Goal: Transaction & Acquisition: Purchase product/service

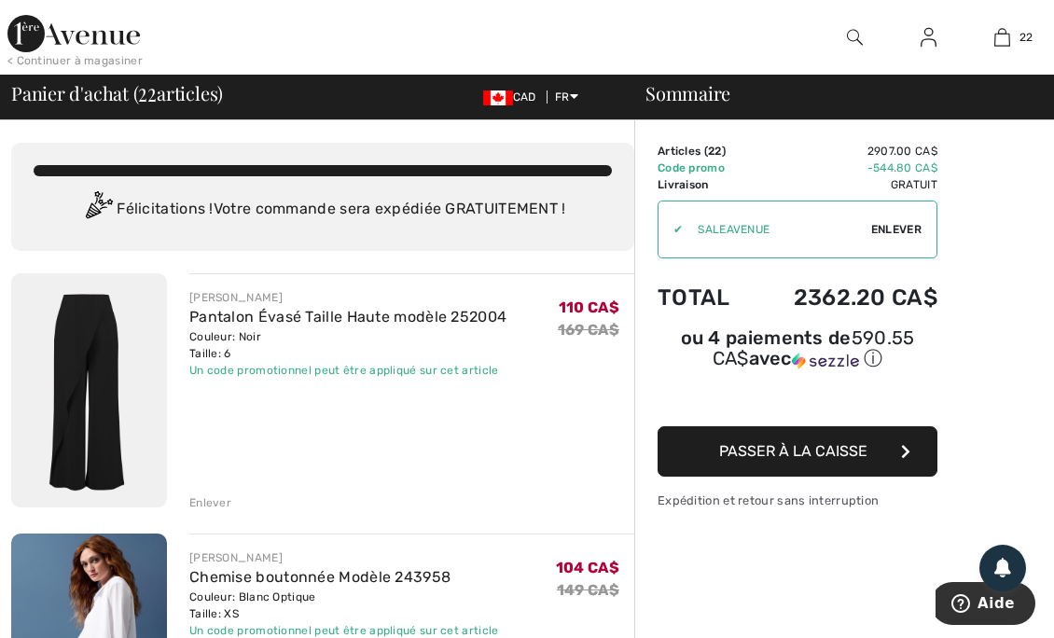
click at [86, 40] on img at bounding box center [73, 33] width 133 height 37
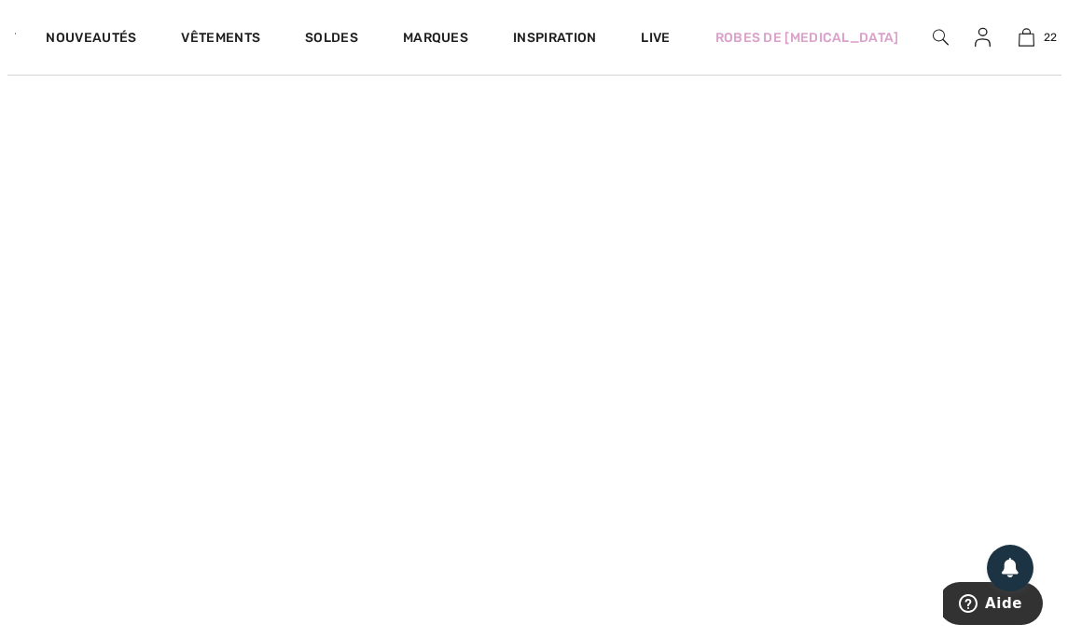
scroll to position [1446, 0]
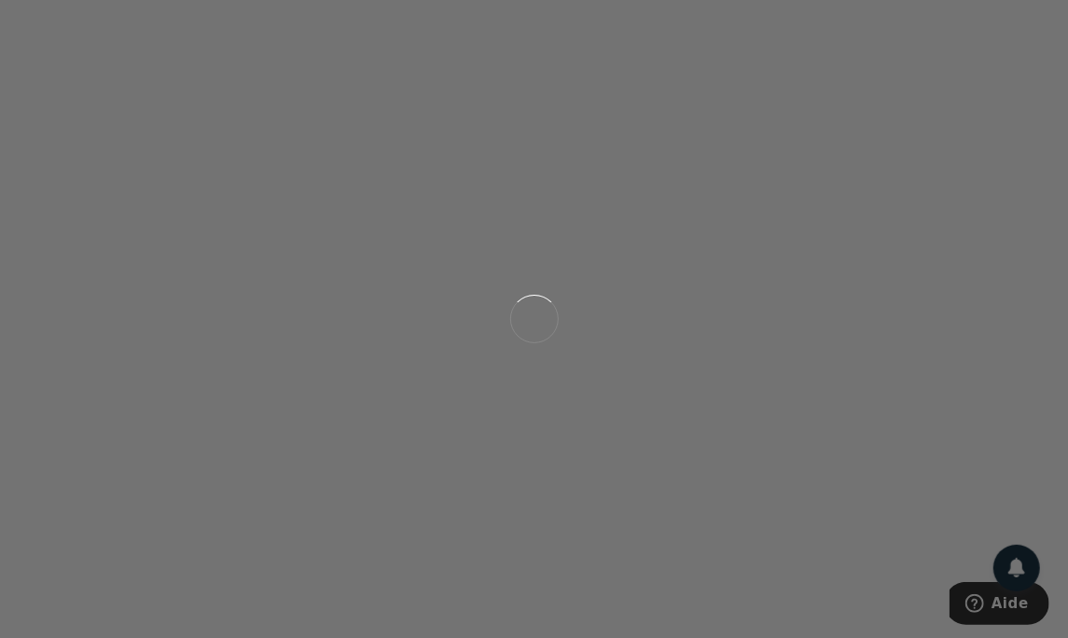
click at [179, 232] on div "Live video shopping" at bounding box center [534, 319] width 1068 height 638
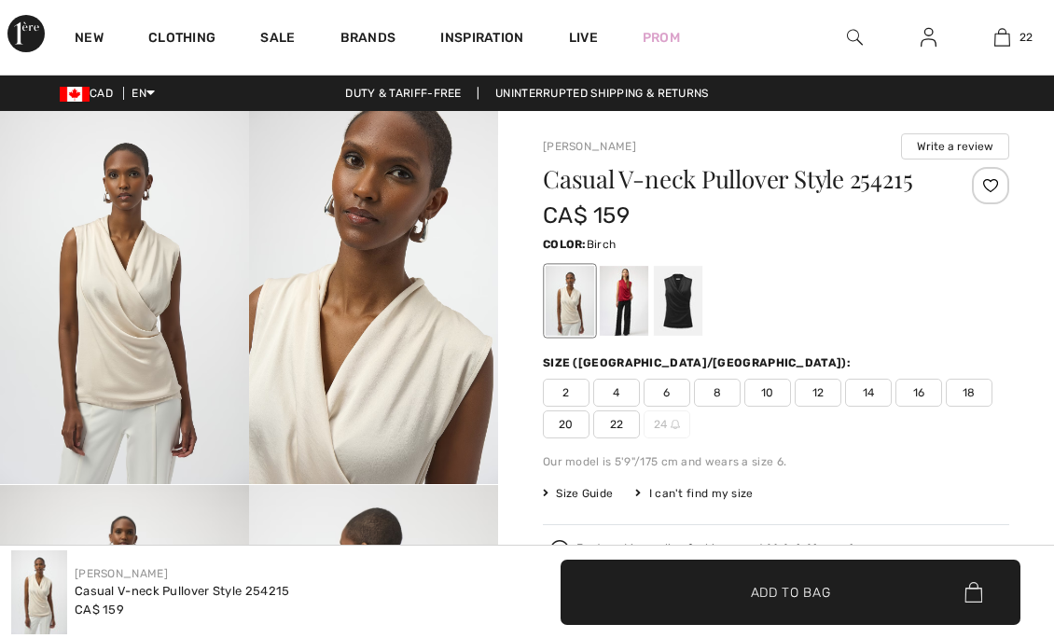
click at [625, 299] on div at bounding box center [624, 301] width 49 height 70
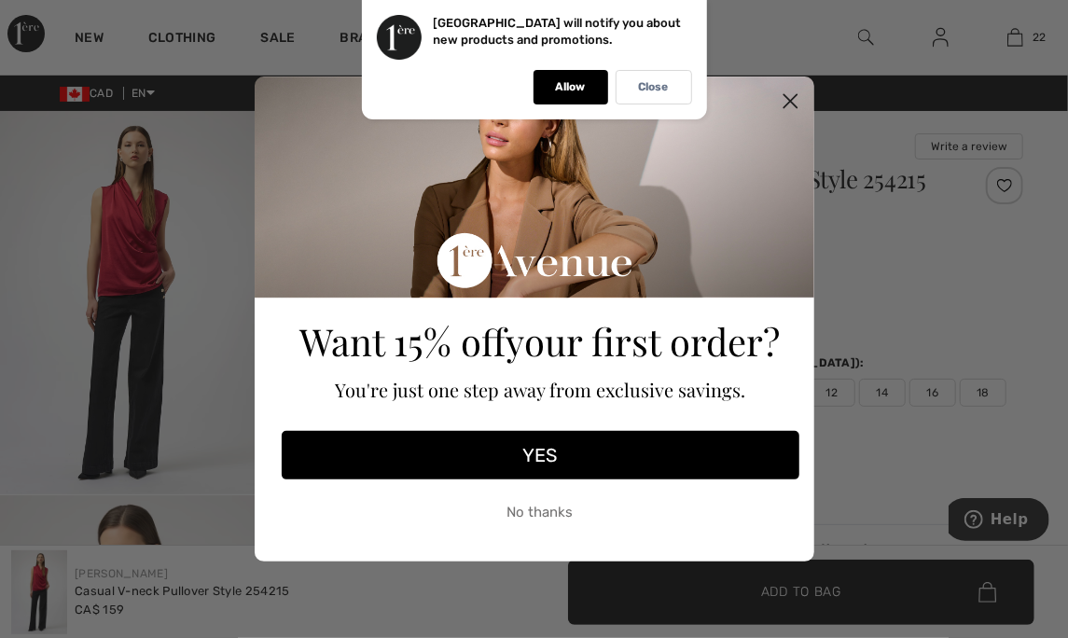
click at [791, 105] on circle "Close dialog" at bounding box center [790, 101] width 31 height 31
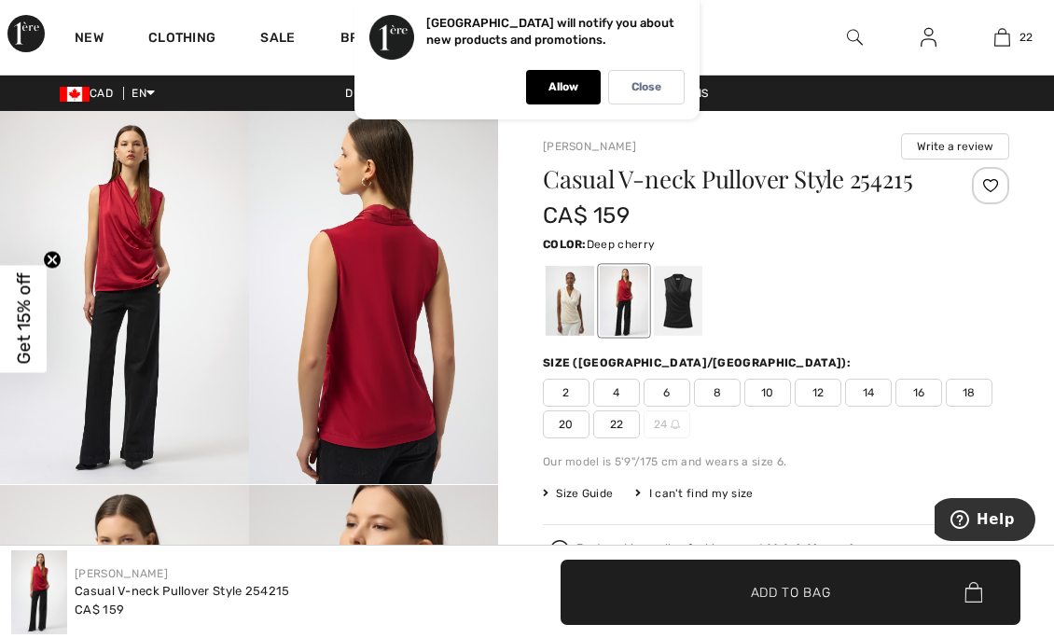
click at [649, 94] on div "Close" at bounding box center [646, 87] width 77 height 35
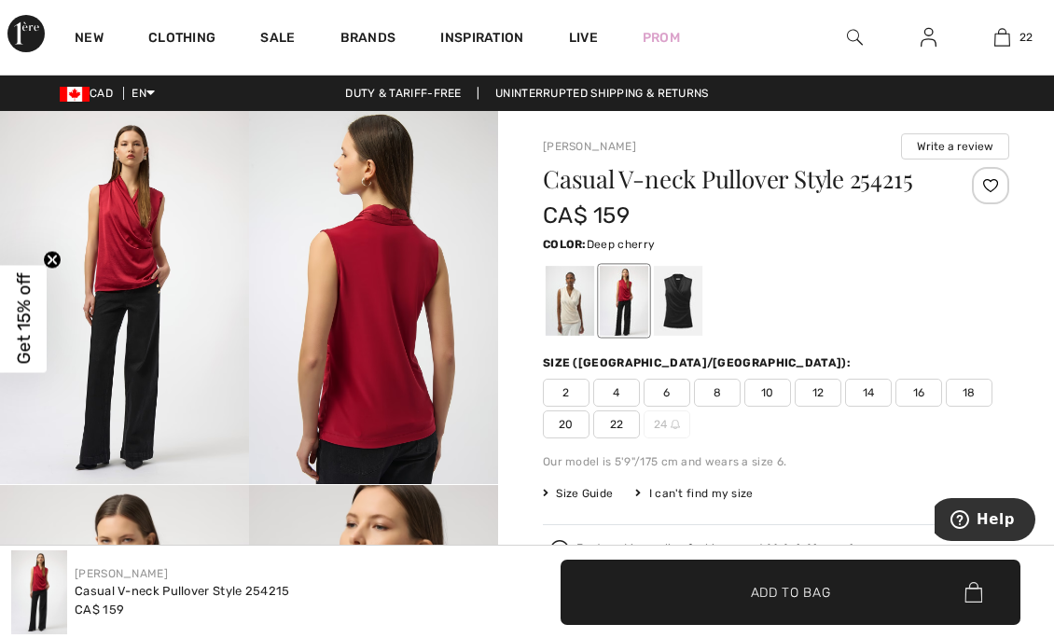
click at [685, 292] on div at bounding box center [678, 301] width 49 height 70
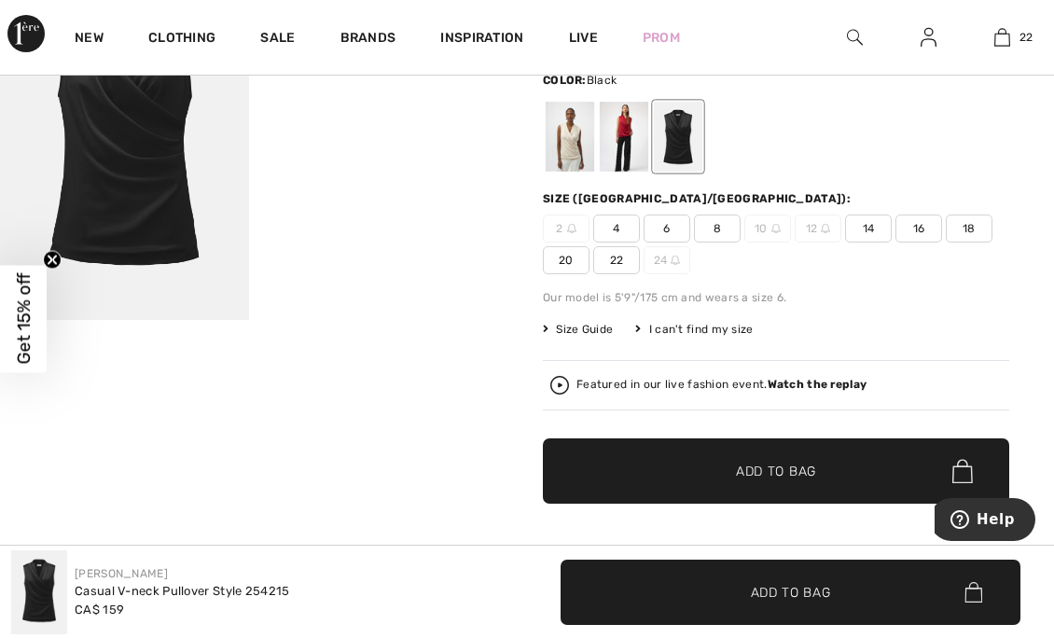
scroll to position [180, 0]
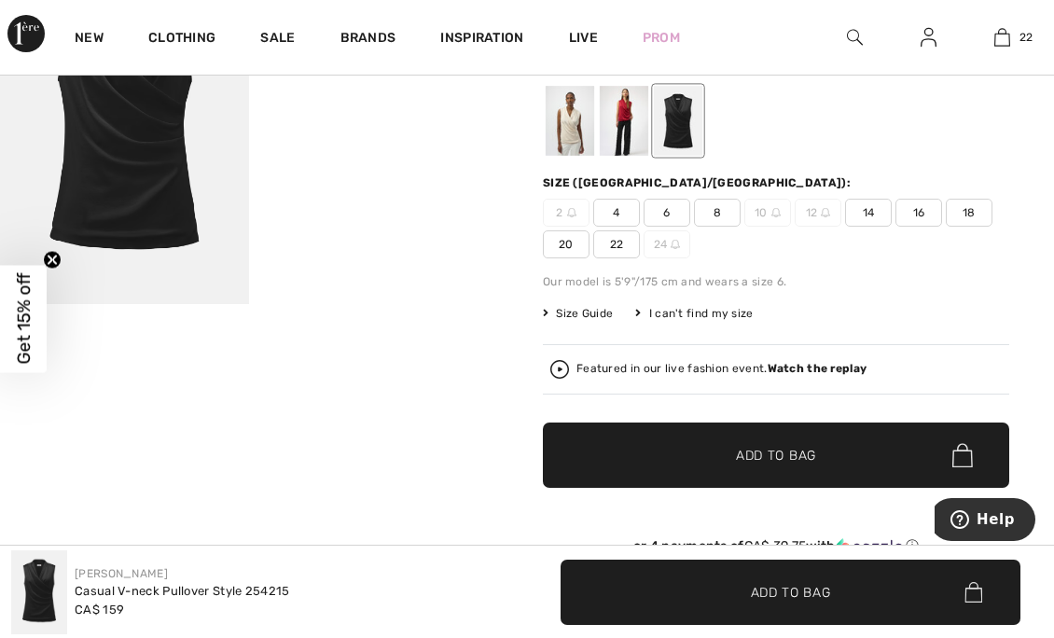
click at [690, 373] on div "Featured in our live fashion event. Watch the replay" at bounding box center [722, 369] width 290 height 12
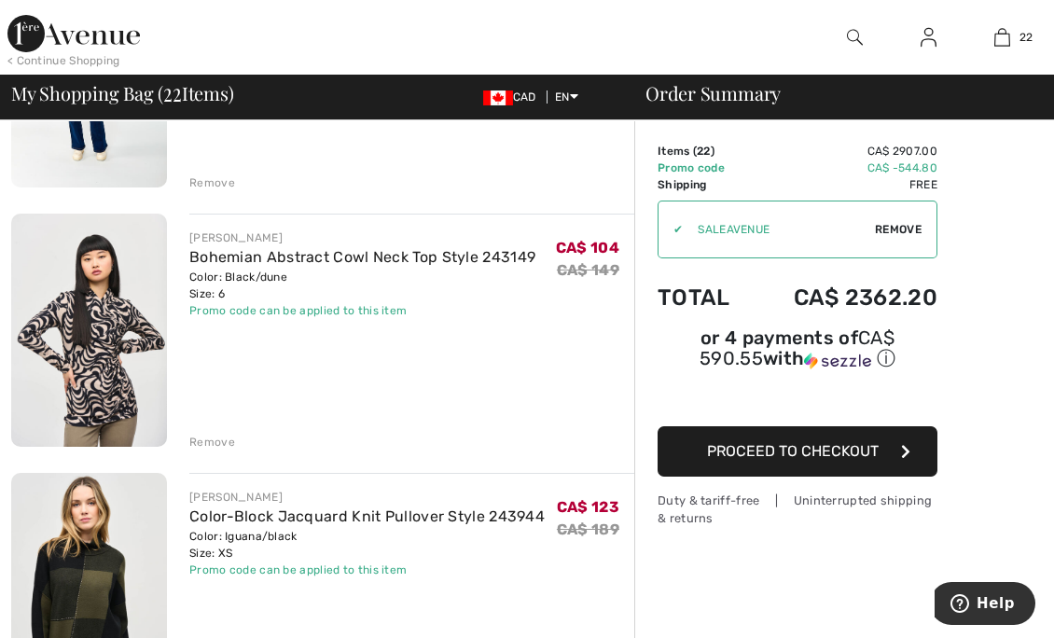
scroll to position [4220, 0]
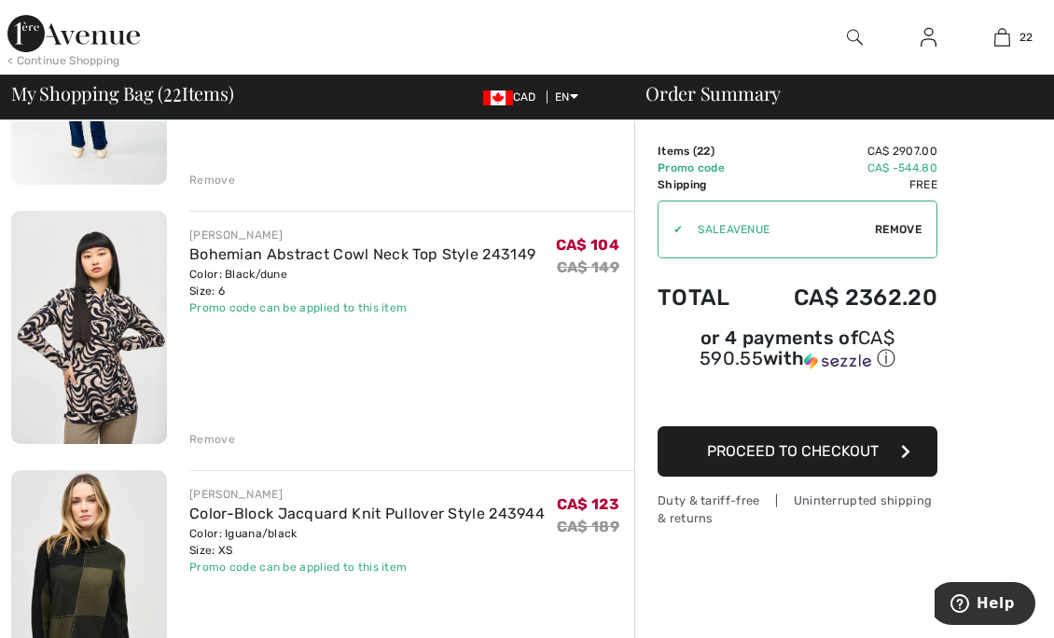
click at [94, 356] on img at bounding box center [89, 327] width 156 height 233
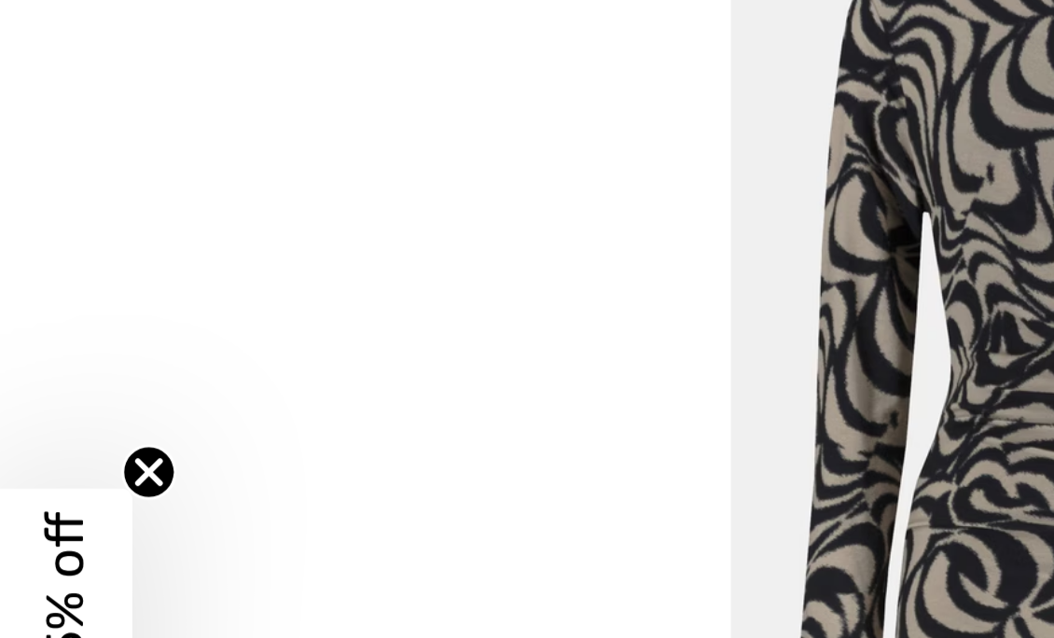
scroll to position [840, 0]
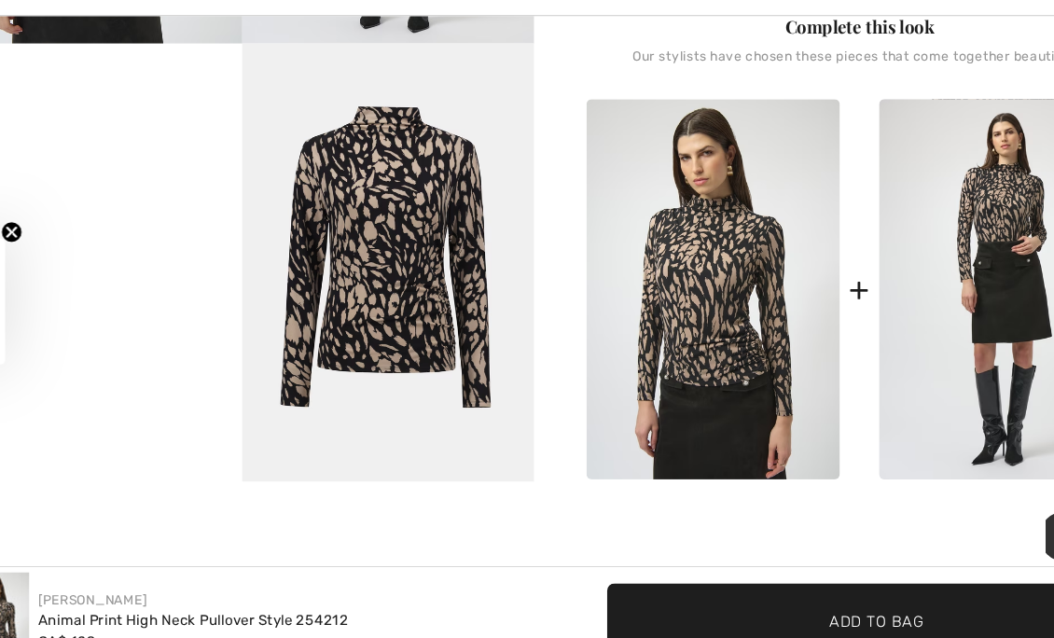
scroll to position [761, 0]
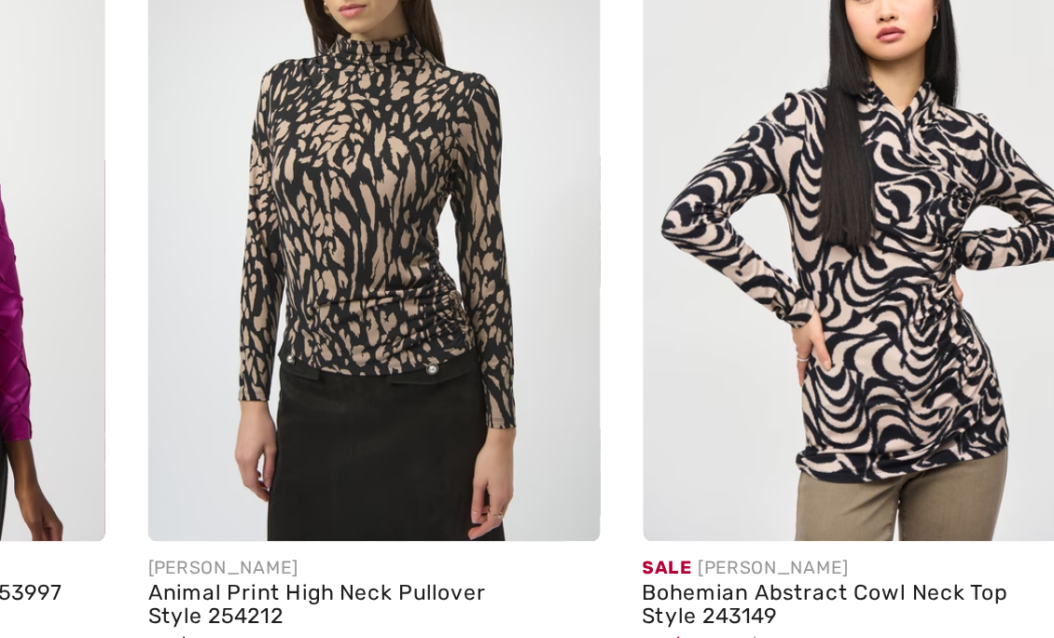
scroll to position [2209, 0]
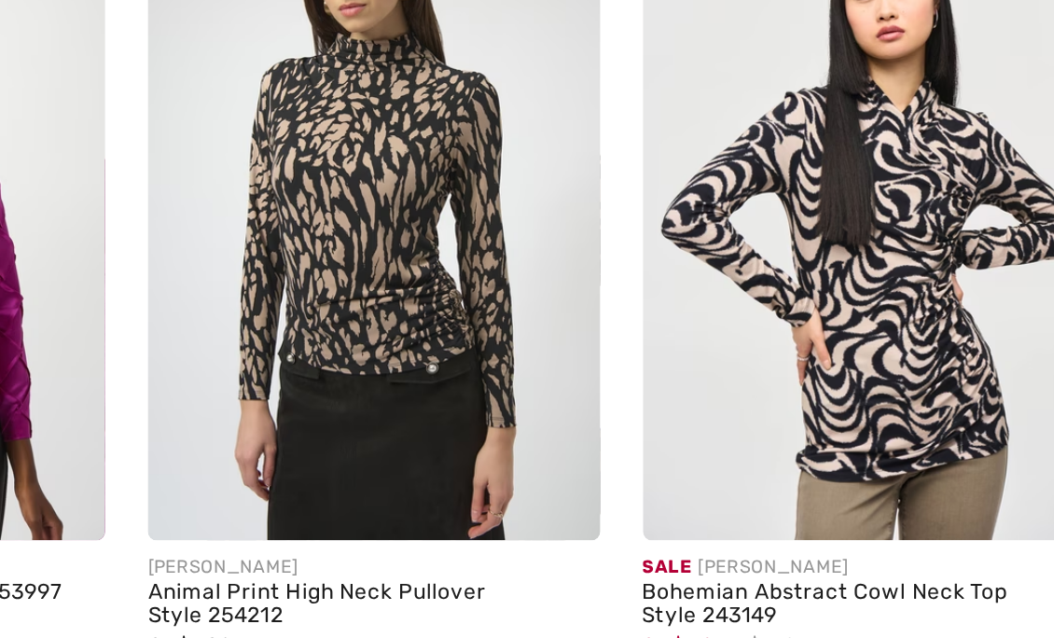
click at [842, 300] on img at bounding box center [904, 218] width 236 height 354
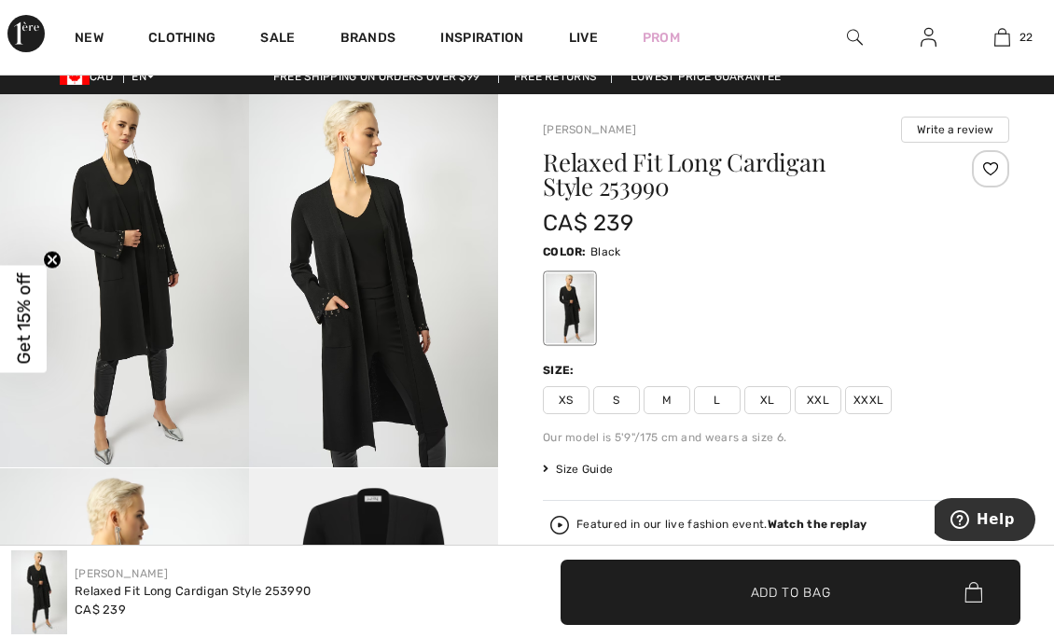
scroll to position [17, 0]
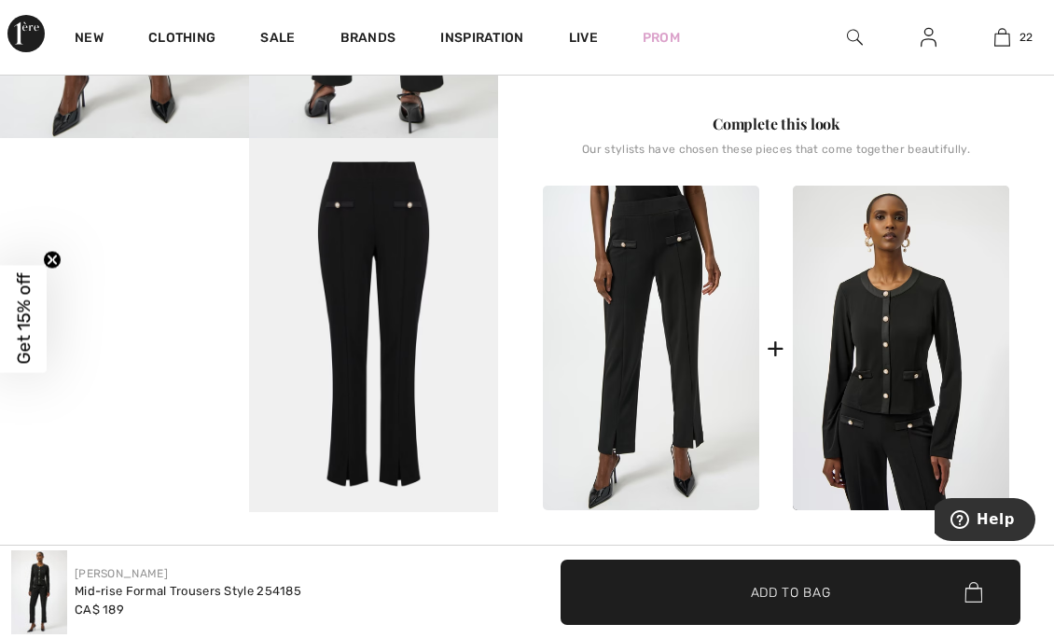
scroll to position [719, 0]
click at [914, 256] on img at bounding box center [901, 349] width 216 height 325
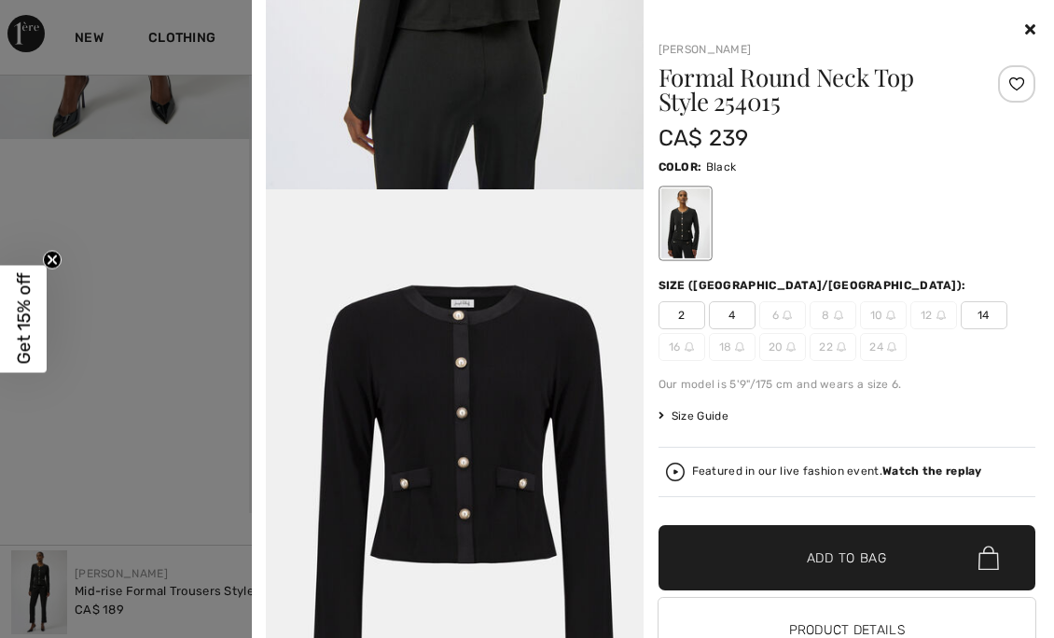
scroll to position [2103, 0]
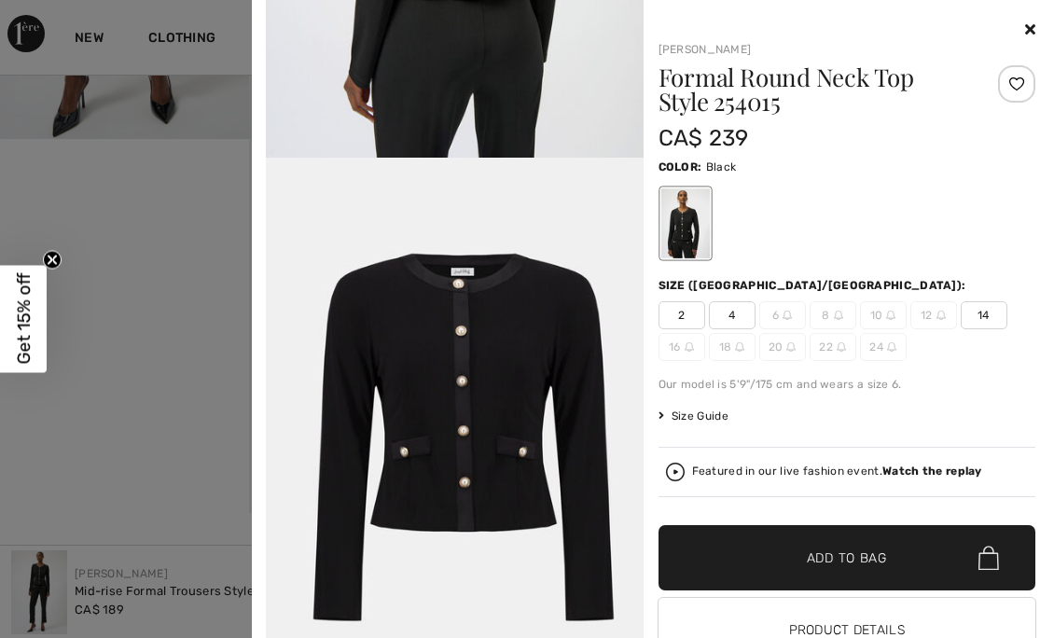
click at [1026, 29] on icon at bounding box center [1031, 28] width 10 height 15
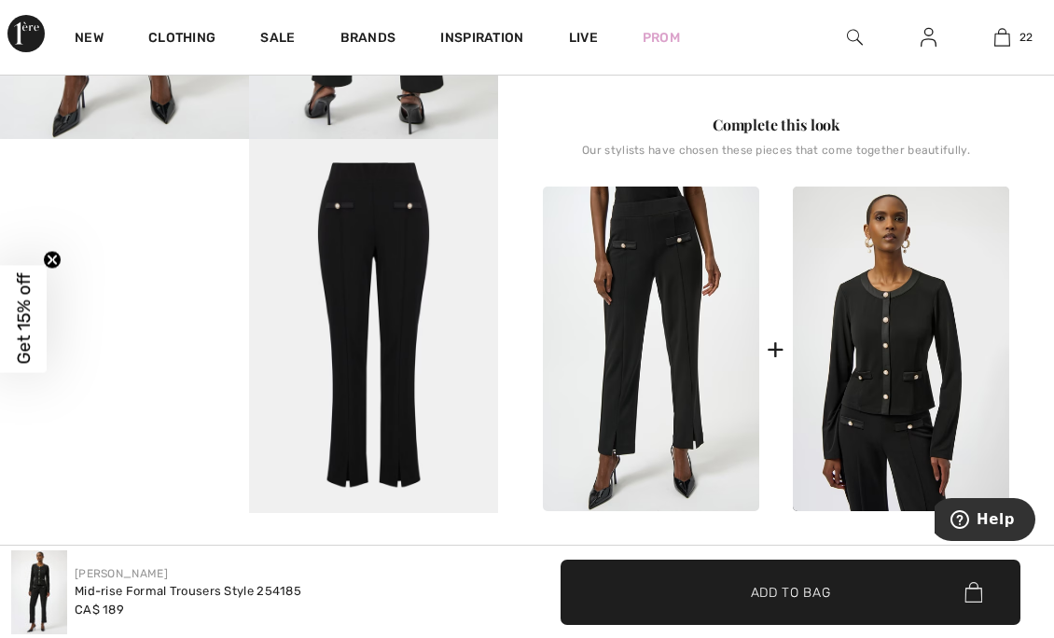
click at [686, 327] on img at bounding box center [651, 349] width 216 height 325
click at [862, 338] on img at bounding box center [901, 349] width 216 height 325
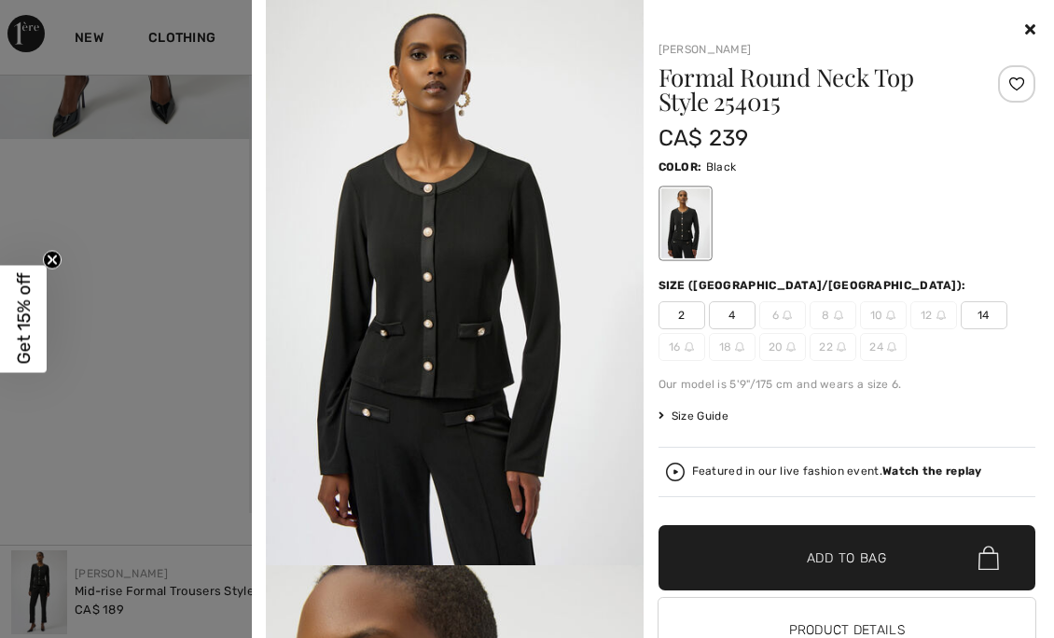
click at [748, 466] on div "Featured in our live fashion event. Watch the replay" at bounding box center [837, 472] width 290 height 12
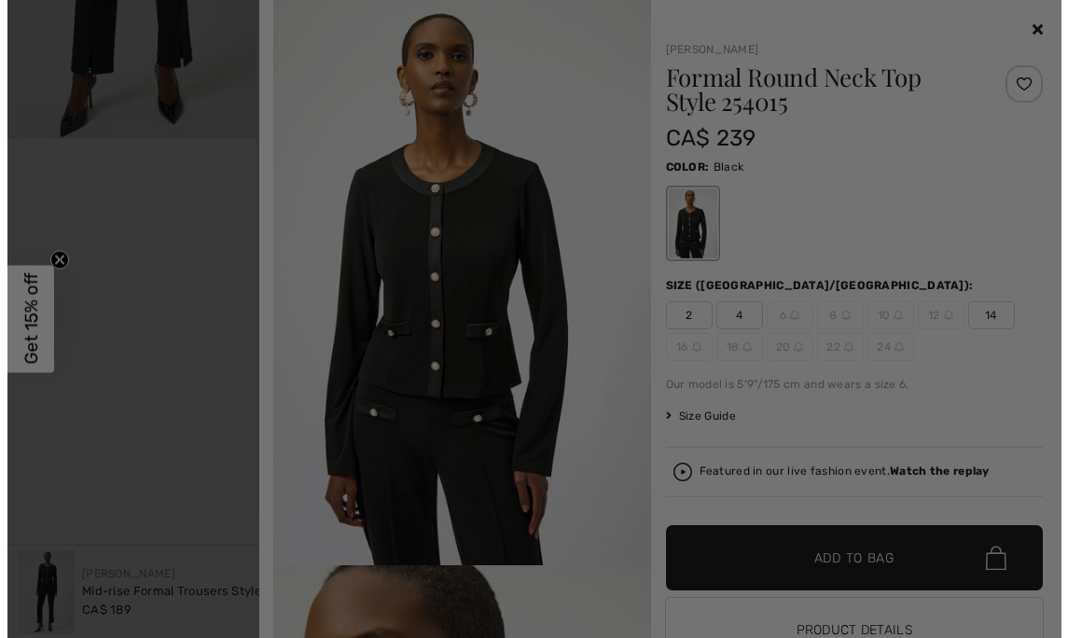
scroll to position [730, 0]
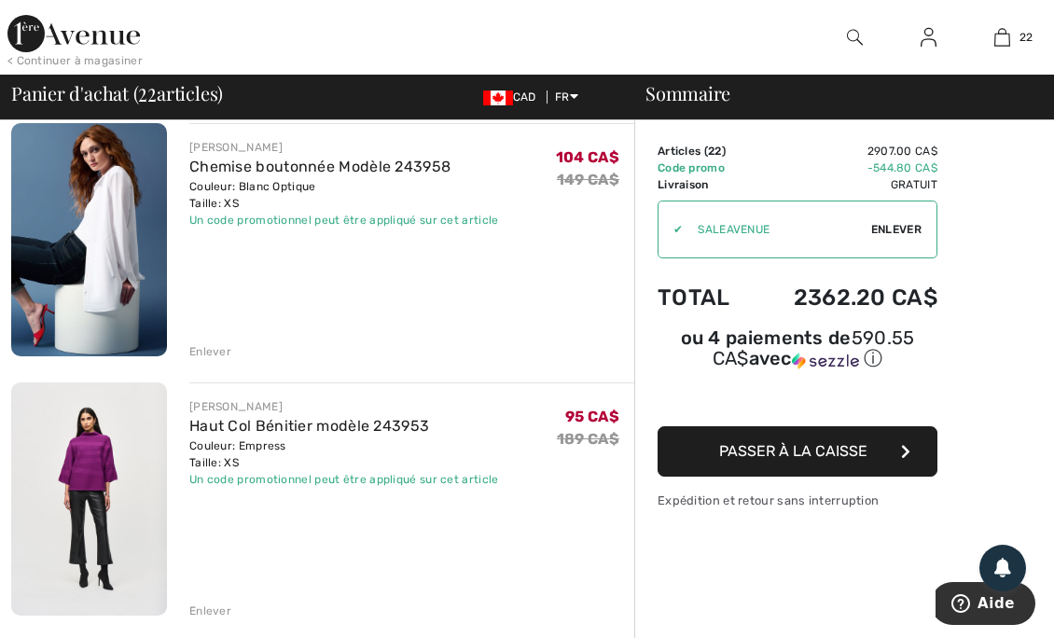
scroll to position [412, 0]
click at [253, 162] on link "Chemise boutonnée Modèle 243958" at bounding box center [319, 166] width 261 height 18
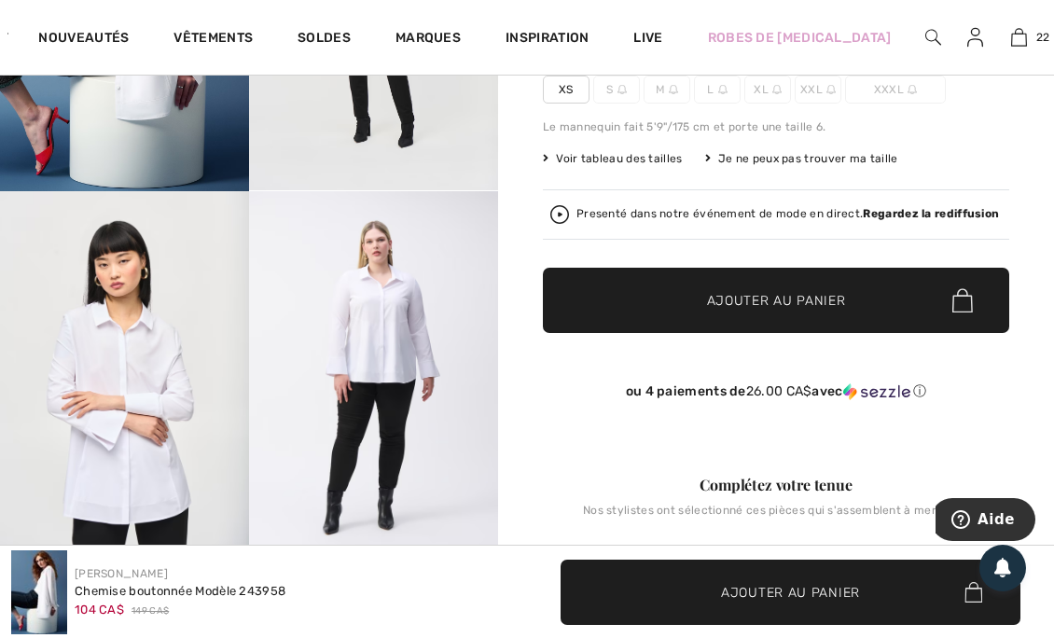
scroll to position [289, 0]
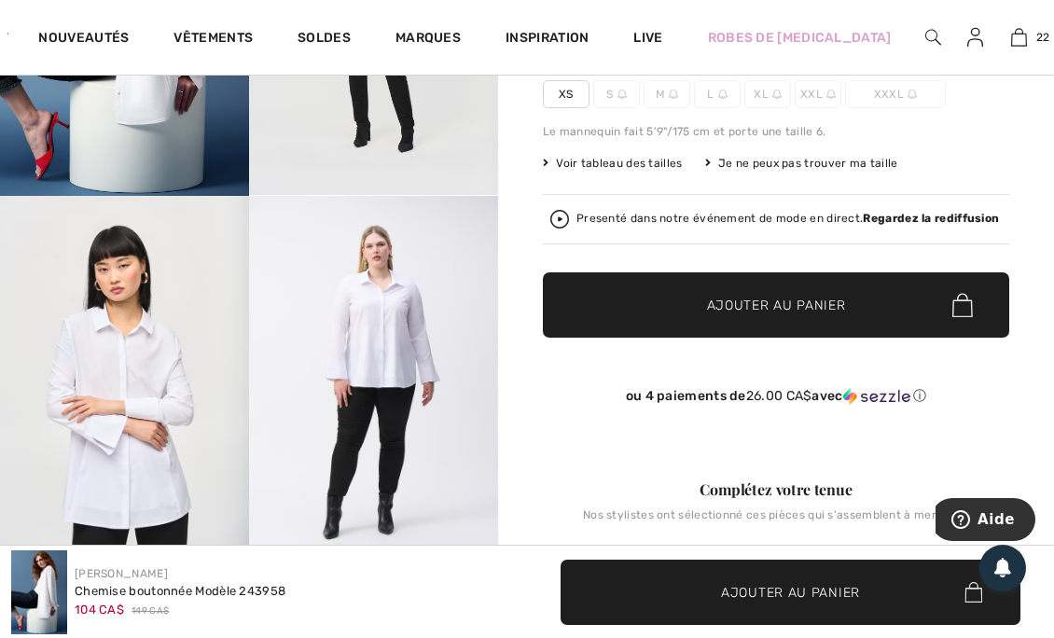
click at [655, 215] on div "Presenté dans notre événement de mode en direct. Regardez la rediffusion" at bounding box center [788, 219] width 423 height 12
click at [1037, 45] on span "22" at bounding box center [1044, 37] width 14 height 17
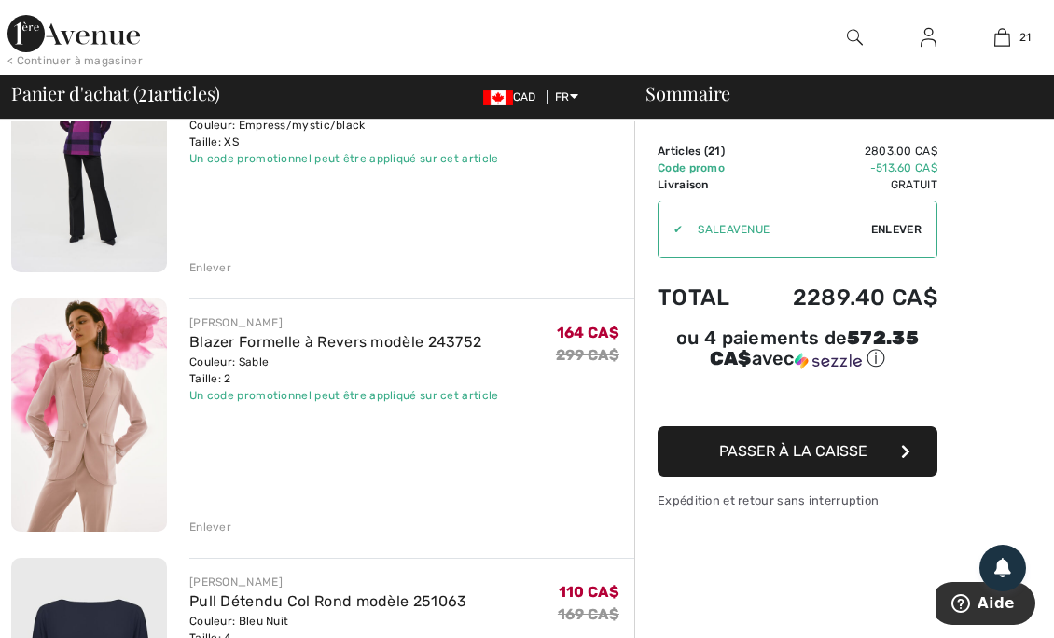
scroll to position [765, 0]
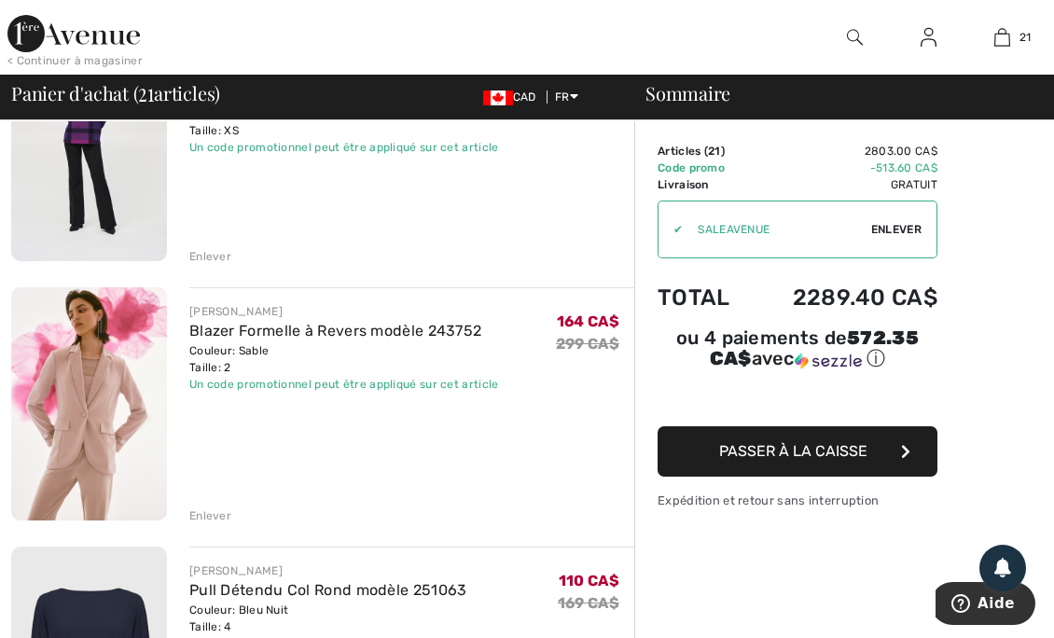
click at [200, 515] on div "Enlever" at bounding box center [210, 516] width 42 height 17
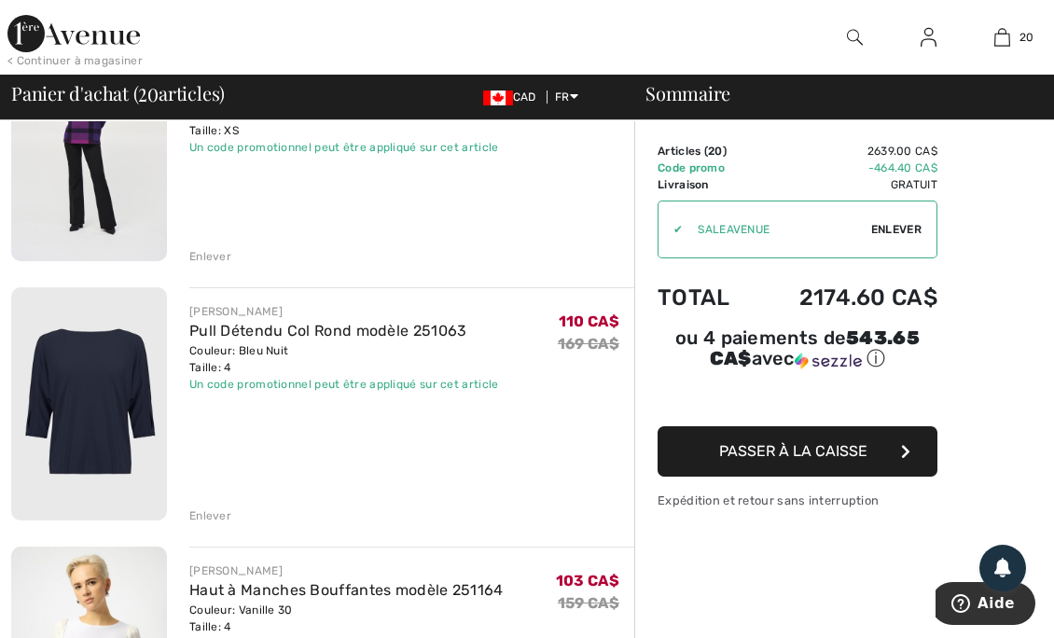
click at [196, 514] on div "Enlever" at bounding box center [210, 516] width 42 height 17
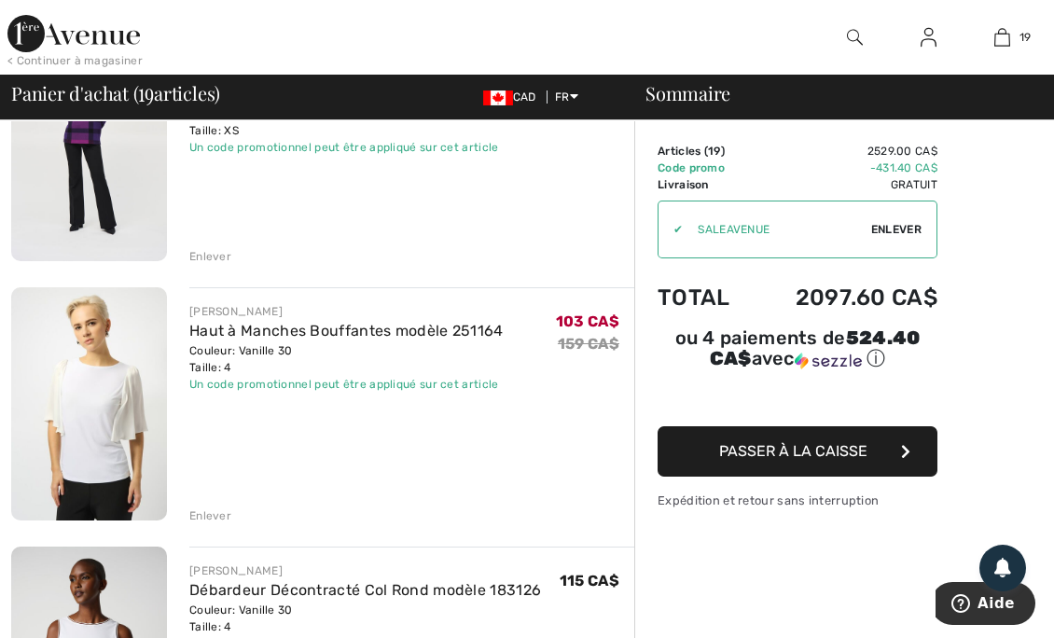
click at [215, 515] on div "Enlever" at bounding box center [210, 516] width 42 height 17
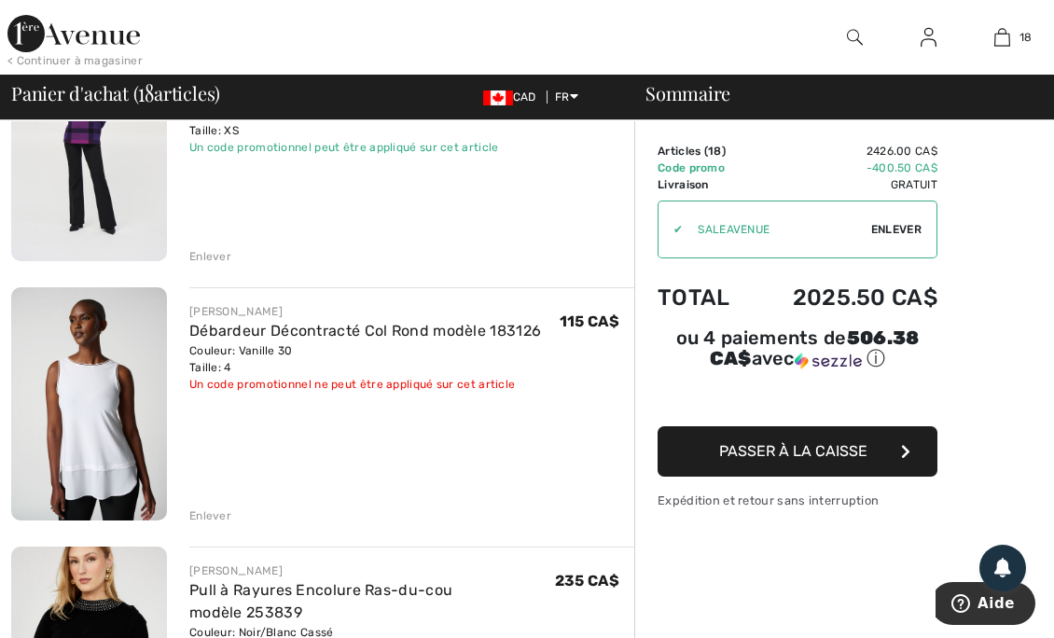
click at [205, 517] on div "Enlever" at bounding box center [210, 516] width 42 height 17
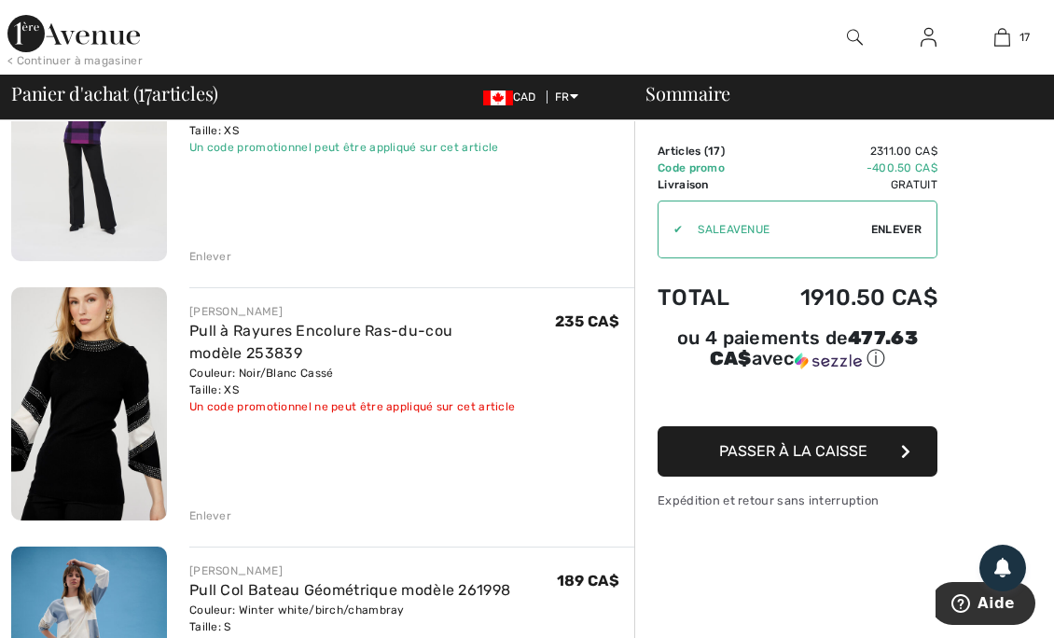
click at [205, 511] on div "Enlever" at bounding box center [210, 516] width 42 height 17
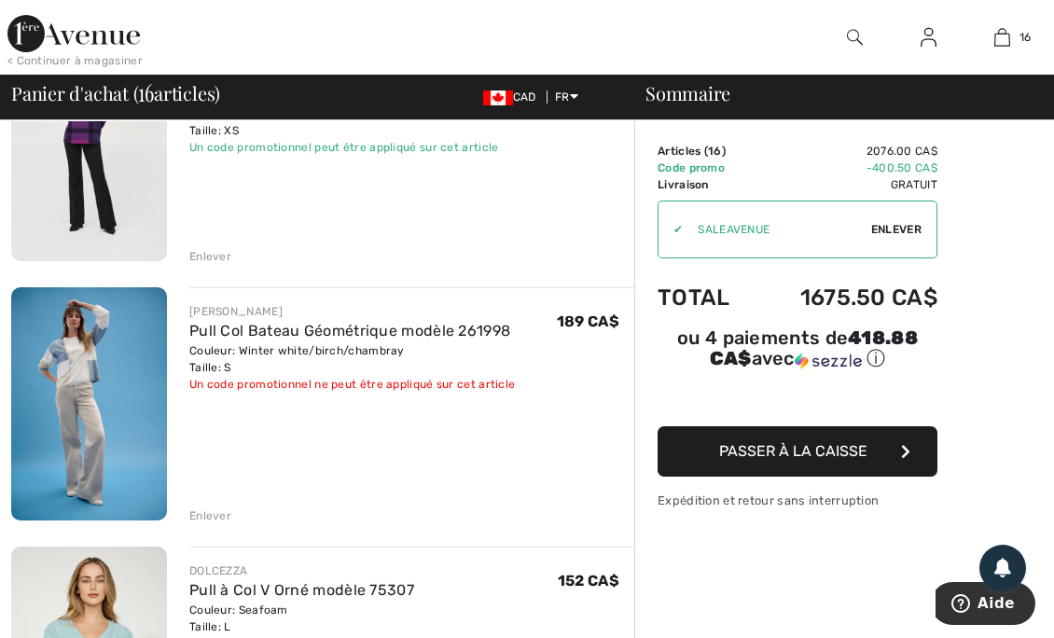
click at [220, 522] on div "Enlever" at bounding box center [210, 516] width 42 height 17
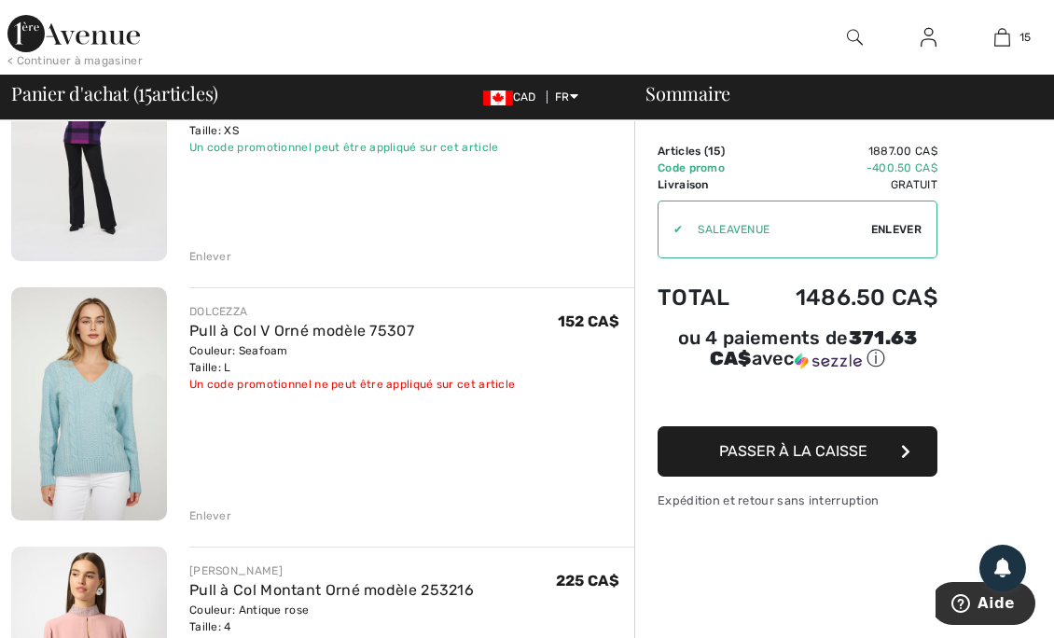
click at [222, 512] on div "Enlever" at bounding box center [210, 516] width 42 height 17
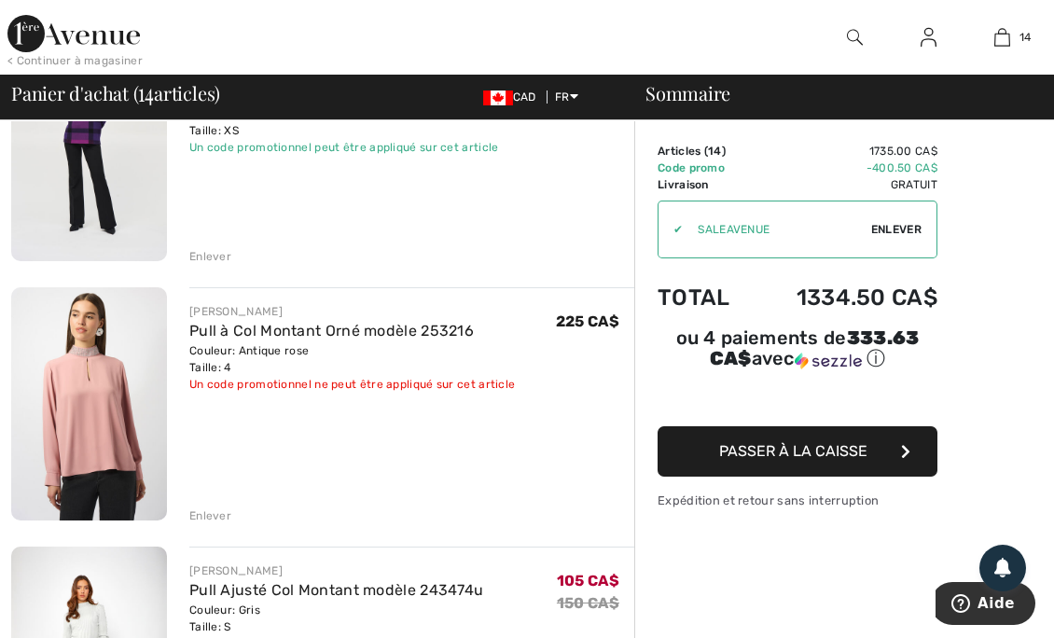
click at [227, 349] on div "Couleur: Antique rose Taille: 4" at bounding box center [352, 359] width 326 height 34
click at [115, 371] on img at bounding box center [89, 403] width 156 height 233
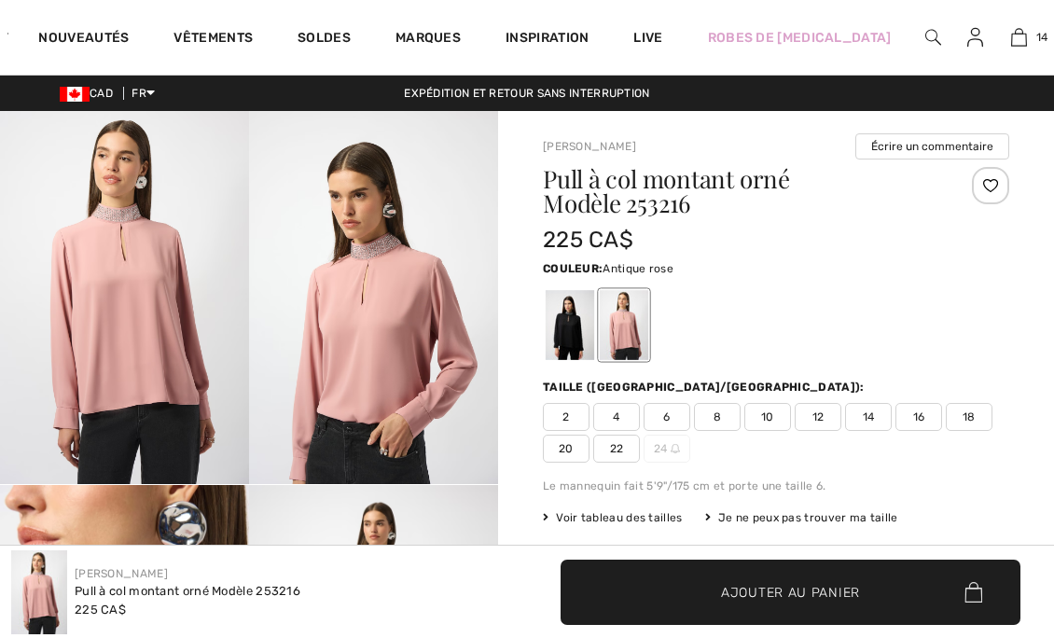
click at [1017, 42] on link "14" at bounding box center [1018, 37] width 39 height 22
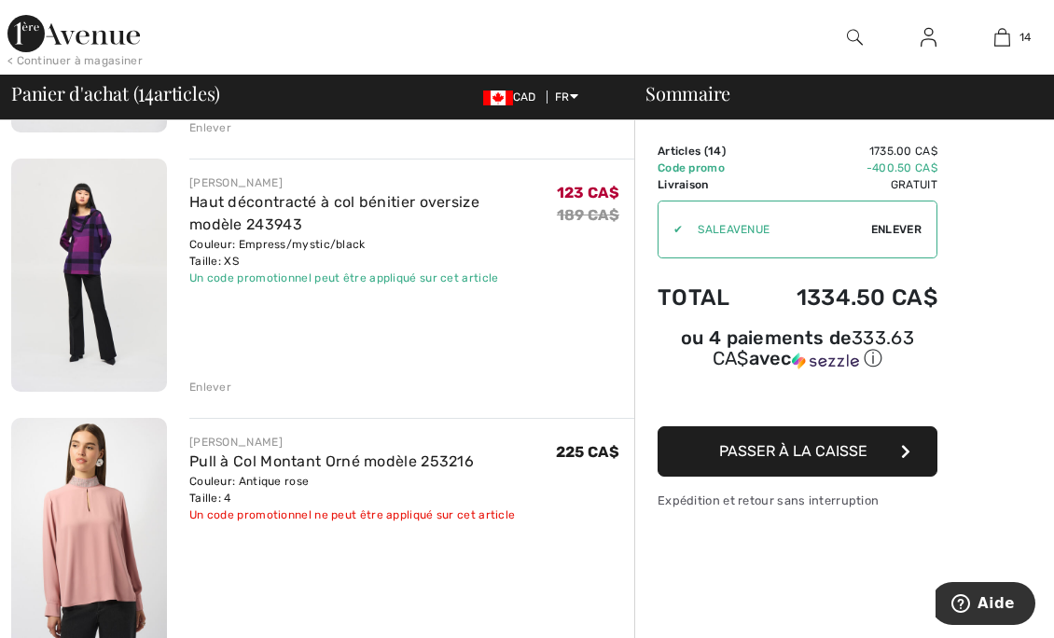
scroll to position [753, 0]
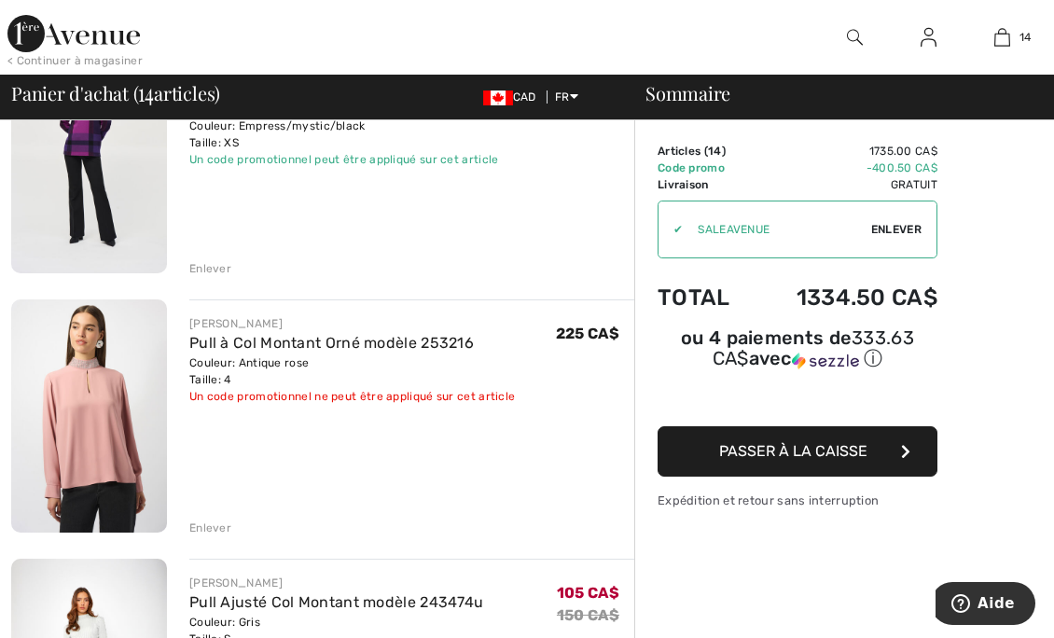
click at [197, 530] on div "Enlever" at bounding box center [210, 528] width 42 height 17
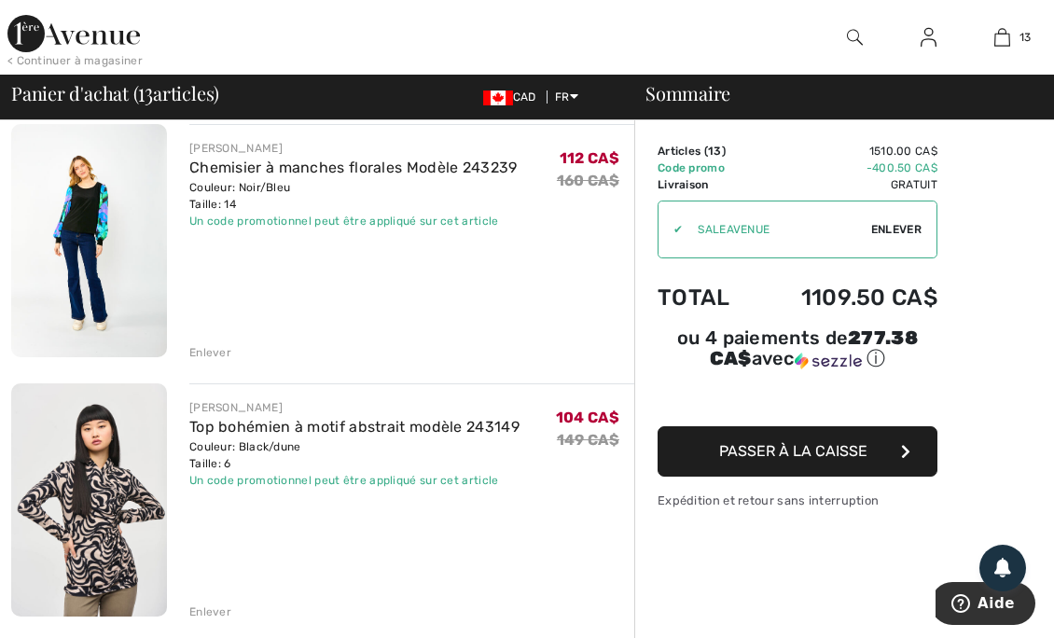
scroll to position [1710, 0]
click at [211, 171] on link "Chemisier à manches florales Modèle 243239" at bounding box center [353, 167] width 328 height 18
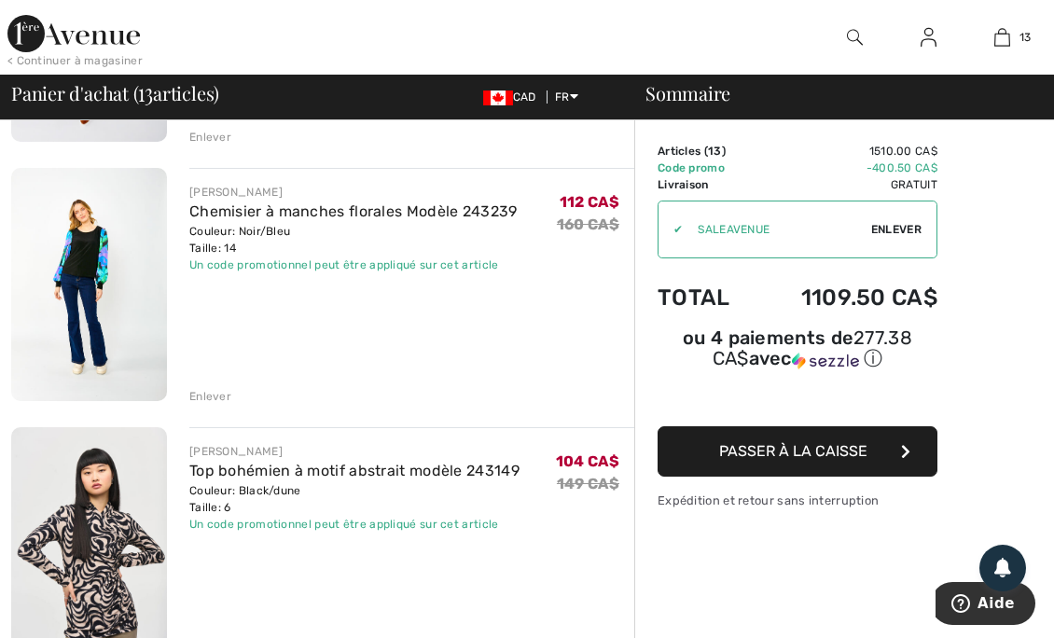
click at [199, 396] on div "Enlever" at bounding box center [210, 396] width 42 height 17
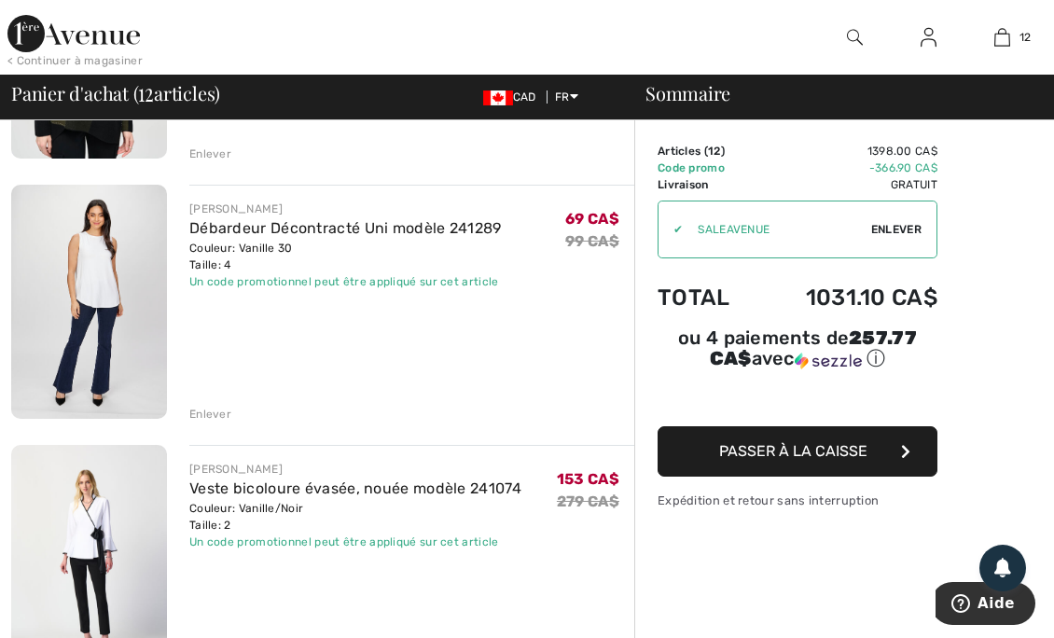
scroll to position [2172, 0]
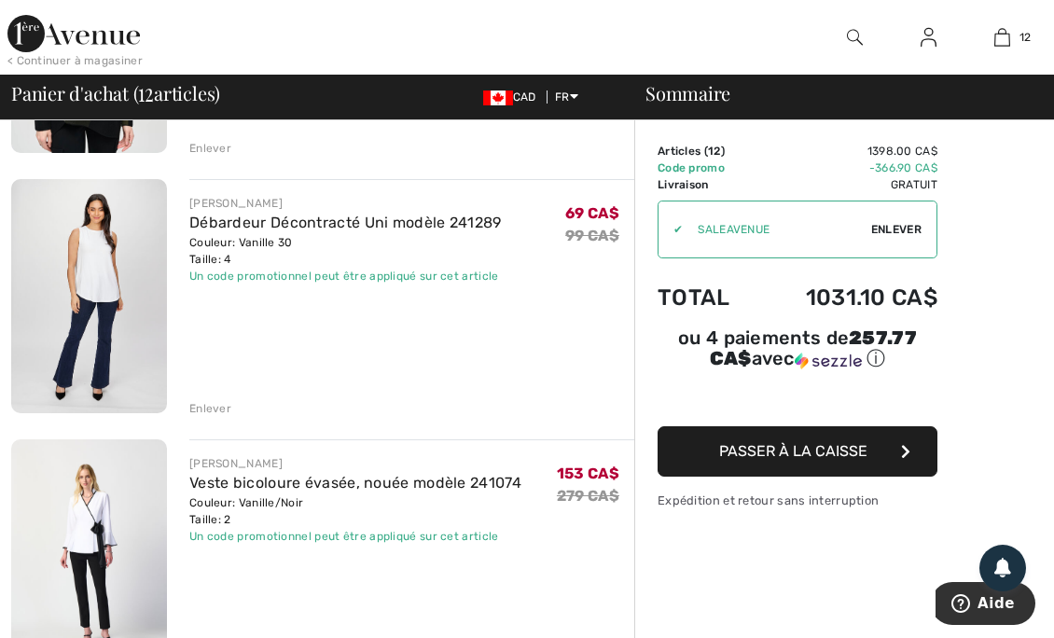
click at [202, 402] on div "Enlever" at bounding box center [210, 408] width 42 height 17
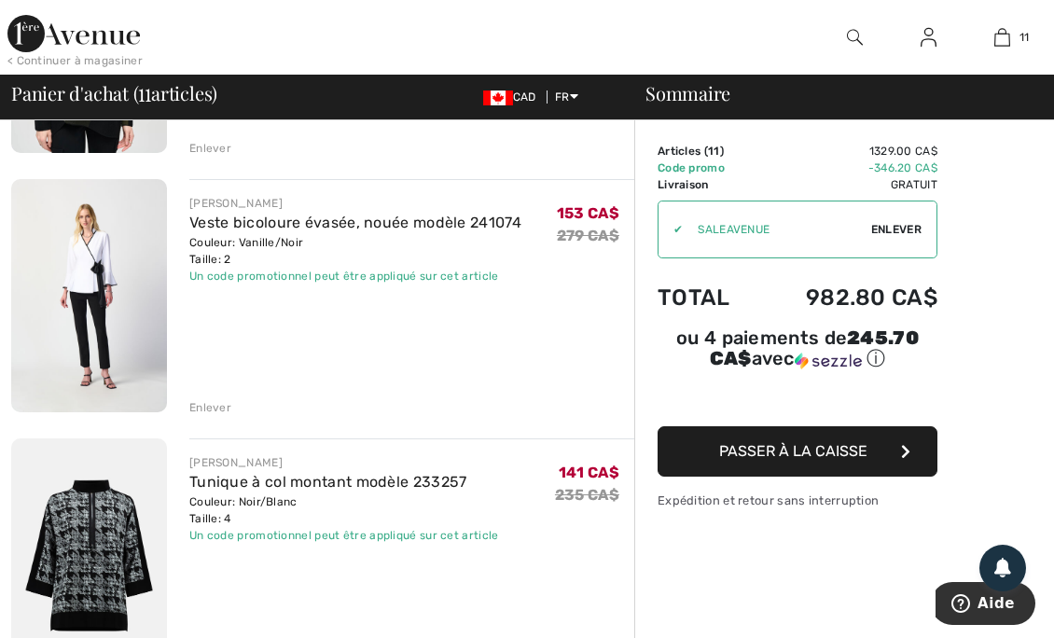
click at [263, 227] on link "Veste bicoloure évasée, nouée modèle 241074" at bounding box center [355, 223] width 332 height 18
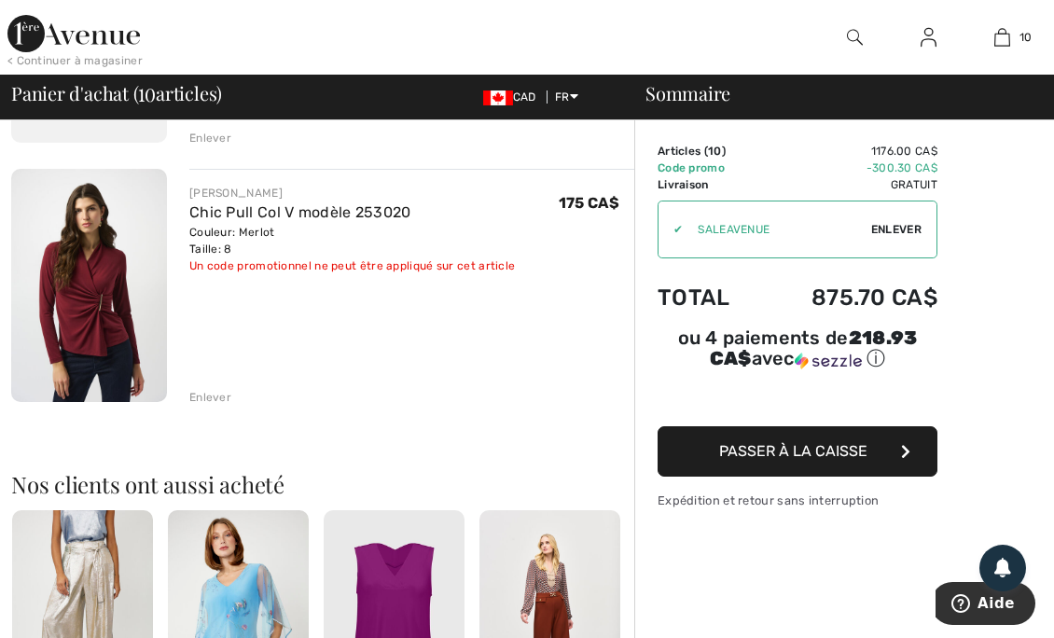
scroll to position [2443, 0]
click at [218, 391] on div "Enlever" at bounding box center [210, 397] width 42 height 17
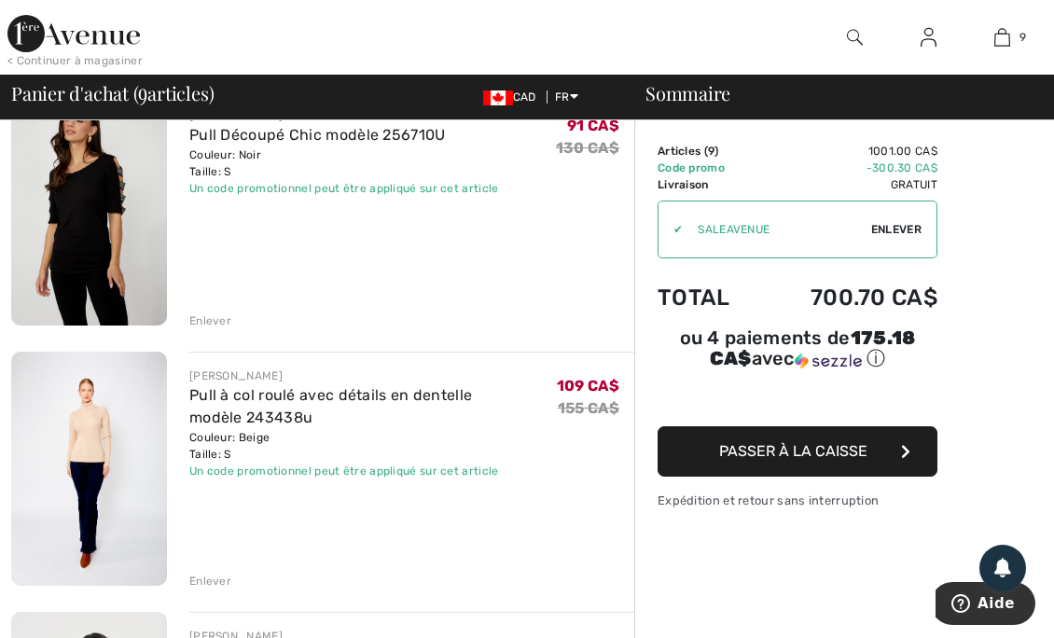
scroll to position [1214, 0]
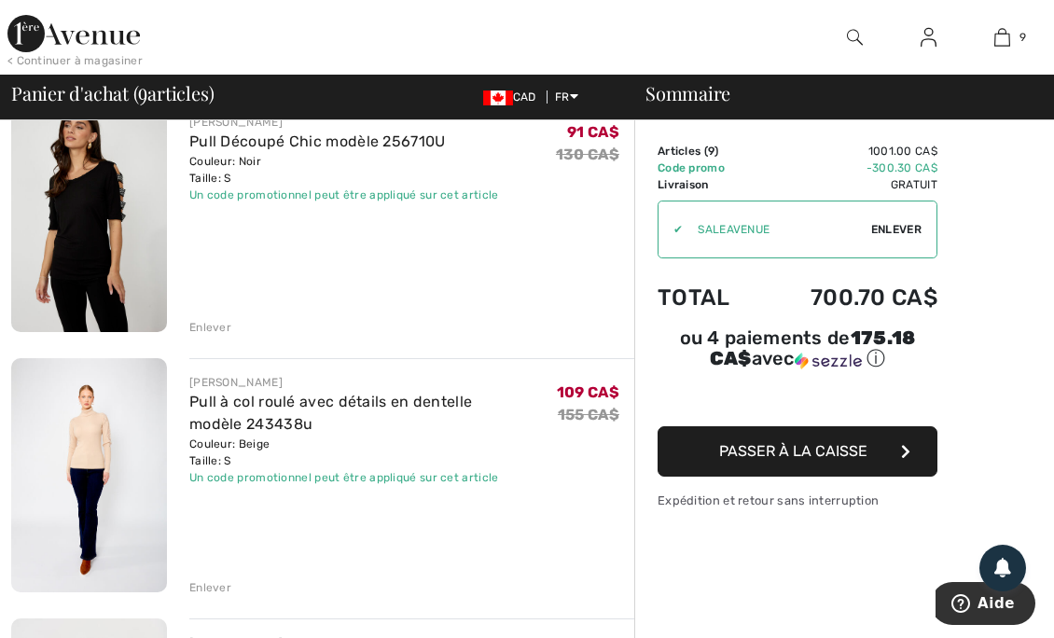
click at [220, 326] on div "Enlever" at bounding box center [210, 327] width 42 height 17
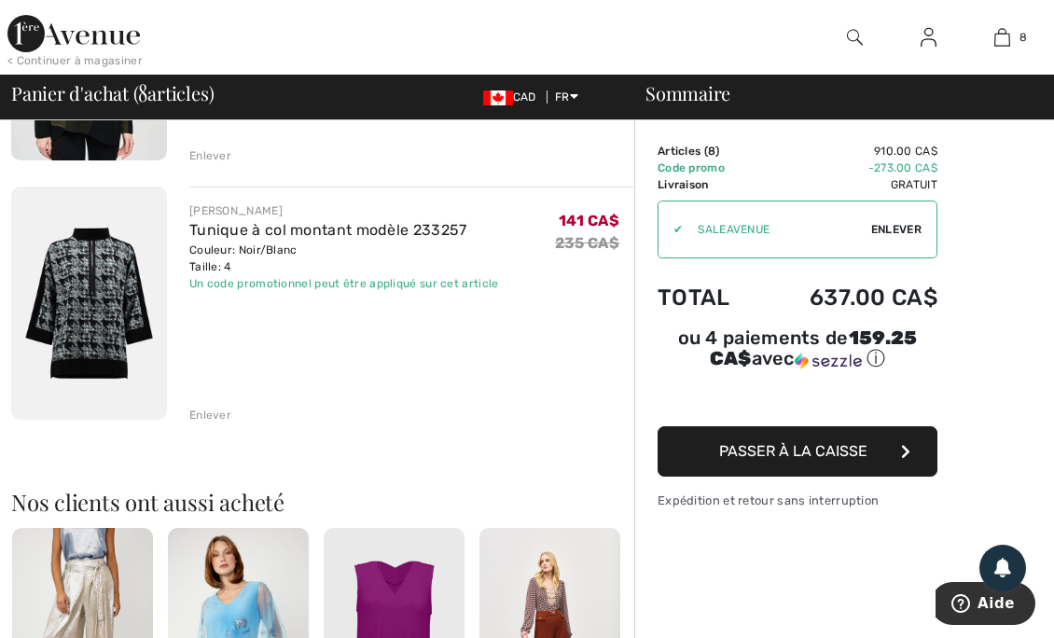
scroll to position [1907, 0]
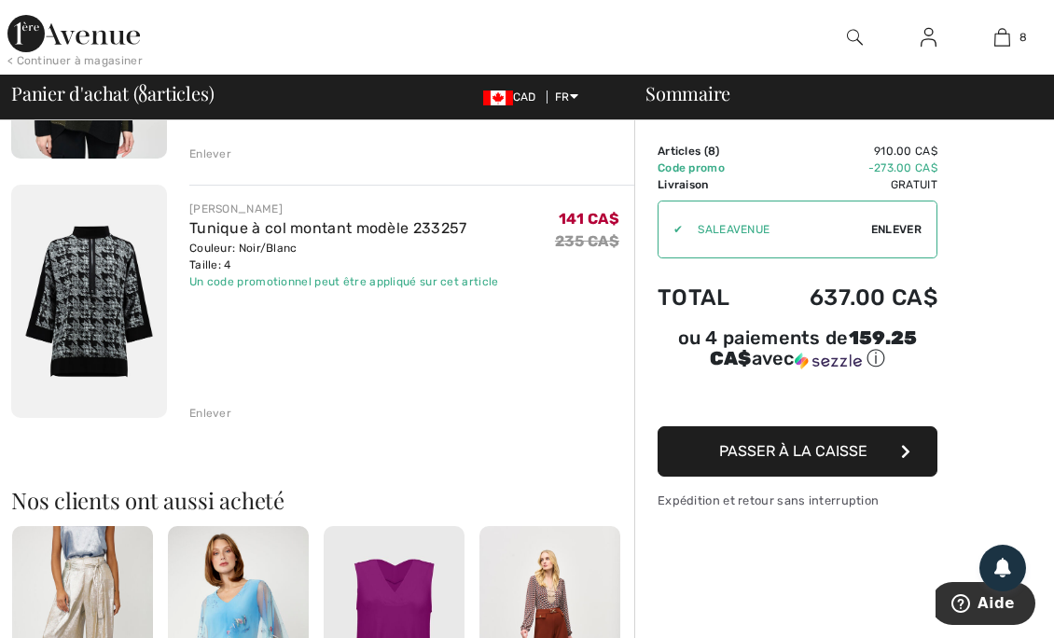
click at [118, 276] on img at bounding box center [89, 302] width 156 height 234
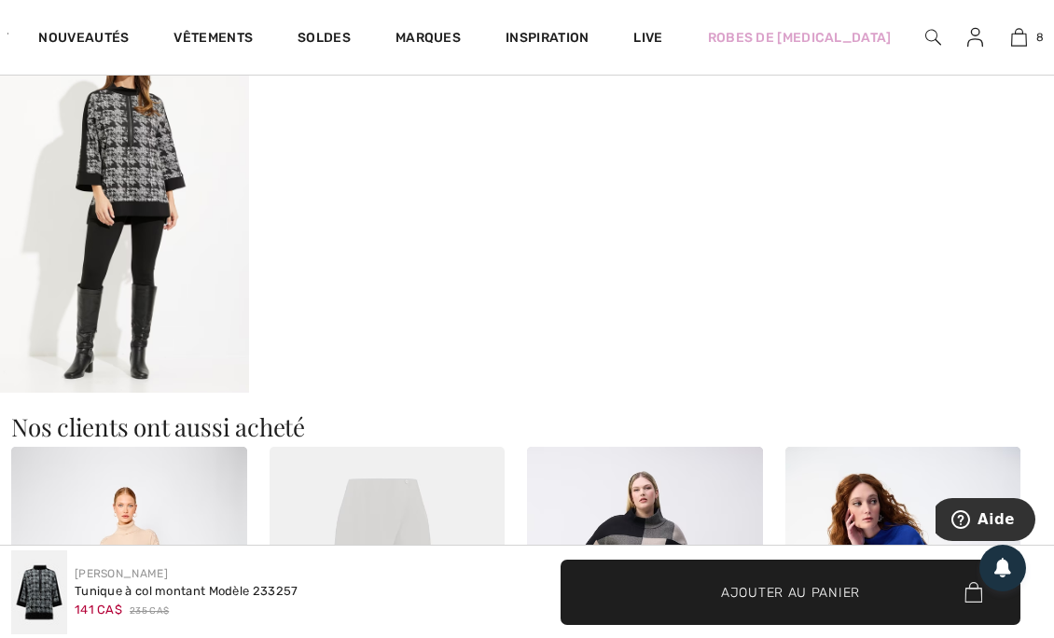
scroll to position [1216, 0]
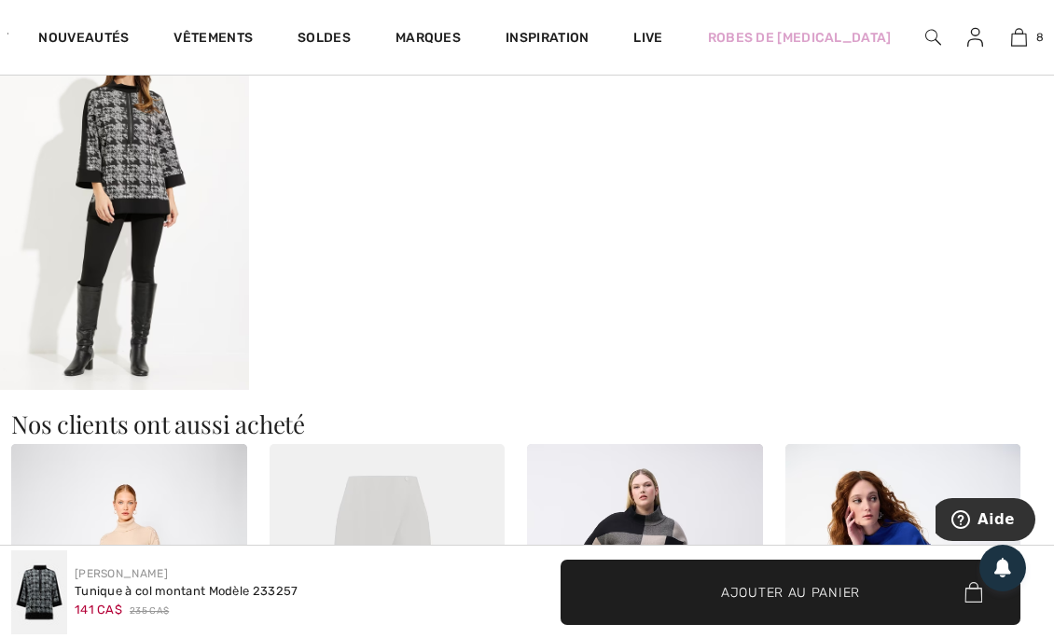
click at [1034, 36] on link "8" at bounding box center [1018, 37] width 39 height 22
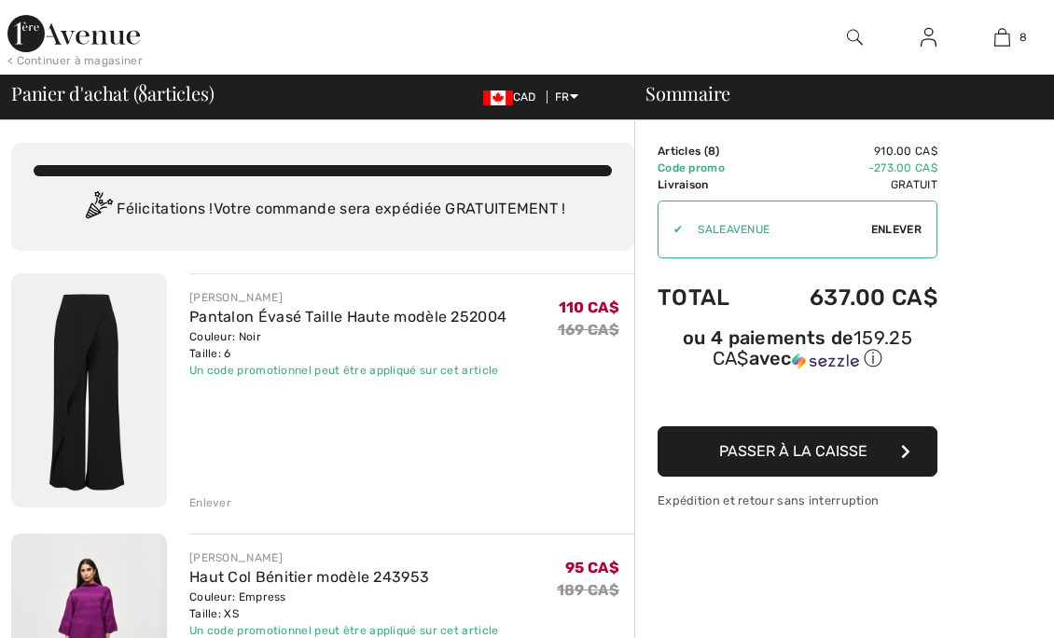
scroll to position [1758, 0]
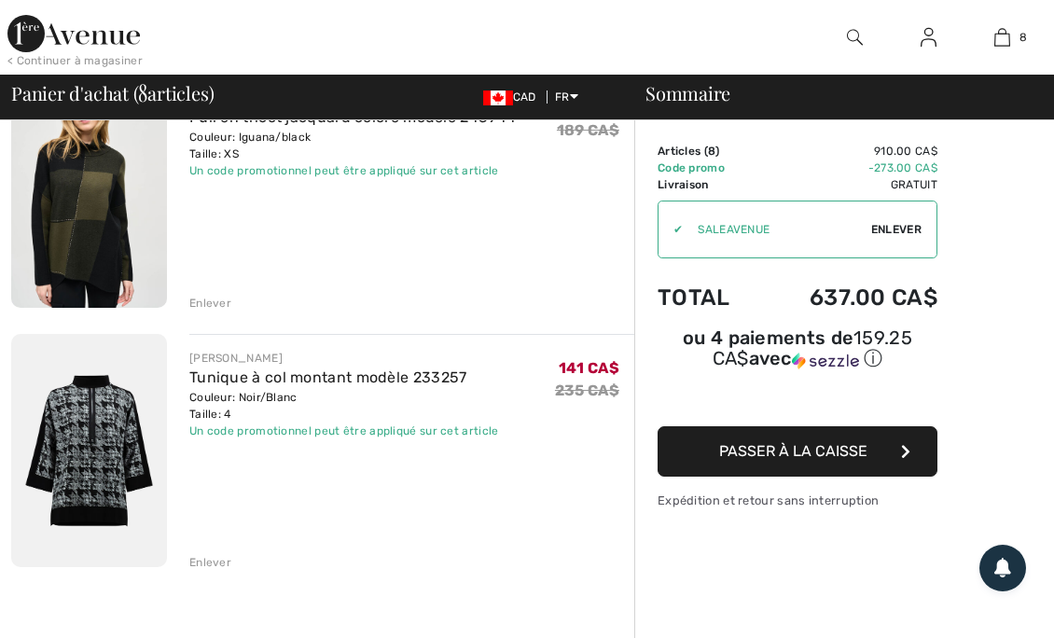
click at [221, 554] on div "Enlever" at bounding box center [210, 562] width 42 height 17
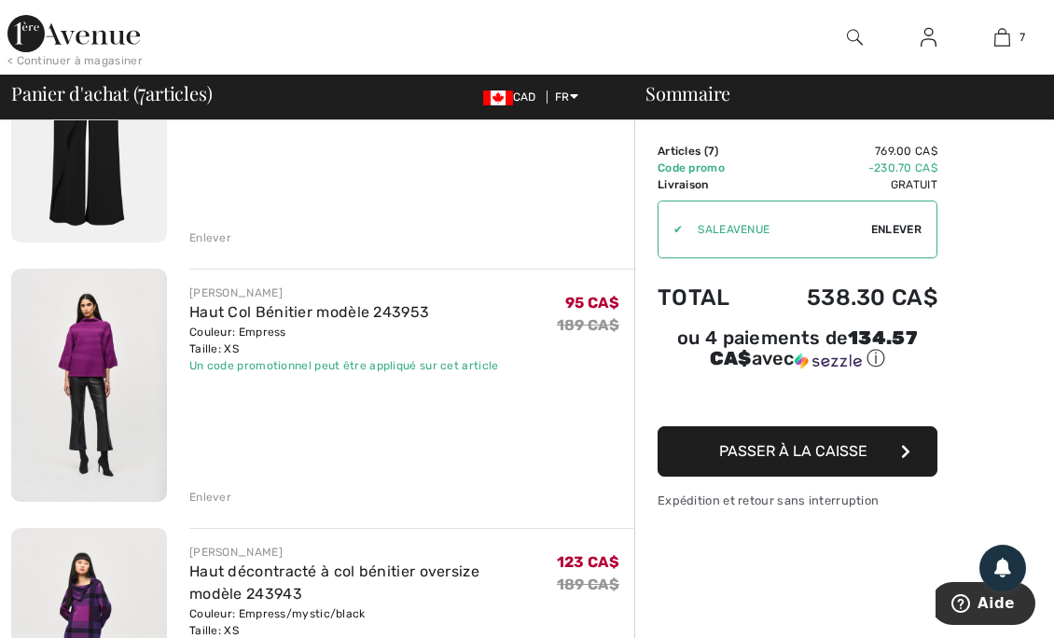
scroll to position [250, 0]
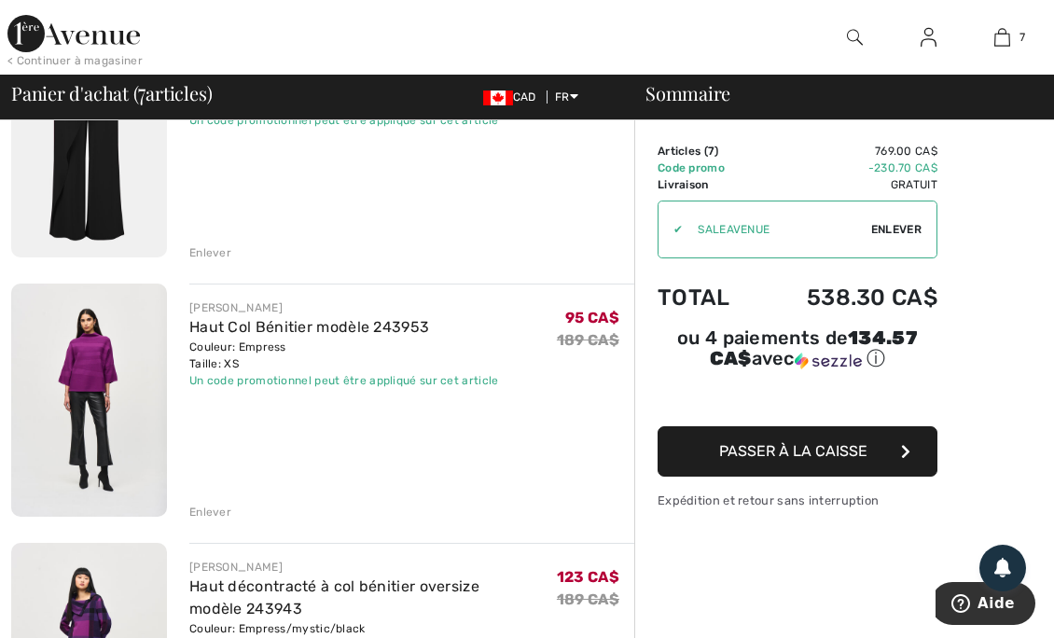
click at [245, 326] on link "Haut Col Bénitier modèle 243953" at bounding box center [309, 327] width 240 height 18
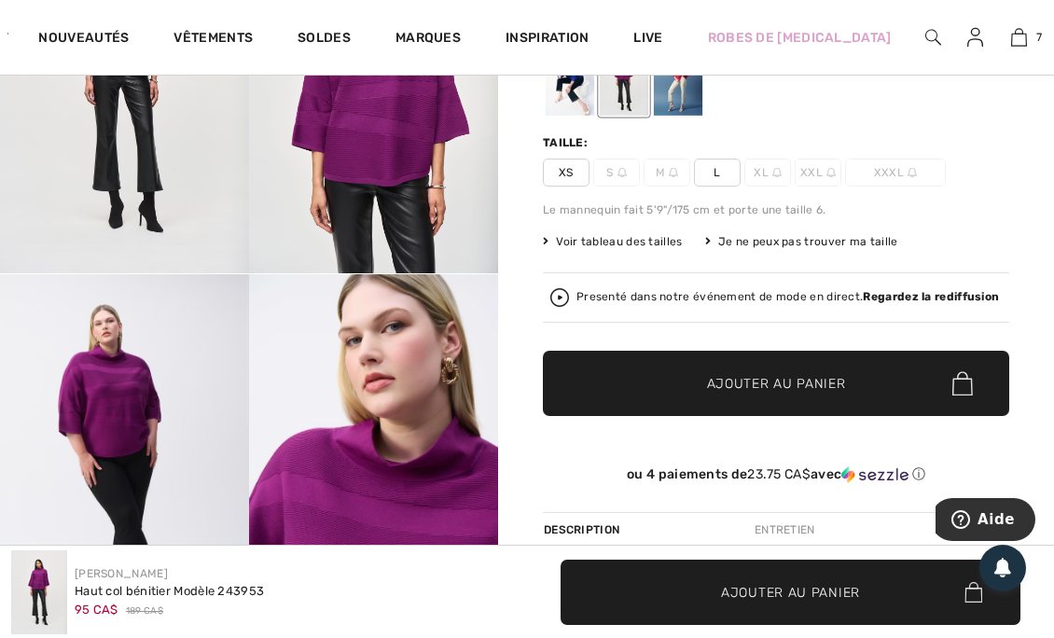
scroll to position [215, 0]
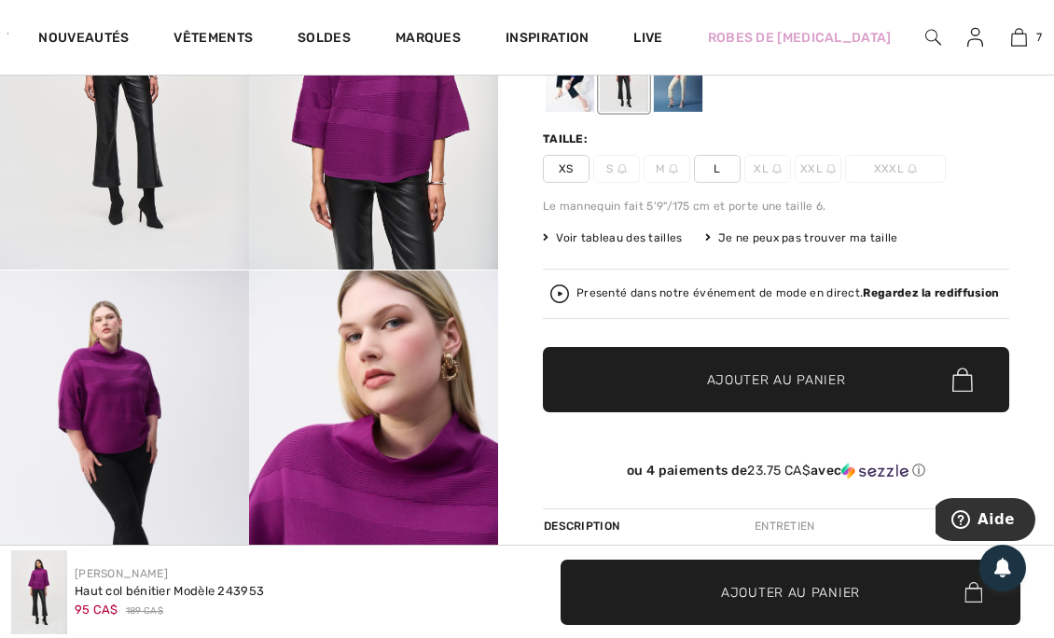
click at [594, 294] on div "Presenté dans notre événement de mode en direct. Regardez la rediffusion" at bounding box center [788, 293] width 423 height 12
click at [1019, 42] on link "7" at bounding box center [1018, 37] width 39 height 22
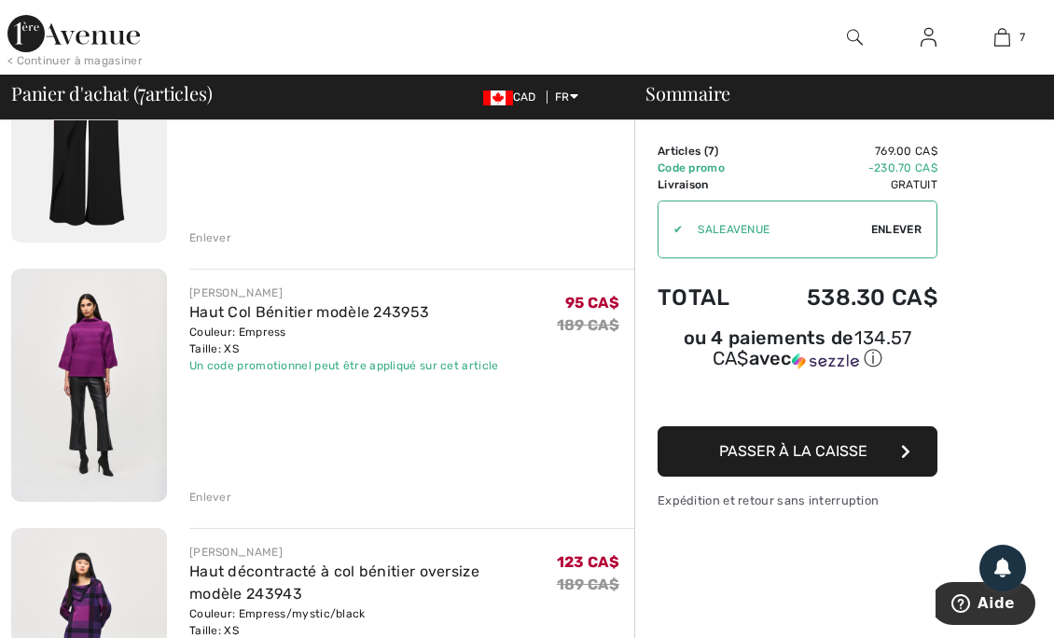
scroll to position [307, 0]
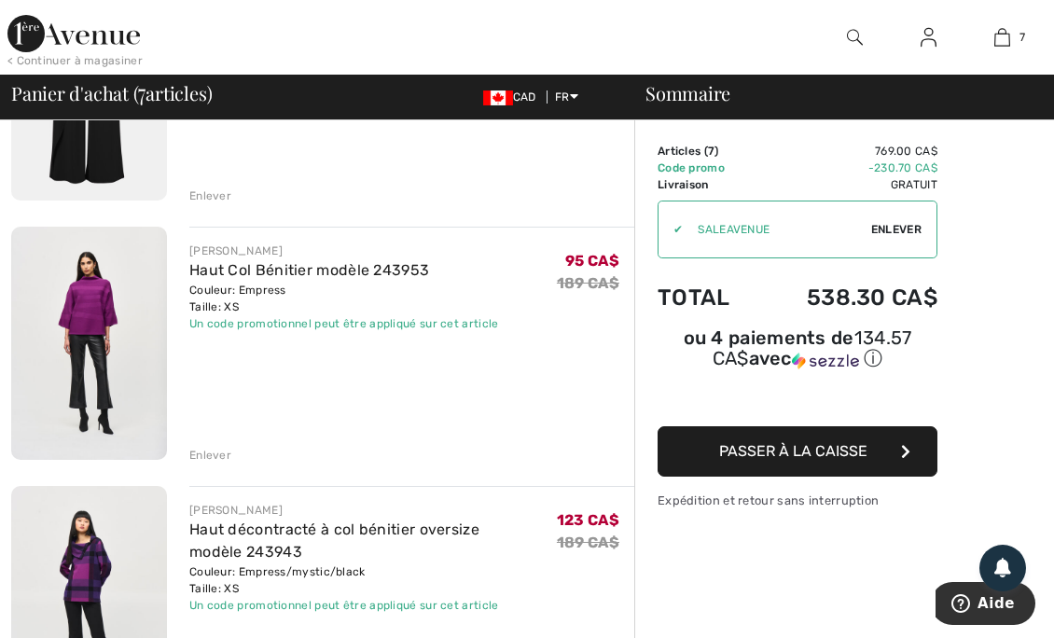
click at [215, 456] on div "Enlever" at bounding box center [210, 455] width 42 height 17
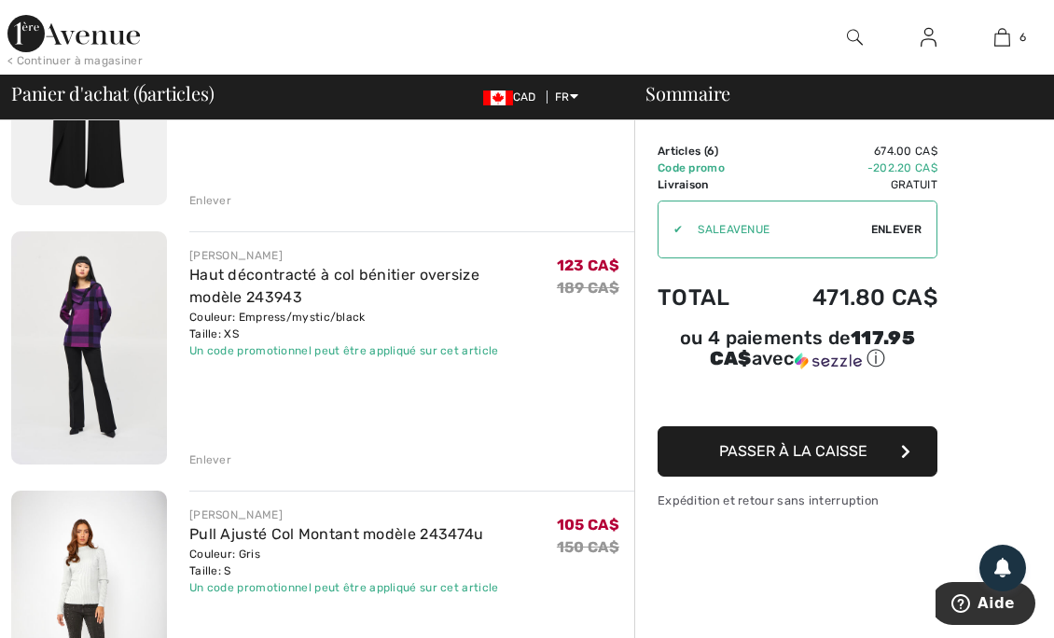
scroll to position [300, 0]
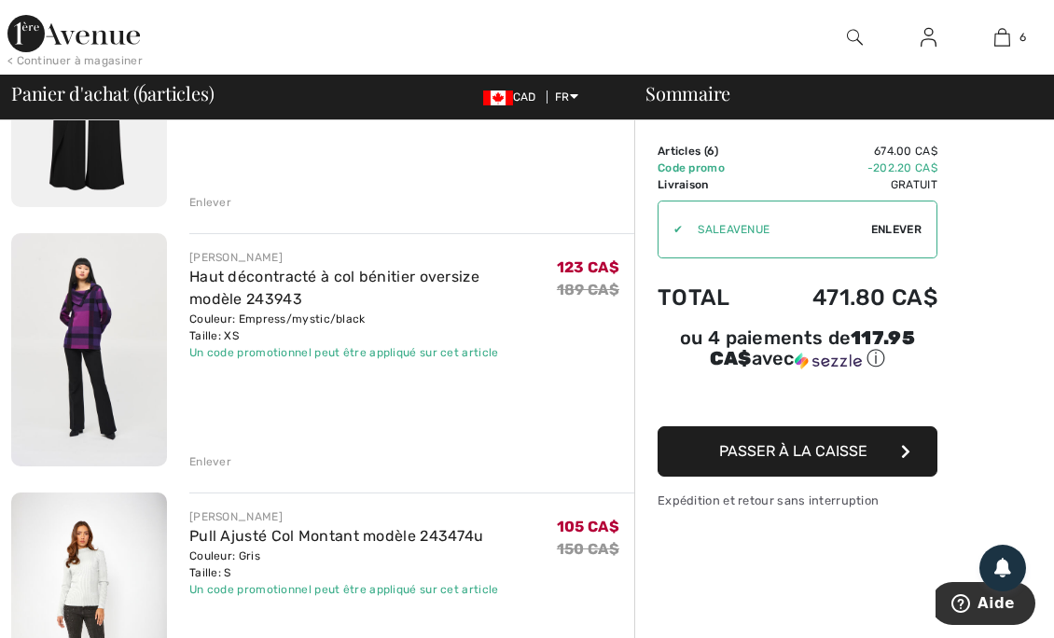
click at [249, 296] on link "Haut décontracté à col bénitier oversize modèle 243943" at bounding box center [334, 288] width 290 height 40
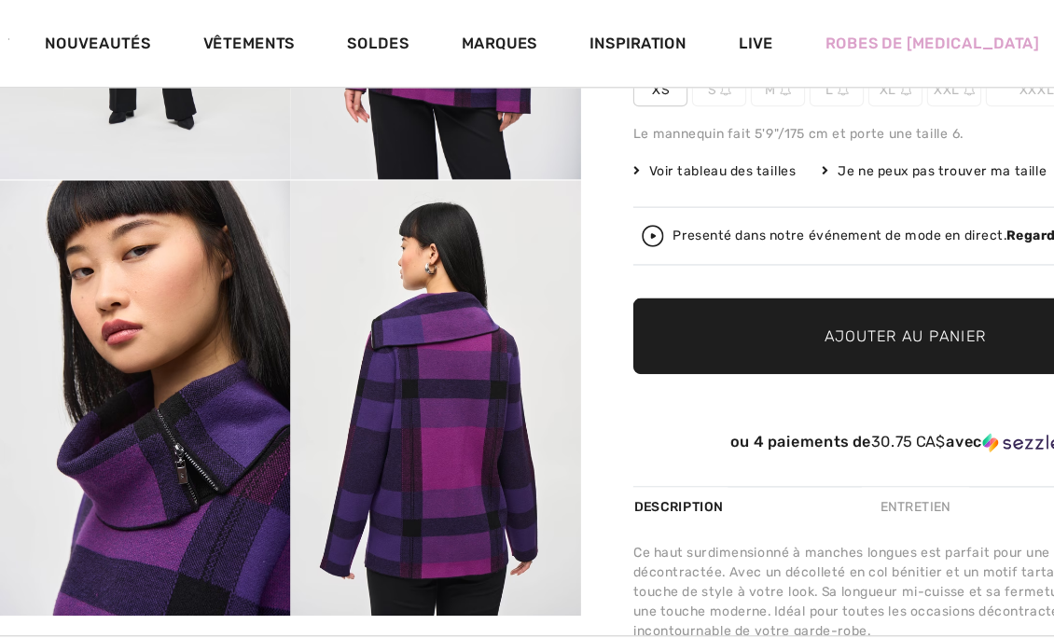
scroll to position [327, 0]
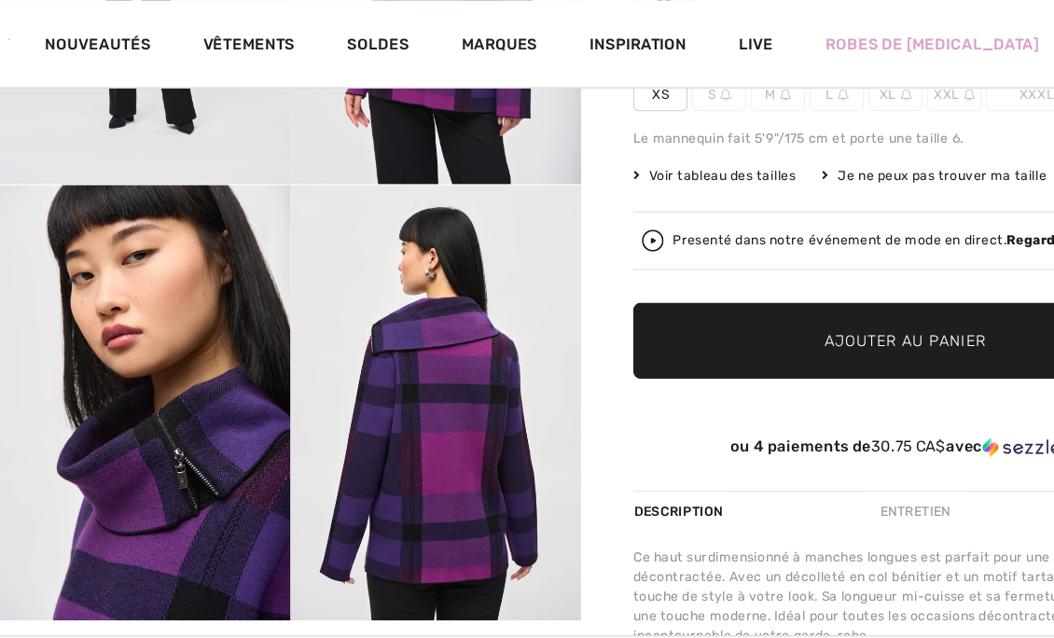
click at [593, 200] on div "Presenté dans notre événement de mode en direct. Regardez la rediffusion" at bounding box center [788, 206] width 423 height 12
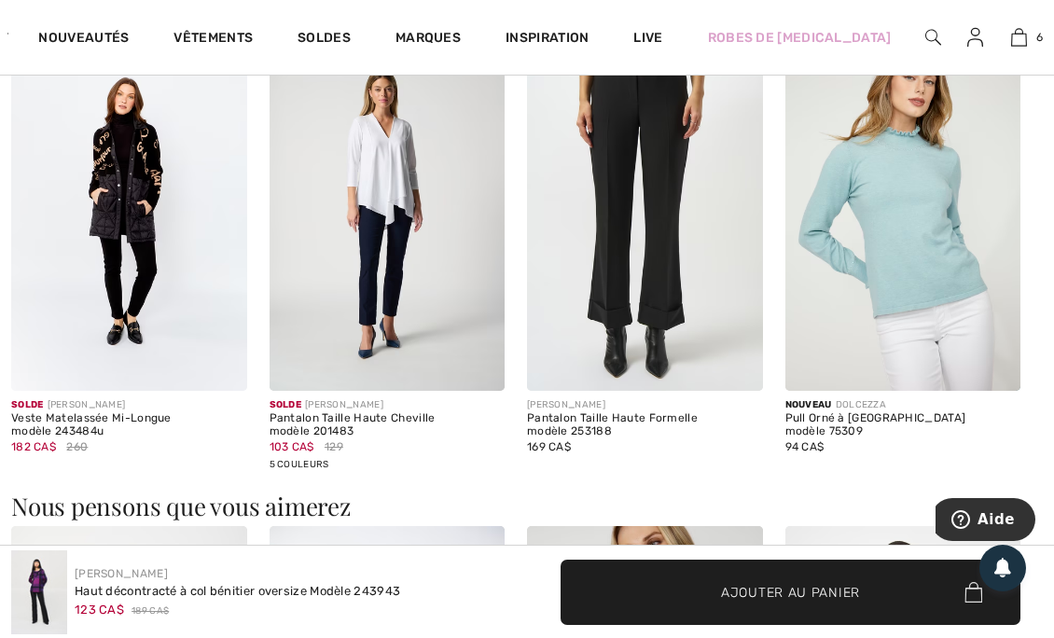
scroll to position [1261, 0]
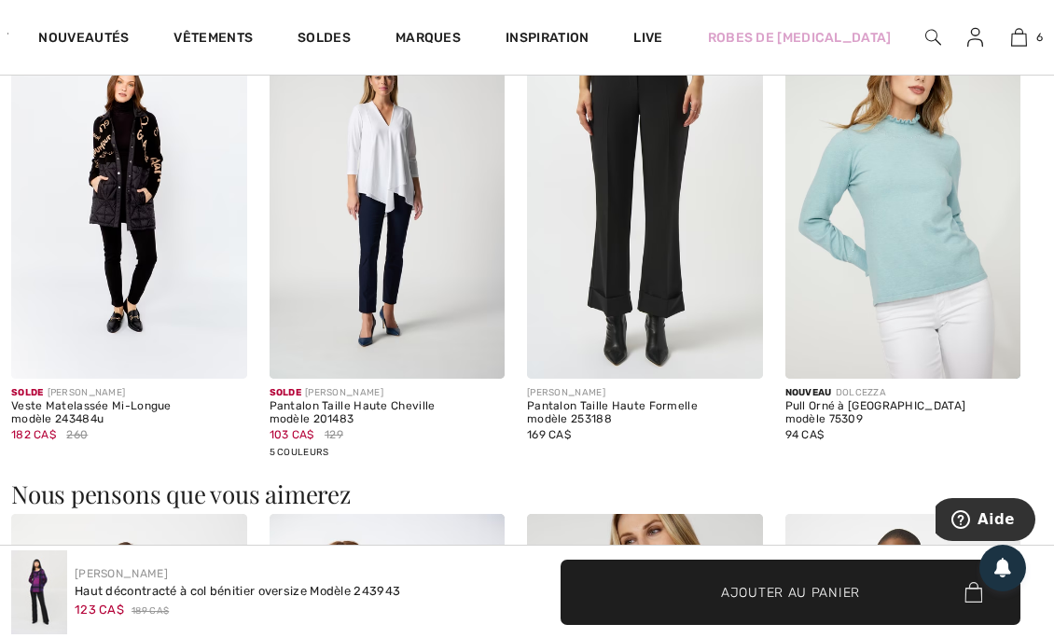
click at [125, 210] on img at bounding box center [129, 203] width 236 height 354
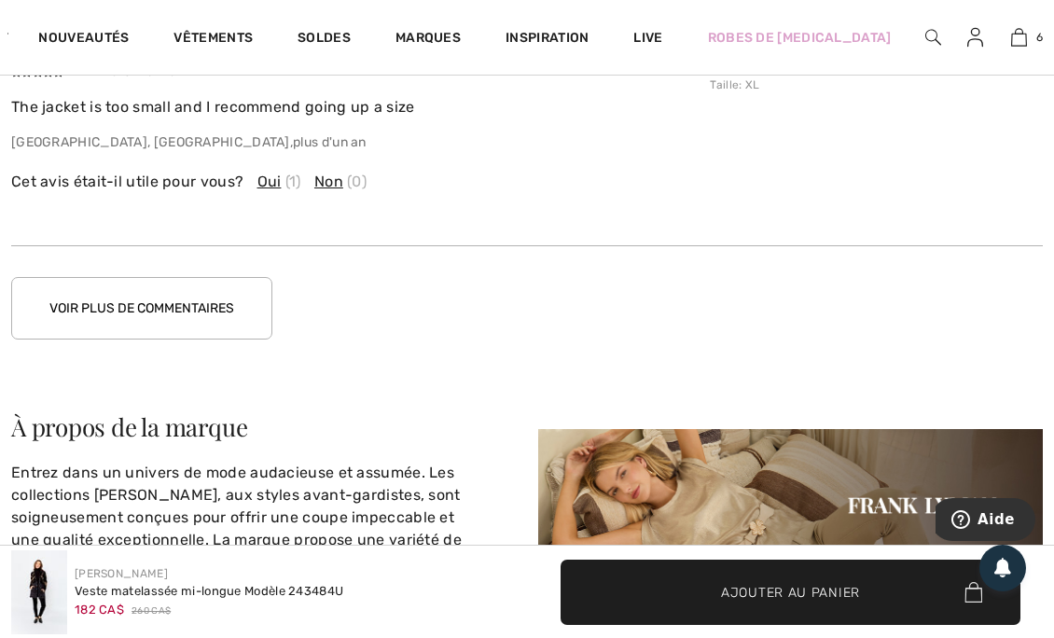
scroll to position [3621, 0]
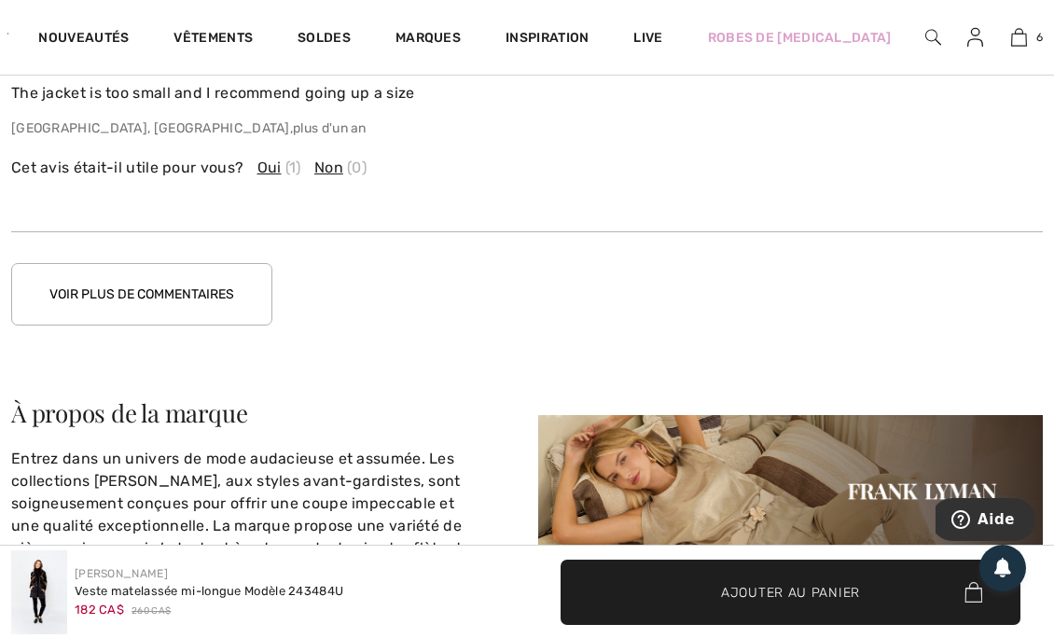
click at [113, 286] on button "Voir plus de commentaires" at bounding box center [141, 294] width 261 height 63
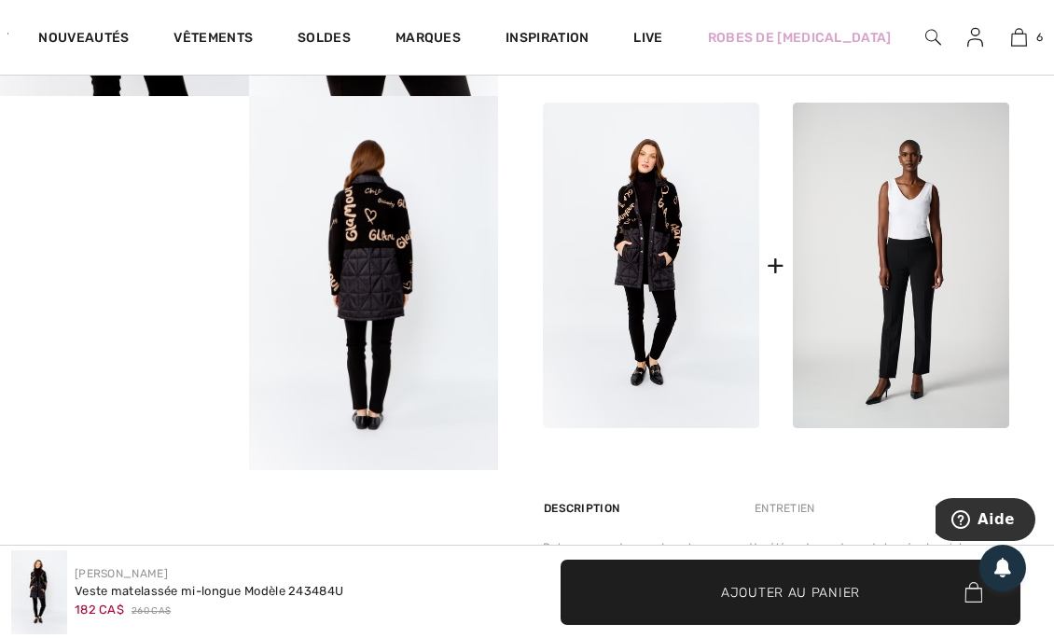
scroll to position [764, 0]
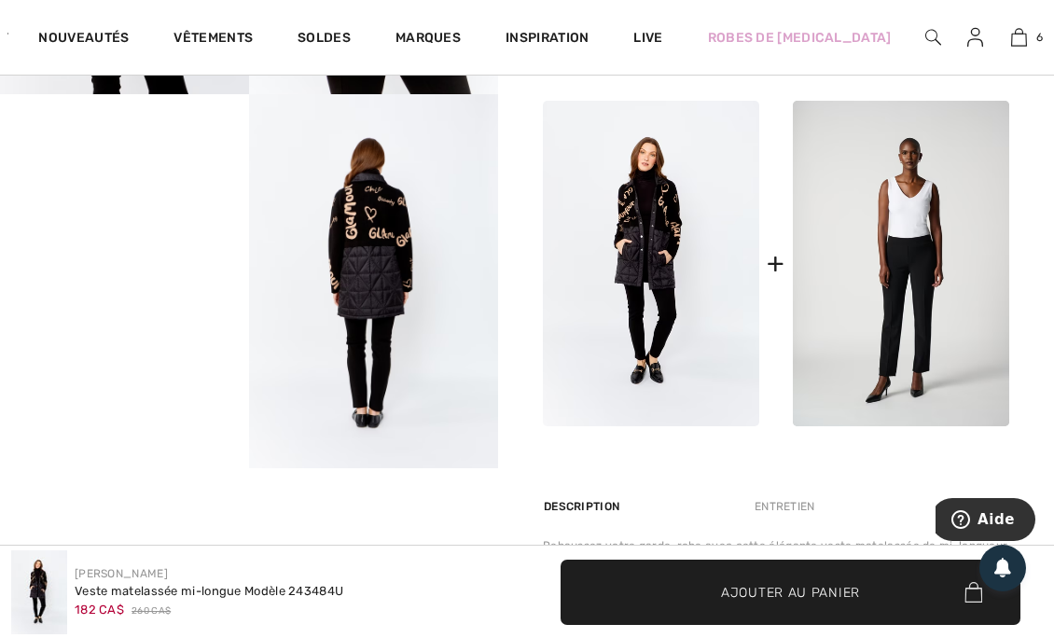
click at [1012, 46] on img at bounding box center [1020, 37] width 16 height 22
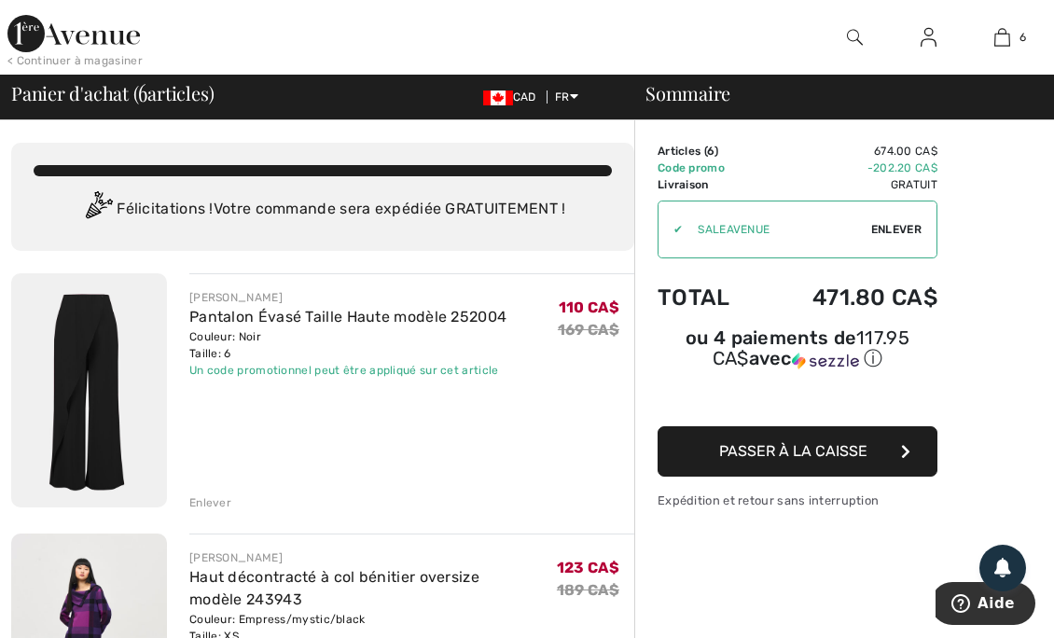
click at [203, 322] on link "Pantalon Évasé Taille Haute modèle 252004" at bounding box center [347, 317] width 317 height 18
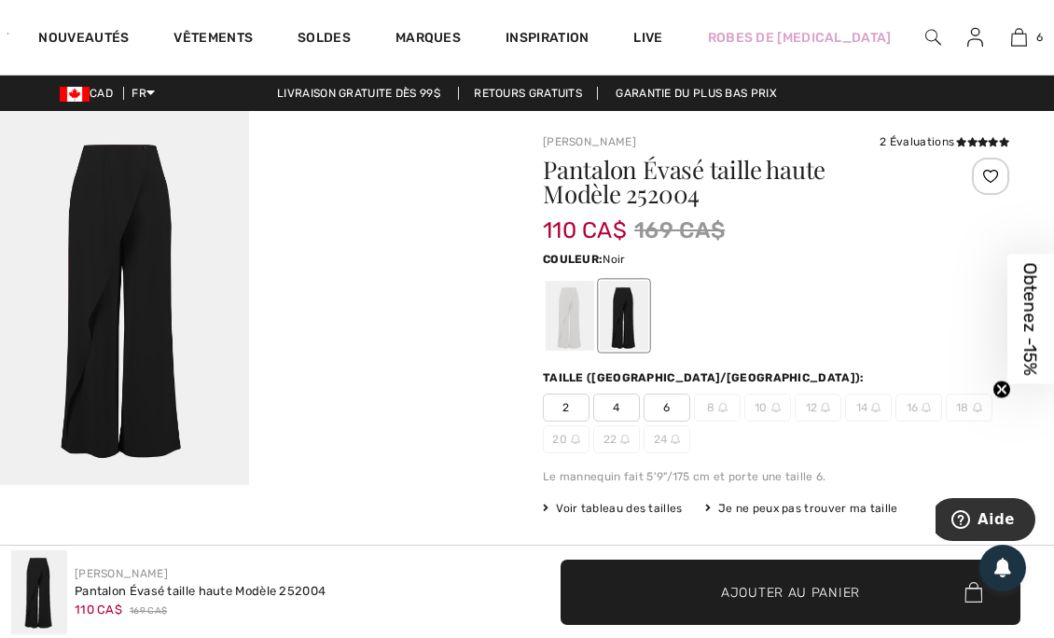
click at [1037, 43] on span "6" at bounding box center [1040, 37] width 7 height 17
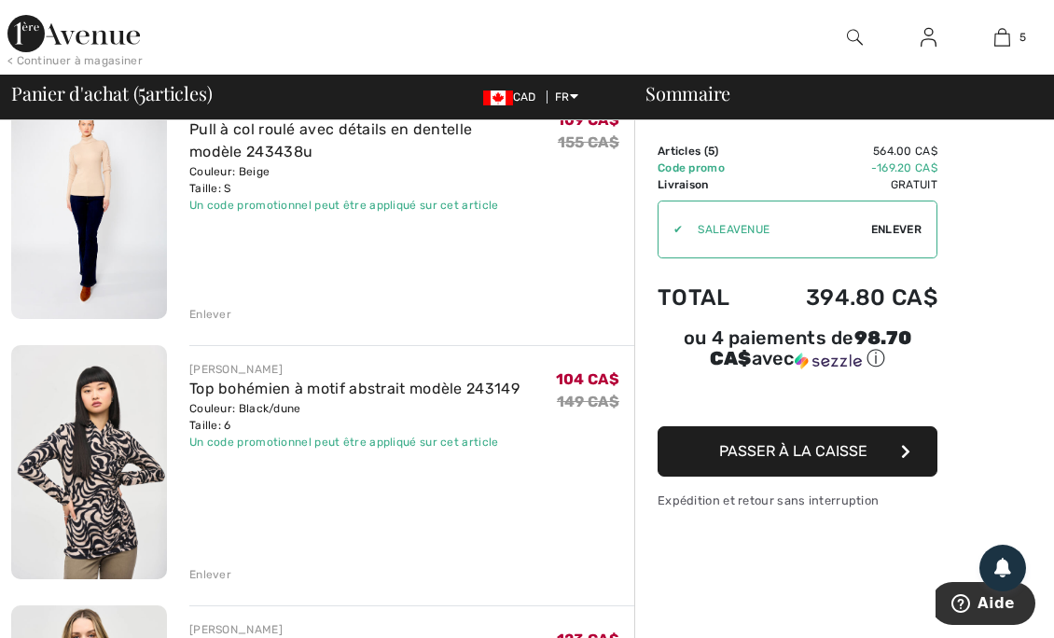
scroll to position [711, 0]
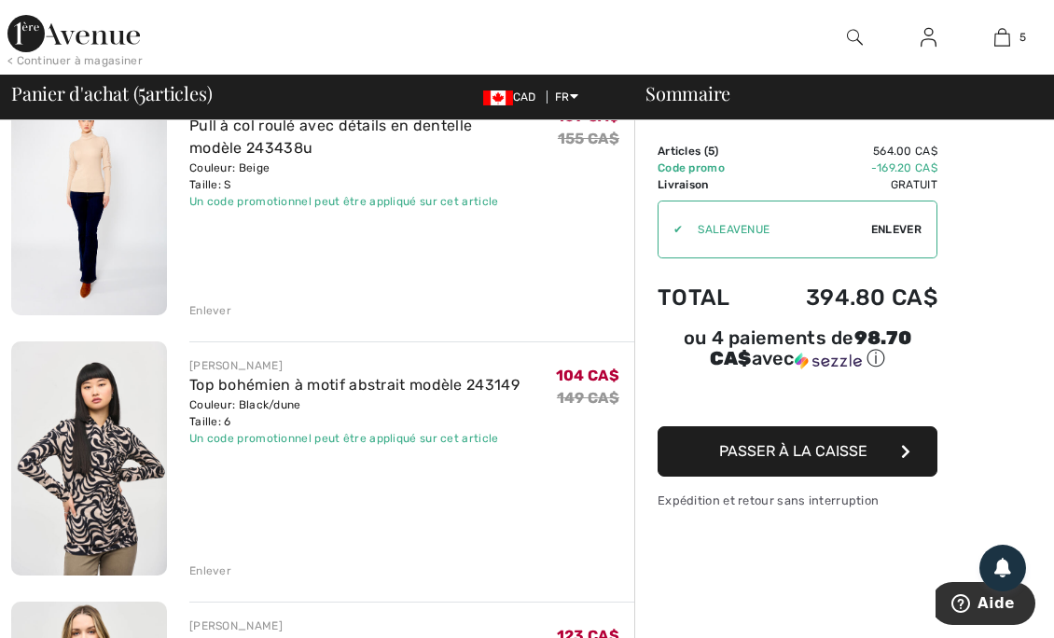
click at [116, 496] on img at bounding box center [89, 458] width 156 height 233
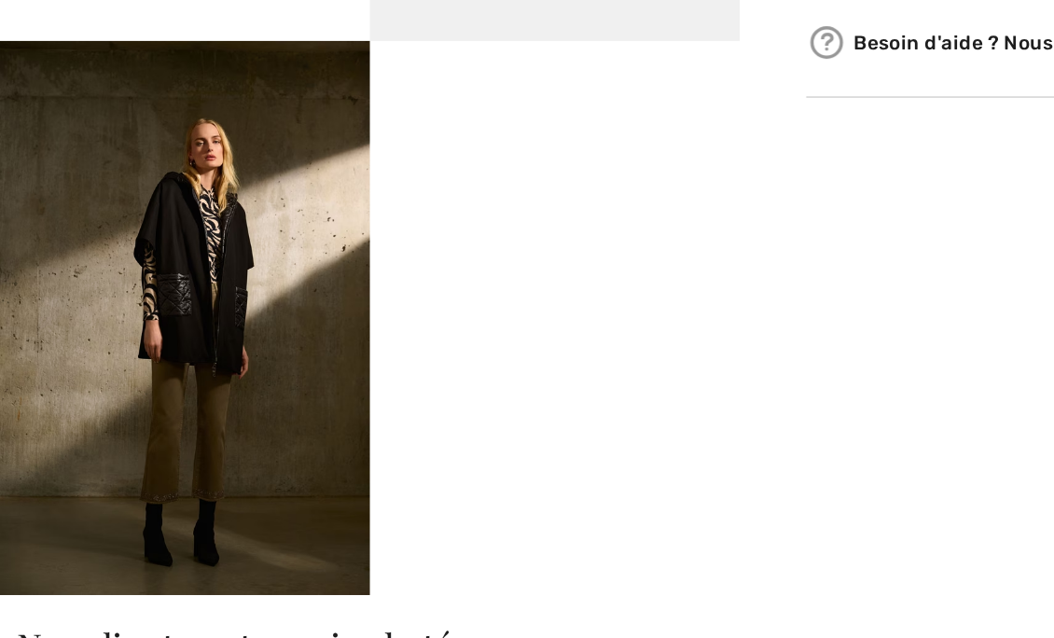
scroll to position [1125, 0]
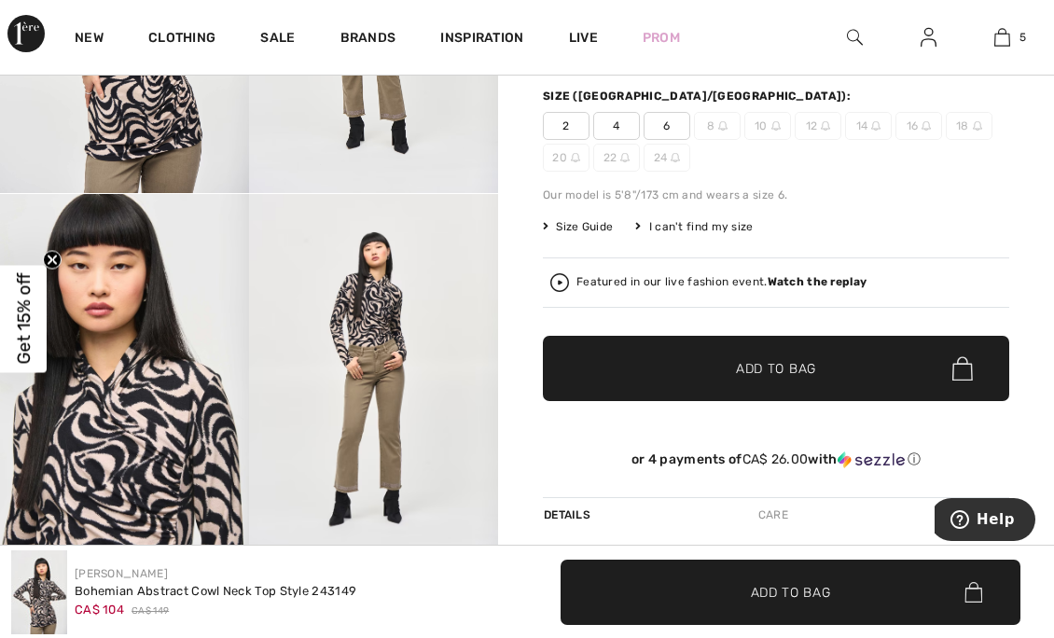
scroll to position [287, 0]
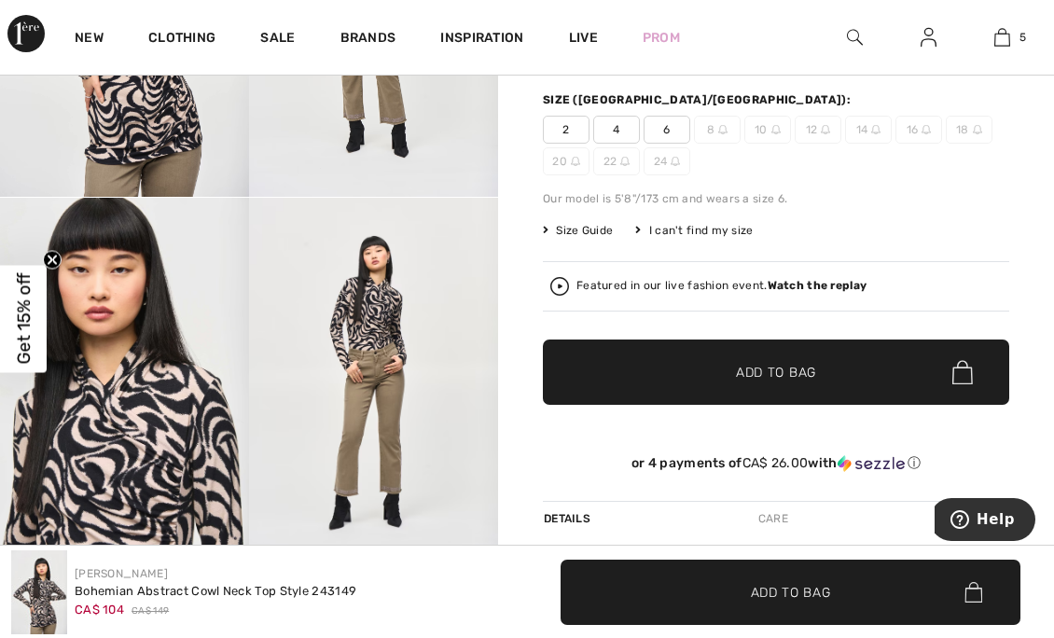
click at [598, 289] on div "Featured in our live fashion event. Watch the replay" at bounding box center [722, 286] width 290 height 12
click at [1003, 45] on img at bounding box center [1003, 37] width 16 height 22
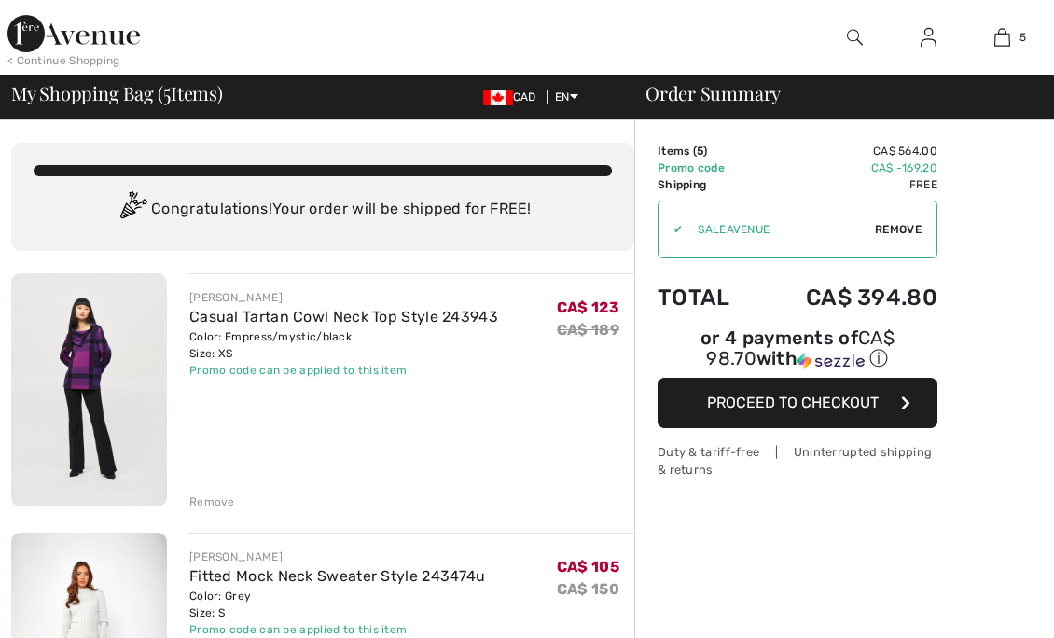
click at [216, 567] on link "Fitted Mock Neck Sweater Style 243474u" at bounding box center [337, 576] width 296 height 18
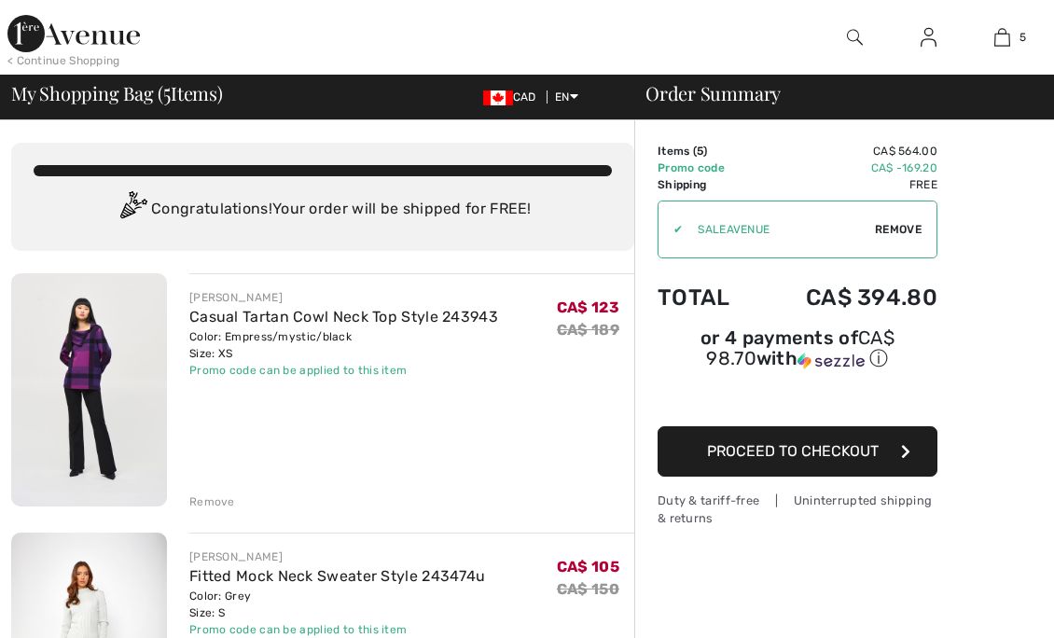
scroll to position [332, 0]
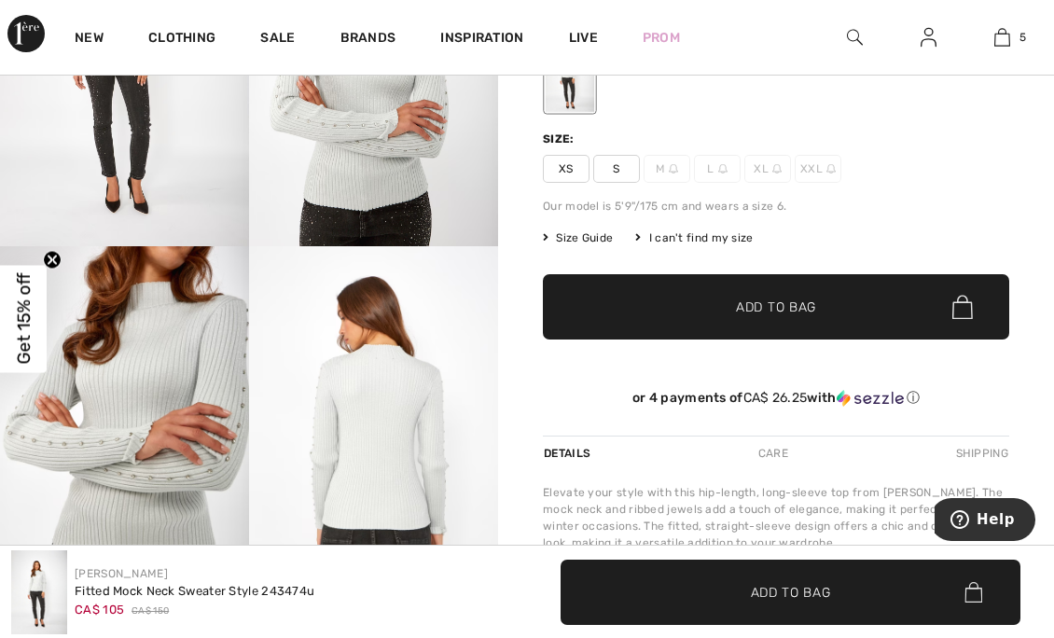
scroll to position [138, 0]
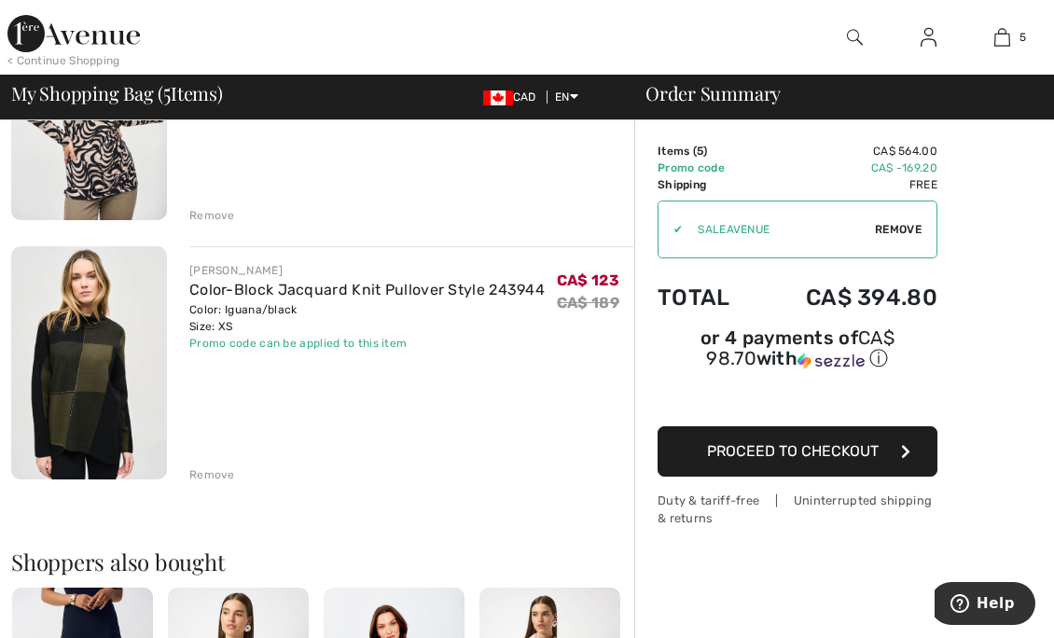
scroll to position [1068, 0]
click at [214, 335] on div "Promo code can be applied to this item" at bounding box center [367, 342] width 356 height 17
click at [158, 316] on img at bounding box center [89, 362] width 156 height 234
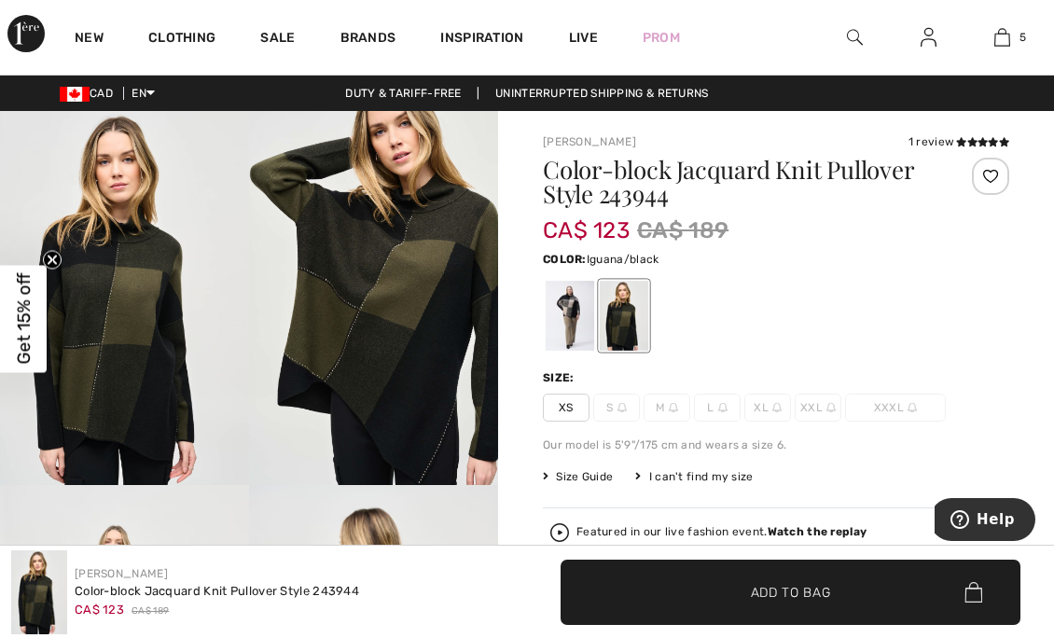
click at [562, 308] on div at bounding box center [570, 316] width 49 height 70
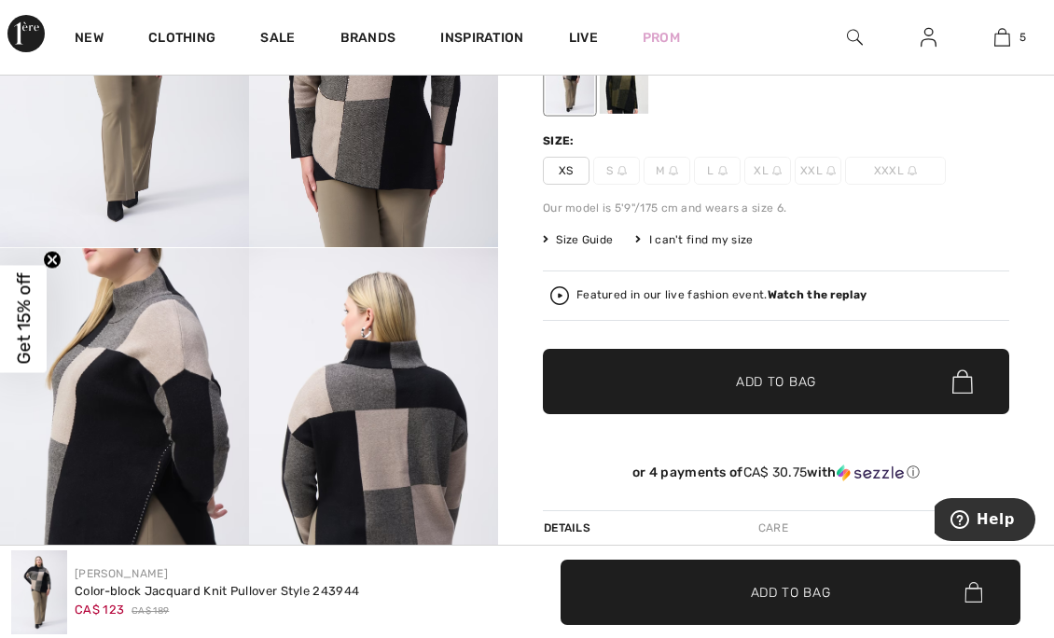
scroll to position [240, 0]
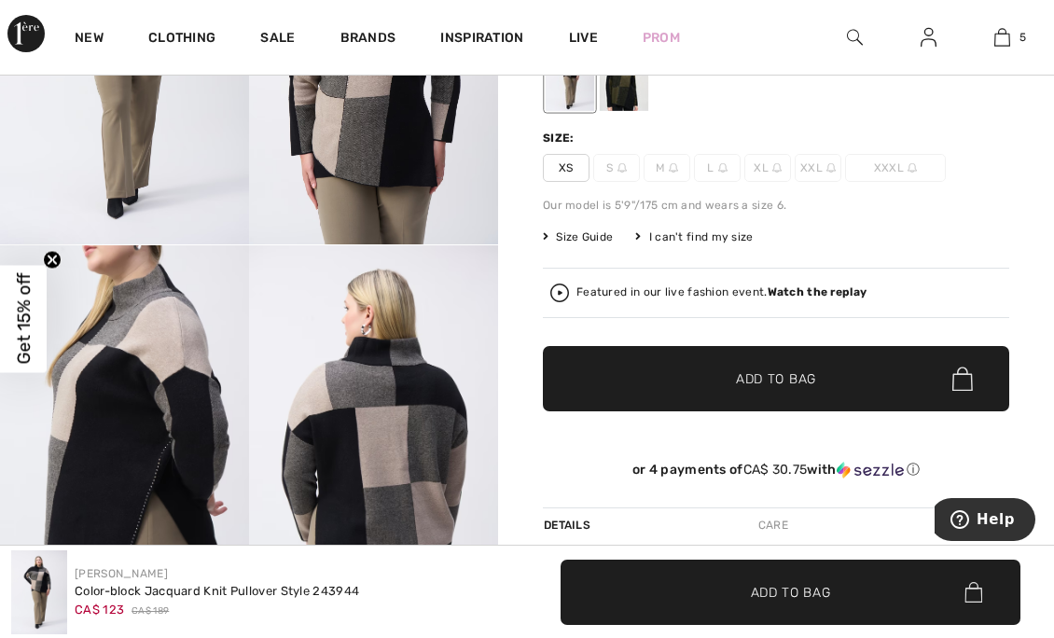
click at [565, 291] on img at bounding box center [560, 293] width 19 height 19
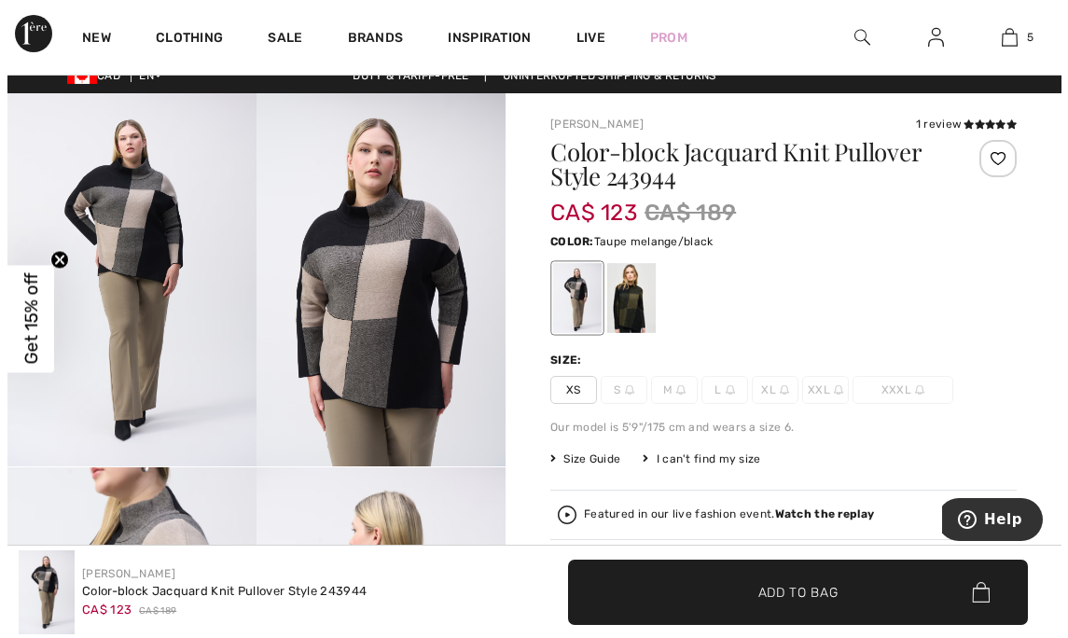
scroll to position [0, 0]
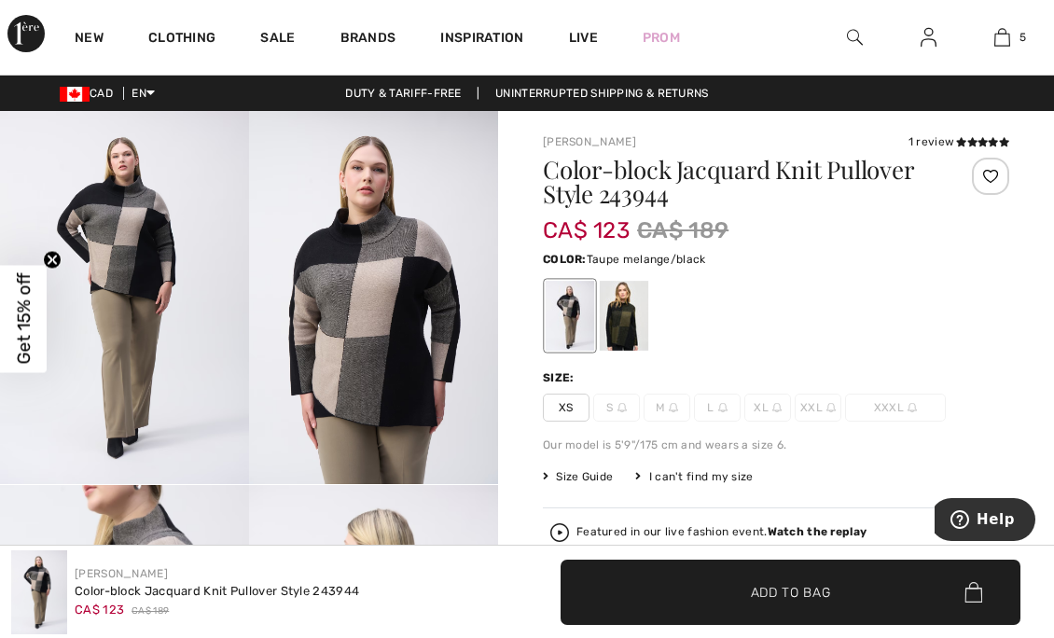
click at [858, 47] on img at bounding box center [855, 37] width 16 height 22
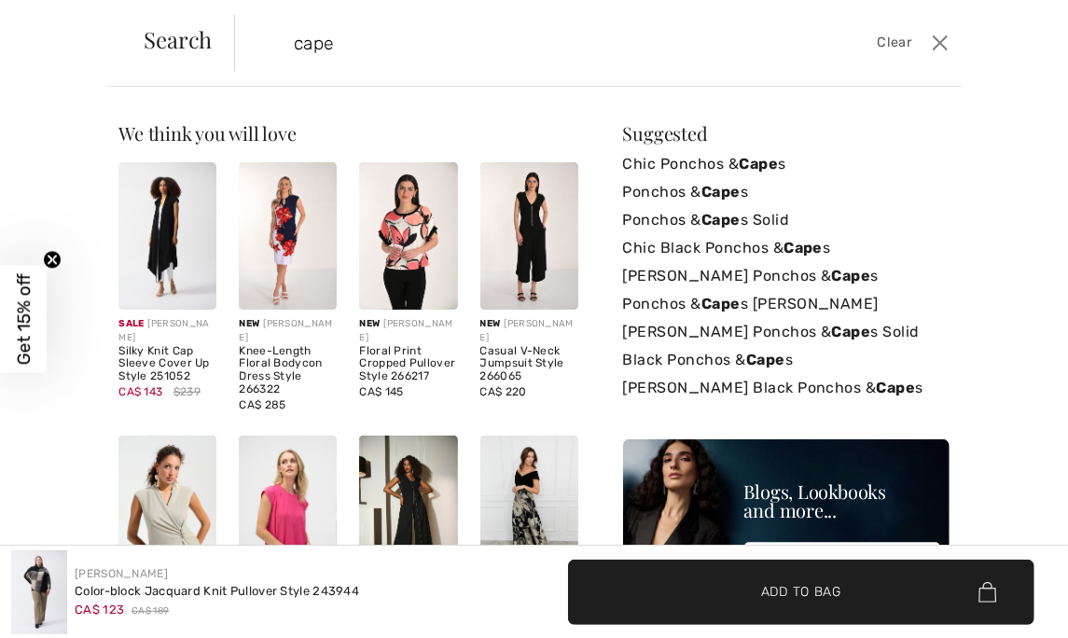
type input "cape"
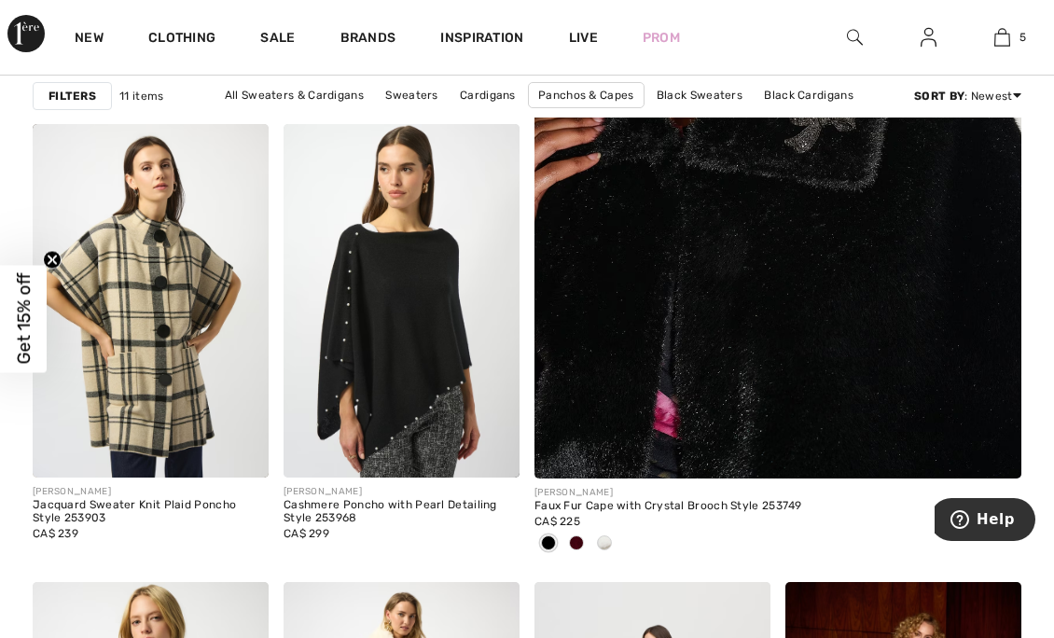
scroll to position [610, 0]
click at [289, 34] on link "Sale" at bounding box center [277, 40] width 35 height 20
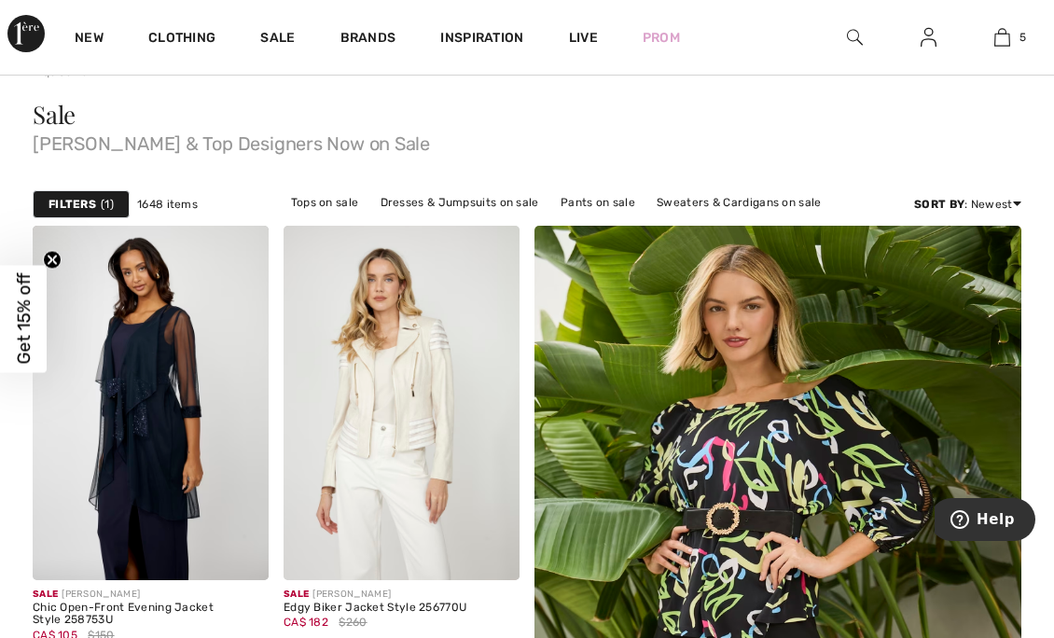
scroll to position [75, 0]
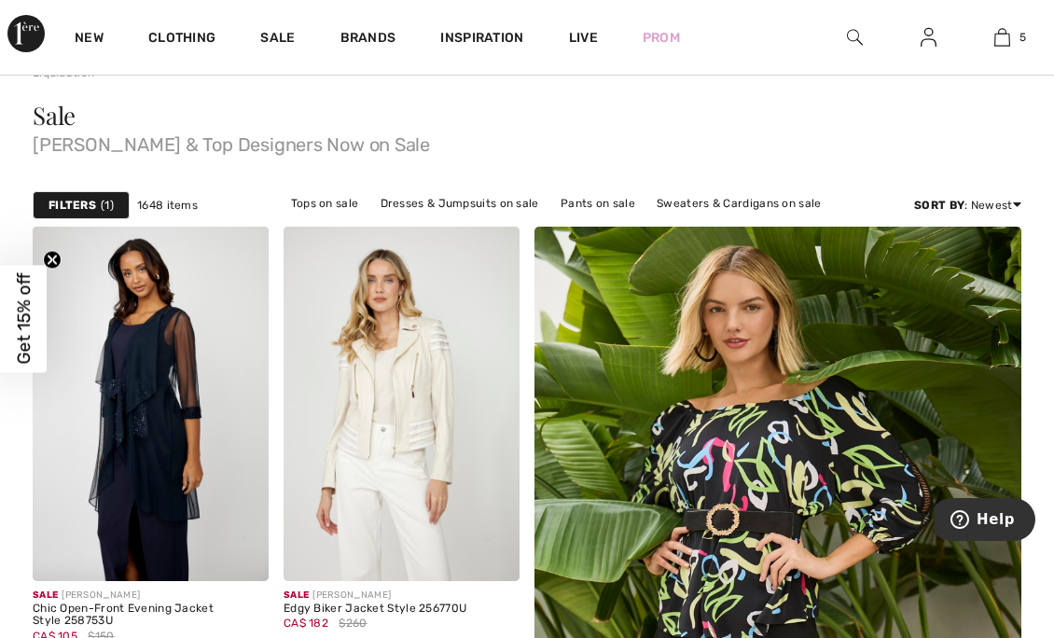
click at [805, 205] on link "Sweaters & Cardigans on sale" at bounding box center [739, 203] width 183 height 24
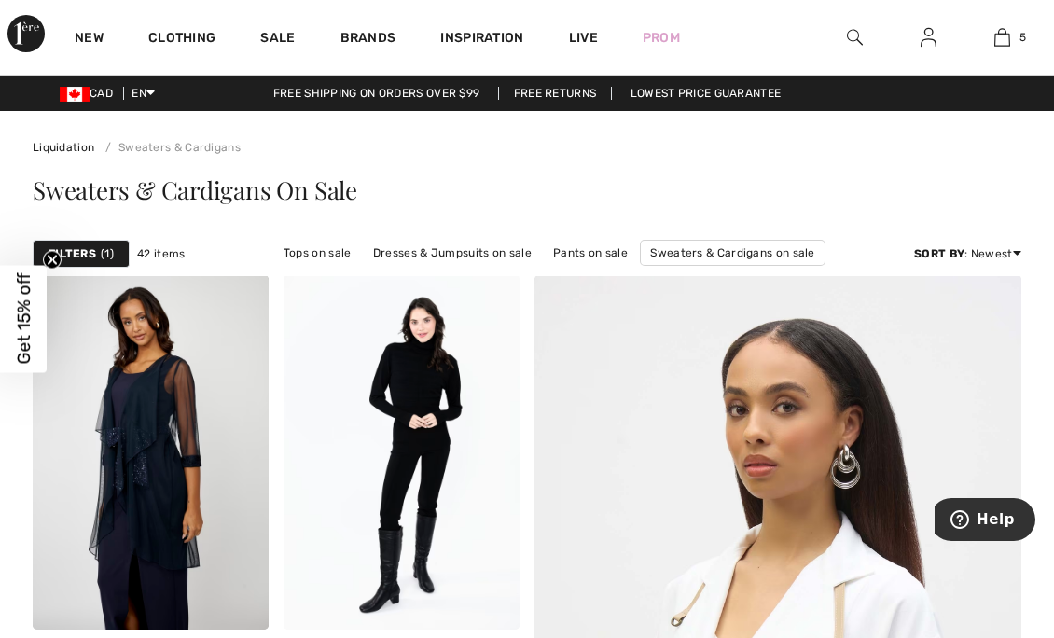
click at [857, 35] on img at bounding box center [855, 37] width 16 height 22
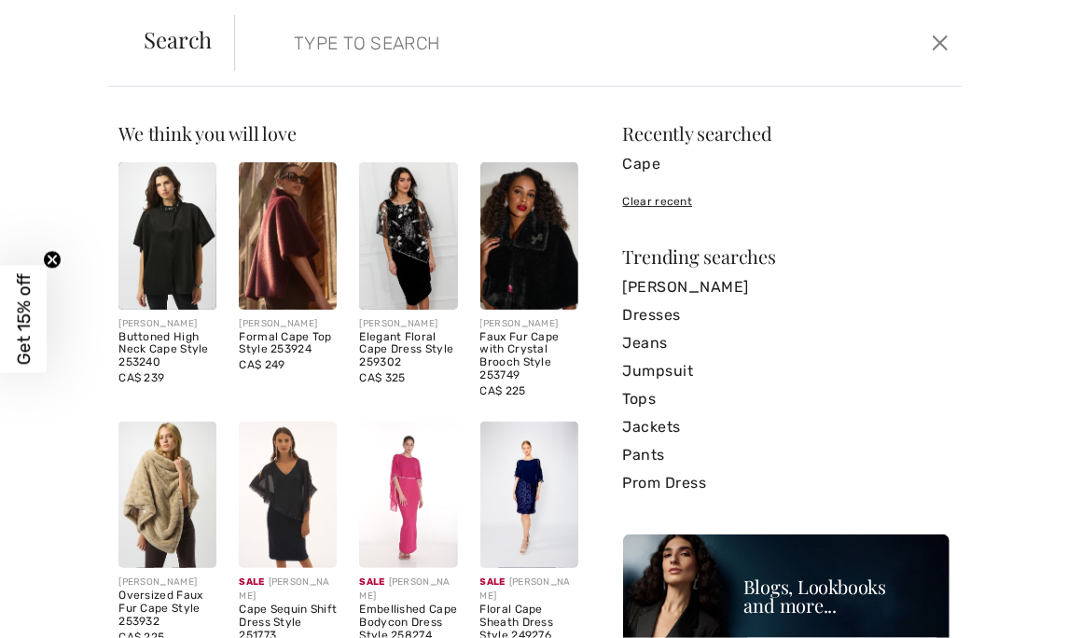
click at [629, 172] on link "Cape" at bounding box center [786, 164] width 327 height 28
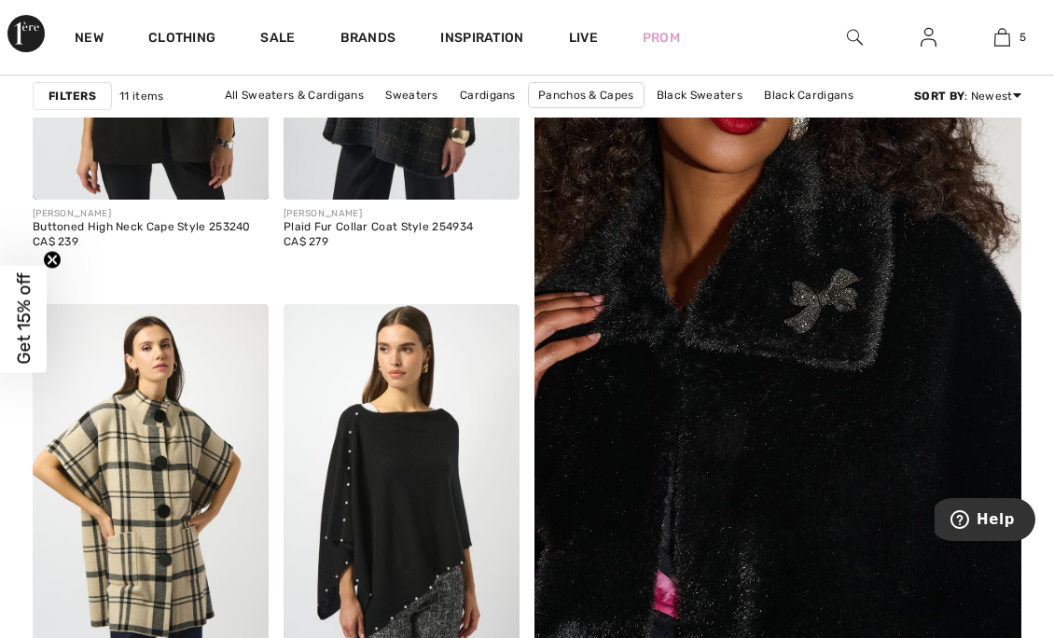
scroll to position [428, 0]
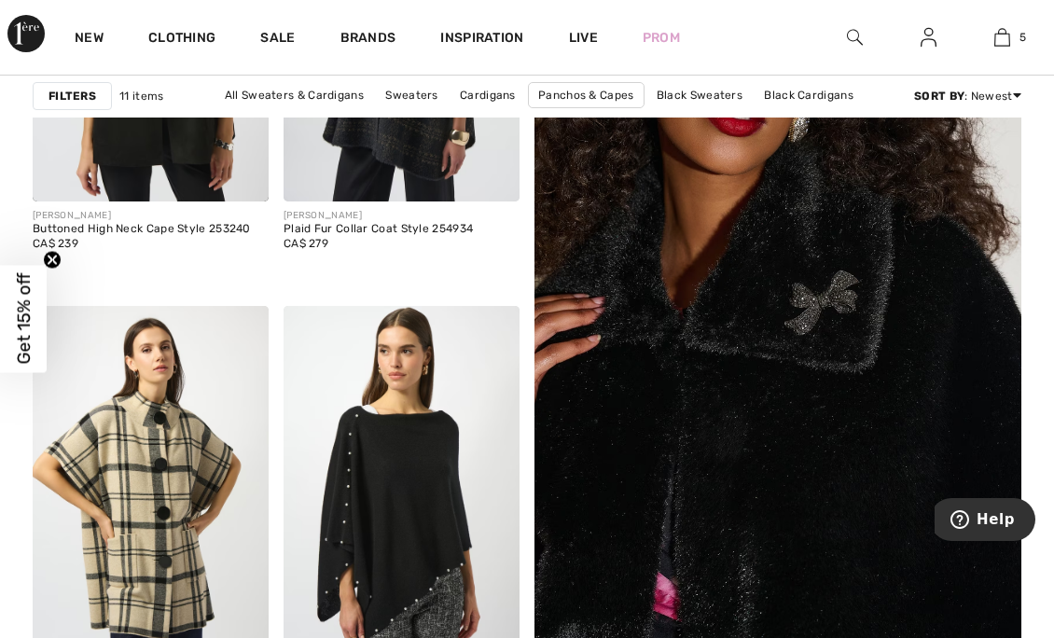
click at [317, 83] on link "All Sweaters & Cardigans" at bounding box center [295, 95] width 158 height 24
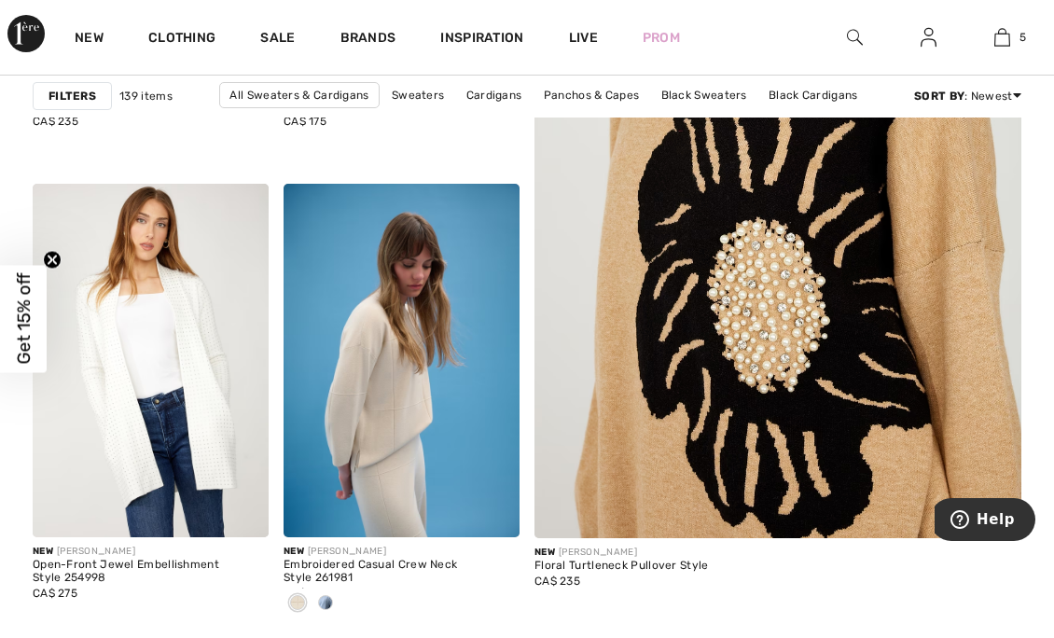
click at [268, 34] on link "Sale" at bounding box center [277, 40] width 35 height 20
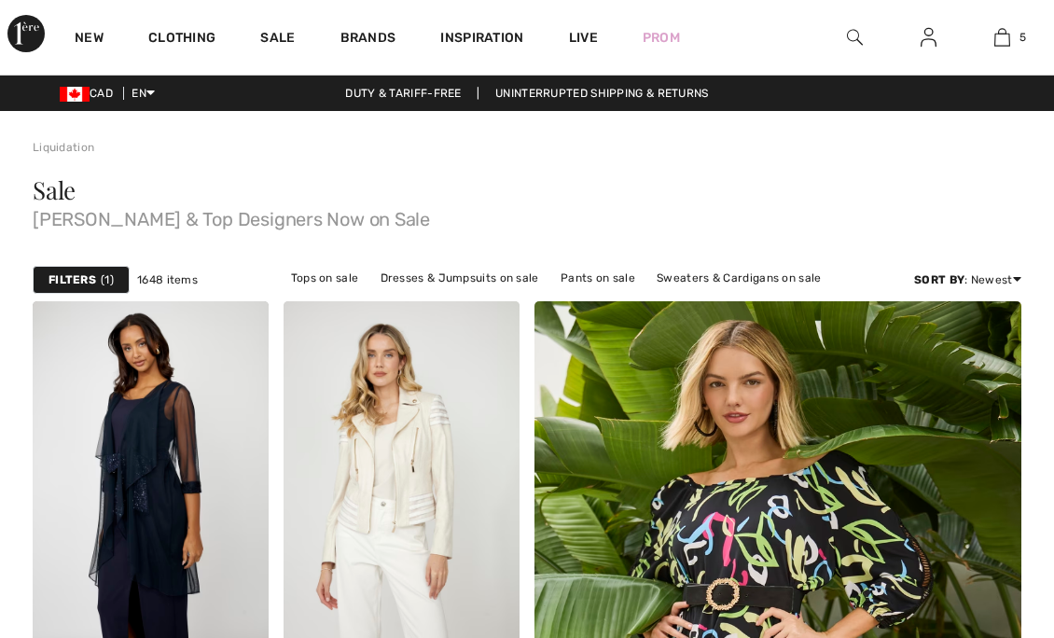
click at [332, 266] on link "Tops on sale" at bounding box center [325, 278] width 87 height 24
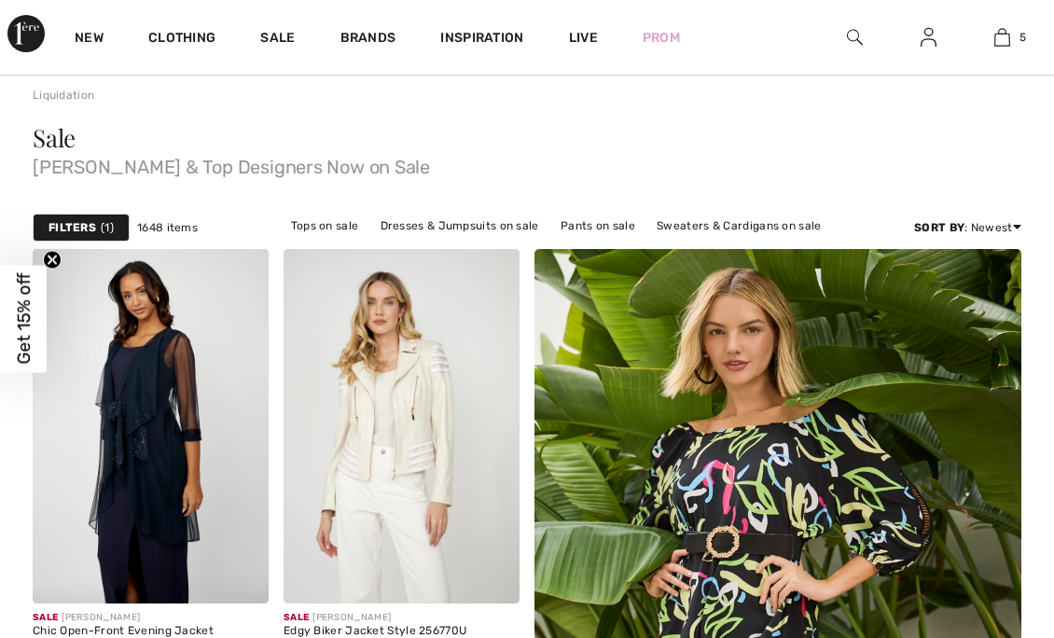
scroll to position [52, 0]
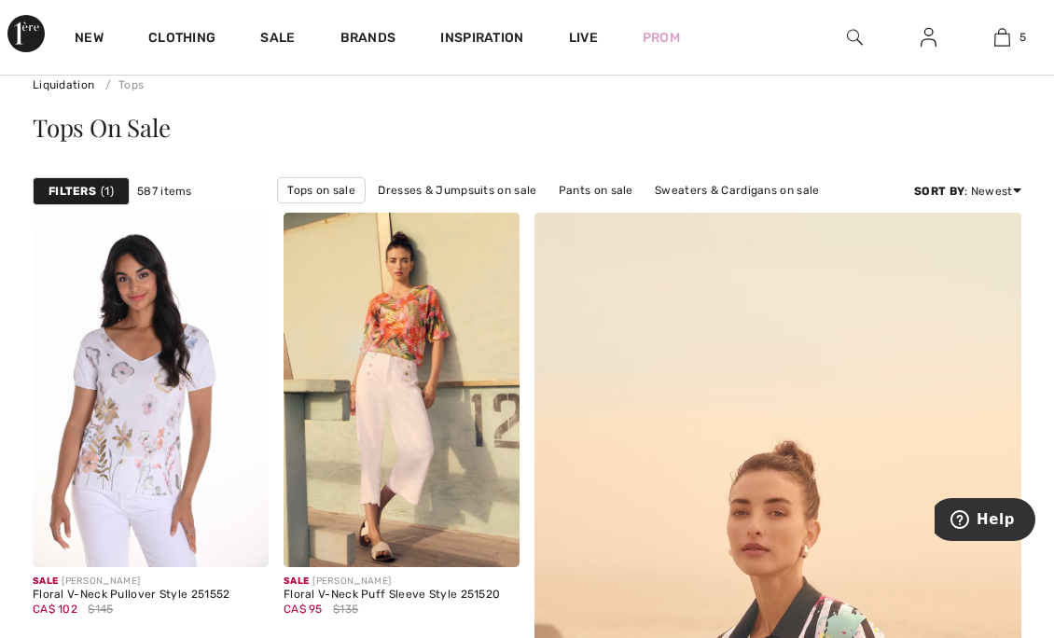
click at [73, 183] on strong "Filters" at bounding box center [73, 191] width 48 height 17
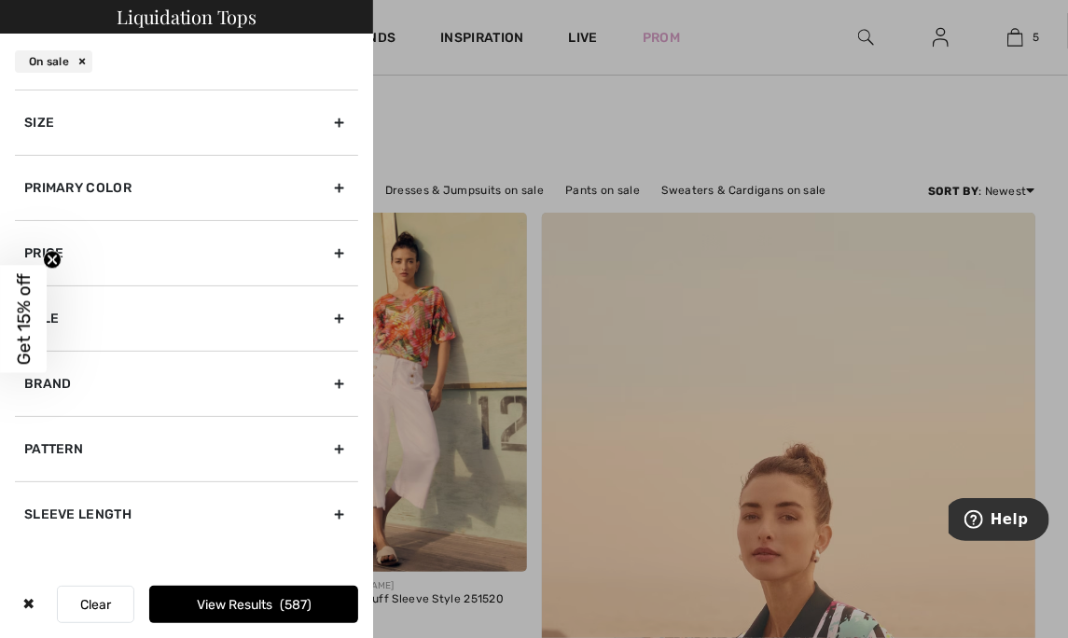
click at [351, 178] on div "Primary Color" at bounding box center [186, 187] width 343 height 65
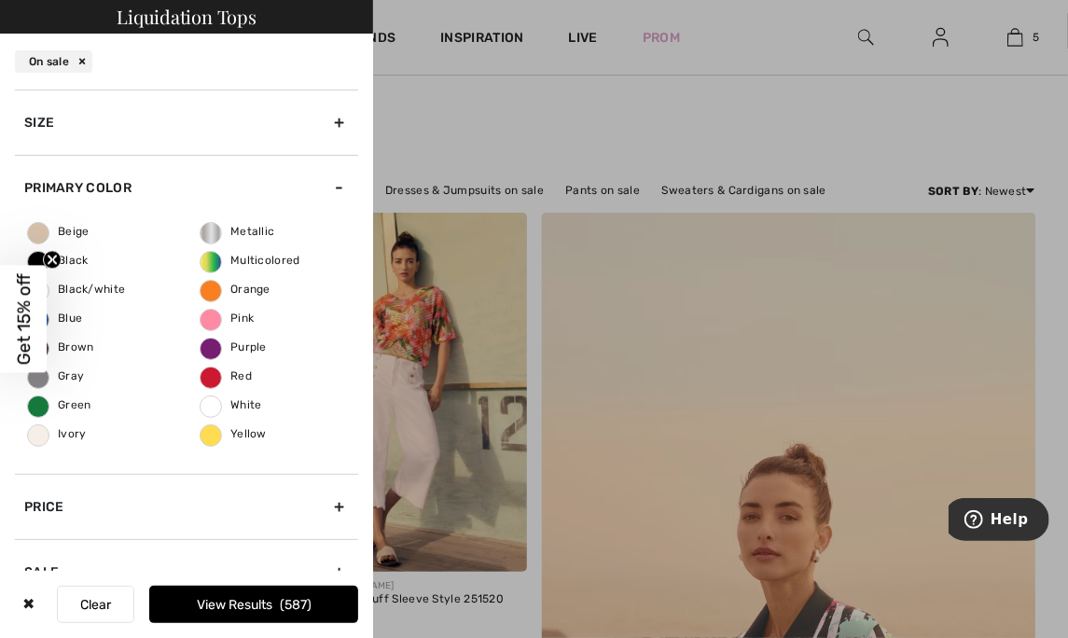
click at [82, 258] on span "Black" at bounding box center [58, 260] width 61 height 13
click at [0, 0] on input "Black" at bounding box center [0, 0] width 0 height 0
click at [335, 125] on div "Size" at bounding box center [186, 122] width 343 height 65
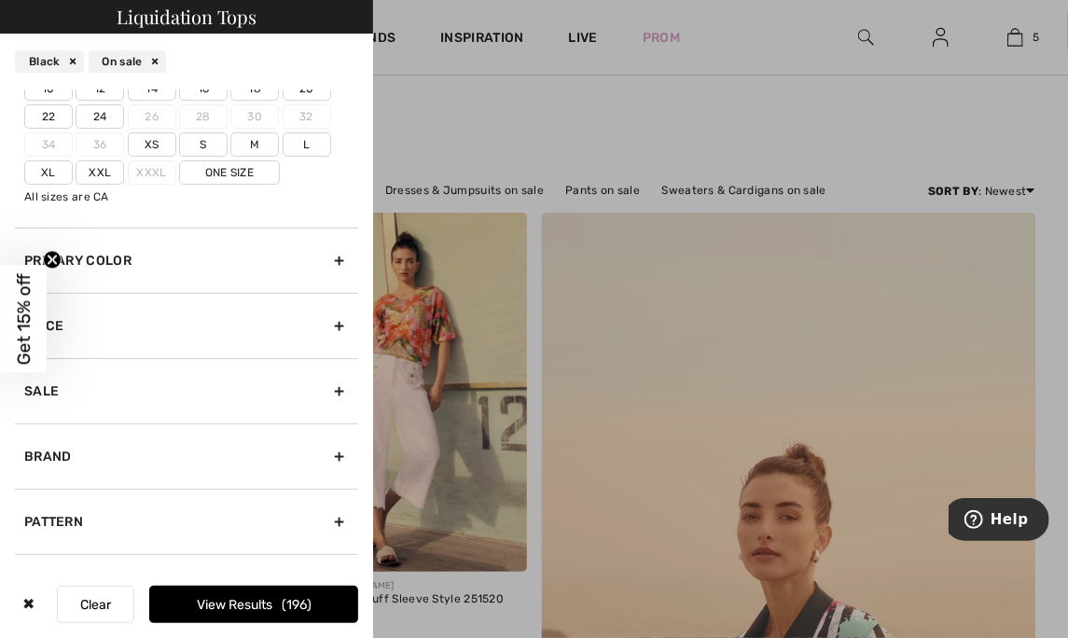
scroll to position [149, 0]
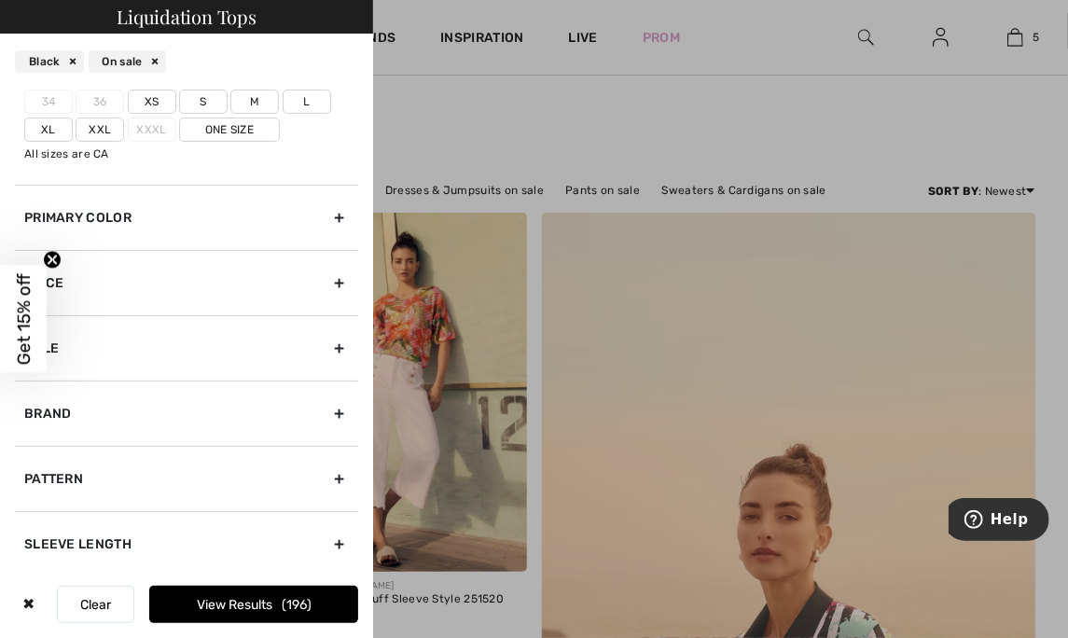
click at [330, 465] on div "Pattern" at bounding box center [186, 478] width 343 height 65
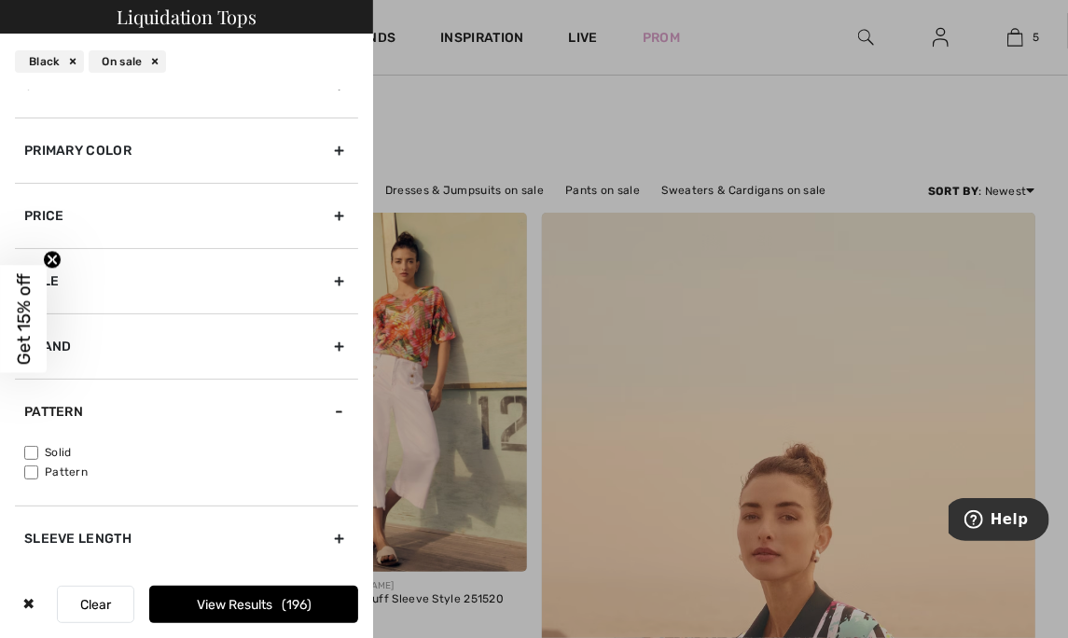
scroll to position [35, 0]
click at [32, 450] on input"] "Solid" at bounding box center [31, 455] width 14 height 14
checkbox input"] "true"
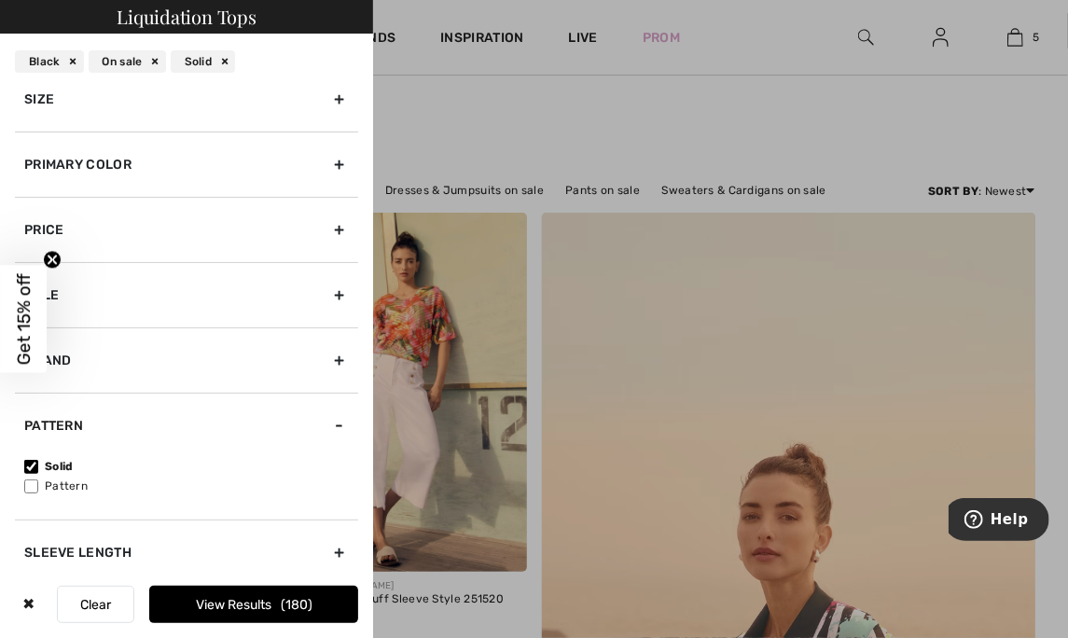
scroll to position [0, 0]
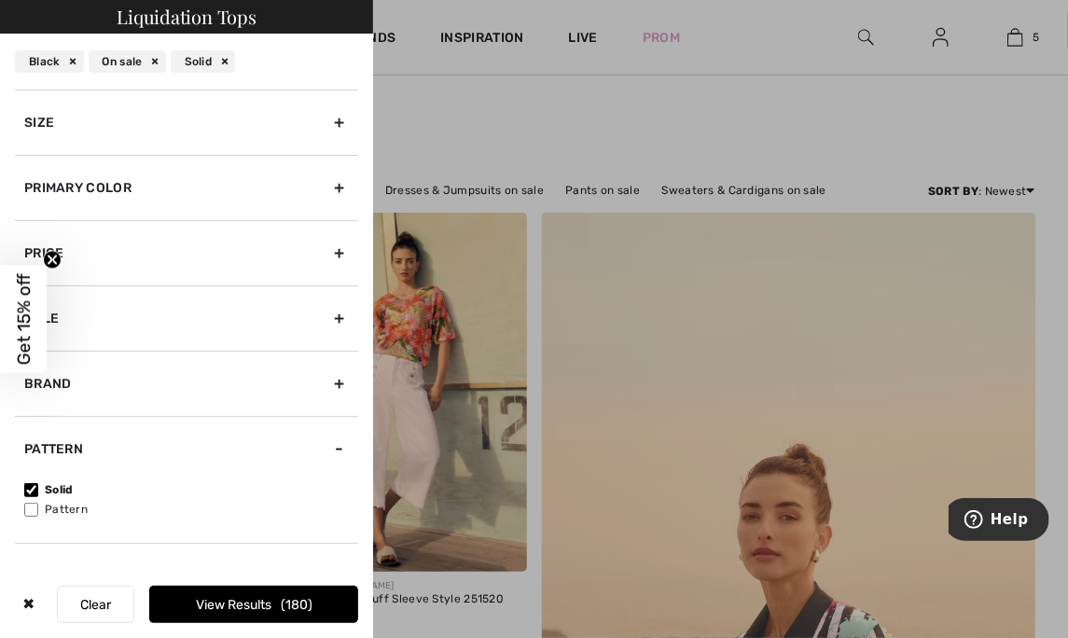
click at [328, 384] on div "Brand" at bounding box center [186, 383] width 343 height 65
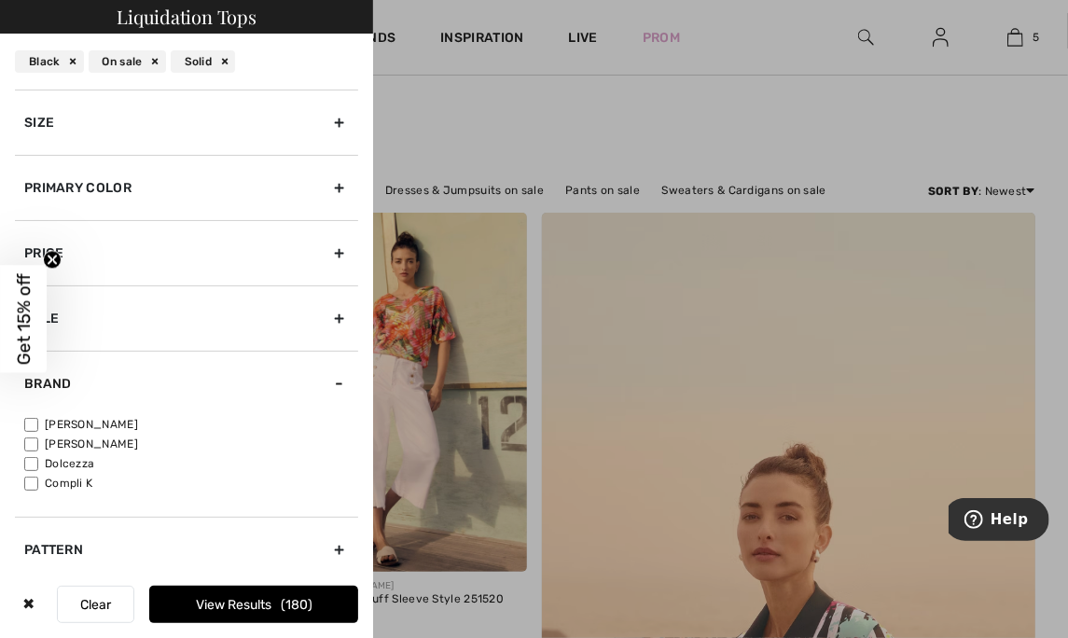
click at [26, 422] on input"] "[PERSON_NAME]" at bounding box center [31, 425] width 14 height 14
checkbox input"] "true"
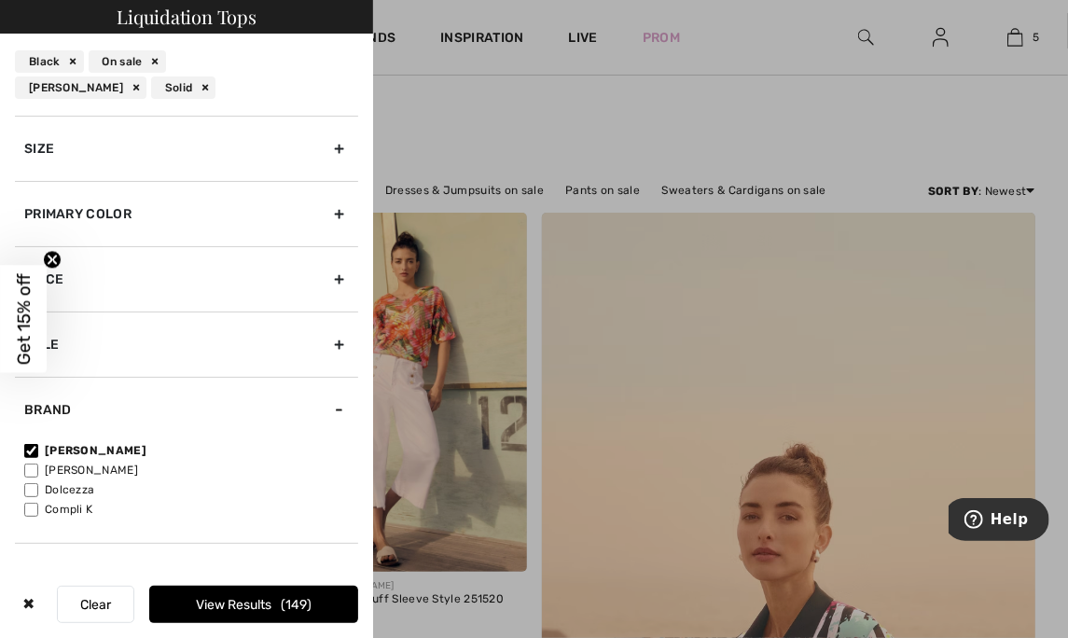
click at [312, 593] on button "View Results 149" at bounding box center [253, 604] width 209 height 37
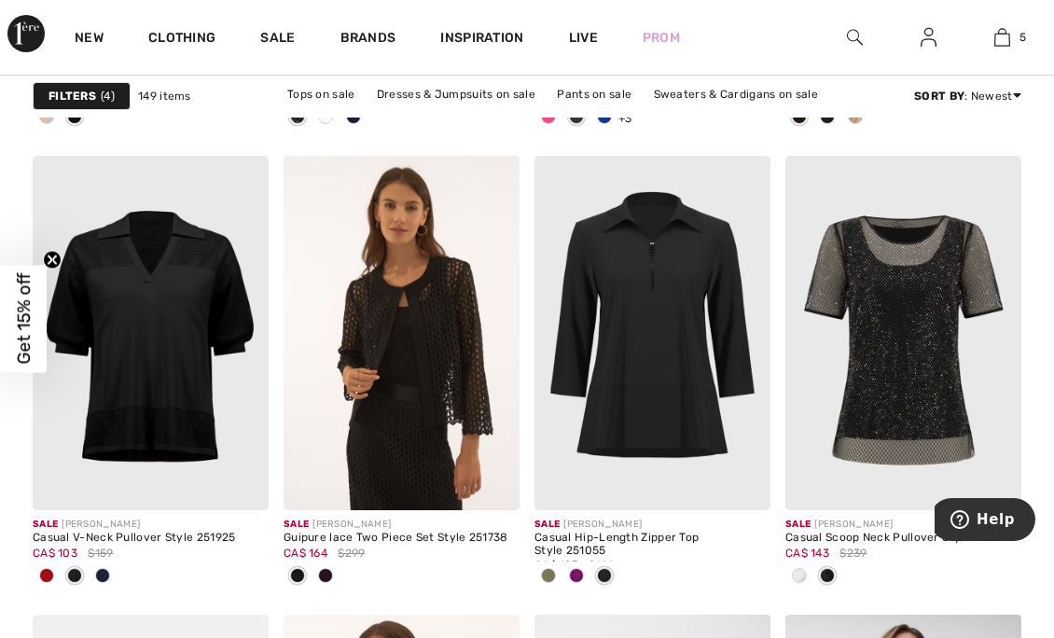
scroll to position [2822, 0]
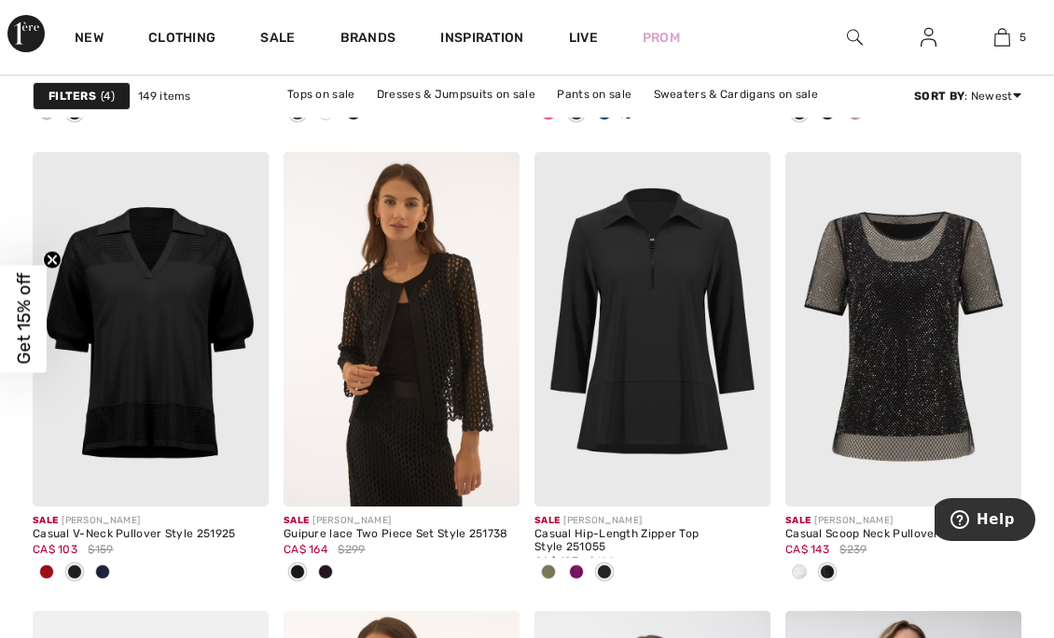
click at [581, 569] on span at bounding box center [576, 572] width 15 height 15
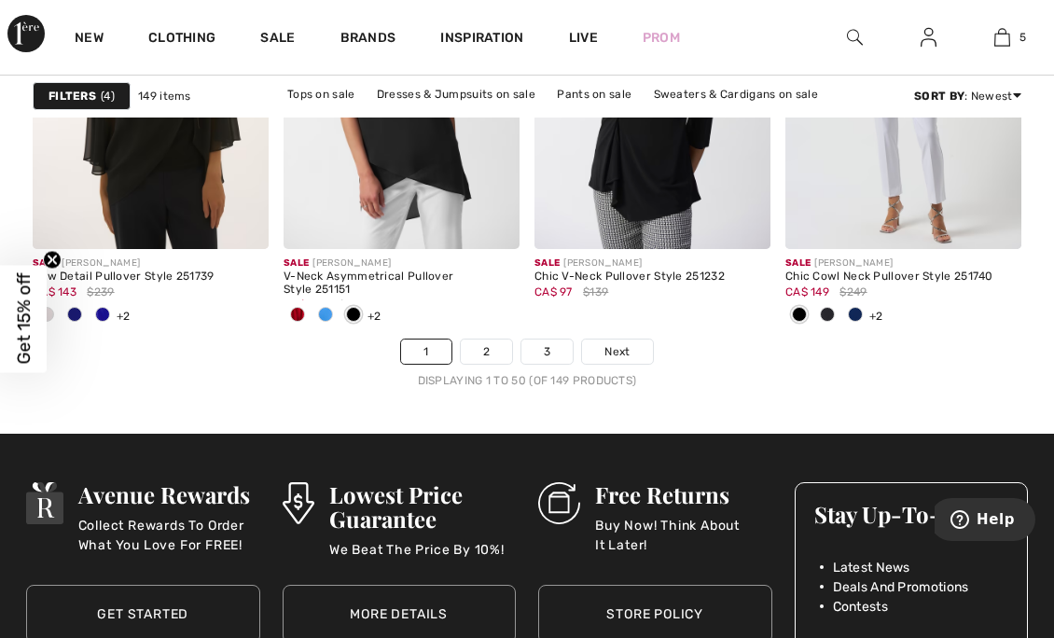
scroll to position [7099, 0]
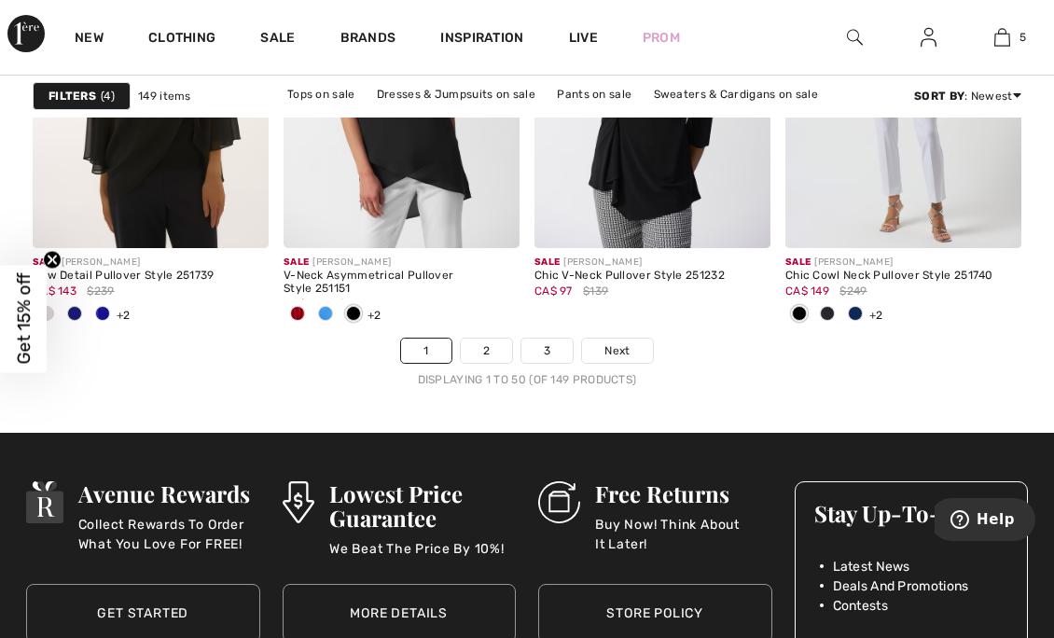
click at [622, 352] on span "Next" at bounding box center [617, 350] width 25 height 17
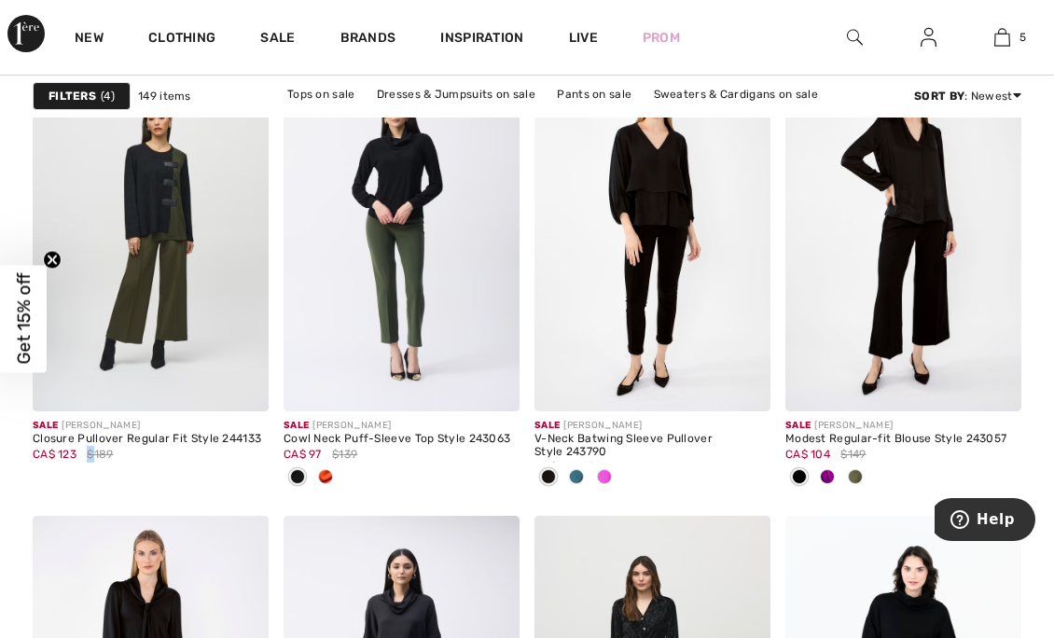
scroll to position [2464, 0]
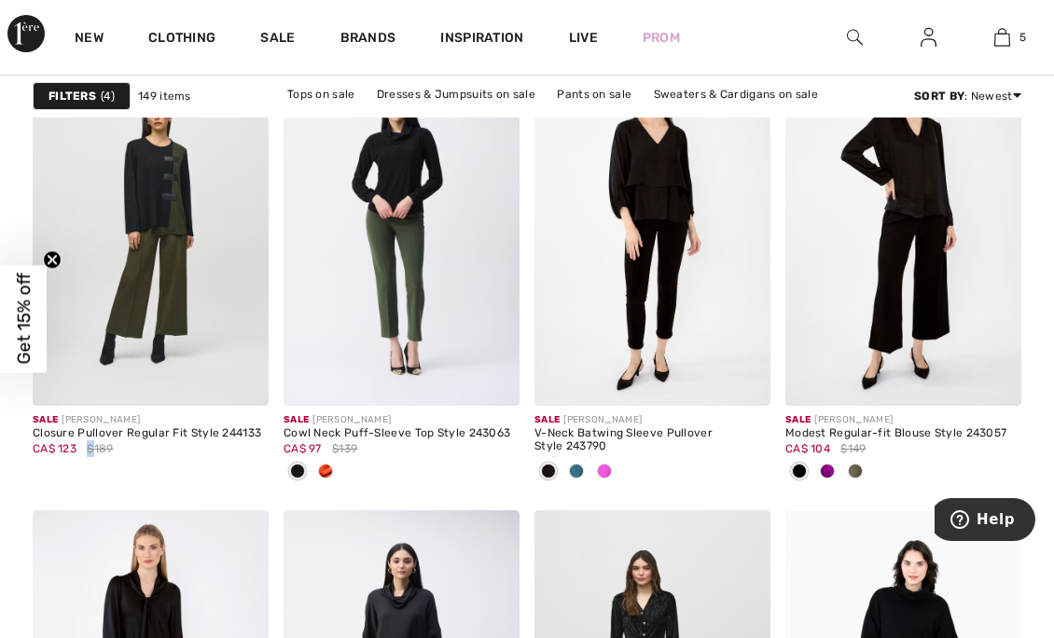
click at [105, 202] on img at bounding box center [151, 229] width 236 height 355
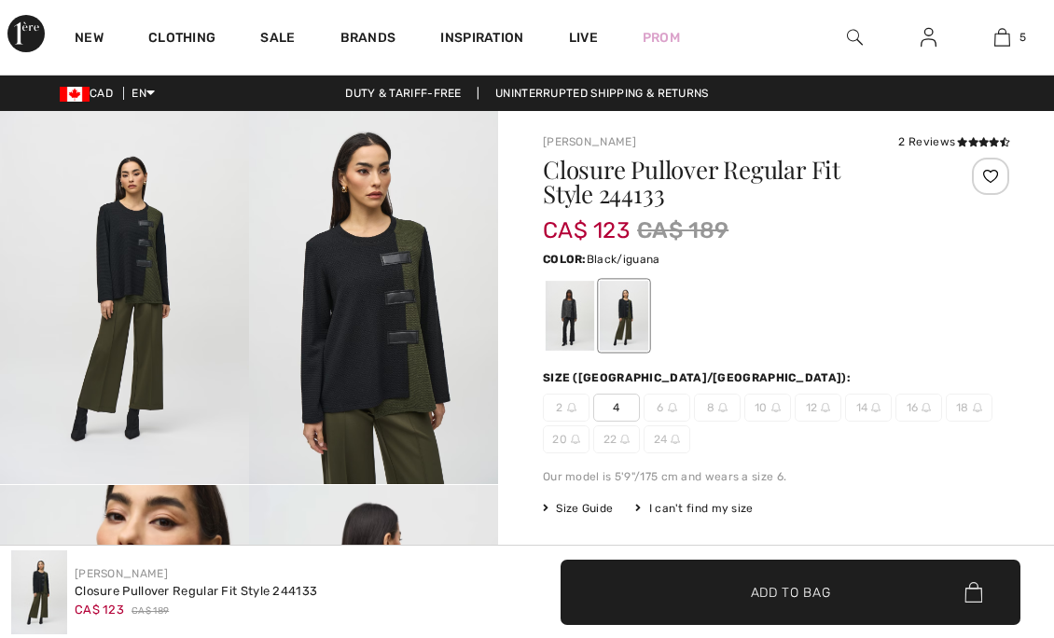
click at [559, 325] on div at bounding box center [570, 316] width 49 height 70
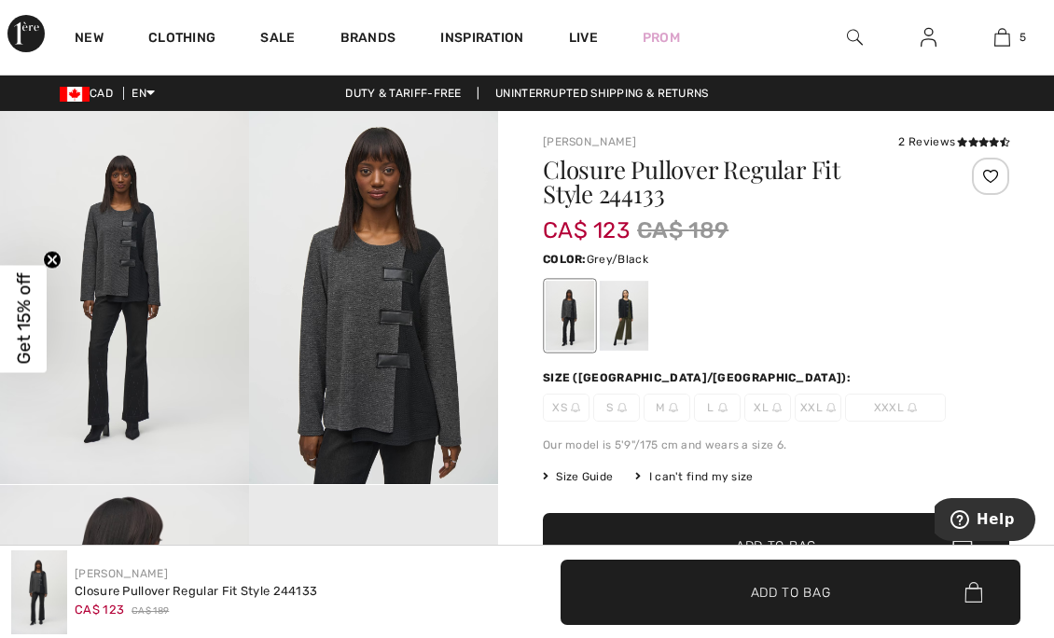
click at [626, 316] on div at bounding box center [624, 316] width 49 height 70
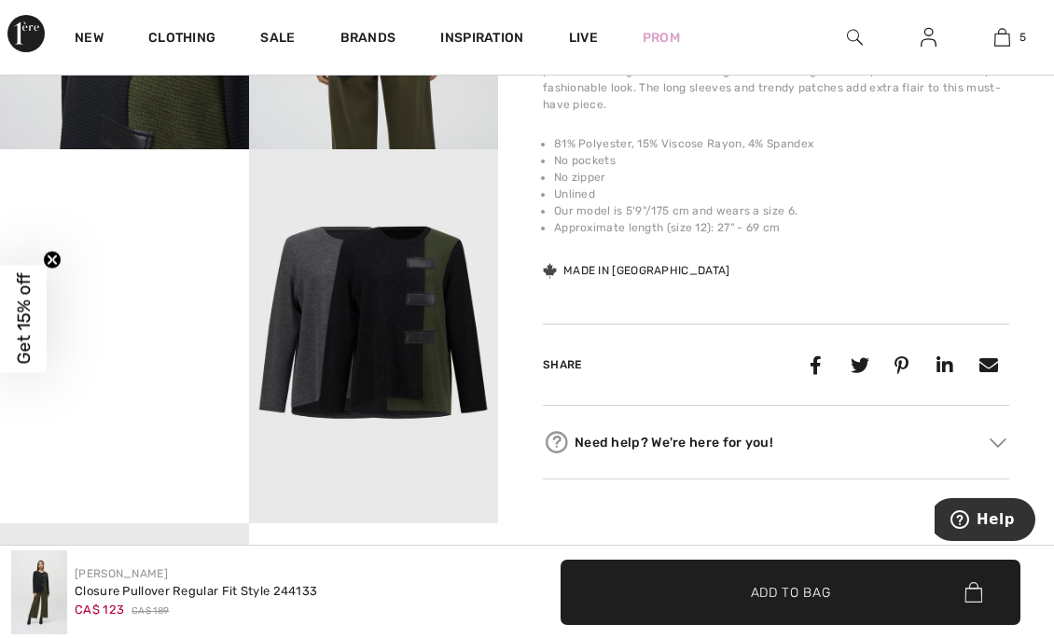
scroll to position [708, 0]
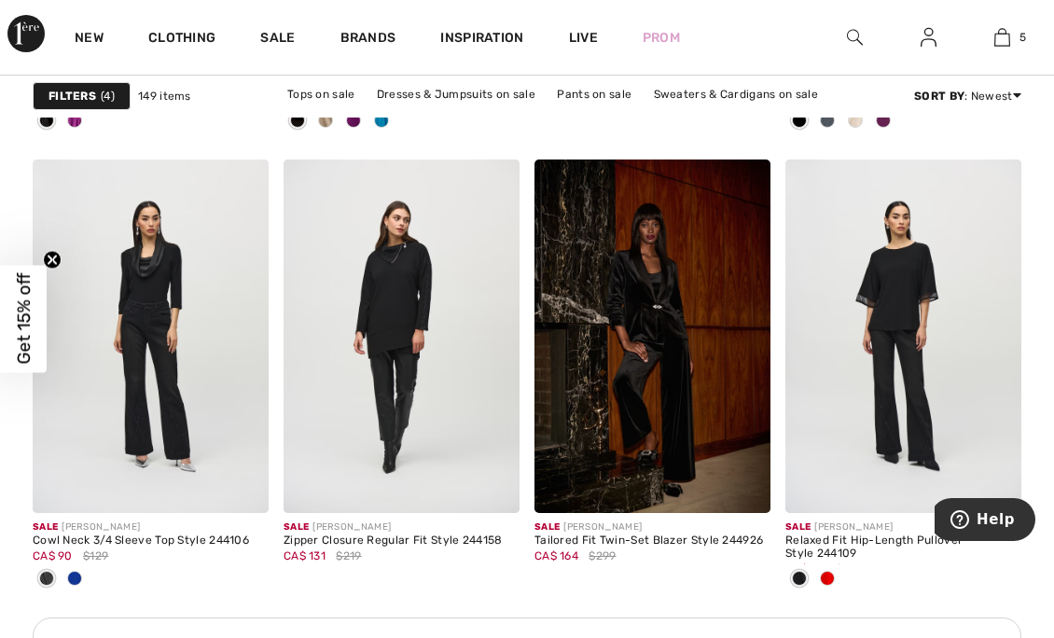
scroll to position [3275, 0]
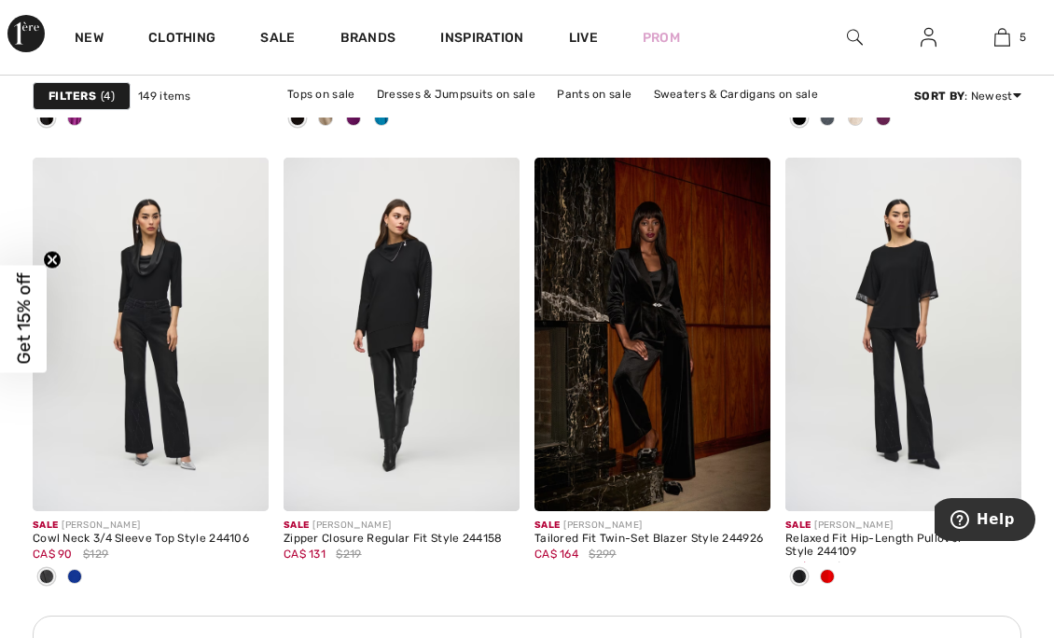
click at [82, 568] on div at bounding box center [75, 578] width 28 height 31
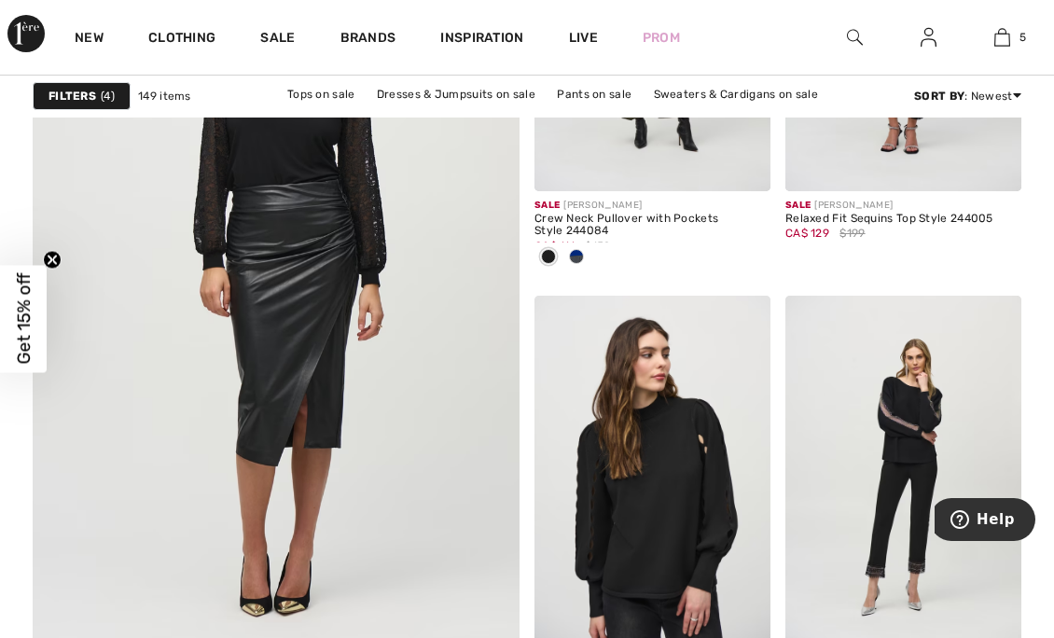
scroll to position [4233, 0]
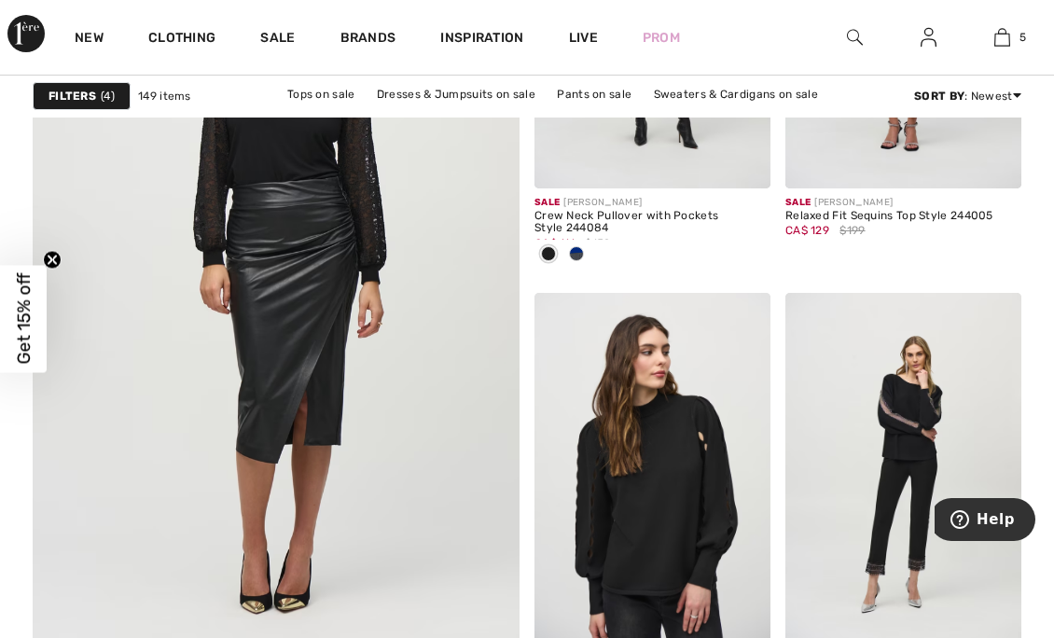
click at [276, 370] on img at bounding box center [276, 272] width 584 height 877
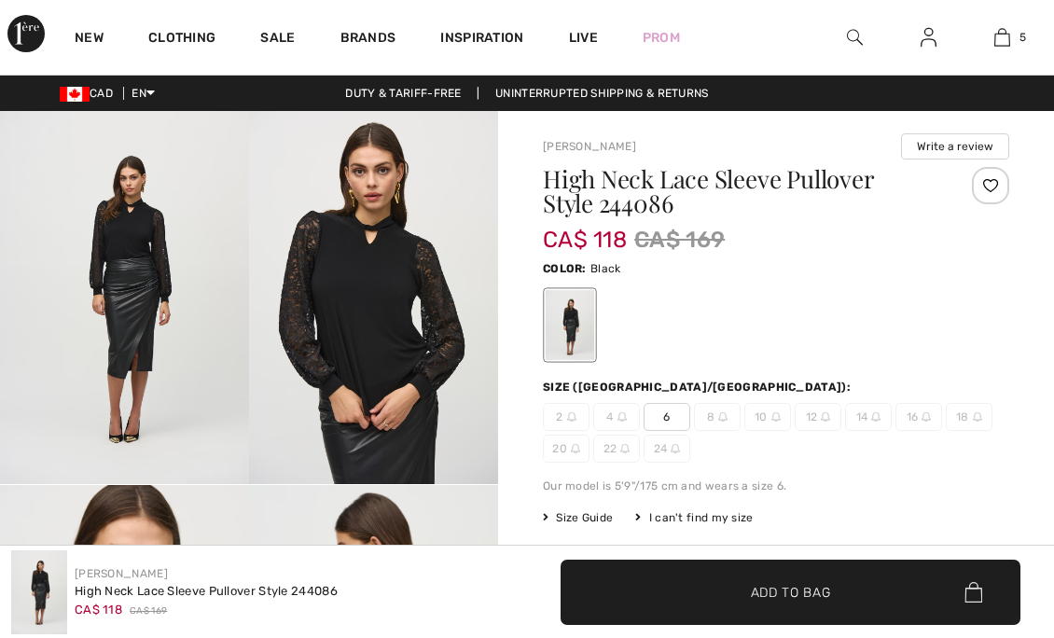
scroll to position [268, 0]
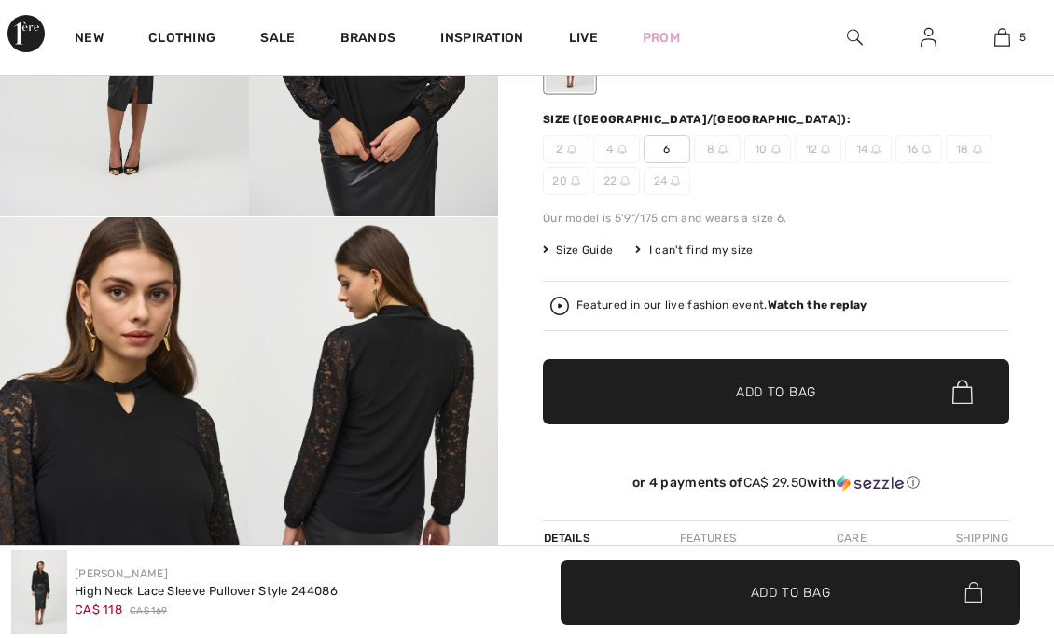
click at [560, 312] on img at bounding box center [560, 306] width 19 height 19
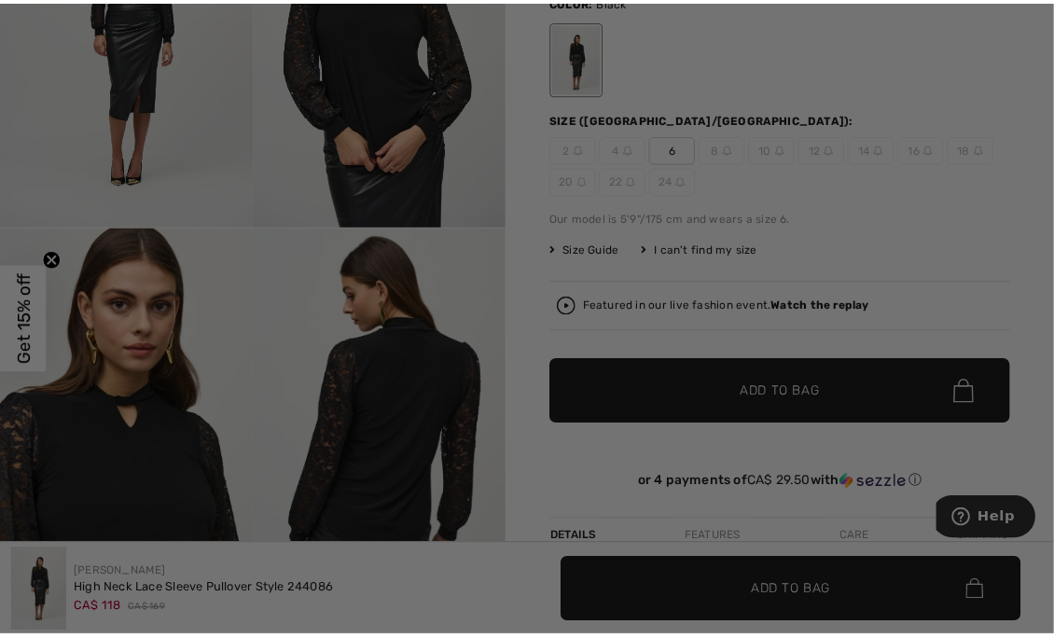
scroll to position [0, 0]
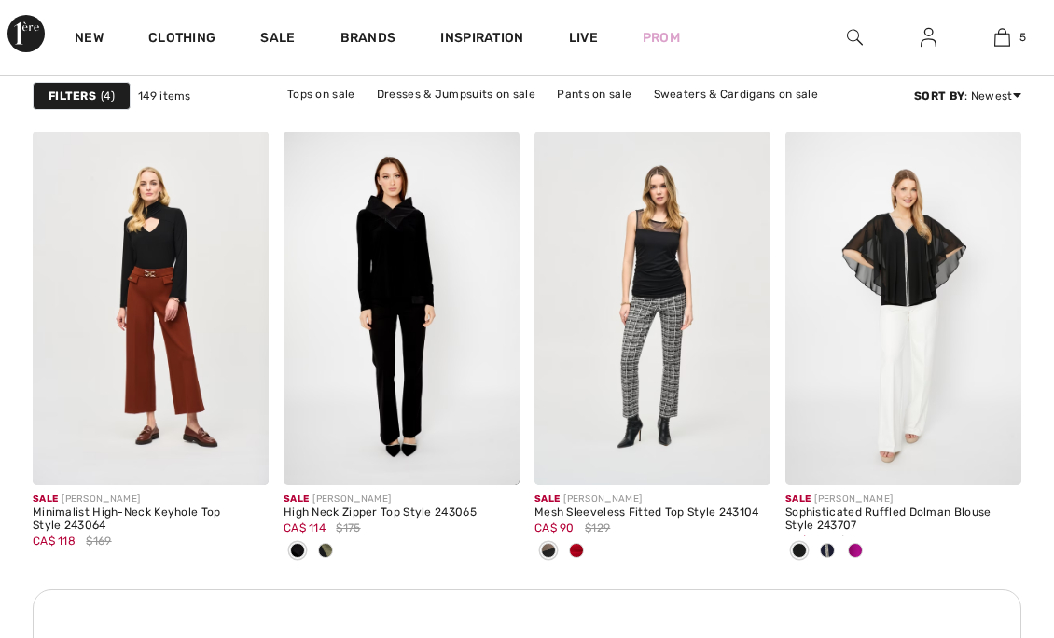
click at [330, 558] on div at bounding box center [326, 552] width 28 height 31
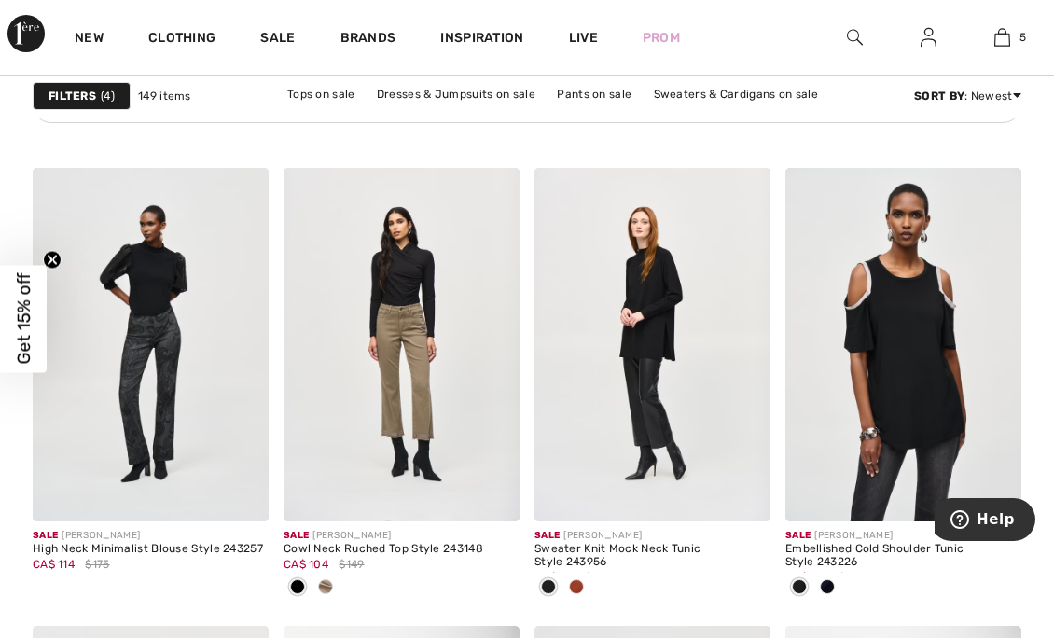
scroll to position [5911, 0]
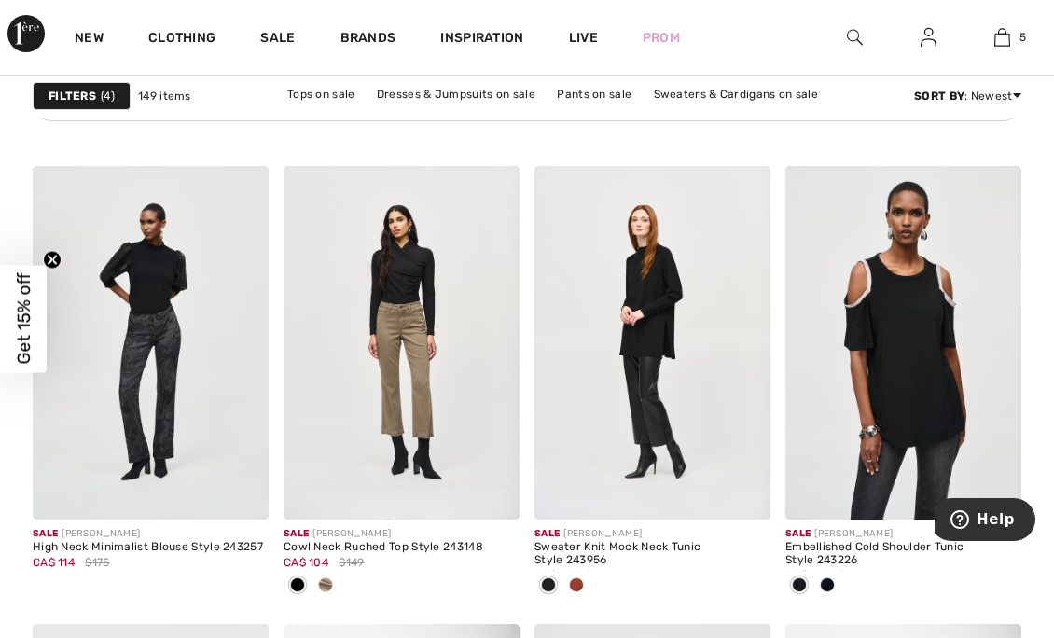
click at [329, 573] on div at bounding box center [326, 586] width 28 height 31
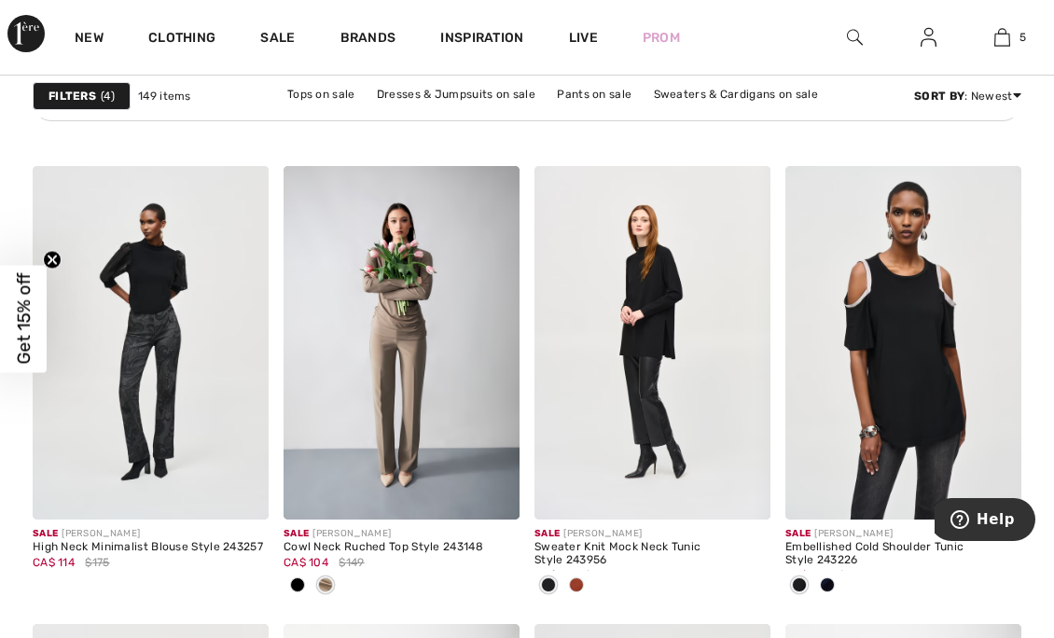
click at [487, 496] on img at bounding box center [491, 491] width 17 height 17
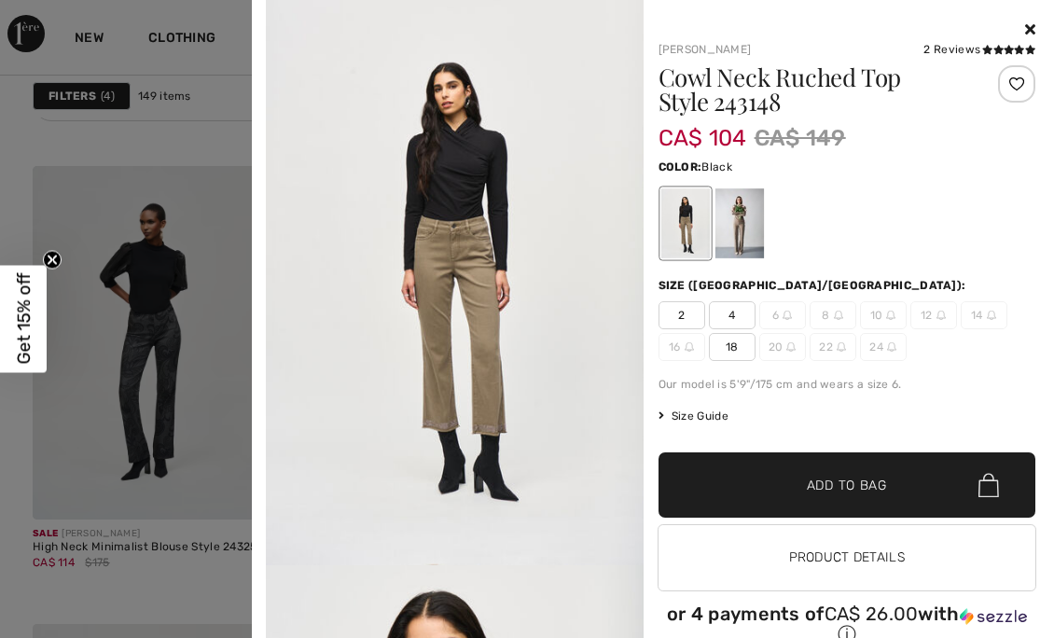
click at [731, 225] on div at bounding box center [739, 223] width 49 height 70
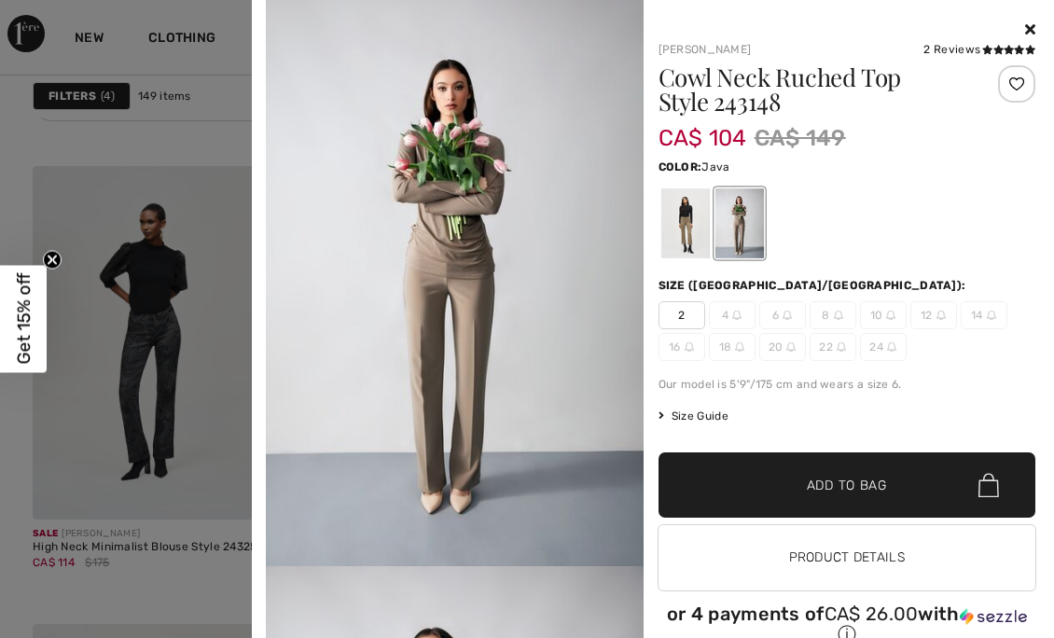
click at [661, 222] on div at bounding box center [685, 223] width 49 height 70
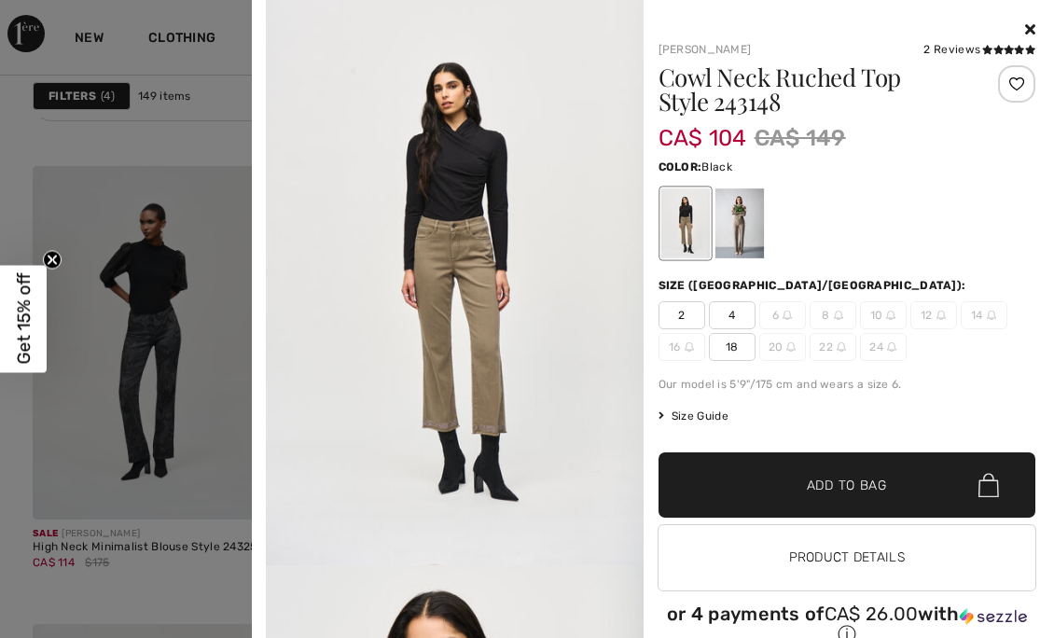
click at [236, 482] on div at bounding box center [527, 319] width 1054 height 638
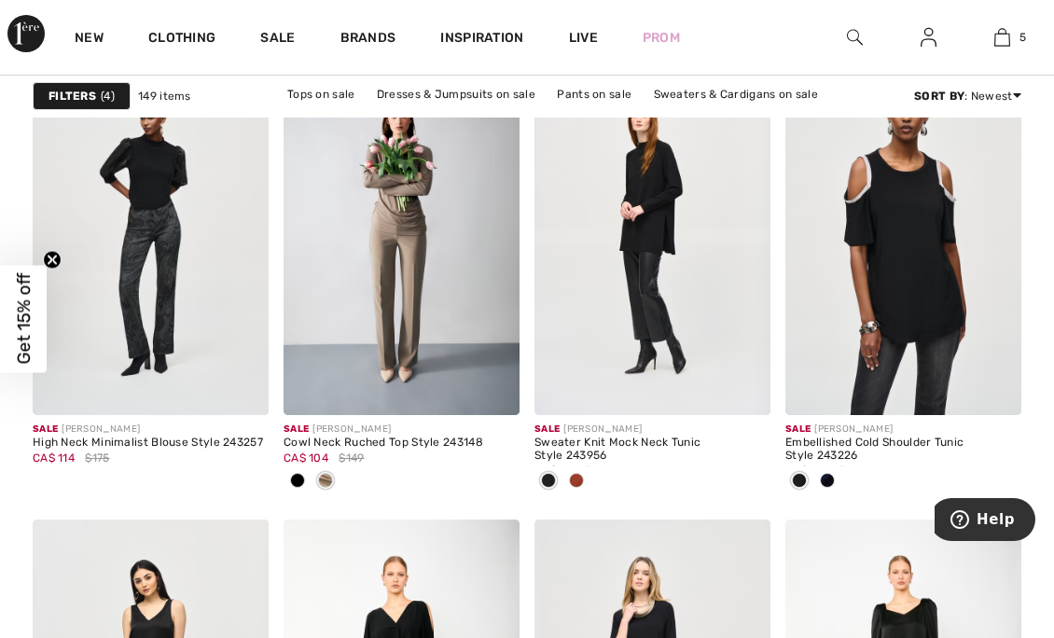
scroll to position [6018, 0]
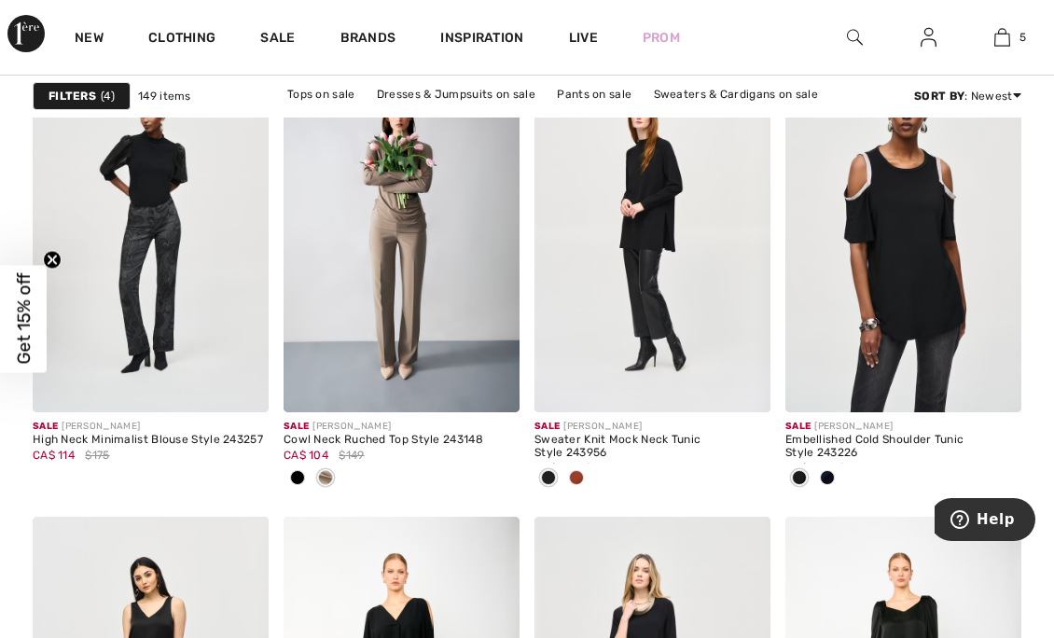
click at [567, 472] on div at bounding box center [577, 479] width 28 height 31
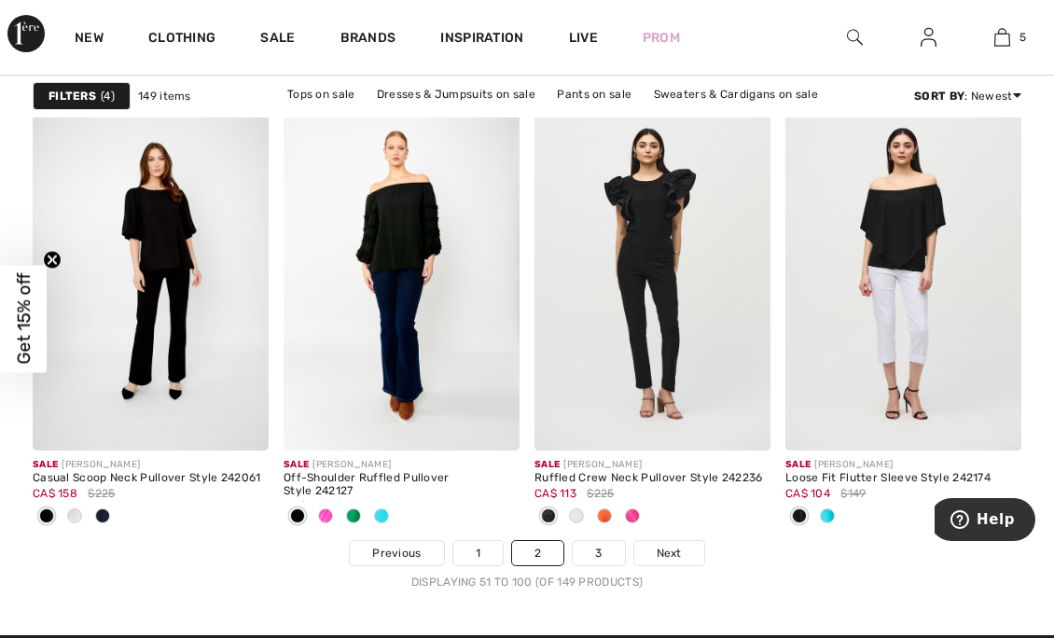
scroll to position [6894, 0]
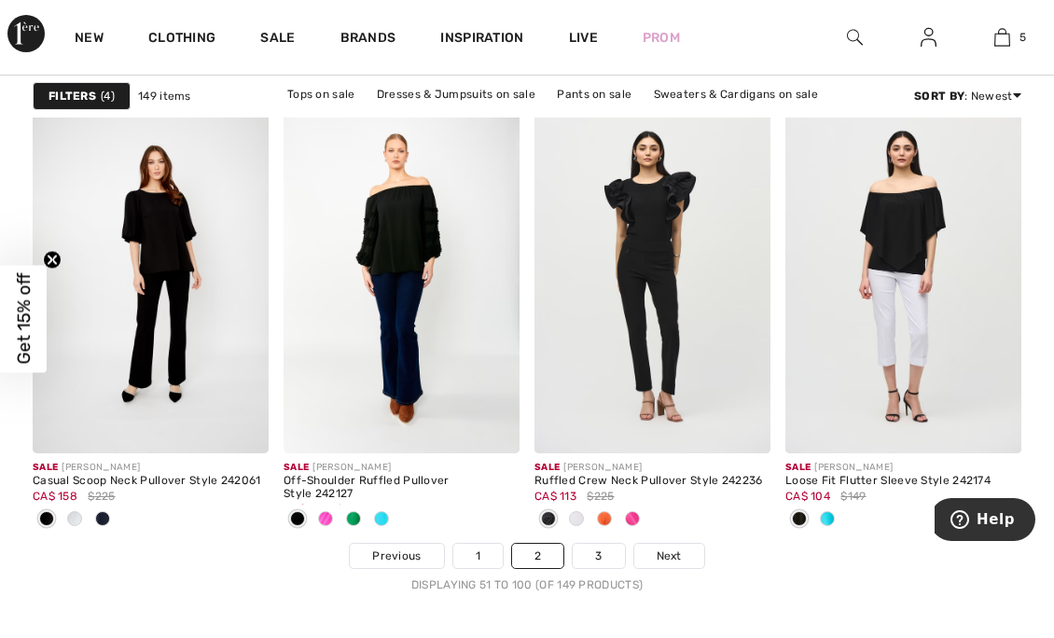
click at [586, 538] on div "Sale JOSEPH RIBKOFF Ruffled Crew Neck Pullover Style 242236 CA$ 113 $225" at bounding box center [653, 499] width 236 height 90
click at [75, 496] on span "CA$ 158" at bounding box center [55, 496] width 45 height 13
click at [69, 516] on span at bounding box center [74, 518] width 15 height 15
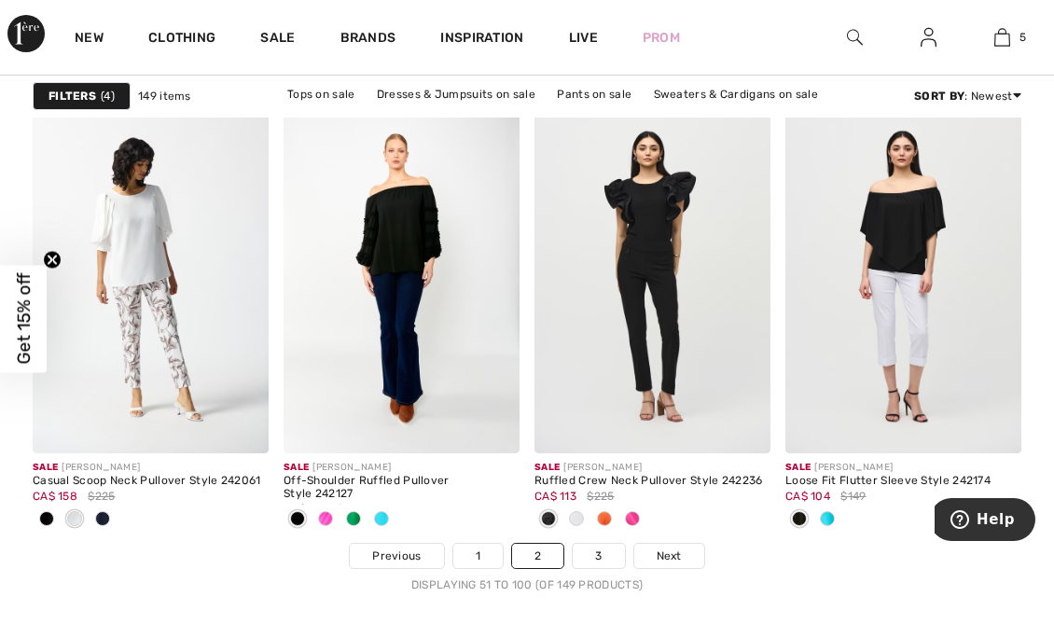
click at [106, 520] on span at bounding box center [102, 518] width 15 height 15
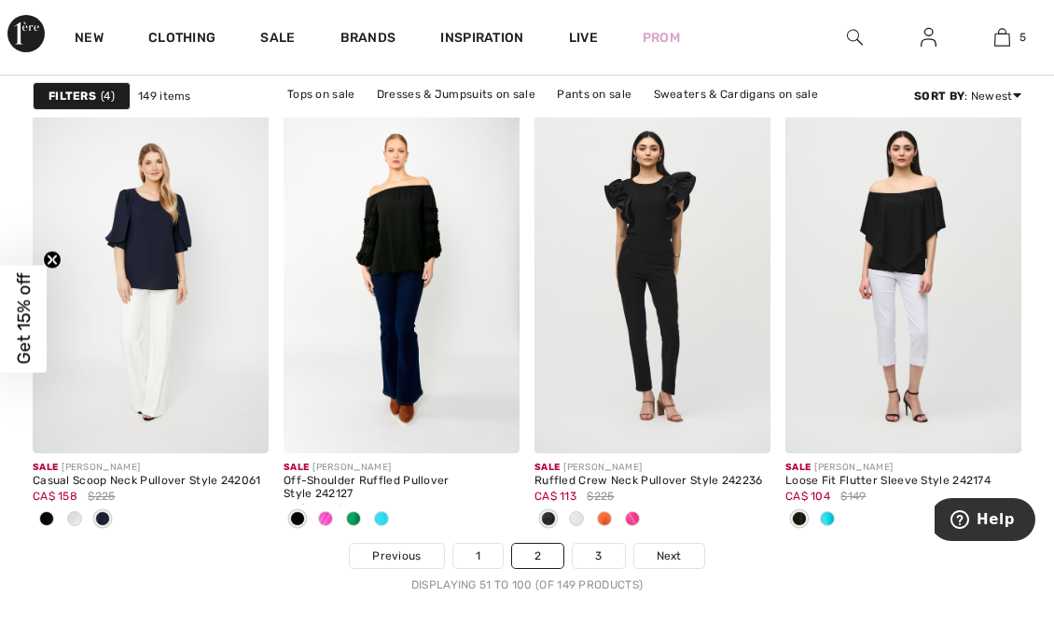
click at [584, 560] on link "3" at bounding box center [598, 556] width 51 height 24
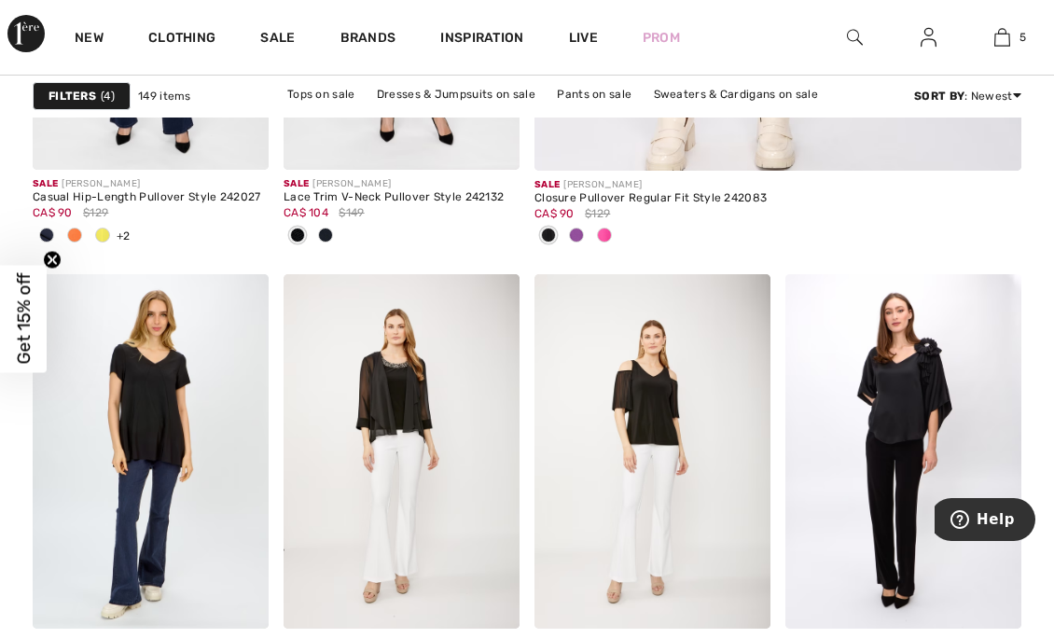
click at [88, 522] on img at bounding box center [151, 451] width 236 height 355
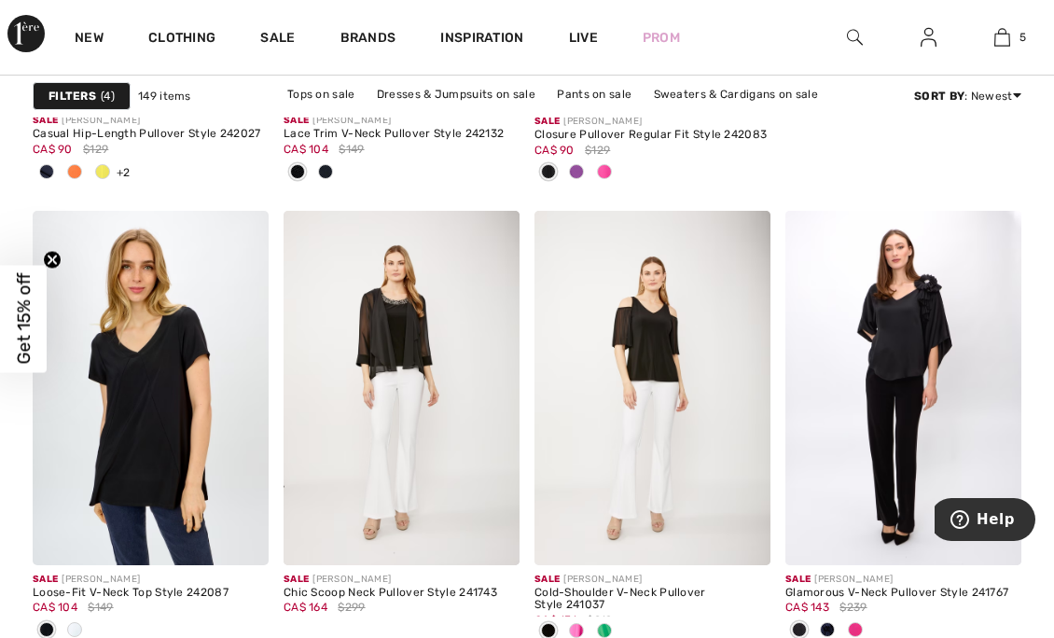
scroll to position [1003, 0]
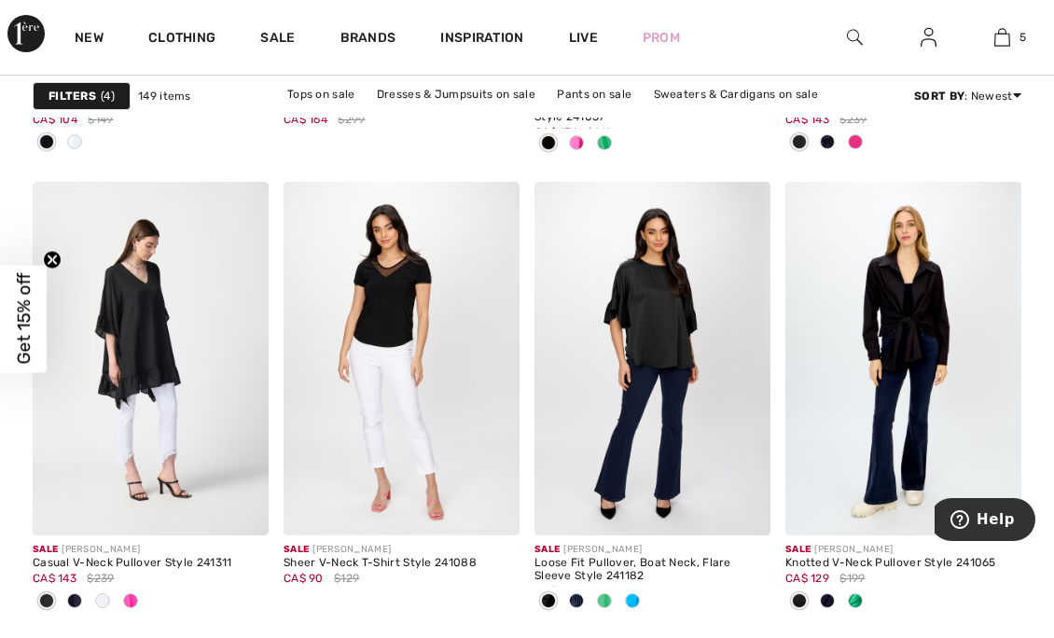
click at [625, 602] on span at bounding box center [632, 600] width 15 height 15
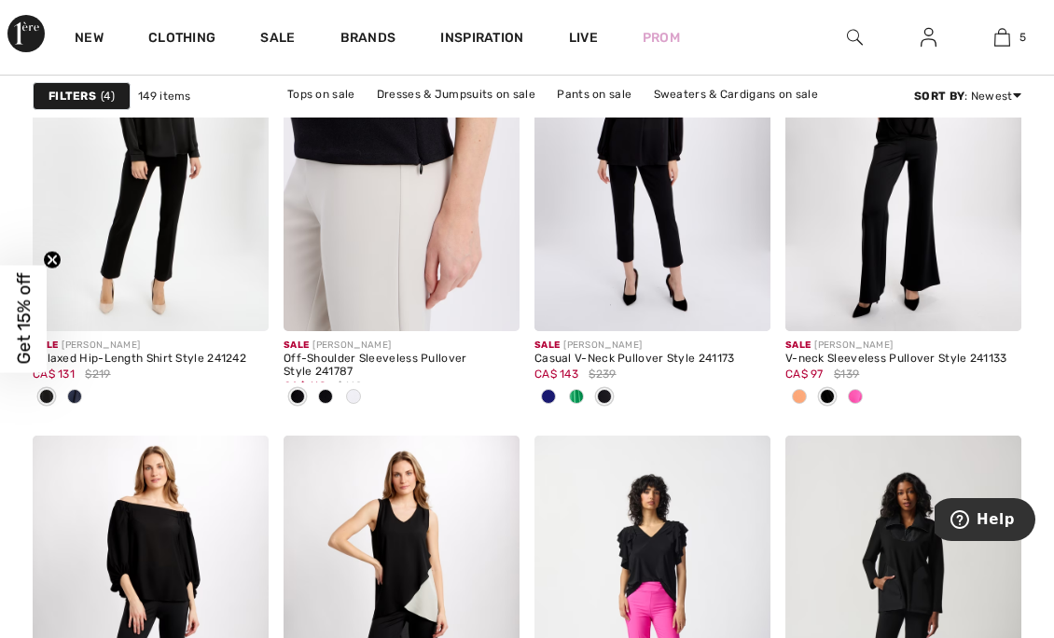
scroll to position [3000, 0]
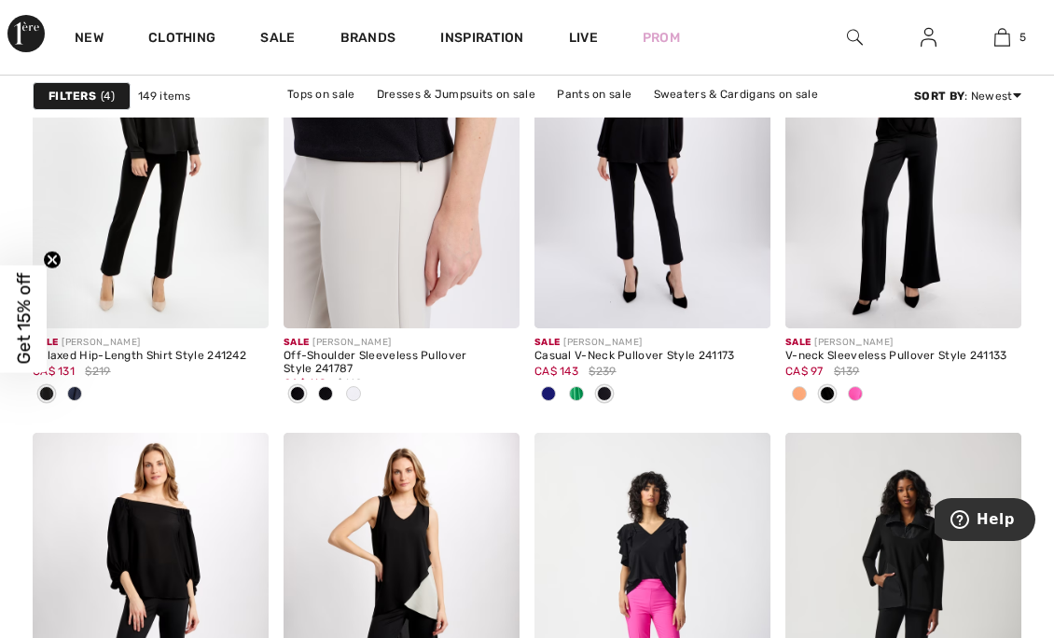
click at [360, 392] on span at bounding box center [353, 393] width 15 height 15
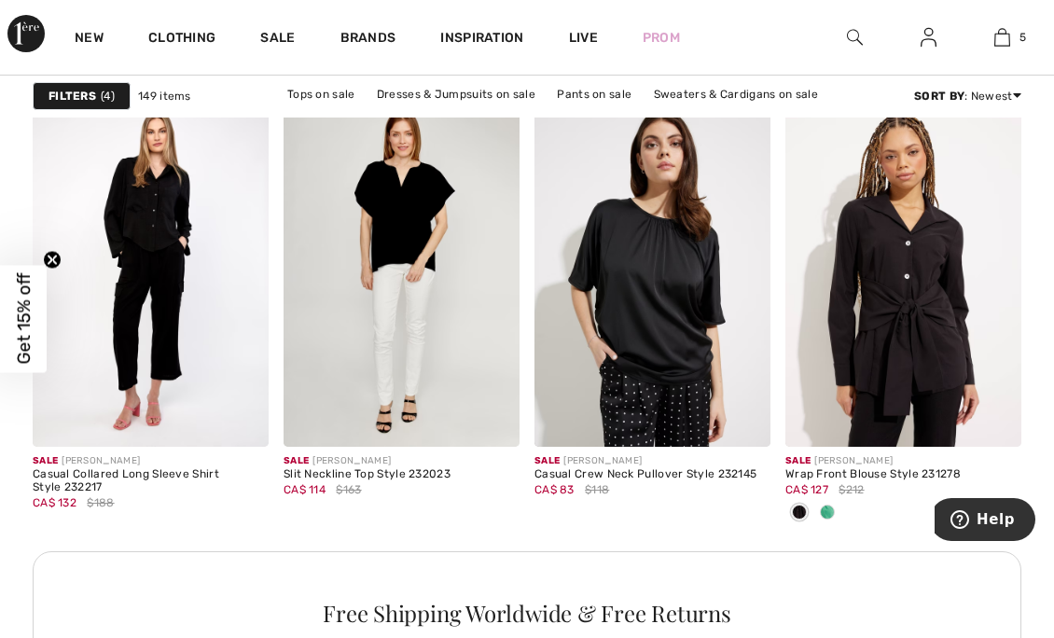
scroll to position [5367, 0]
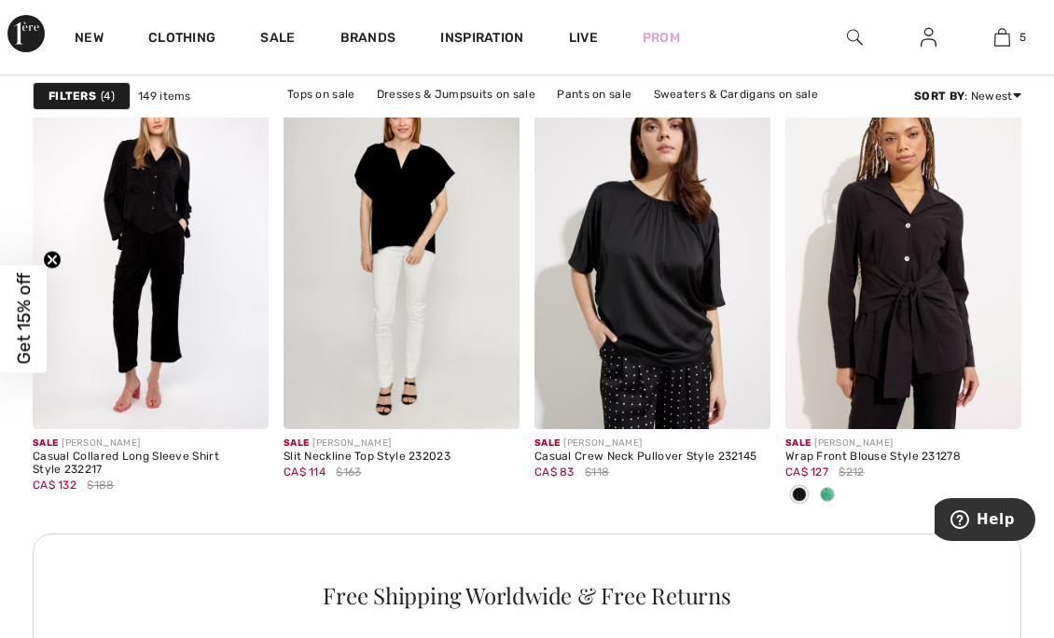
click at [838, 494] on div at bounding box center [828, 496] width 28 height 31
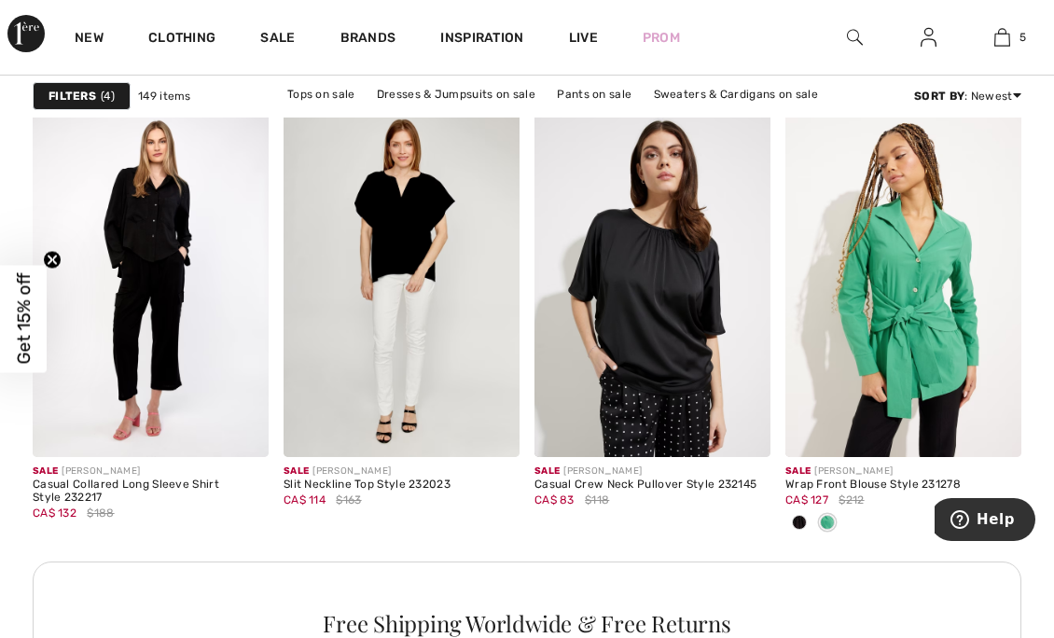
scroll to position [5339, 0]
click at [896, 286] on img at bounding box center [904, 281] width 236 height 355
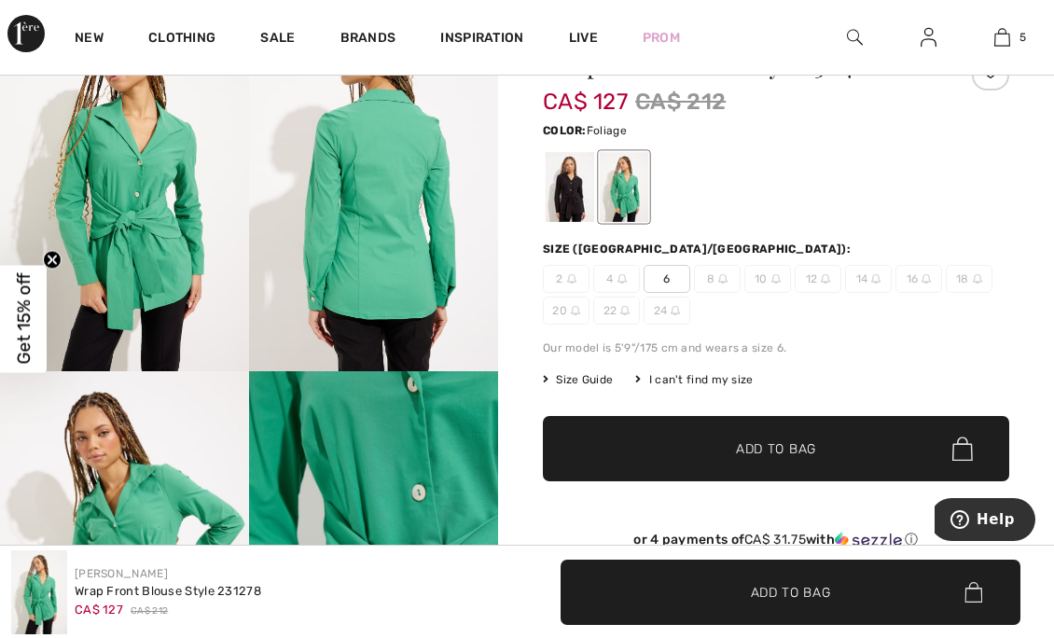
click at [570, 177] on div at bounding box center [570, 187] width 49 height 70
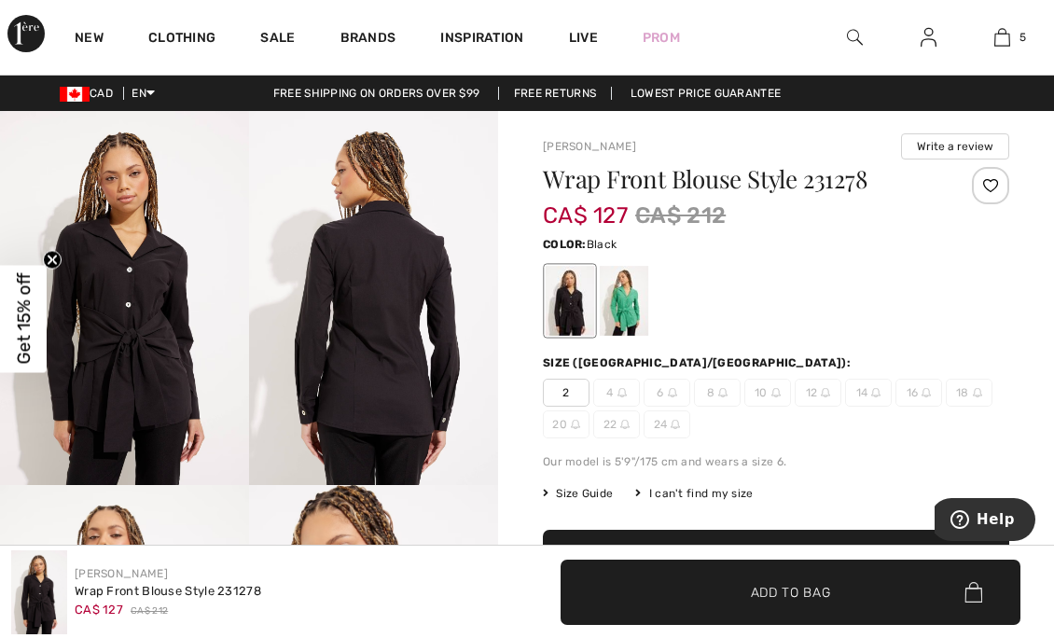
click at [275, 34] on link "Sale" at bounding box center [277, 40] width 35 height 20
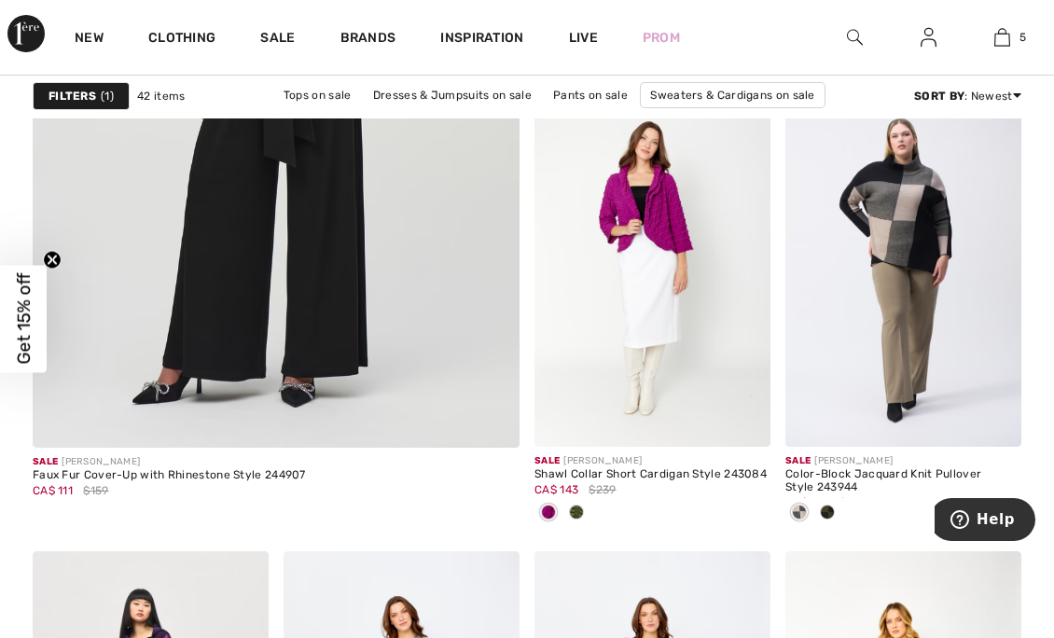
scroll to position [4414, 0]
click at [838, 505] on div at bounding box center [828, 513] width 28 height 31
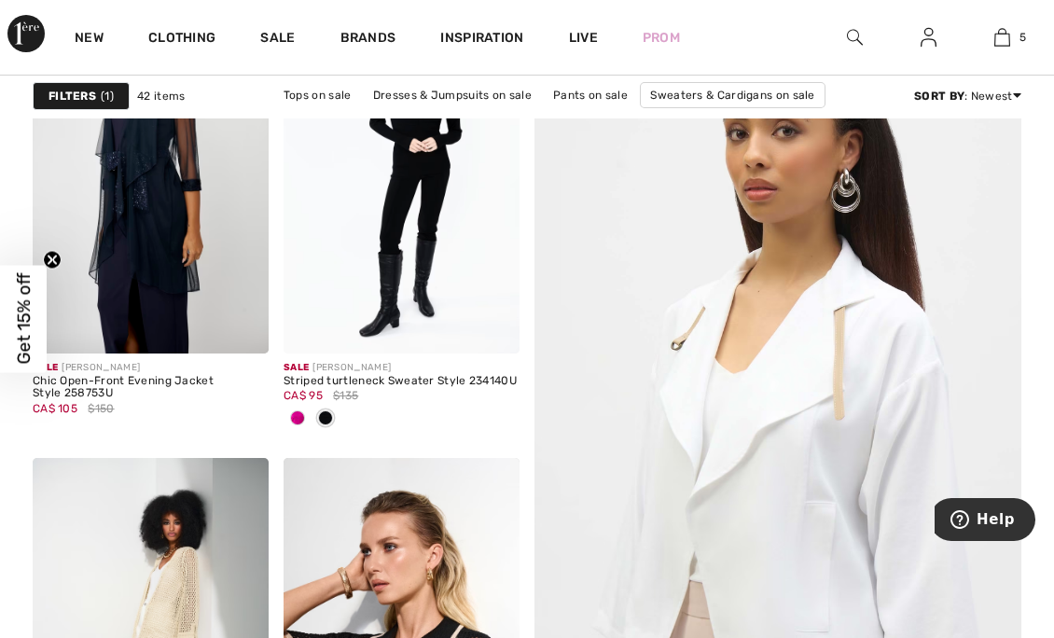
scroll to position [0, 0]
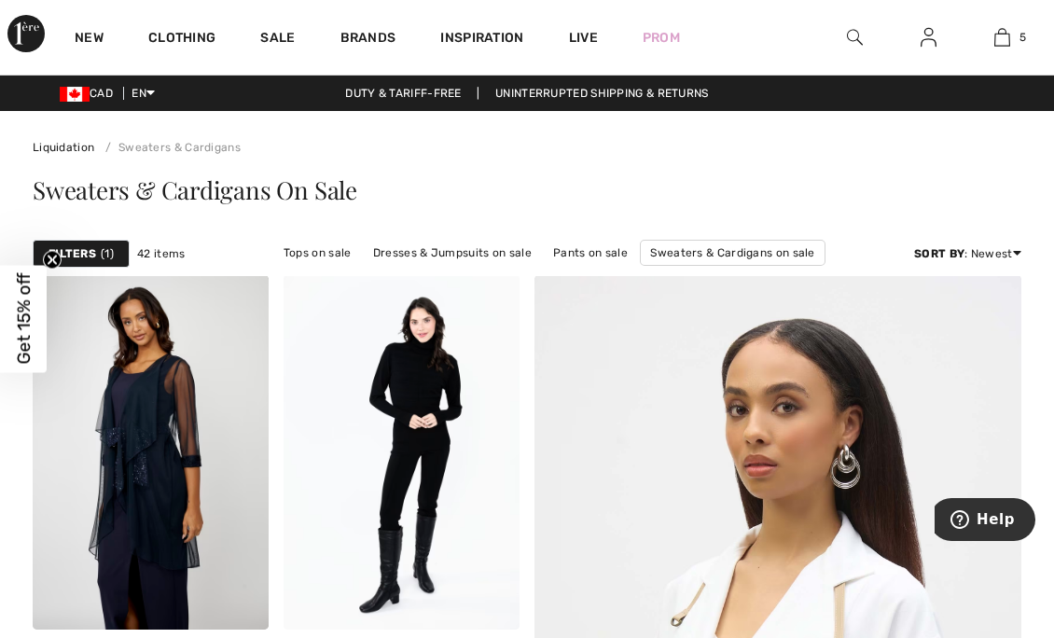
click at [274, 34] on link "Sale" at bounding box center [277, 40] width 35 height 20
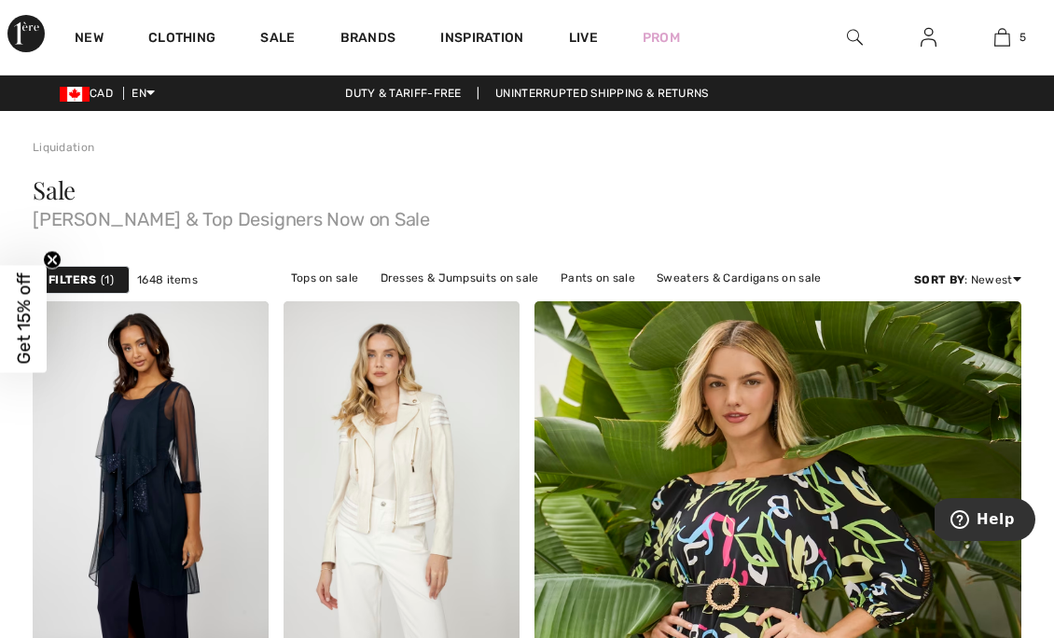
click at [310, 271] on link "Tops on sale" at bounding box center [325, 278] width 87 height 24
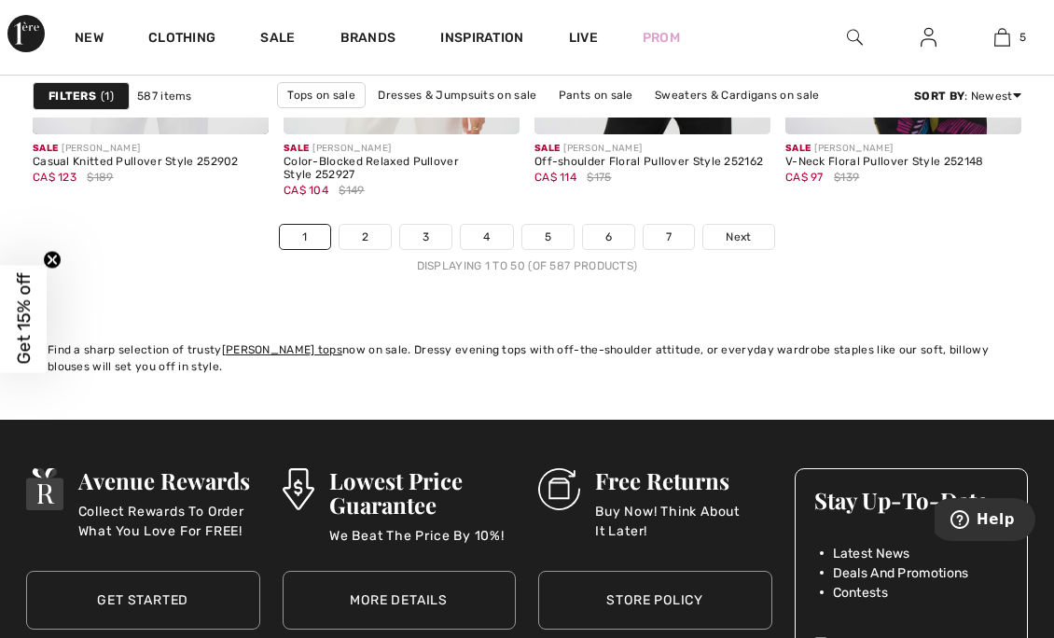
scroll to position [7184, 0]
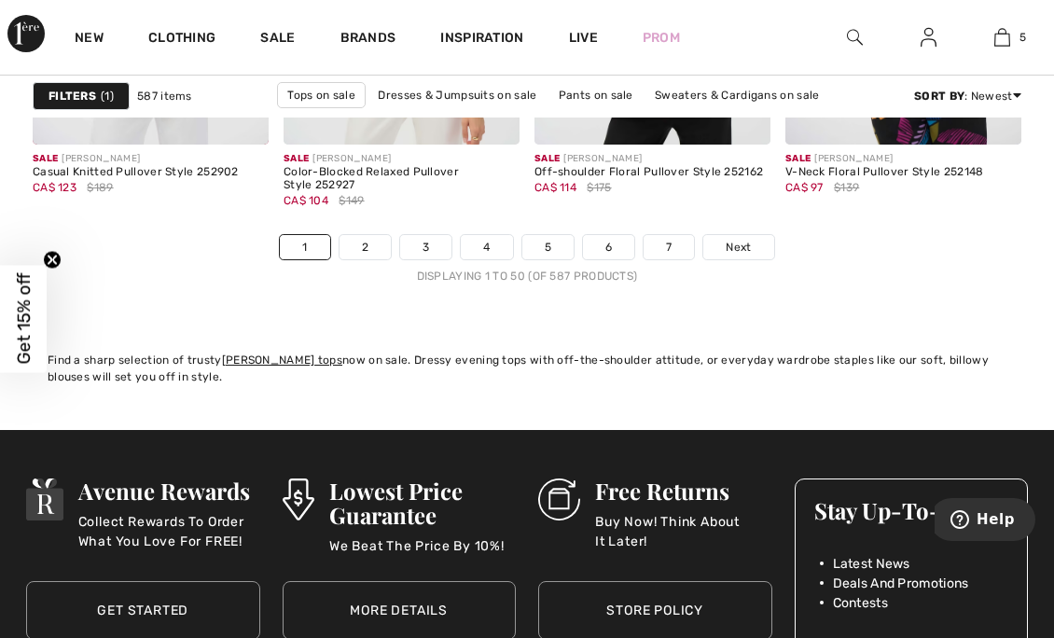
click at [687, 243] on link "7" at bounding box center [669, 247] width 50 height 24
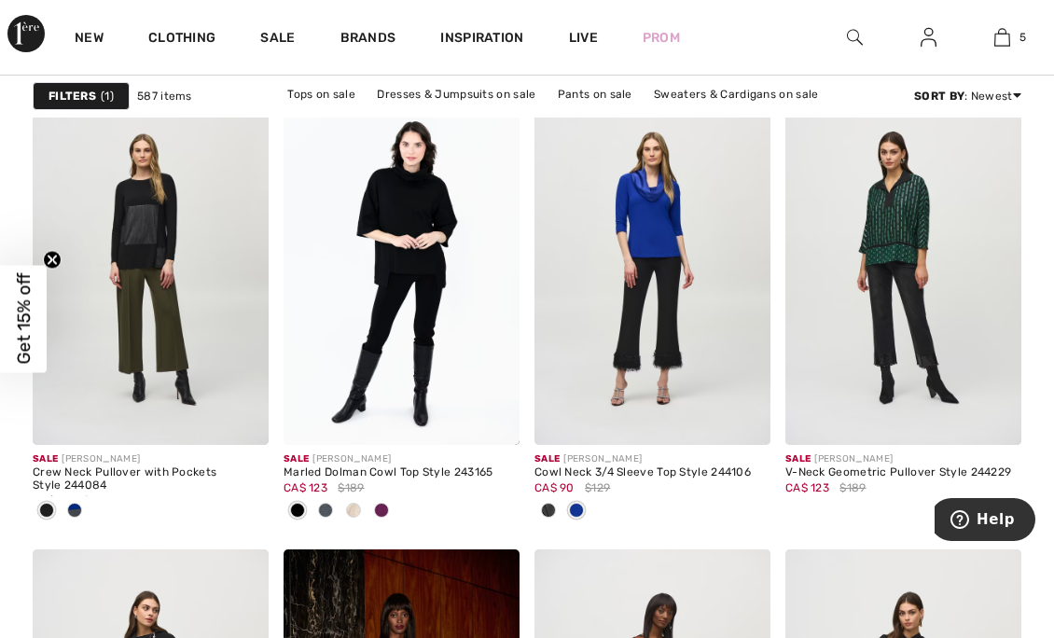
scroll to position [2407, 0]
click at [396, 508] on div at bounding box center [402, 511] width 236 height 31
click at [386, 513] on div at bounding box center [382, 511] width 28 height 31
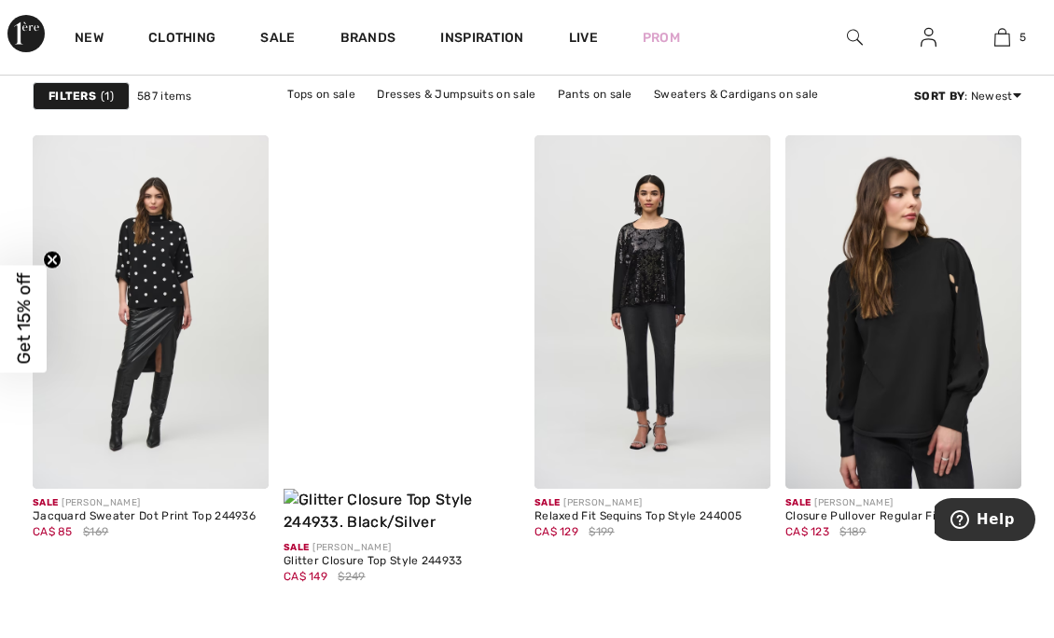
scroll to position [3281, 0]
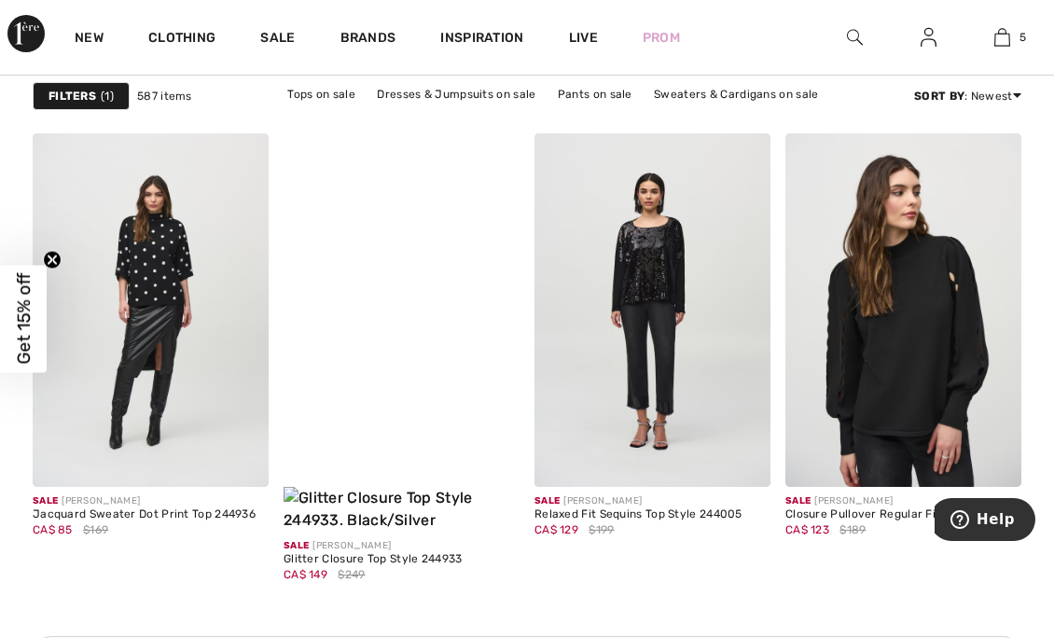
click at [225, 298] on img at bounding box center [151, 310] width 236 height 355
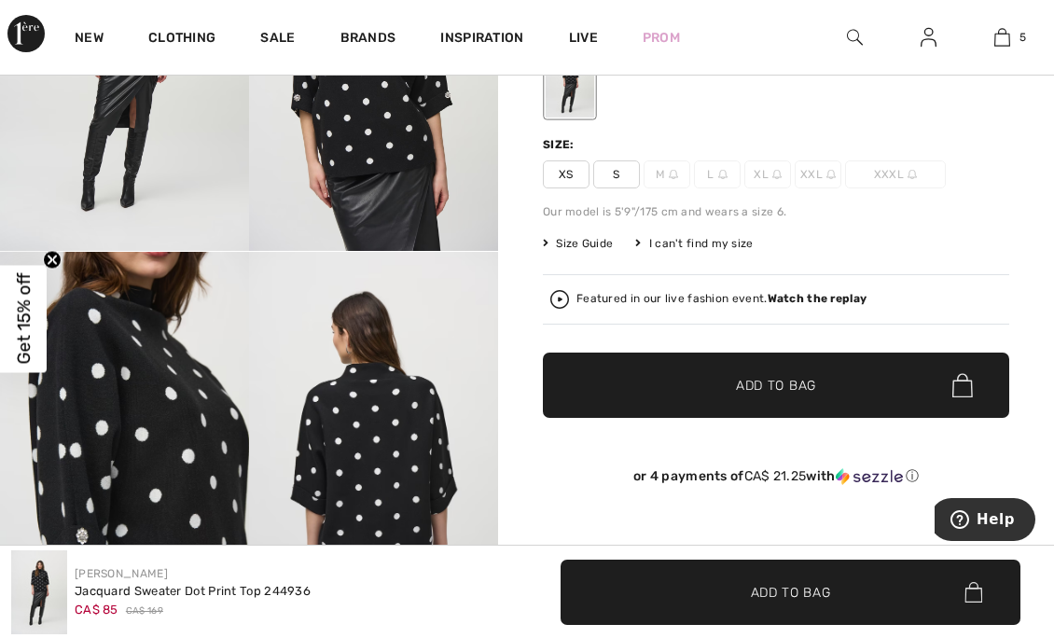
click at [560, 304] on img at bounding box center [560, 299] width 19 height 19
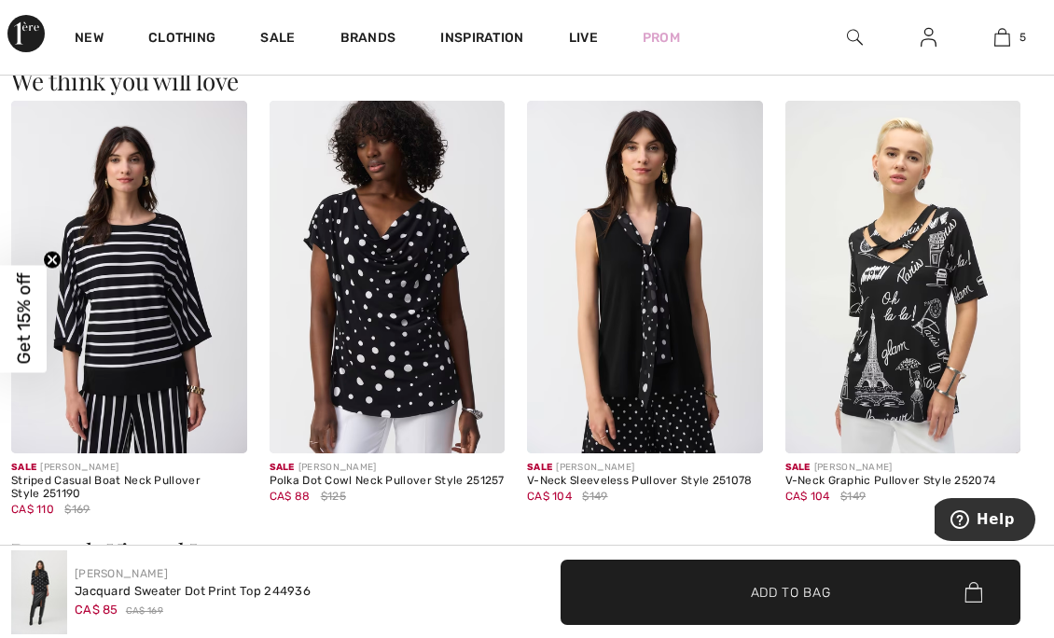
scroll to position [2135, 0]
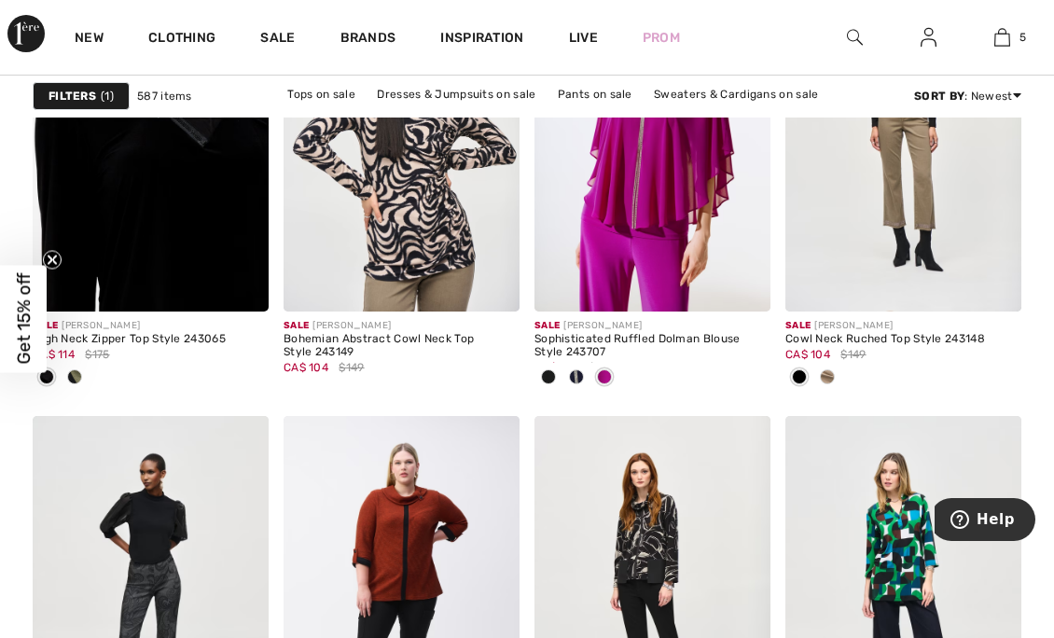
scroll to position [6603, 0]
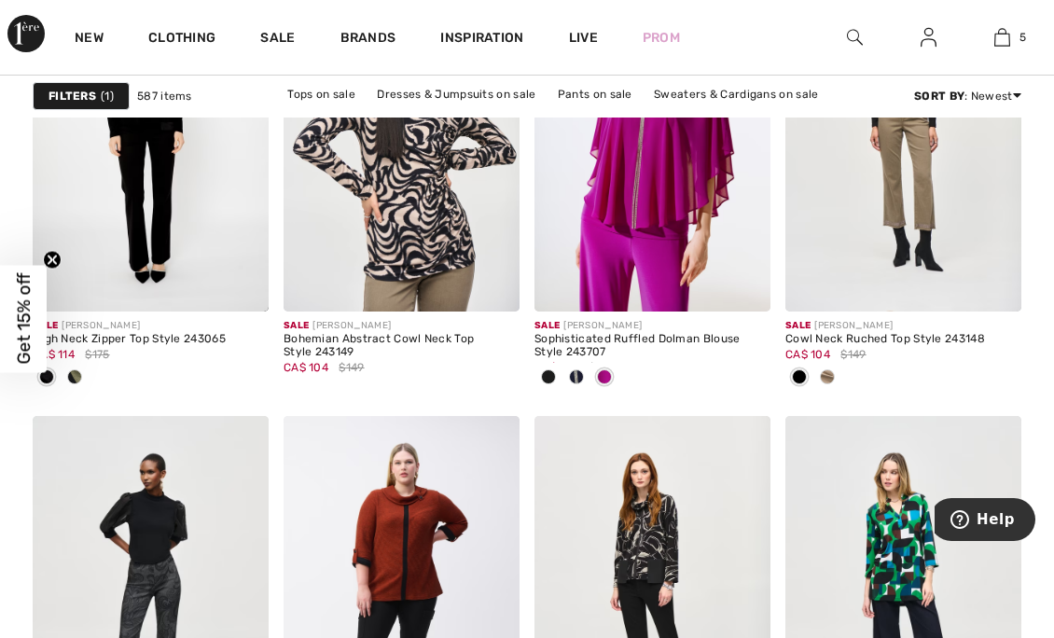
click at [236, 275] on img at bounding box center [240, 283] width 17 height 17
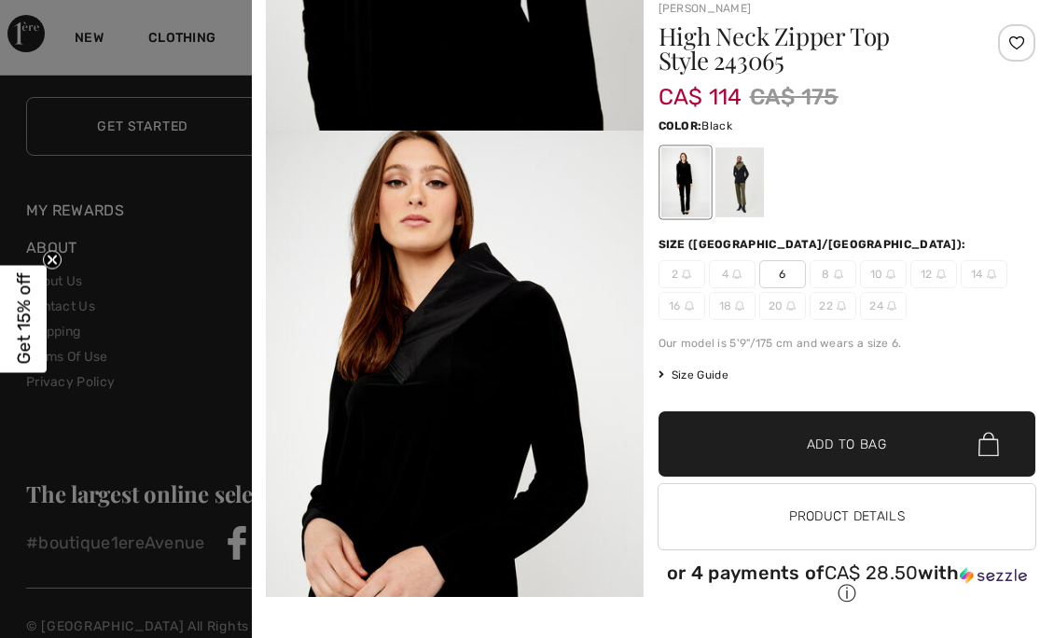
scroll to position [1558, 0]
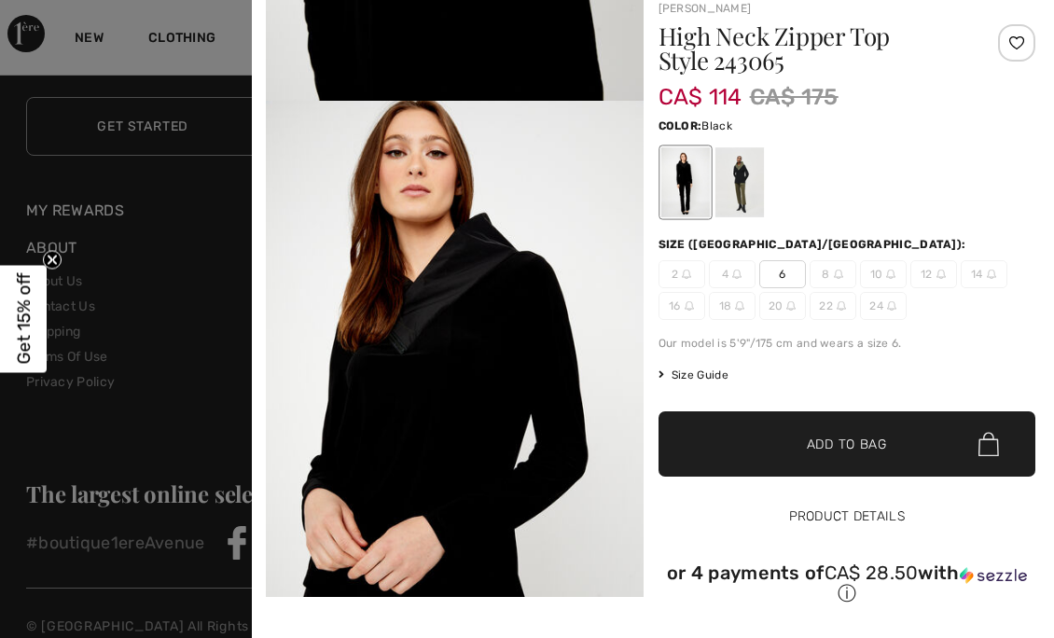
click at [821, 515] on button "Product Details" at bounding box center [848, 516] width 378 height 65
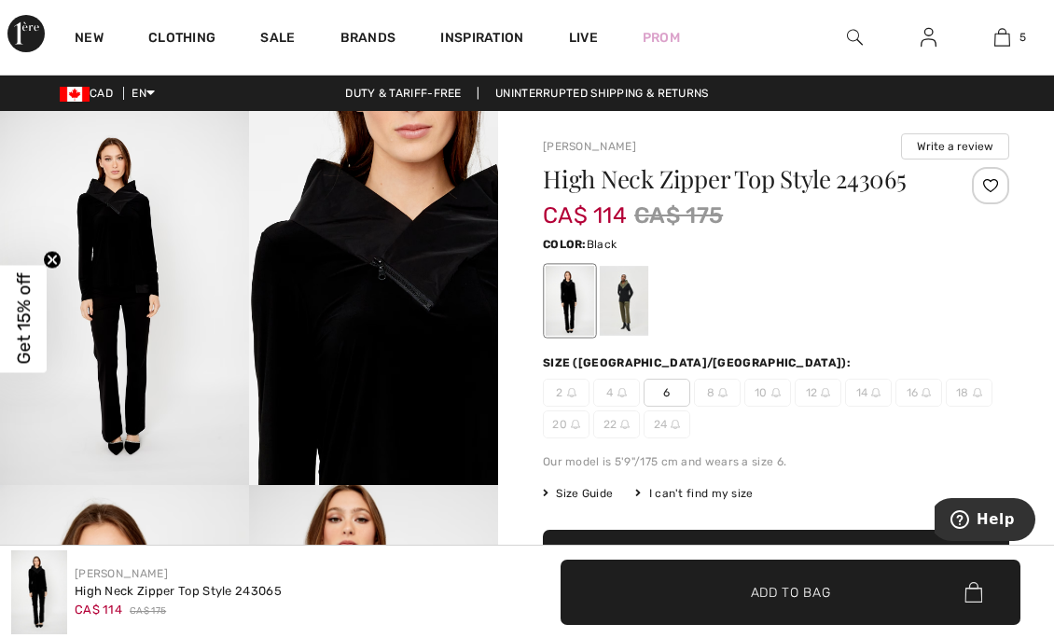
click at [632, 291] on div at bounding box center [624, 301] width 49 height 70
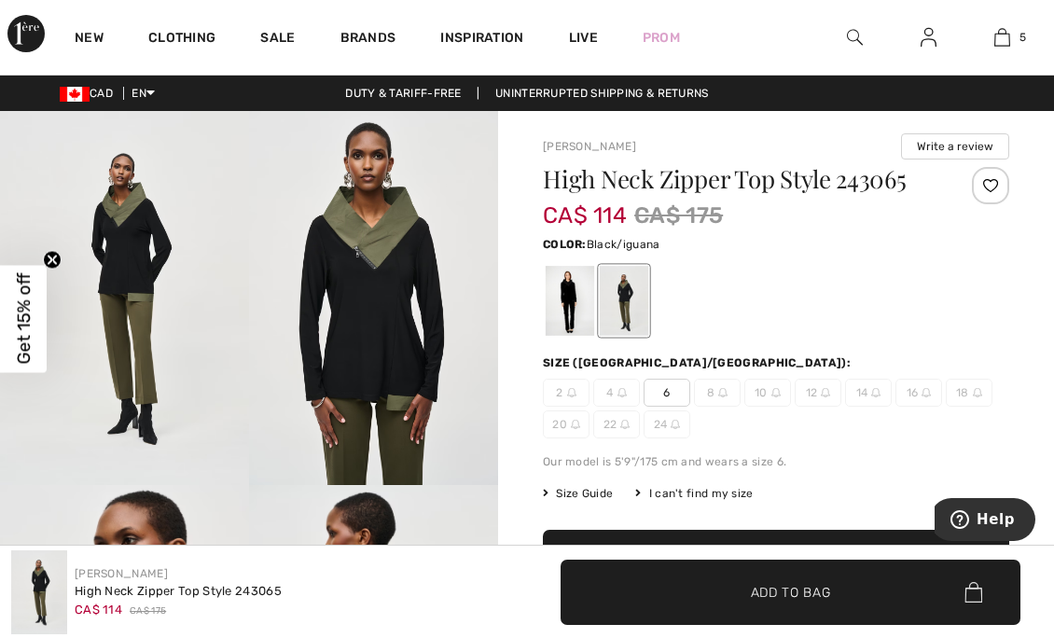
click at [579, 289] on div at bounding box center [570, 301] width 49 height 70
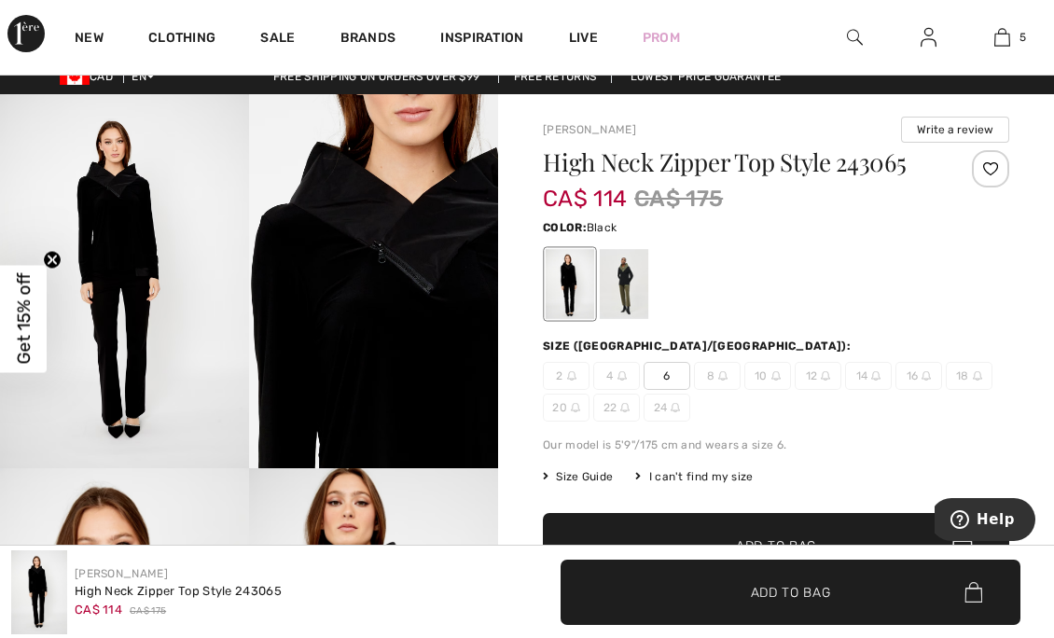
scroll to position [16, 0]
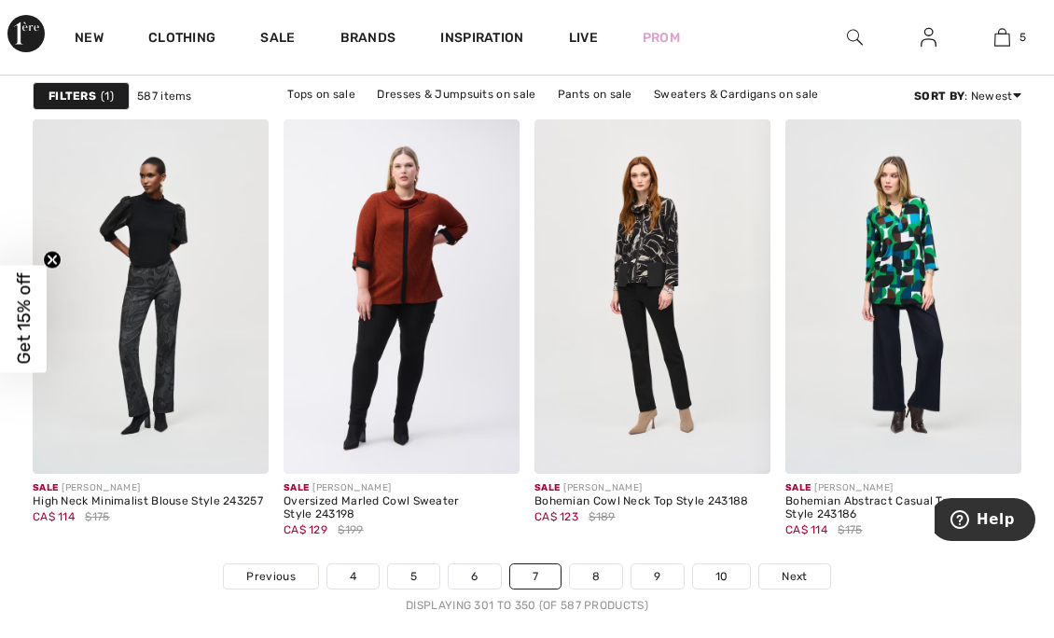
click at [795, 568] on span "Next" at bounding box center [794, 576] width 25 height 17
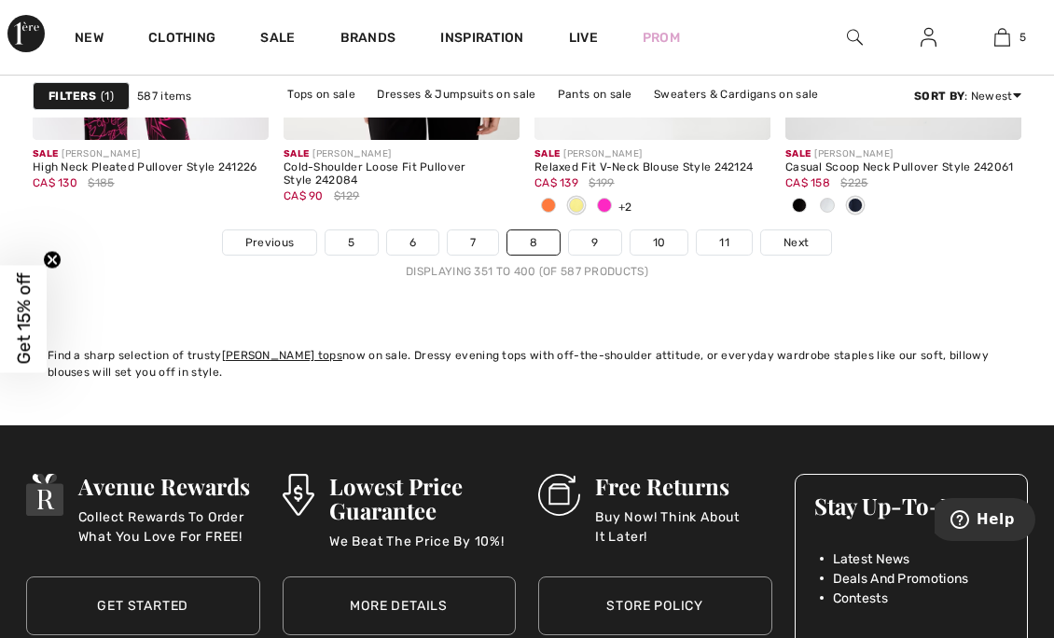
scroll to position [7195, 0]
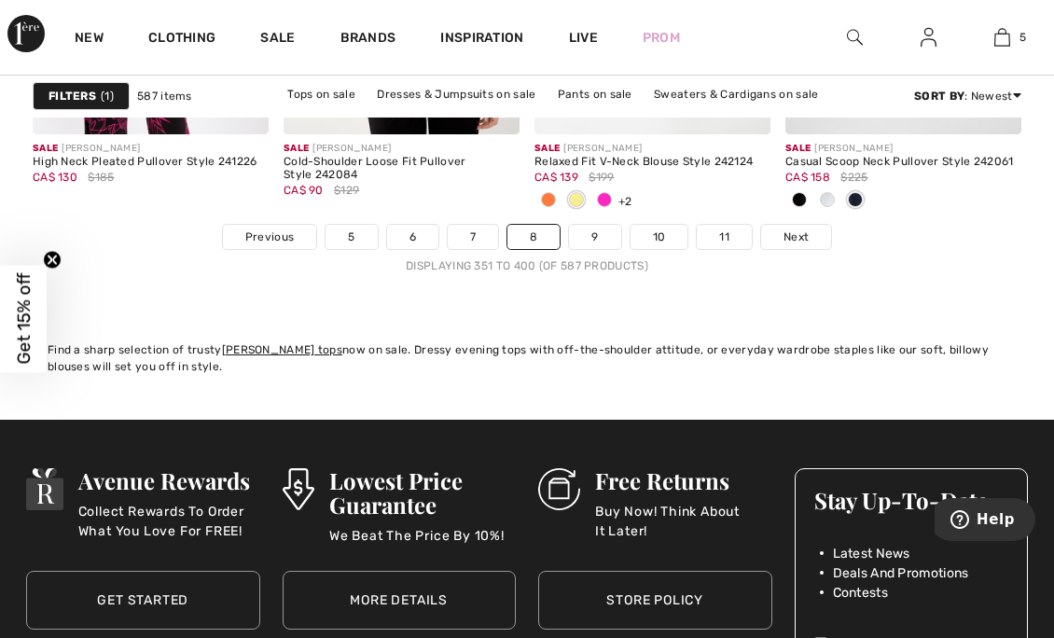
click at [593, 239] on link "9" at bounding box center [594, 237] width 51 height 24
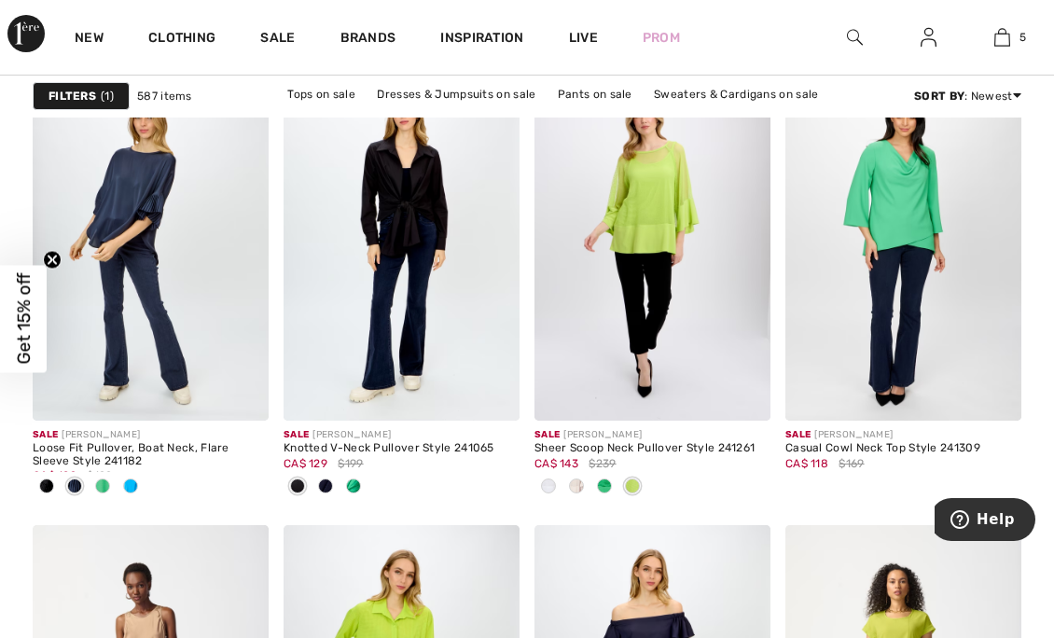
scroll to position [6451, 0]
click at [138, 486] on div at bounding box center [131, 486] width 28 height 31
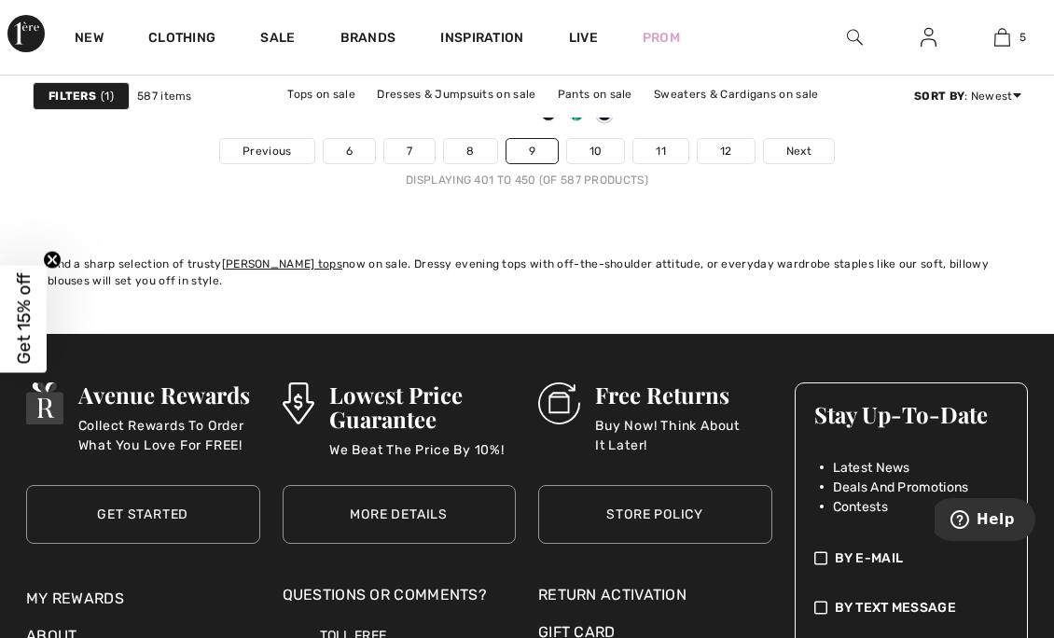
scroll to position [7281, 0]
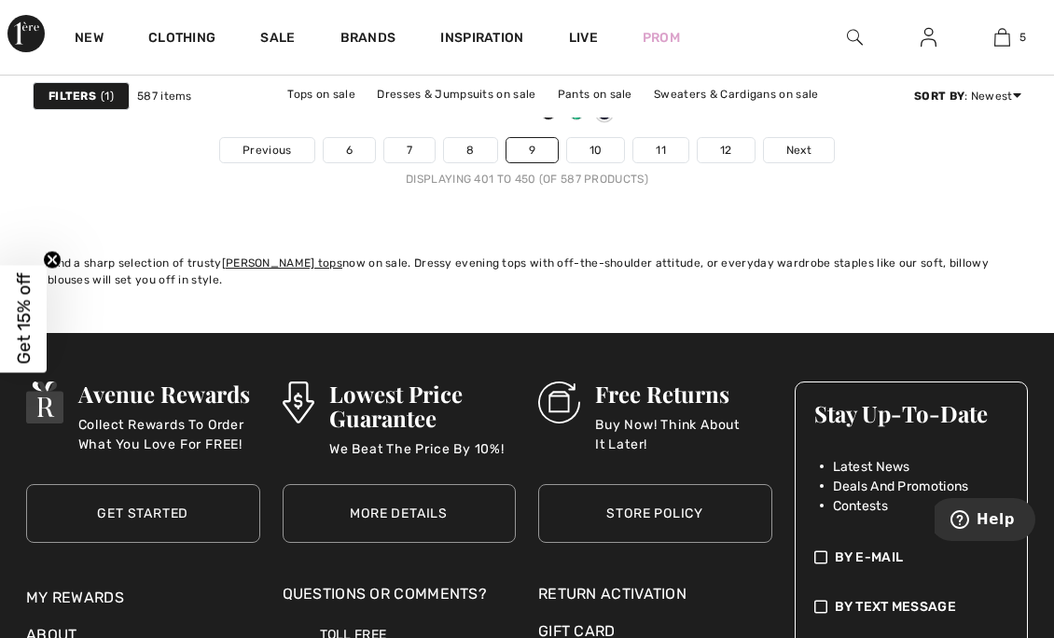
click at [804, 148] on span "Next" at bounding box center [799, 150] width 25 height 17
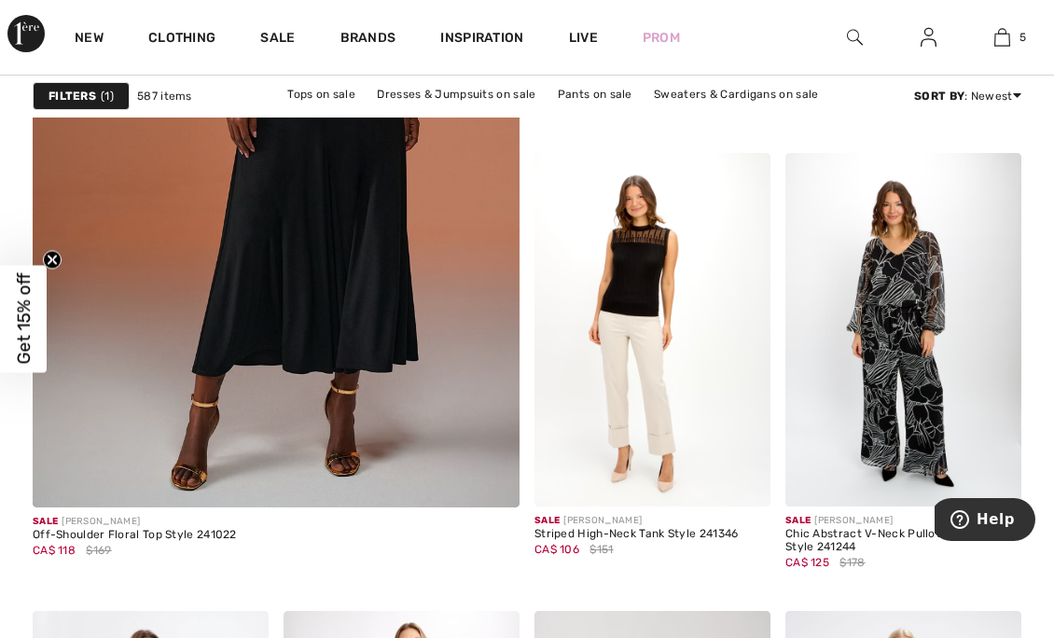
scroll to position [4345, 0]
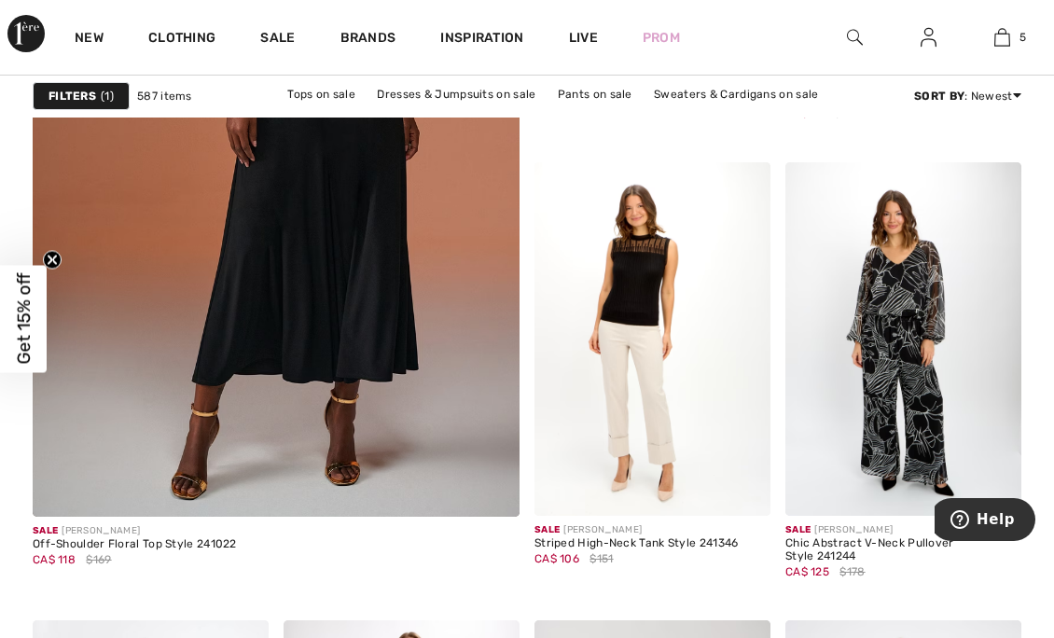
click at [463, 272] on img at bounding box center [276, 141] width 584 height 877
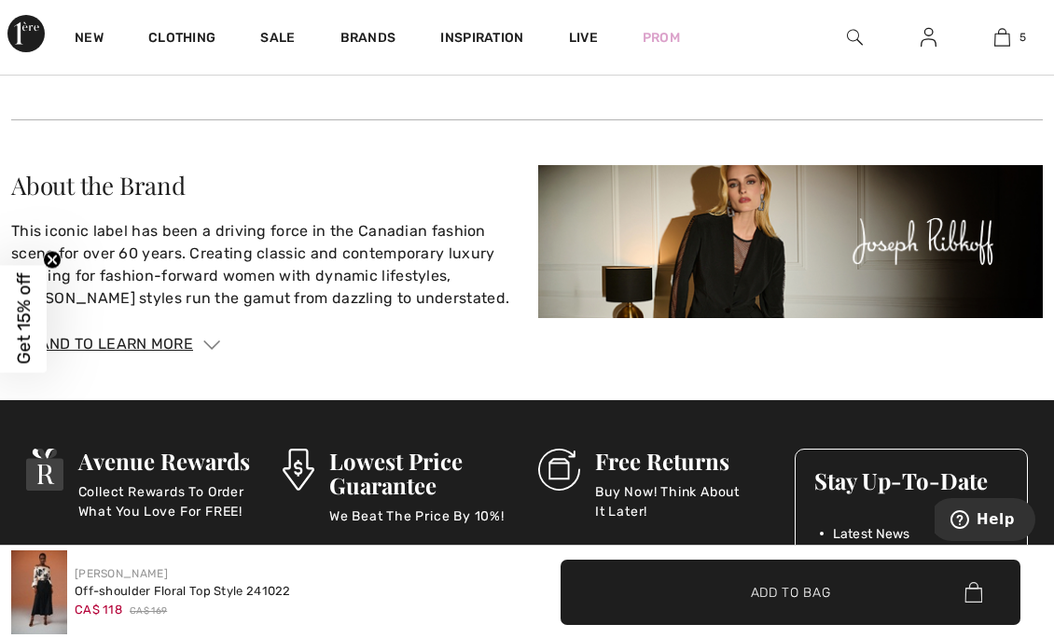
scroll to position [3246, 0]
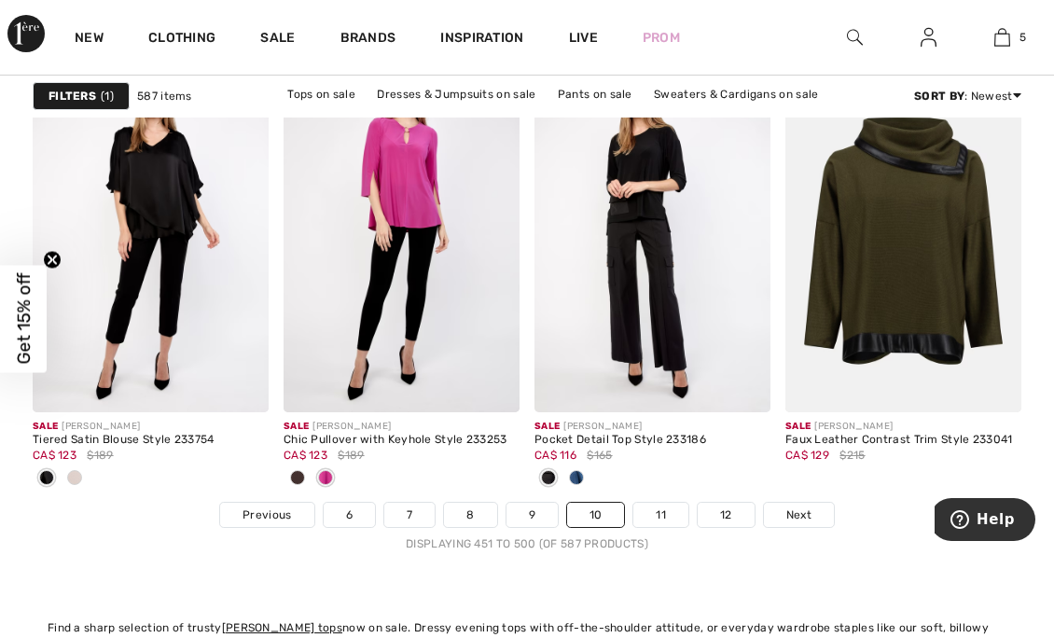
scroll to position [6917, 0]
click at [573, 469] on span at bounding box center [576, 476] width 15 height 15
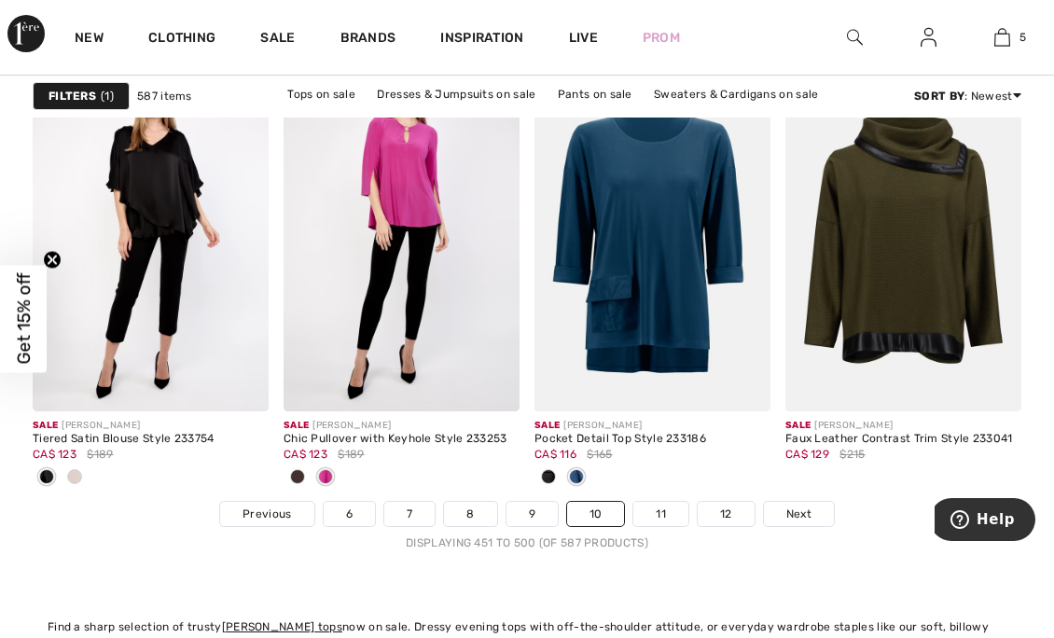
click at [646, 508] on link "11" at bounding box center [661, 514] width 55 height 24
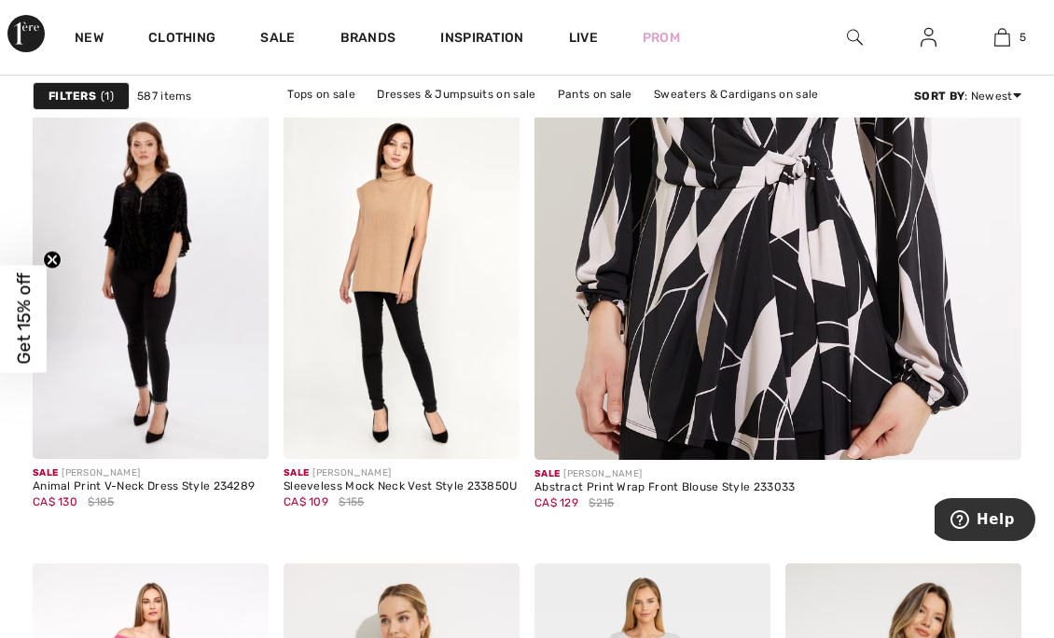
click at [642, 323] on img at bounding box center [778, 84] width 584 height 877
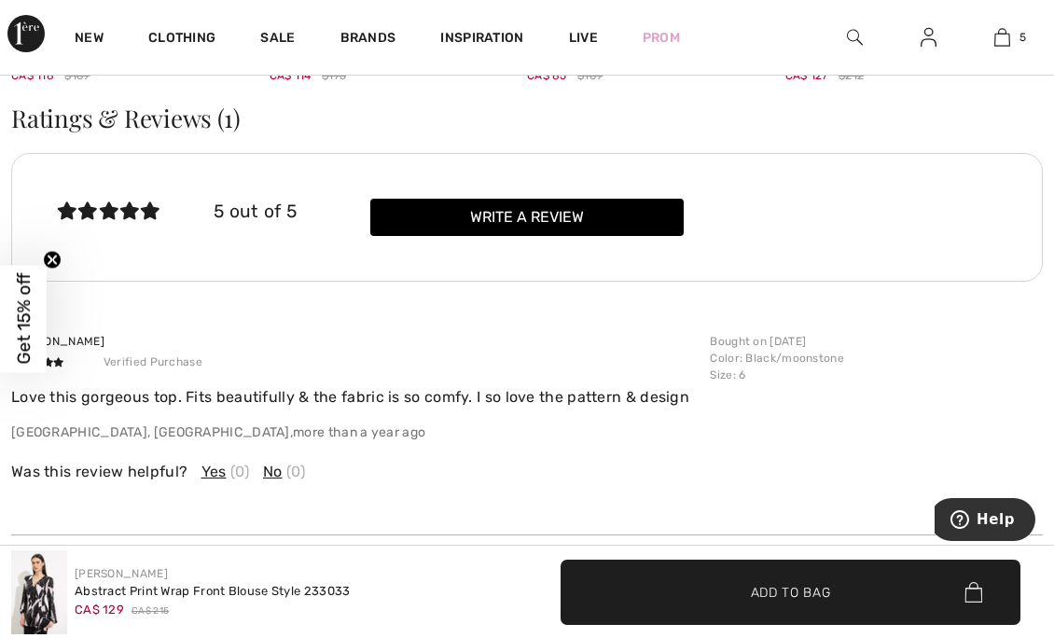
scroll to position [2454, 0]
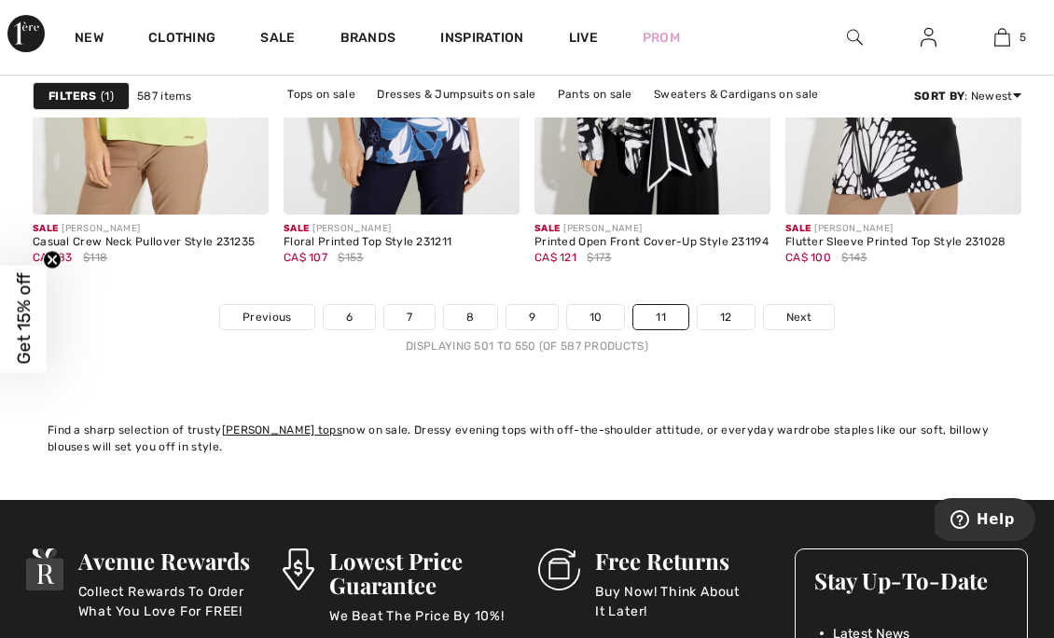
scroll to position [7115, 0]
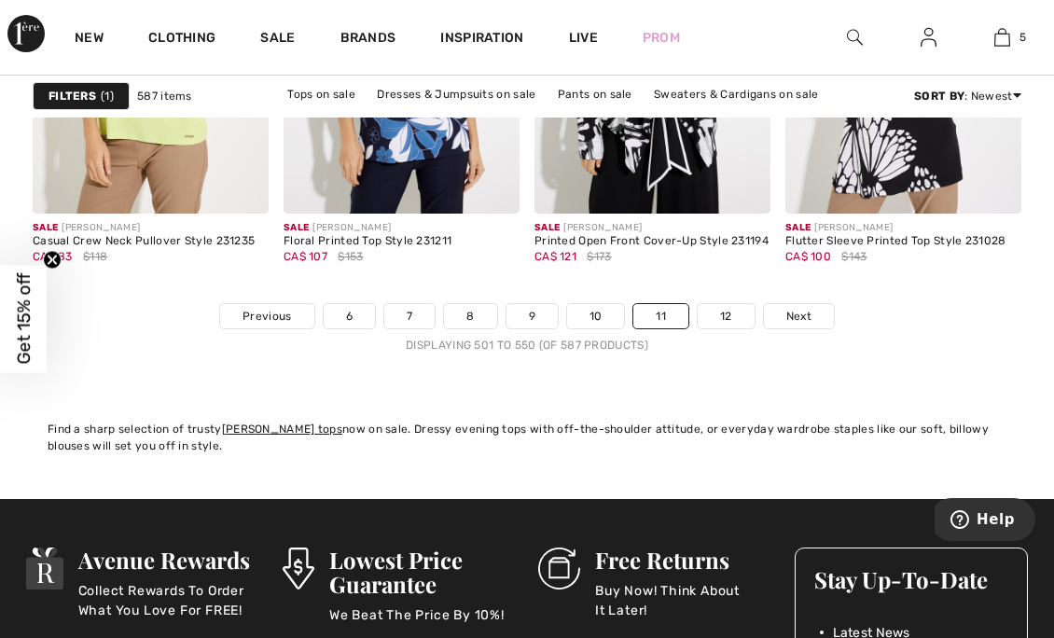
click at [804, 319] on span "Next" at bounding box center [799, 316] width 25 height 17
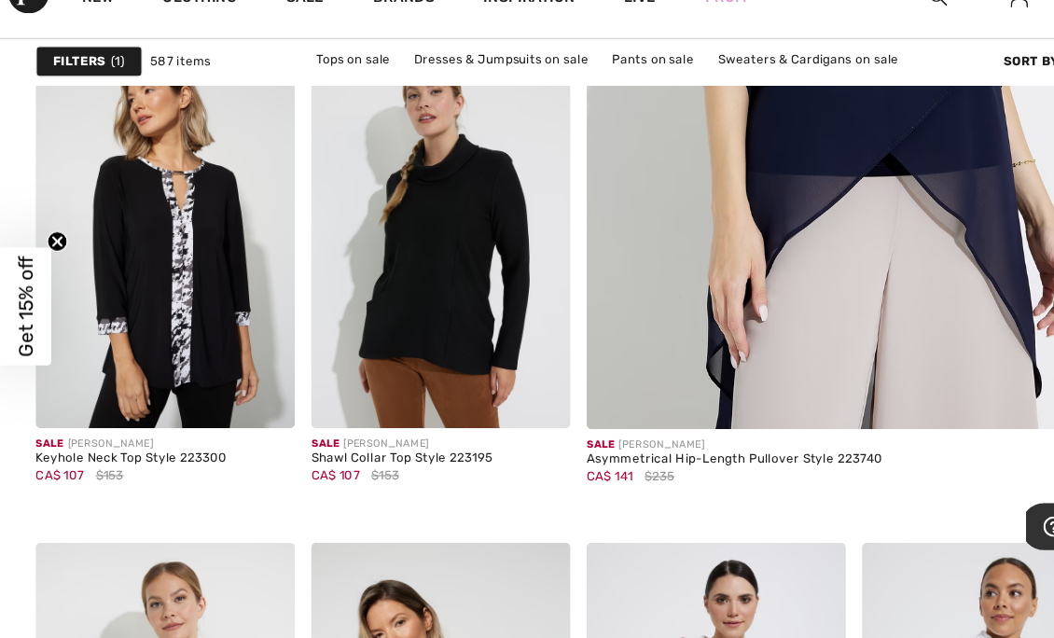
scroll to position [663, 0]
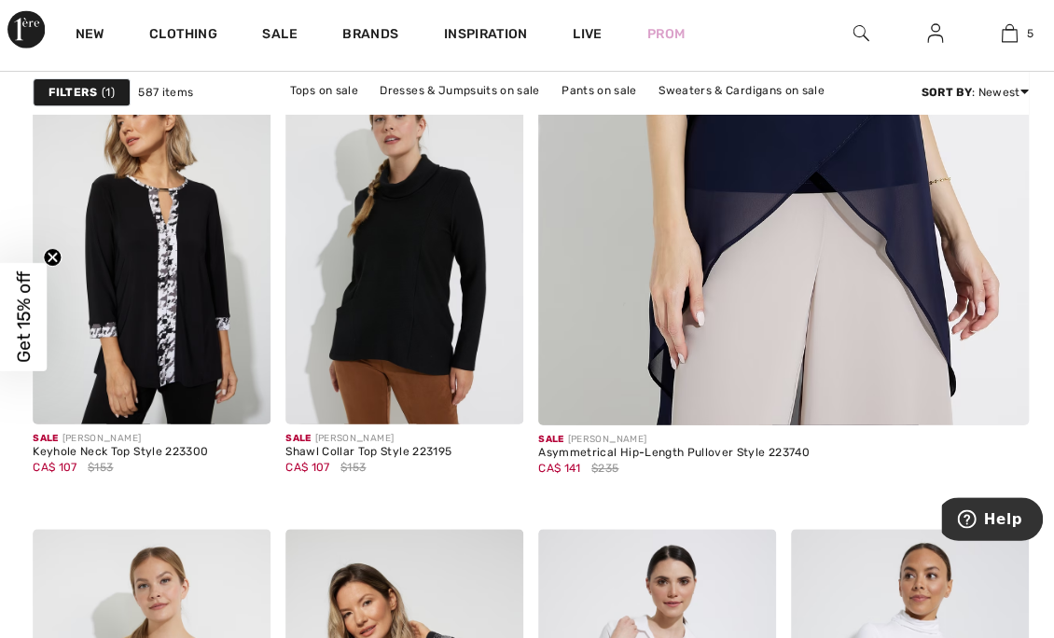
click at [193, 308] on img at bounding box center [151, 249] width 236 height 355
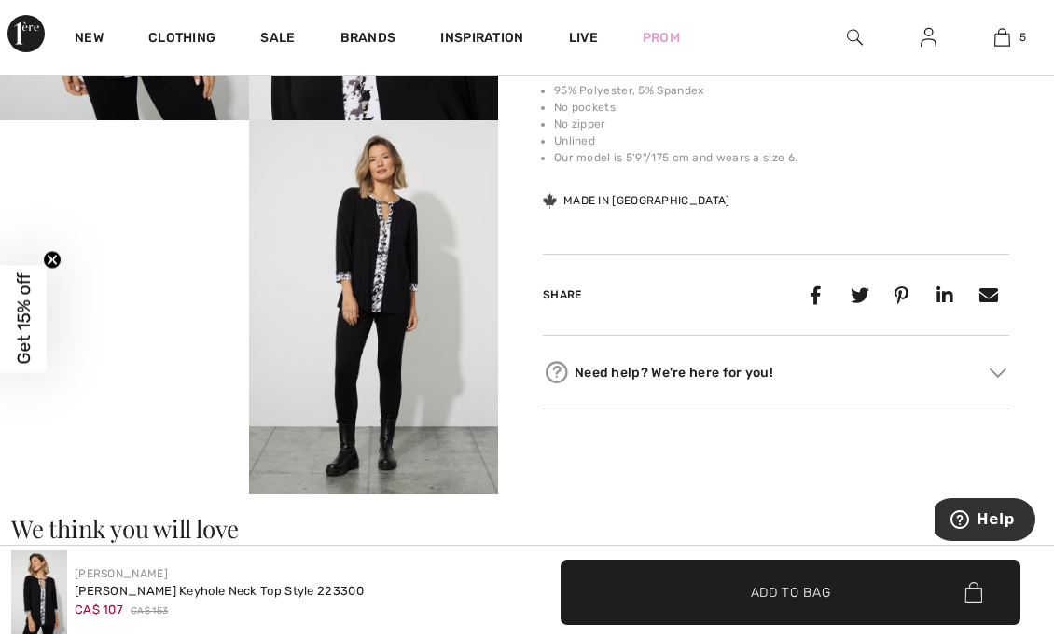
scroll to position [761, 0]
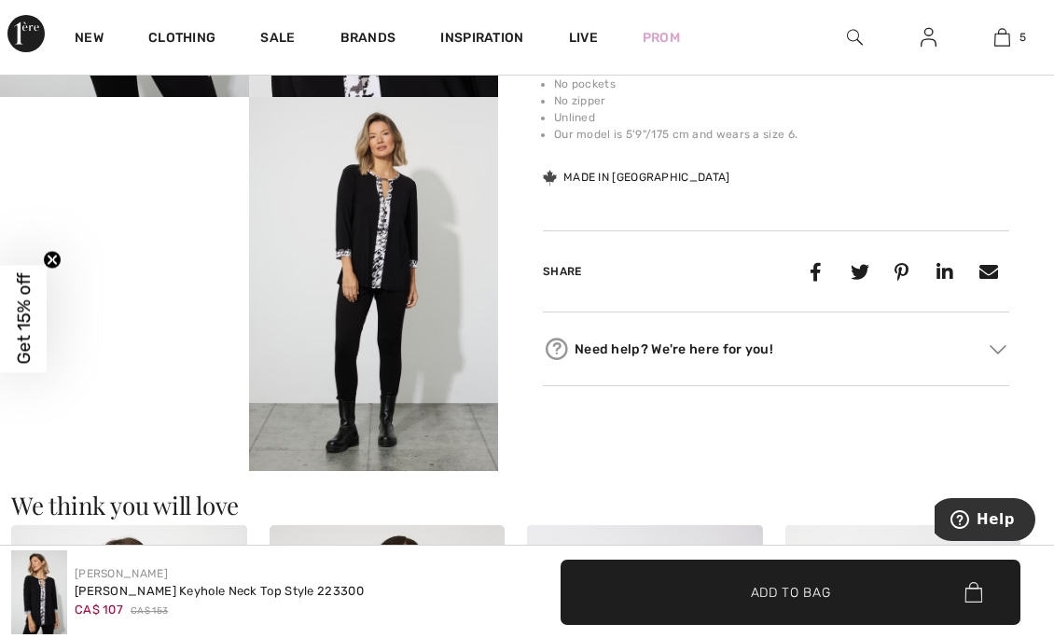
click at [162, 222] on video "Your browser does not support the video tag." at bounding box center [124, 159] width 249 height 125
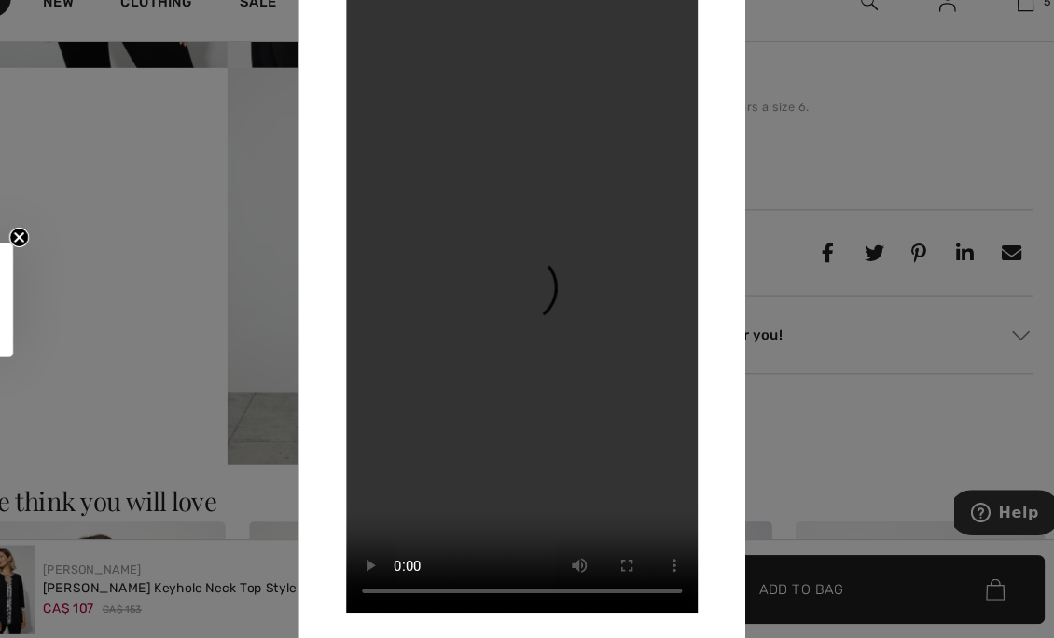
scroll to position [764, 0]
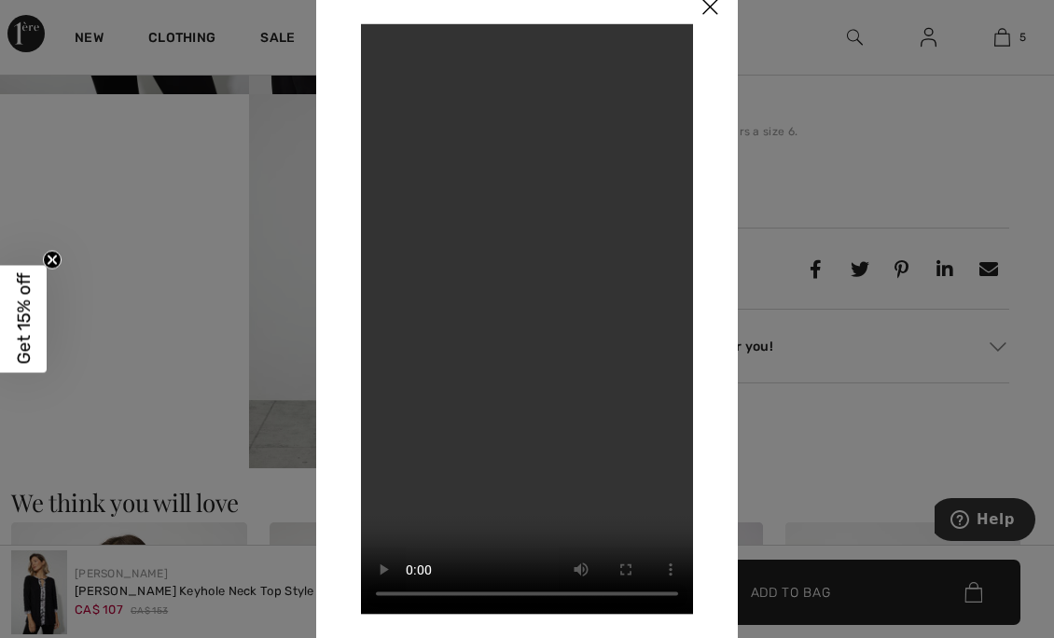
click at [838, 160] on div at bounding box center [527, 319] width 1054 height 638
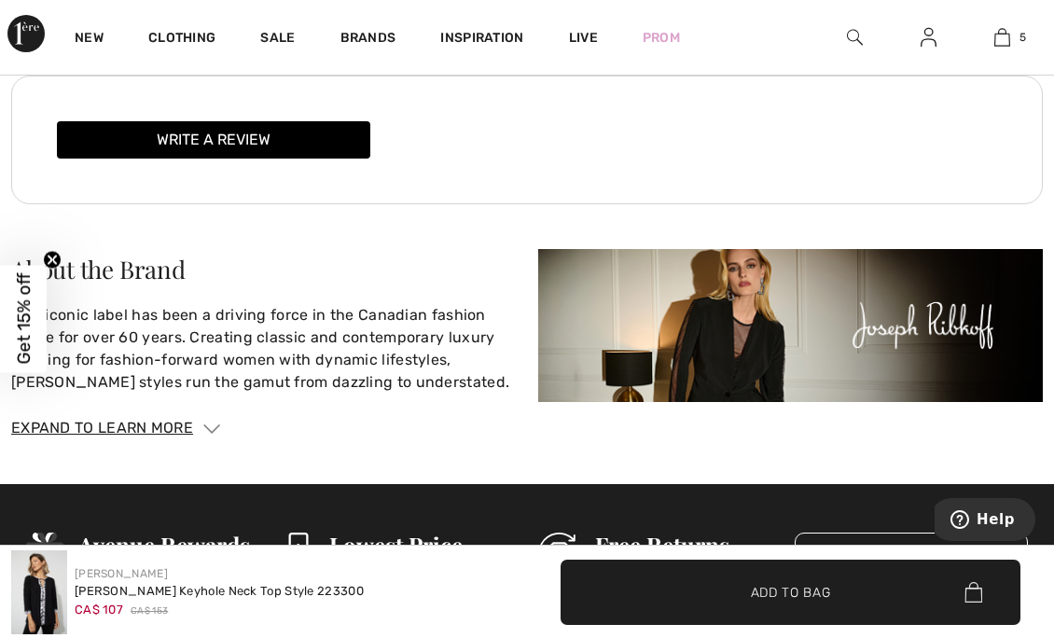
scroll to position [2060, 0]
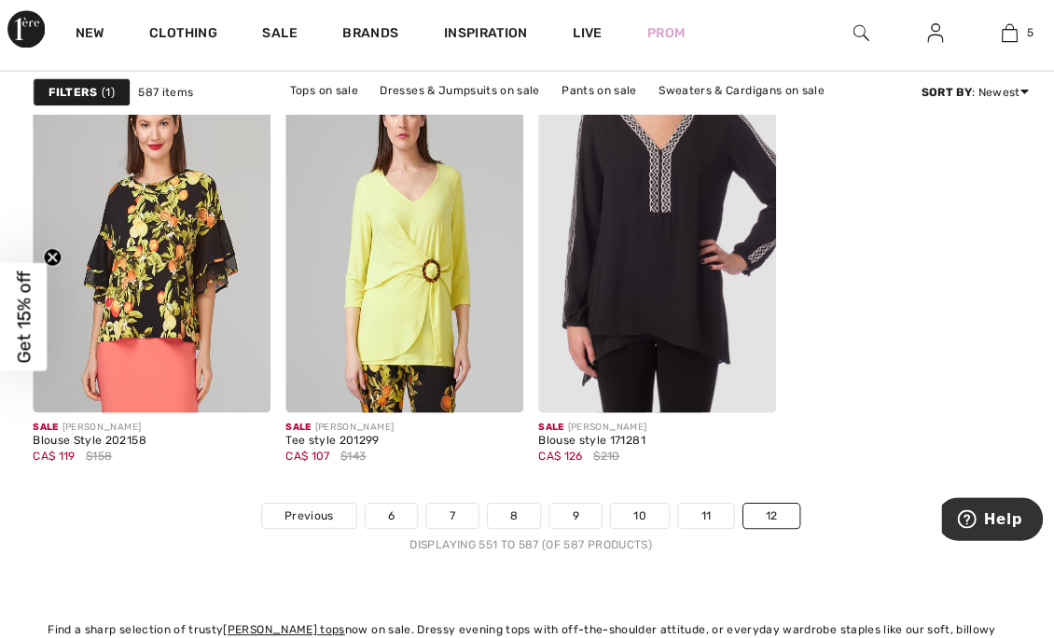
scroll to position [5397, 0]
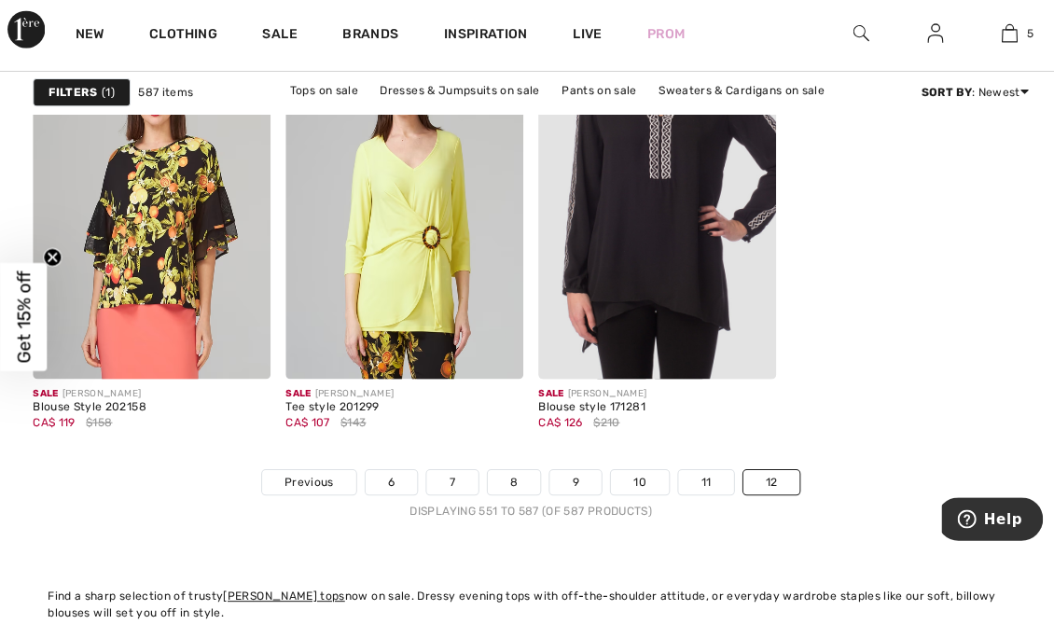
click at [389, 481] on link "6" at bounding box center [388, 483] width 51 height 24
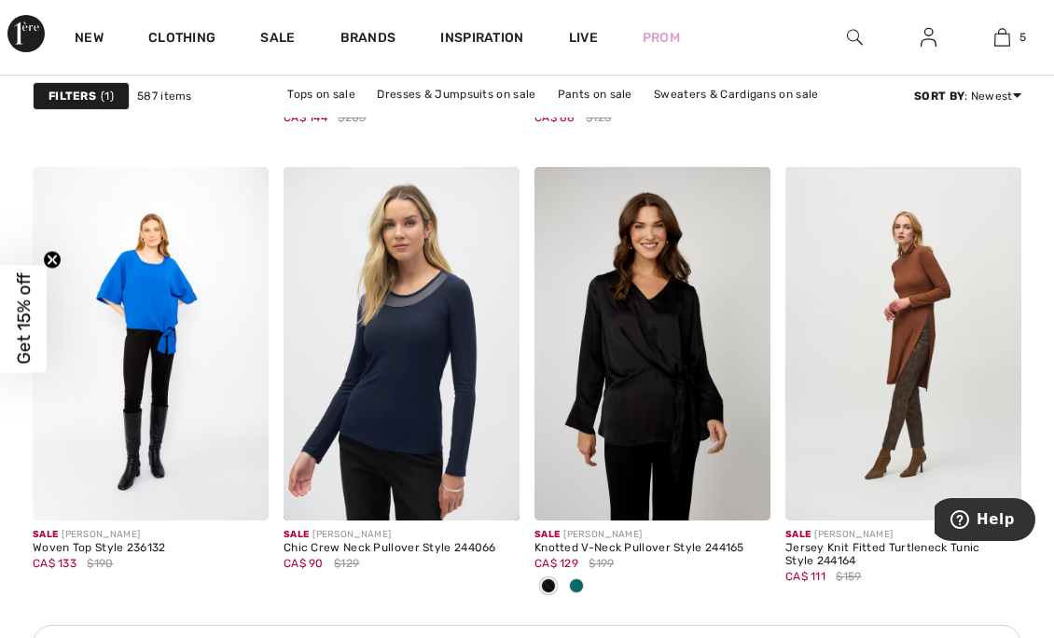
scroll to position [3257, 0]
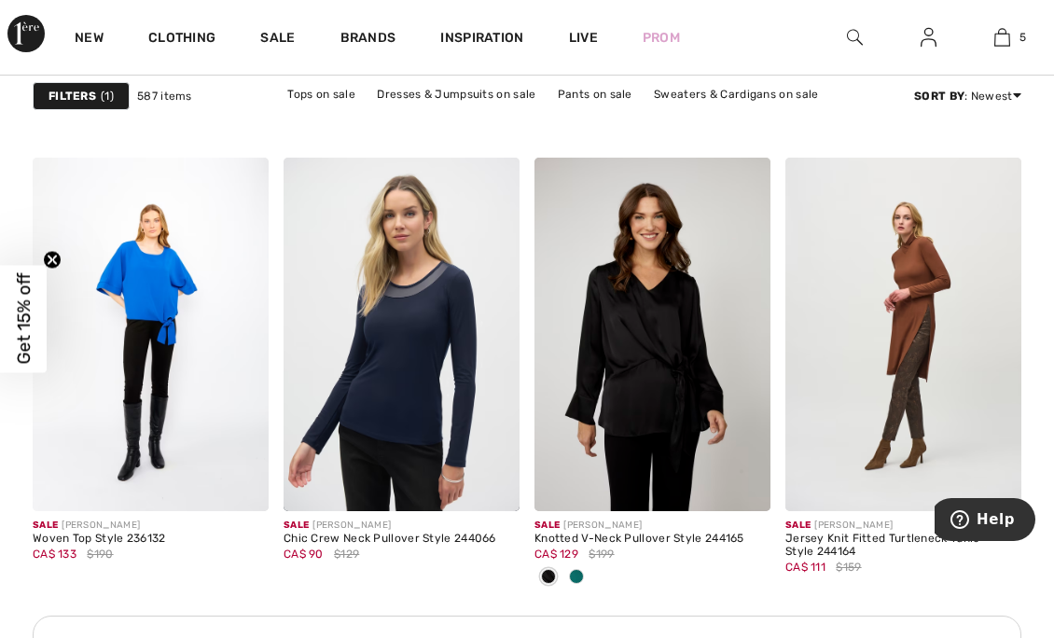
click at [590, 564] on div at bounding box center [577, 578] width 28 height 31
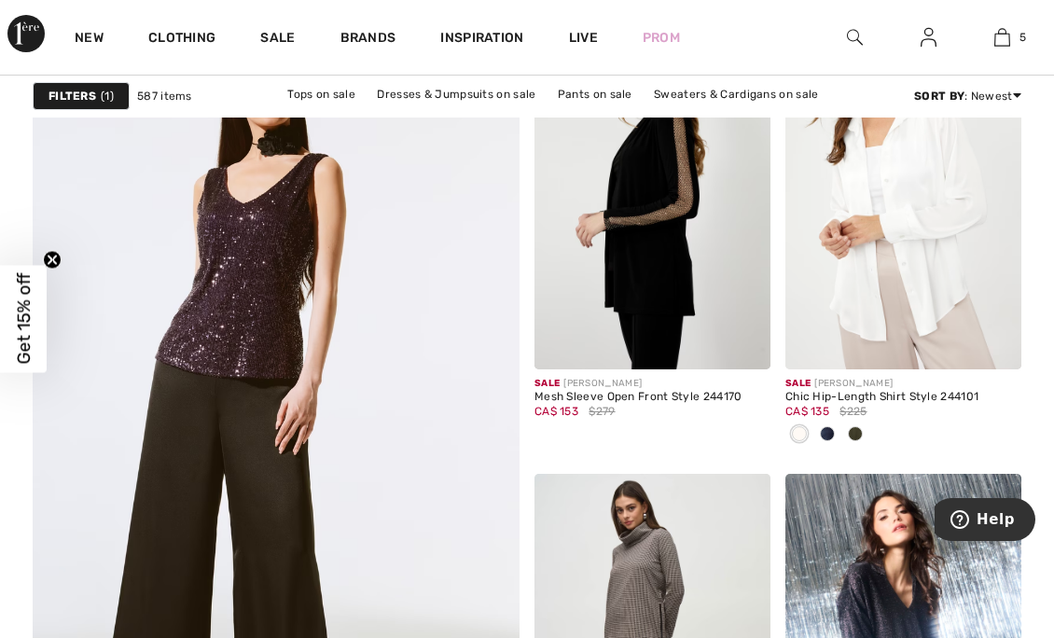
scroll to position [4033, 0]
click at [856, 430] on span at bounding box center [855, 433] width 15 height 15
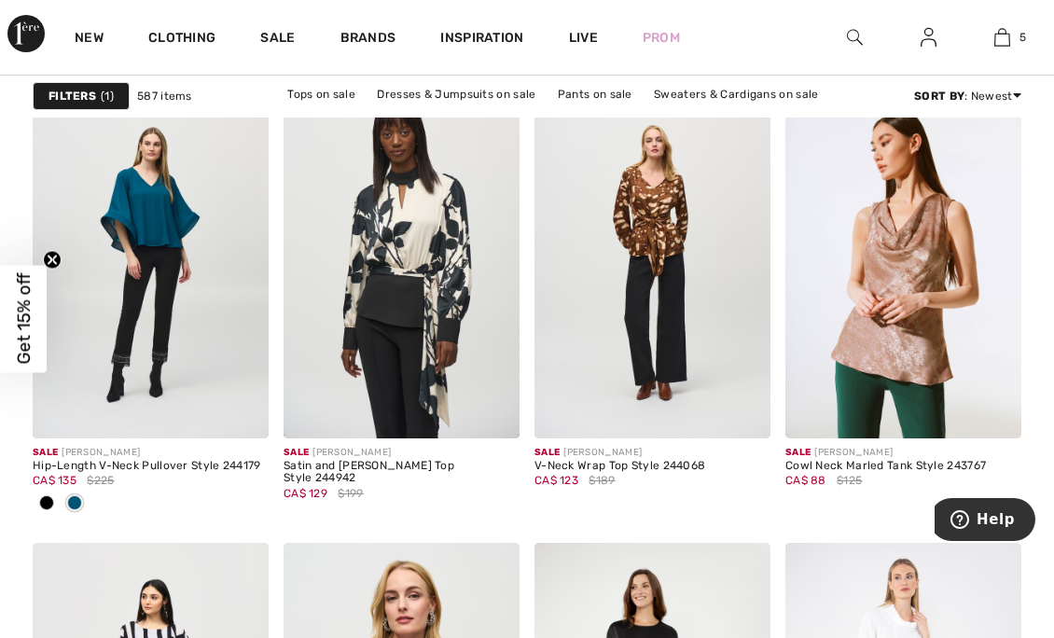
scroll to position [4882, 0]
click at [465, 244] on img at bounding box center [402, 260] width 236 height 355
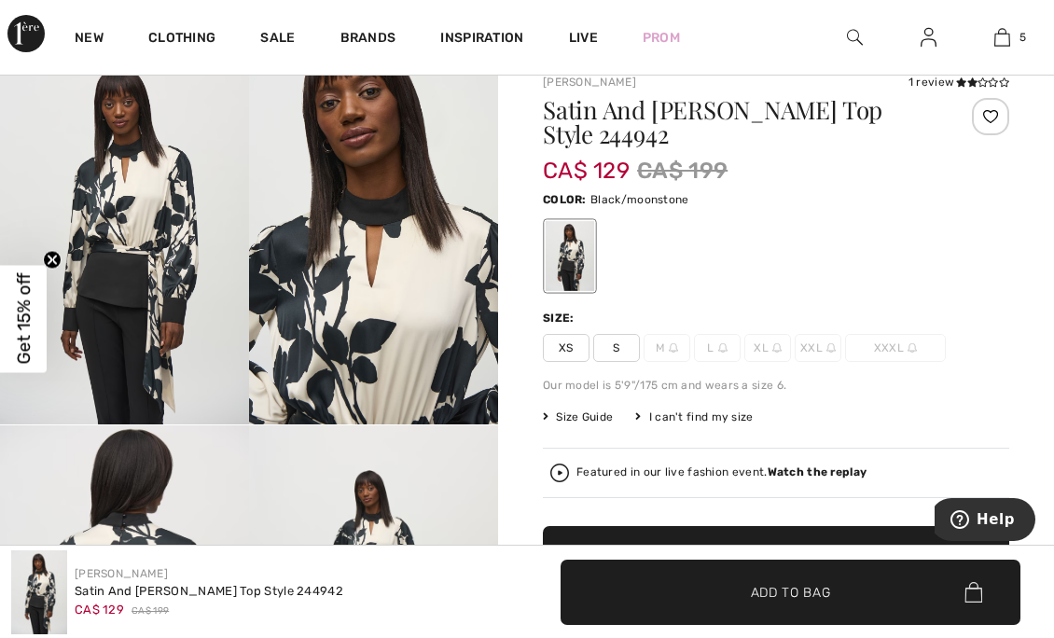
scroll to position [118, 0]
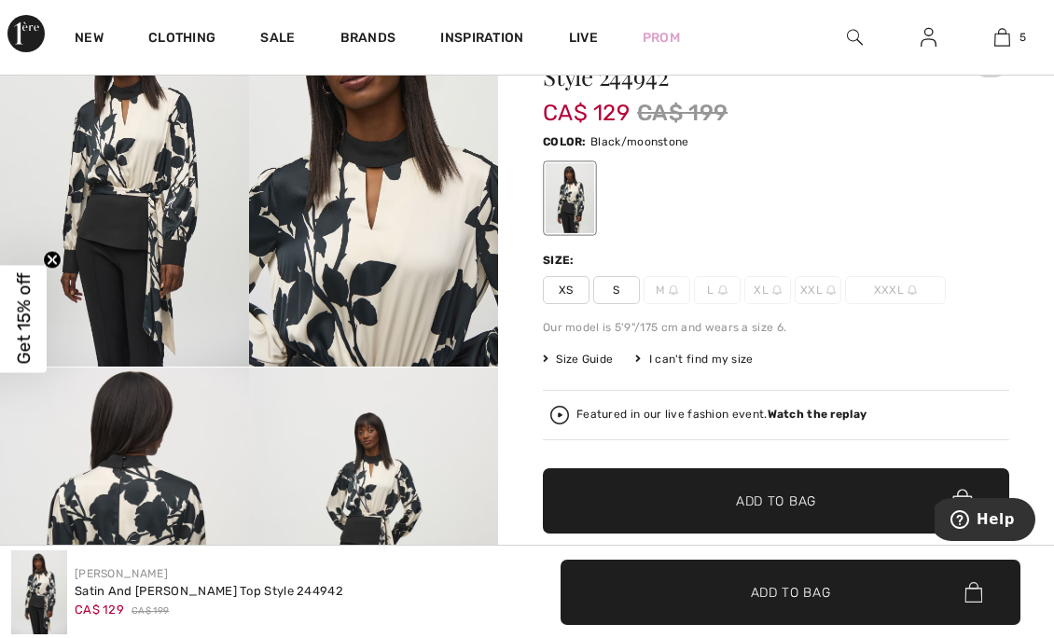
click at [719, 410] on div "Featured in our live fashion event. Watch the replay" at bounding box center [722, 415] width 290 height 12
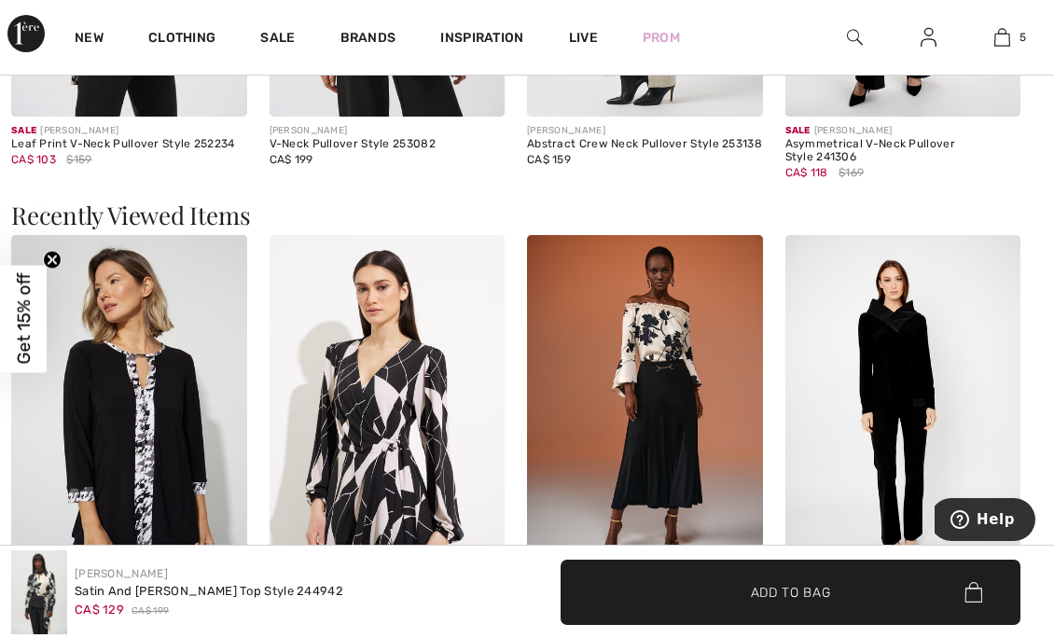
scroll to position [2471, 0]
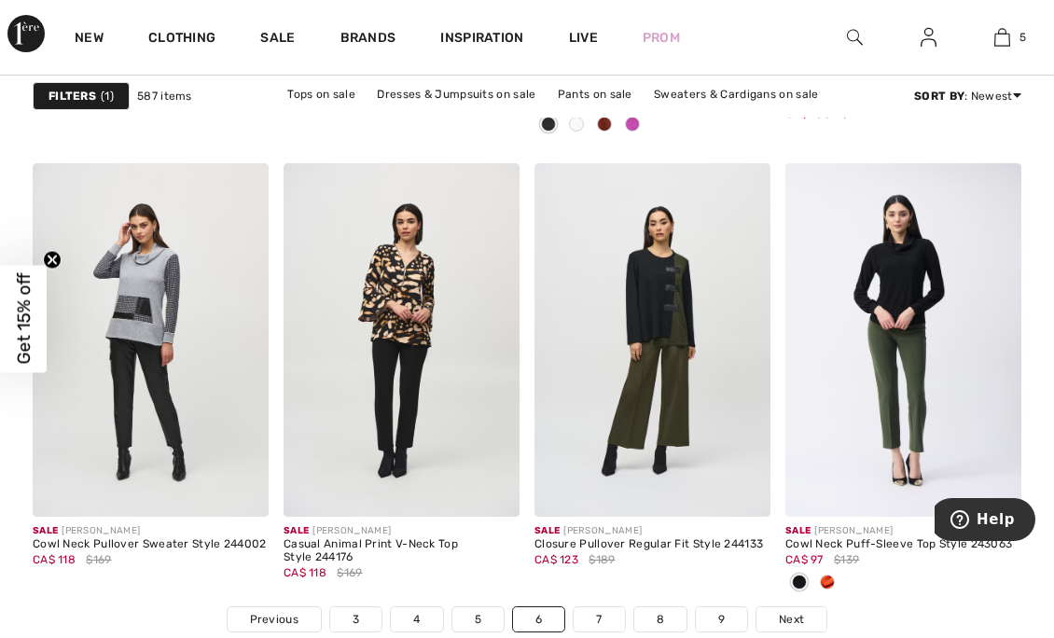
scroll to position [6813, 0]
click at [133, 308] on img at bounding box center [151, 339] width 236 height 355
click at [821, 572] on div at bounding box center [828, 582] width 28 height 31
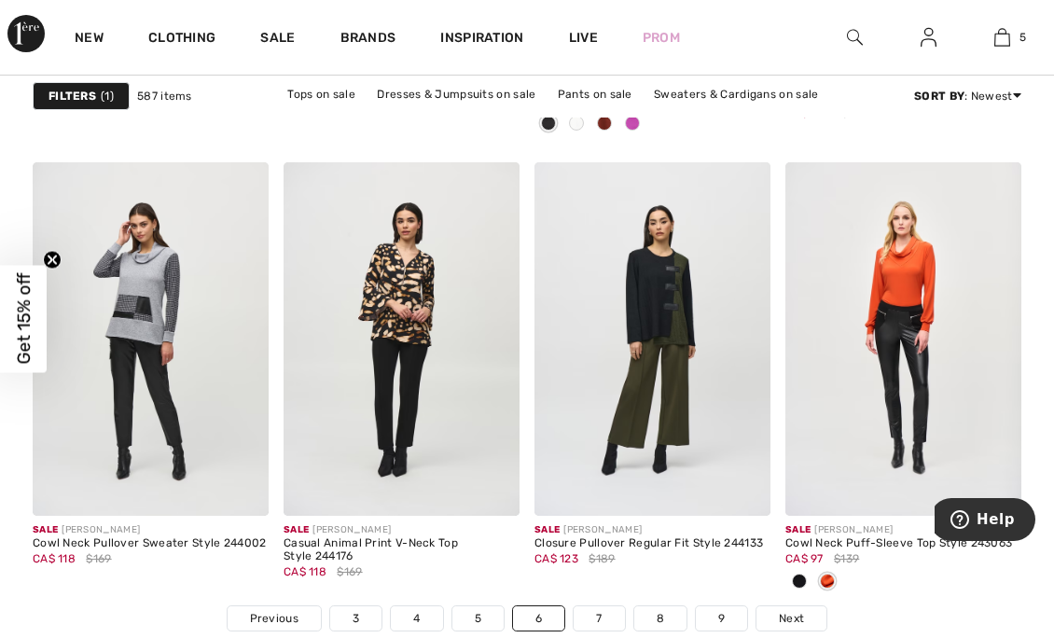
click at [476, 607] on link "5" at bounding box center [478, 619] width 51 height 24
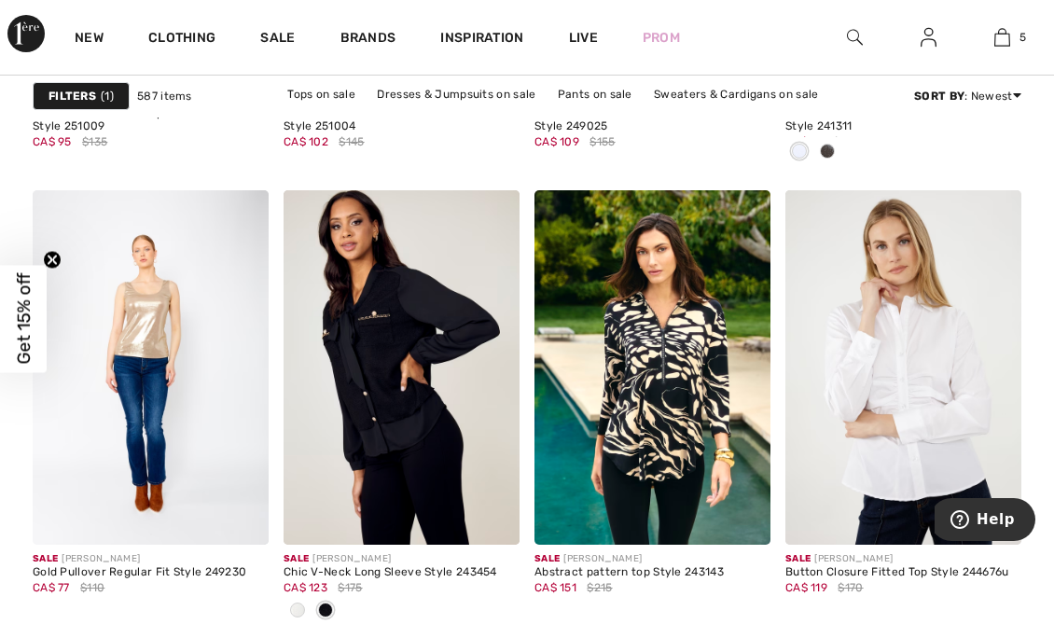
scroll to position [6324, 0]
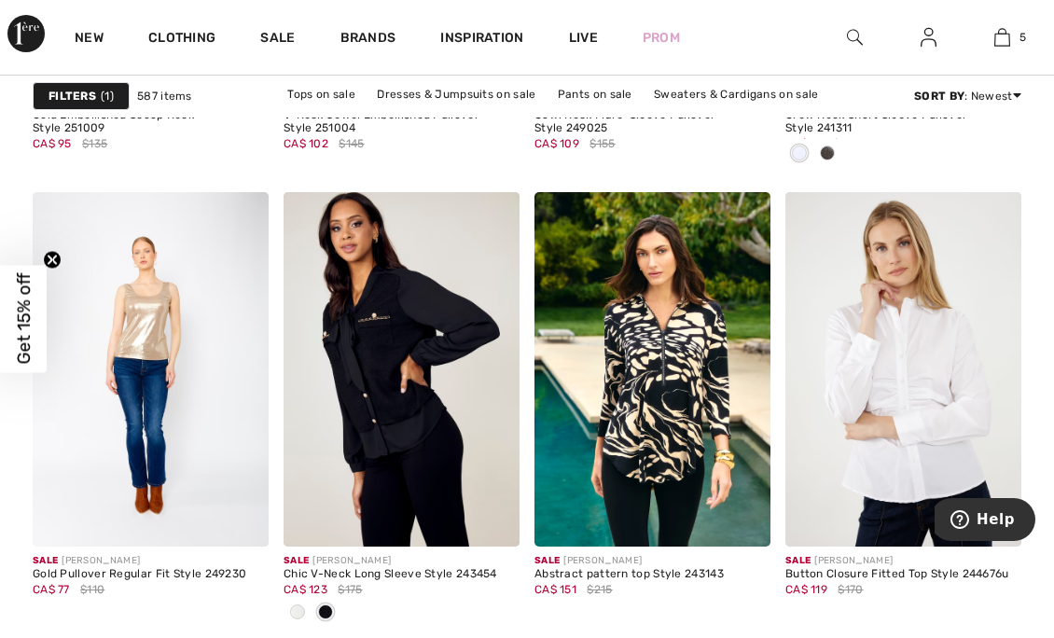
click at [349, 399] on img at bounding box center [402, 369] width 236 height 355
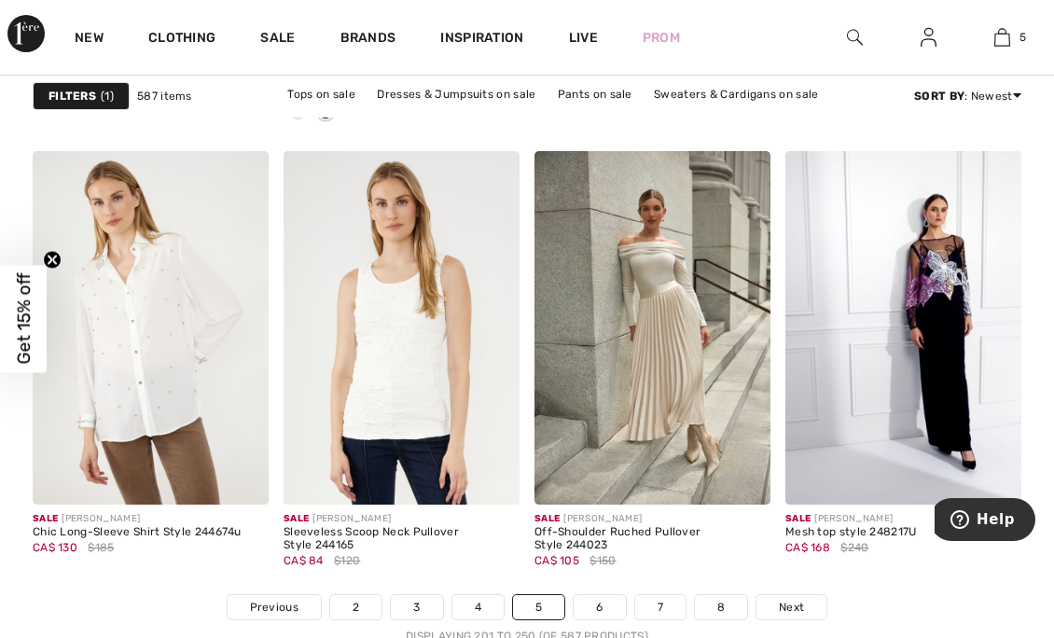
click at [483, 606] on link "4" at bounding box center [478, 607] width 51 height 24
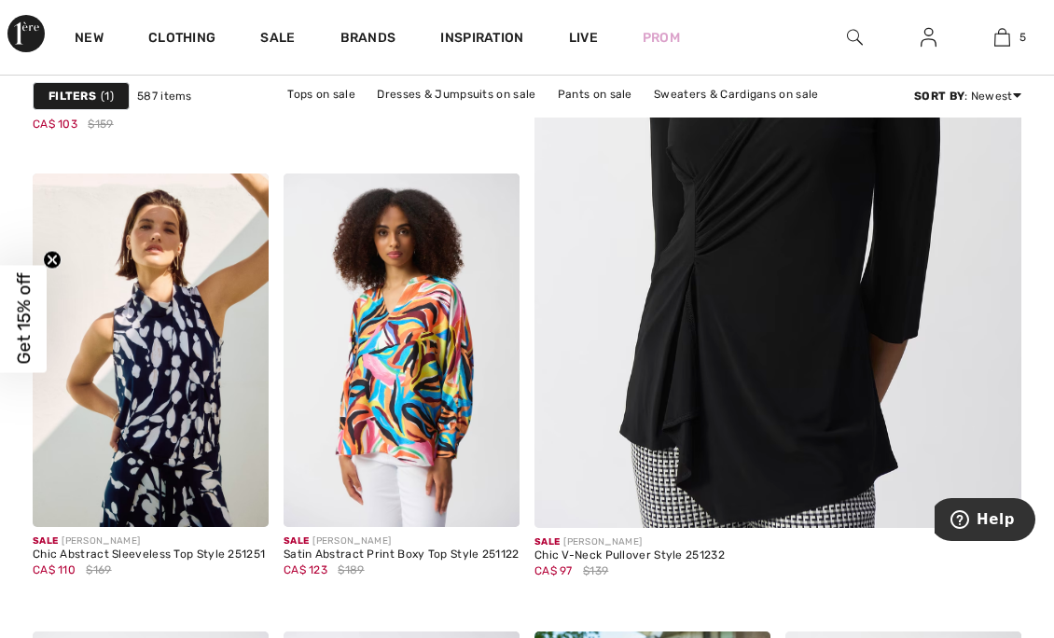
click at [650, 346] on img at bounding box center [778, 152] width 584 height 877
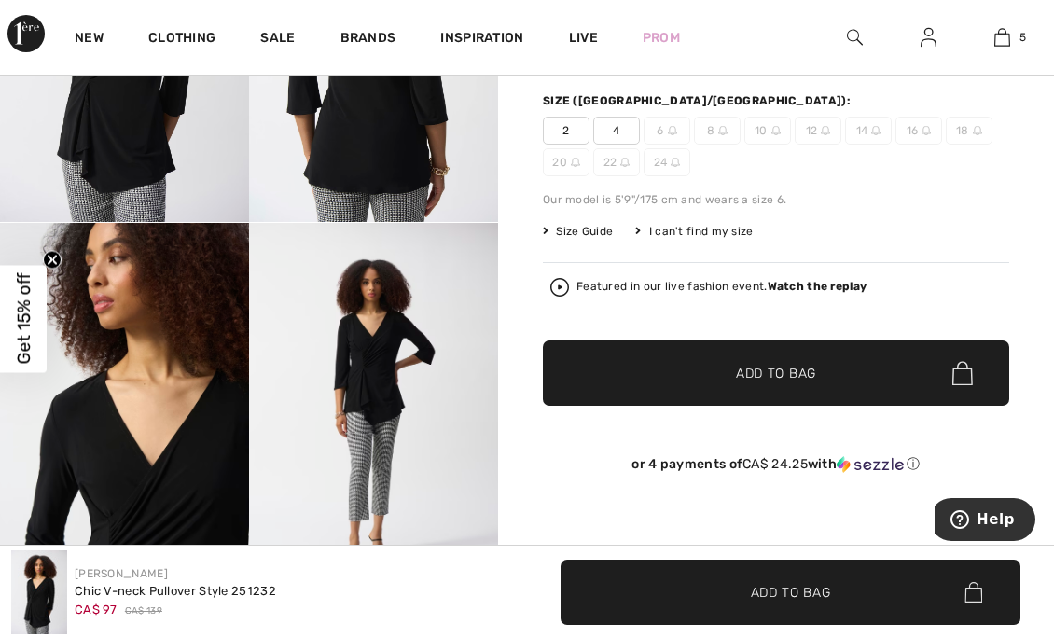
click at [628, 281] on div "Featured in our live fashion event. Watch the replay" at bounding box center [777, 287] width 452 height 19
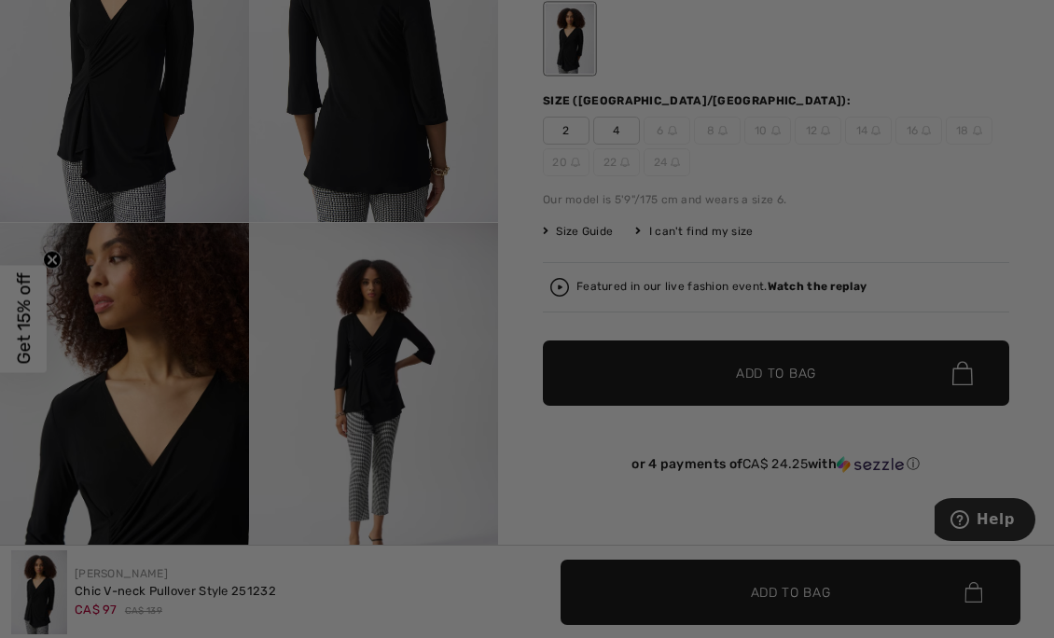
scroll to position [259, 0]
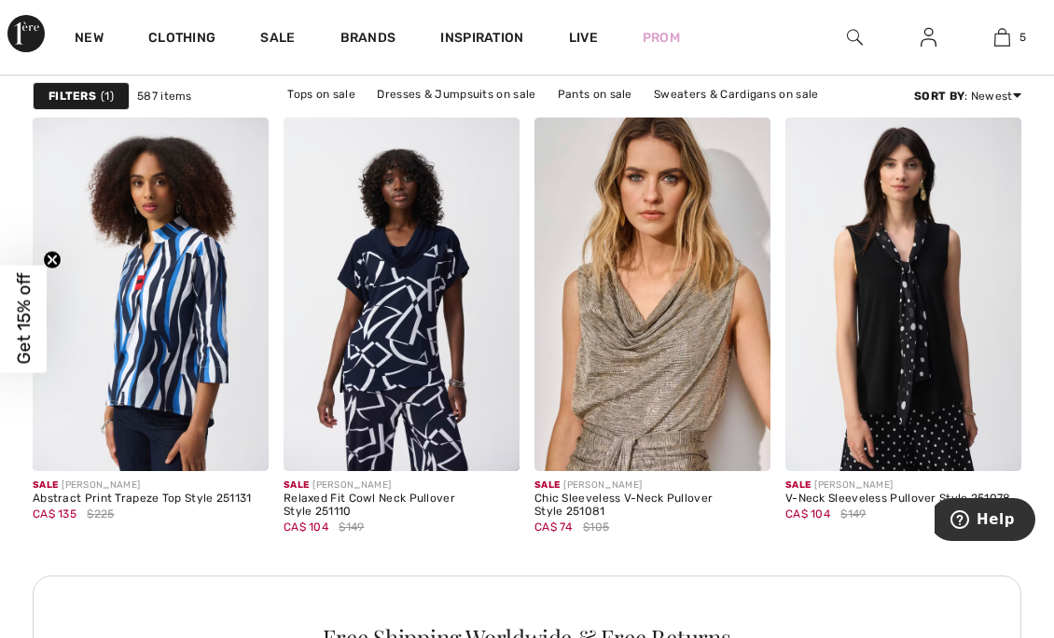
scroll to position [3315, 0]
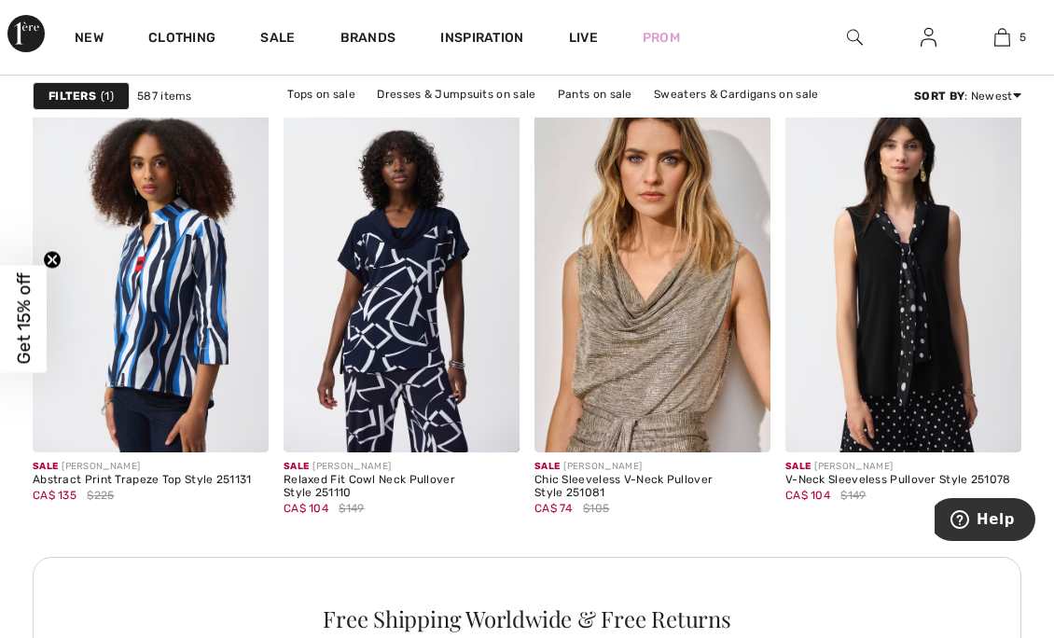
click at [886, 341] on img at bounding box center [904, 276] width 236 height 355
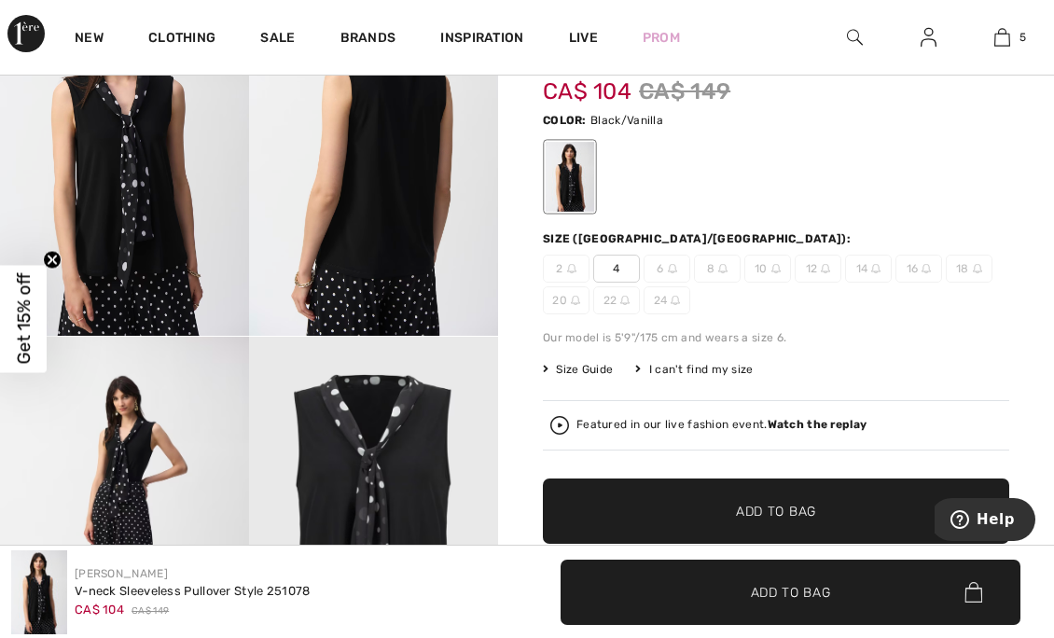
scroll to position [147, 0]
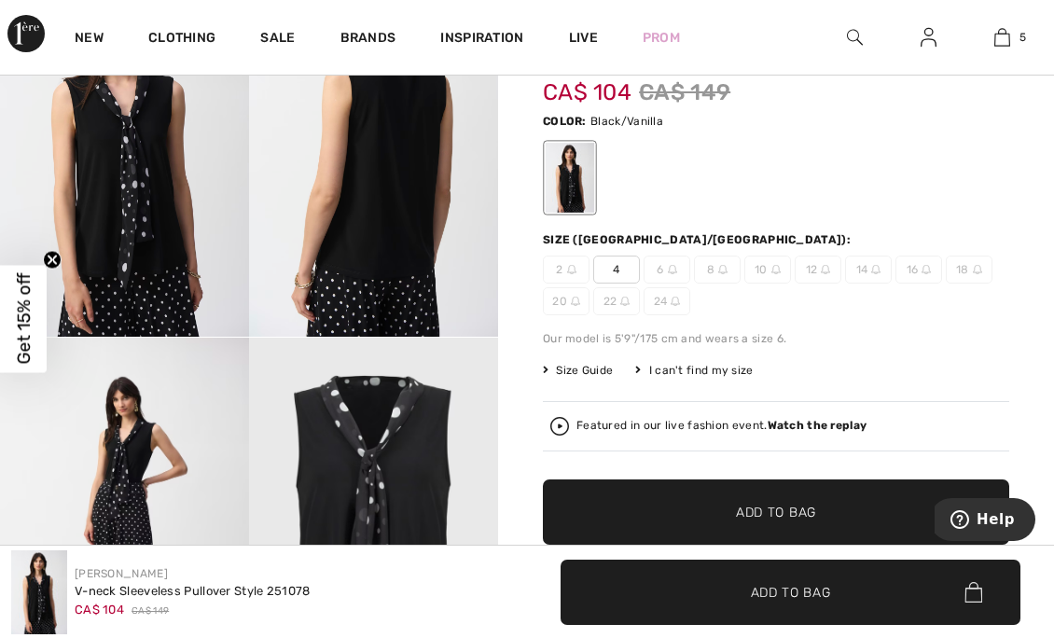
click at [582, 426] on div "Featured in our live fashion event. Watch the replay" at bounding box center [722, 426] width 290 height 12
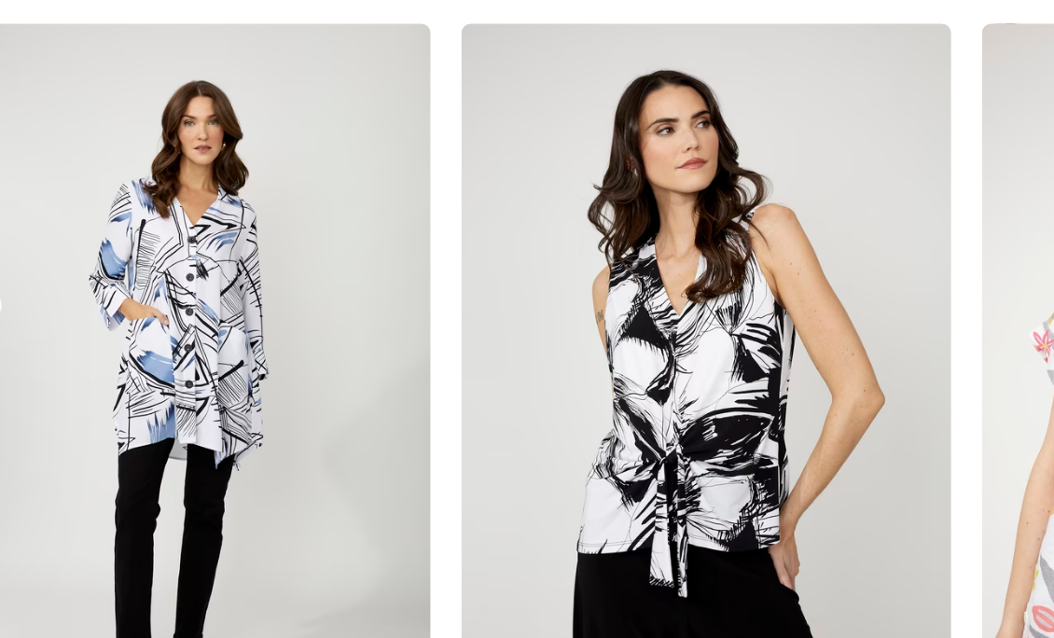
scroll to position [5300, 0]
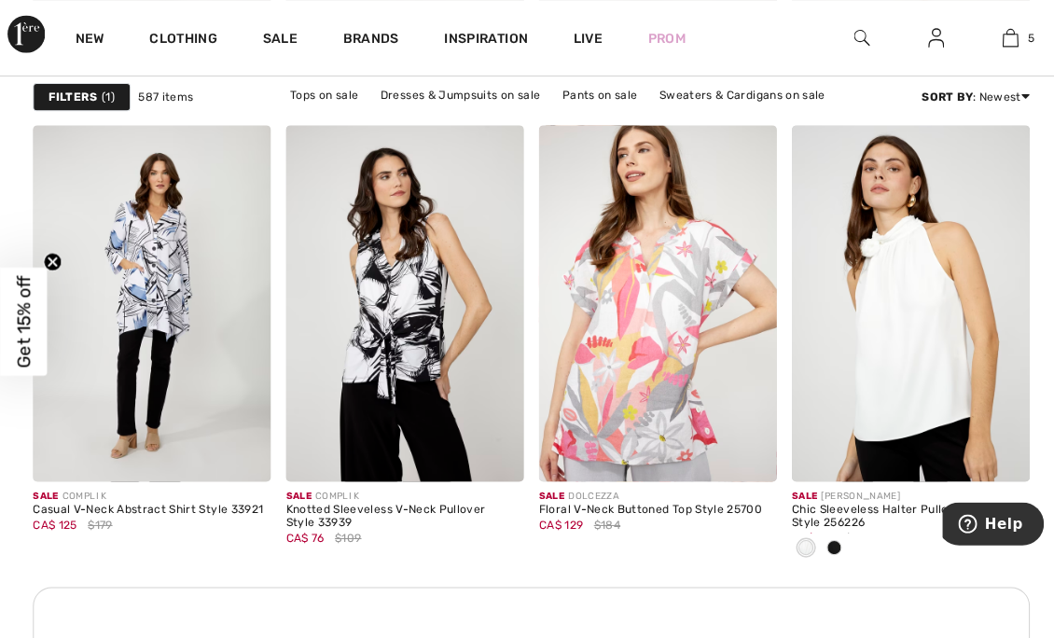
click at [243, 446] on img at bounding box center [240, 449] width 17 height 17
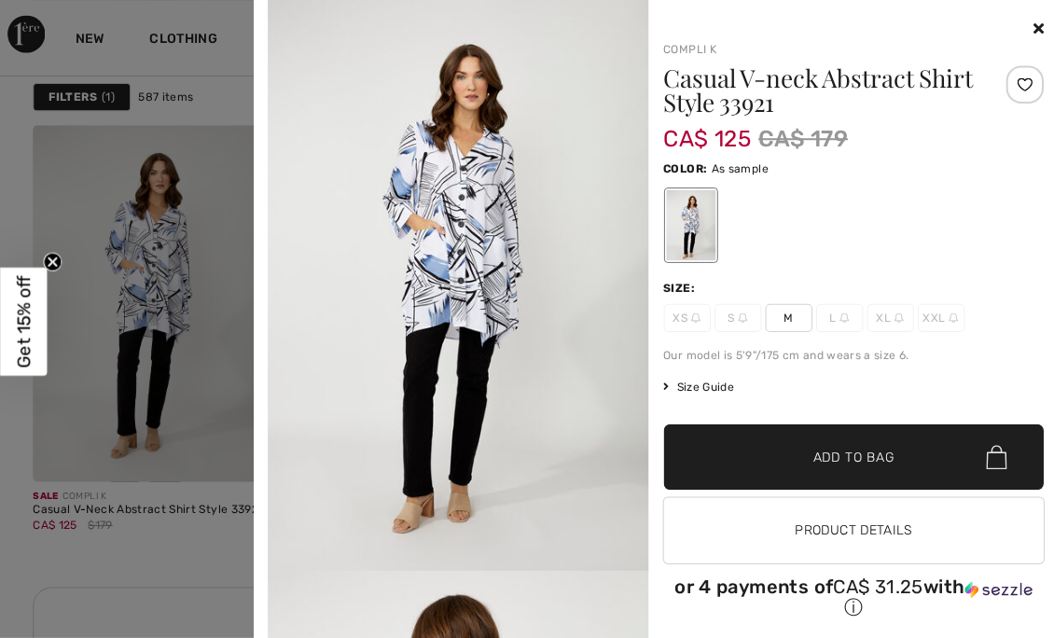
click at [122, 404] on div at bounding box center [527, 319] width 1054 height 638
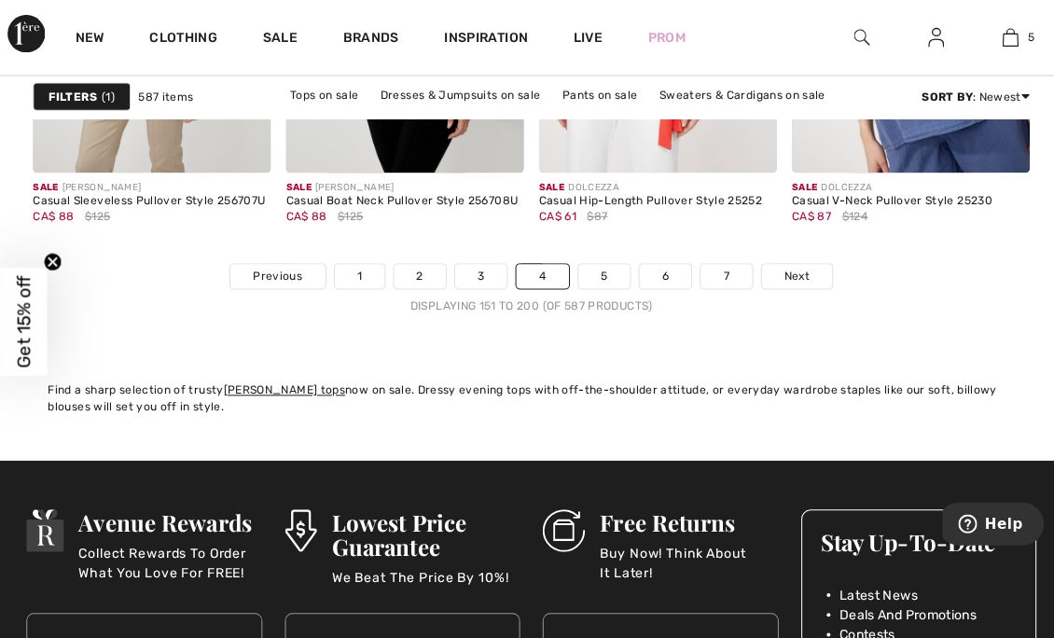
scroll to position [7155, 0]
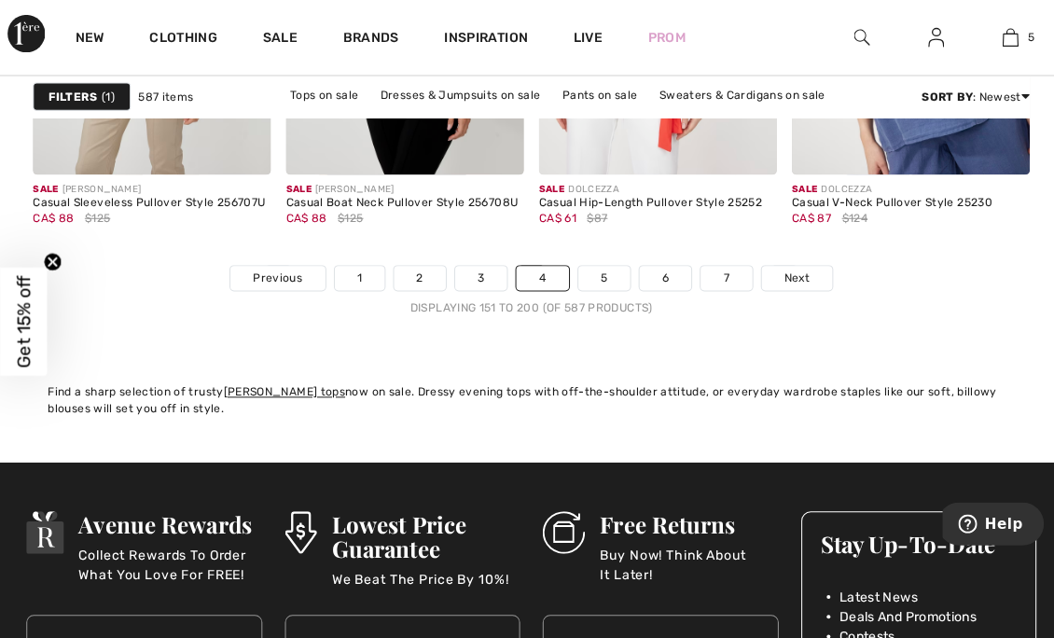
click at [472, 275] on link "3" at bounding box center [477, 276] width 51 height 24
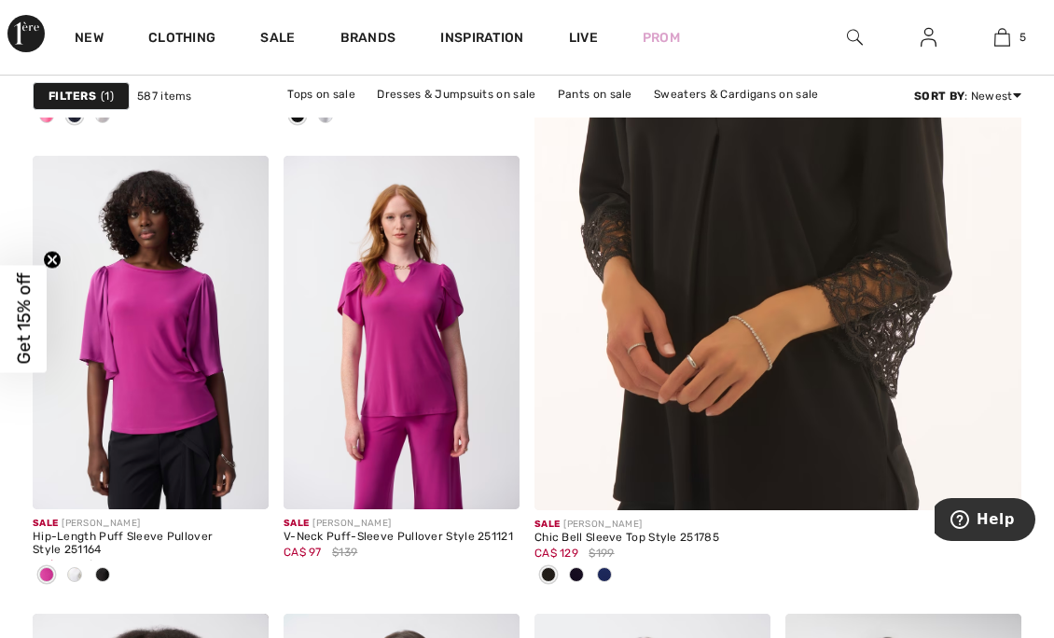
scroll to position [624, 0]
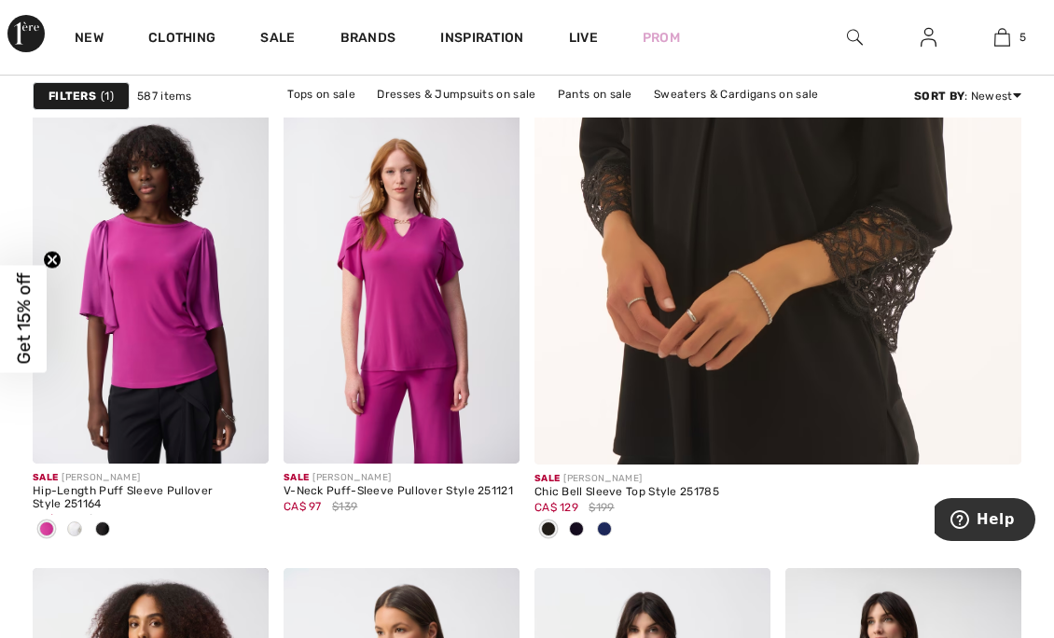
click at [610, 522] on div at bounding box center [605, 530] width 28 height 31
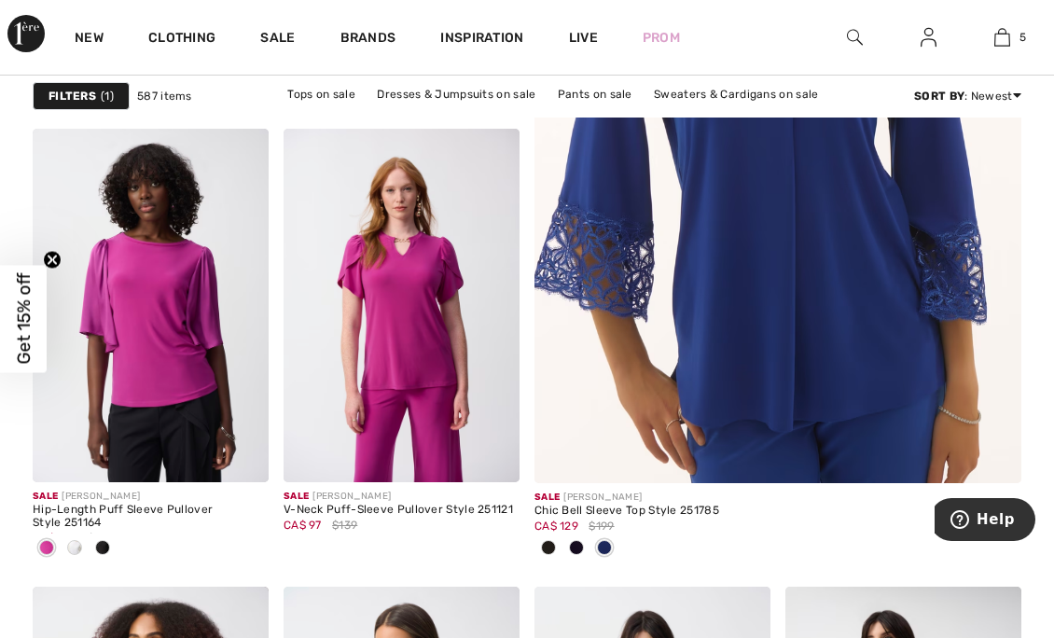
scroll to position [629, 0]
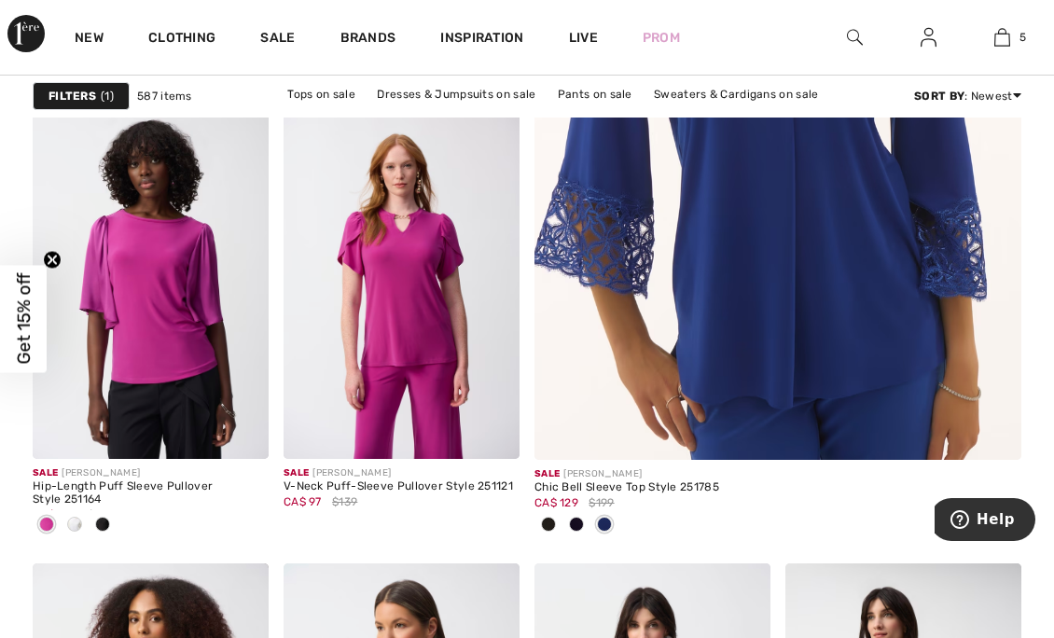
click at [573, 523] on span at bounding box center [576, 524] width 15 height 15
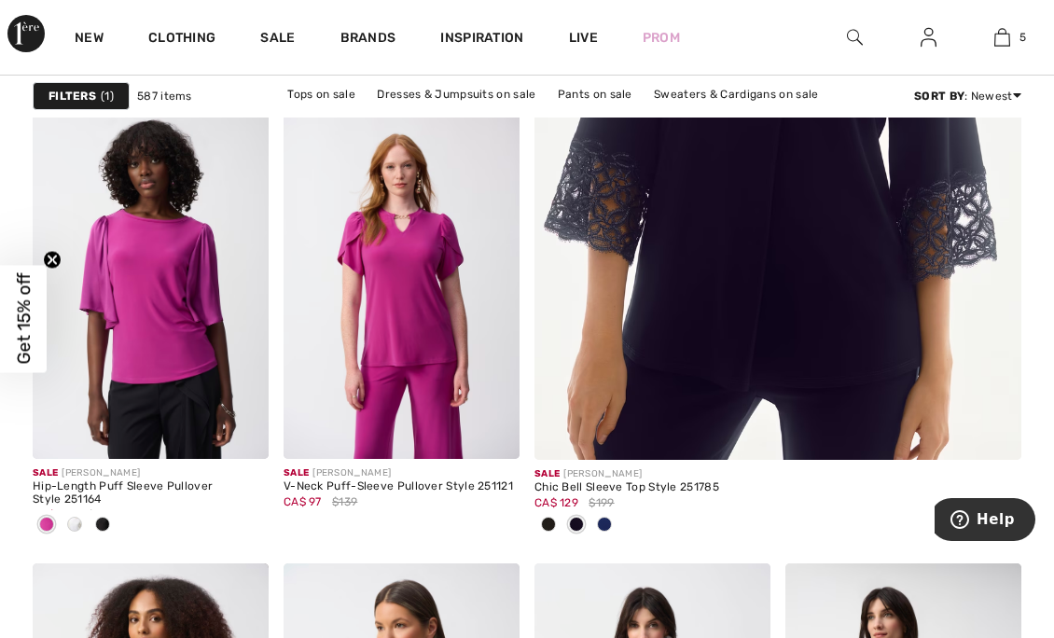
click at [545, 523] on span at bounding box center [548, 524] width 15 height 15
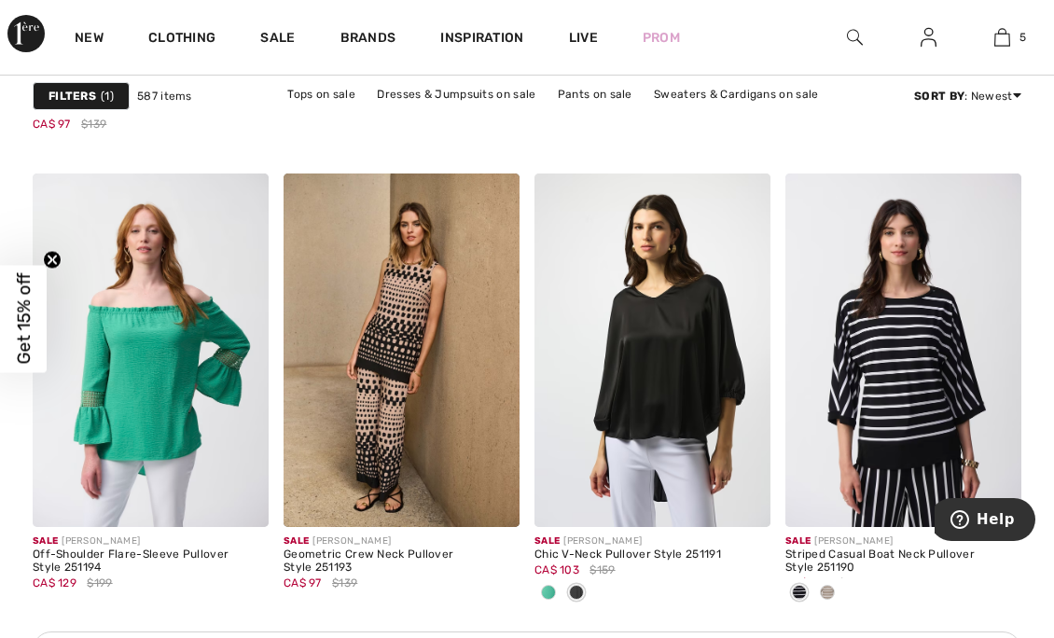
scroll to position [1479, 0]
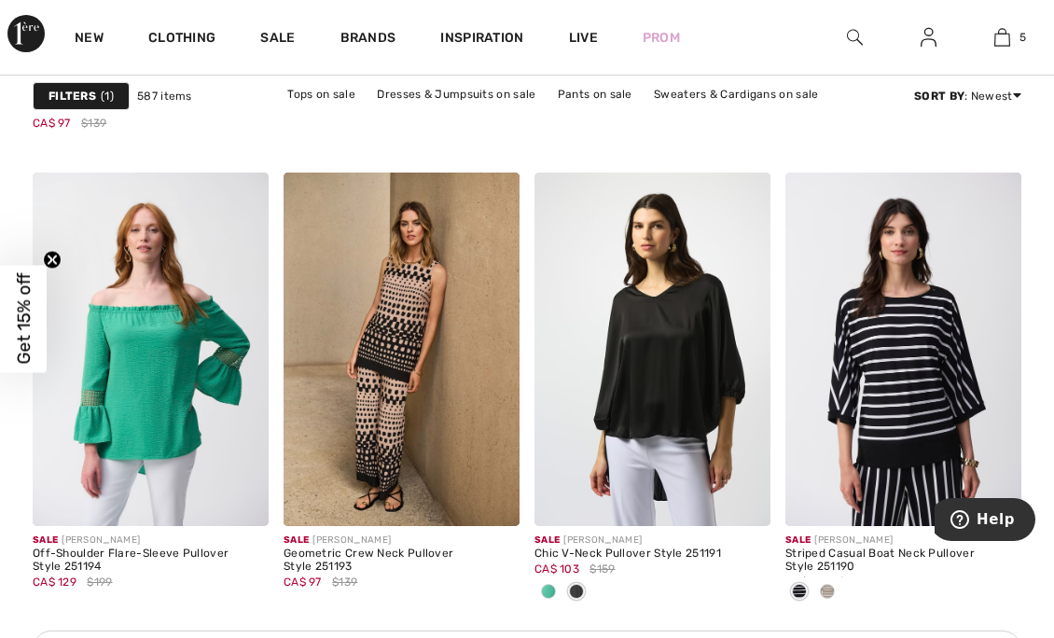
click at [546, 590] on span at bounding box center [548, 591] width 15 height 15
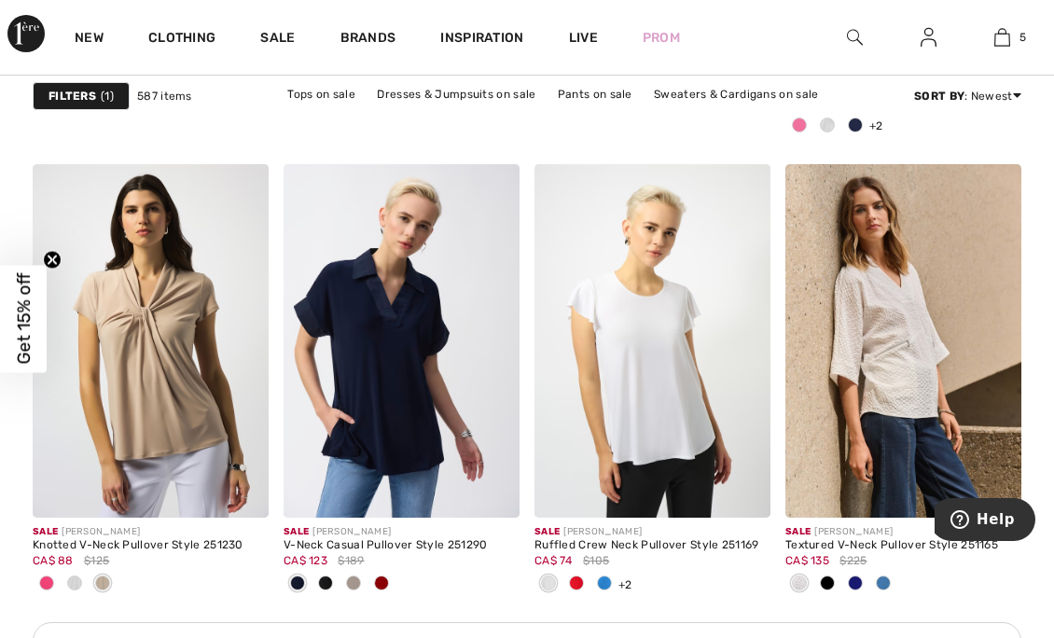
scroll to position [3255, 0]
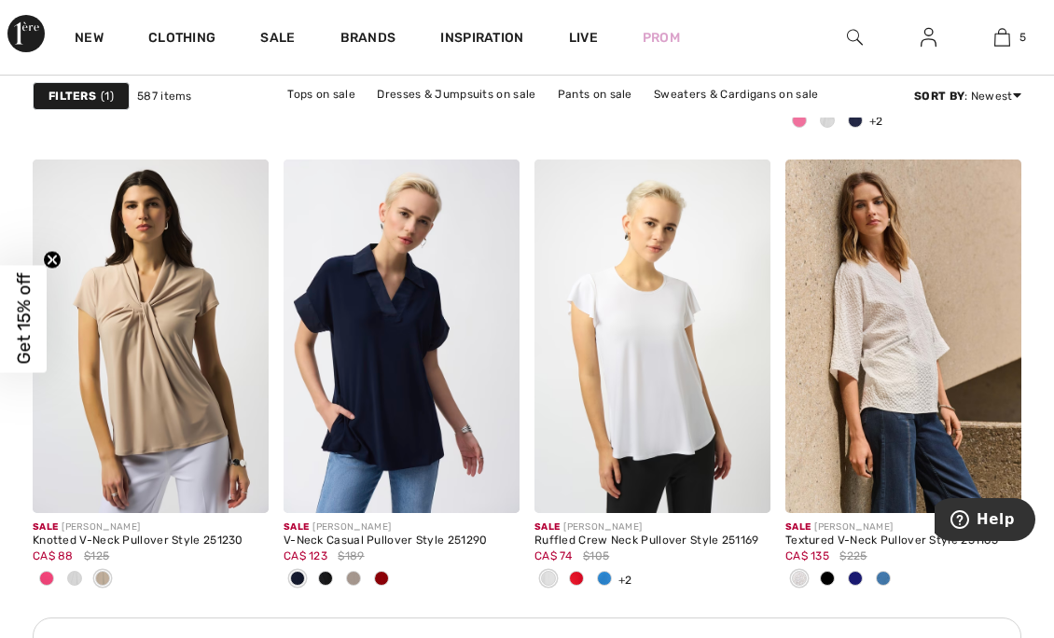
click at [77, 574] on span at bounding box center [74, 578] width 15 height 15
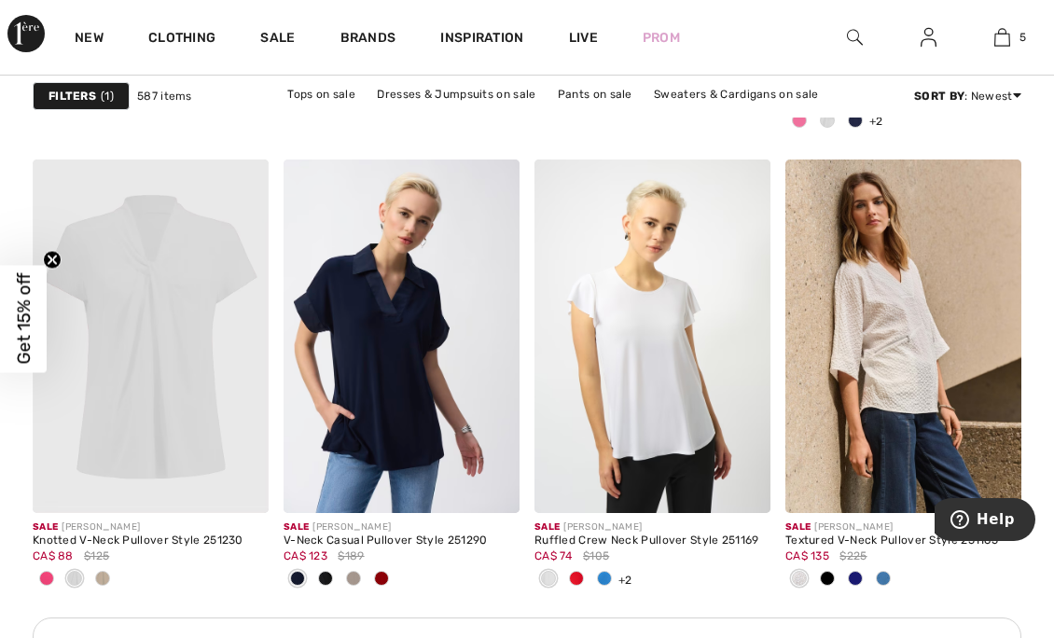
click at [47, 579] on span at bounding box center [46, 578] width 15 height 15
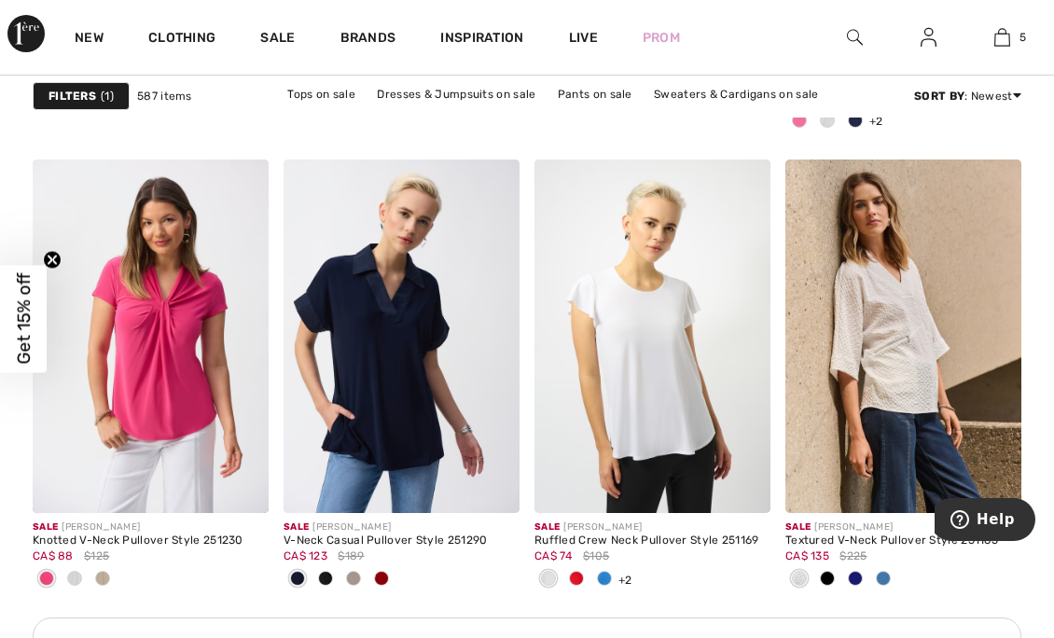
click at [394, 577] on div at bounding box center [382, 580] width 28 height 31
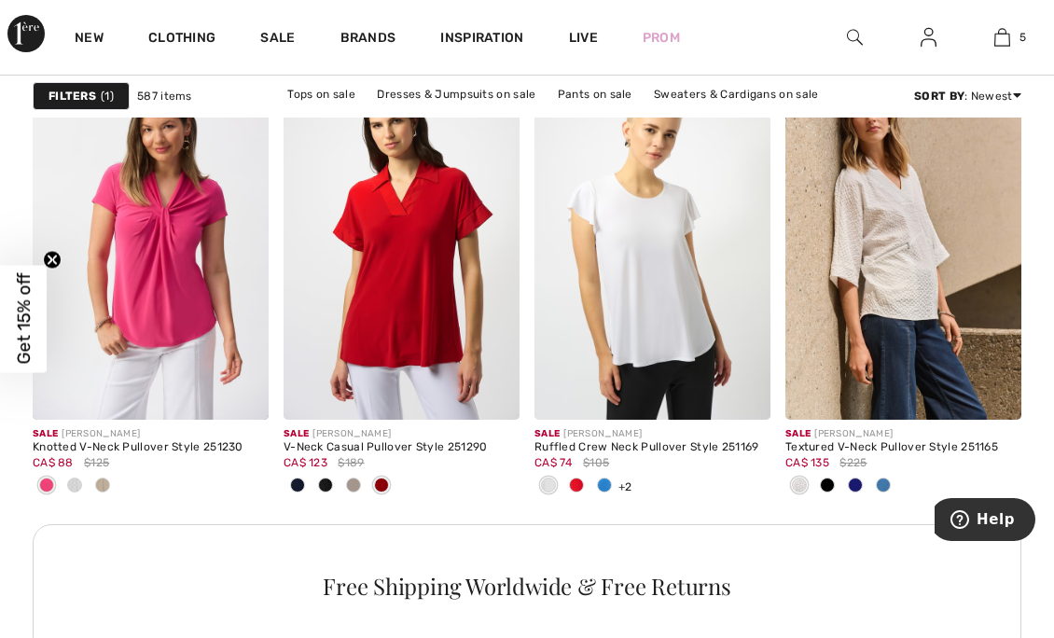
scroll to position [3349, 0]
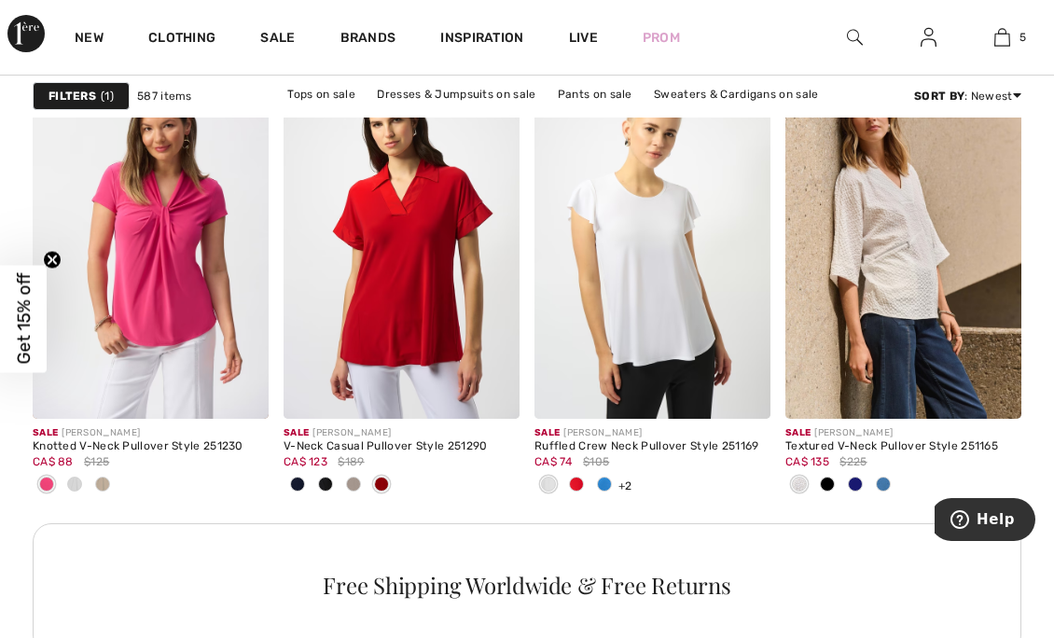
click at [244, 393] on img at bounding box center [240, 391] width 17 height 17
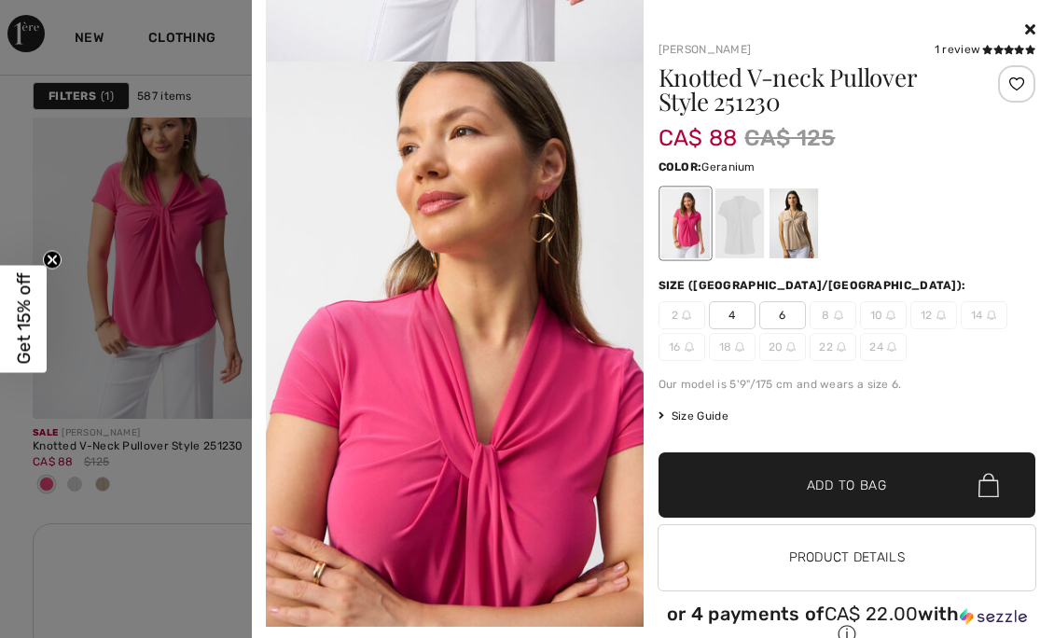
scroll to position [504, 0]
click at [731, 239] on div at bounding box center [739, 223] width 49 height 70
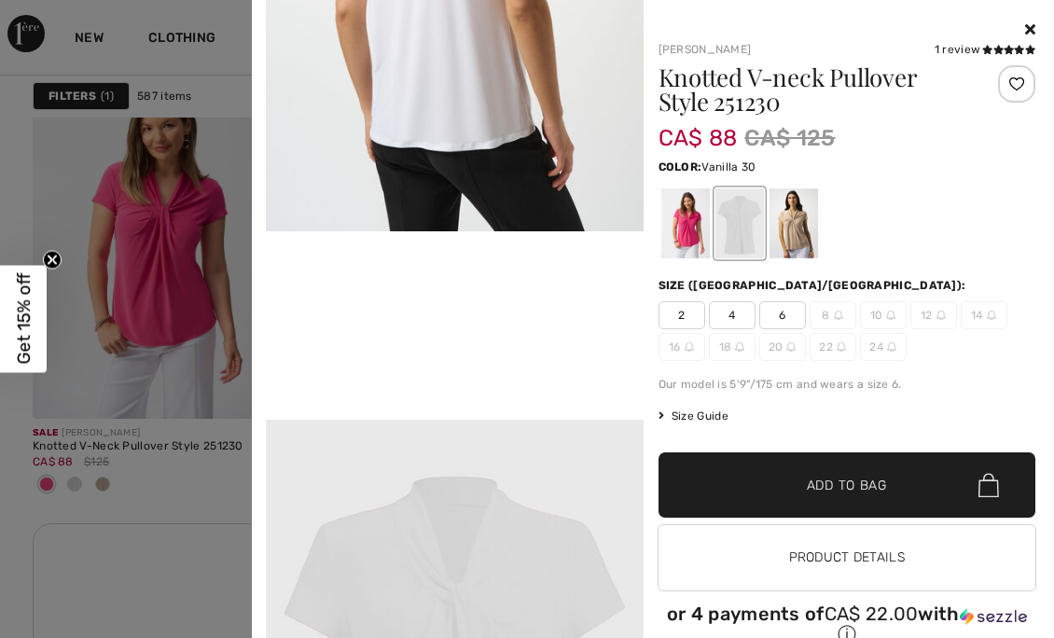
scroll to position [900, 0]
click at [773, 228] on div at bounding box center [793, 223] width 49 height 70
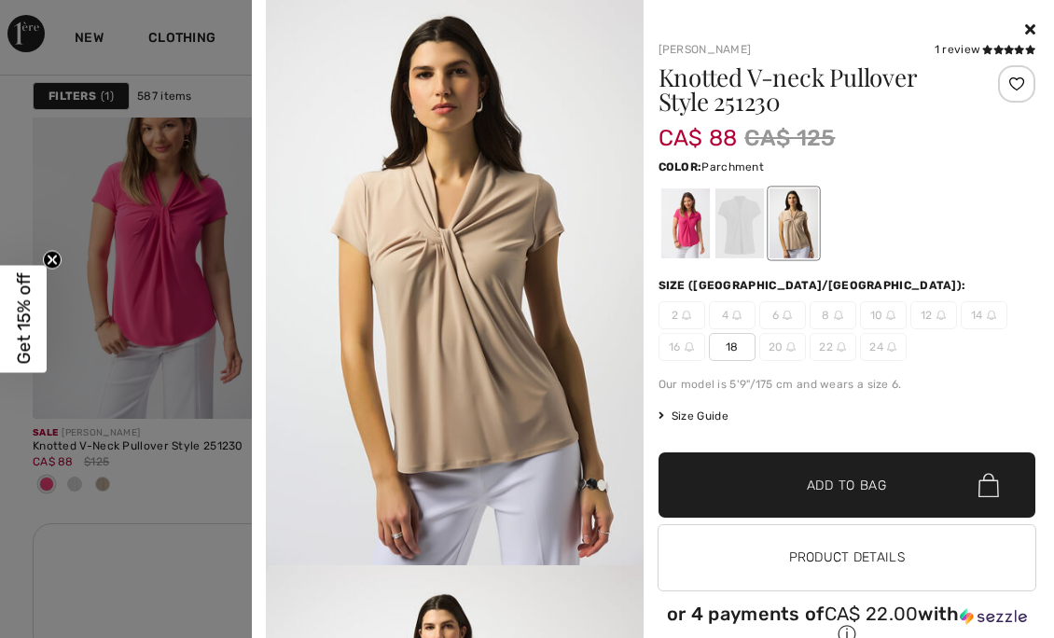
click at [183, 452] on div at bounding box center [527, 319] width 1054 height 638
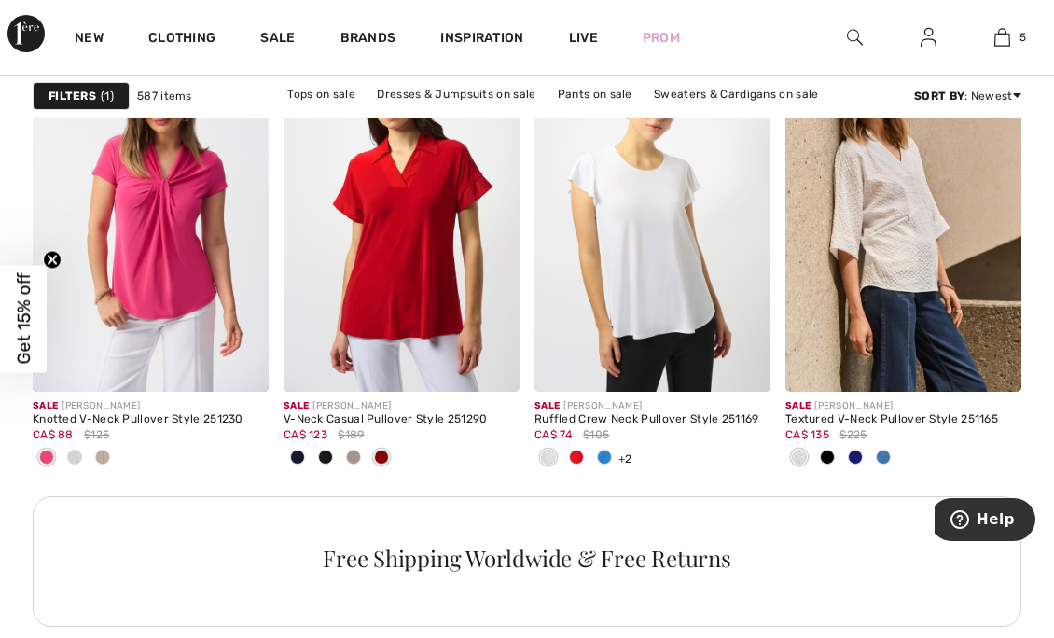
scroll to position [3382, 0]
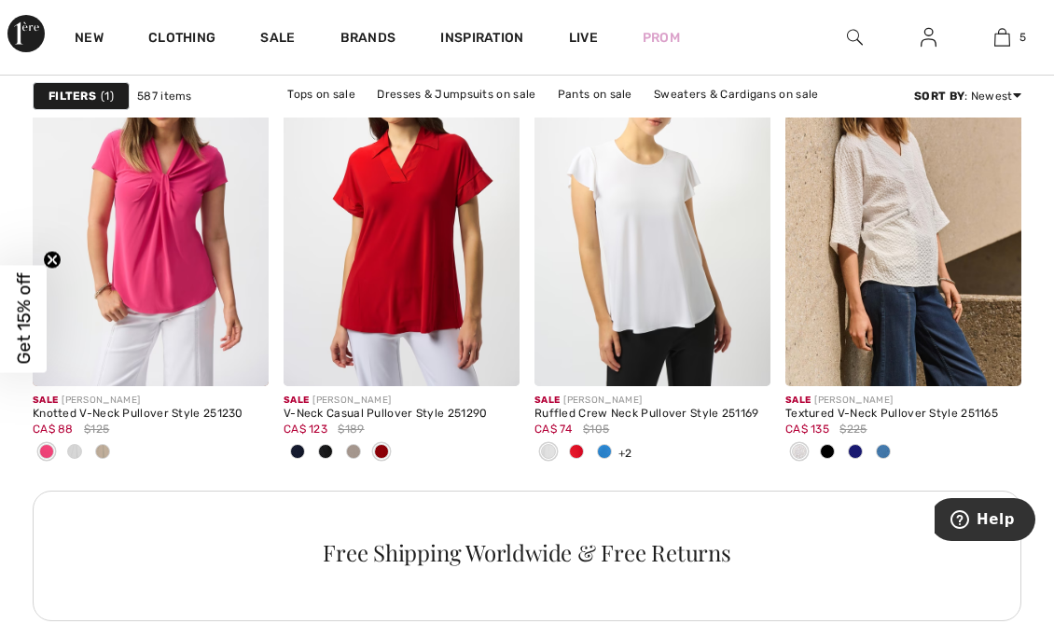
click at [882, 446] on span at bounding box center [883, 451] width 15 height 15
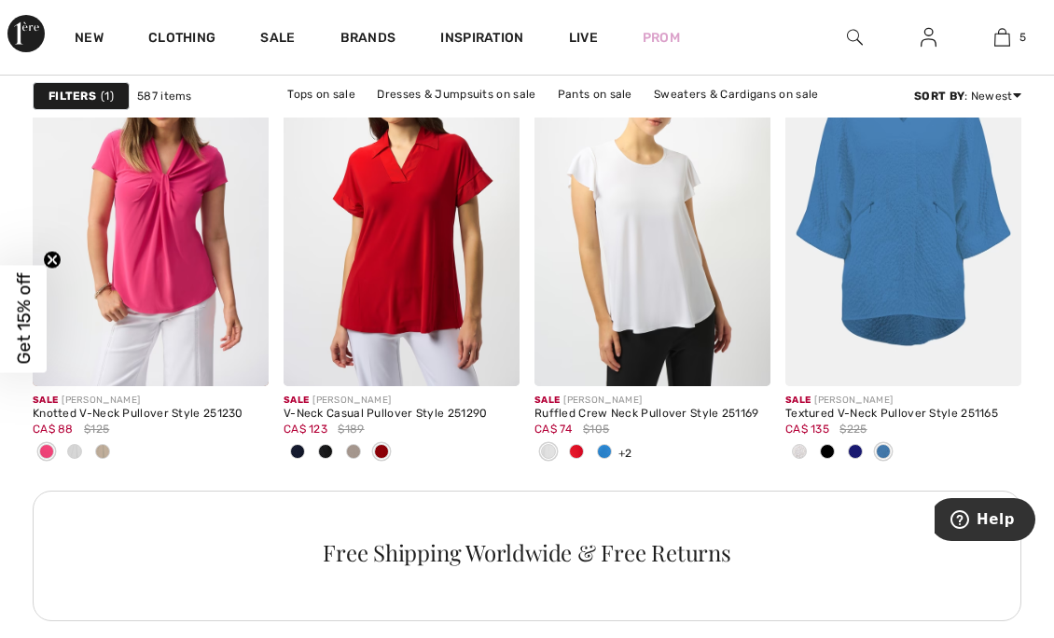
click at [794, 448] on span at bounding box center [799, 451] width 15 height 15
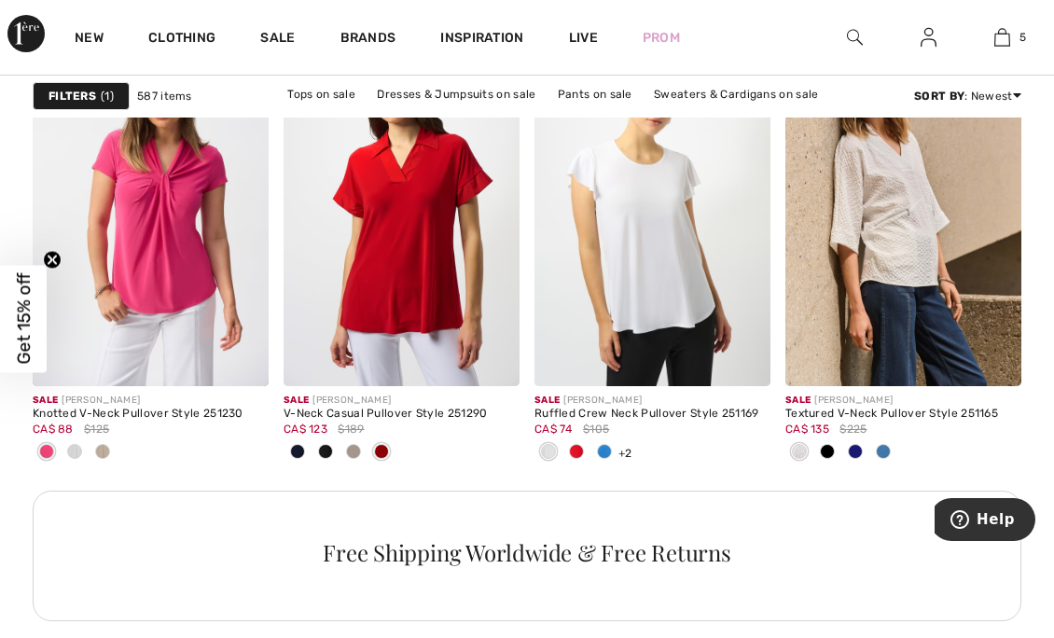
click at [826, 456] on span at bounding box center [827, 451] width 15 height 15
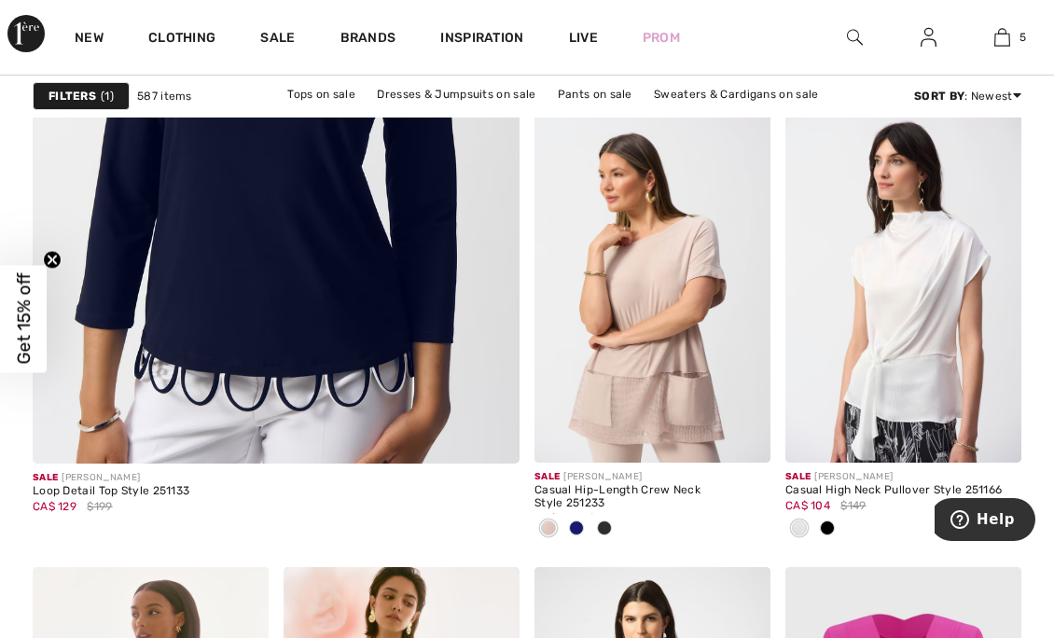
scroll to position [4399, 0]
click at [828, 537] on div at bounding box center [828, 528] width 28 height 31
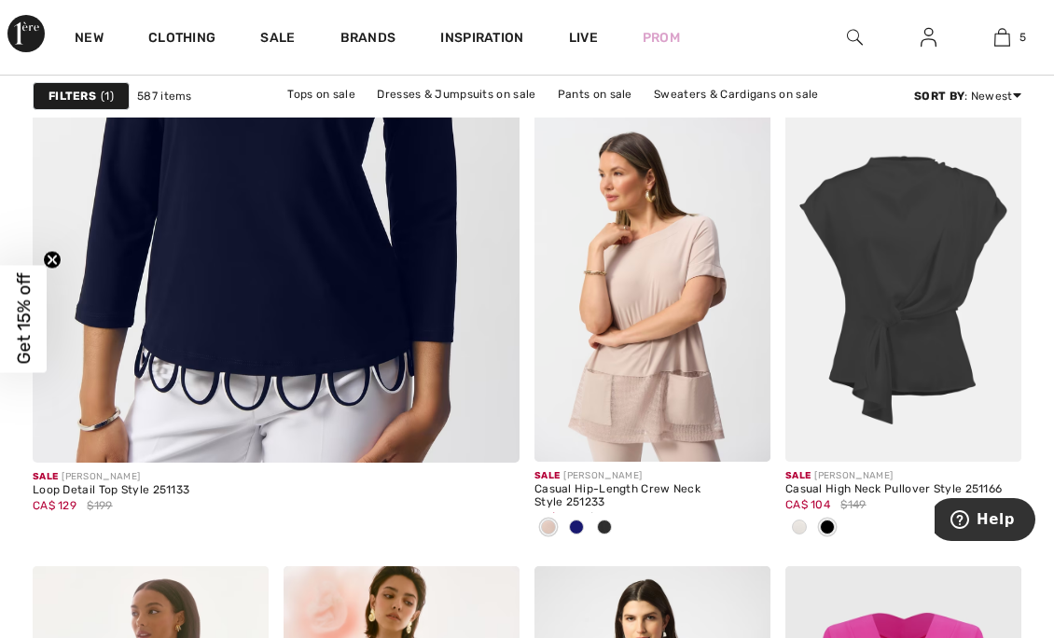
click at [811, 536] on div at bounding box center [800, 528] width 28 height 31
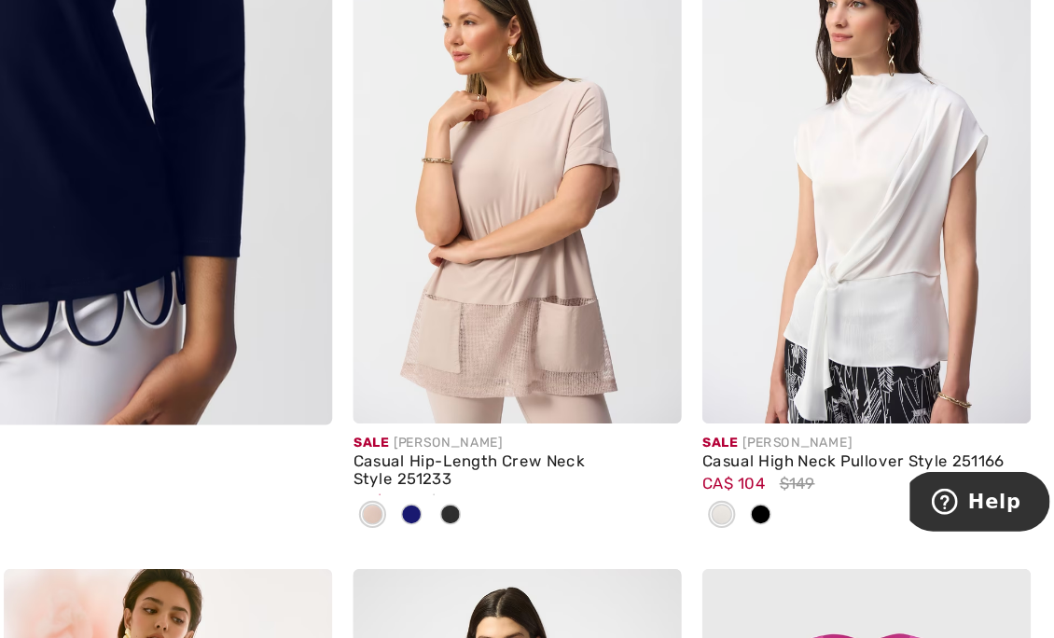
scroll to position [4398, 0]
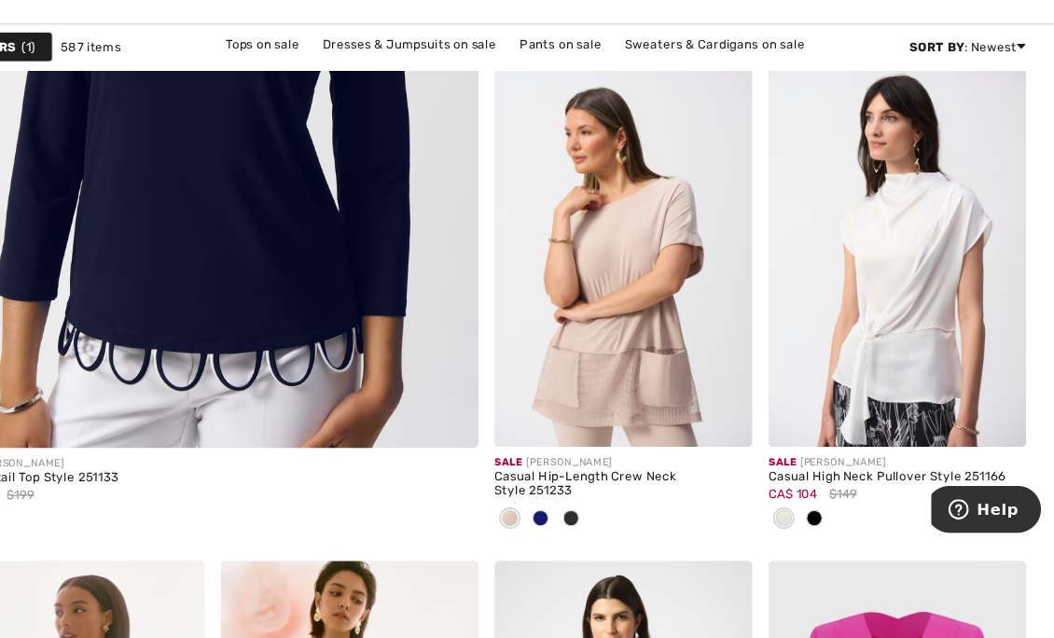
click at [999, 447] on span at bounding box center [993, 434] width 37 height 37
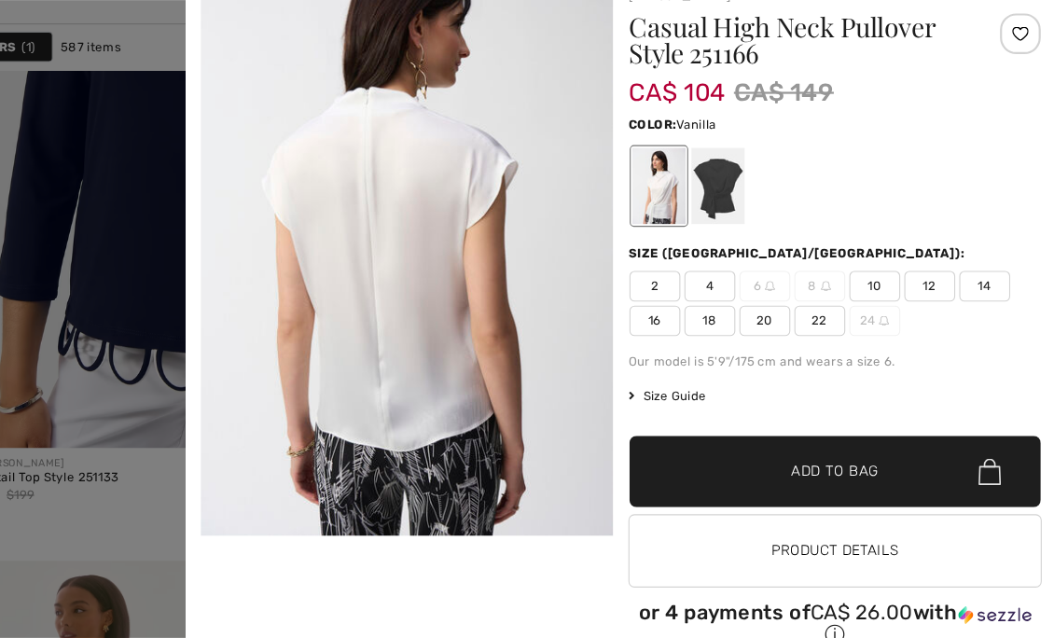
scroll to position [593, 0]
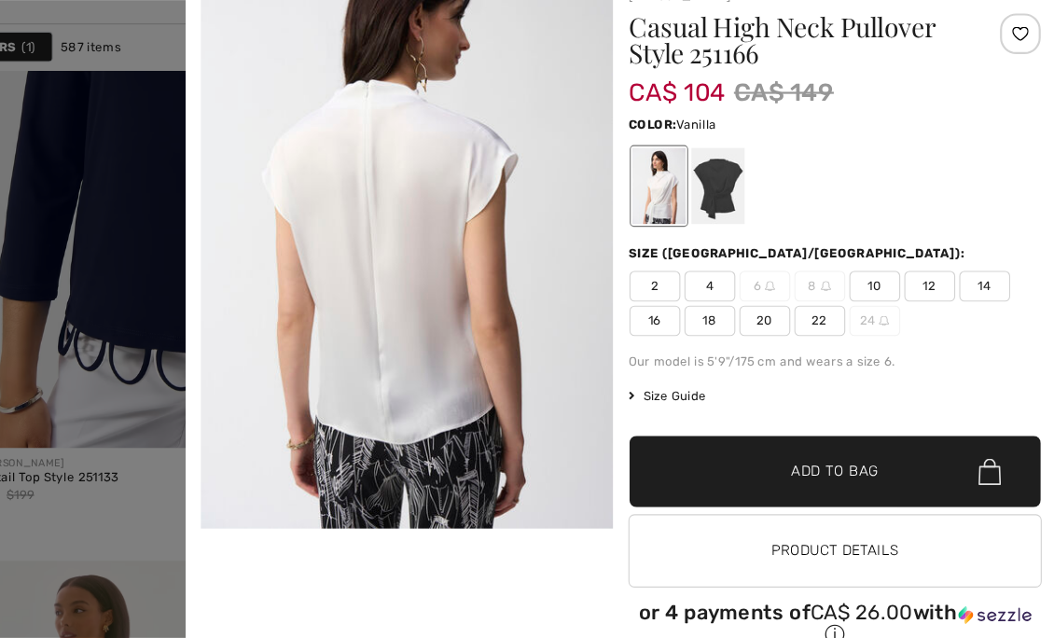
click at [209, 494] on div at bounding box center [527, 319] width 1054 height 638
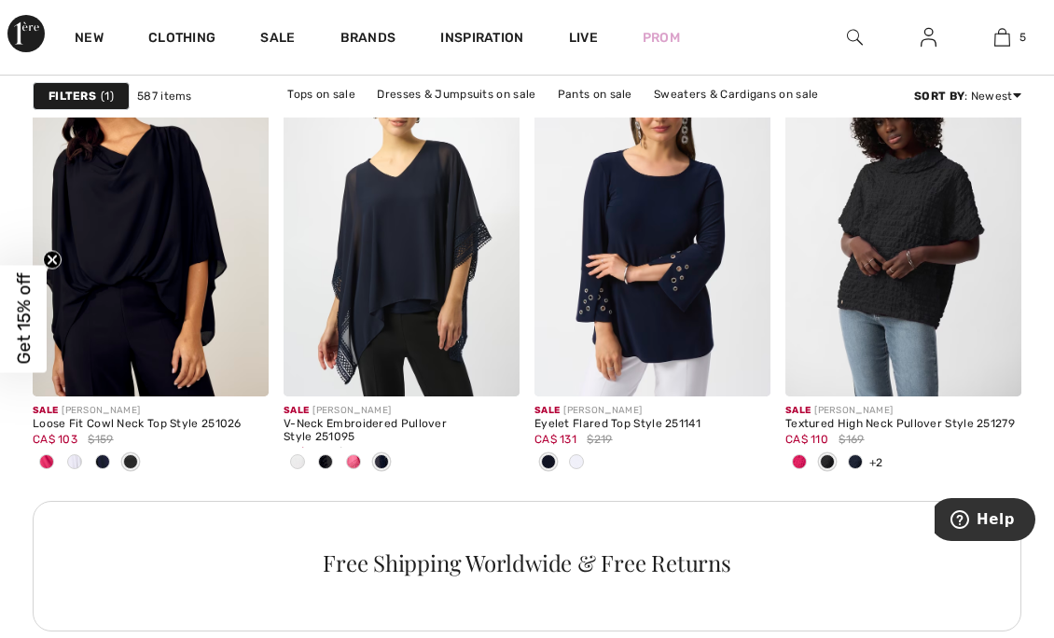
scroll to position [5382, 0]
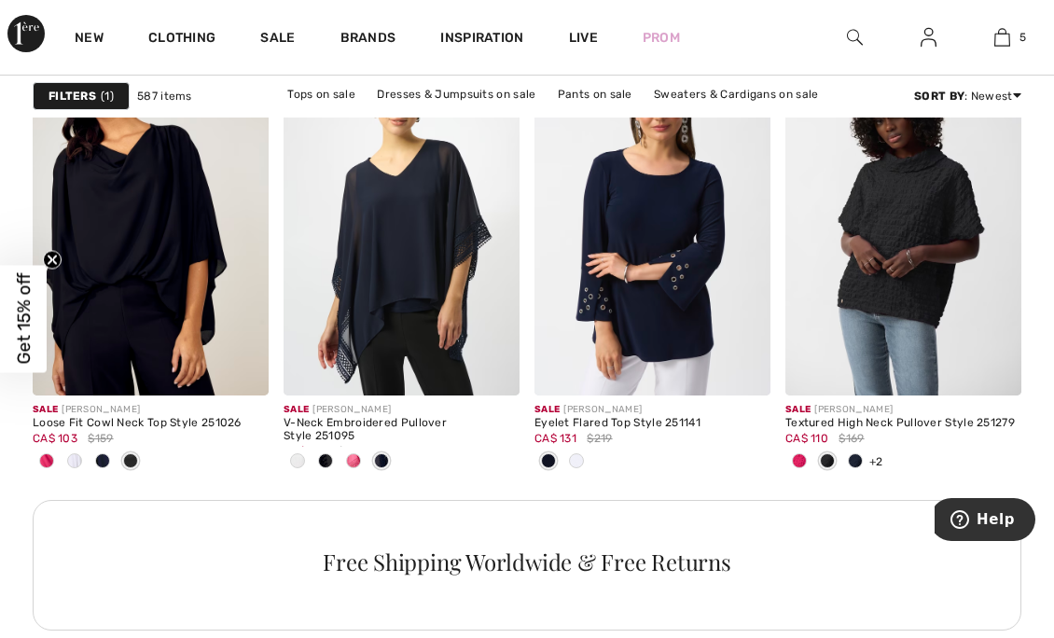
click at [820, 461] on span at bounding box center [827, 461] width 15 height 15
click at [809, 455] on div at bounding box center [800, 462] width 28 height 31
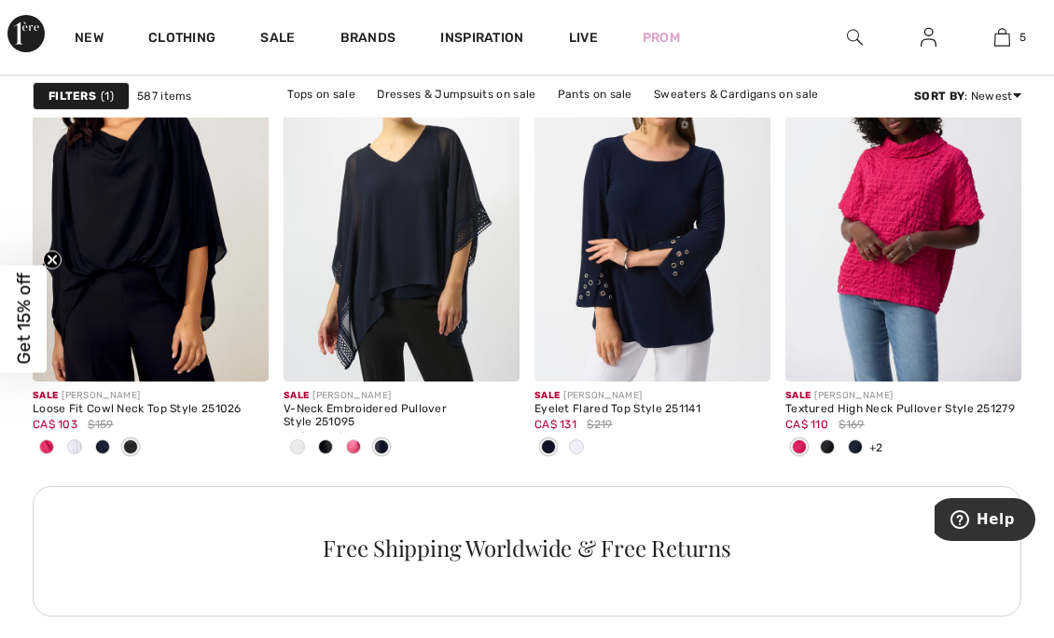
scroll to position [5403, 0]
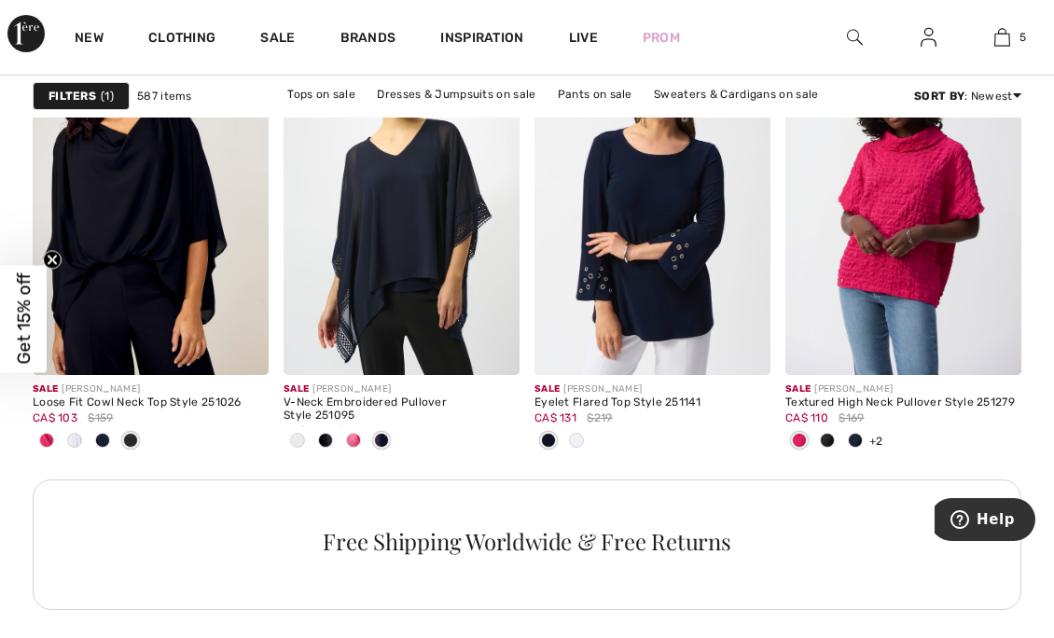
click at [575, 433] on span at bounding box center [576, 440] width 15 height 15
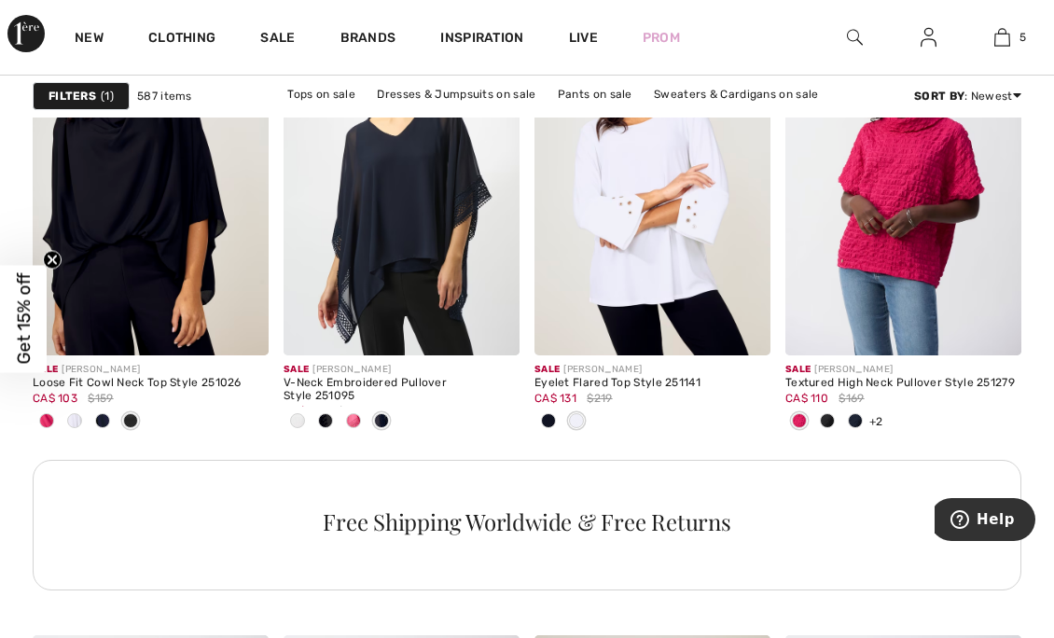
scroll to position [5436, 0]
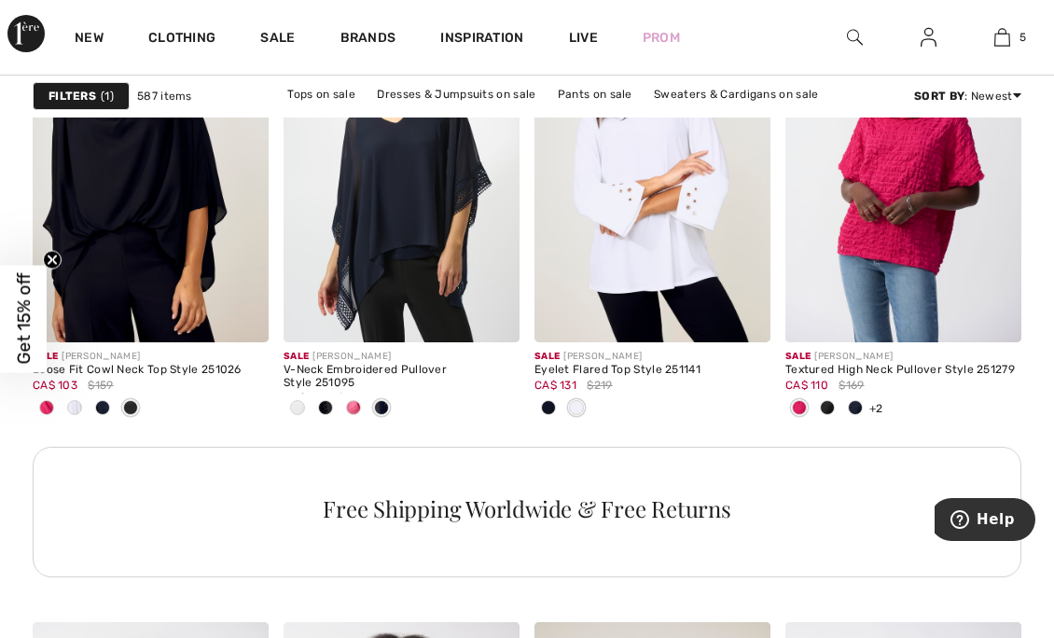
click at [297, 400] on span at bounding box center [297, 407] width 15 height 15
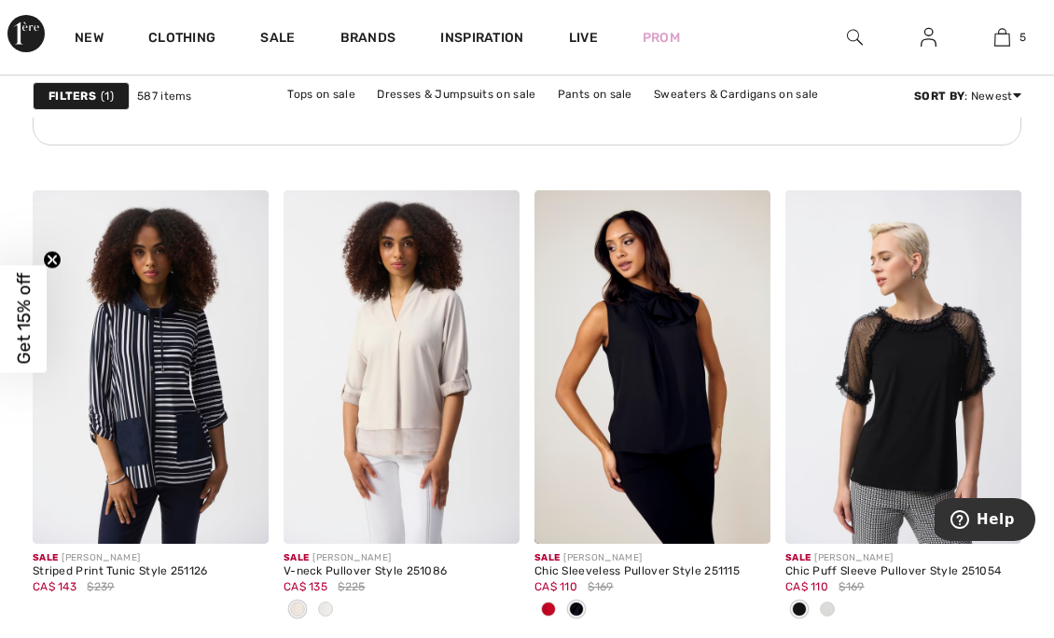
scroll to position [5868, 0]
click at [559, 604] on div at bounding box center [549, 610] width 28 height 31
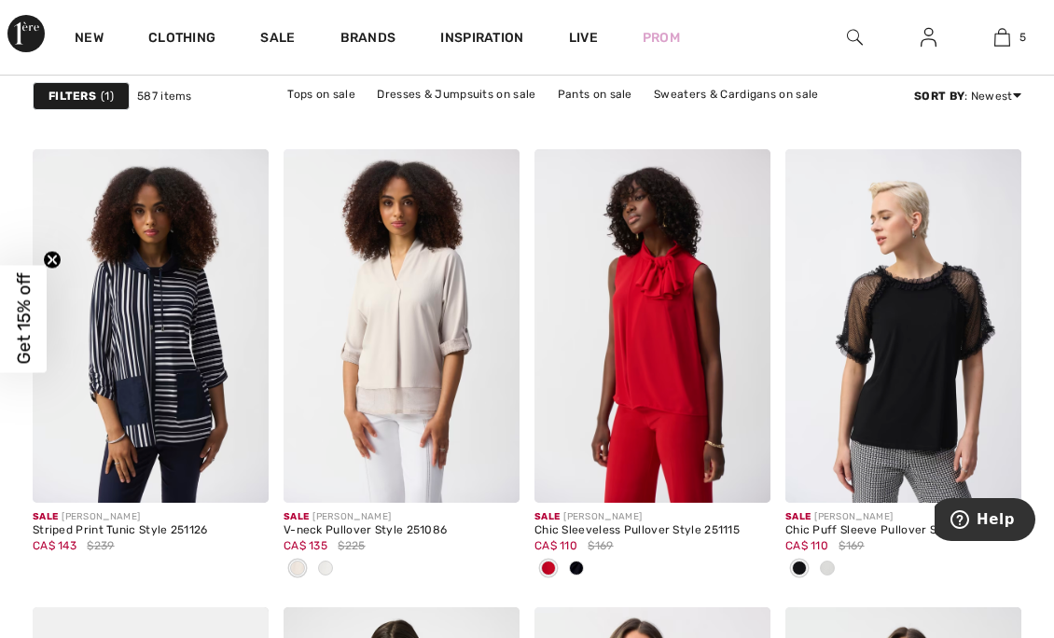
scroll to position [5913, 0]
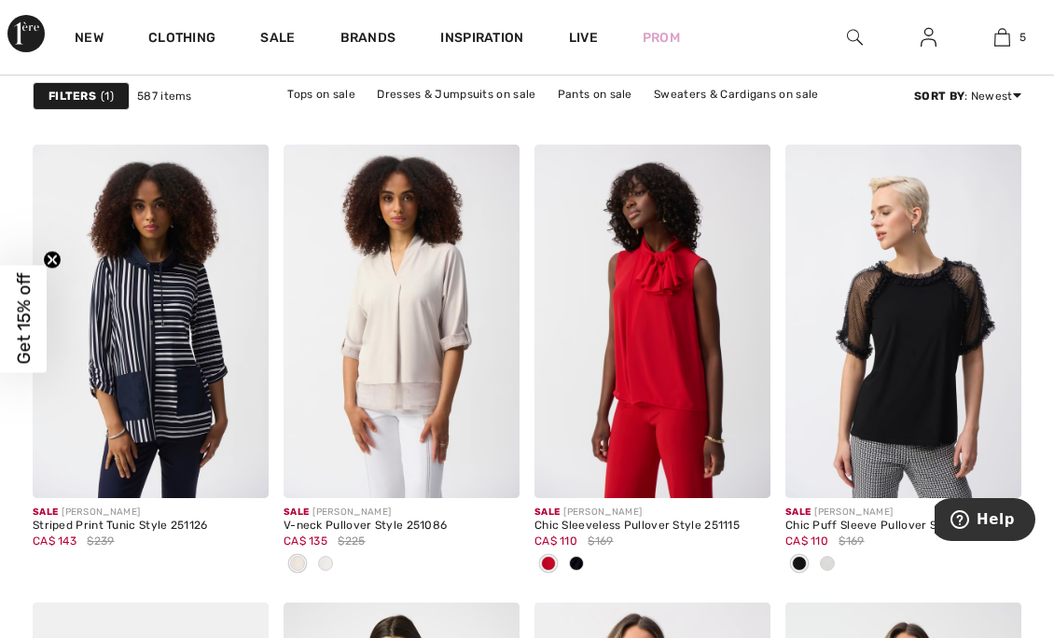
click at [337, 550] on div at bounding box center [326, 565] width 28 height 31
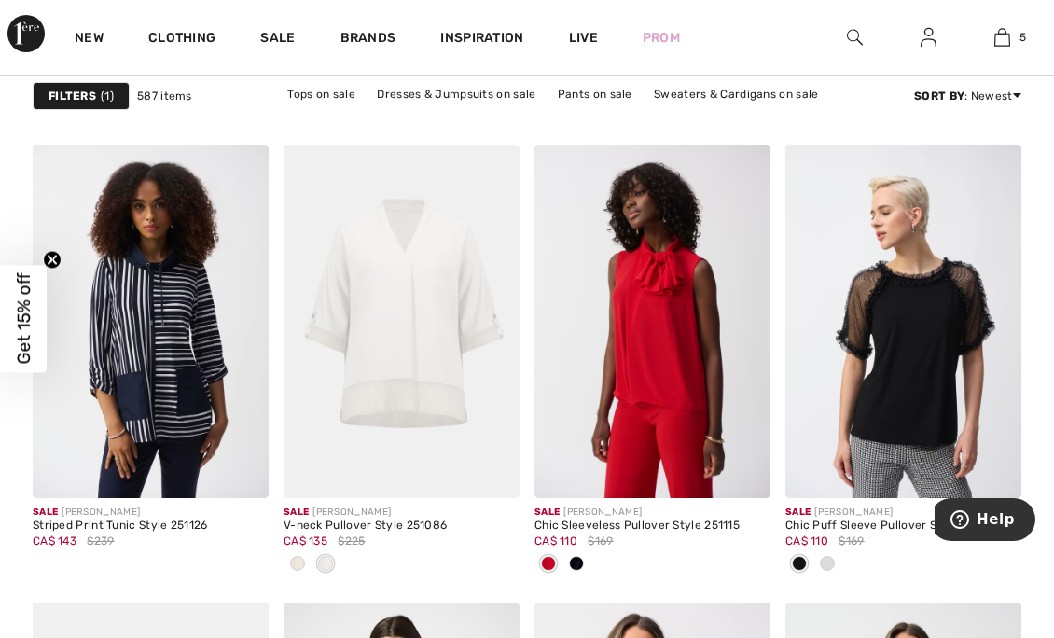
click at [300, 559] on span at bounding box center [297, 563] width 15 height 15
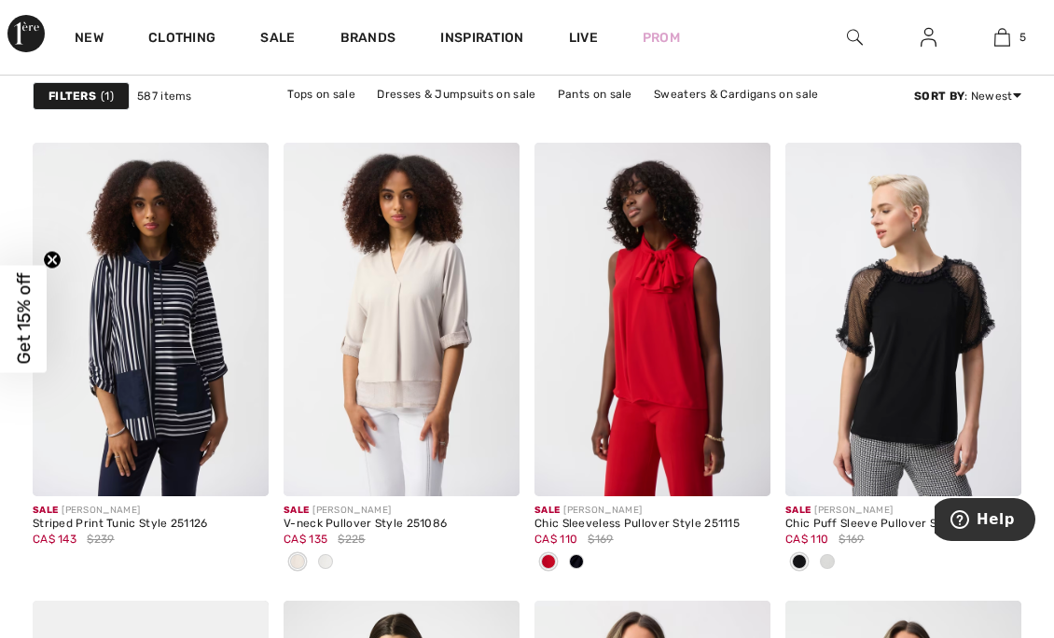
scroll to position [5916, 0]
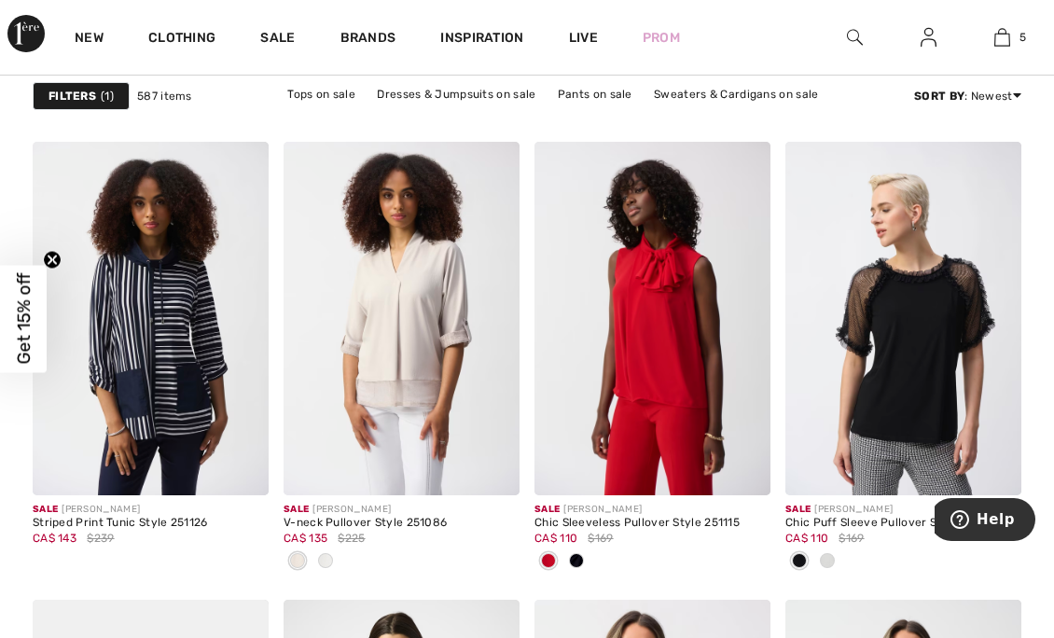
click at [485, 459] on img at bounding box center [491, 467] width 17 height 17
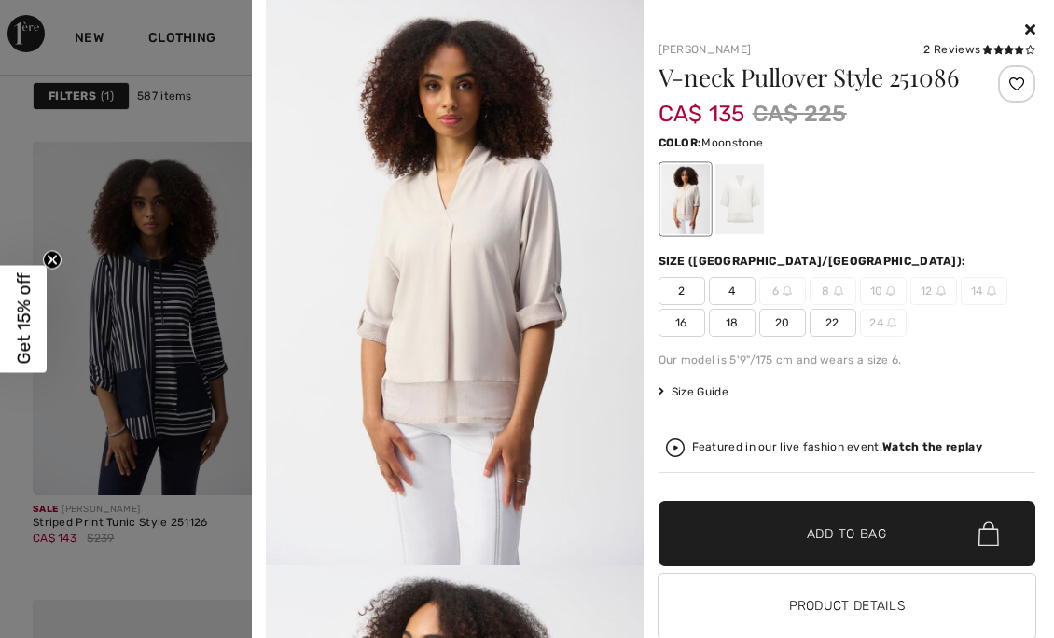
click at [742, 205] on div at bounding box center [739, 199] width 49 height 70
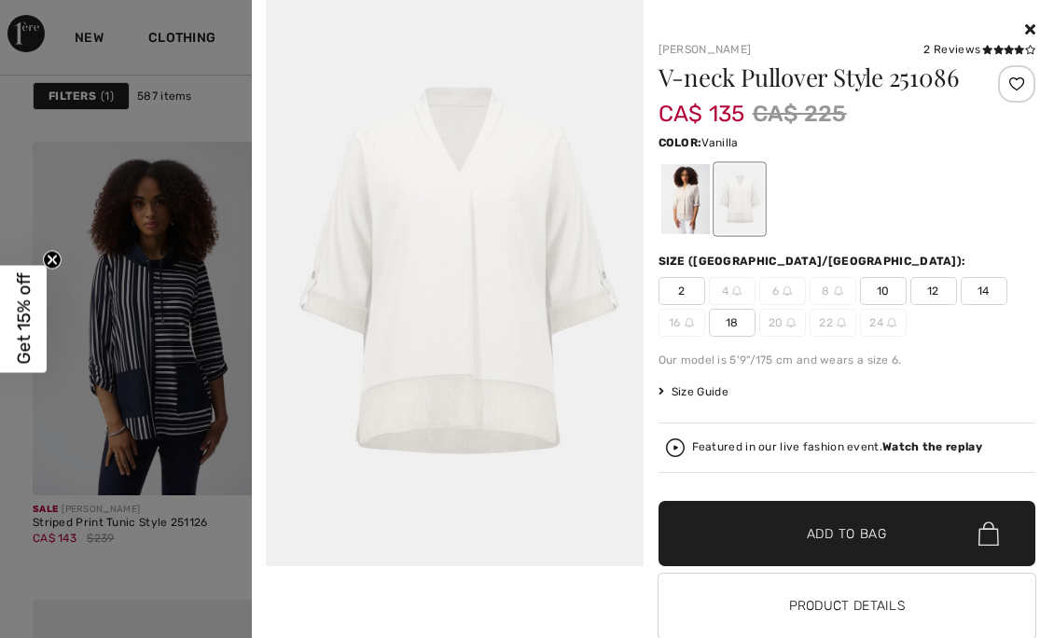
click at [674, 218] on div at bounding box center [685, 199] width 49 height 70
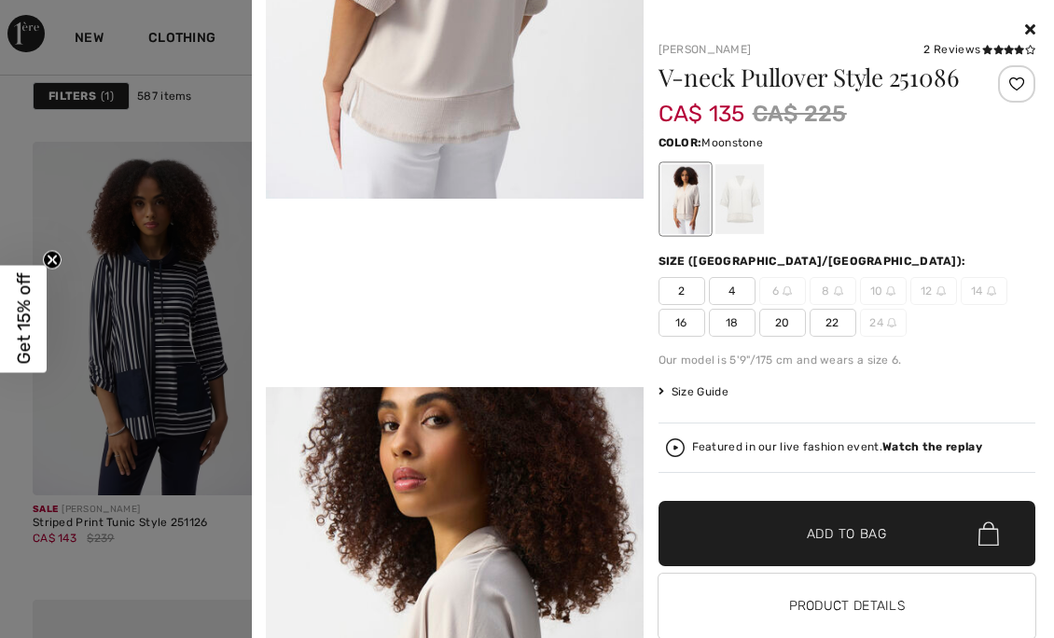
scroll to position [939, 0]
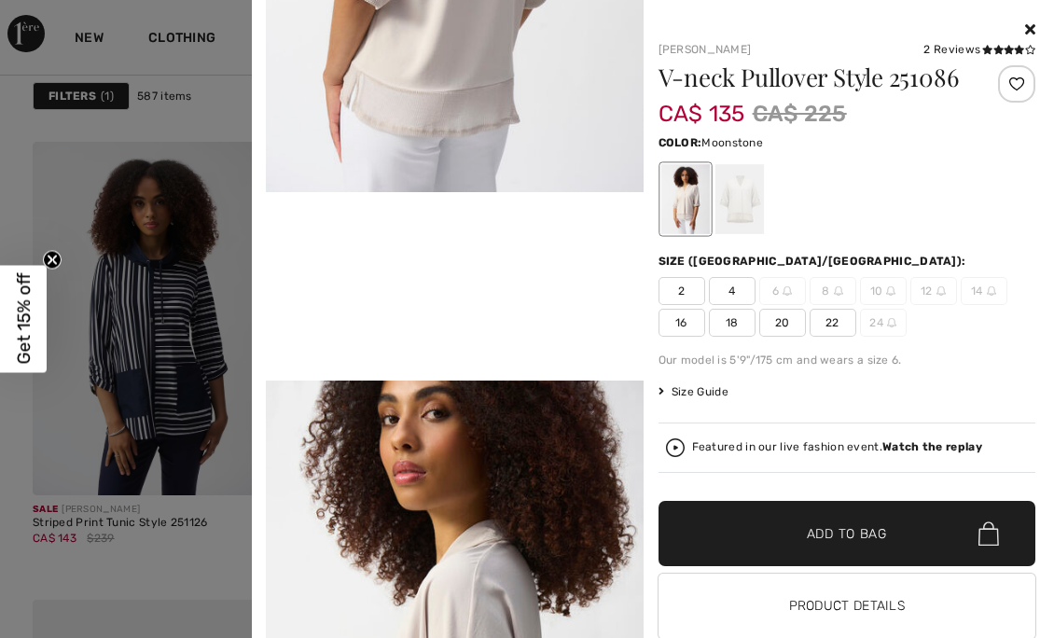
click at [193, 551] on div at bounding box center [527, 319] width 1054 height 638
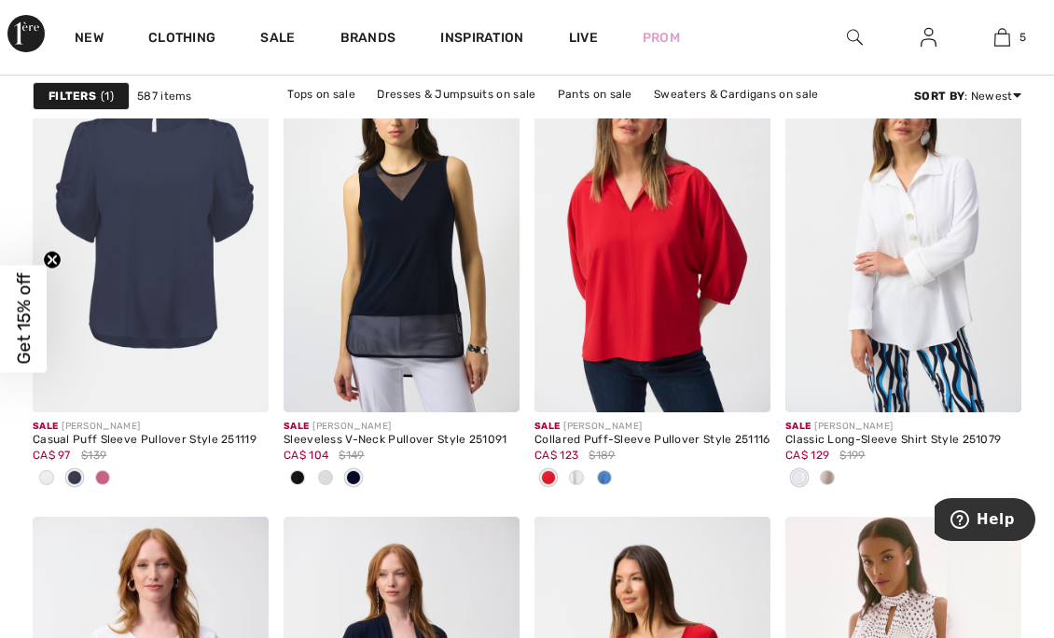
scroll to position [6472, 0]
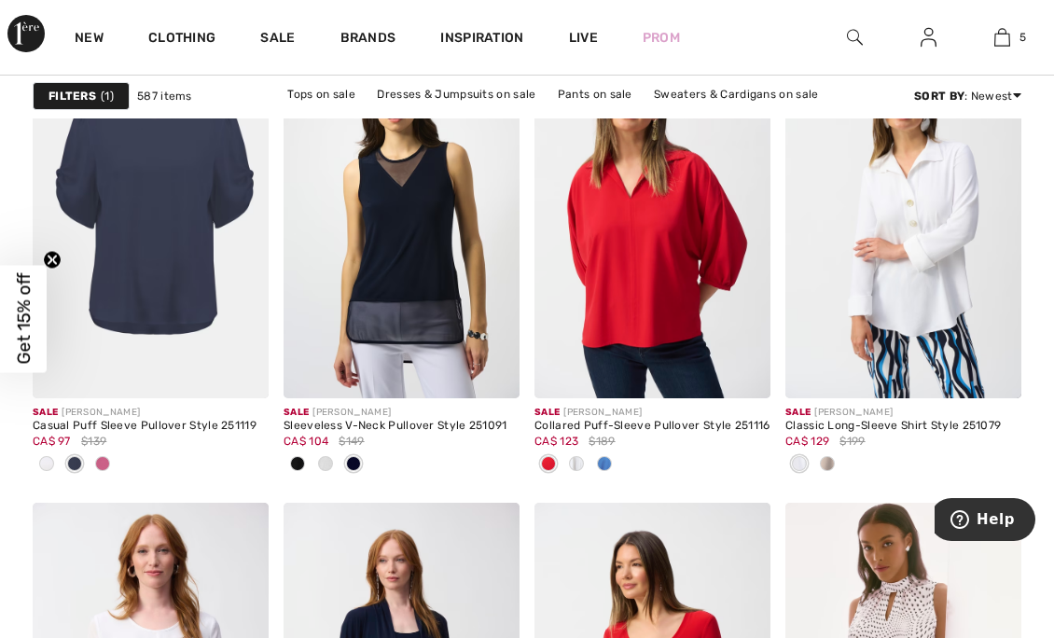
click at [51, 454] on div at bounding box center [47, 465] width 28 height 31
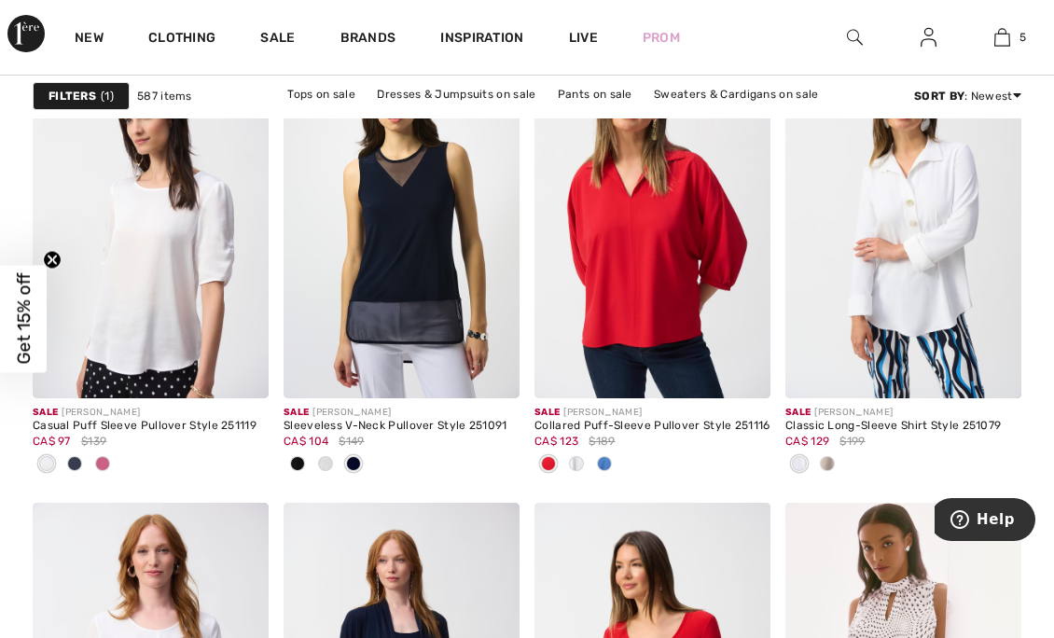
click at [245, 370] on img at bounding box center [240, 370] width 17 height 17
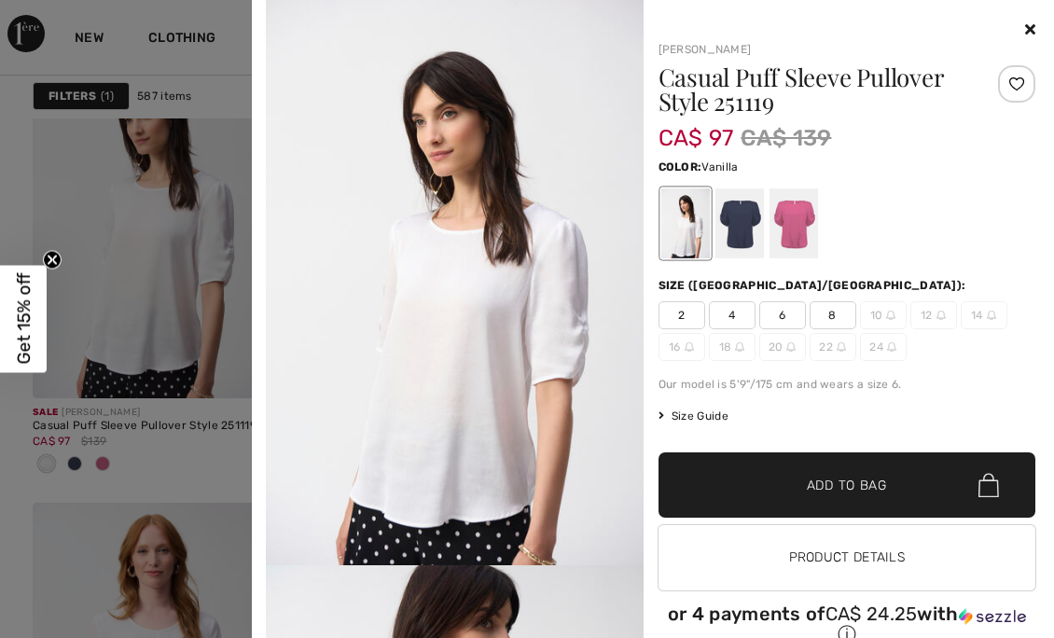
click at [747, 206] on div at bounding box center [739, 223] width 49 height 70
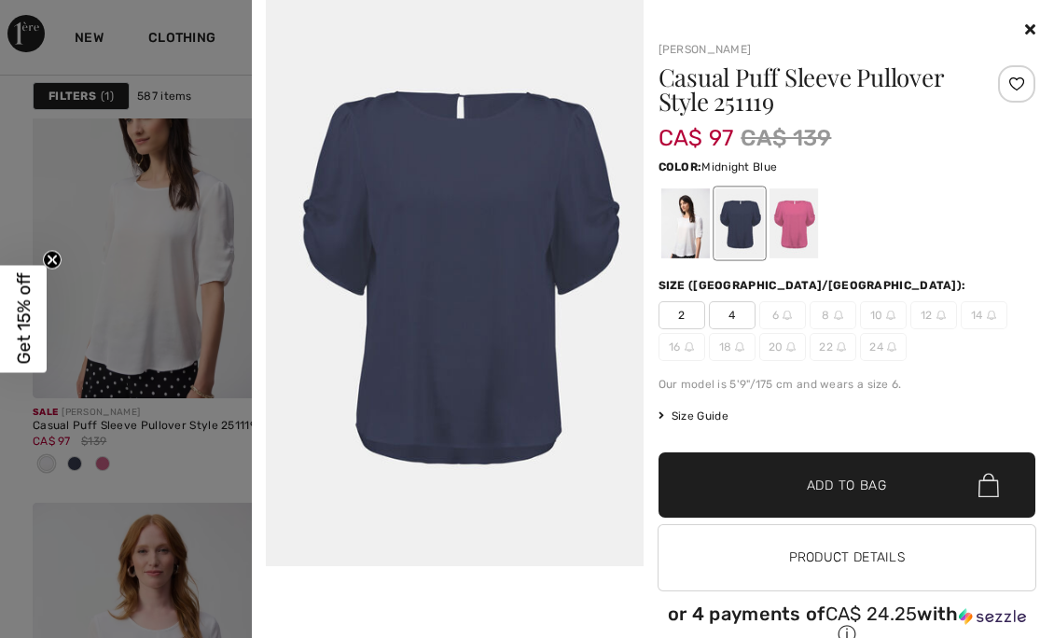
click at [809, 231] on div at bounding box center [793, 223] width 49 height 70
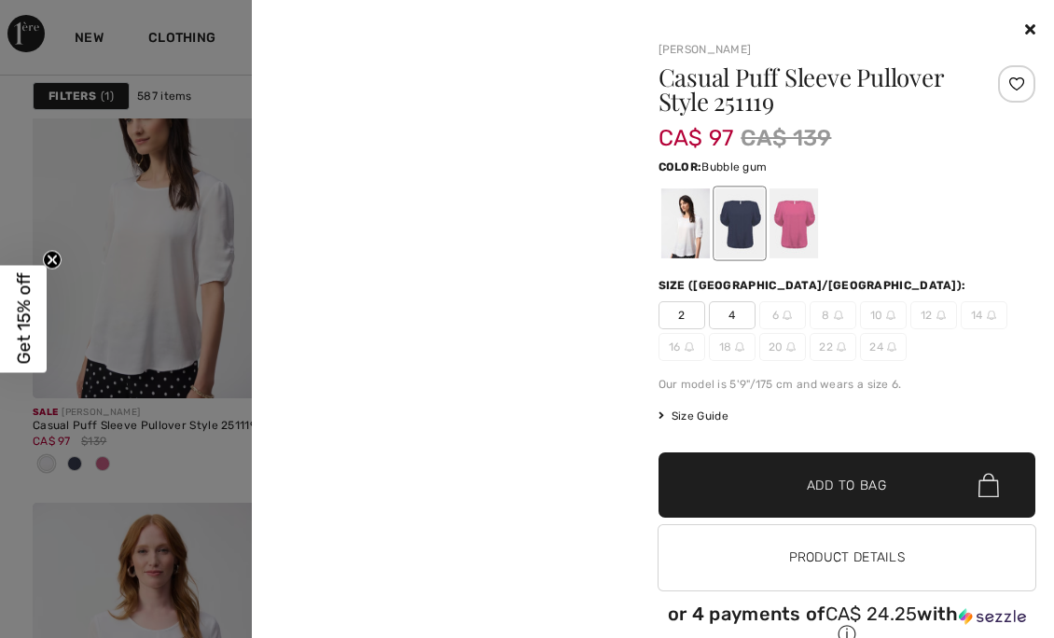
click at [695, 239] on div at bounding box center [685, 223] width 49 height 70
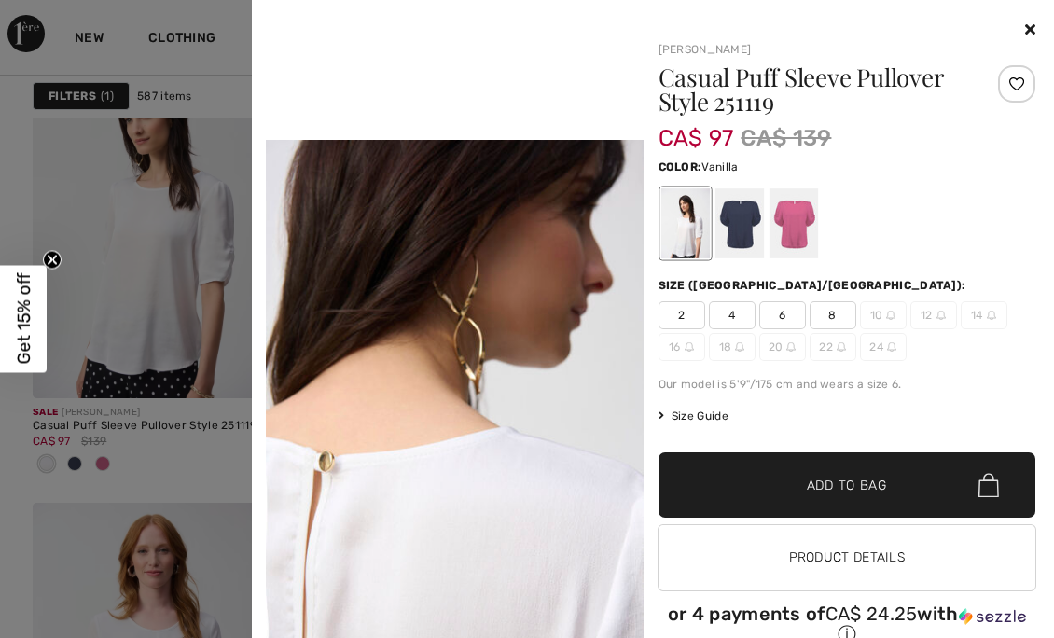
scroll to position [1187, 0]
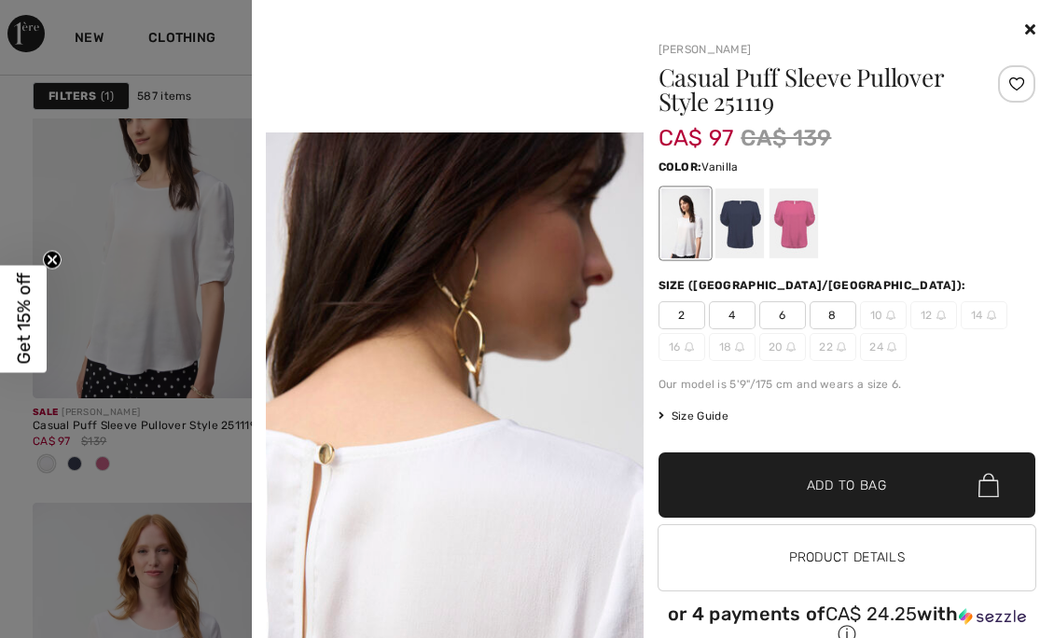
click at [236, 455] on div at bounding box center [527, 319] width 1054 height 638
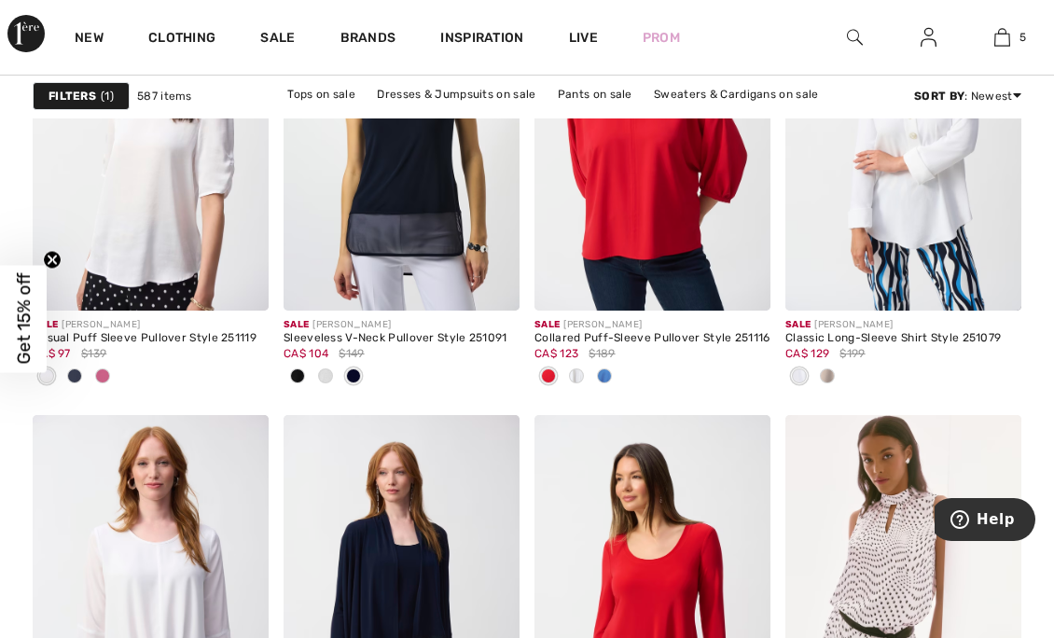
scroll to position [6562, 0]
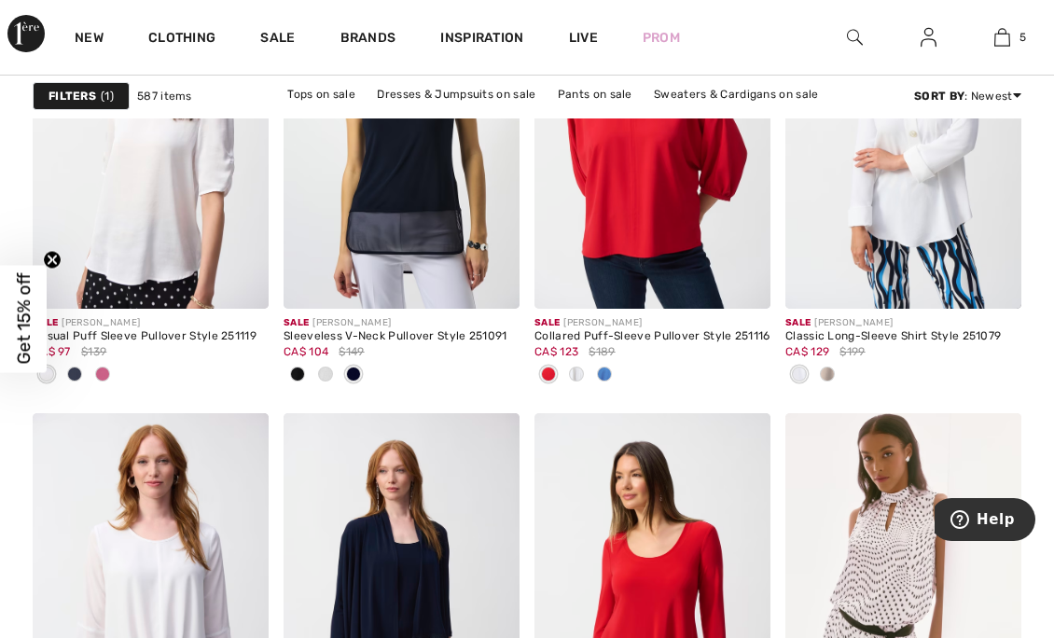
click at [842, 371] on div at bounding box center [904, 375] width 236 height 31
click at [842, 373] on div at bounding box center [904, 375] width 236 height 31
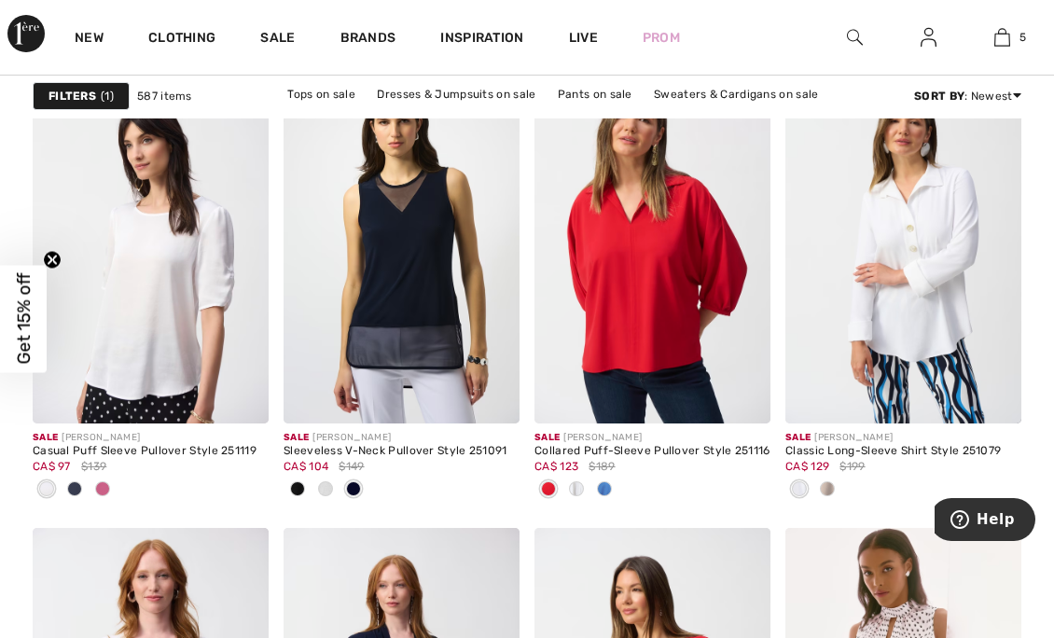
scroll to position [6433, 0]
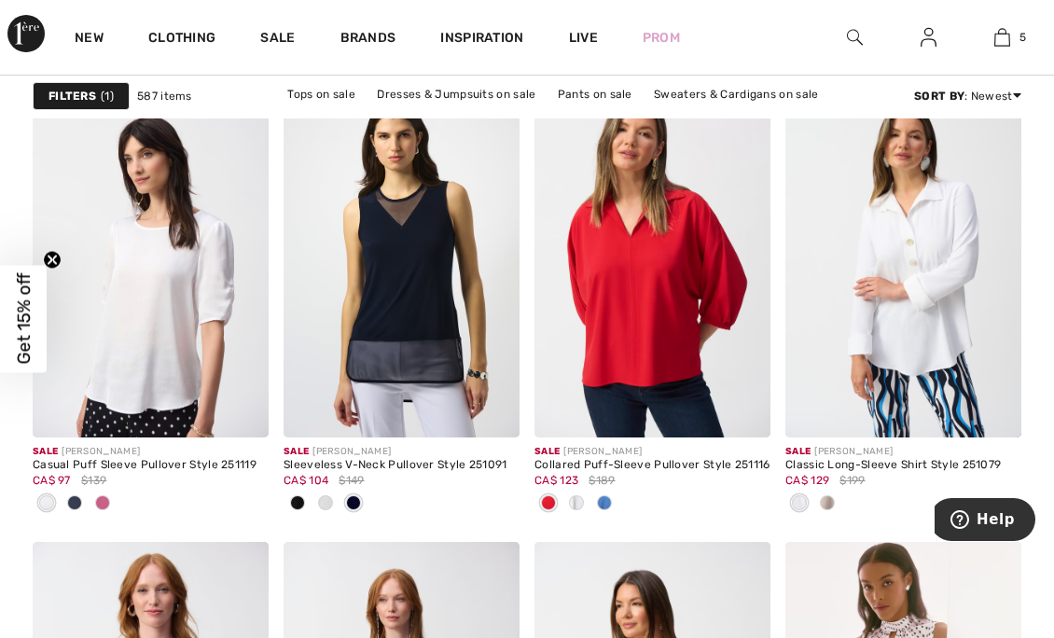
click at [838, 495] on div at bounding box center [828, 504] width 28 height 31
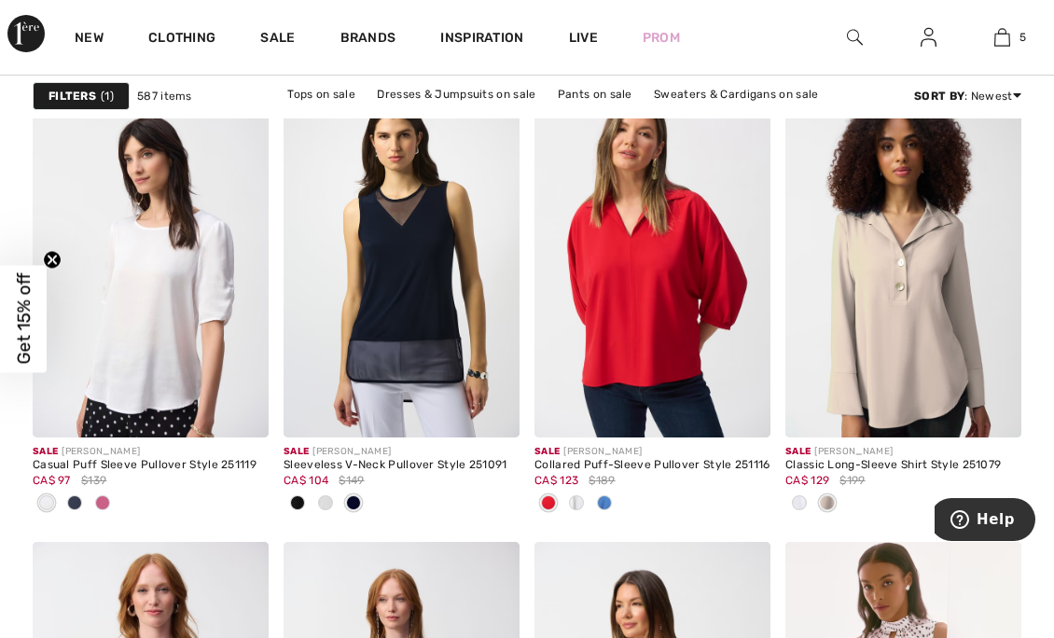
click at [1004, 405] on span at bounding box center [993, 409] width 37 height 37
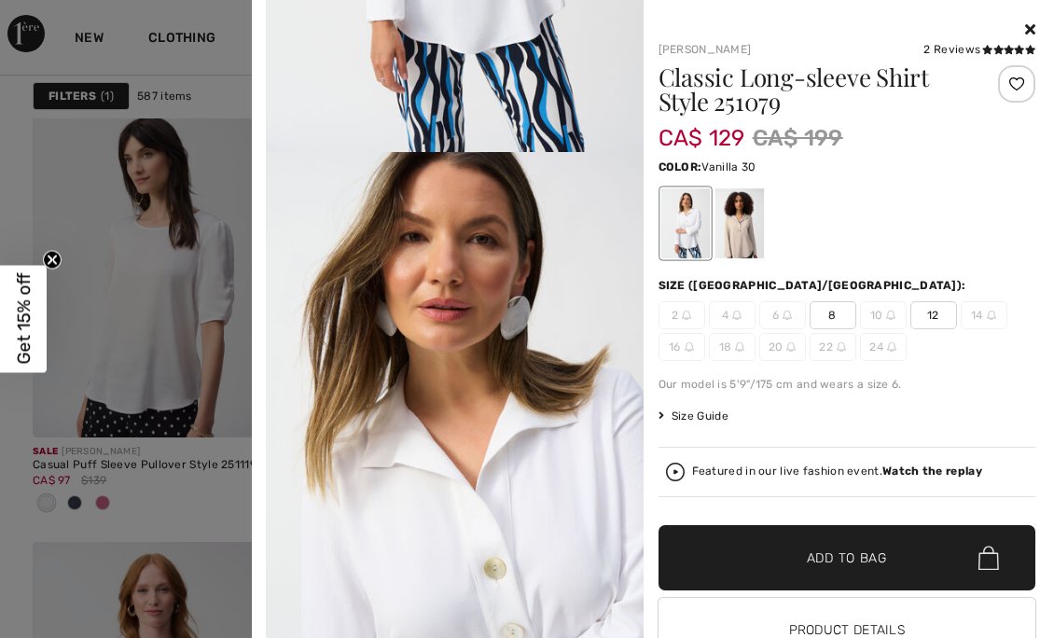
scroll to position [414, 0]
click at [740, 218] on div at bounding box center [739, 223] width 49 height 70
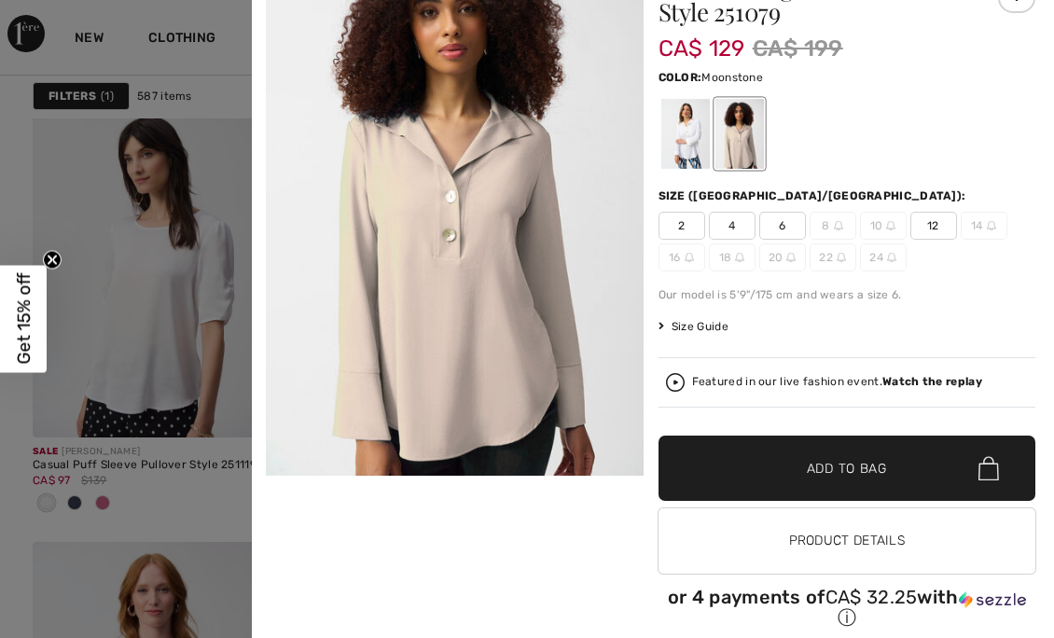
scroll to position [92, 0]
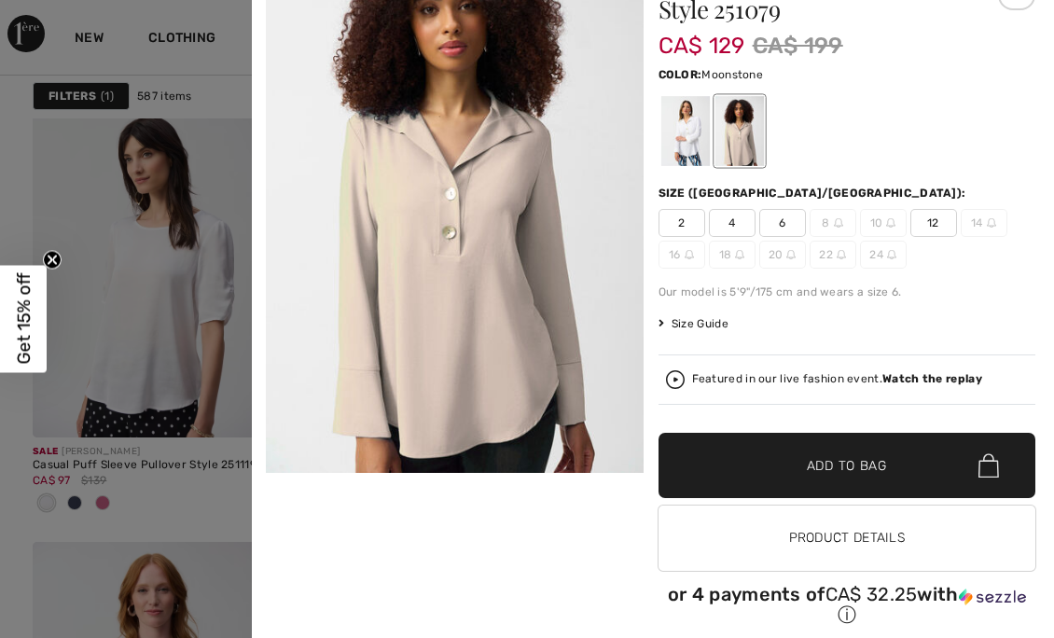
click at [192, 522] on div at bounding box center [527, 319] width 1054 height 638
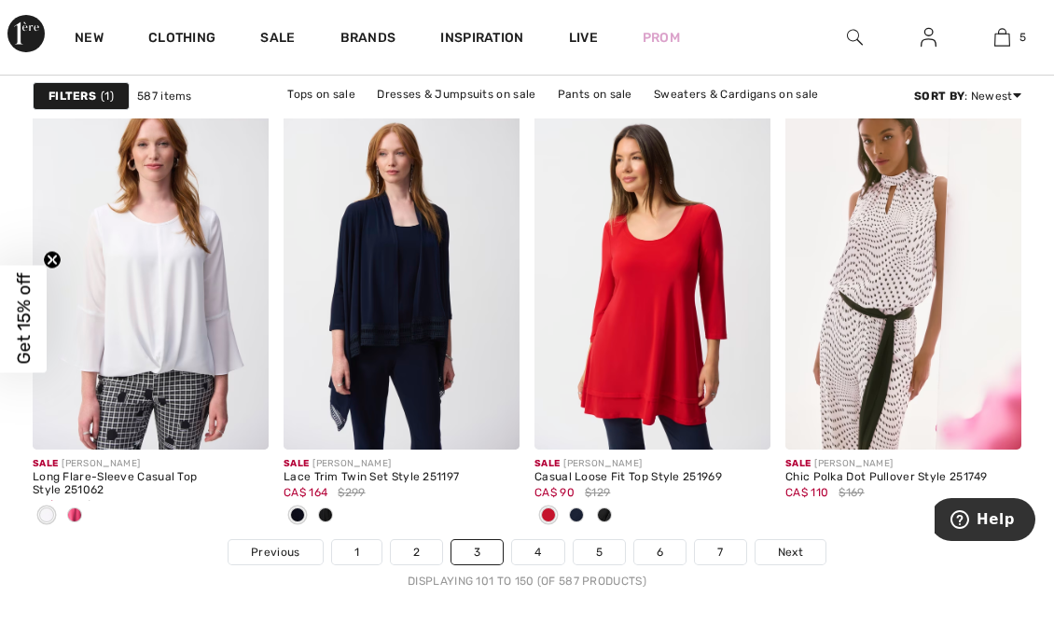
scroll to position [6902, 0]
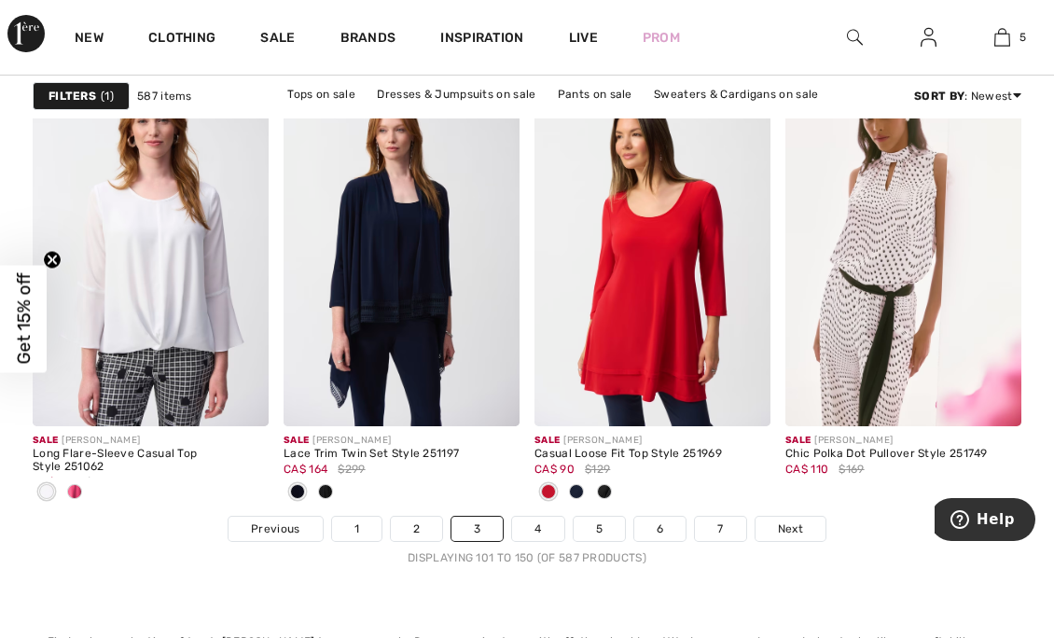
click at [612, 479] on div at bounding box center [605, 493] width 28 height 31
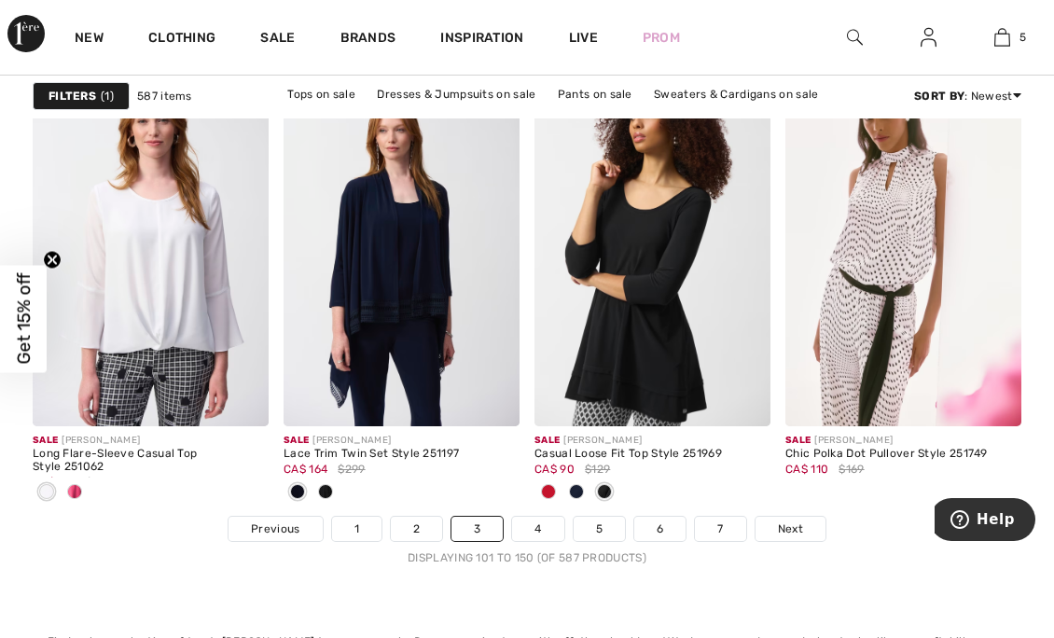
click at [436, 527] on link "2" at bounding box center [416, 529] width 51 height 24
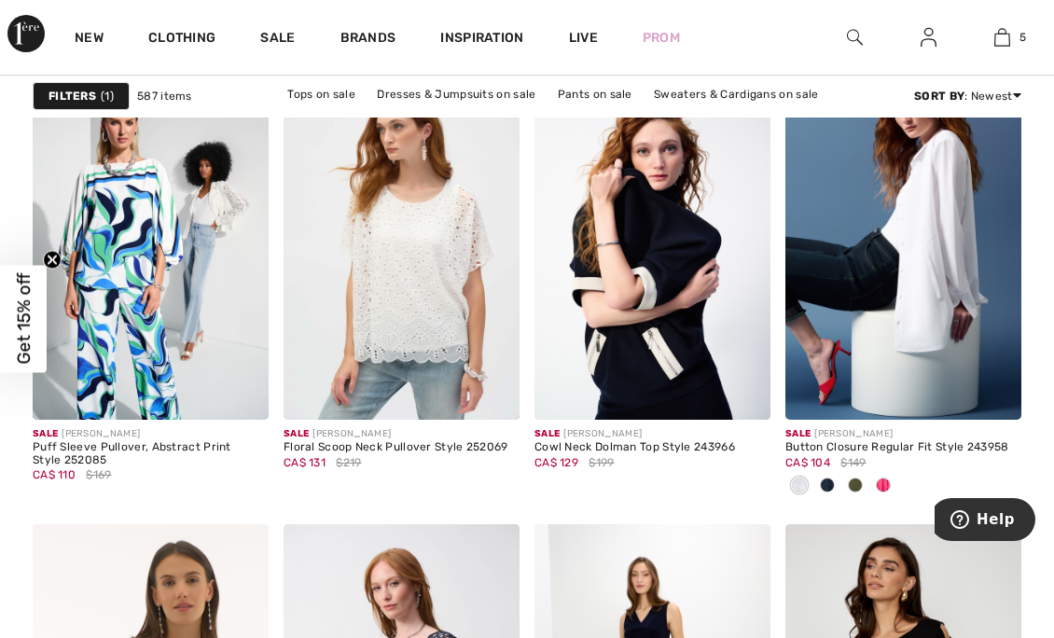
scroll to position [2895, 0]
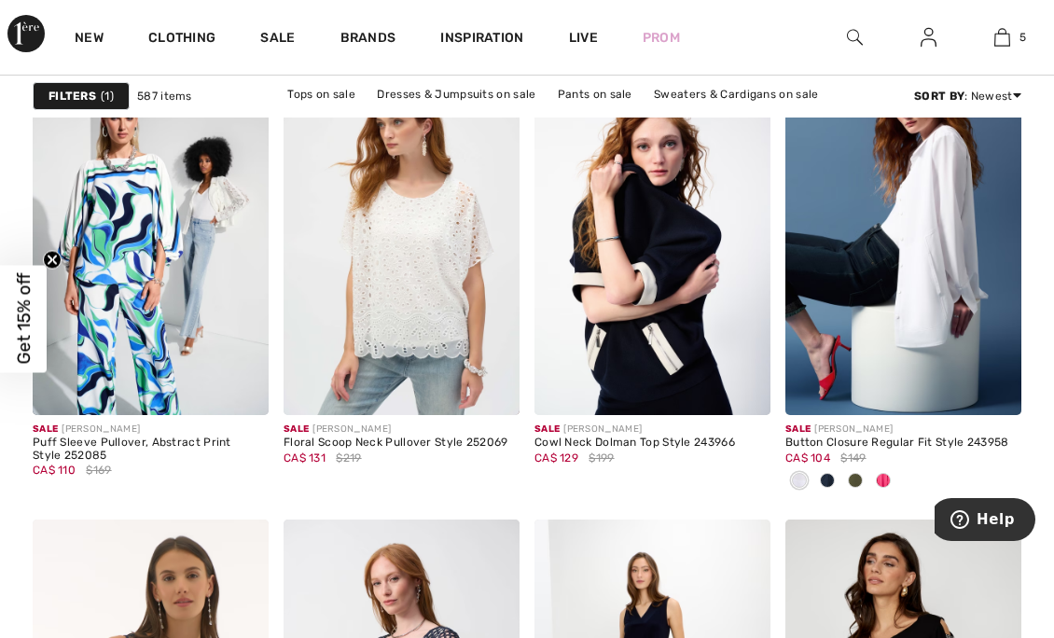
click at [889, 487] on div at bounding box center [884, 482] width 28 height 31
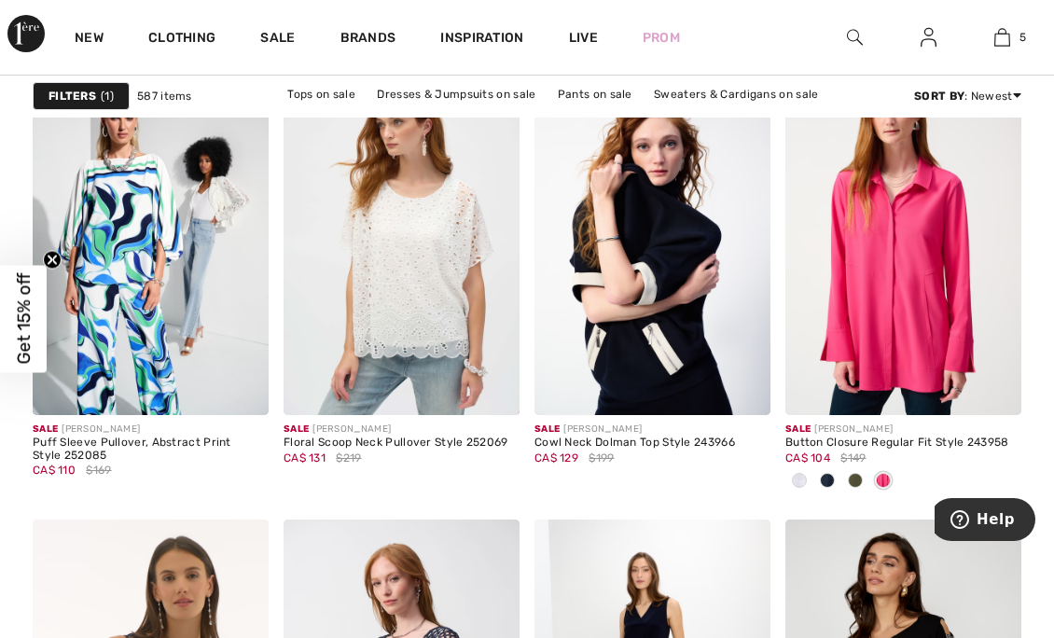
click at [858, 473] on span at bounding box center [855, 480] width 15 height 15
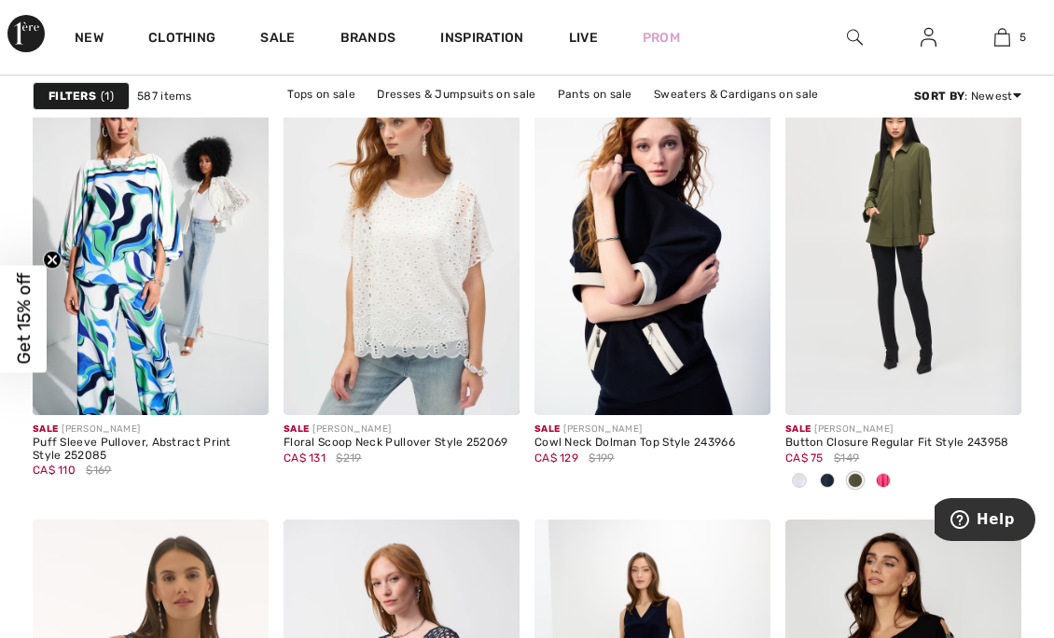
click at [838, 476] on div at bounding box center [828, 482] width 28 height 31
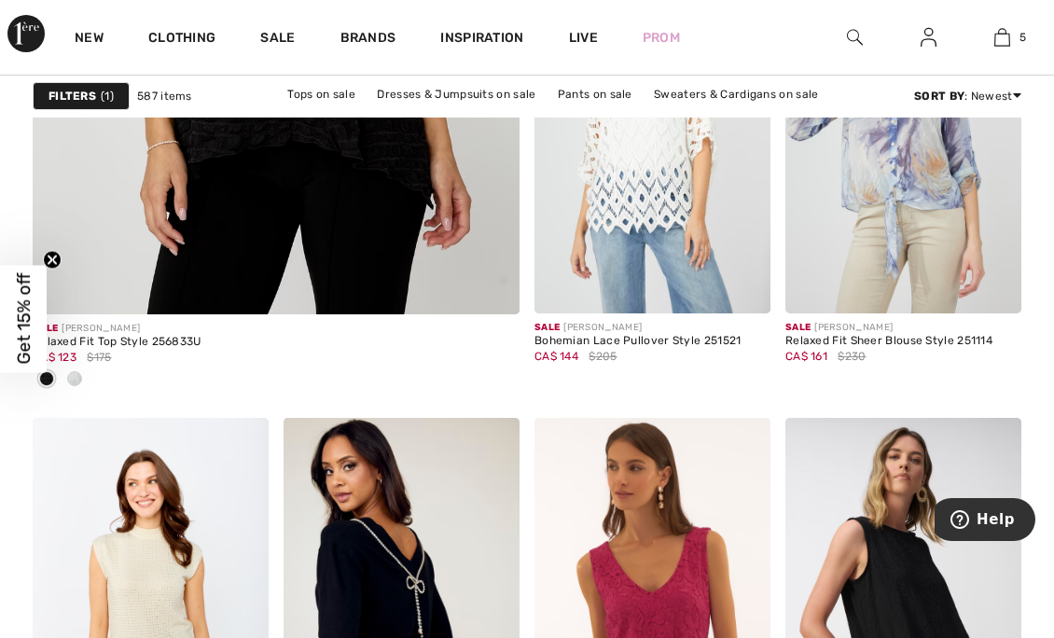
scroll to position [4558, 0]
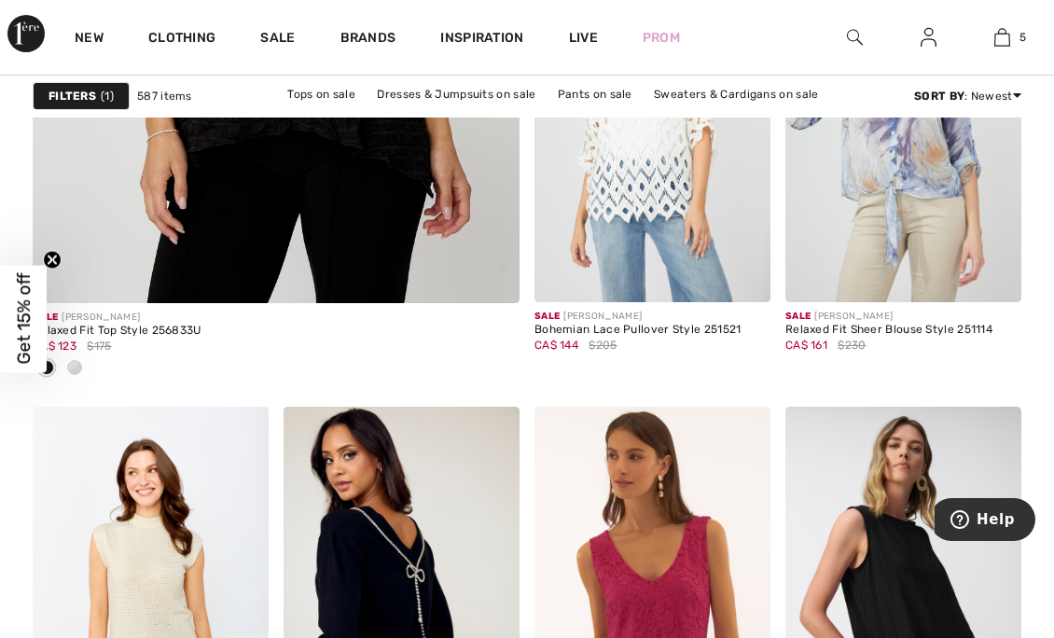
click at [78, 373] on div at bounding box center [75, 369] width 28 height 31
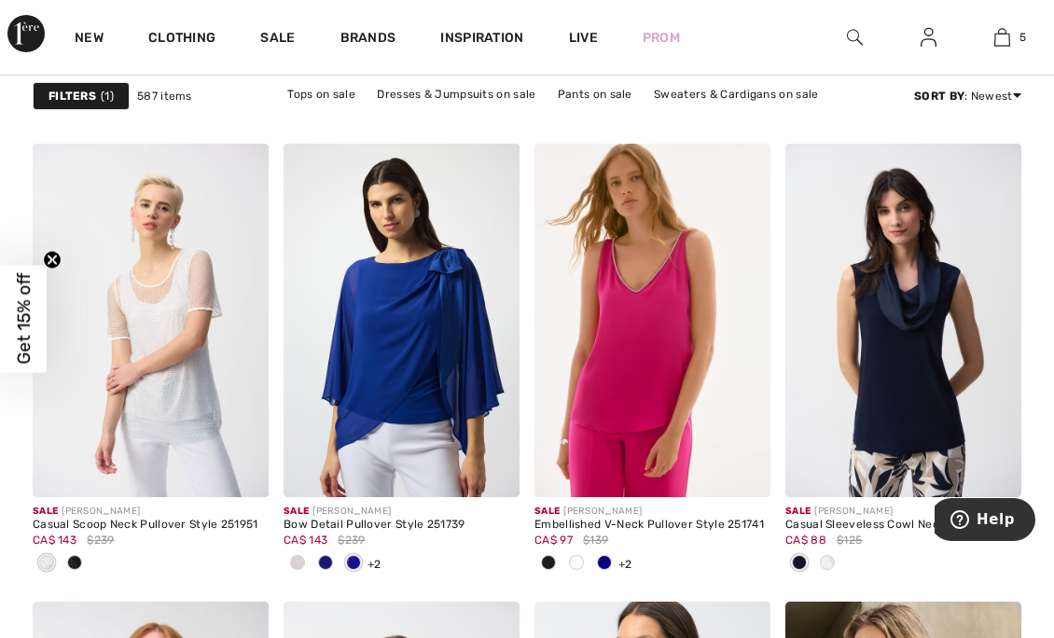
scroll to position [5942, 0]
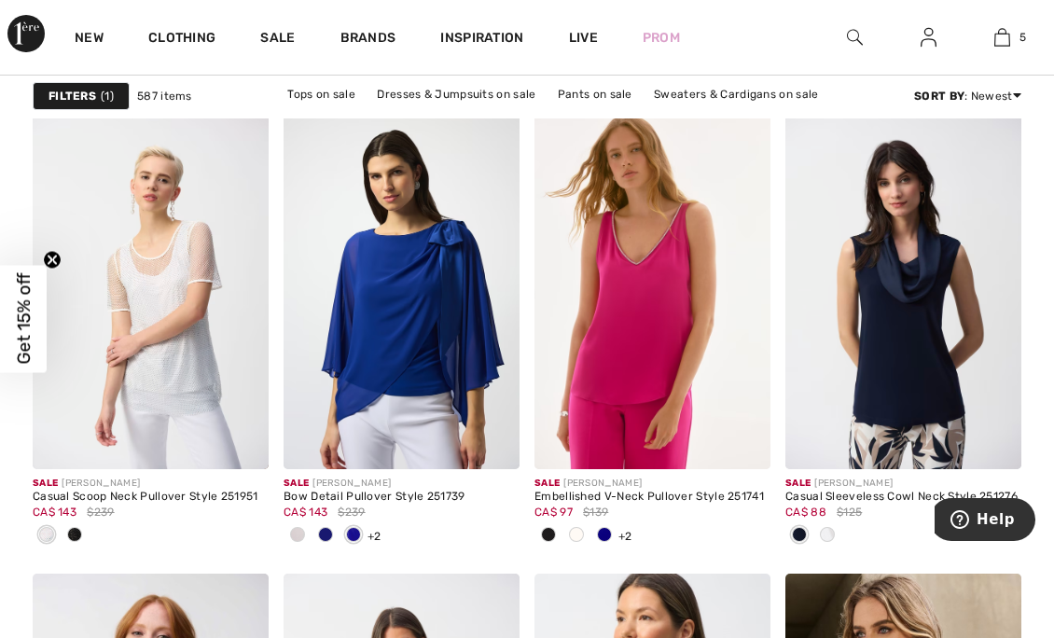
click at [824, 523] on div at bounding box center [828, 536] width 28 height 31
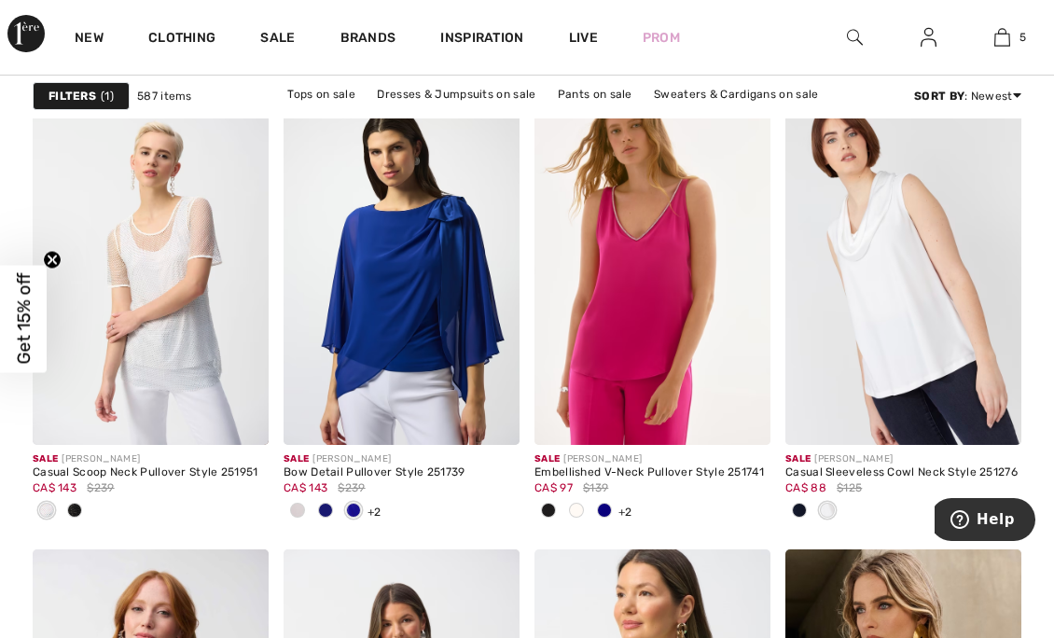
scroll to position [5970, 0]
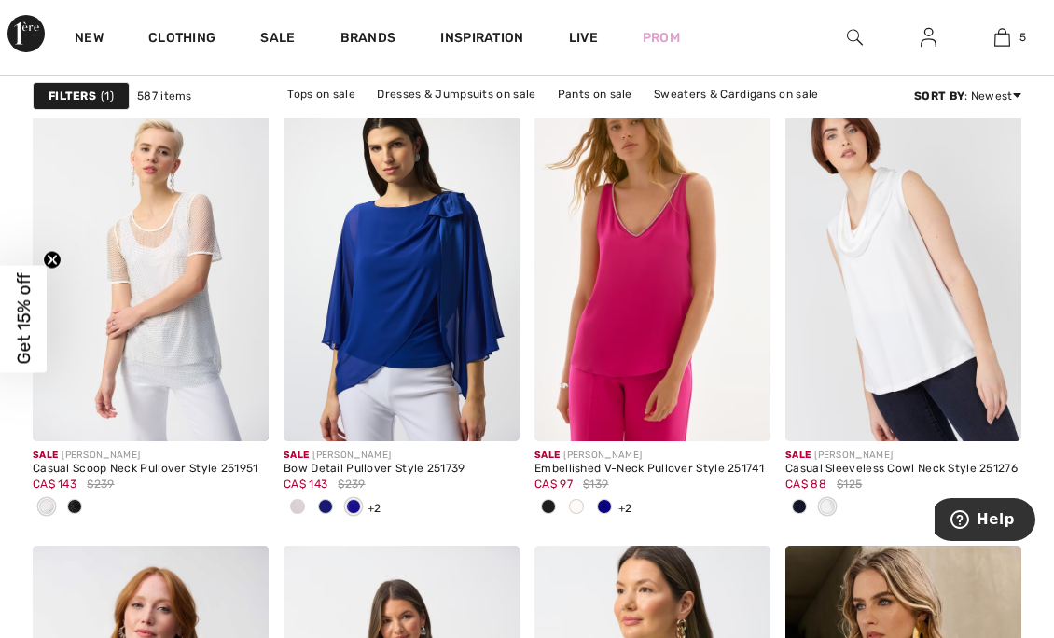
click at [307, 494] on div at bounding box center [298, 508] width 28 height 31
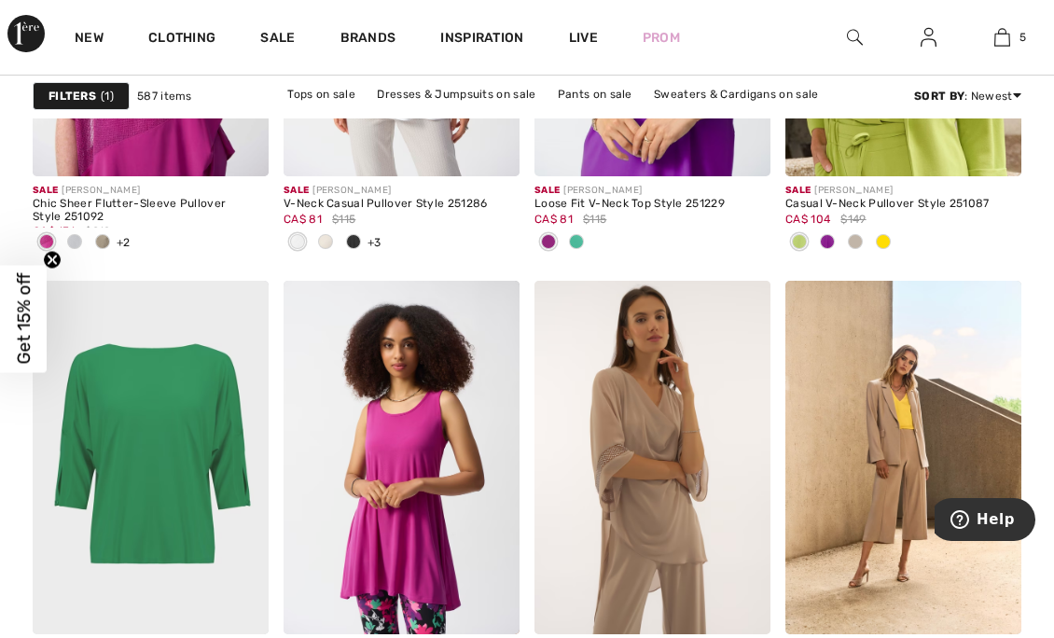
click at [851, 47] on img at bounding box center [855, 37] width 16 height 22
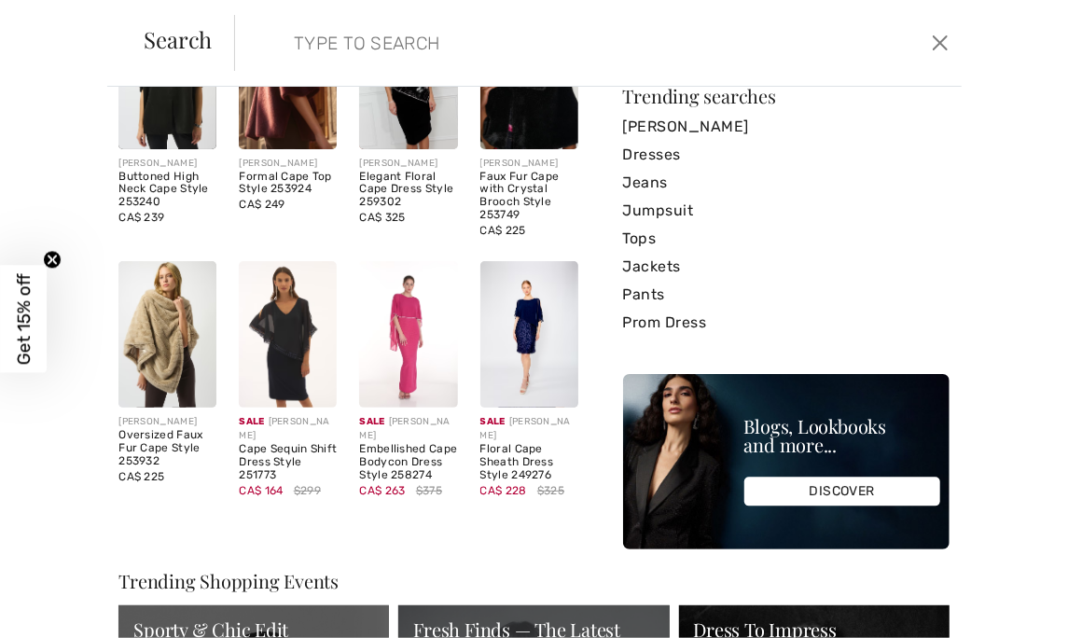
scroll to position [0, 0]
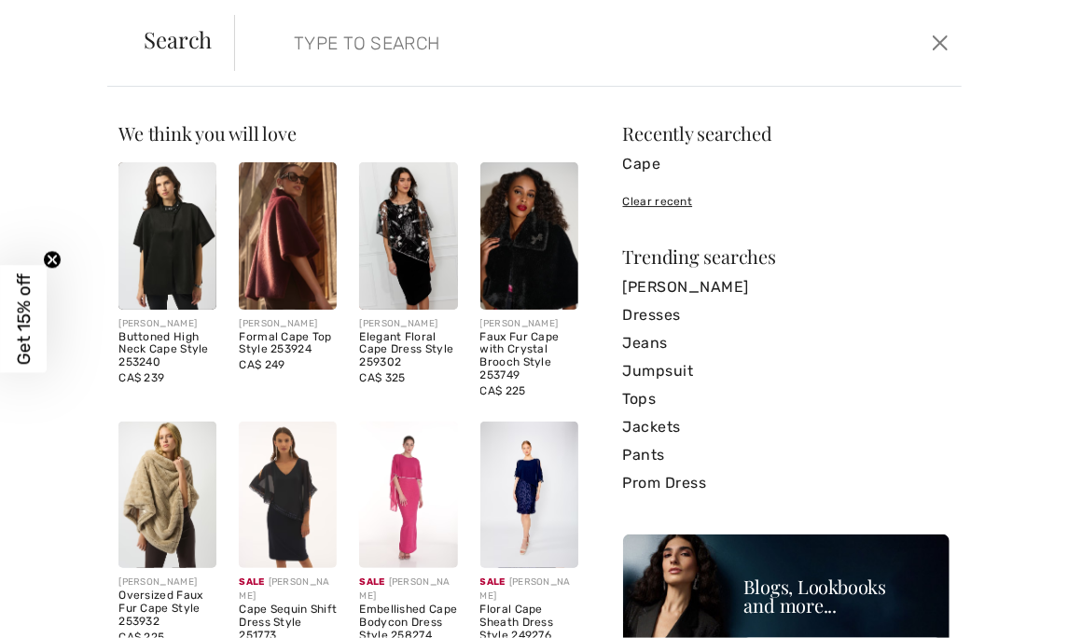
click at [189, 226] on img at bounding box center [168, 235] width 98 height 147
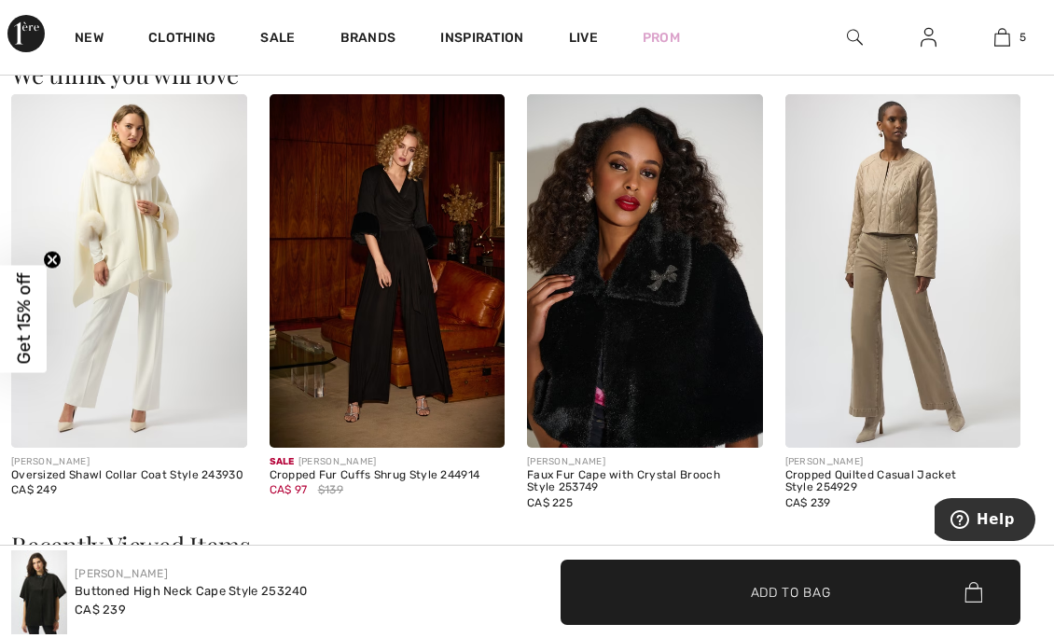
scroll to position [2070, 0]
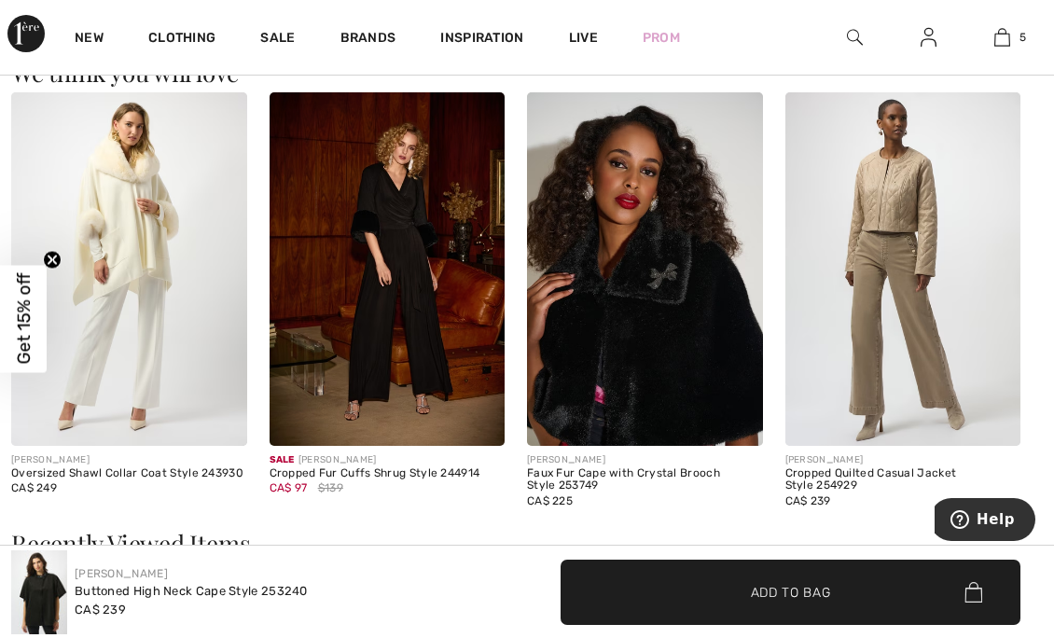
click img
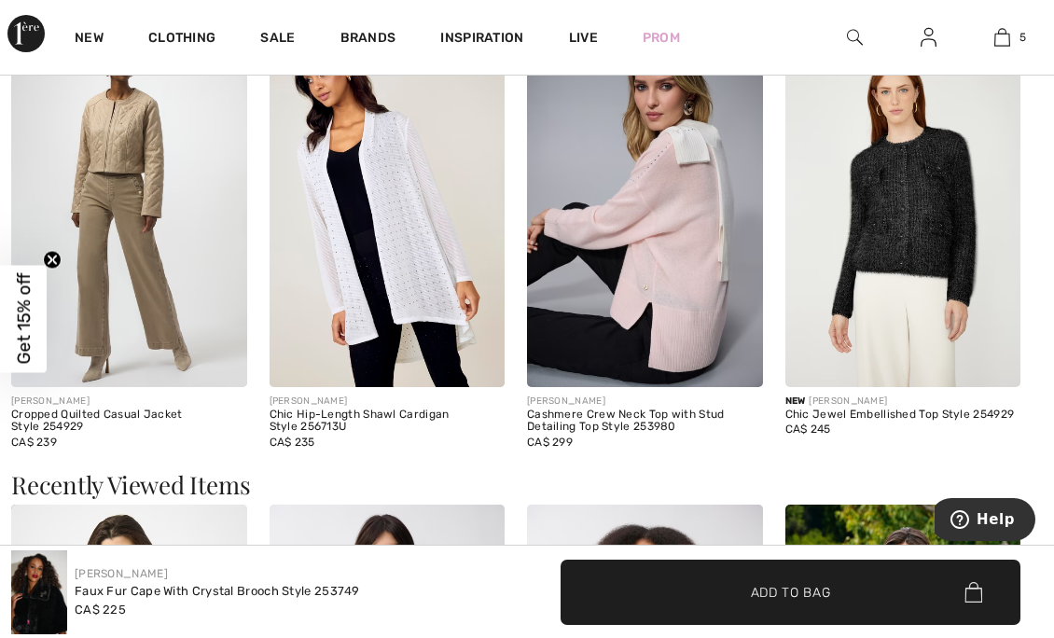
scroll to position [1724, 0]
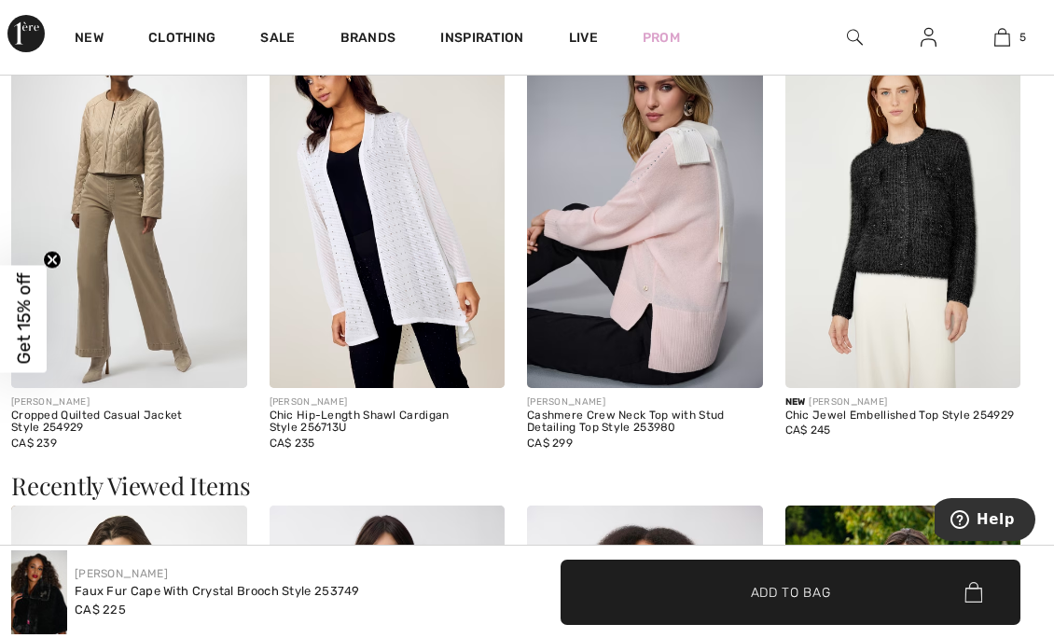
click at [911, 138] on img at bounding box center [904, 212] width 236 height 354
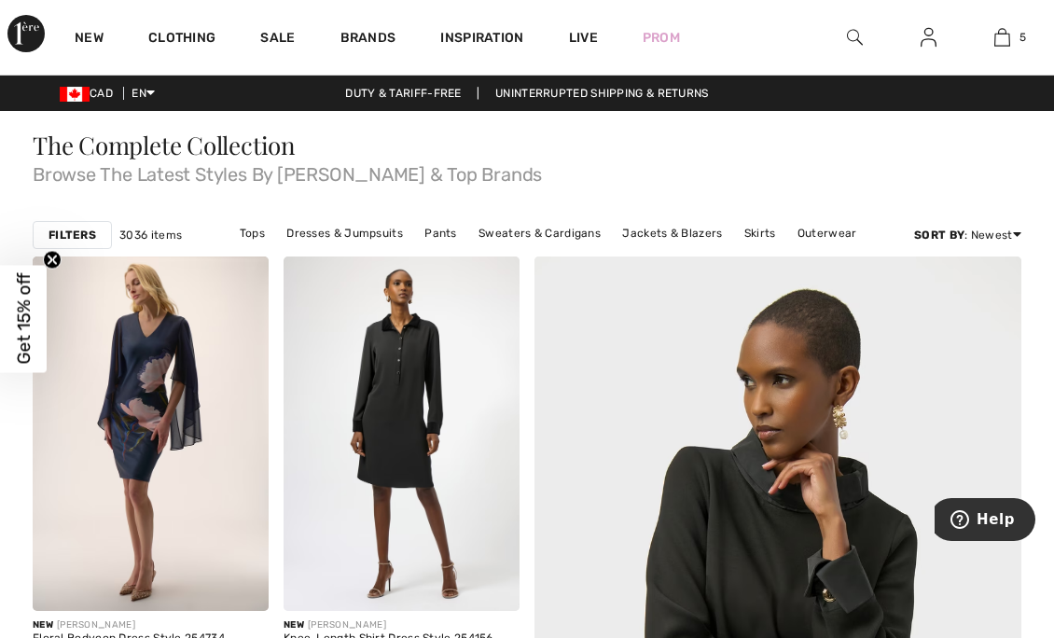
click at [197, 35] on link "Clothing" at bounding box center [181, 40] width 67 height 20
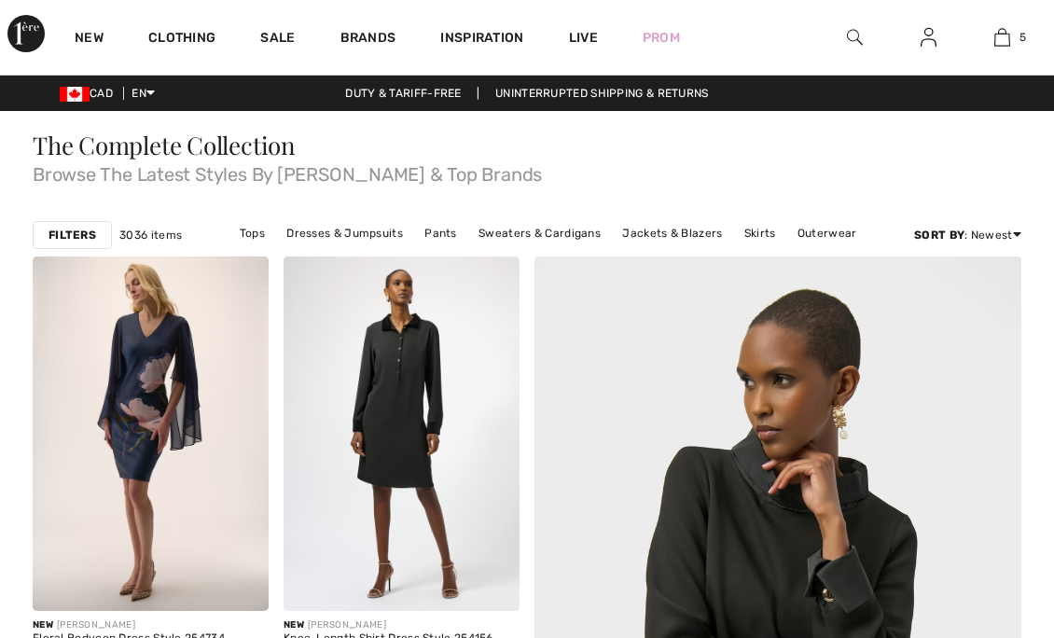
scroll to position [401, 0]
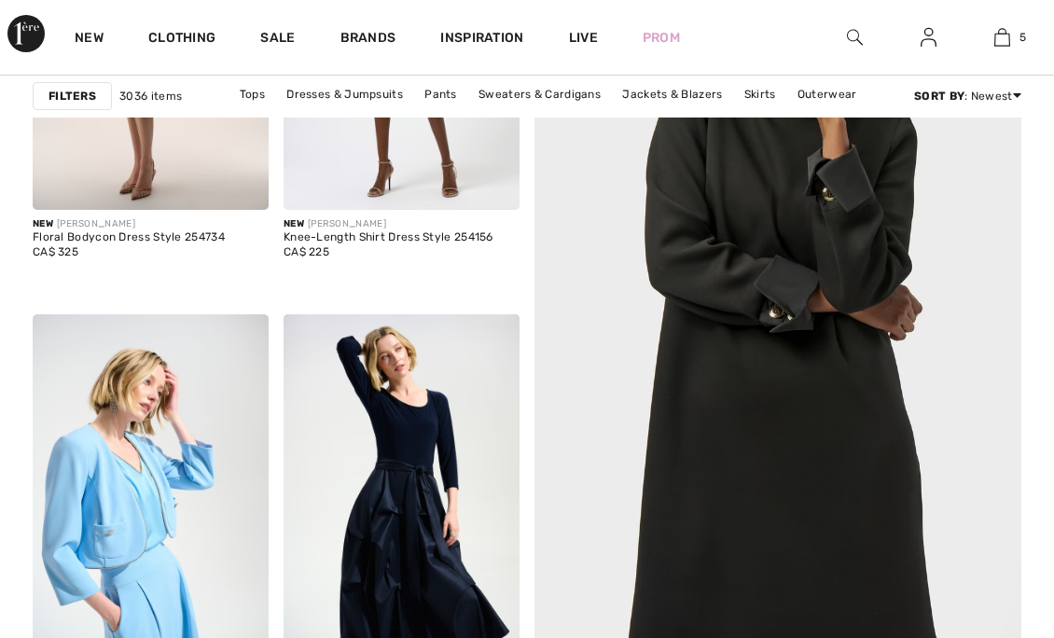
click at [187, 40] on link "Clothing" at bounding box center [181, 40] width 67 height 20
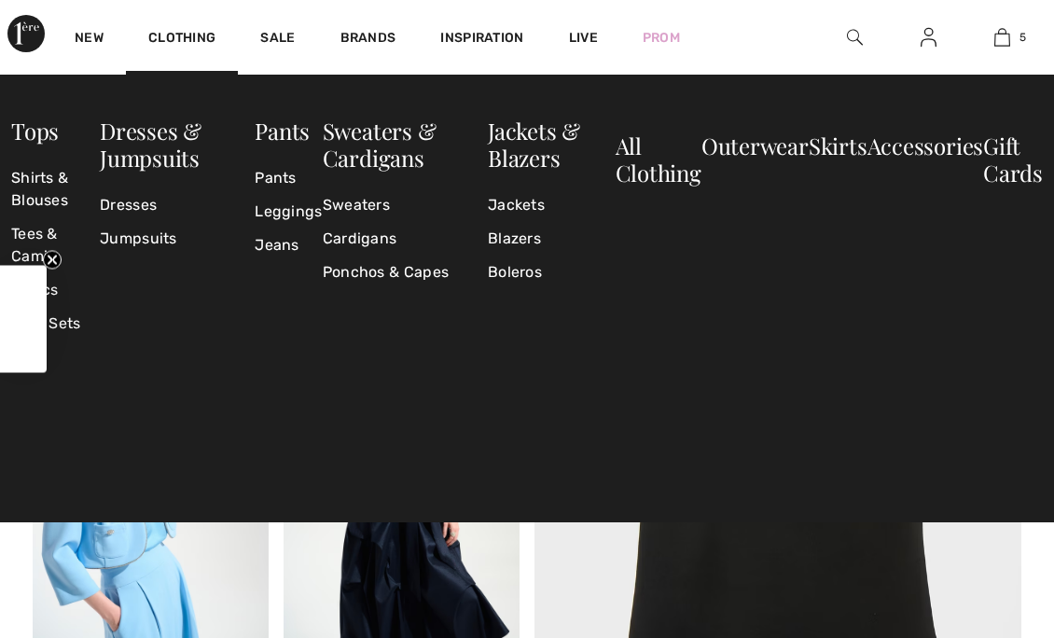
scroll to position [0, 0]
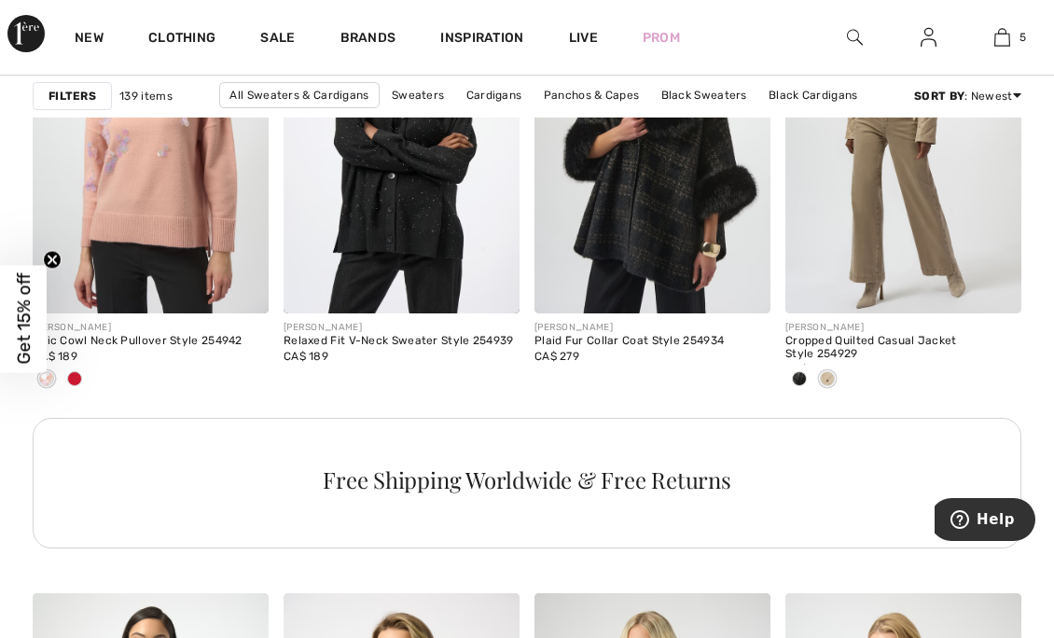
scroll to position [5459, 0]
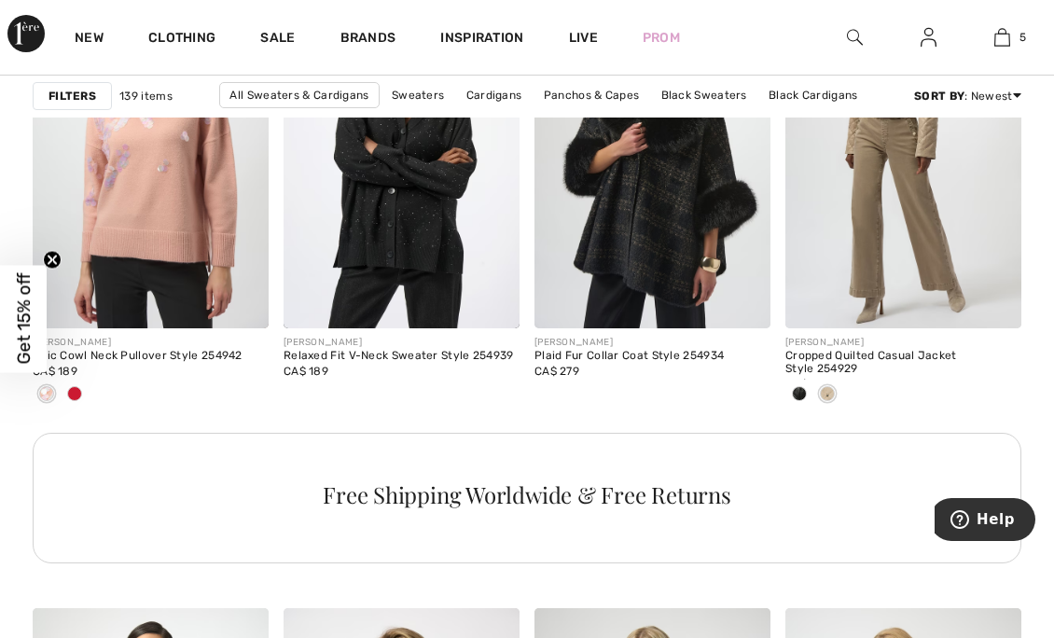
click at [715, 203] on img at bounding box center [653, 152] width 236 height 355
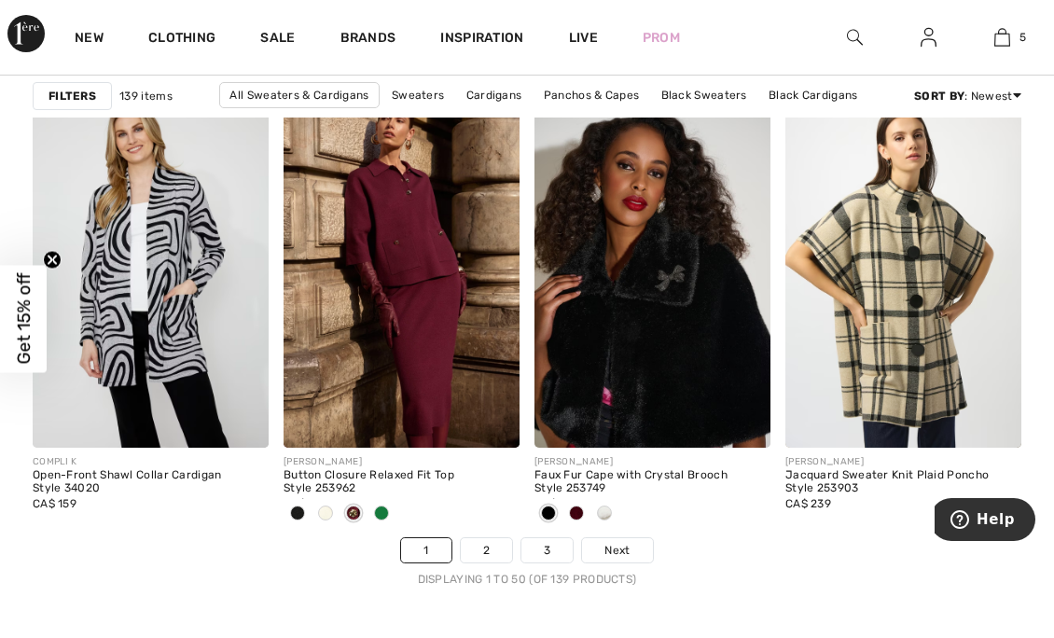
scroll to position [6893, 0]
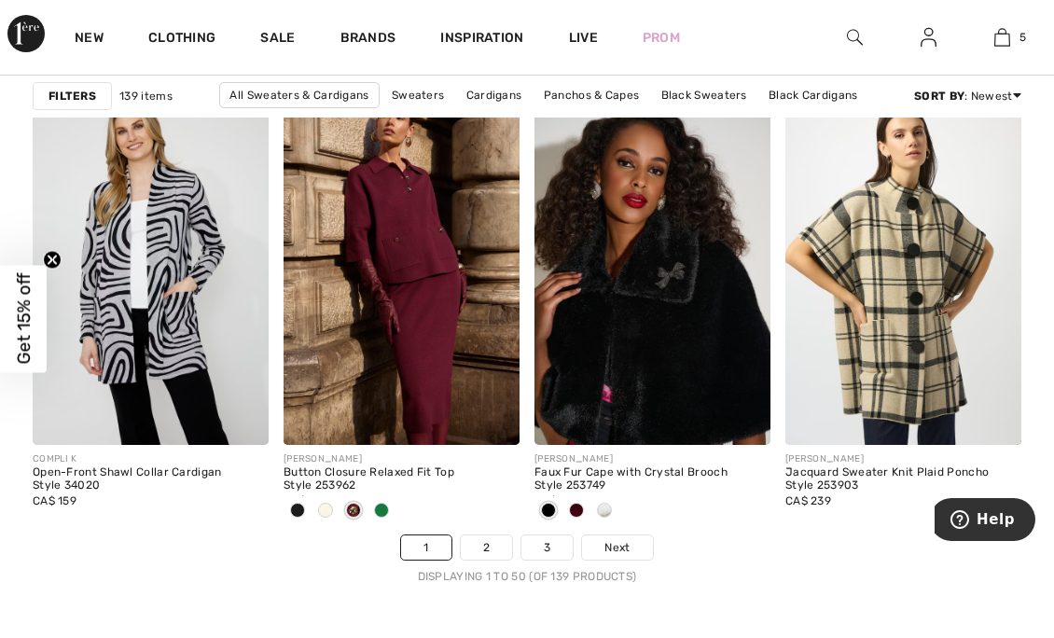
click at [622, 547] on span "Next" at bounding box center [617, 547] width 25 height 17
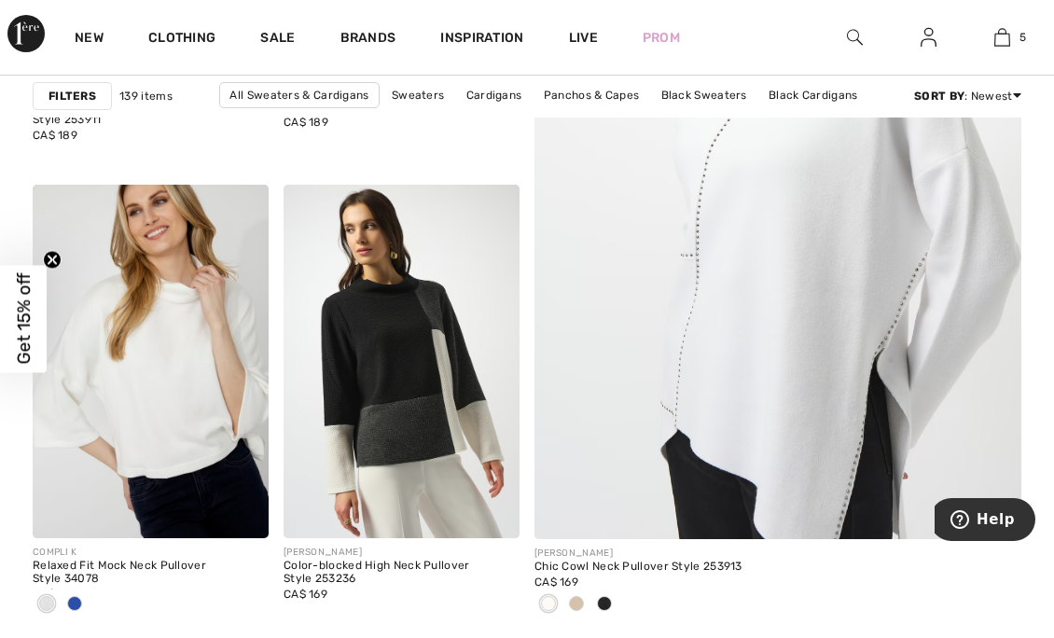
scroll to position [561, 0]
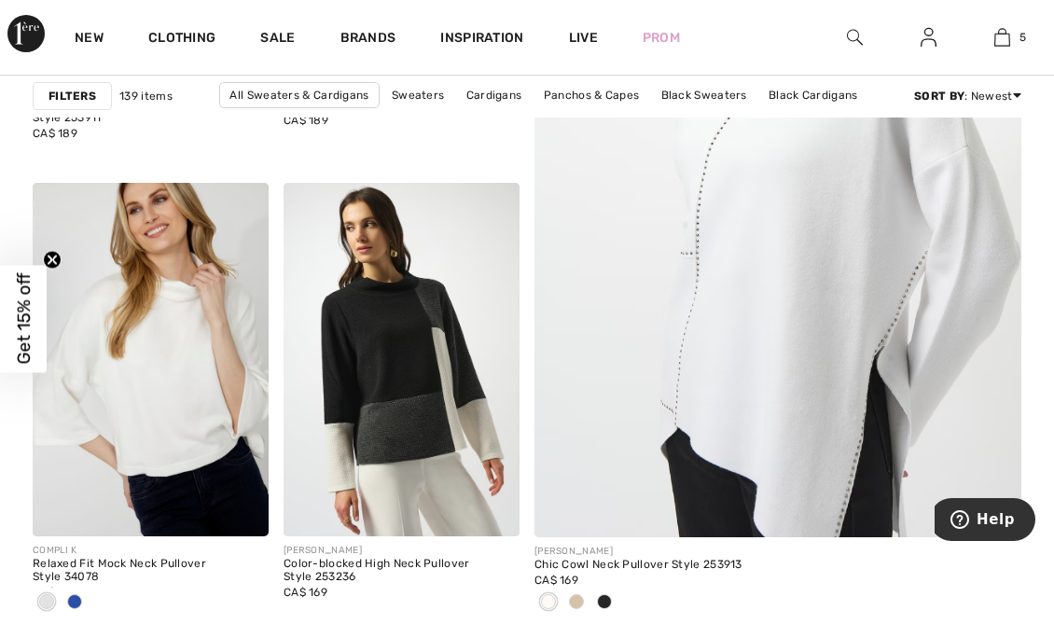
click at [77, 586] on span "CA$ 105" at bounding box center [55, 592] width 45 height 13
click at [80, 594] on div at bounding box center [75, 603] width 28 height 31
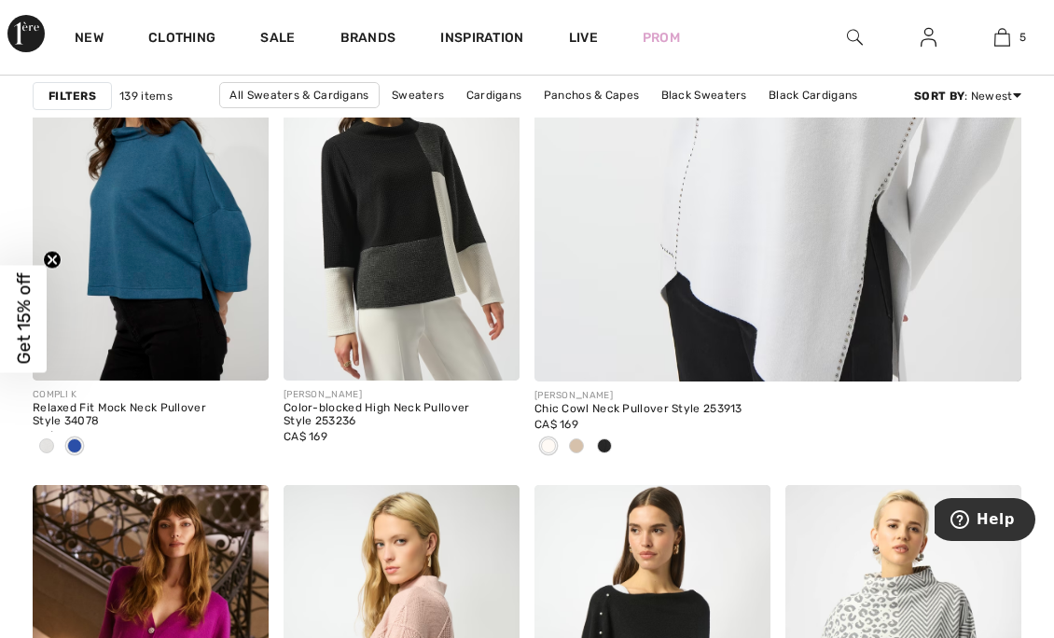
scroll to position [716, 0]
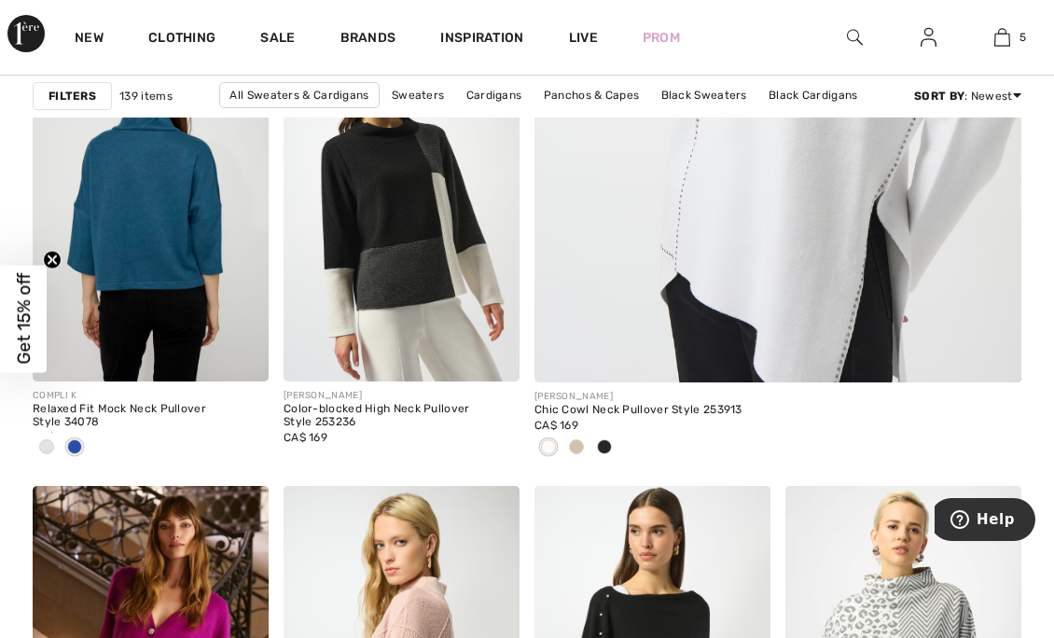
click at [244, 355] on img at bounding box center [240, 353] width 17 height 17
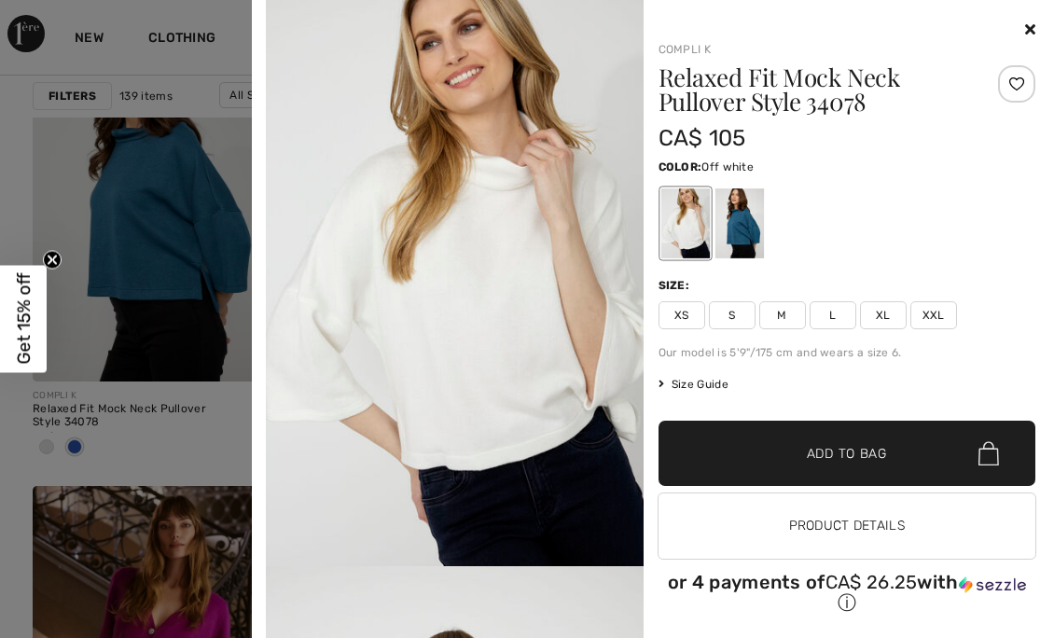
click at [737, 222] on div at bounding box center [739, 223] width 49 height 70
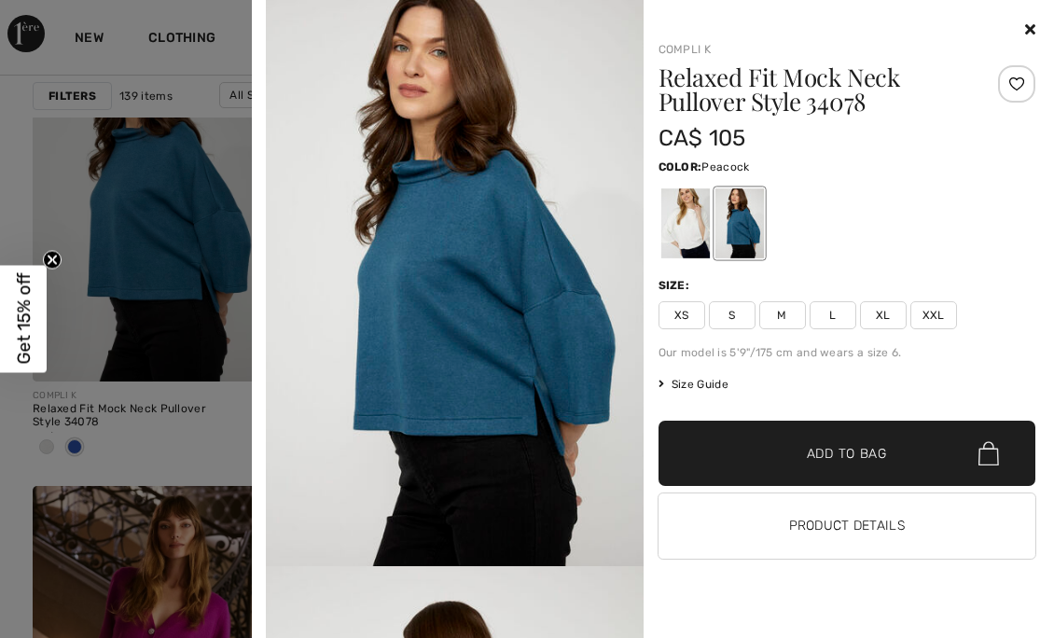
click at [1006, 37] on div at bounding box center [848, 30] width 378 height 22
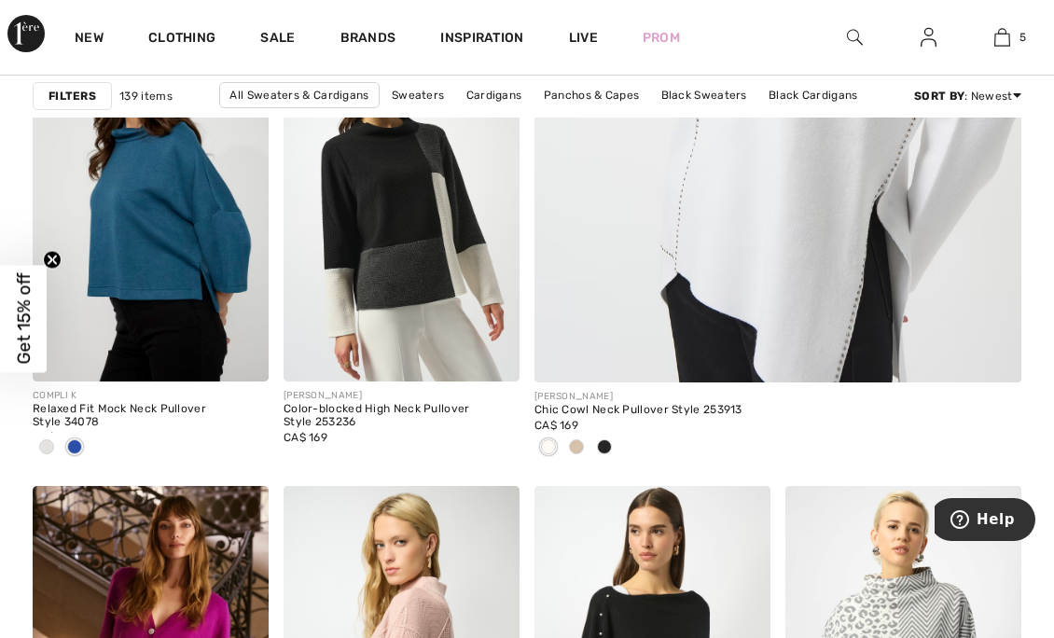
click at [585, 448] on div at bounding box center [577, 448] width 28 height 31
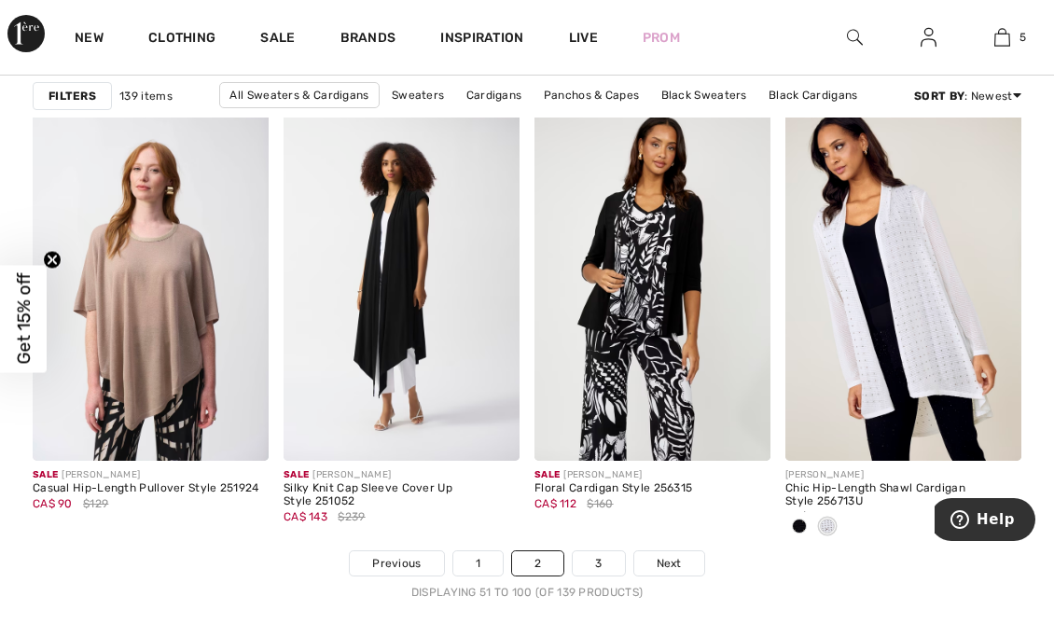
scroll to position [6882, 0]
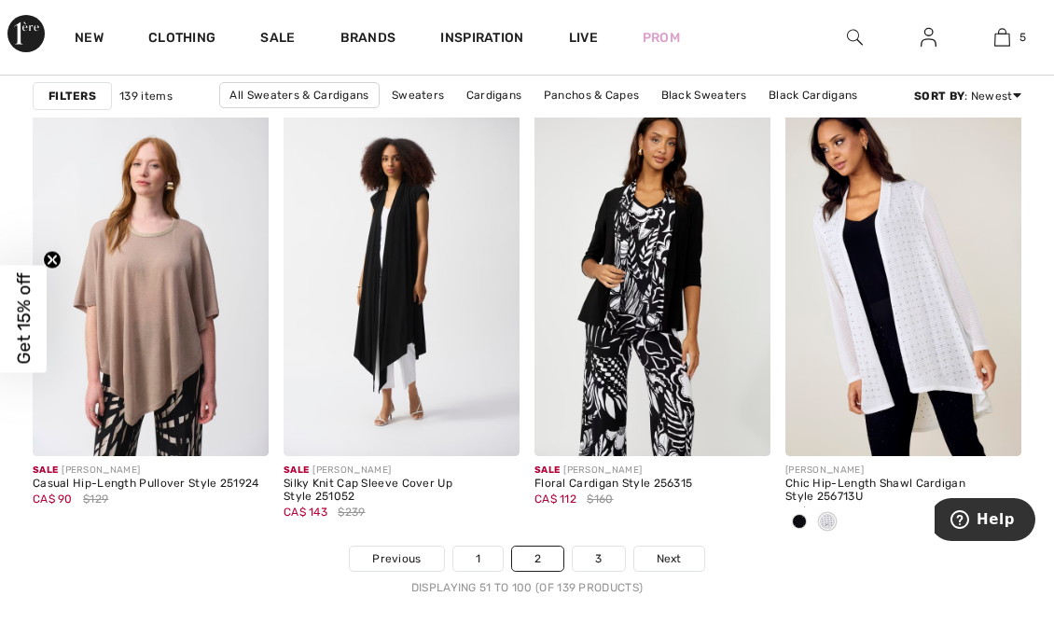
click at [679, 552] on span "Next" at bounding box center [669, 559] width 25 height 17
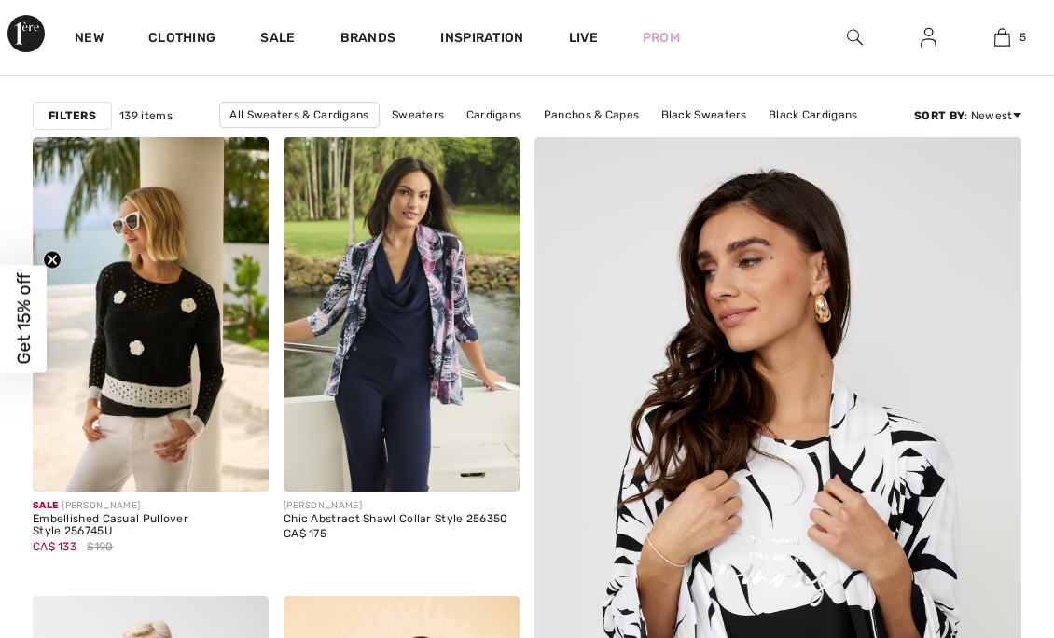
checkbox input "true"
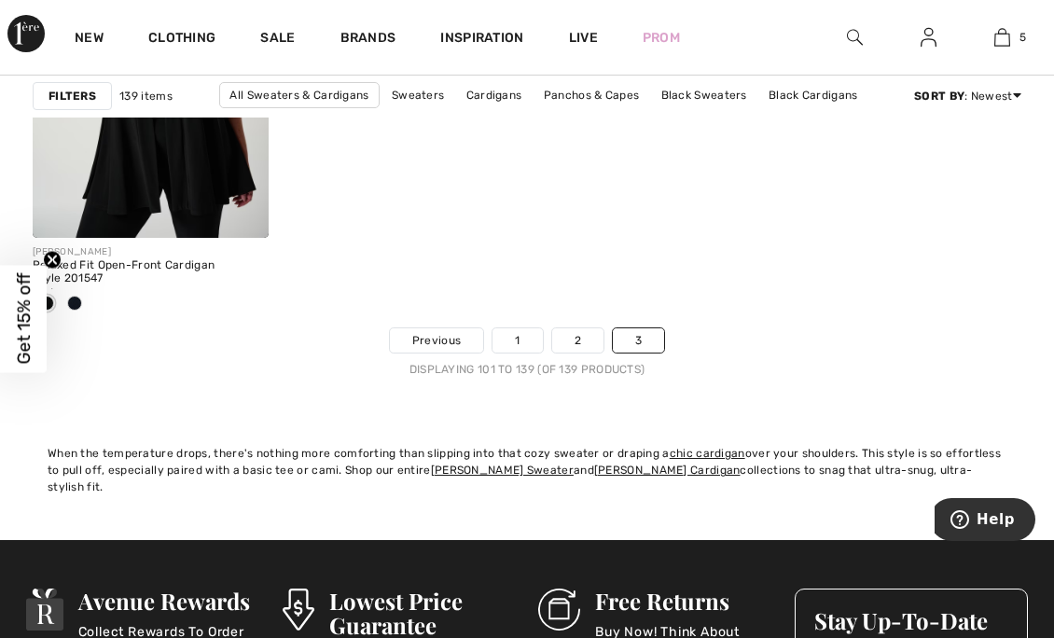
scroll to position [6185, 0]
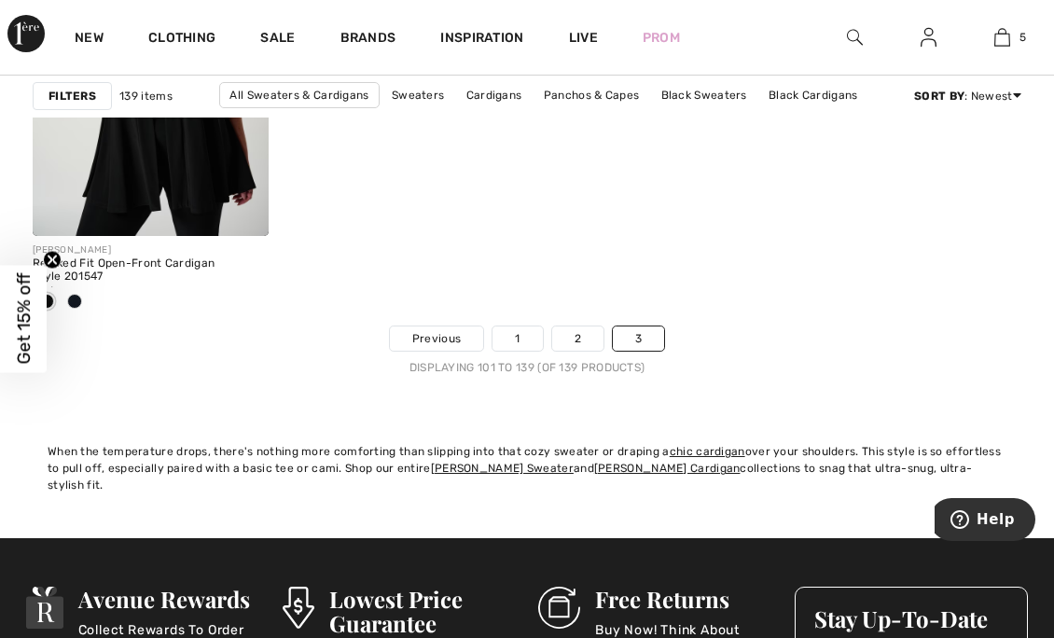
click at [200, 34] on link "Clothing" at bounding box center [181, 40] width 67 height 20
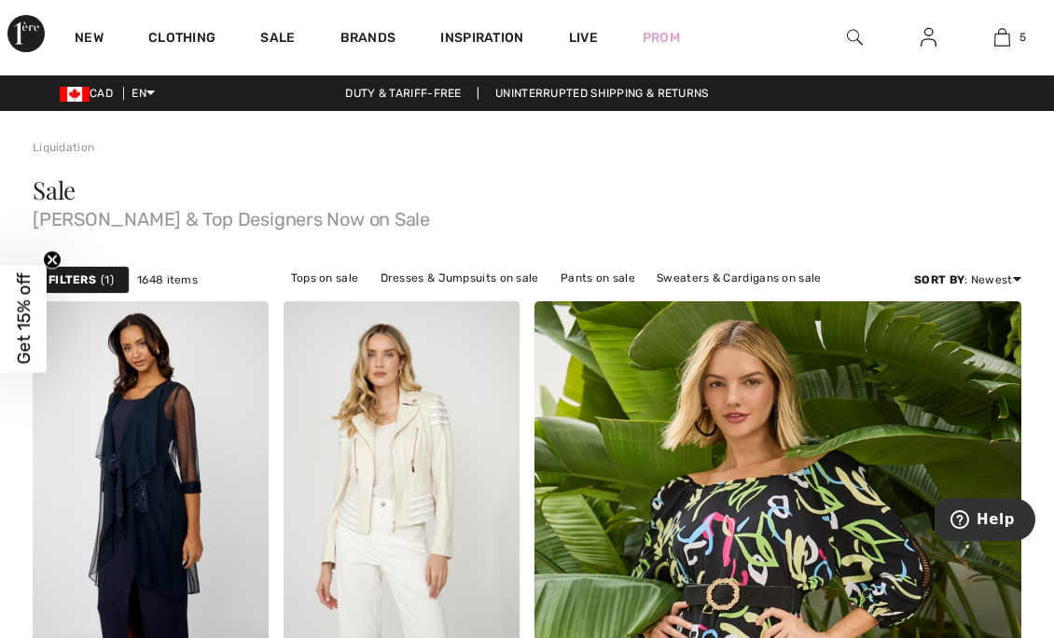
click at [164, 278] on span "1648 items" at bounding box center [167, 280] width 61 height 17
click at [105, 284] on span "1" at bounding box center [107, 280] width 13 height 17
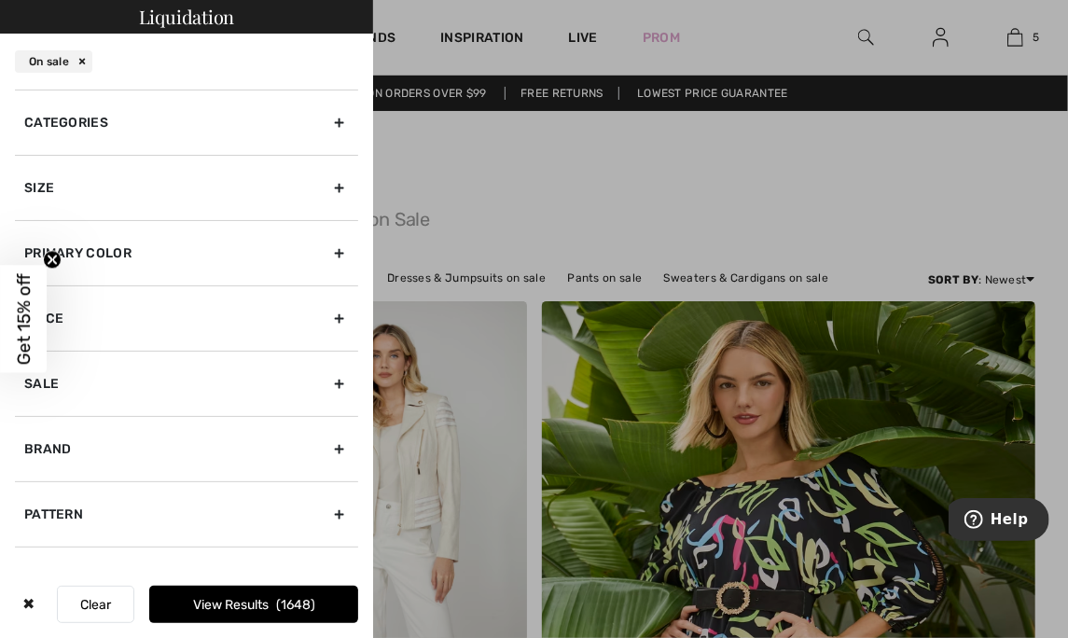
click at [337, 258] on div "Primary Color" at bounding box center [186, 252] width 343 height 65
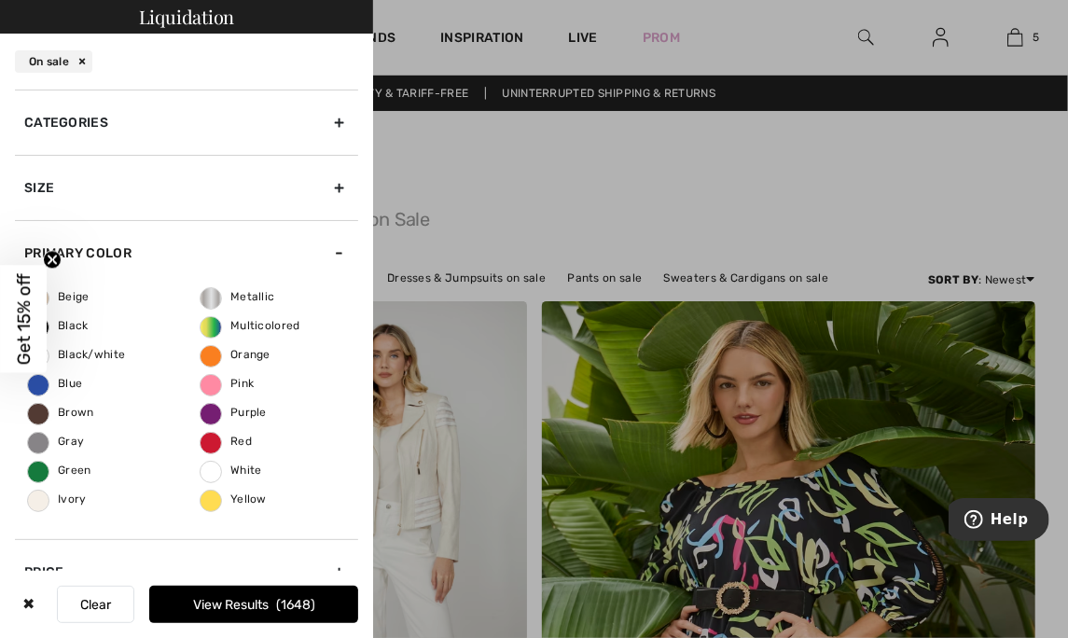
click at [86, 323] on span "Black" at bounding box center [58, 325] width 61 height 13
click at [0, 0] on input "Black" at bounding box center [0, 0] width 0 height 0
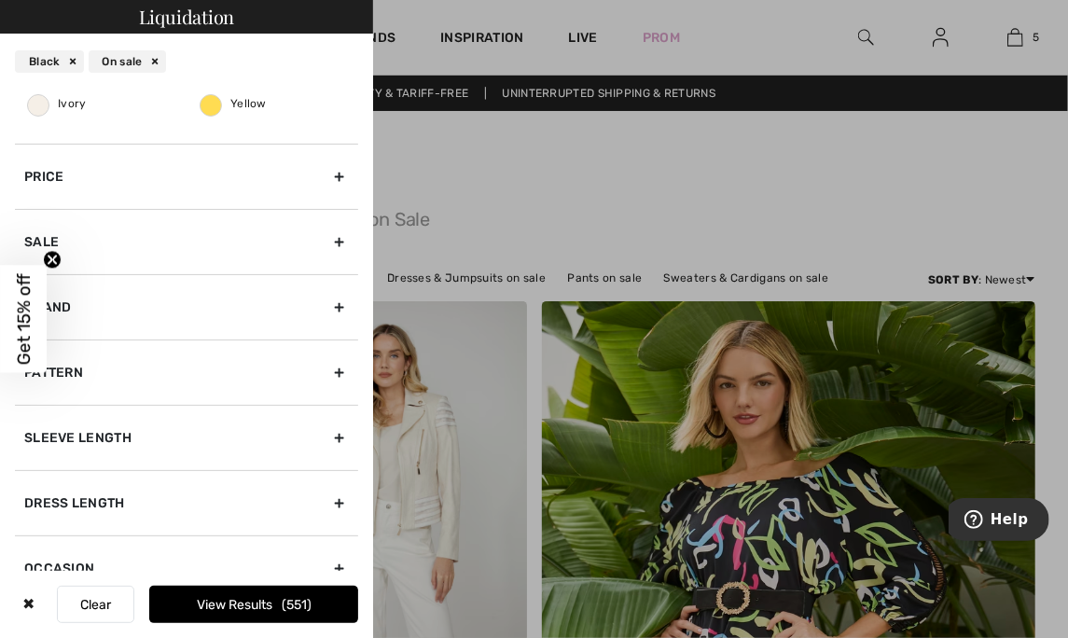
scroll to position [402, 0]
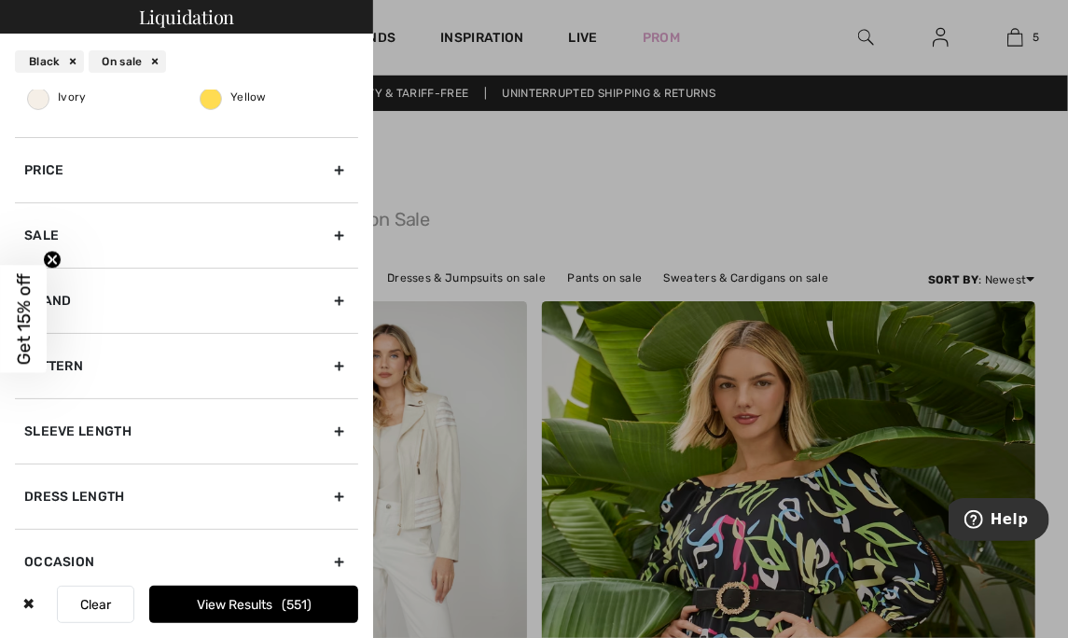
click at [330, 368] on div "Pattern" at bounding box center [186, 365] width 343 height 65
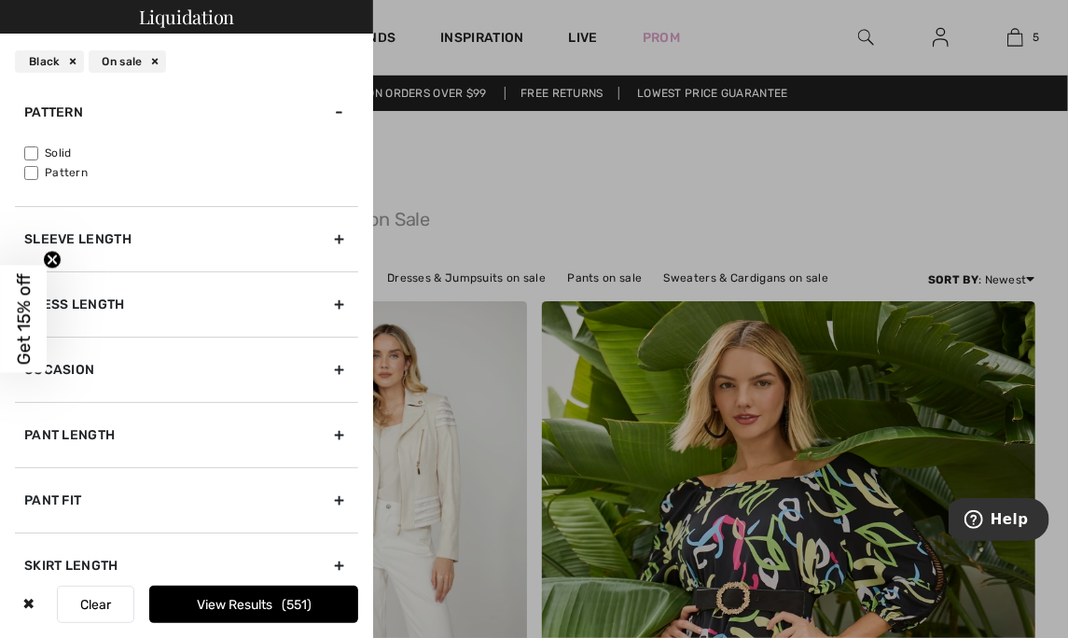
click at [91, 139] on div "Pattern" at bounding box center [186, 111] width 343 height 65
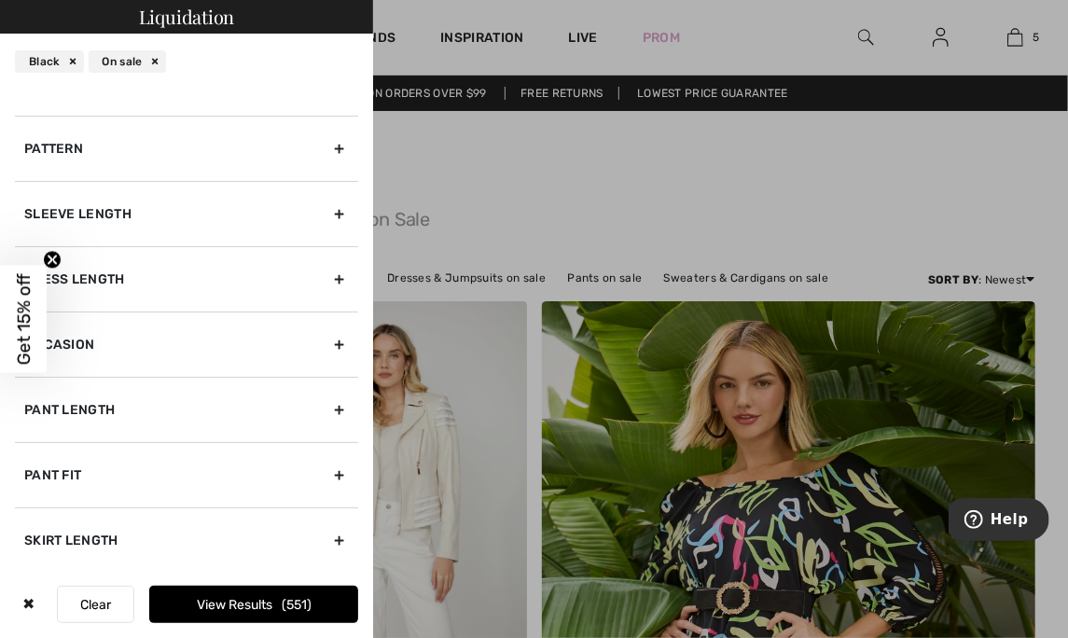
scroll to position [364, 0]
click at [333, 139] on div "Pattern" at bounding box center [186, 150] width 343 height 65
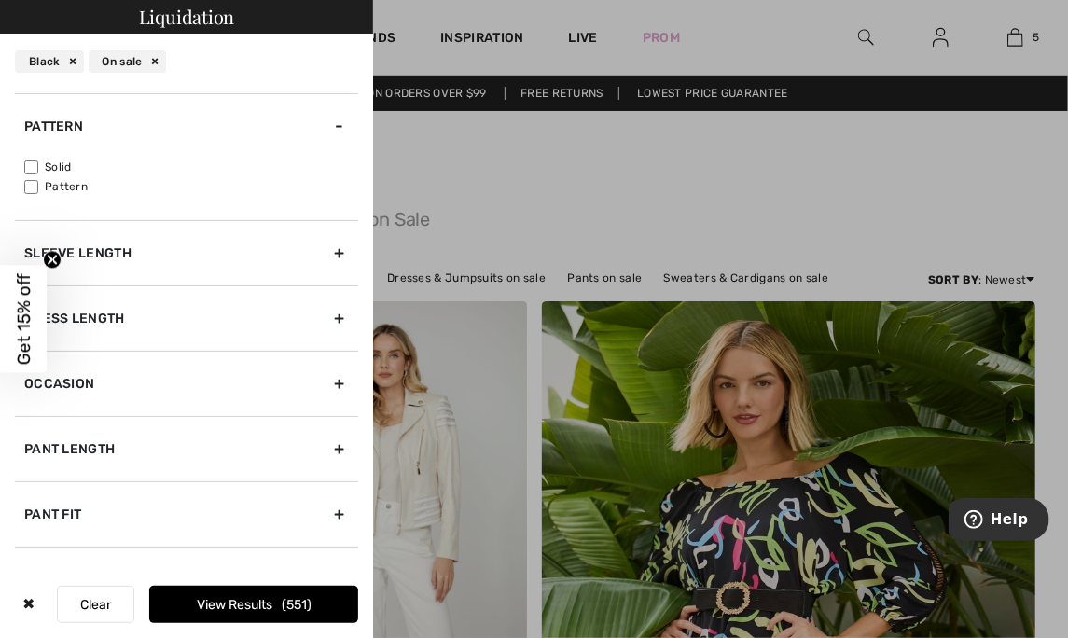
click at [29, 161] on input"] "Solid" at bounding box center [31, 168] width 14 height 14
checkbox input"] "true"
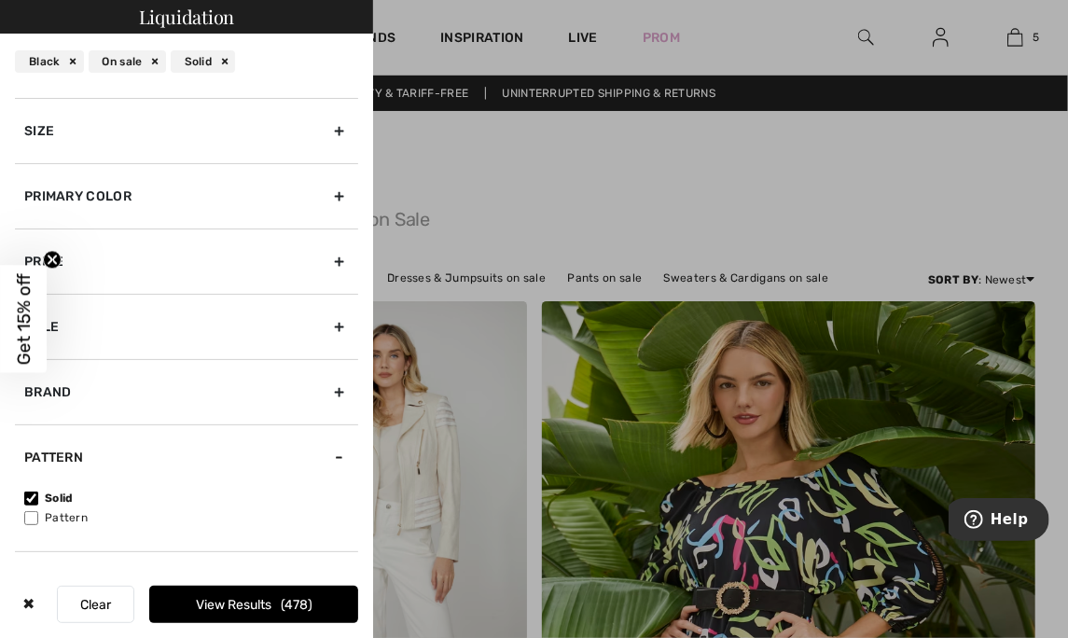
scroll to position [56, 0]
click at [332, 253] on div "Price" at bounding box center [186, 262] width 343 height 65
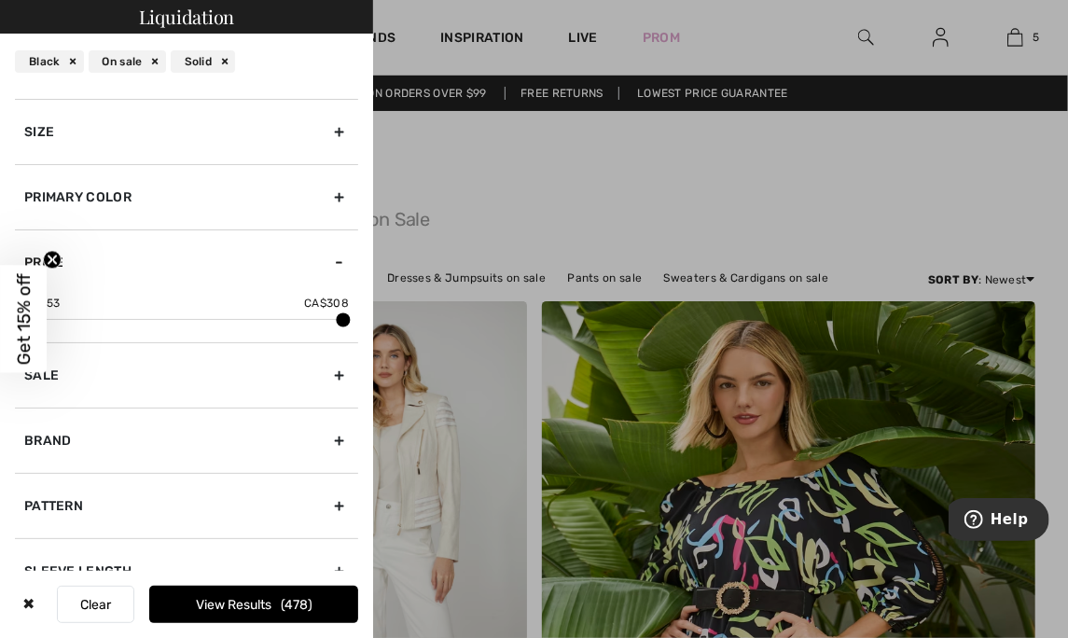
click at [216, 307] on div "CA$ 53 CA$ 308" at bounding box center [186, 307] width 325 height 24
click at [202, 319] on div at bounding box center [187, 319] width 314 height 1
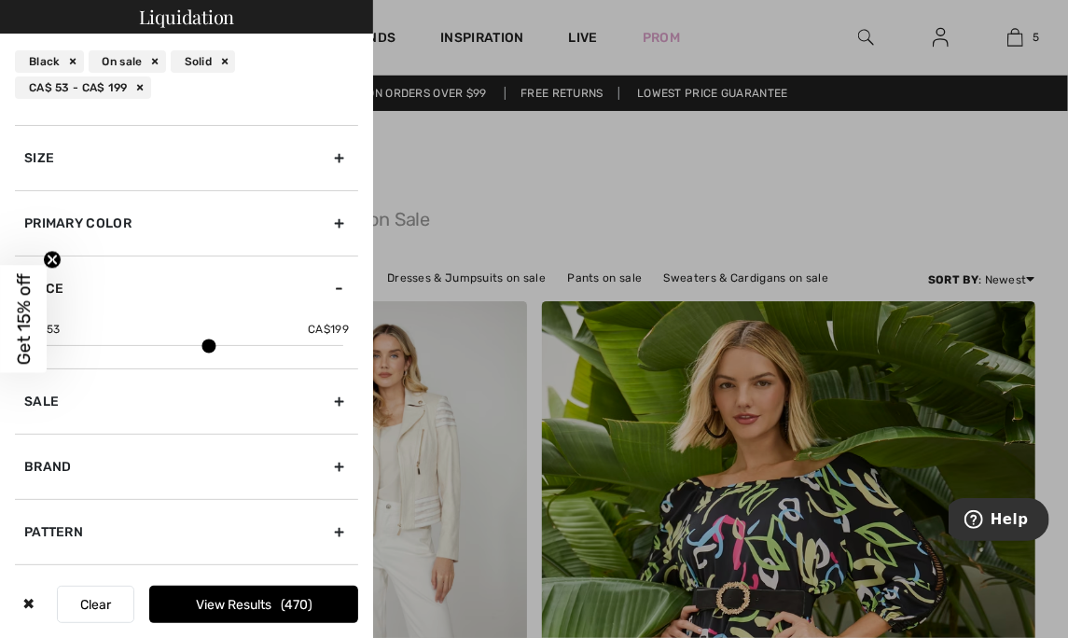
click at [248, 345] on div at bounding box center [187, 345] width 314 height 1
click at [276, 599] on button "View Results 475" at bounding box center [253, 604] width 209 height 37
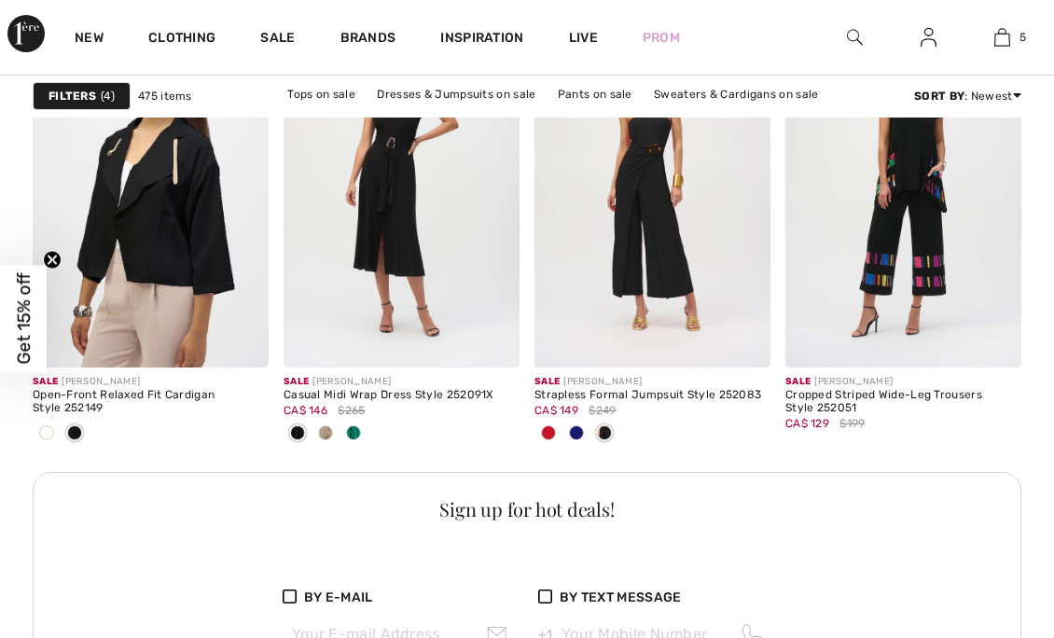
checkbox input "true"
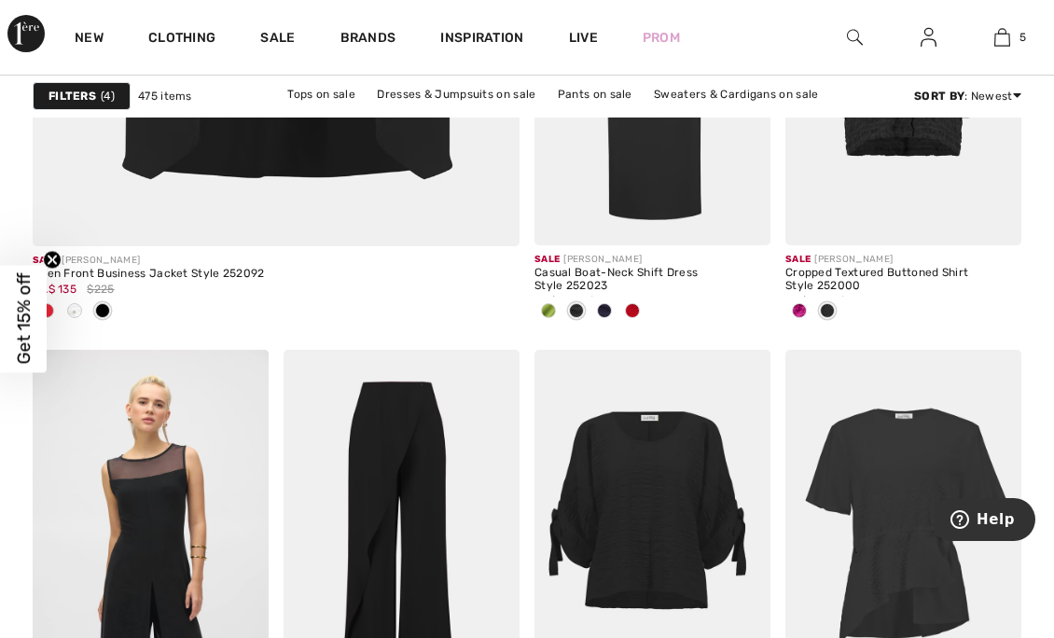
scroll to position [4615, 0]
click at [633, 314] on span at bounding box center [632, 310] width 15 height 15
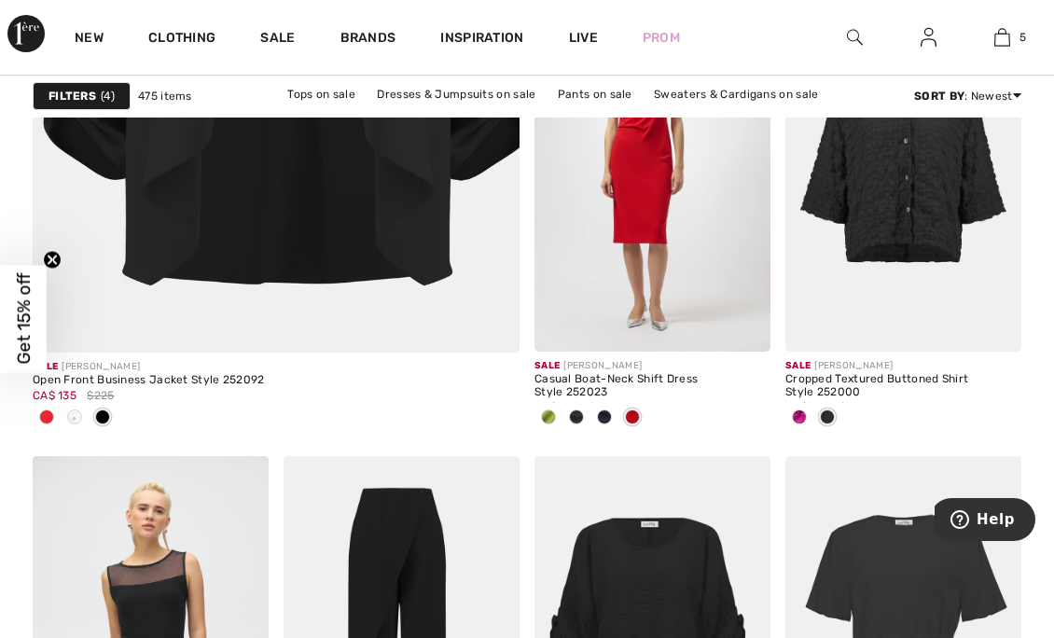
scroll to position [4526, 0]
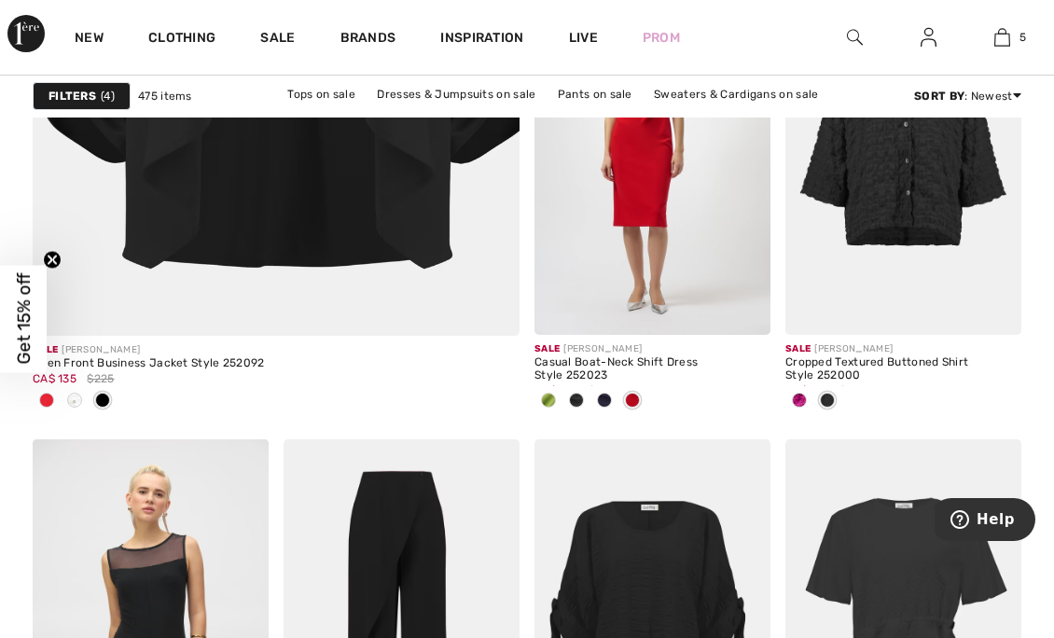
click at [835, 396] on span at bounding box center [827, 400] width 15 height 15
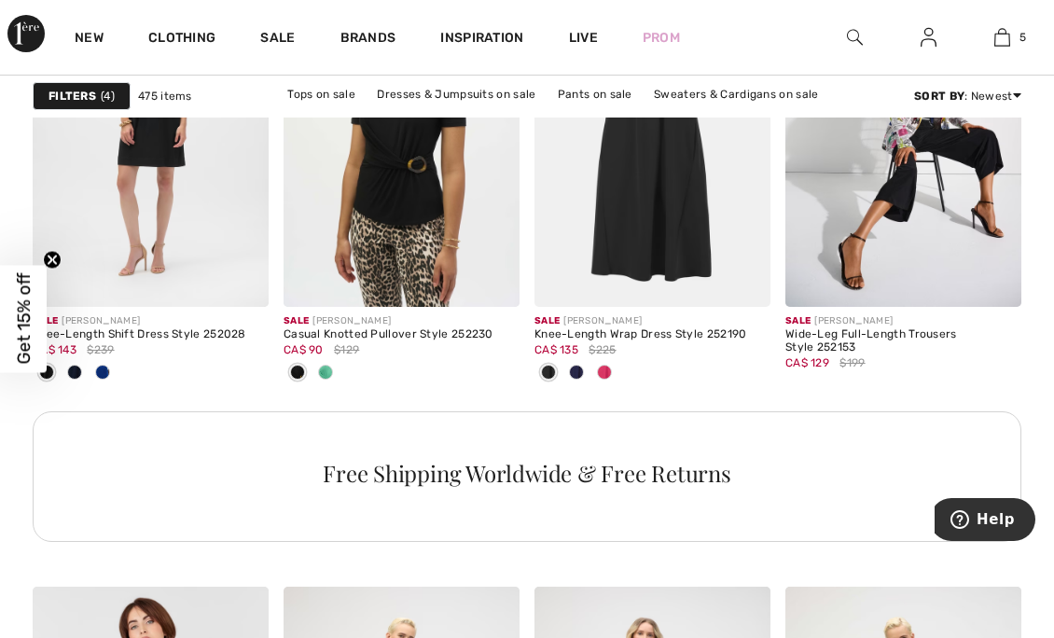
scroll to position [5474, 0]
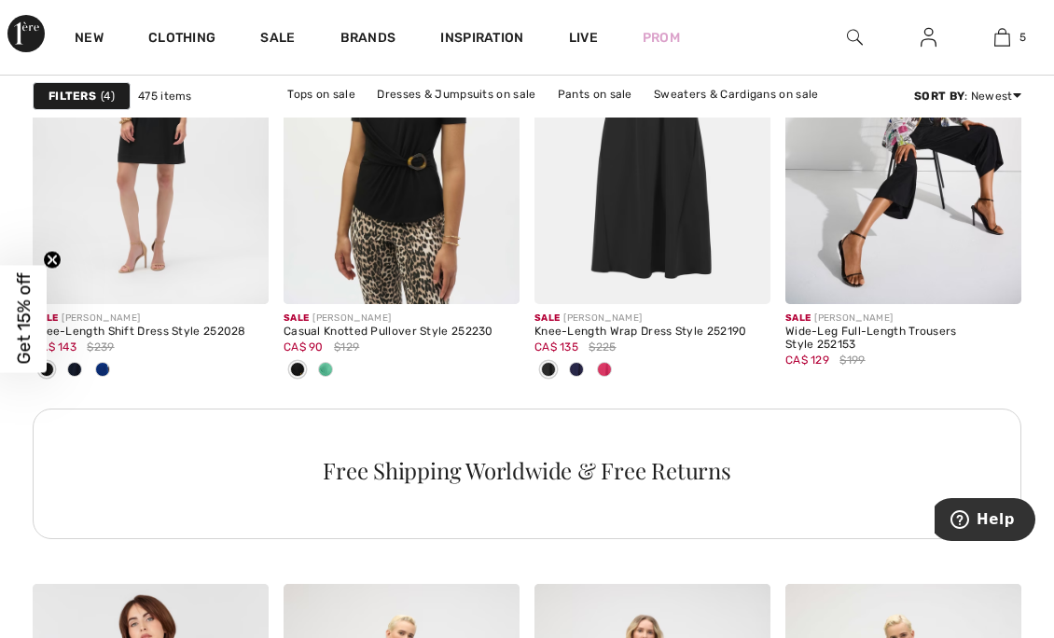
click at [338, 365] on div at bounding box center [326, 371] width 28 height 31
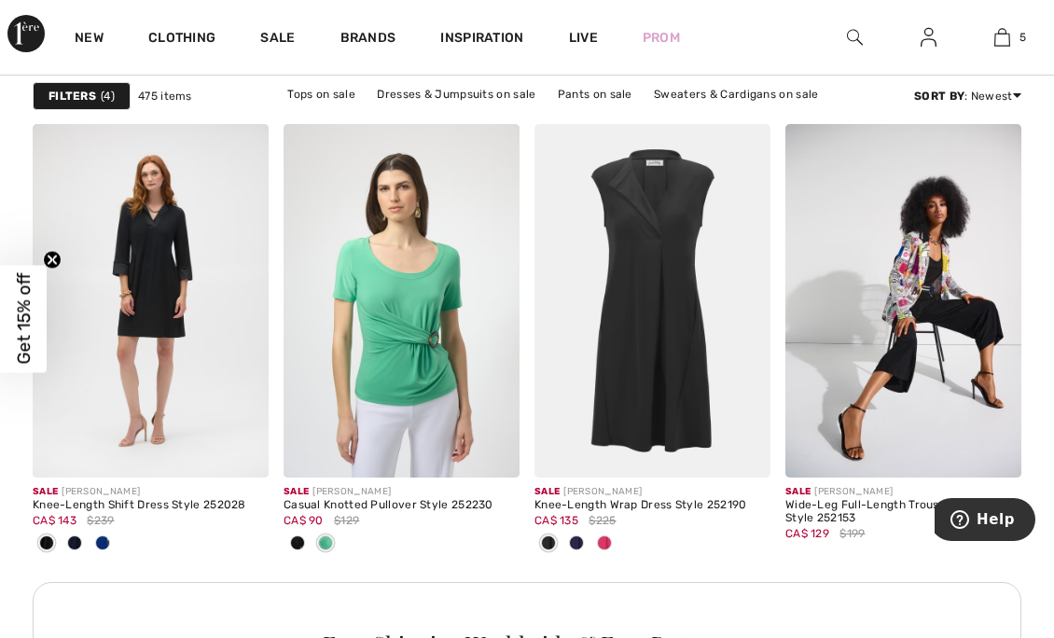
scroll to position [5300, 0]
click at [308, 525] on div "CA$ 90 $129" at bounding box center [402, 520] width 236 height 17
click at [310, 533] on div at bounding box center [298, 544] width 28 height 31
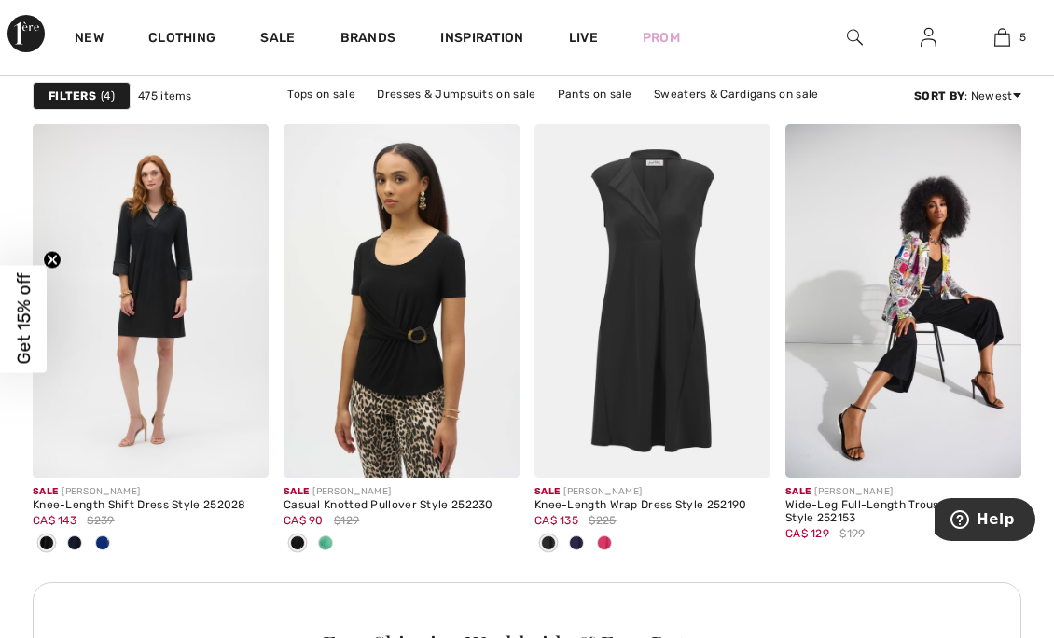
click at [498, 447] on img at bounding box center [491, 449] width 17 height 17
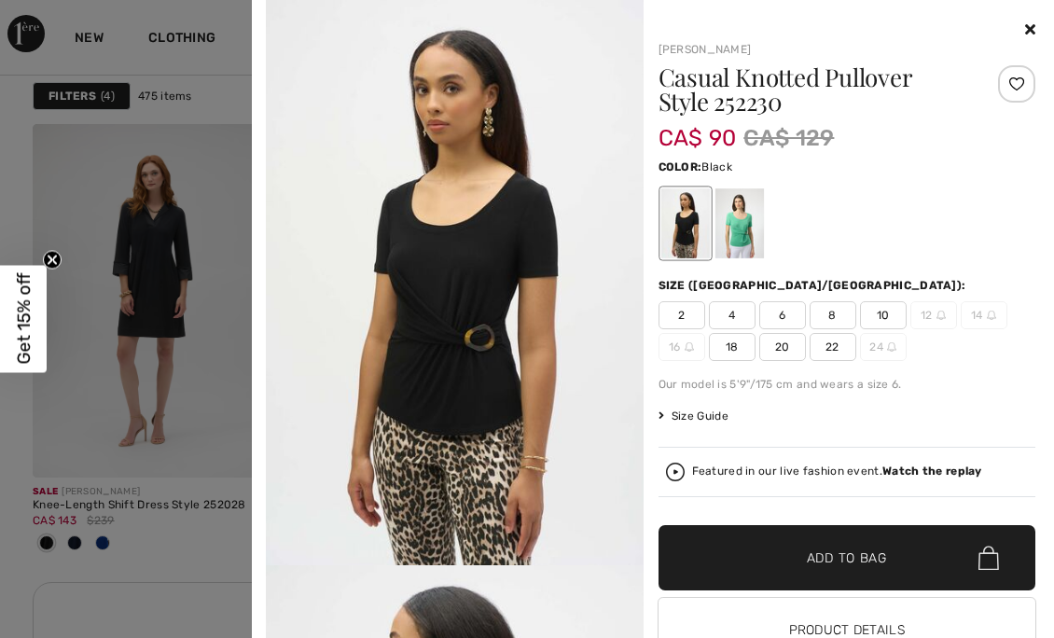
click at [736, 215] on div at bounding box center [739, 223] width 49 height 70
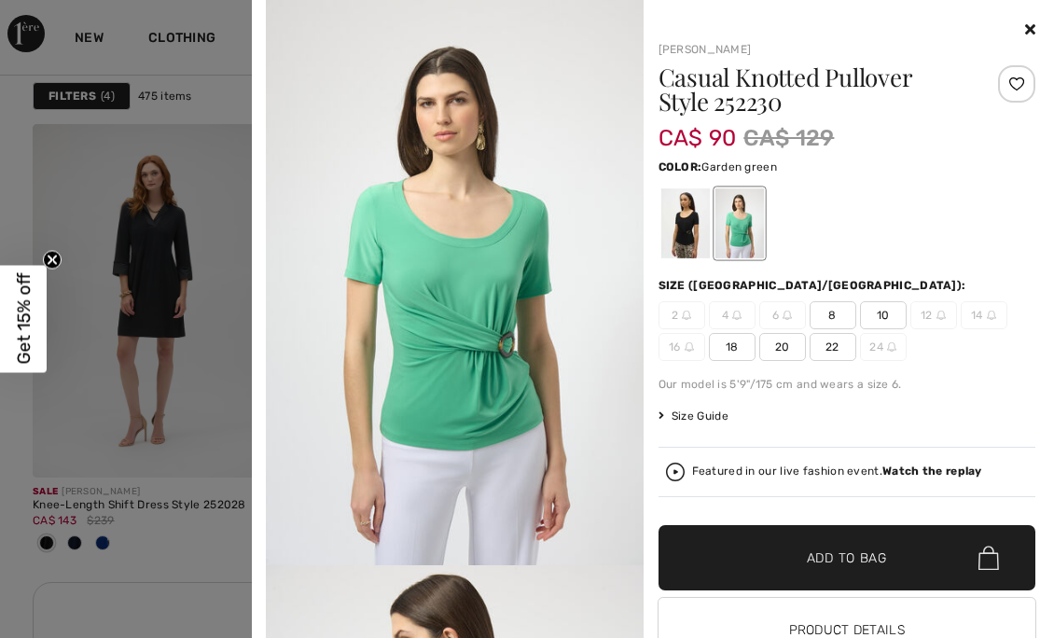
click at [694, 224] on div at bounding box center [685, 223] width 49 height 70
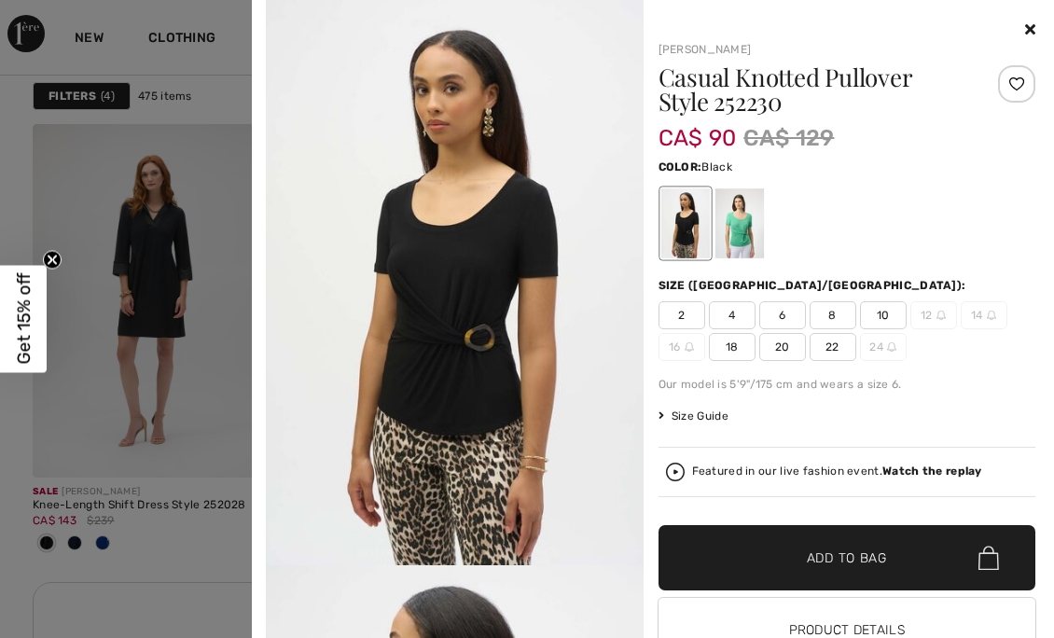
click at [1026, 32] on icon at bounding box center [1031, 28] width 10 height 15
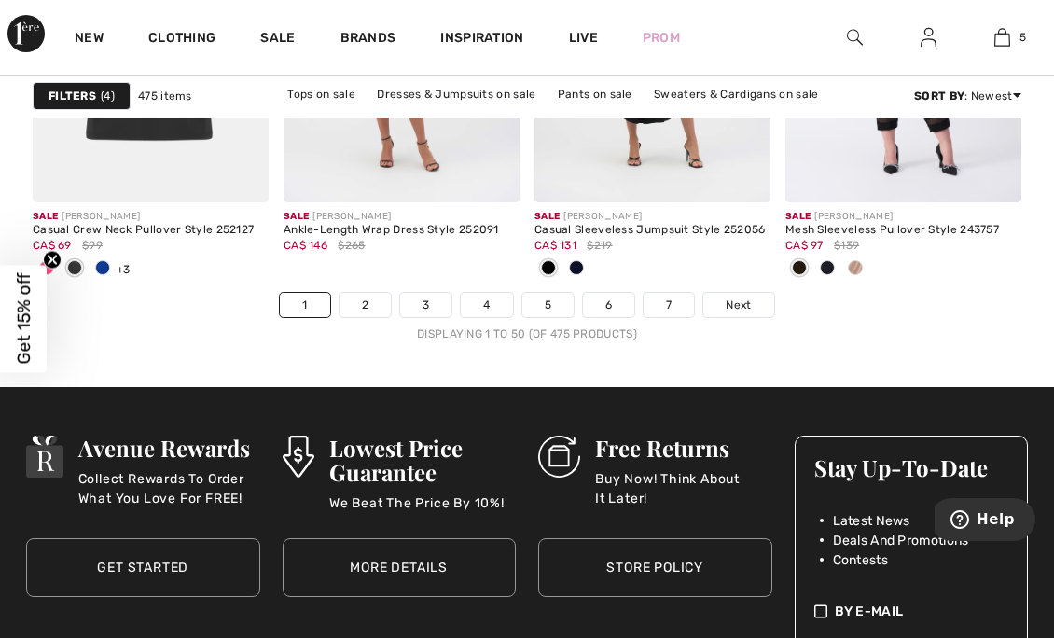
scroll to position [7107, 0]
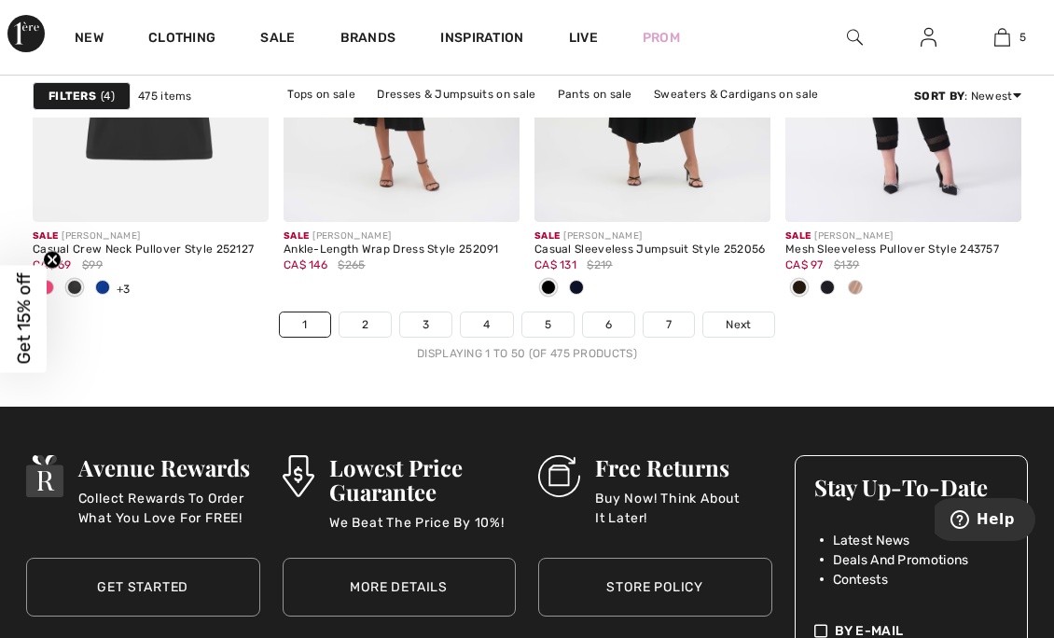
click at [739, 319] on span "Next" at bounding box center [738, 324] width 25 height 17
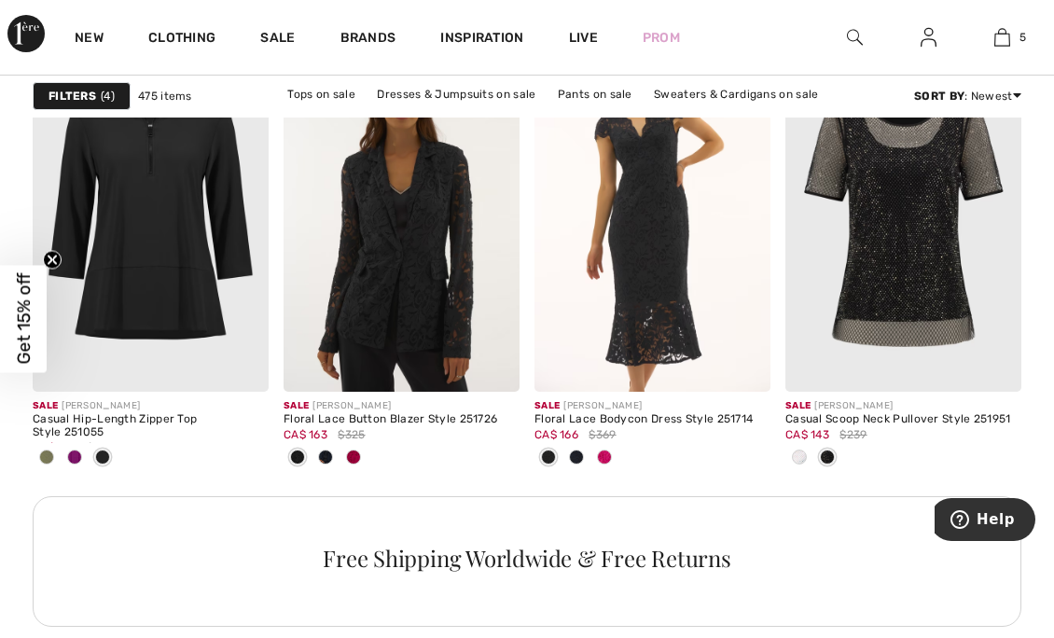
scroll to position [3378, 0]
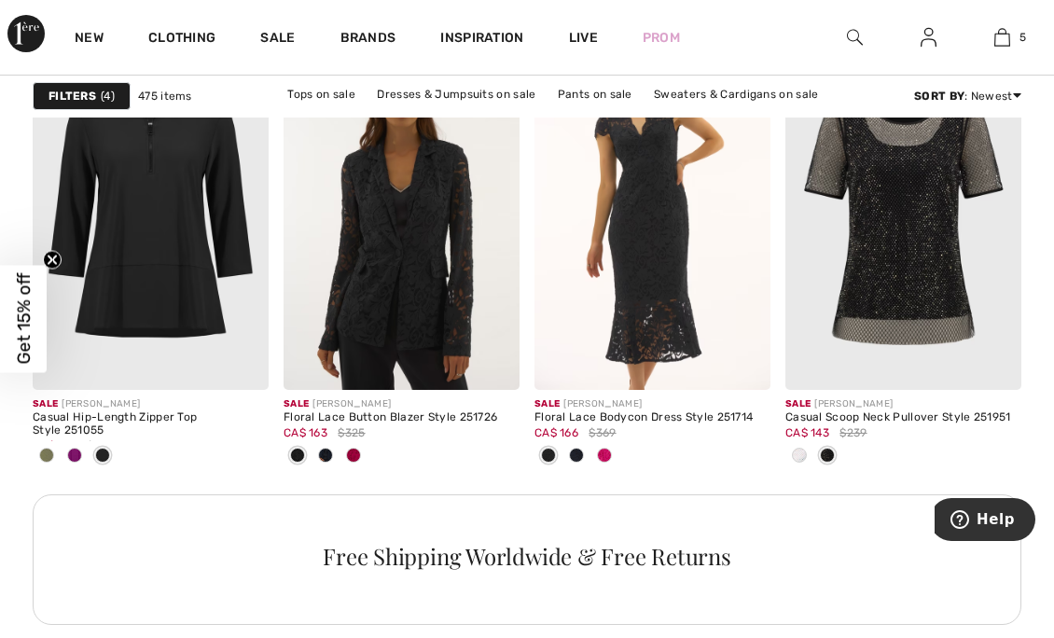
click at [77, 458] on span at bounding box center [74, 455] width 15 height 15
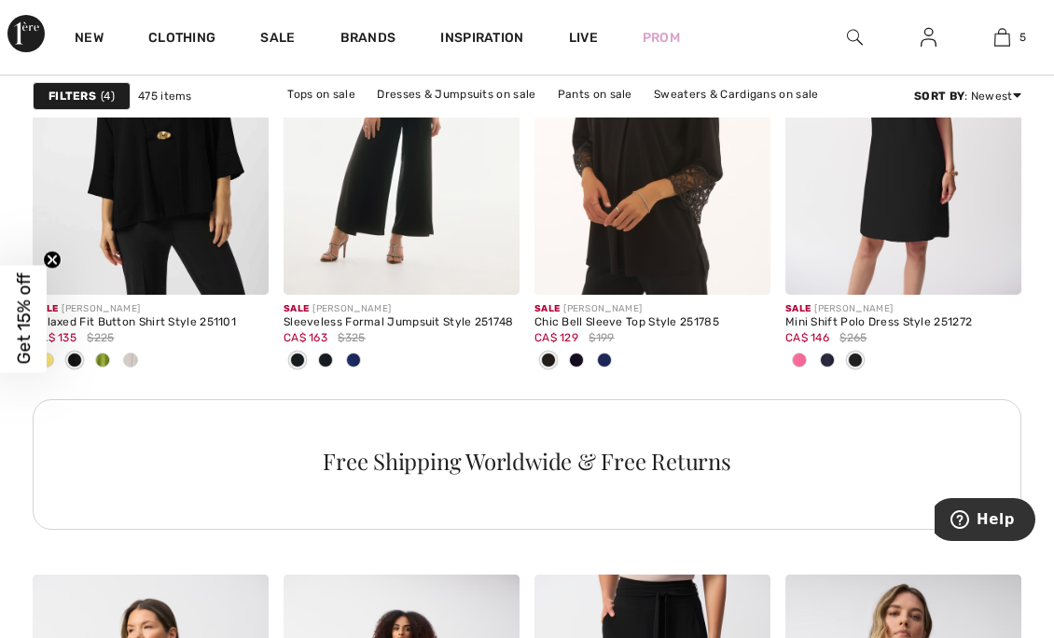
click at [130, 353] on span at bounding box center [130, 360] width 15 height 15
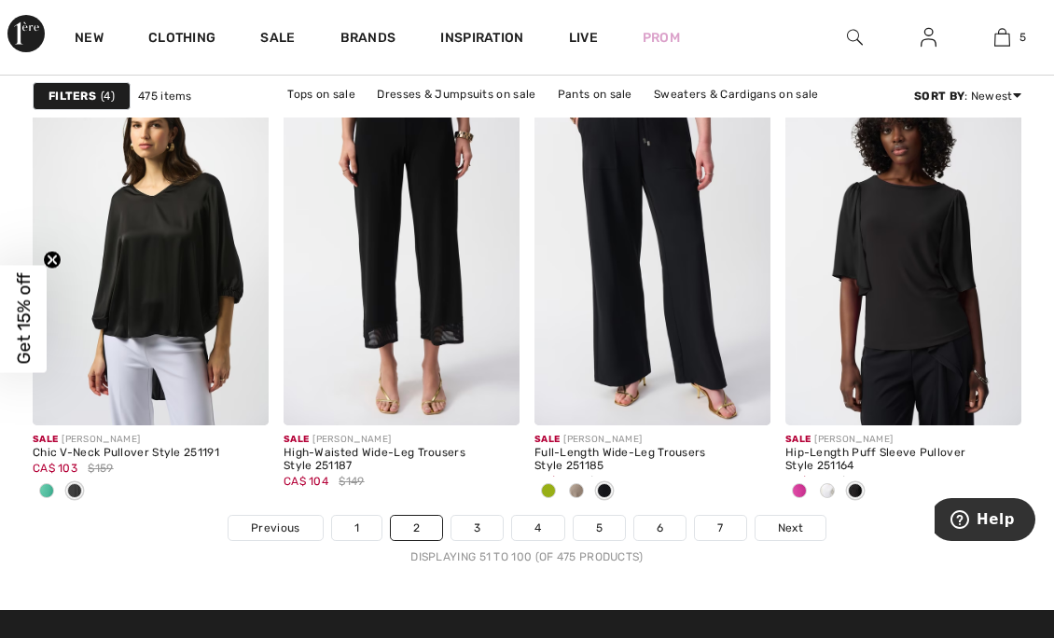
scroll to position [6900, 0]
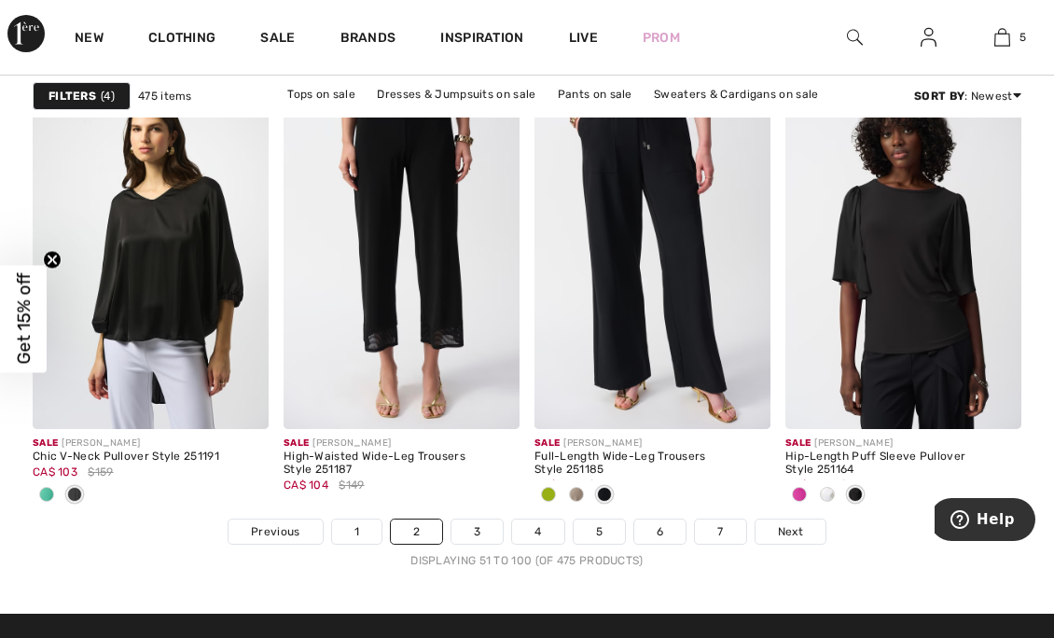
click at [789, 527] on span "Next" at bounding box center [790, 531] width 25 height 17
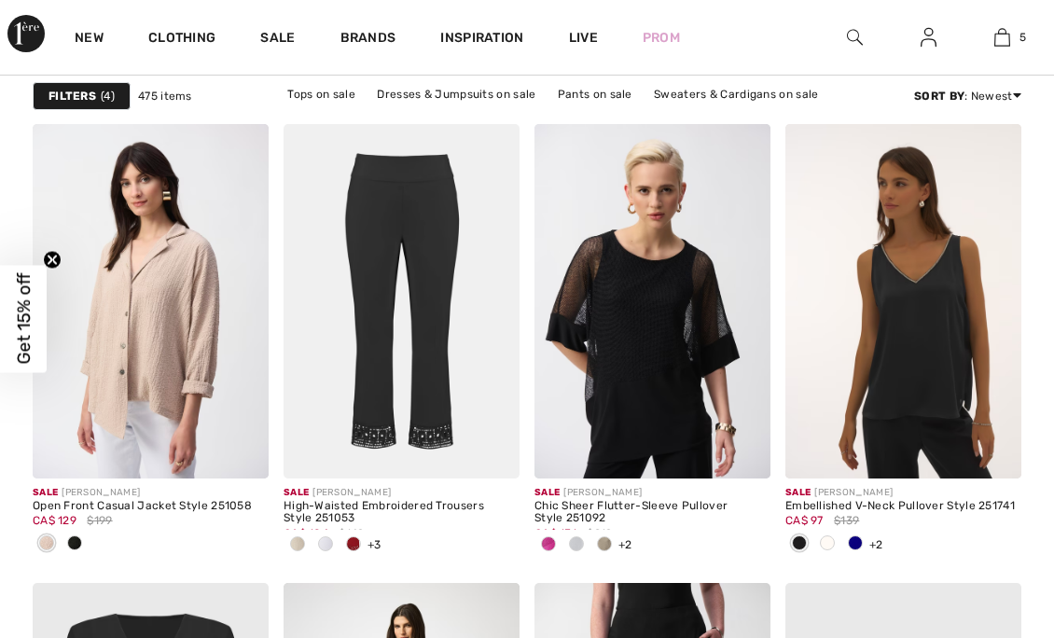
checkbox input "true"
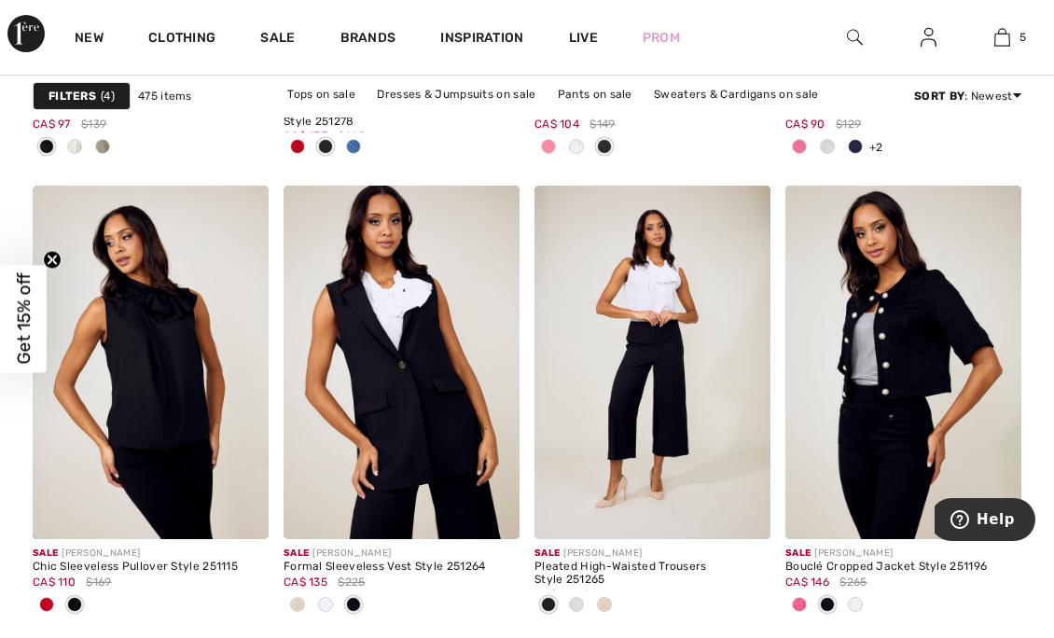
scroll to position [3232, 0]
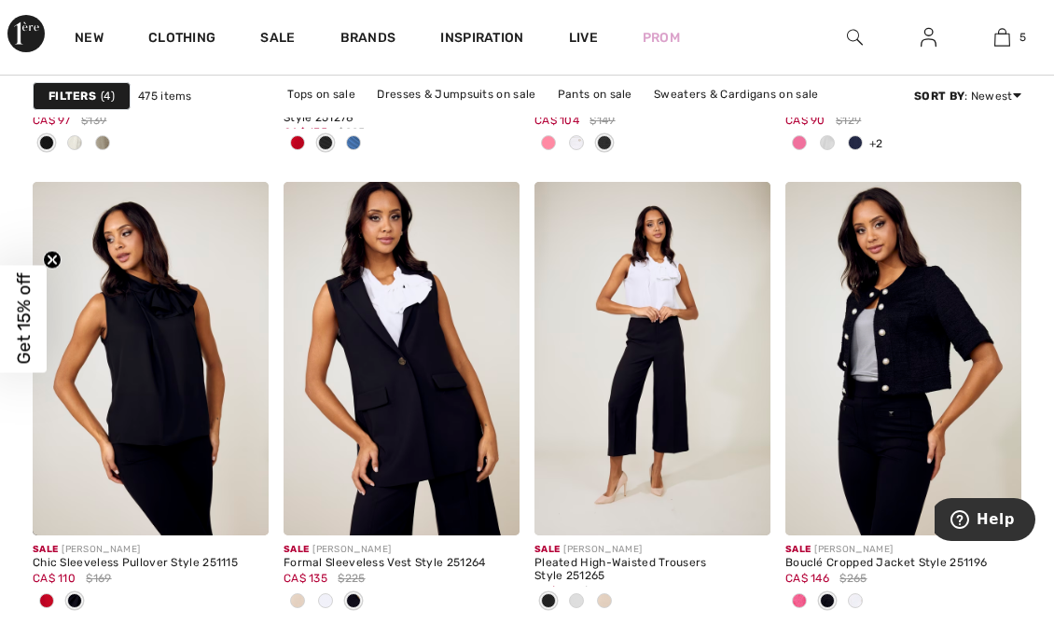
click at [858, 597] on span at bounding box center [855, 600] width 15 height 15
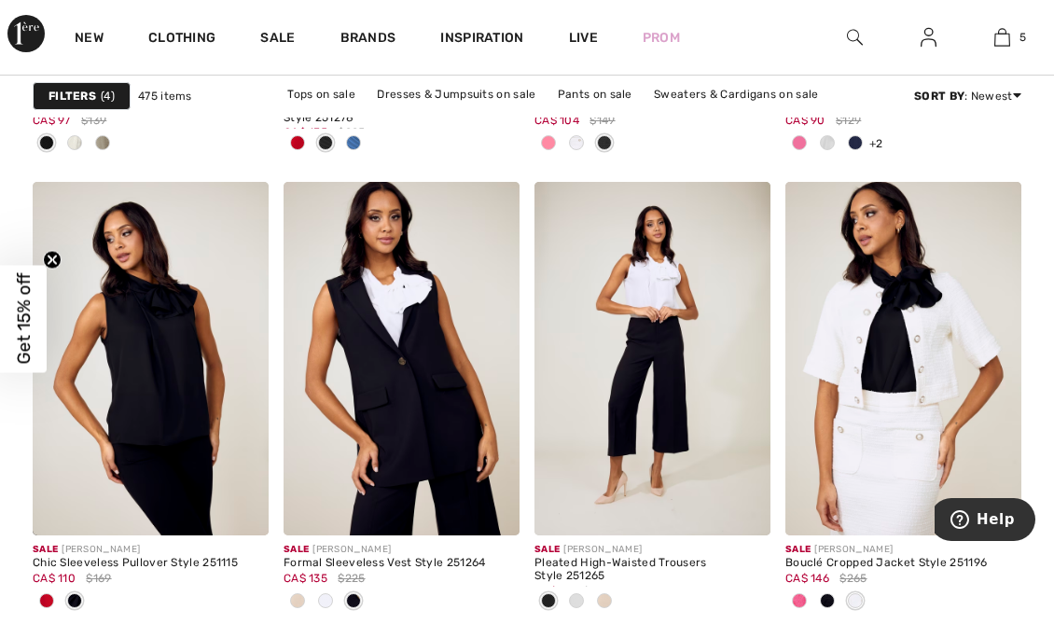
click at [833, 603] on span at bounding box center [827, 600] width 15 height 15
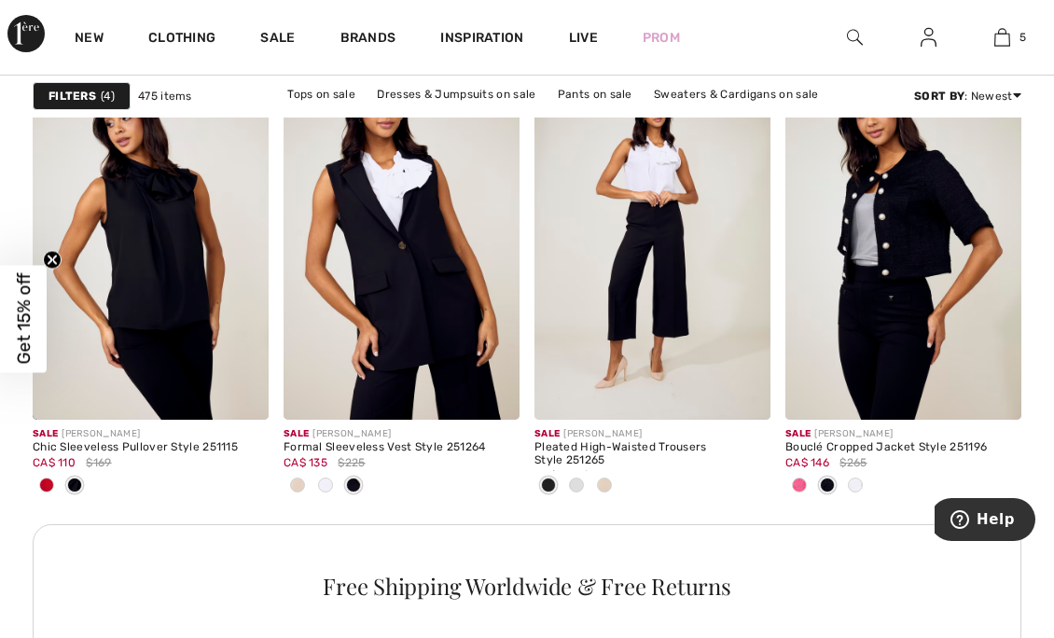
scroll to position [3357, 0]
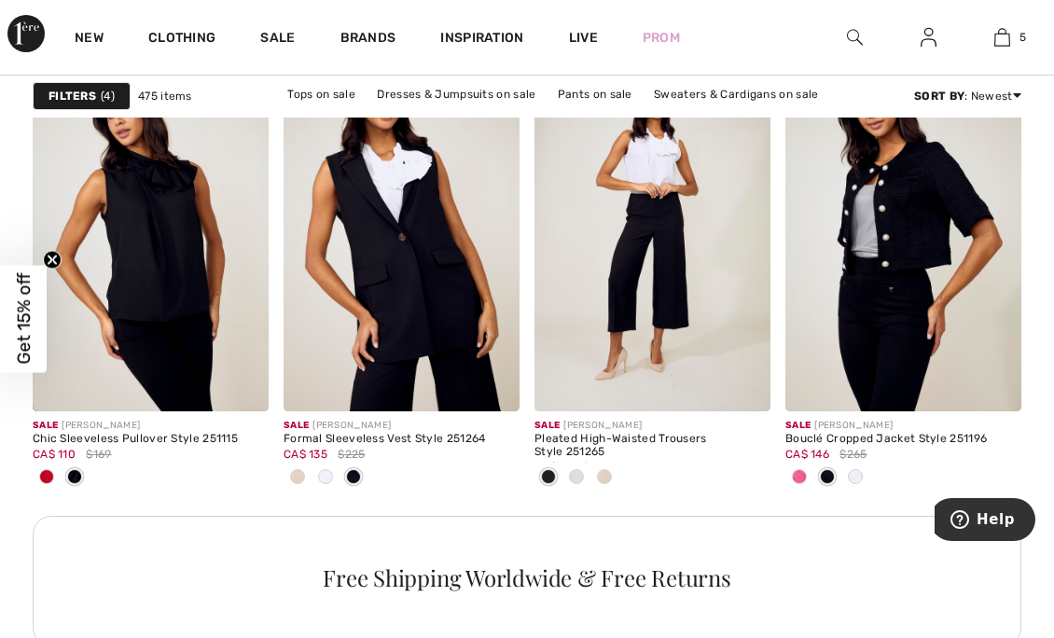
click at [47, 476] on span at bounding box center [46, 476] width 15 height 15
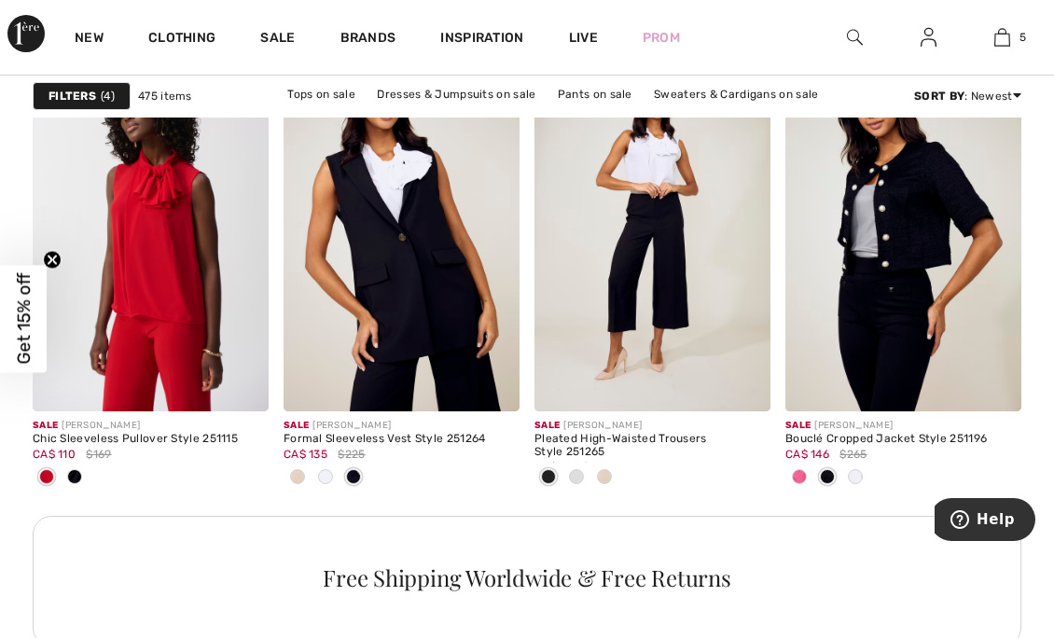
click at [298, 476] on span at bounding box center [297, 476] width 15 height 15
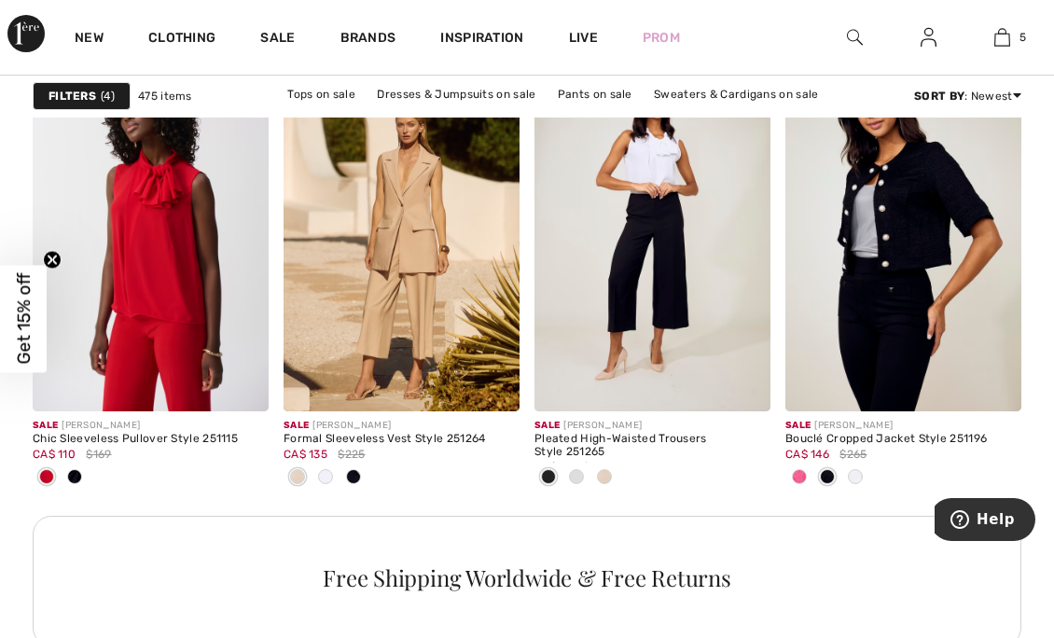
click at [330, 476] on span at bounding box center [325, 476] width 15 height 15
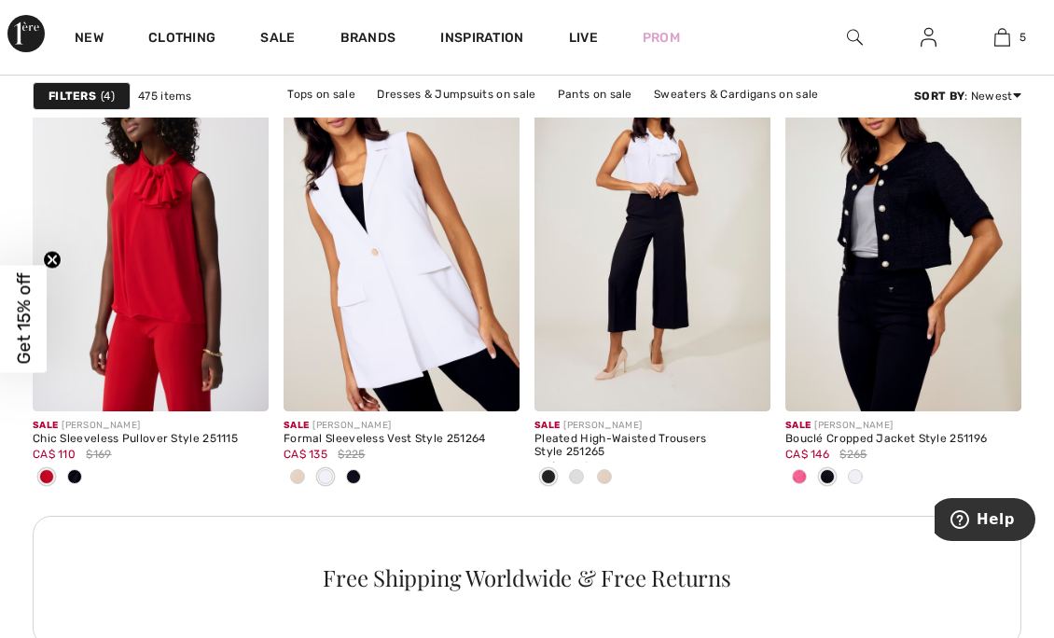
click at [588, 473] on div at bounding box center [577, 478] width 28 height 31
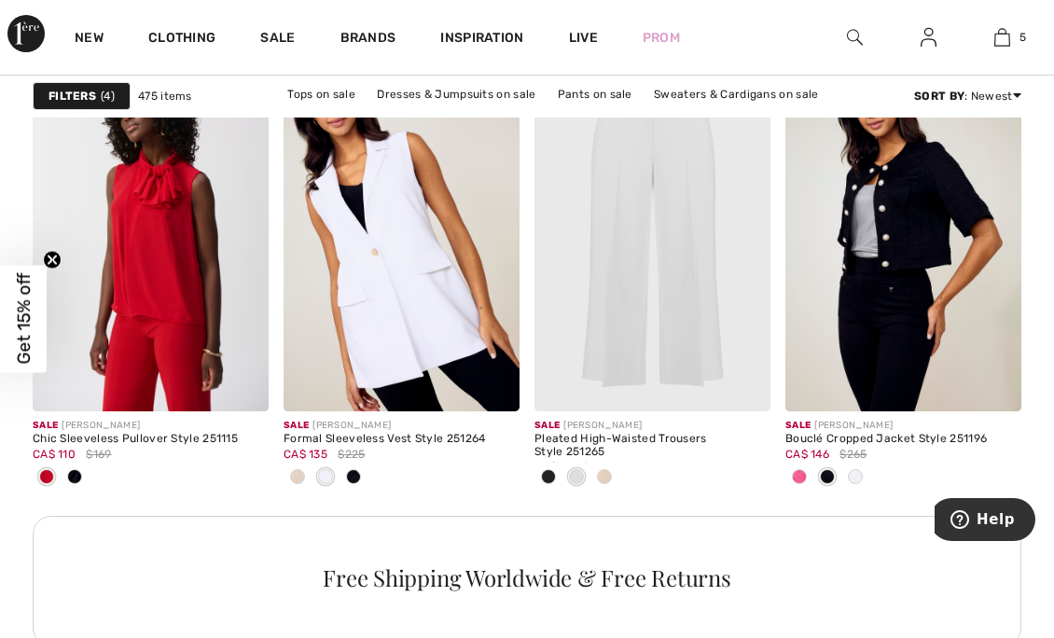
click at [301, 482] on div at bounding box center [298, 478] width 28 height 31
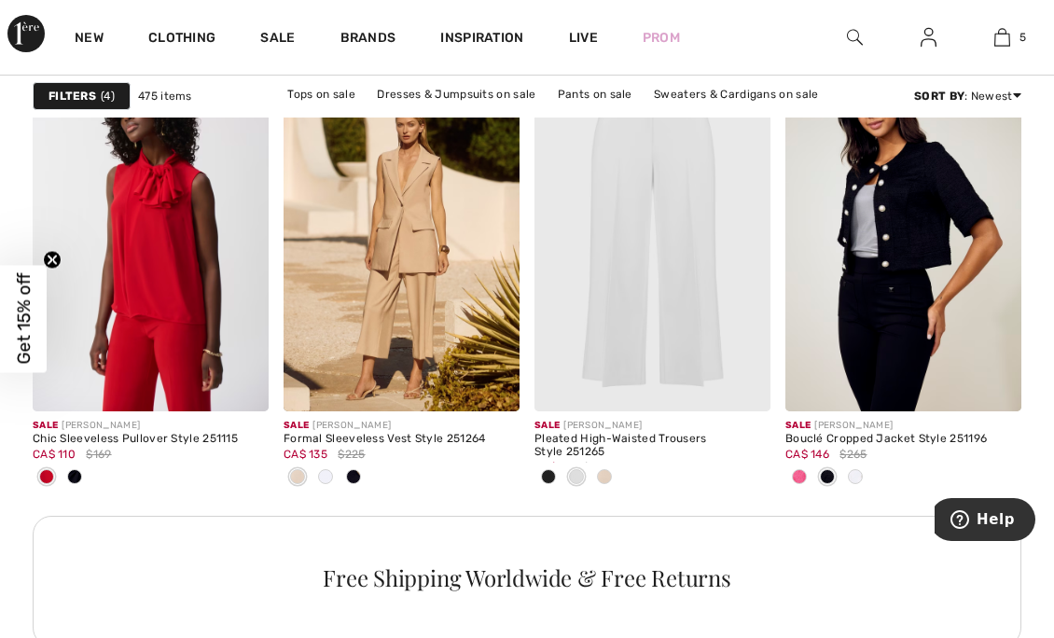
click at [327, 485] on div at bounding box center [326, 478] width 28 height 31
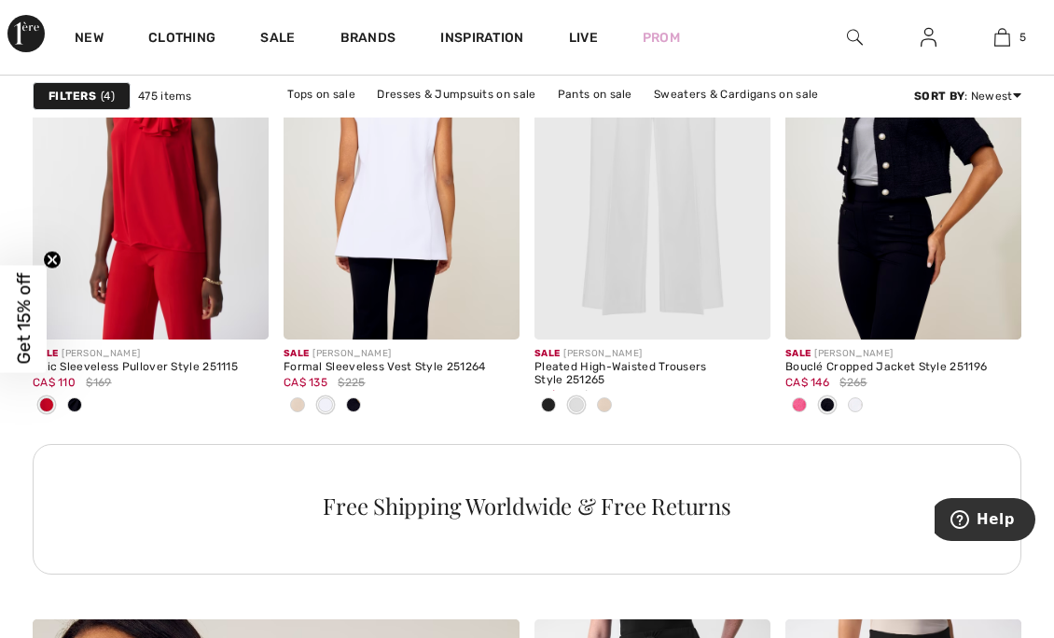
scroll to position [3427, 0]
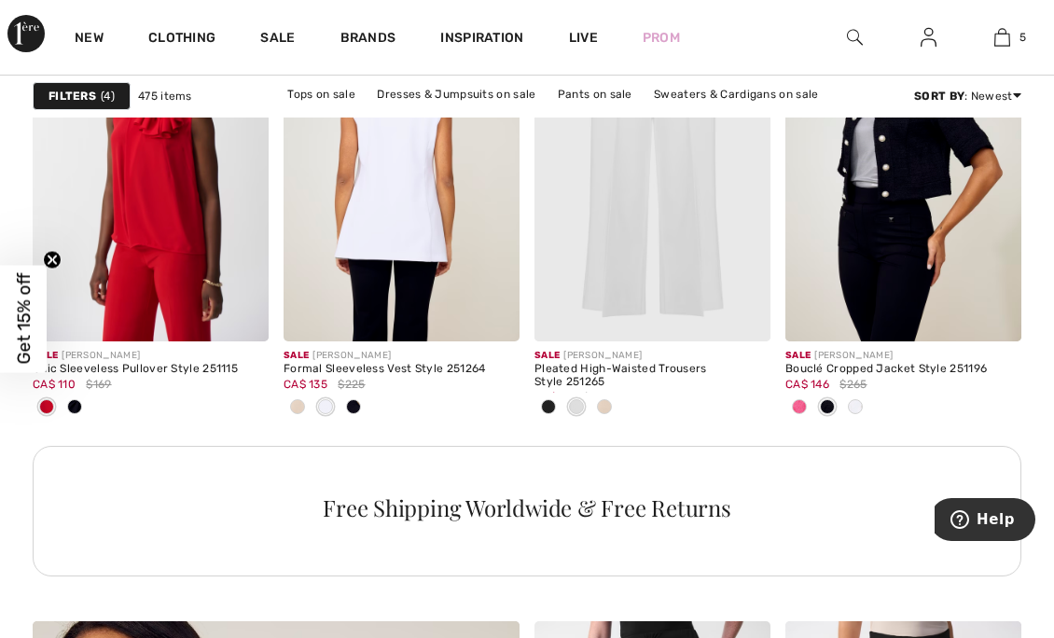
click at [483, 321] on span at bounding box center [491, 313] width 37 height 37
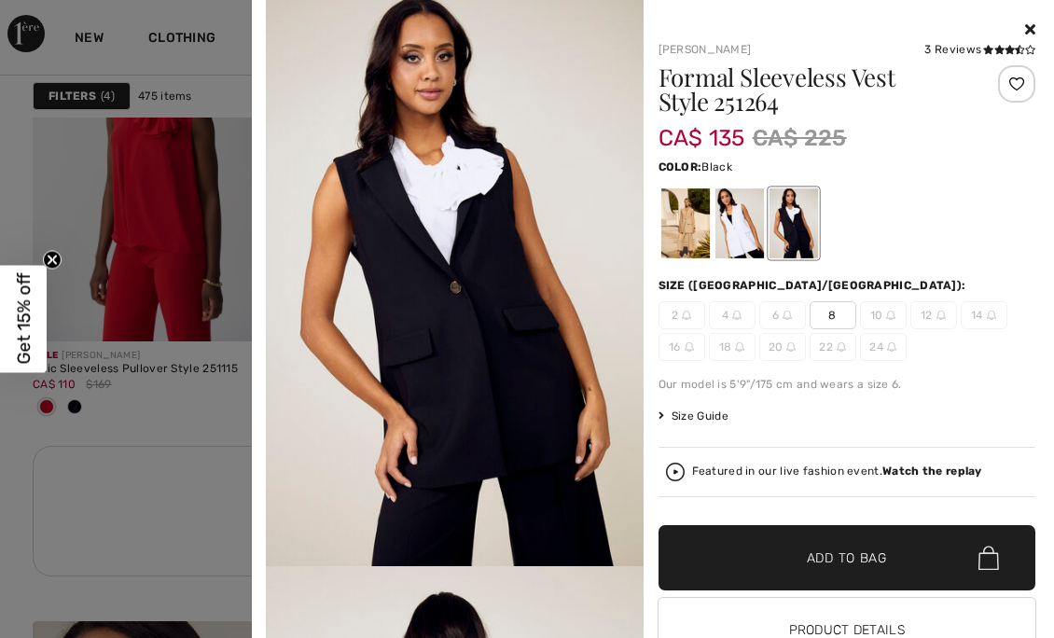
click at [730, 228] on div at bounding box center [739, 223] width 49 height 70
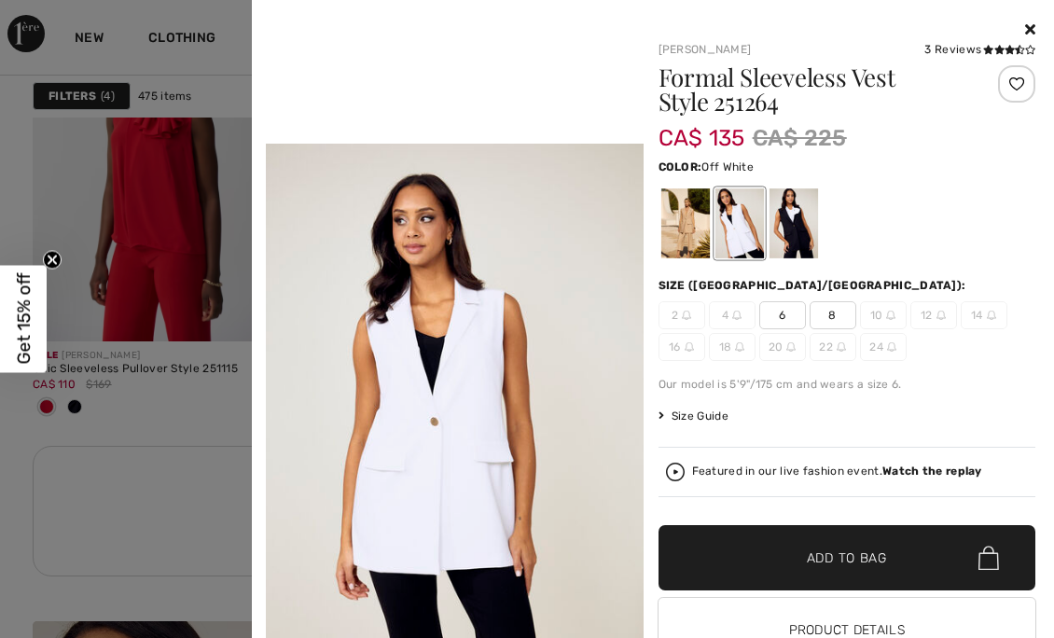
scroll to position [1179, 0]
click at [670, 219] on div at bounding box center [685, 223] width 49 height 70
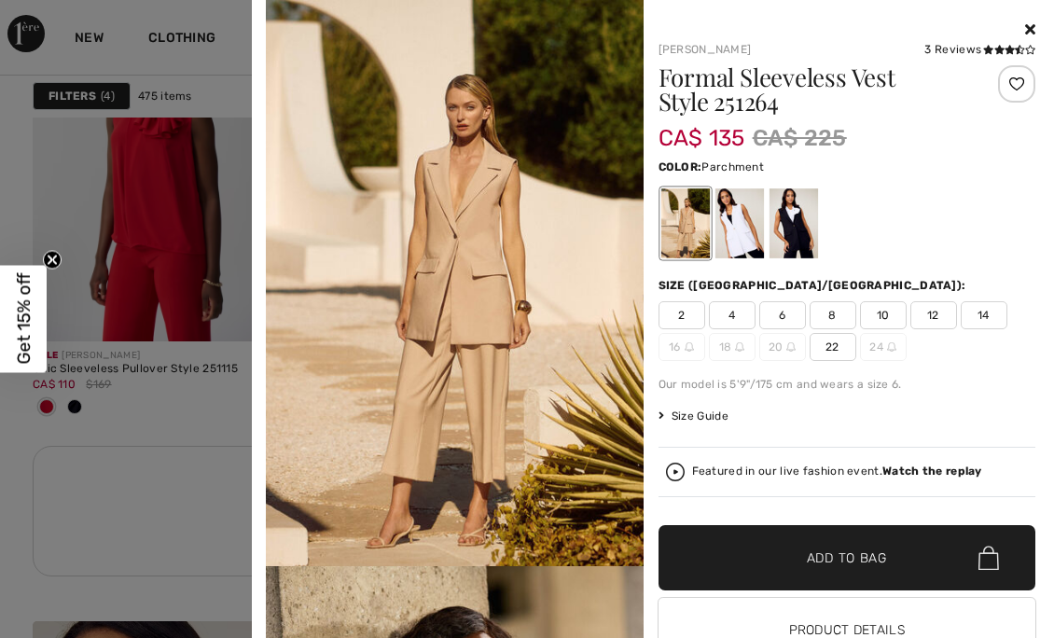
click at [757, 226] on div at bounding box center [739, 223] width 49 height 70
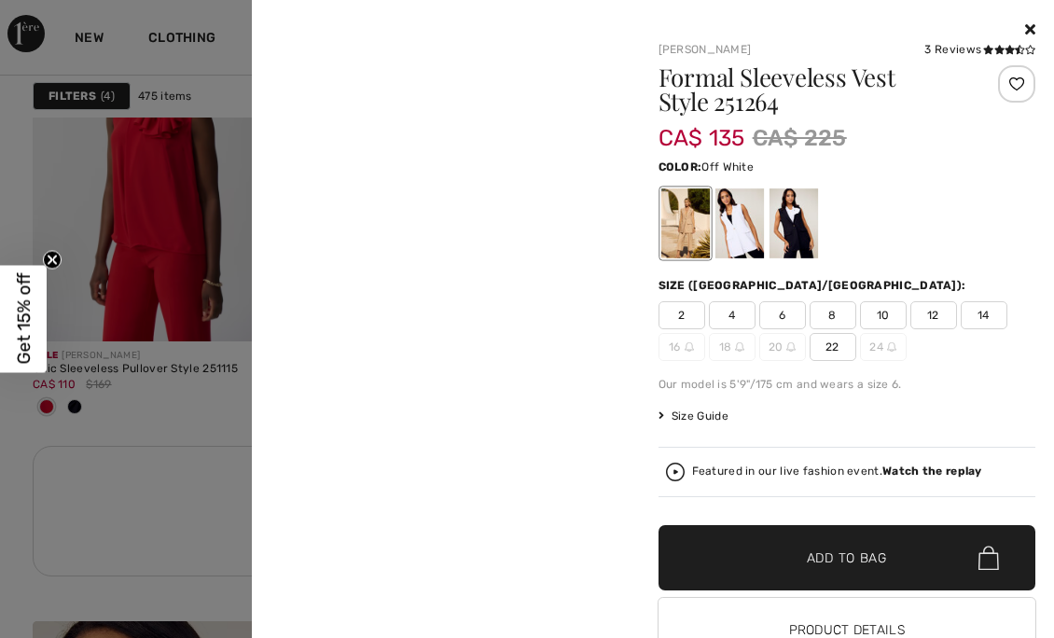
click at [717, 475] on div "Featured in our live fashion event. Watch the replay" at bounding box center [837, 472] width 290 height 12
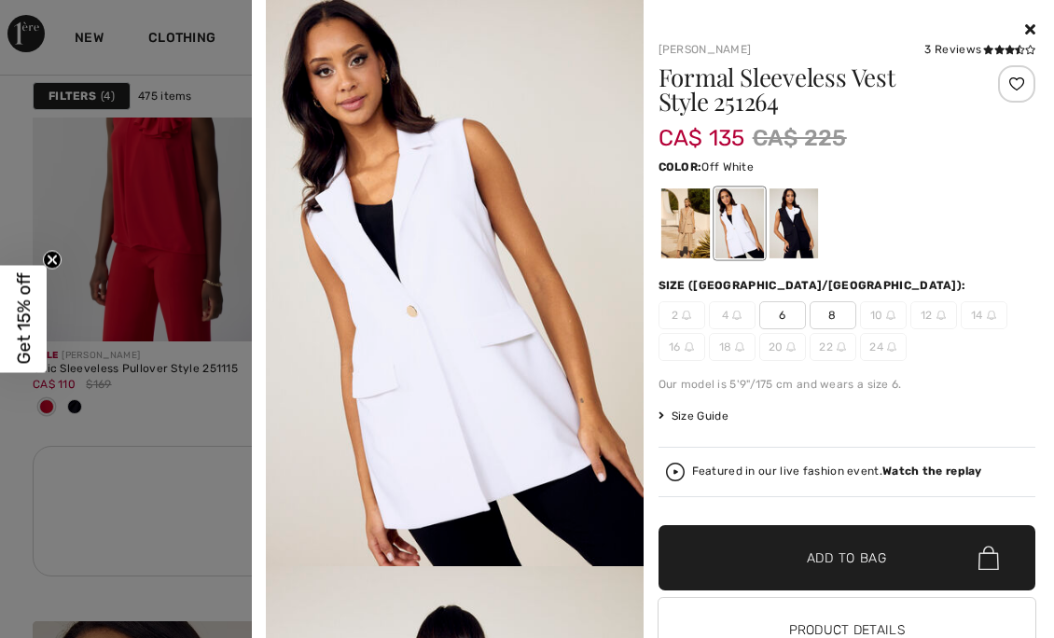
click at [666, 473] on img at bounding box center [675, 472] width 19 height 19
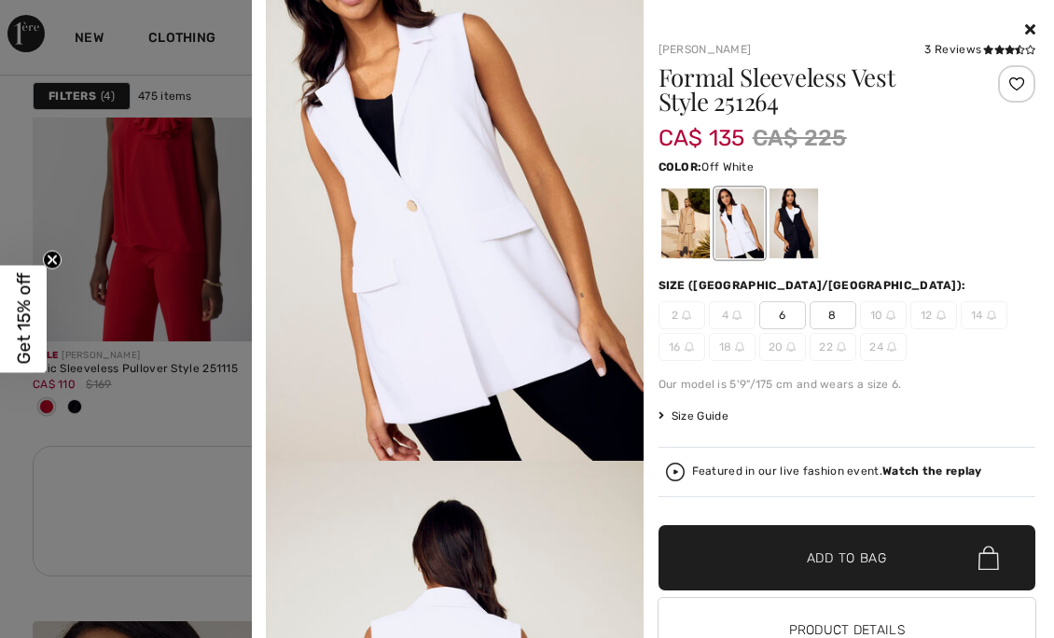
scroll to position [216, 0]
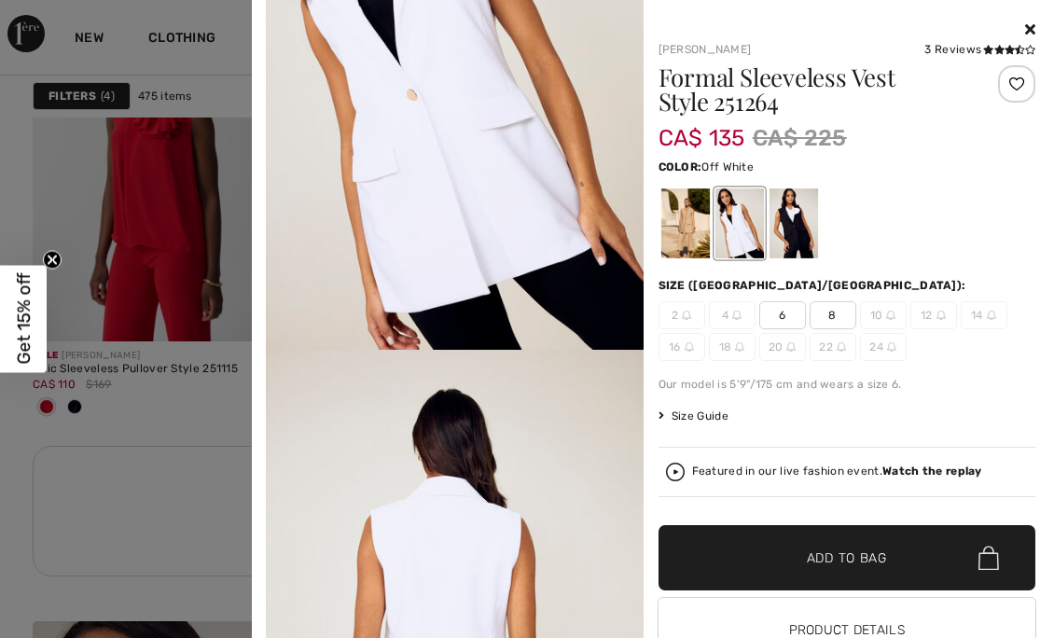
click at [150, 424] on div at bounding box center [527, 319] width 1054 height 638
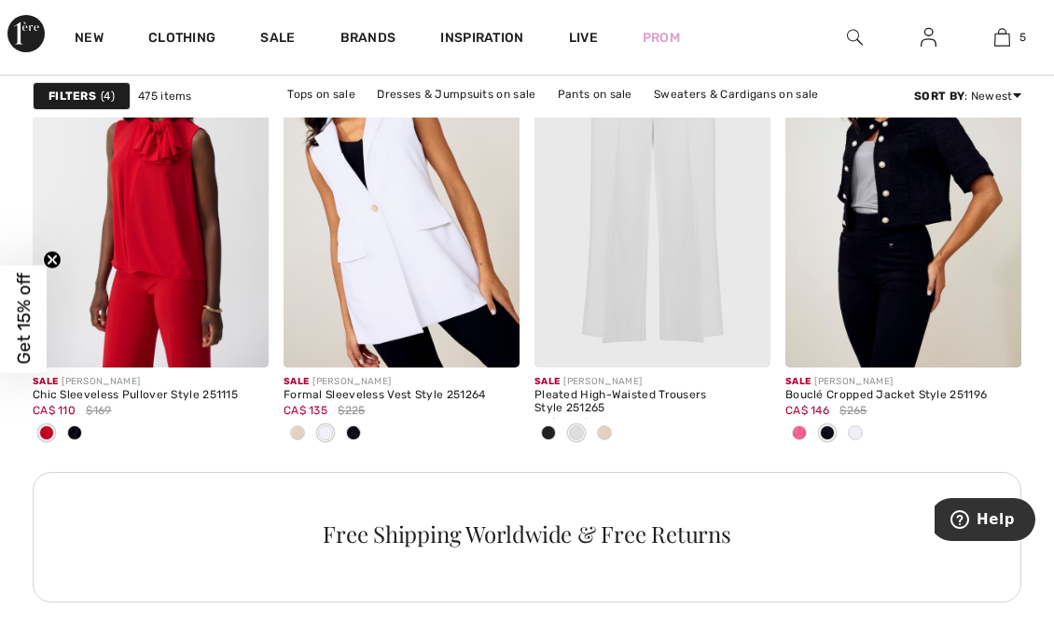
scroll to position [3342, 0]
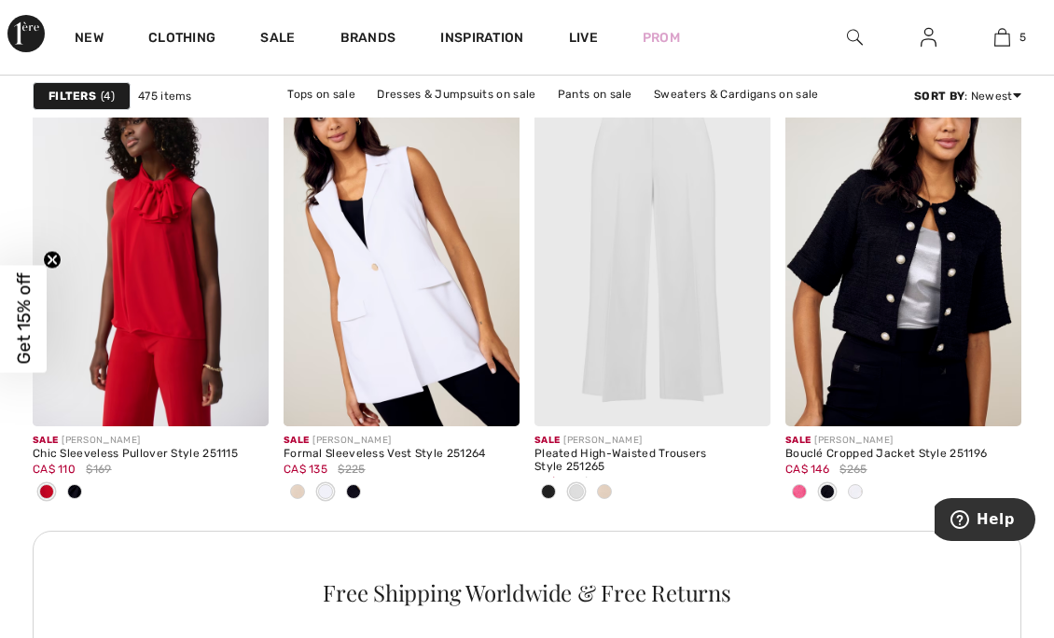
click at [994, 398] on img at bounding box center [993, 398] width 17 height 17
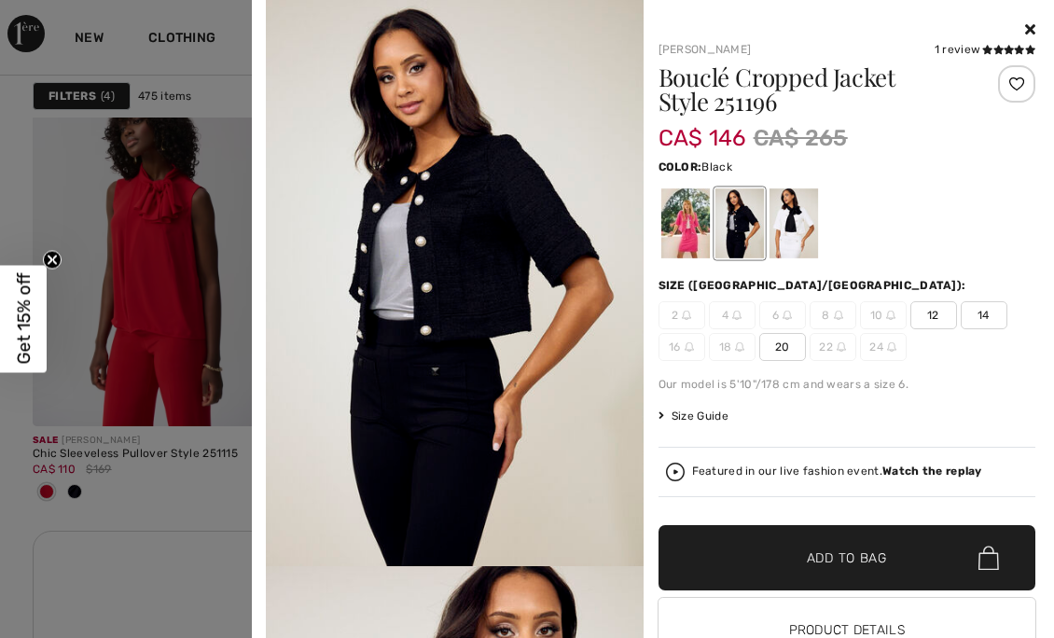
click at [784, 228] on div at bounding box center [793, 223] width 49 height 70
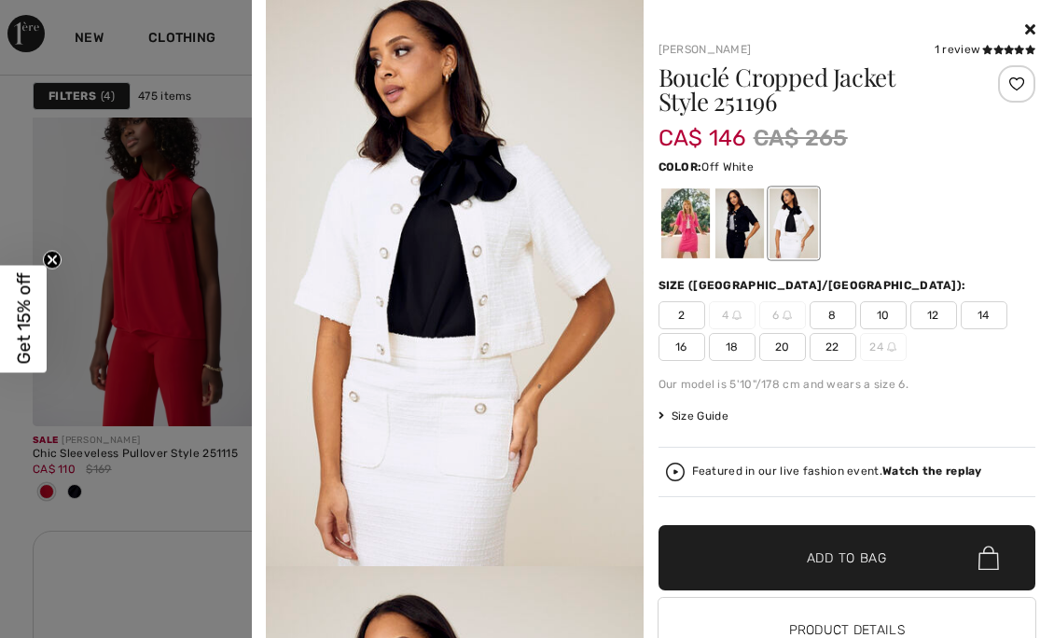
click at [678, 236] on div at bounding box center [685, 223] width 49 height 70
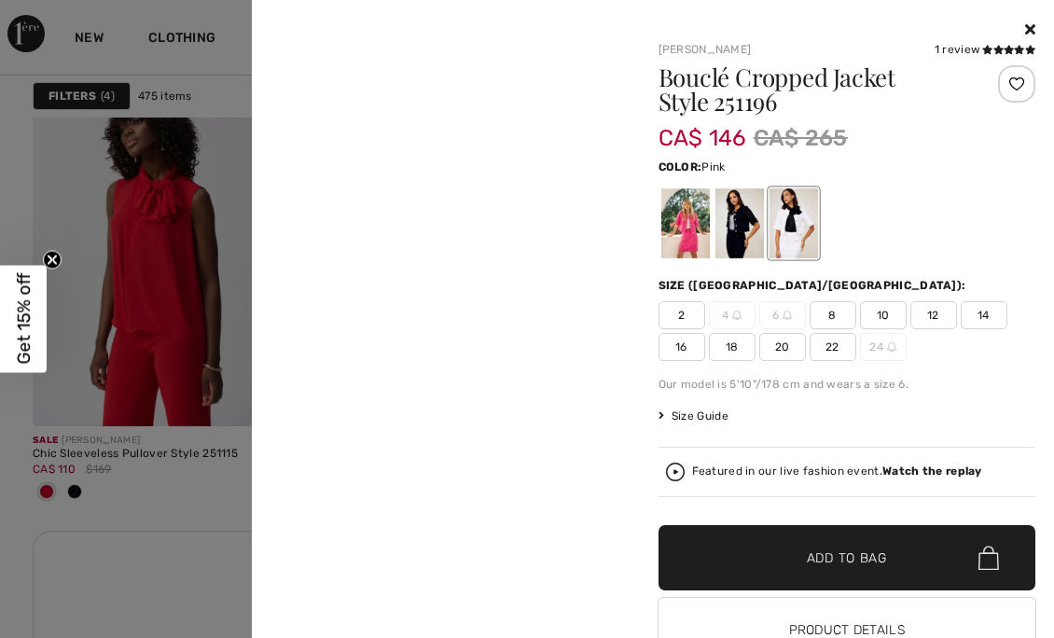
click at [746, 235] on div at bounding box center [739, 223] width 49 height 70
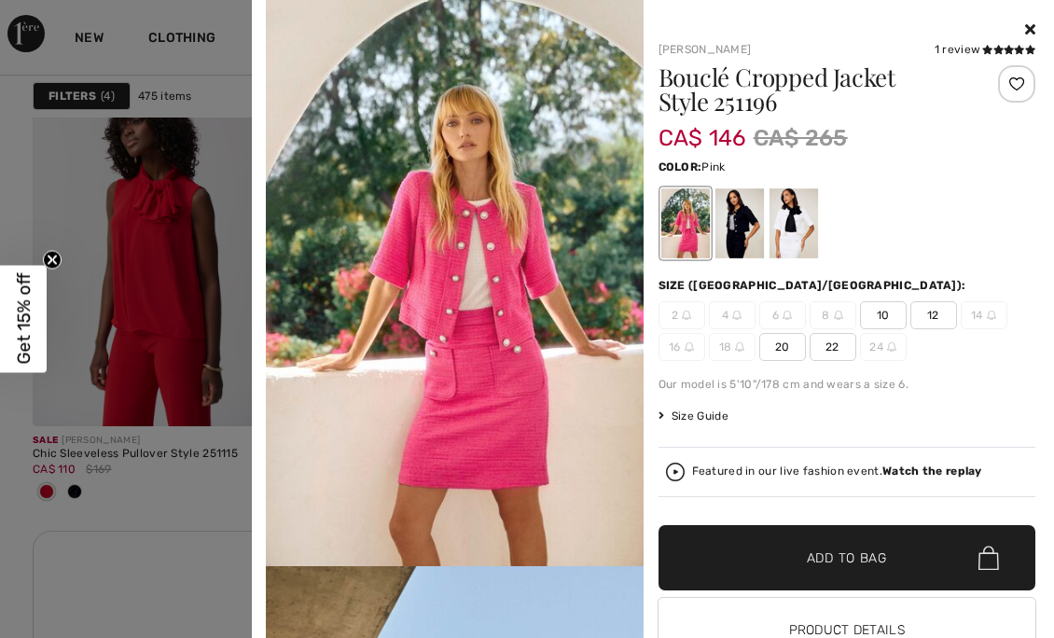
click at [115, 413] on div at bounding box center [527, 319] width 1054 height 638
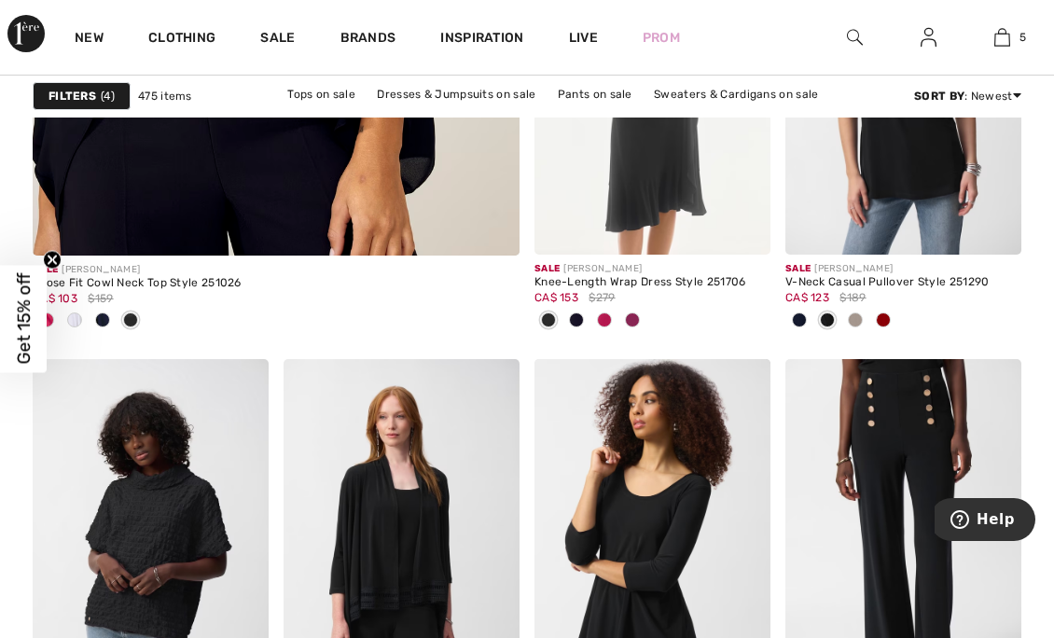
scroll to position [4612, 0]
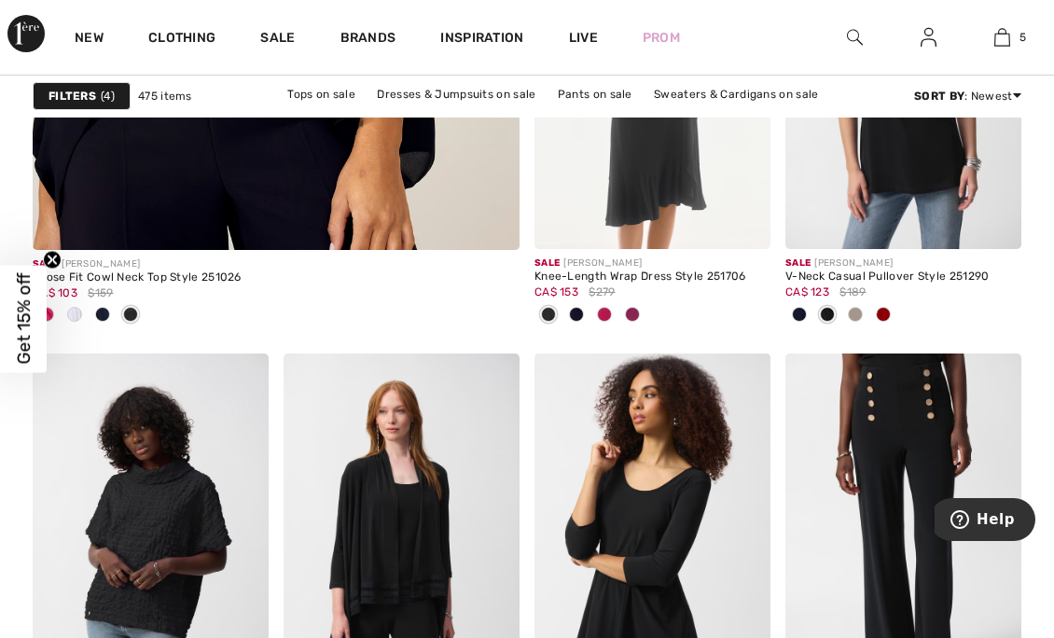
click at [78, 314] on span at bounding box center [74, 314] width 15 height 15
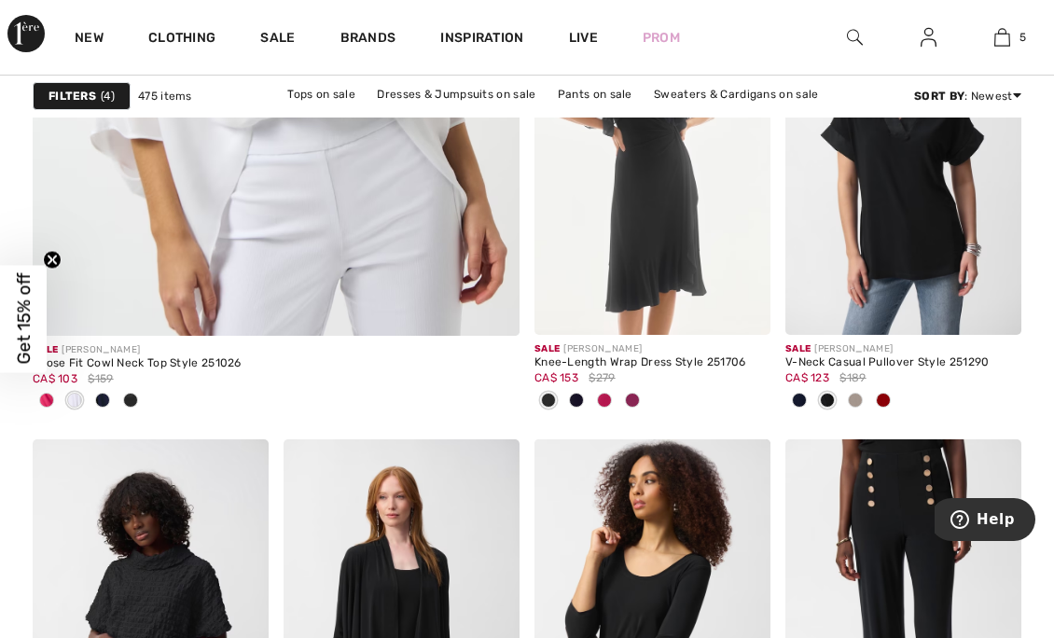
scroll to position [4529, 0]
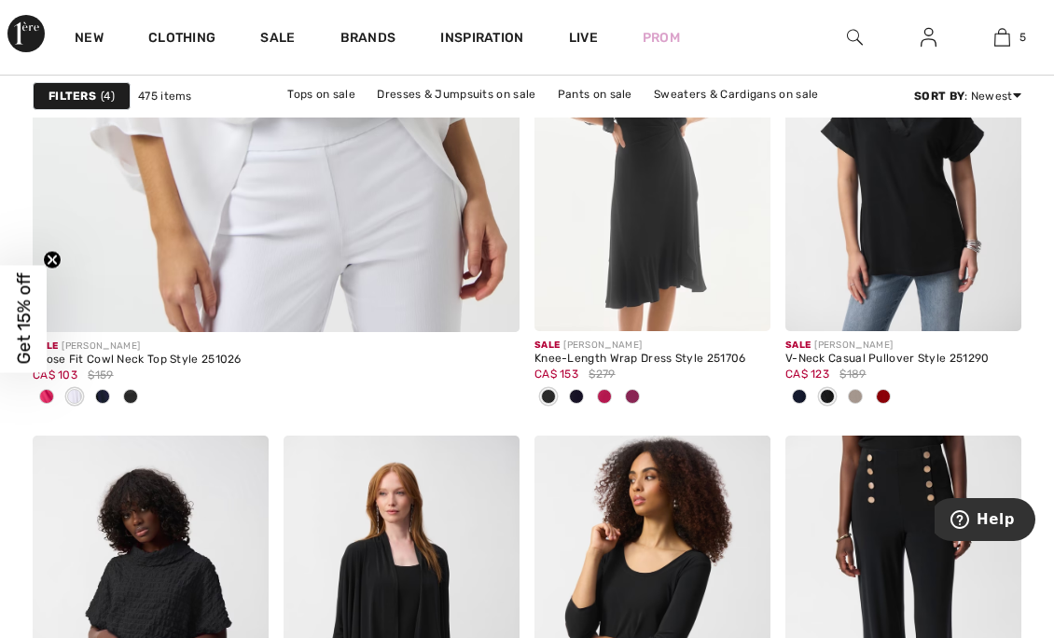
click at [499, 308] on img at bounding box center [491, 304] width 17 height 17
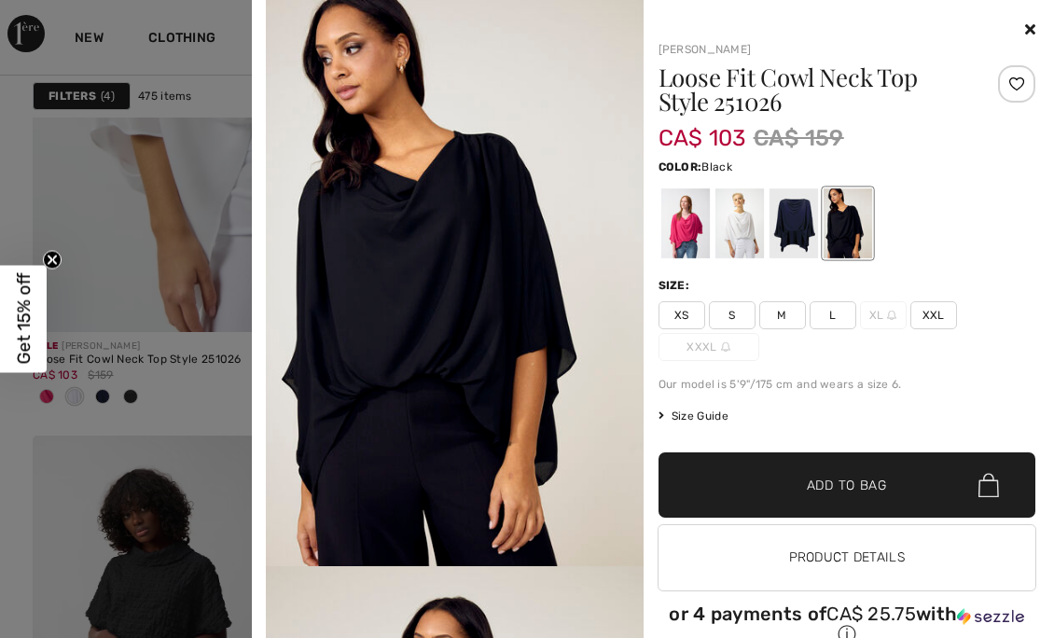
click at [737, 228] on div at bounding box center [739, 223] width 49 height 70
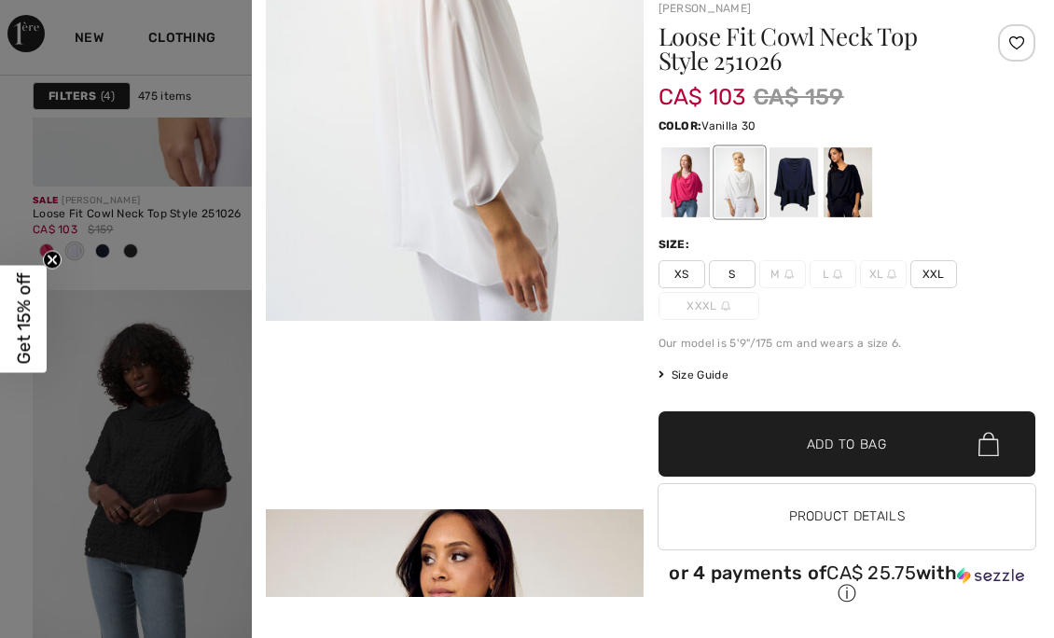
scroll to position [4681, 0]
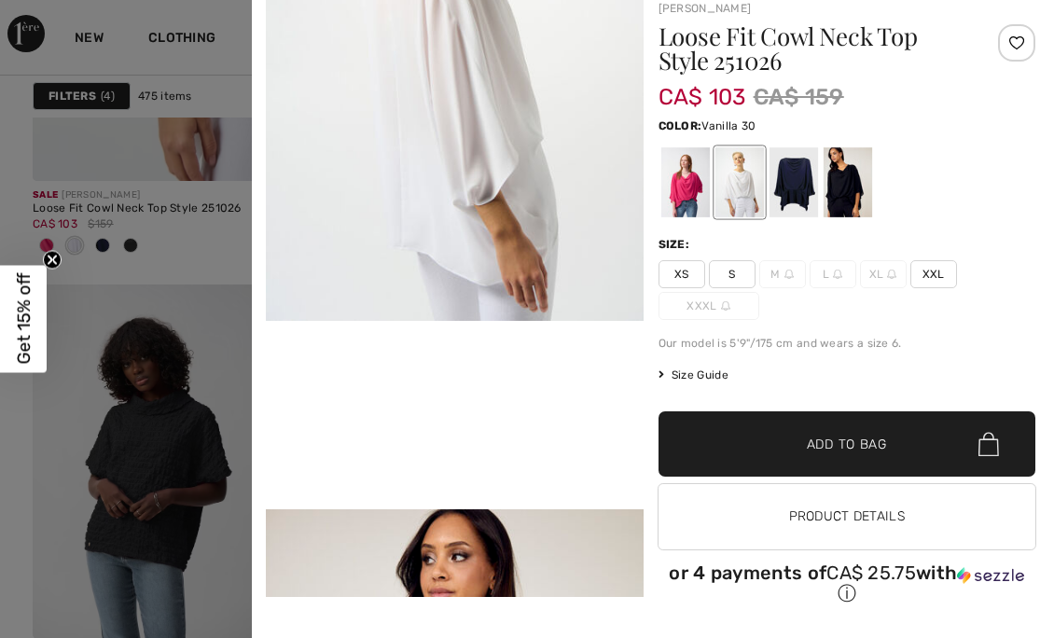
click at [685, 188] on div at bounding box center [685, 182] width 49 height 70
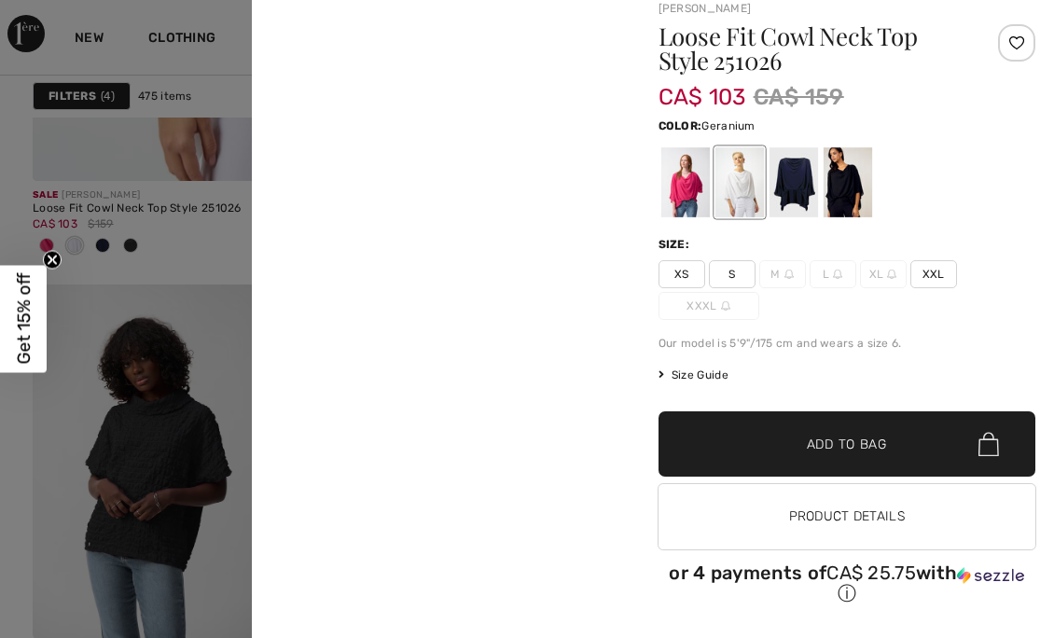
click at [790, 183] on div at bounding box center [793, 182] width 49 height 70
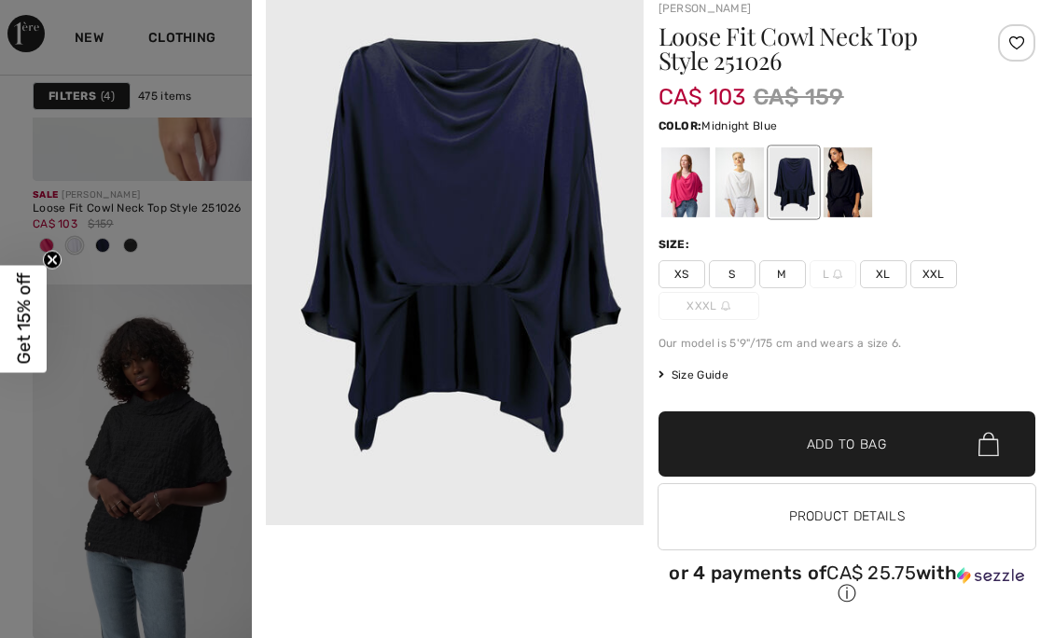
scroll to position [0, 0]
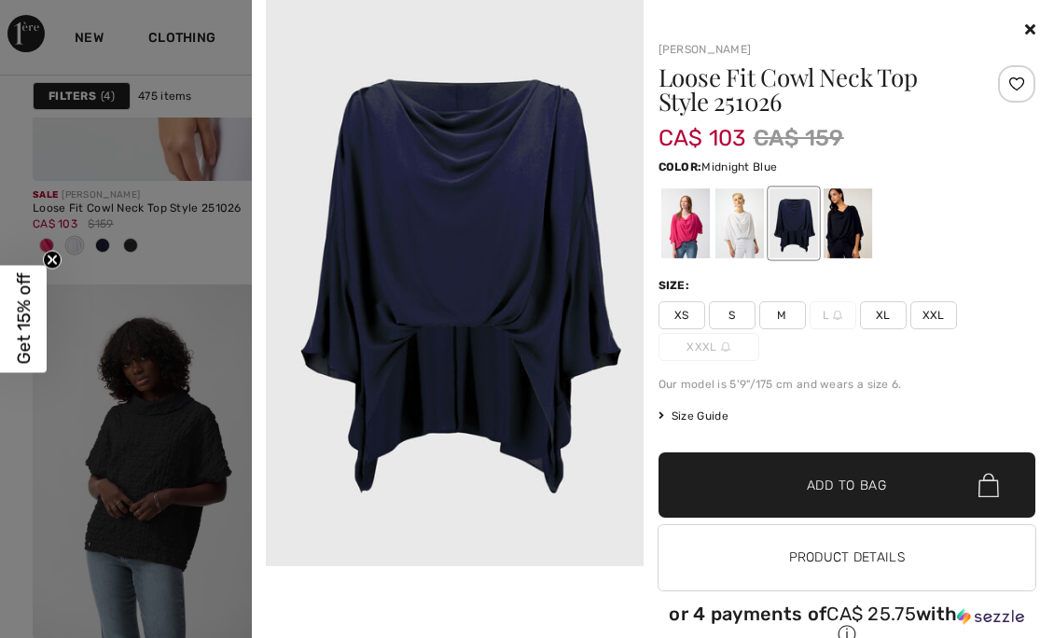
click at [1031, 42] on div "Joseph Ribkoff Loose Fit Cowl Neck Top Style 251026 CA$ 103 CA$ 159 Color: Midn…" at bounding box center [653, 341] width 788 height 682
click at [1026, 29] on icon at bounding box center [1031, 28] width 10 height 15
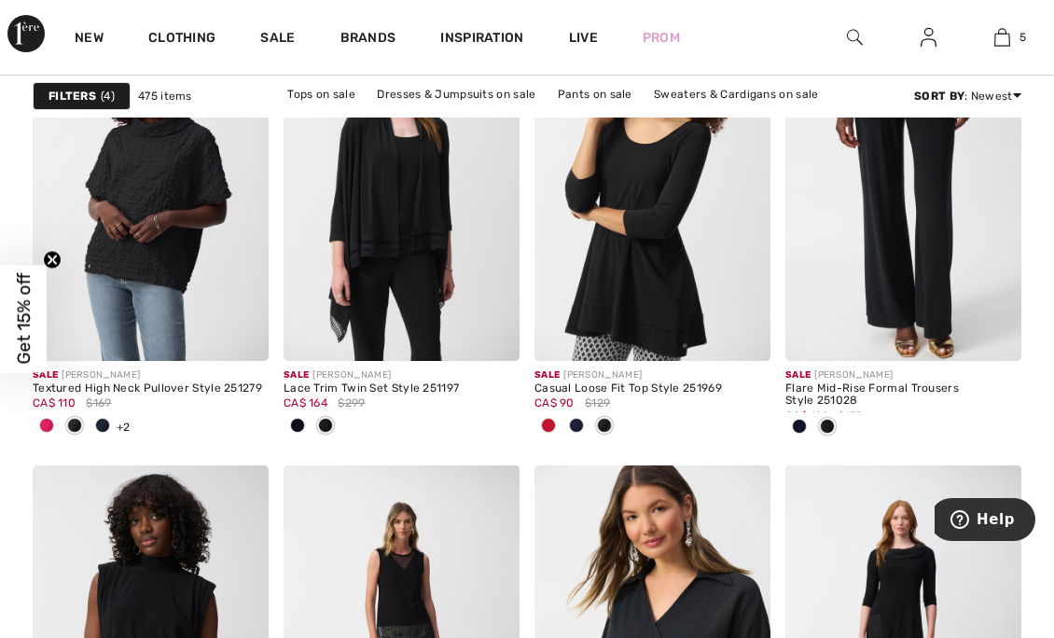
scroll to position [4959, 0]
click at [1000, 334] on img at bounding box center [993, 333] width 17 height 17
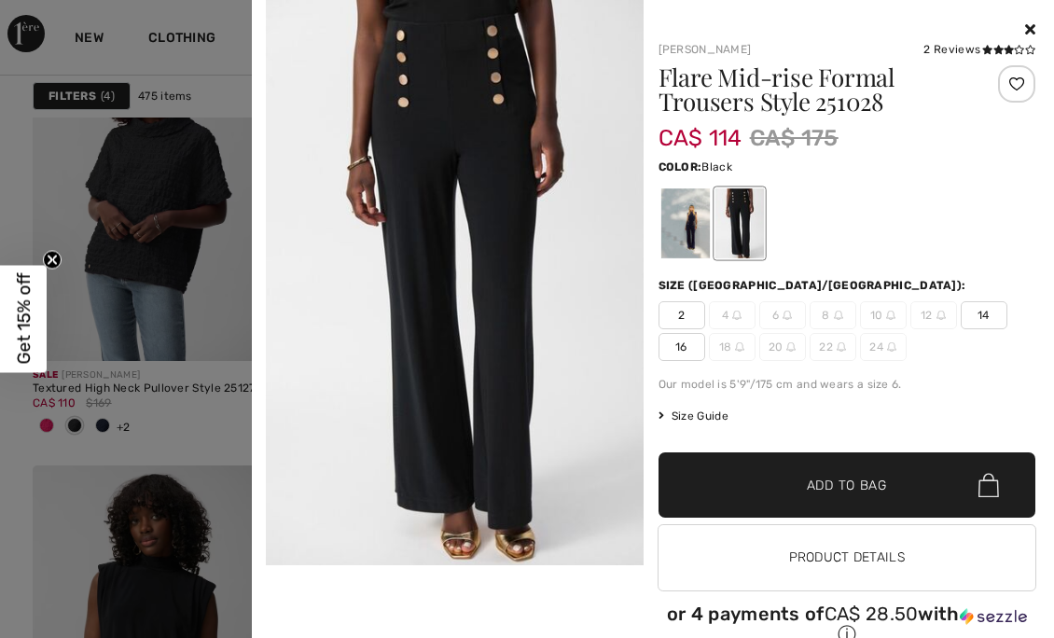
click at [689, 220] on div at bounding box center [685, 223] width 49 height 70
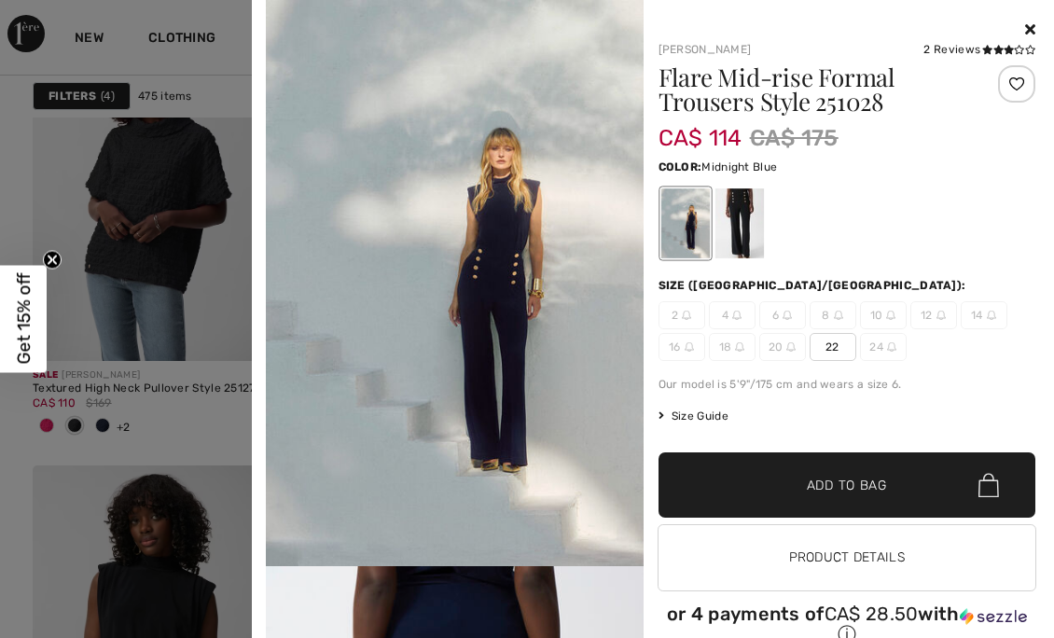
click at [744, 216] on div at bounding box center [739, 223] width 49 height 70
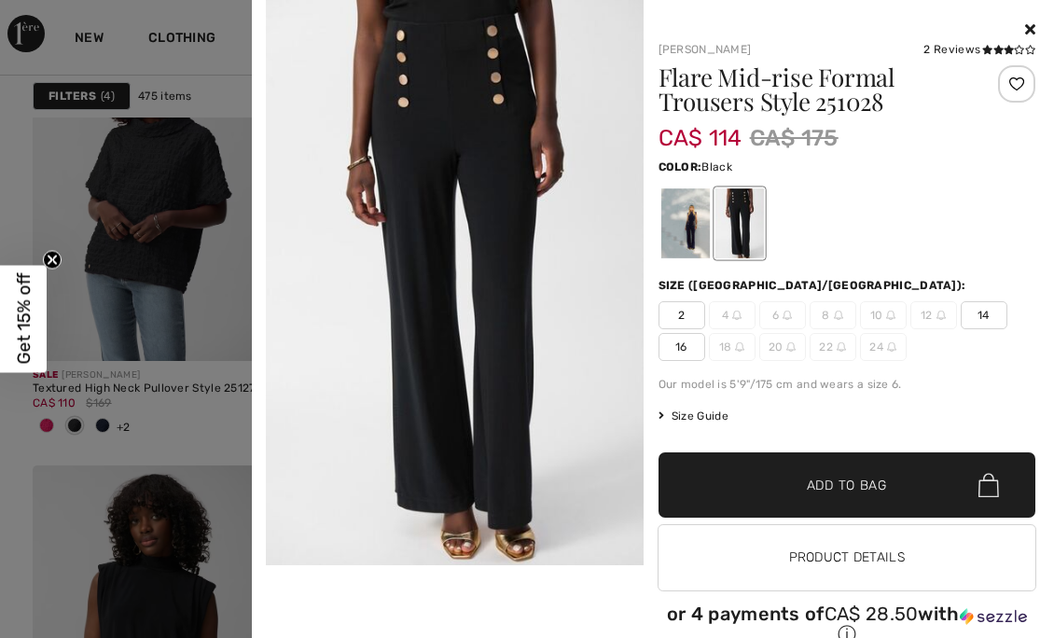
click at [1026, 28] on icon at bounding box center [1031, 28] width 10 height 15
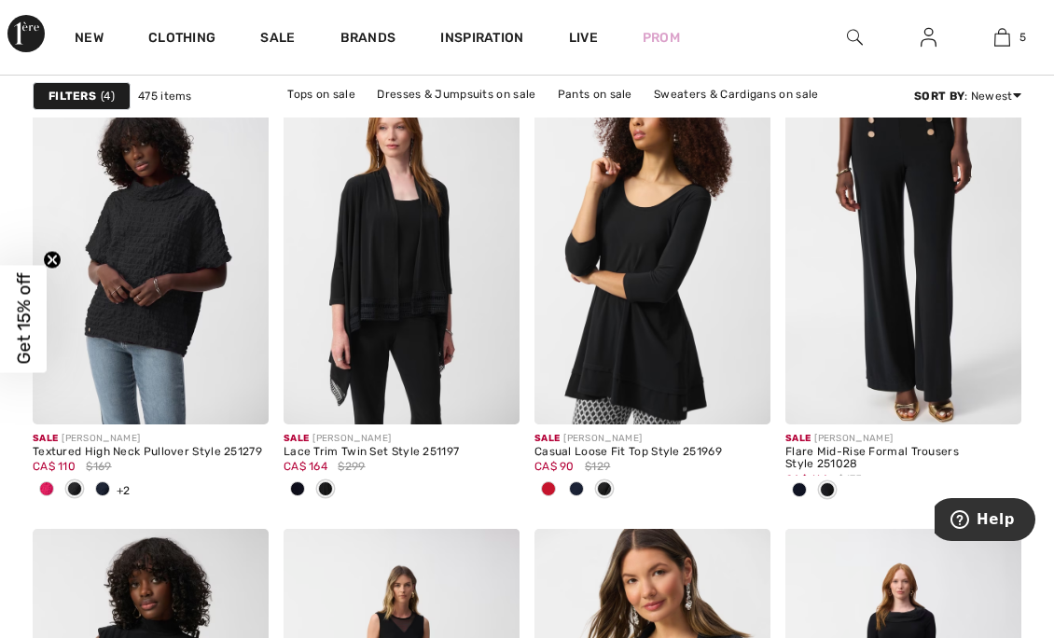
scroll to position [4896, 0]
click at [561, 478] on div at bounding box center [549, 489] width 28 height 31
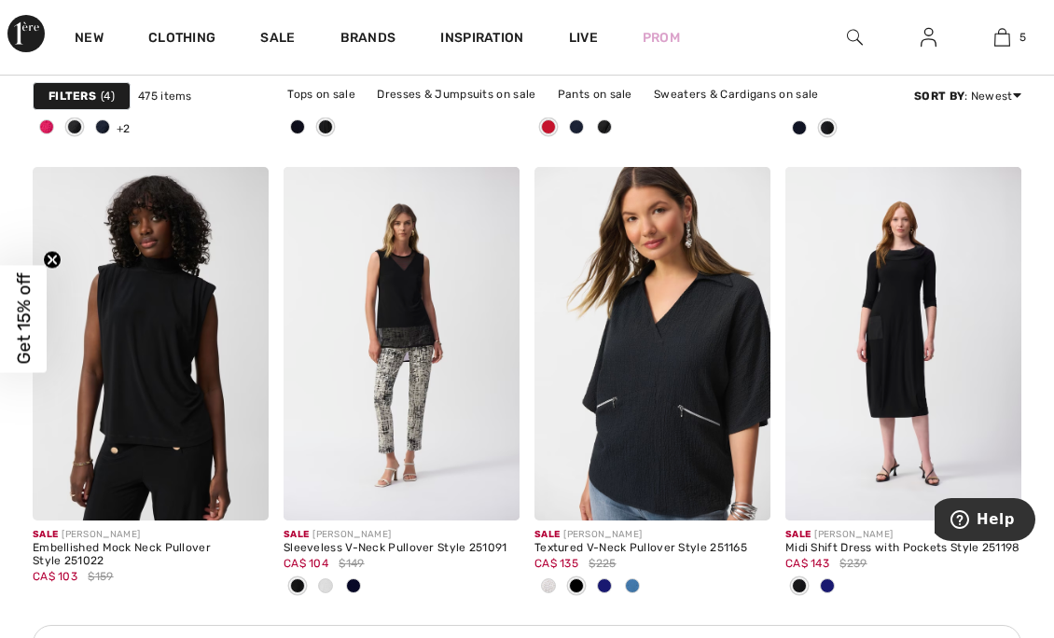
scroll to position [5282, 0]
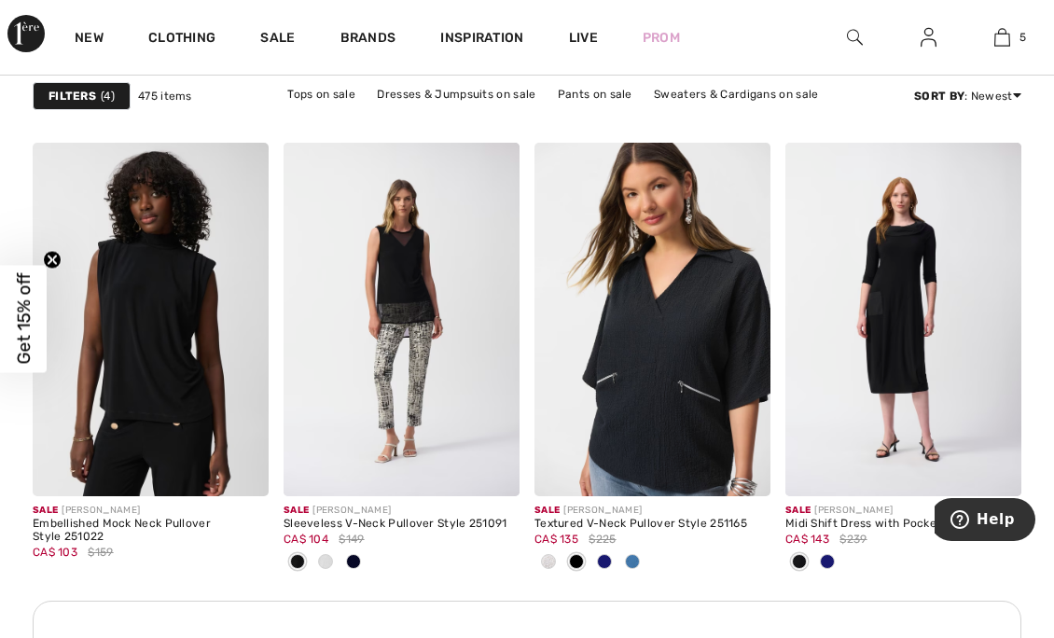
click at [830, 551] on div at bounding box center [828, 563] width 28 height 31
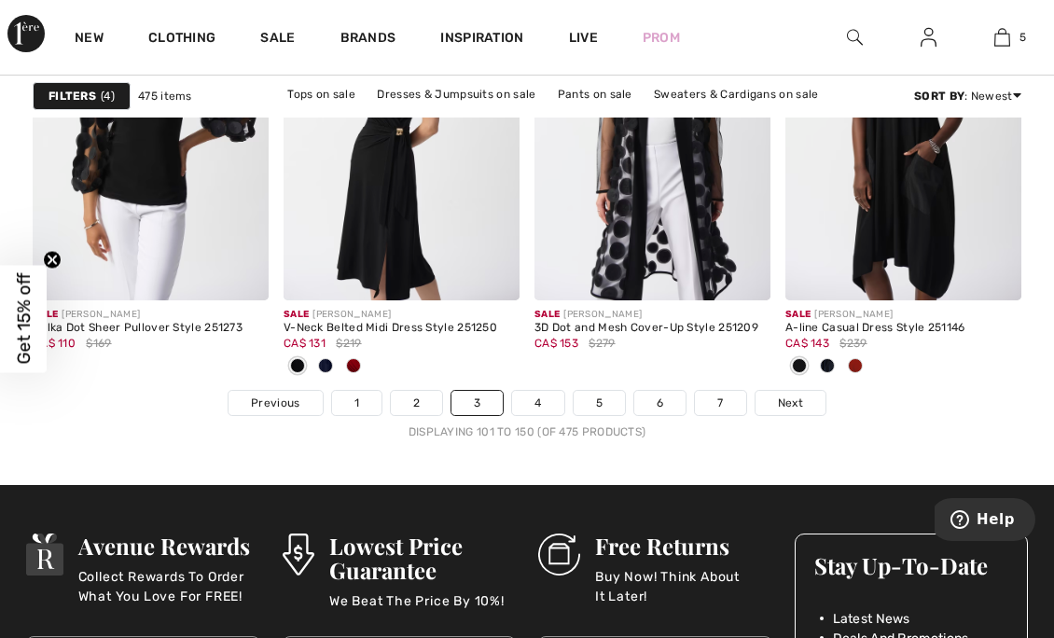
scroll to position [7036, 0]
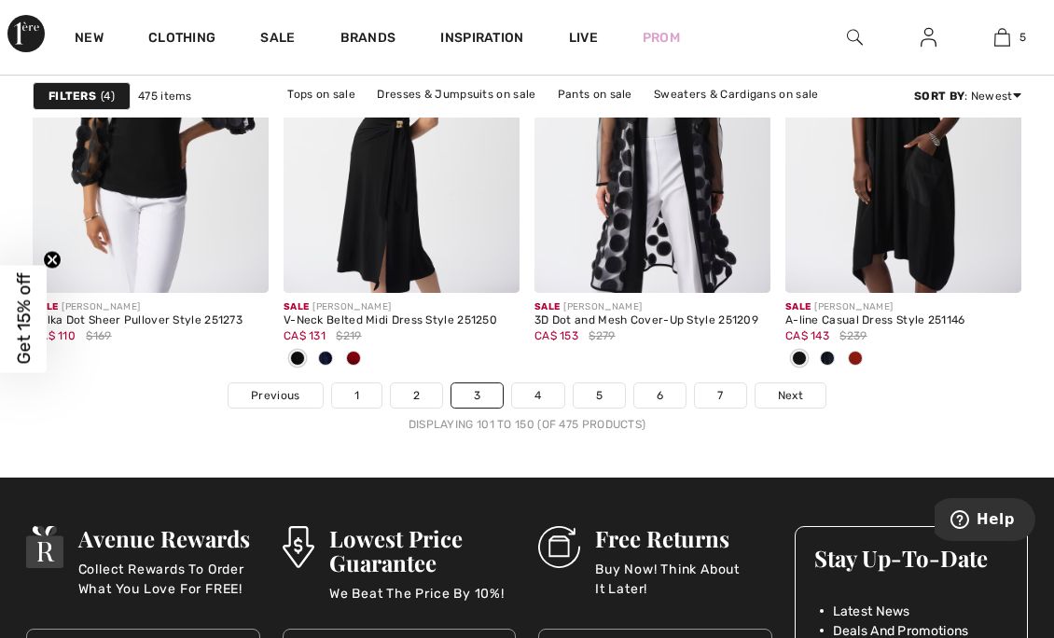
click at [355, 354] on span at bounding box center [353, 358] width 15 height 15
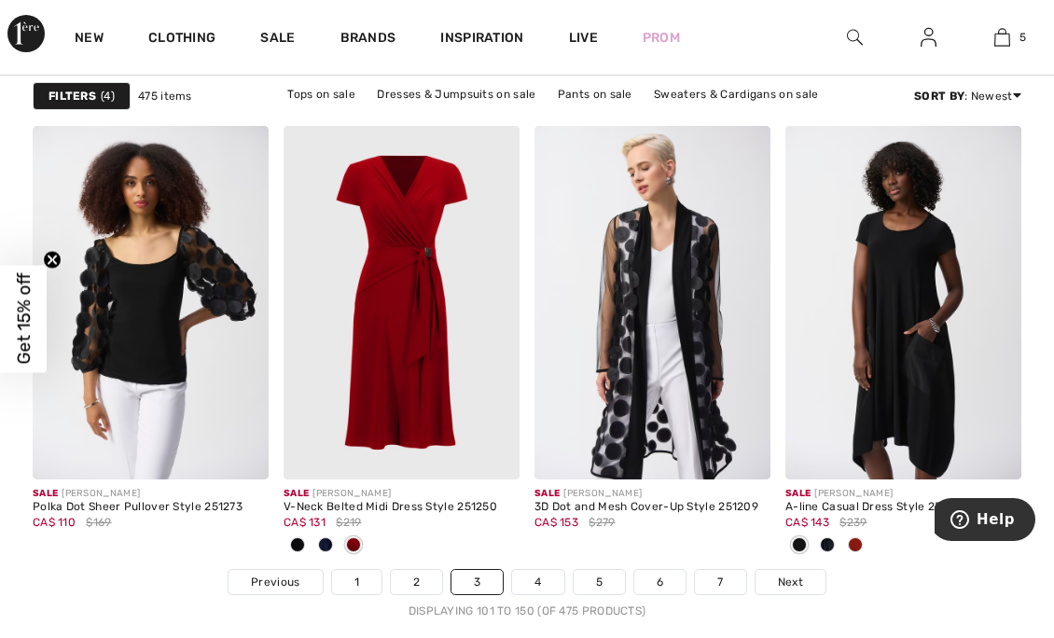
scroll to position [6849, 0]
click at [773, 575] on link "Next" at bounding box center [791, 582] width 70 height 24
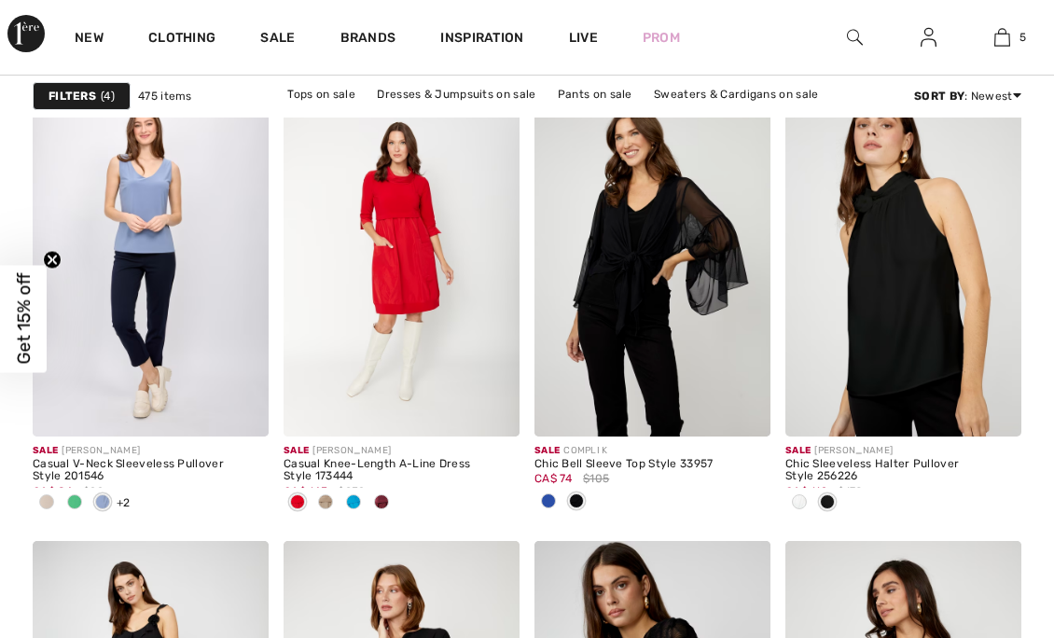
checkbox input "true"
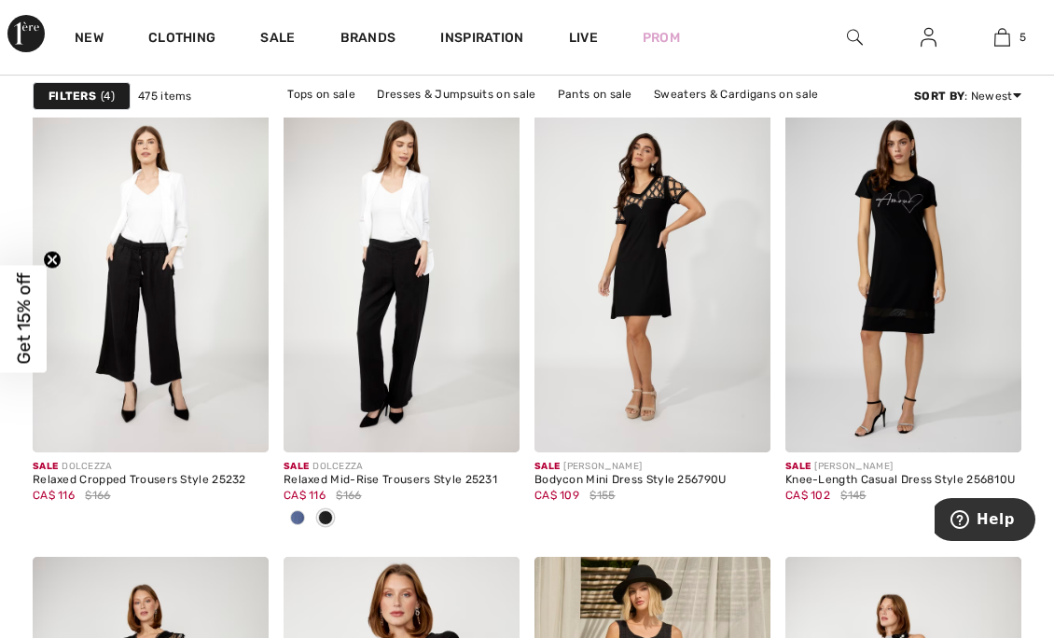
scroll to position [2399, 0]
click at [306, 504] on div at bounding box center [298, 518] width 28 height 31
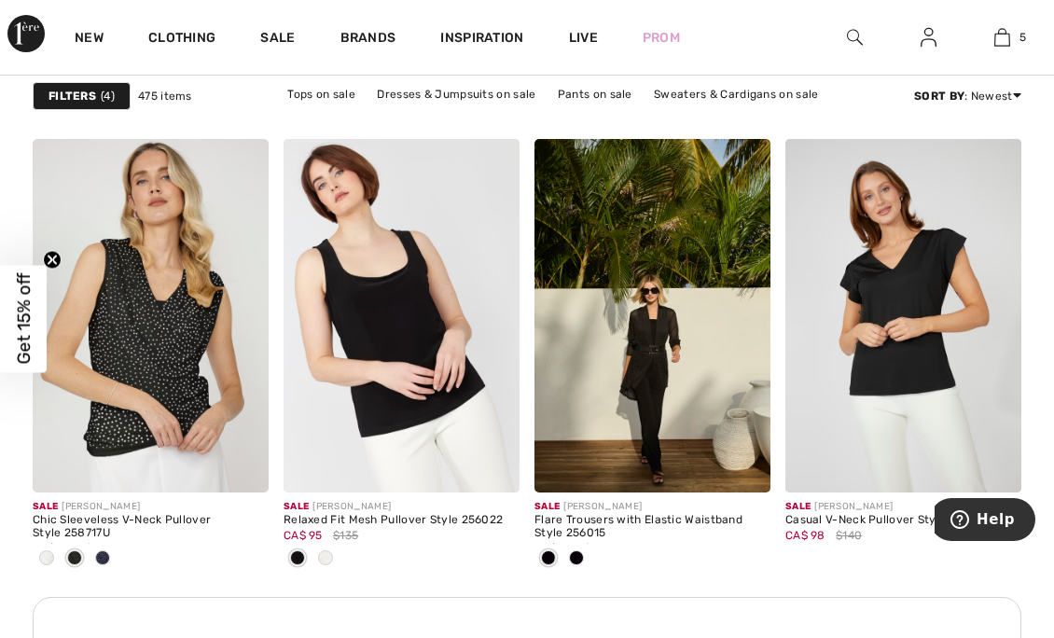
scroll to position [3276, 0]
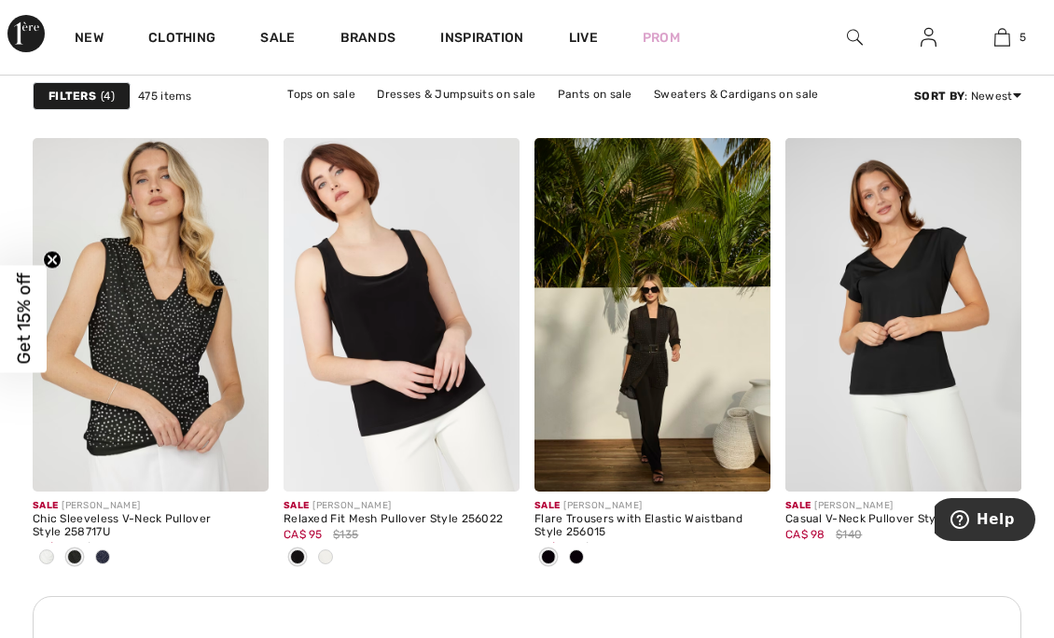
click at [56, 550] on div at bounding box center [47, 558] width 28 height 31
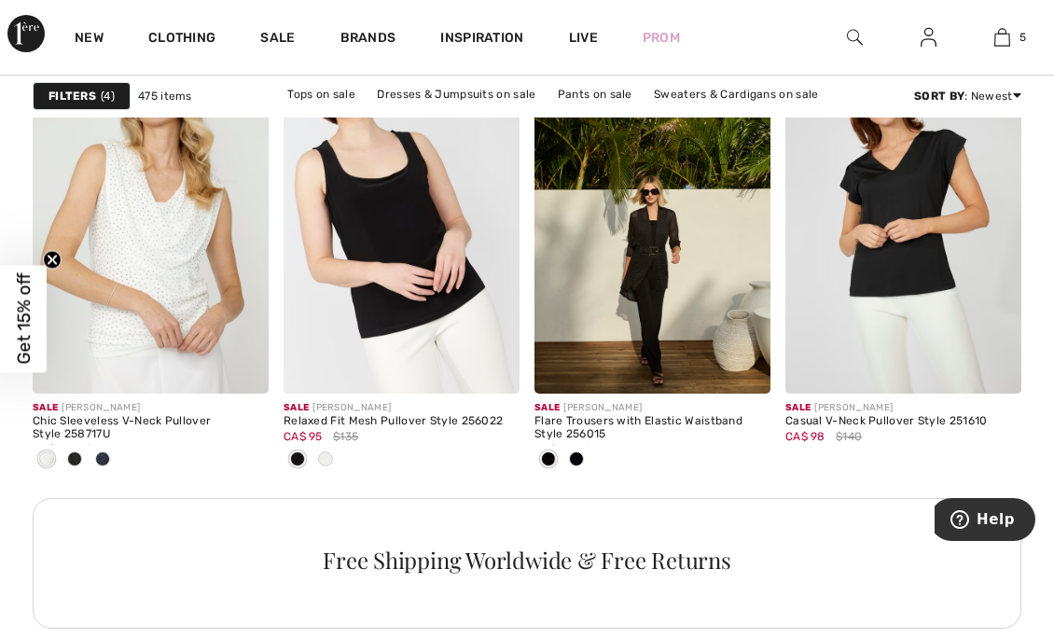
scroll to position [3374, 0]
click at [583, 459] on span at bounding box center [576, 459] width 15 height 15
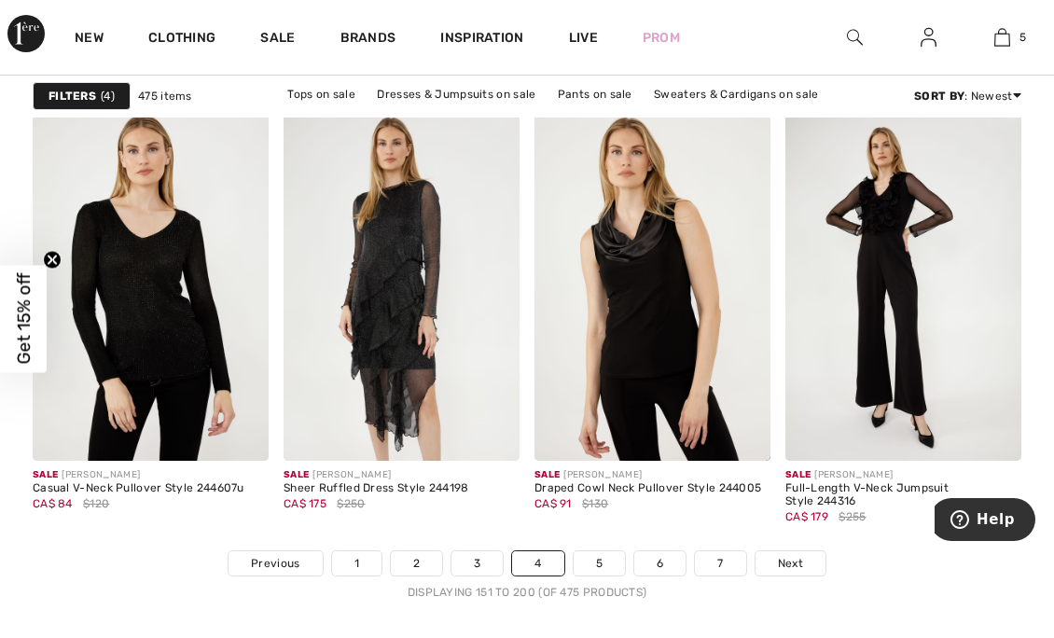
scroll to position [6917, 0]
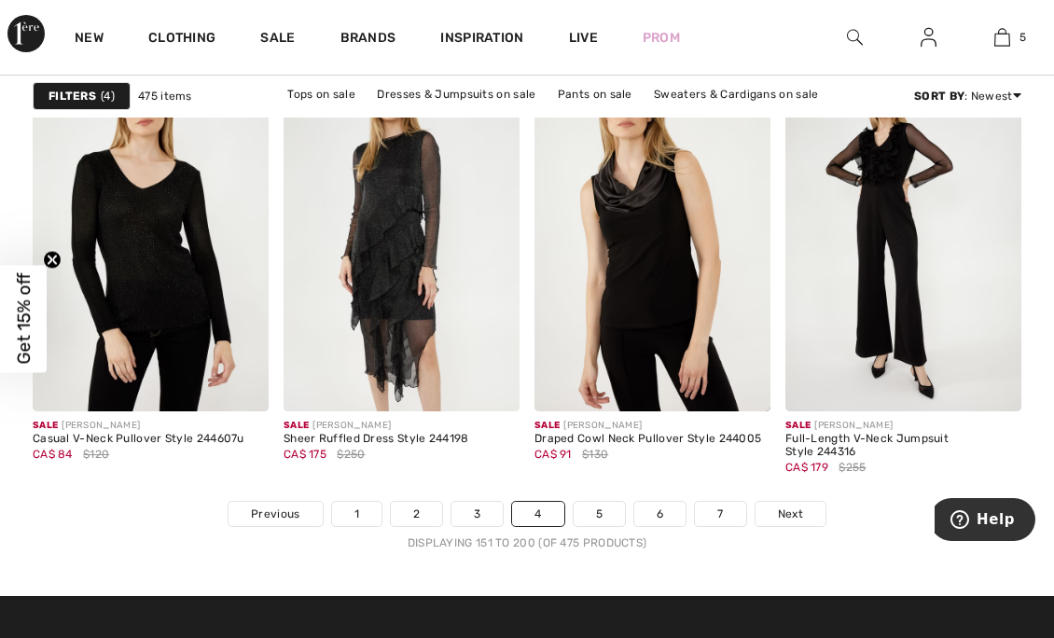
click at [586, 503] on link "5" at bounding box center [599, 514] width 51 height 24
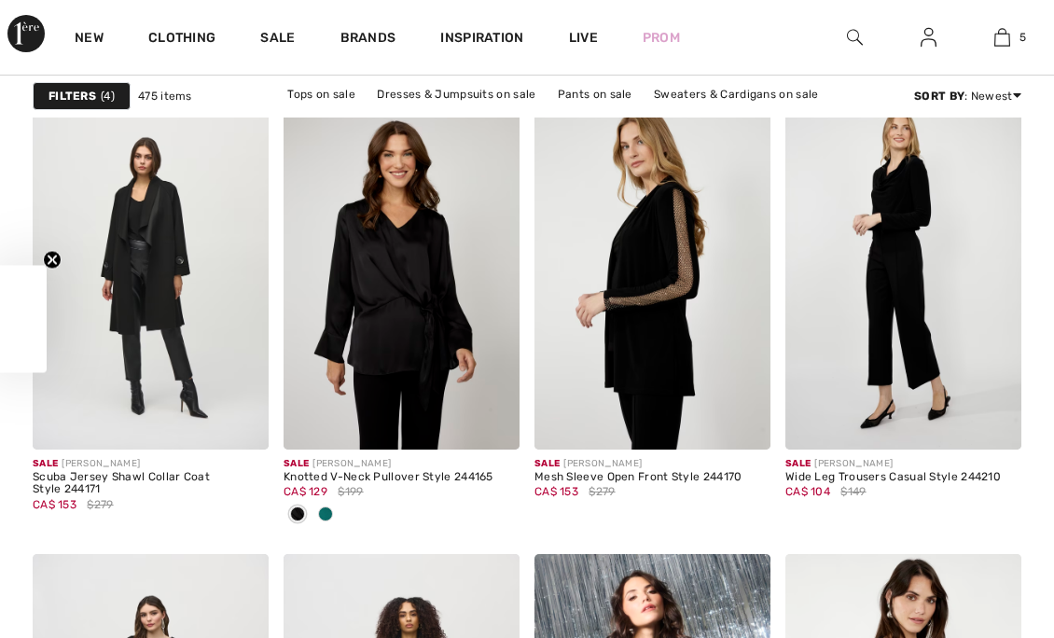
click at [321, 513] on span at bounding box center [325, 514] width 15 height 15
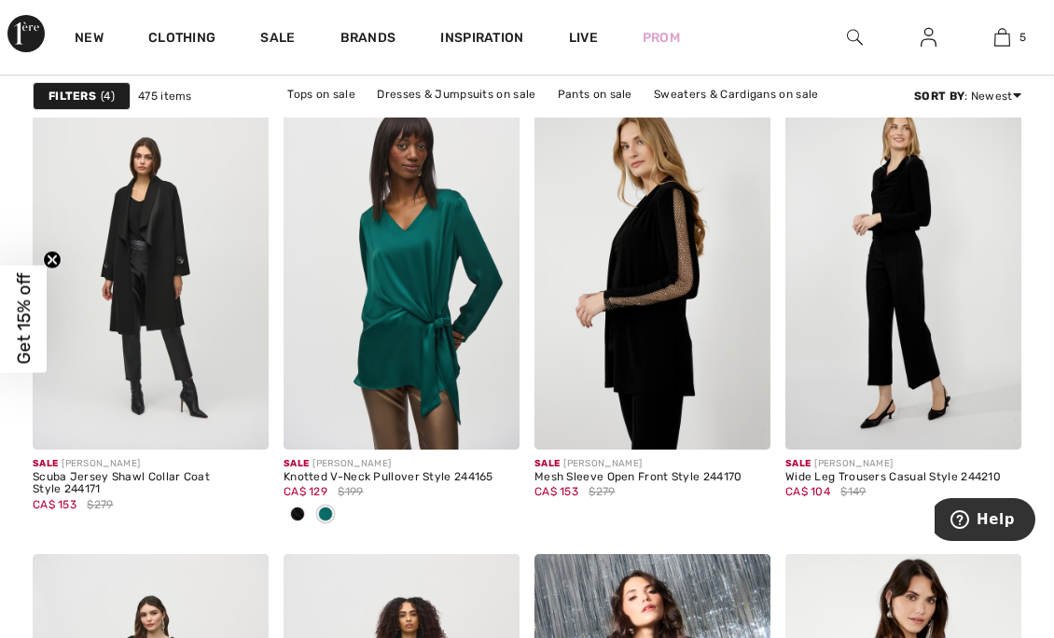
checkbox input "true"
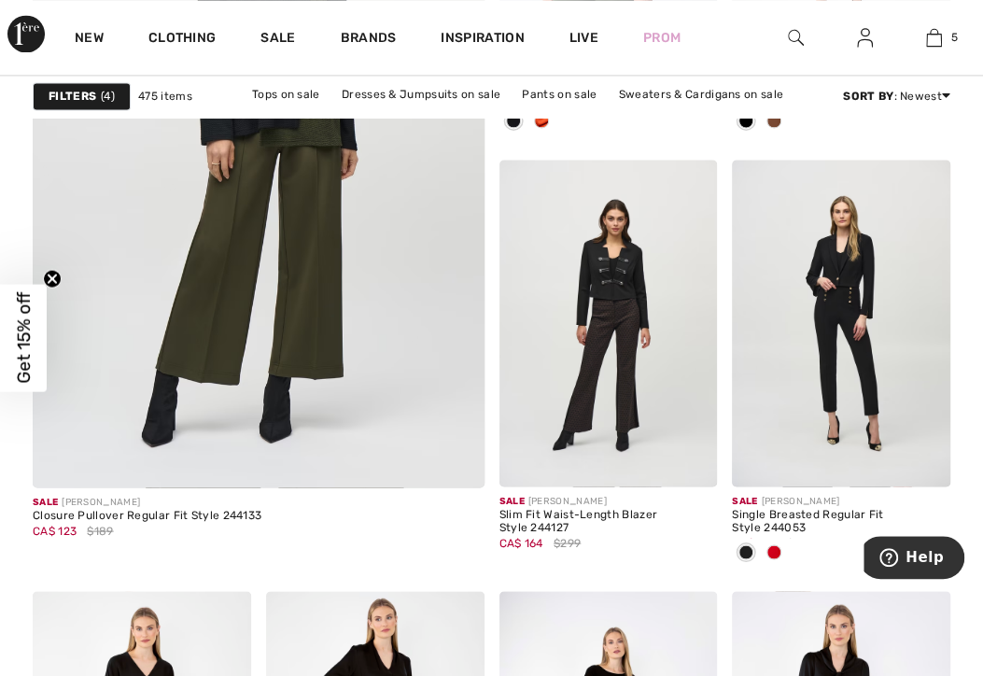
scroll to position [4118, 0]
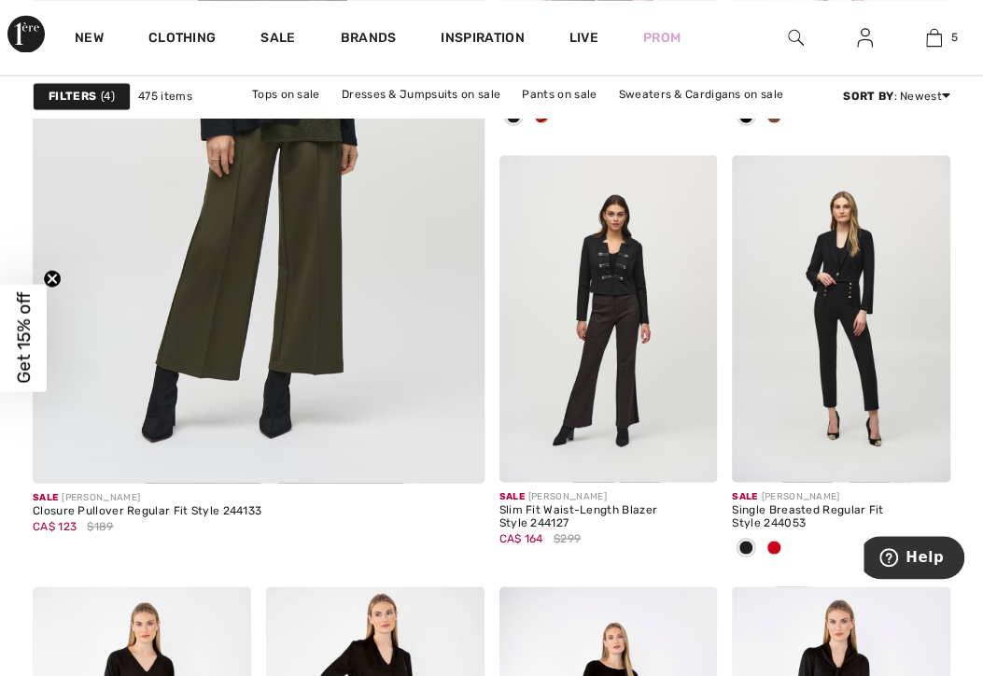
click at [769, 545] on span at bounding box center [773, 546] width 15 height 15
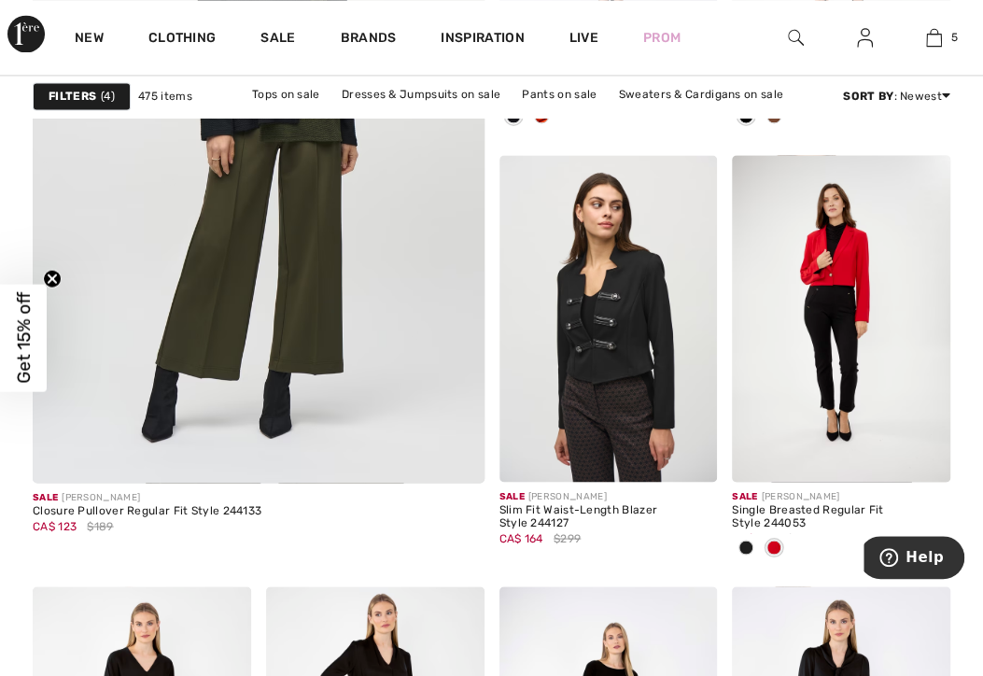
click at [682, 453] on img at bounding box center [688, 453] width 17 height 17
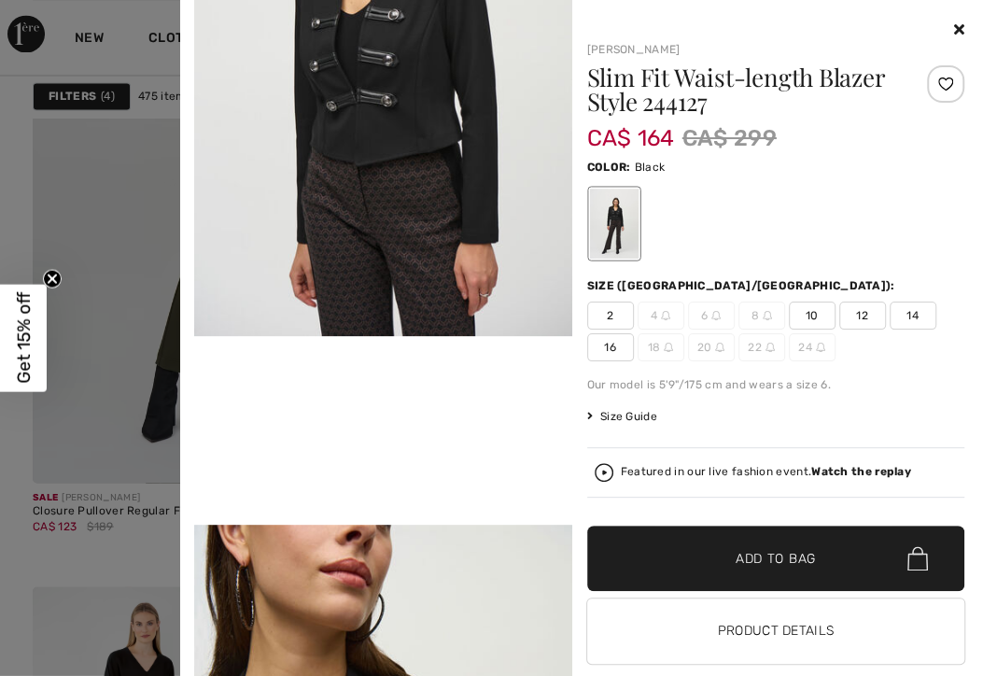
scroll to position [761, 0]
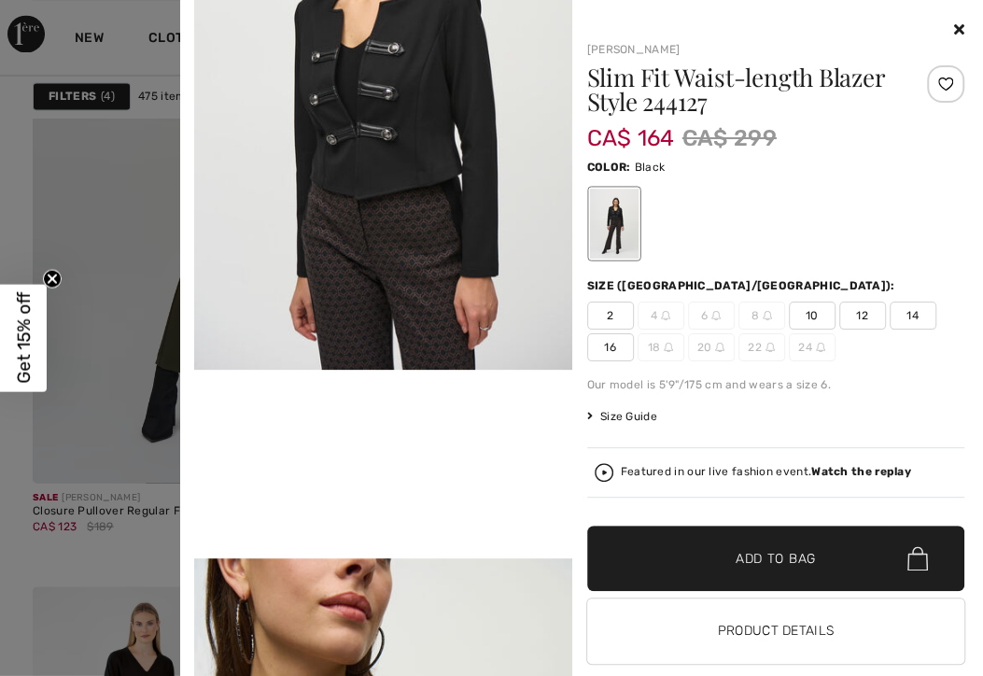
click at [954, 28] on icon at bounding box center [959, 28] width 10 height 15
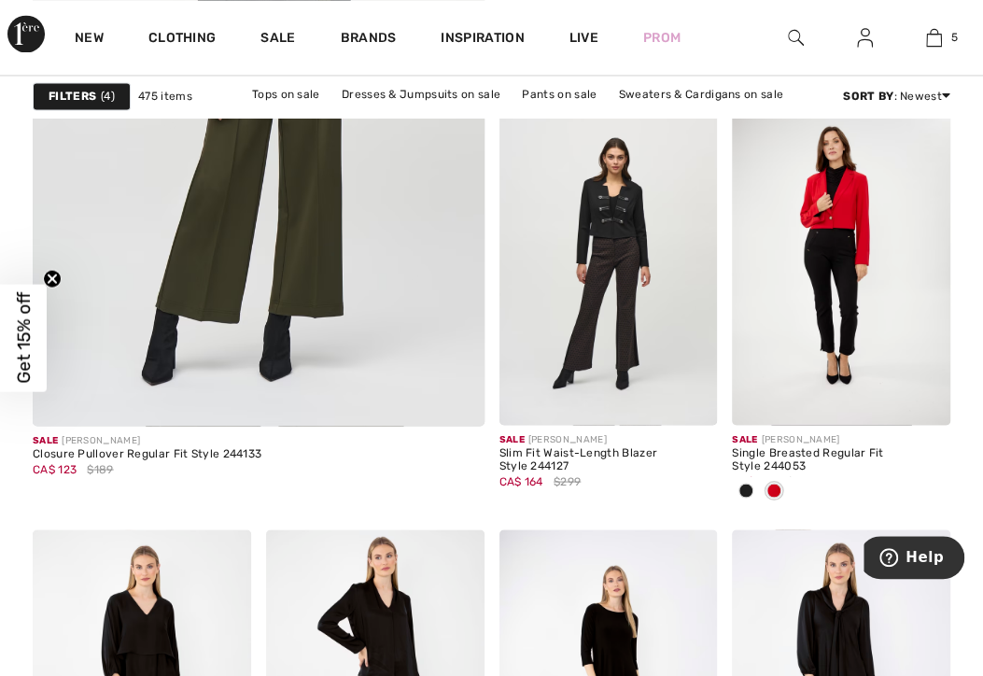
scroll to position [4179, 0]
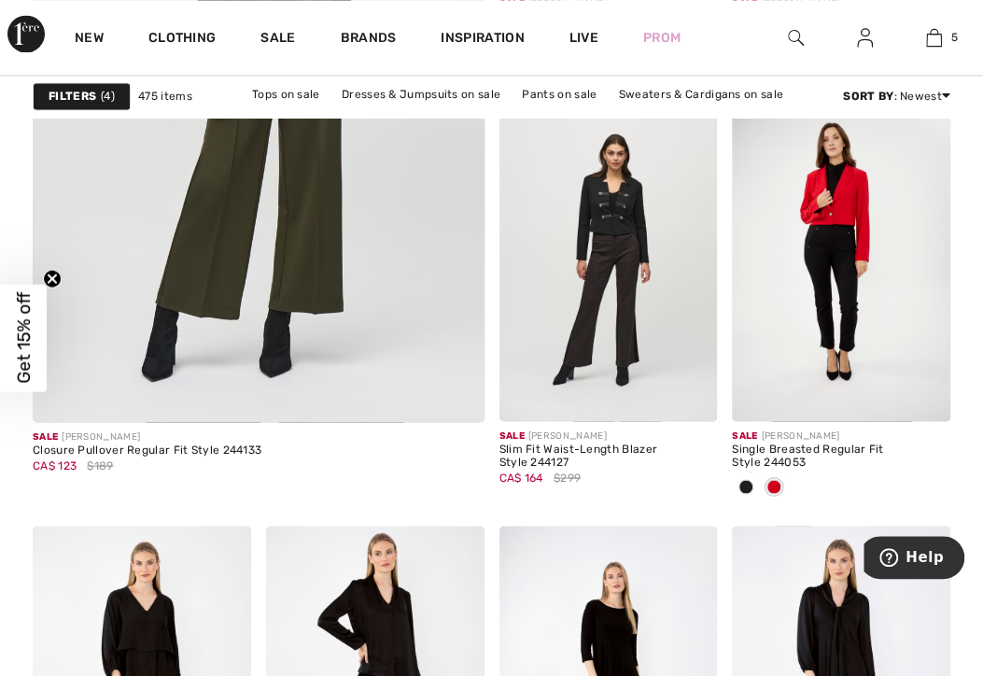
click at [928, 396] on img at bounding box center [922, 392] width 17 height 17
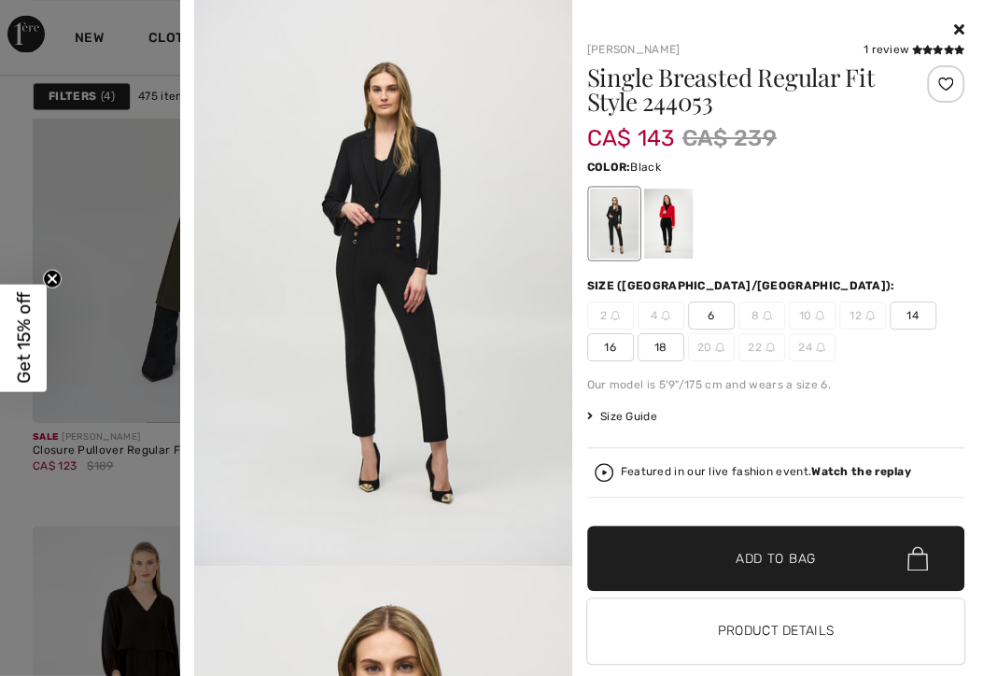
click at [669, 226] on div at bounding box center [667, 223] width 49 height 70
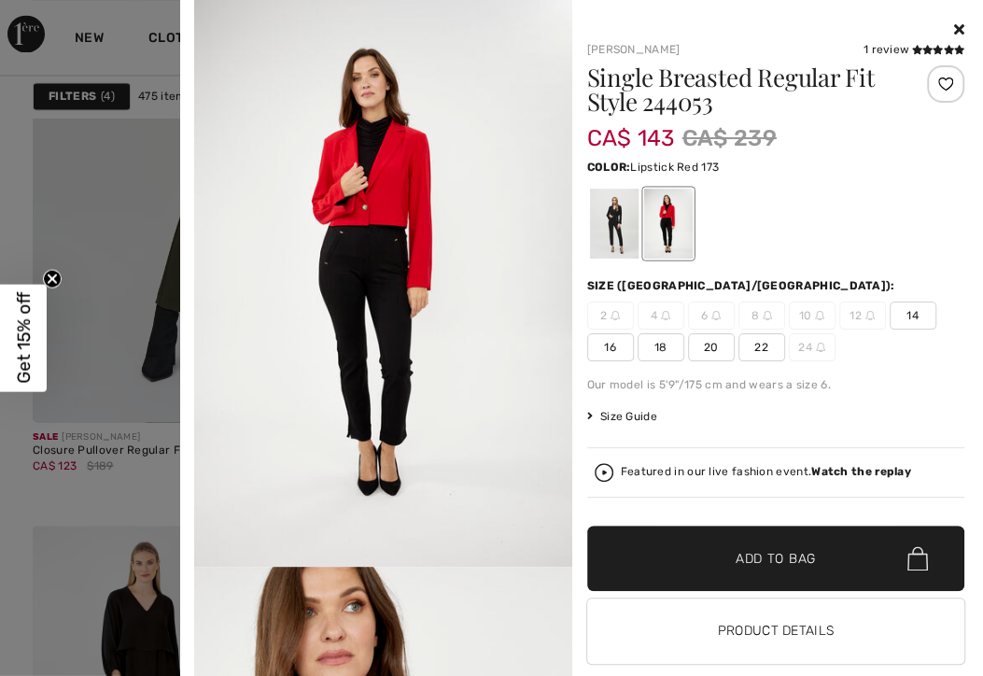
click at [620, 232] on div at bounding box center [613, 223] width 49 height 70
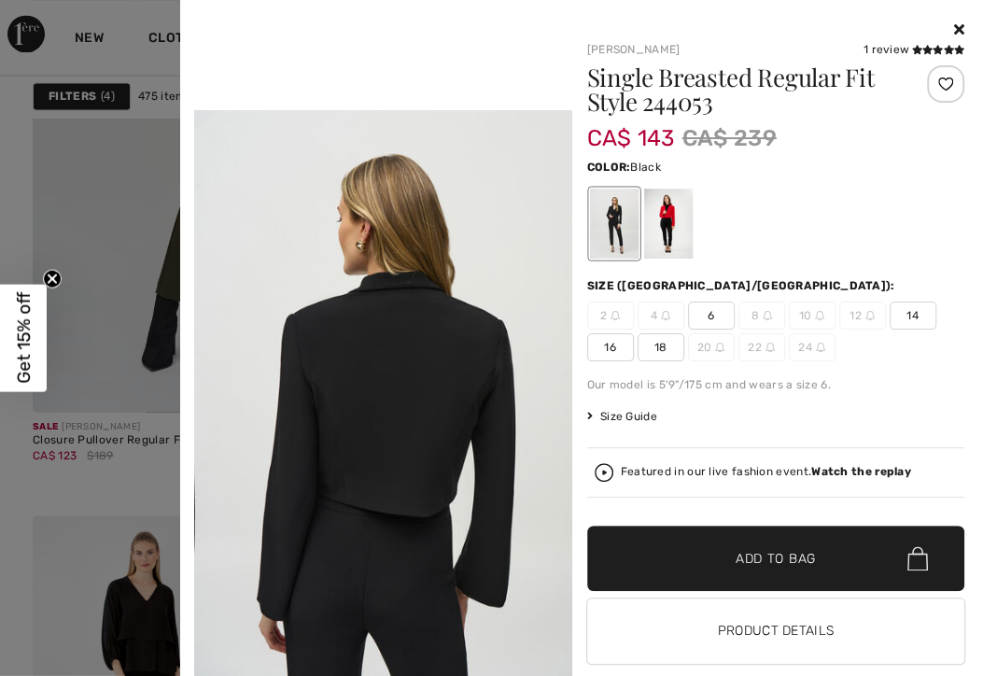
scroll to position [1346, 0]
click at [663, 472] on div "Featured in our live fashion event. Watch the replay" at bounding box center [766, 472] width 290 height 12
click at [647, 466] on div "Featured in our live fashion event. Watch the replay" at bounding box center [766, 472] width 290 height 12
click at [603, 477] on img at bounding box center [603, 472] width 19 height 19
click at [594, 468] on img at bounding box center [603, 472] width 19 height 19
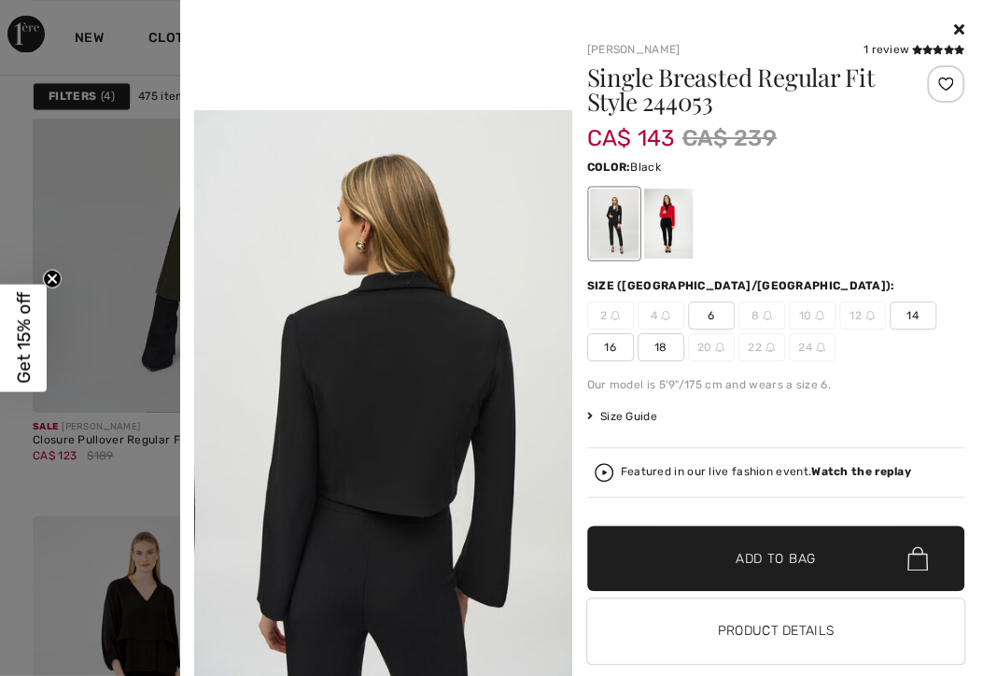
click at [607, 472] on div "Featured in our live fashion event. Watch the replay" at bounding box center [775, 472] width 363 height 19
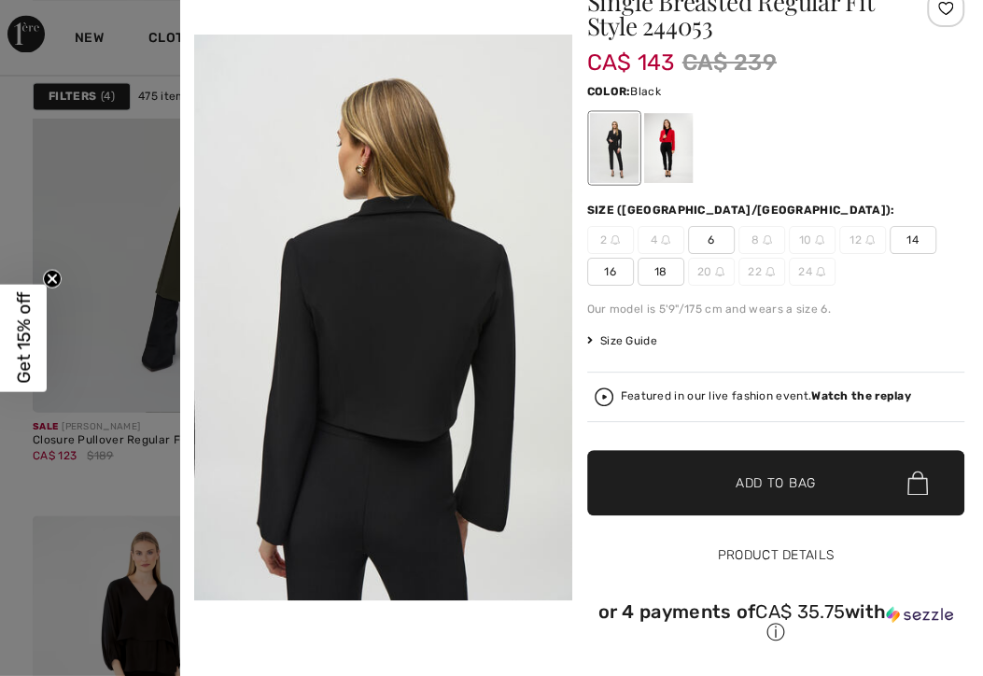
click at [724, 556] on button "Product Details" at bounding box center [776, 555] width 378 height 65
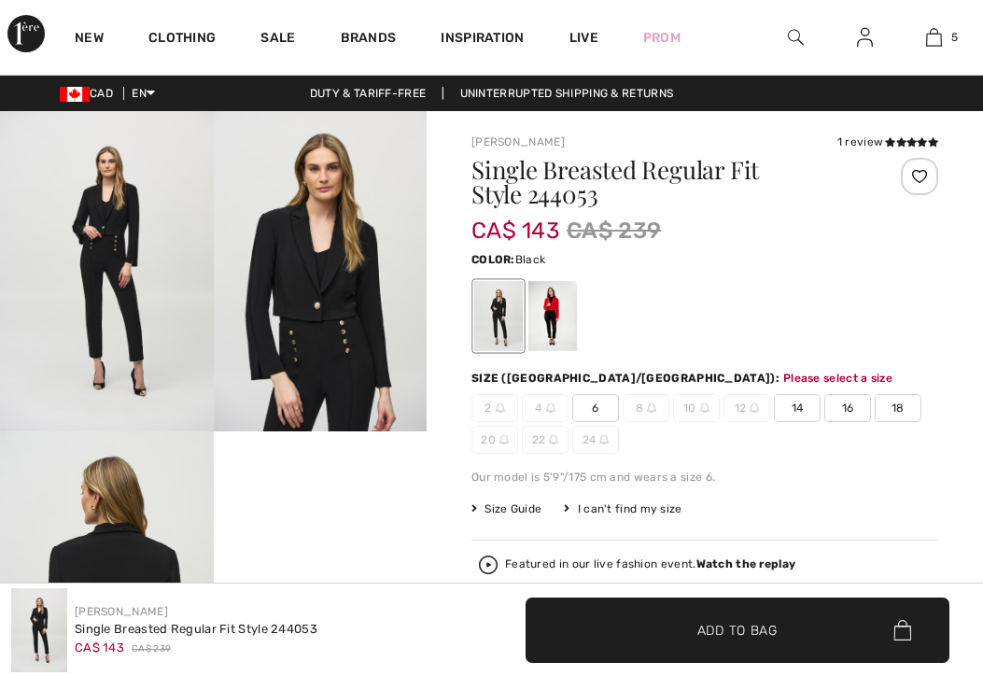
click at [653, 641] on span "✔ Added to Bag" at bounding box center [677, 651] width 114 height 20
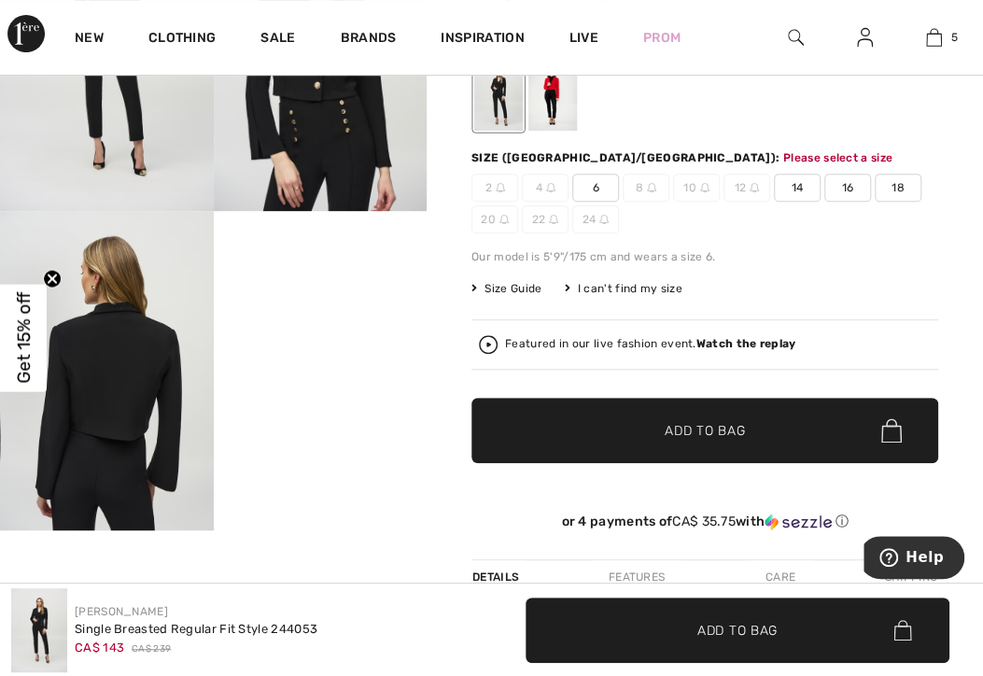
click at [643, 345] on div "Featured in our live fashion event. Watch the replay" at bounding box center [650, 344] width 290 height 12
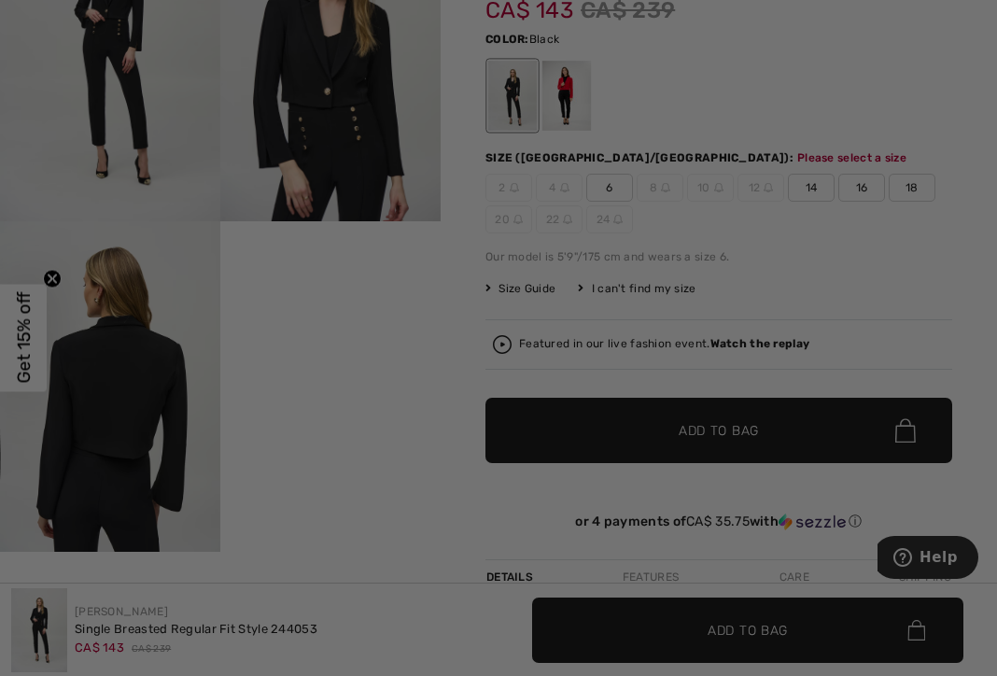
checkbox input "true"
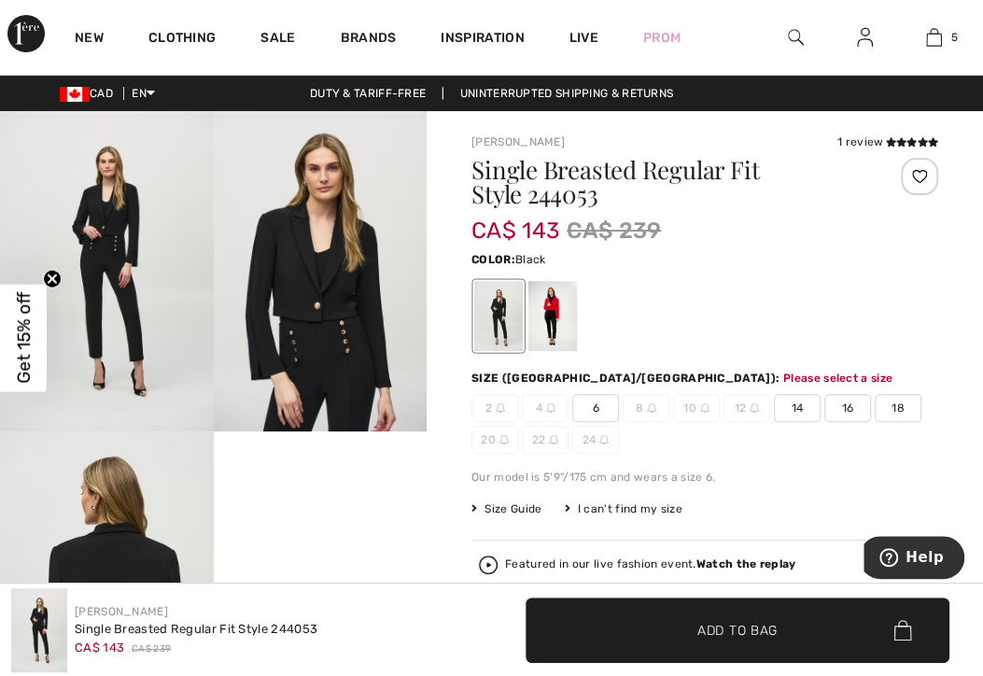
click at [543, 311] on div at bounding box center [552, 316] width 49 height 70
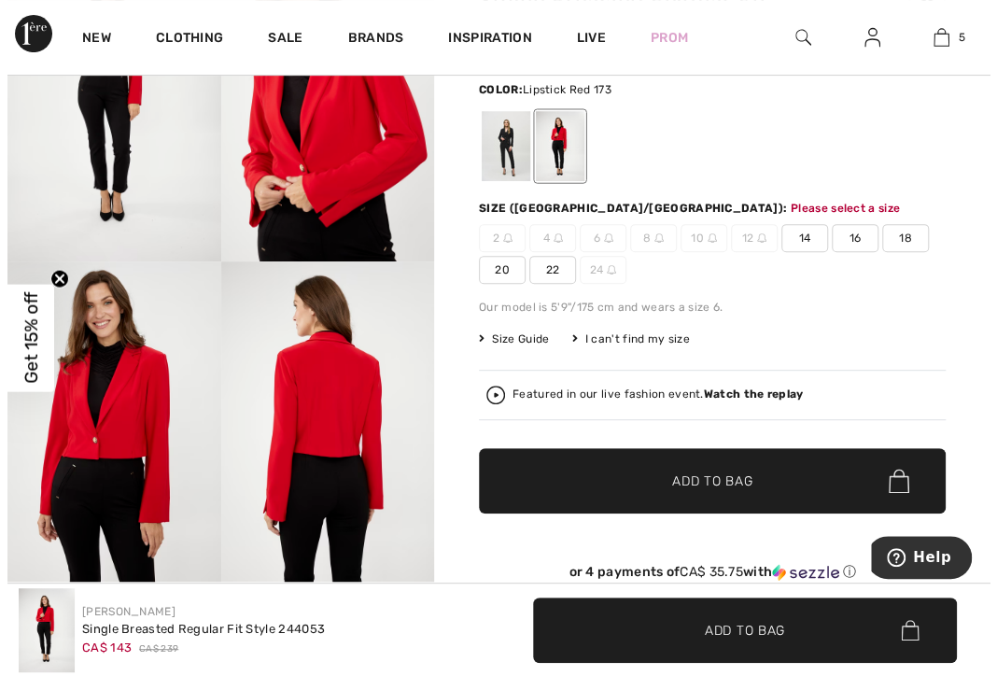
scroll to position [142, 0]
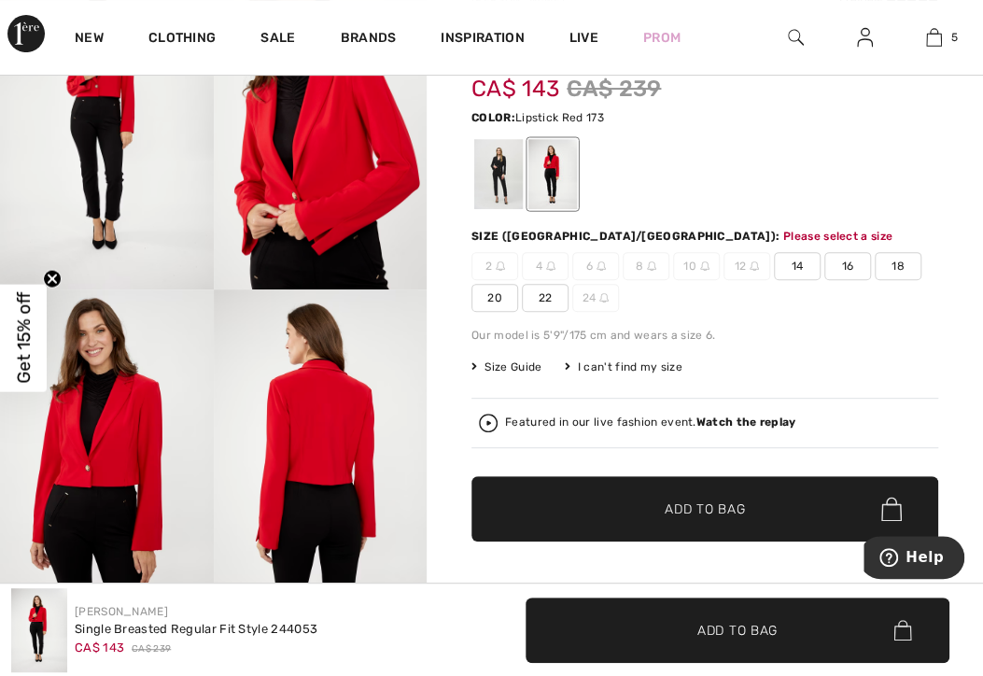
click at [506, 363] on span "Size Guide" at bounding box center [506, 366] width 70 height 17
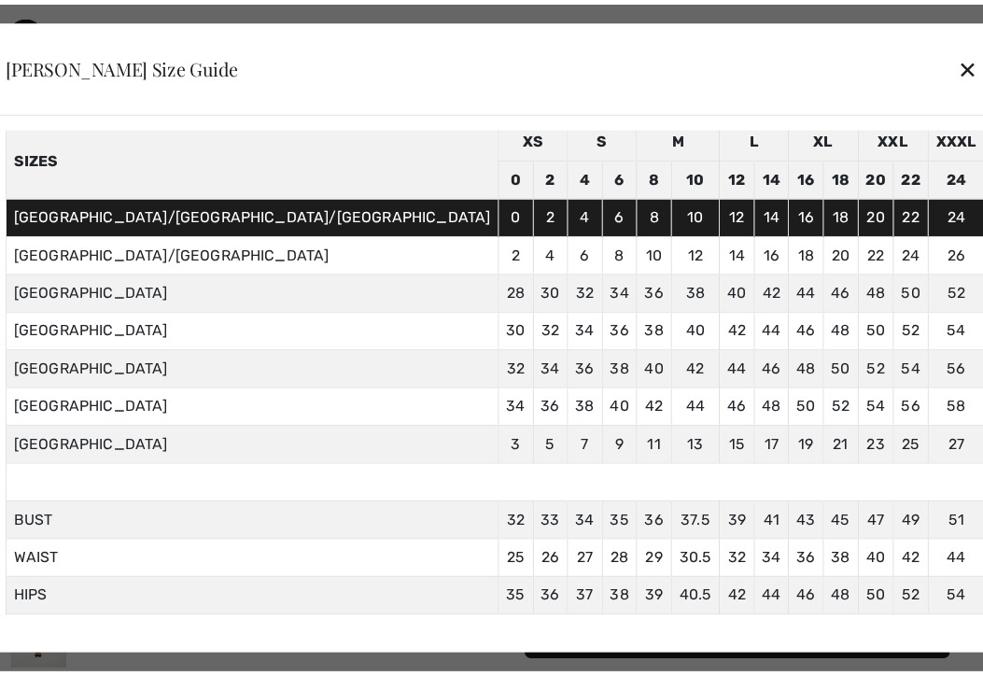
scroll to position [89, 0]
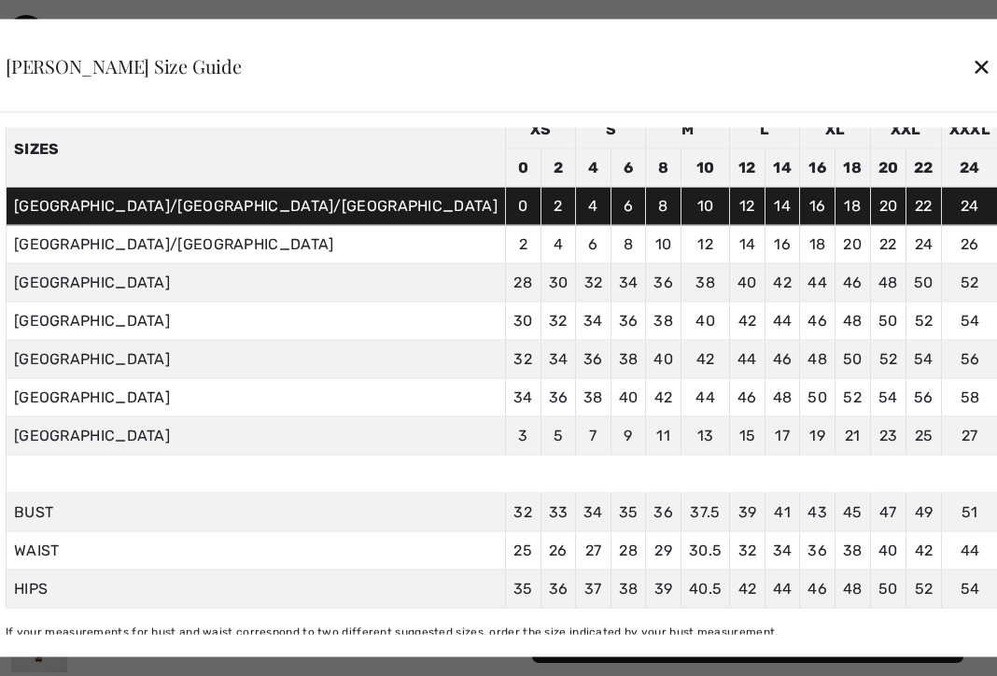
click at [971, 77] on div "✕" at bounding box center [981, 65] width 20 height 39
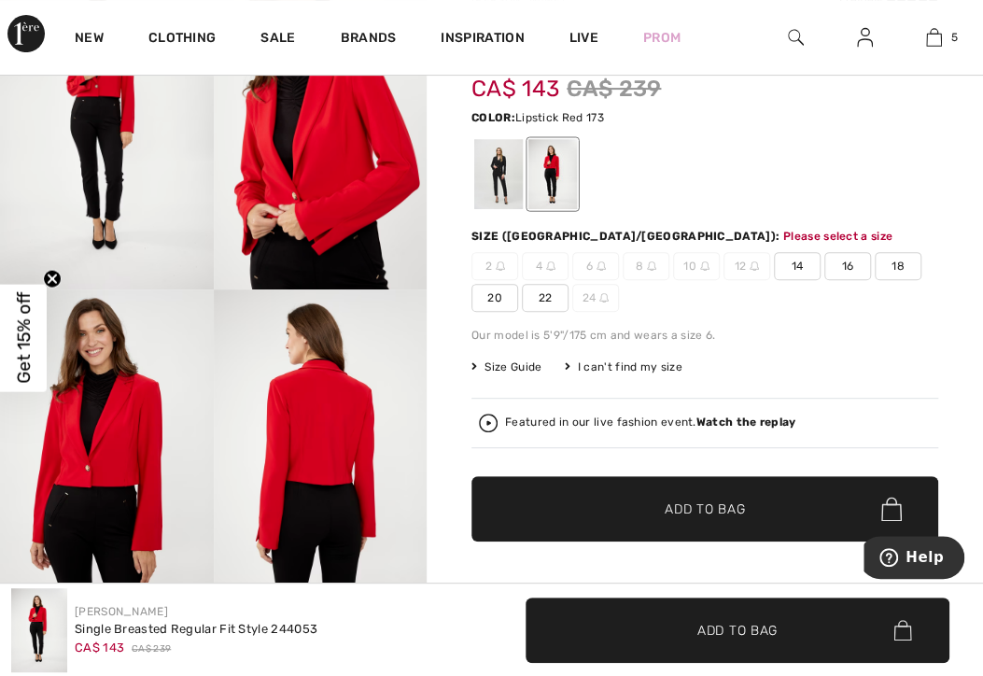
click at [485, 164] on div at bounding box center [498, 174] width 49 height 70
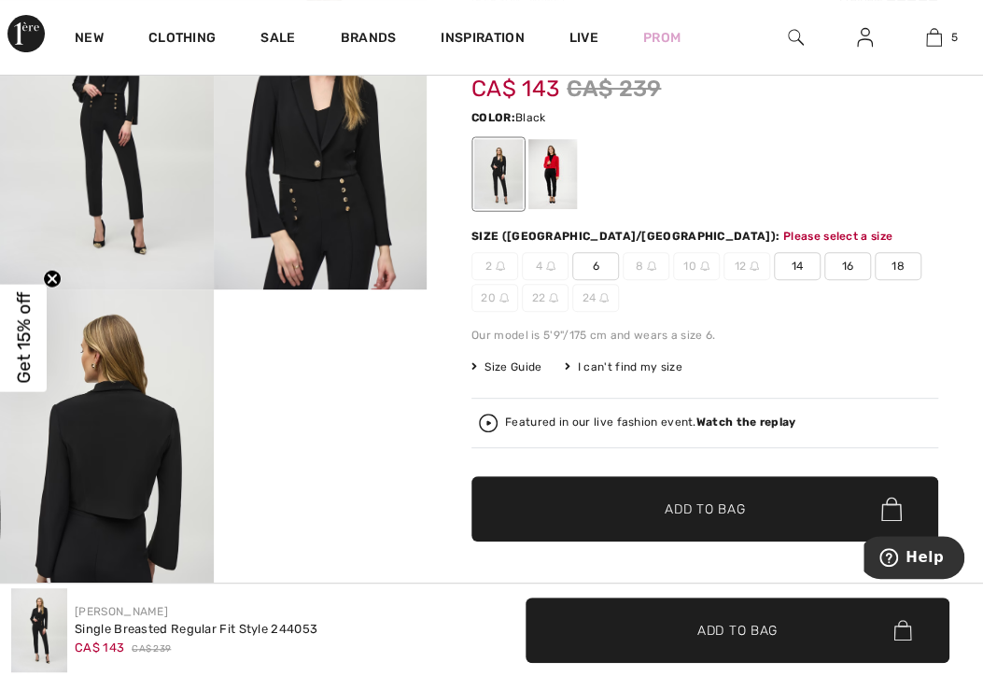
click at [595, 267] on span "6" at bounding box center [595, 266] width 47 height 28
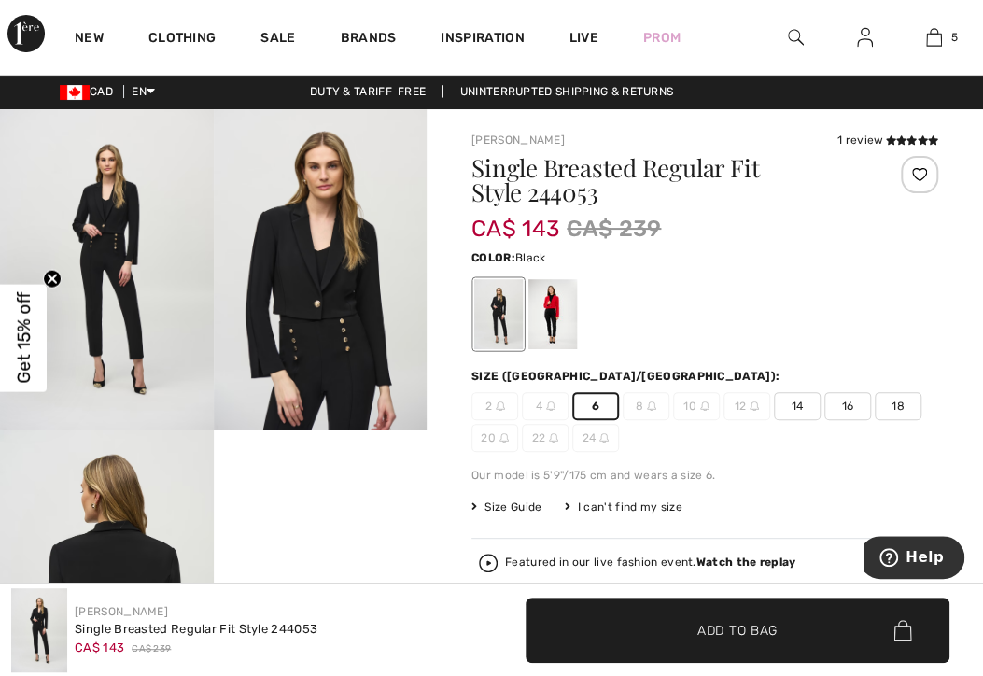
scroll to position [3, 0]
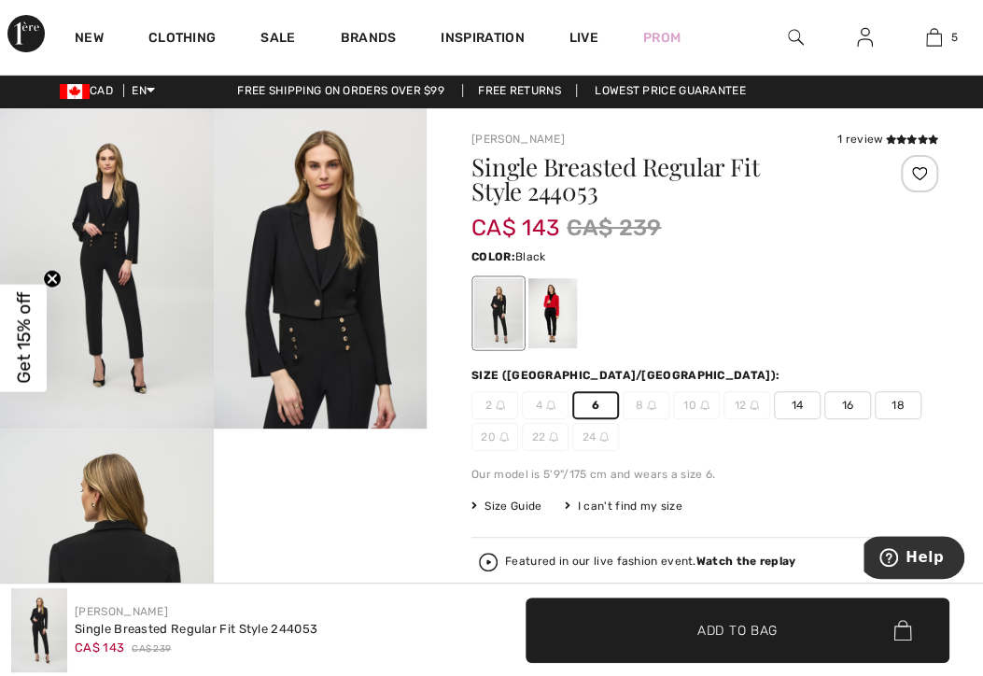
click at [522, 552] on div "Featured in our live fashion event. Watch the replay" at bounding box center [705, 561] width 452 height 19
click at [614, 634] on span "✔ Added to Bag Add to Bag" at bounding box center [737, 629] width 425 height 65
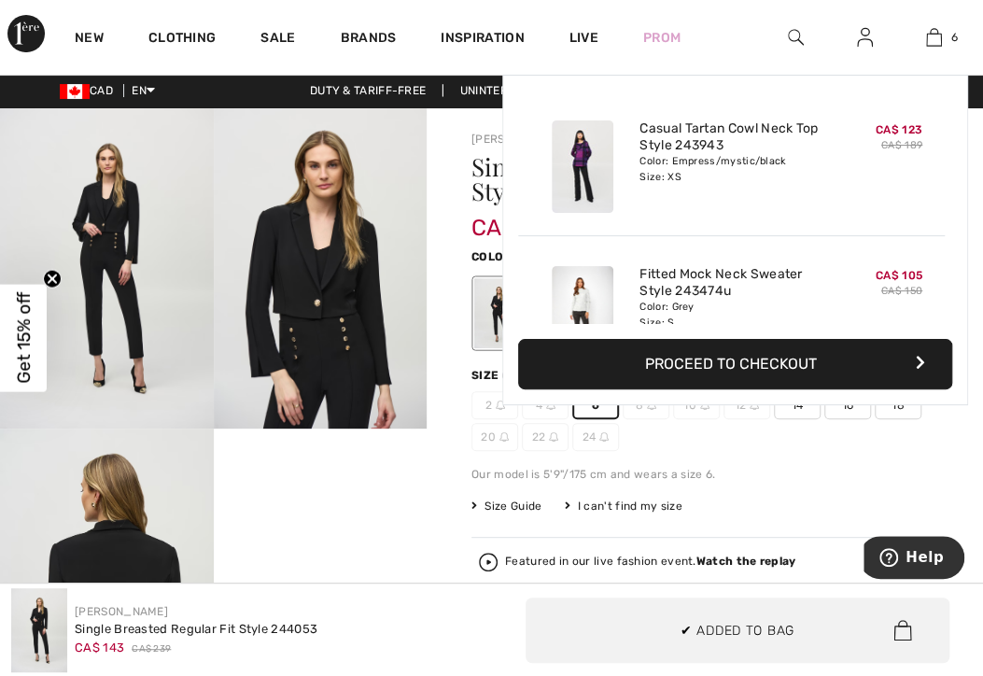
click at [155, 93] on icon at bounding box center [151, 89] width 8 height 13
click at [177, 153] on link "Français" at bounding box center [198, 139] width 119 height 28
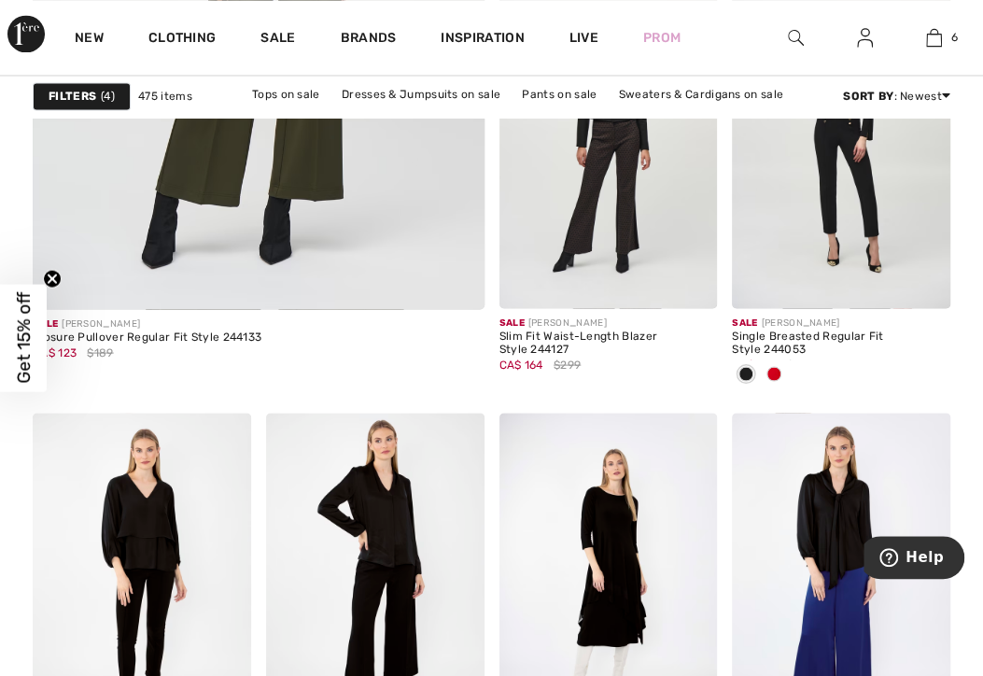
click at [781, 369] on div at bounding box center [774, 374] width 28 height 31
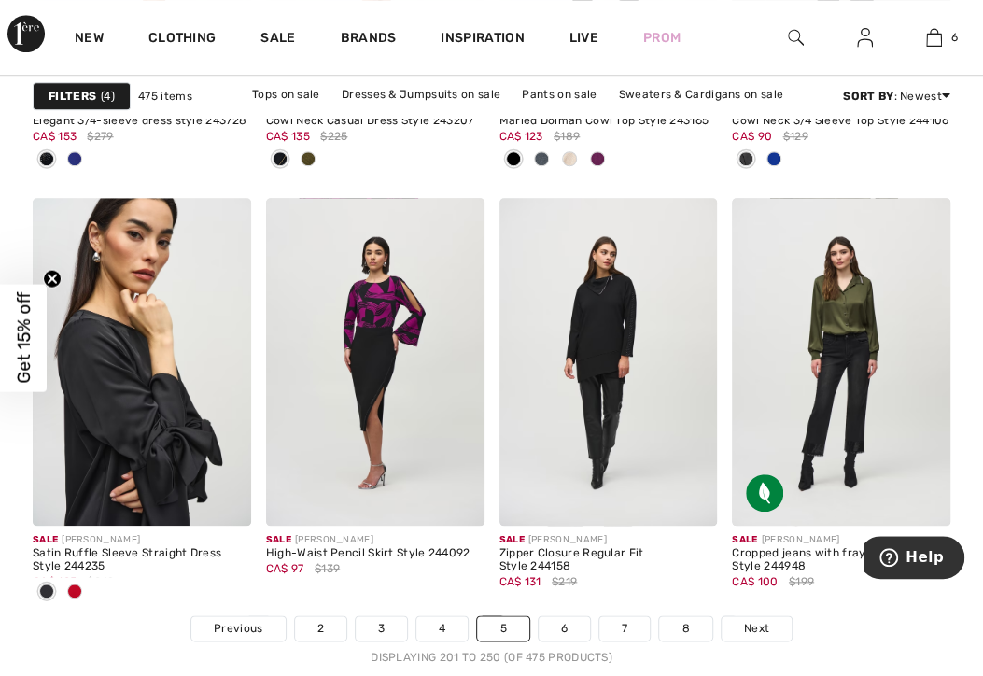
scroll to position [6403, 0]
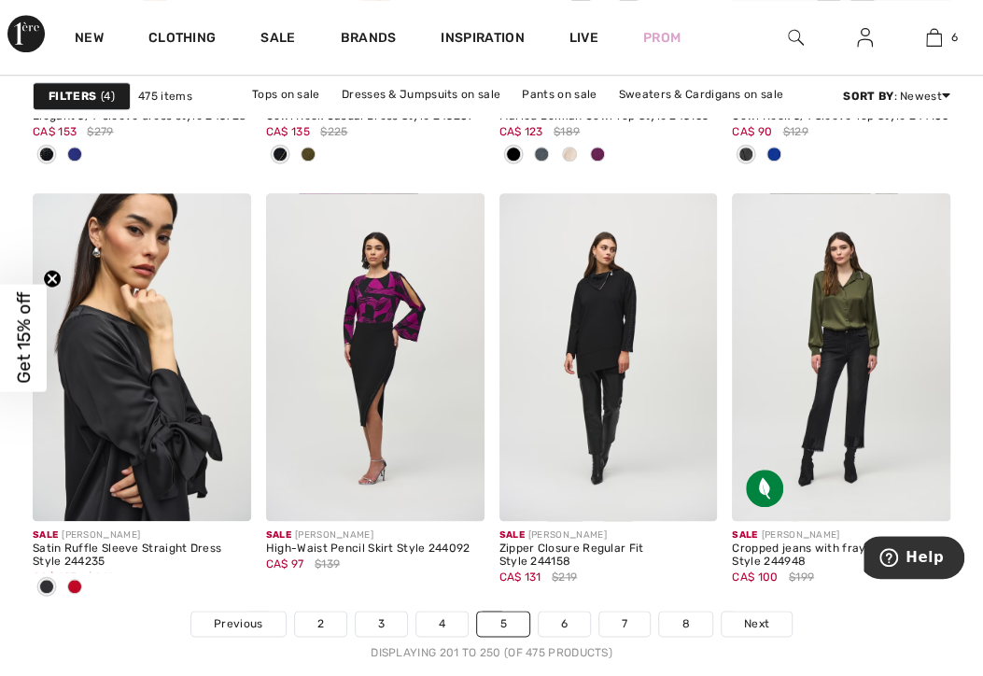
click at [80, 582] on span at bounding box center [74, 586] width 15 height 15
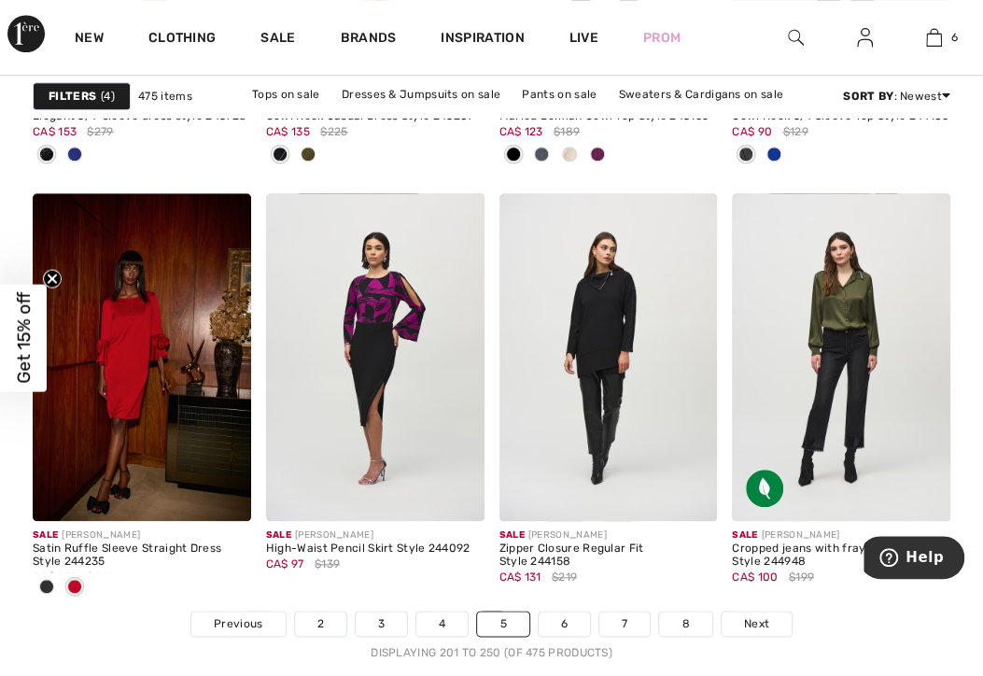
click at [564, 621] on link "6" at bounding box center [563, 623] width 51 height 24
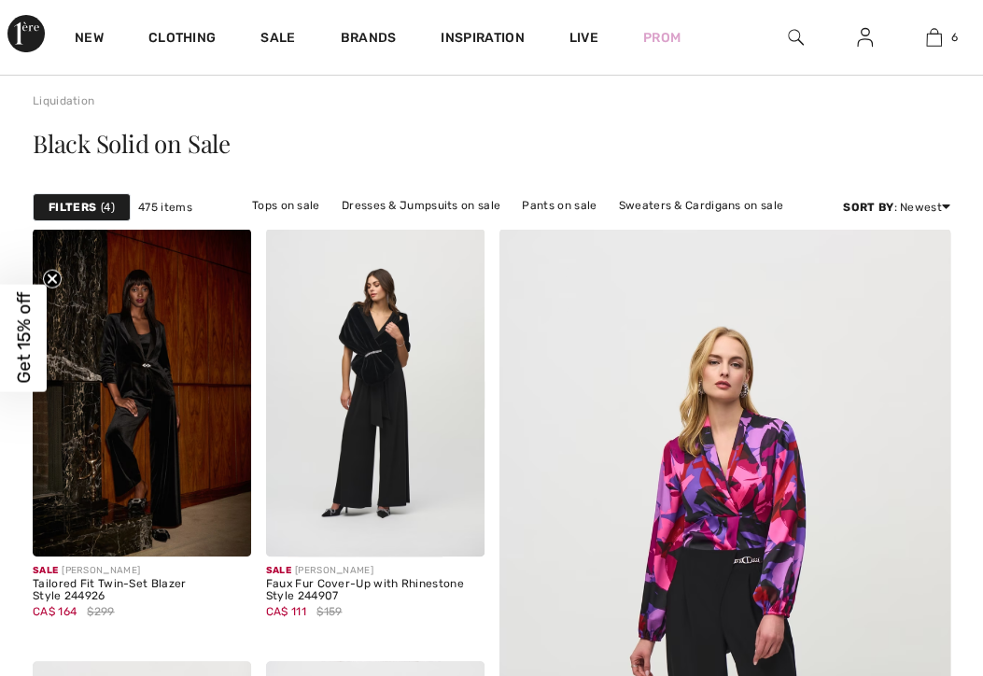
checkbox input "true"
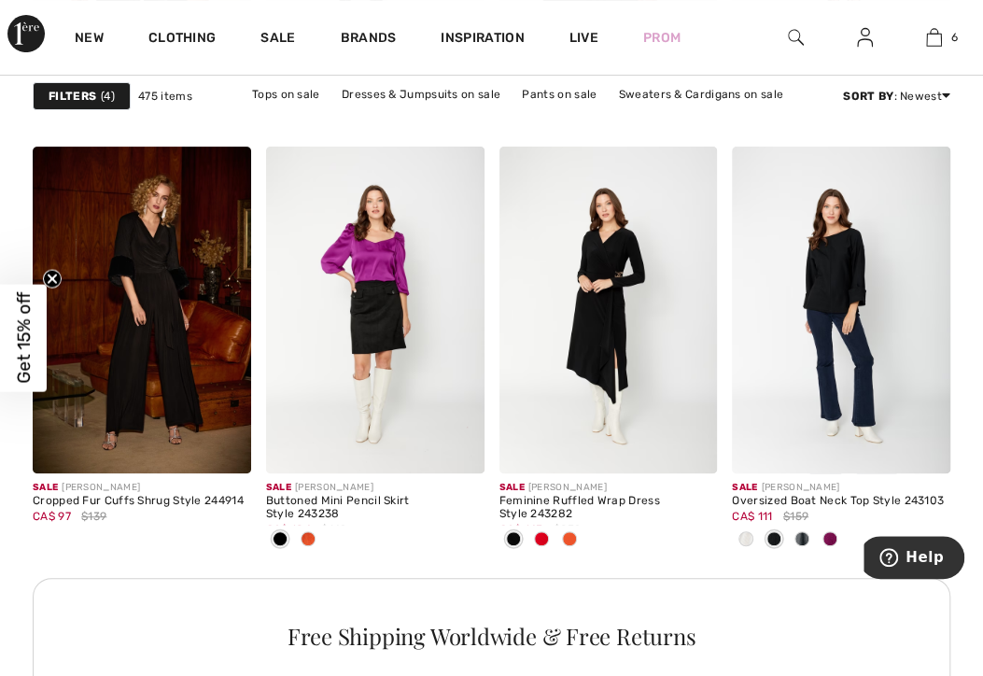
scroll to position [3099, 0]
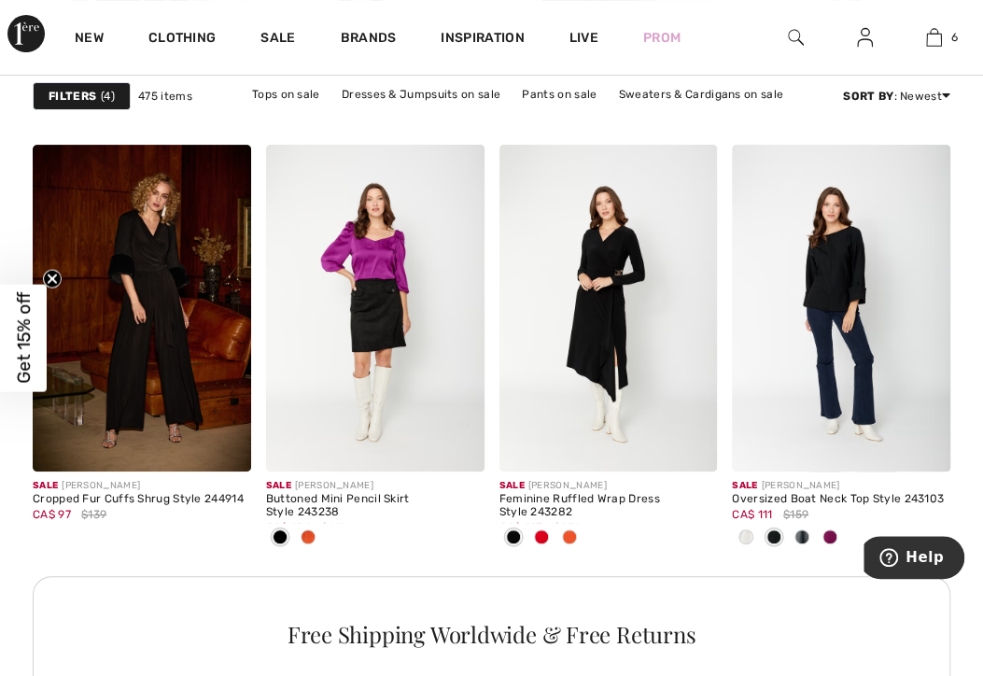
click at [579, 523] on div at bounding box center [569, 538] width 28 height 31
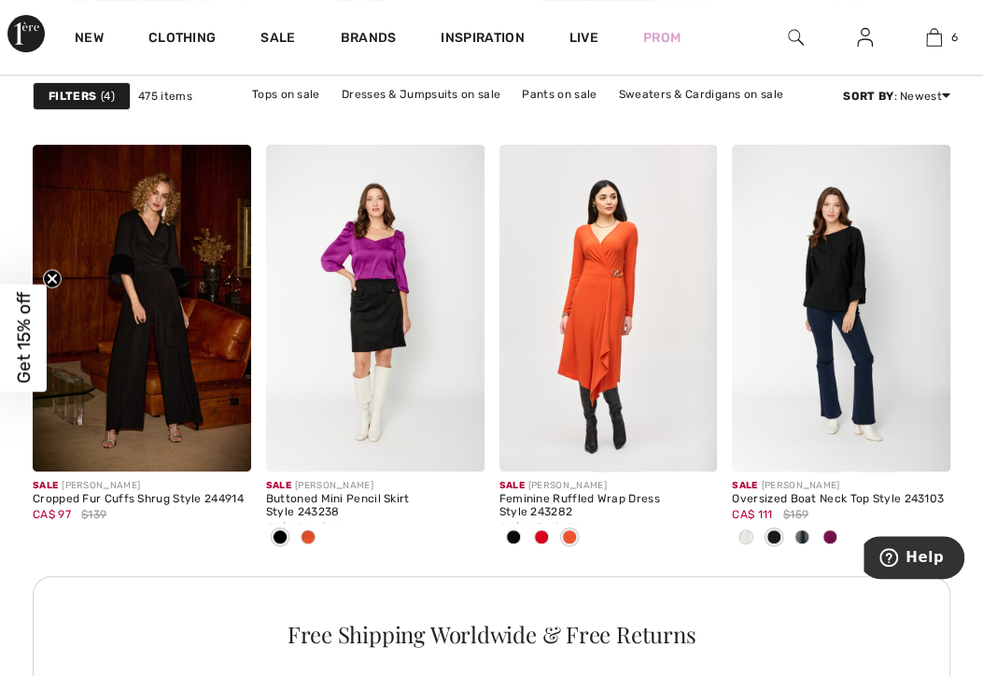
click at [839, 536] on div at bounding box center [830, 538] width 28 height 31
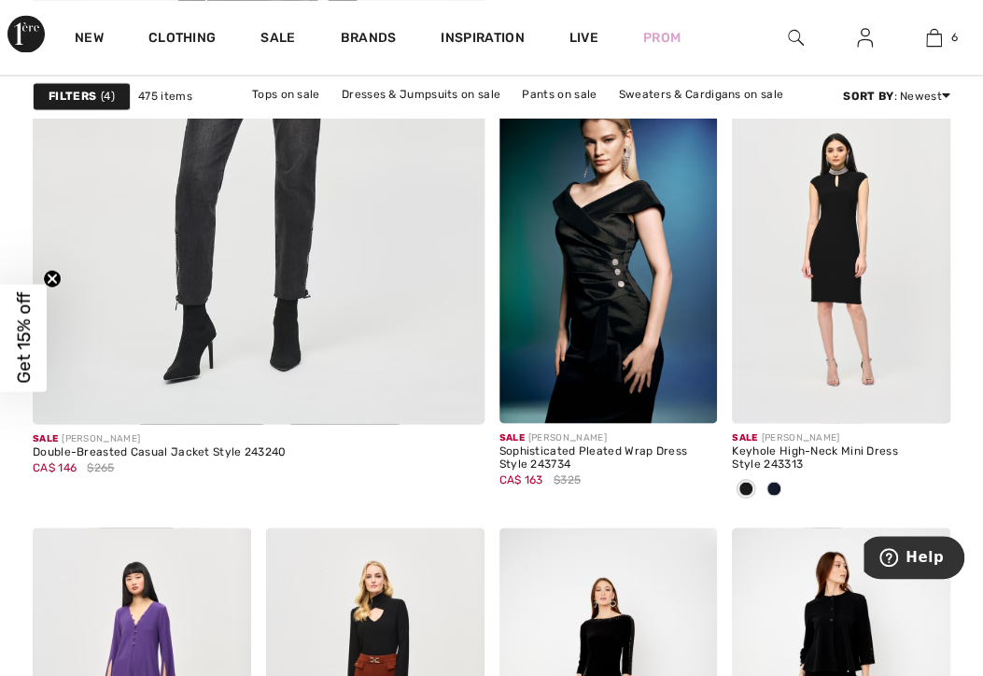
scroll to position [4194, 0]
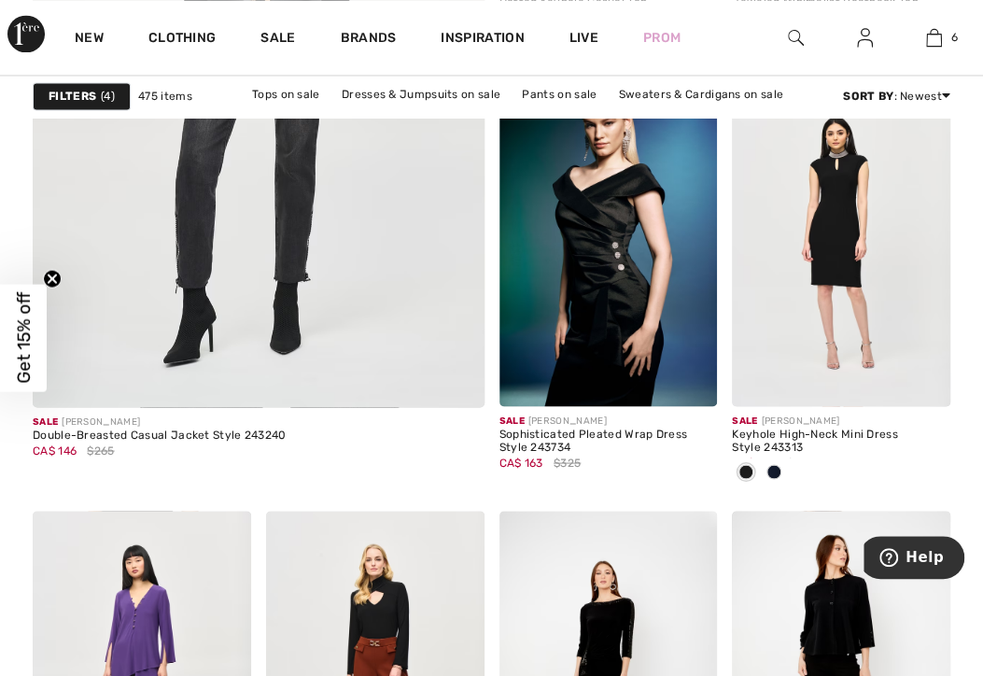
click at [787, 468] on div at bounding box center [774, 472] width 28 height 31
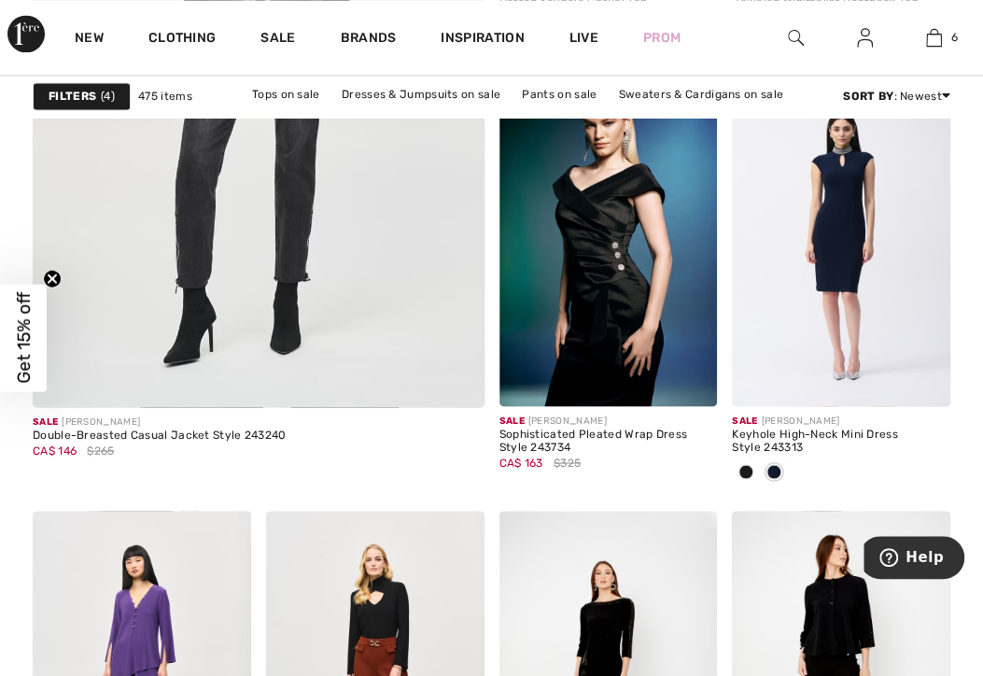
click at [931, 374] on span at bounding box center [921, 377] width 37 height 37
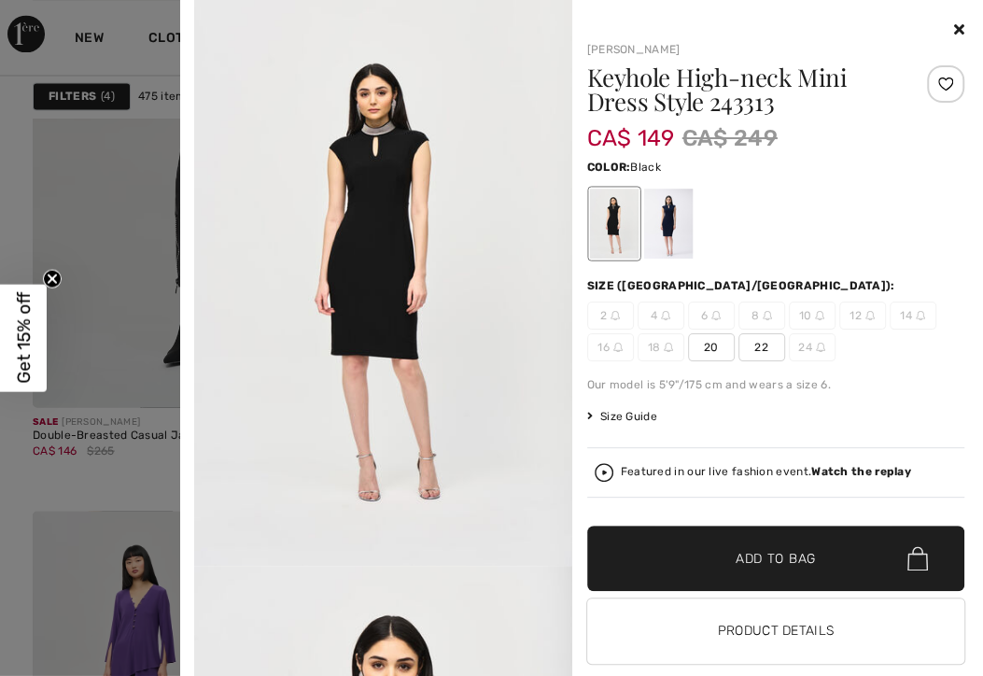
click at [677, 213] on div at bounding box center [667, 223] width 49 height 70
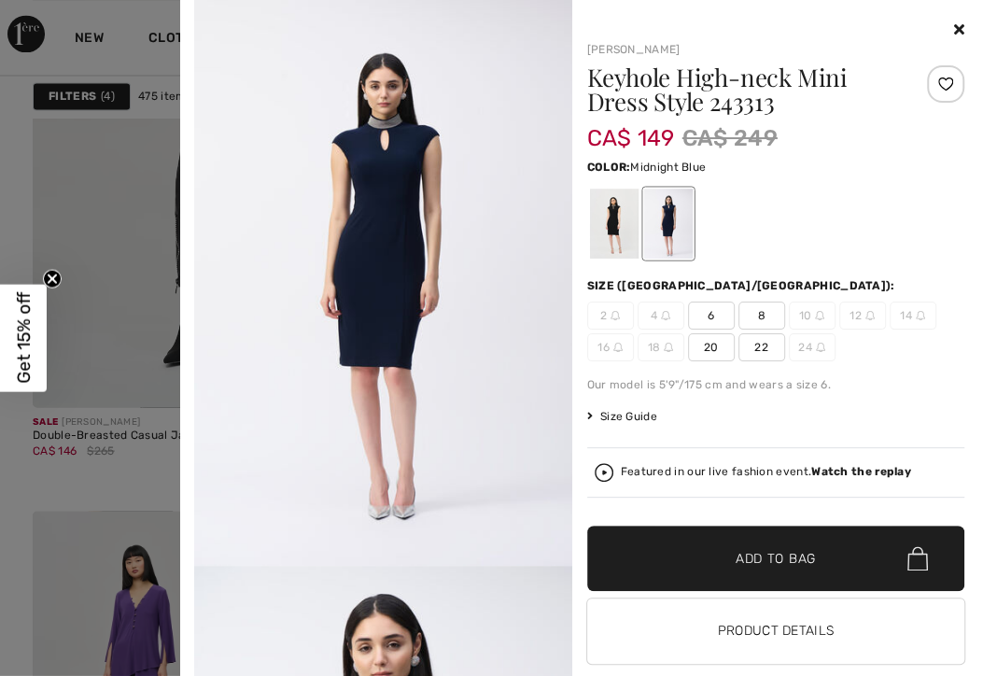
click at [954, 29] on icon at bounding box center [959, 28] width 10 height 15
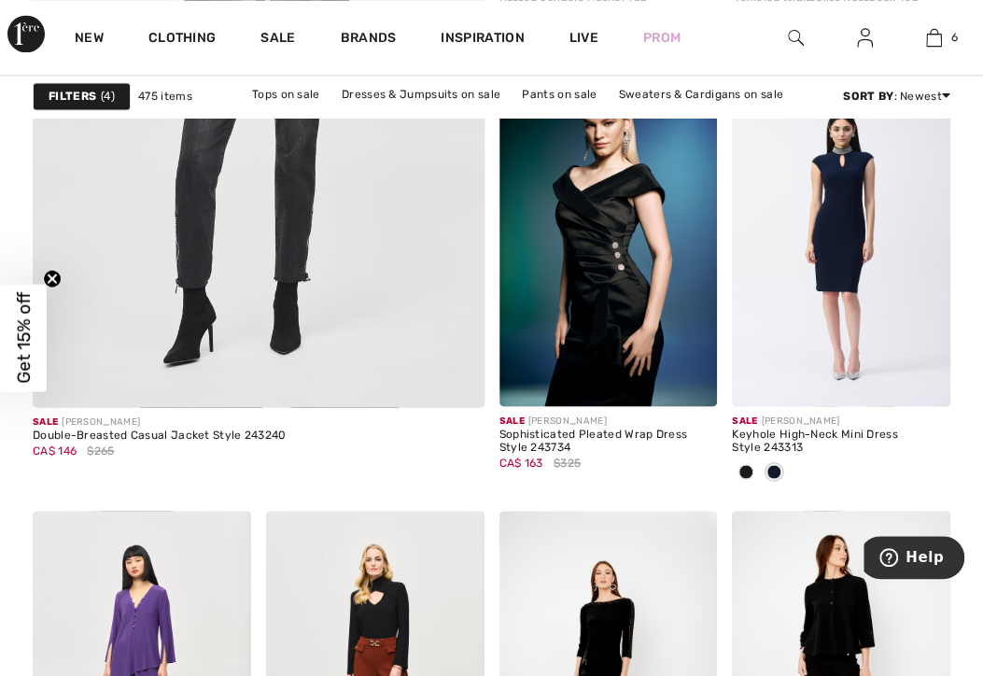
click at [780, 472] on span at bounding box center [773, 471] width 15 height 15
click at [744, 472] on span at bounding box center [745, 471] width 15 height 15
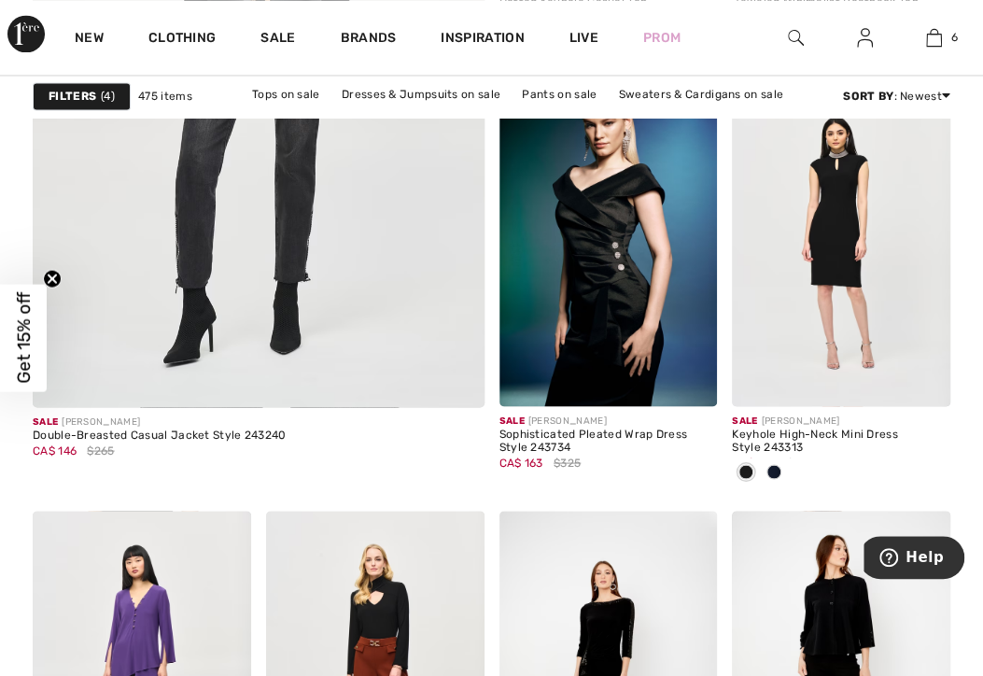
click at [928, 378] on img at bounding box center [922, 378] width 17 height 17
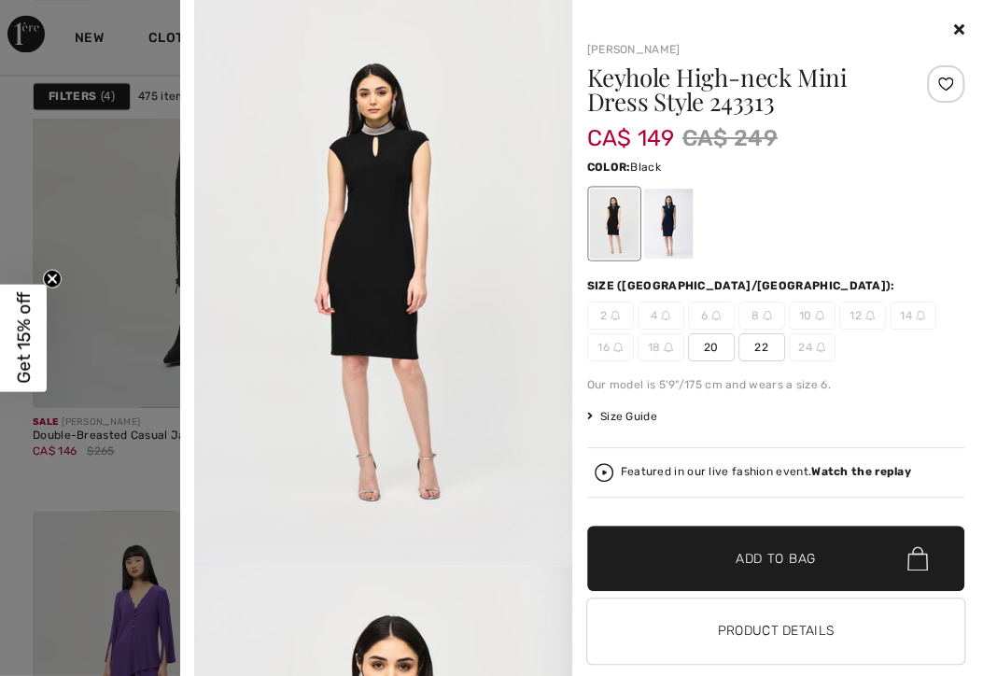
click at [944, 39] on div at bounding box center [776, 30] width 378 height 22
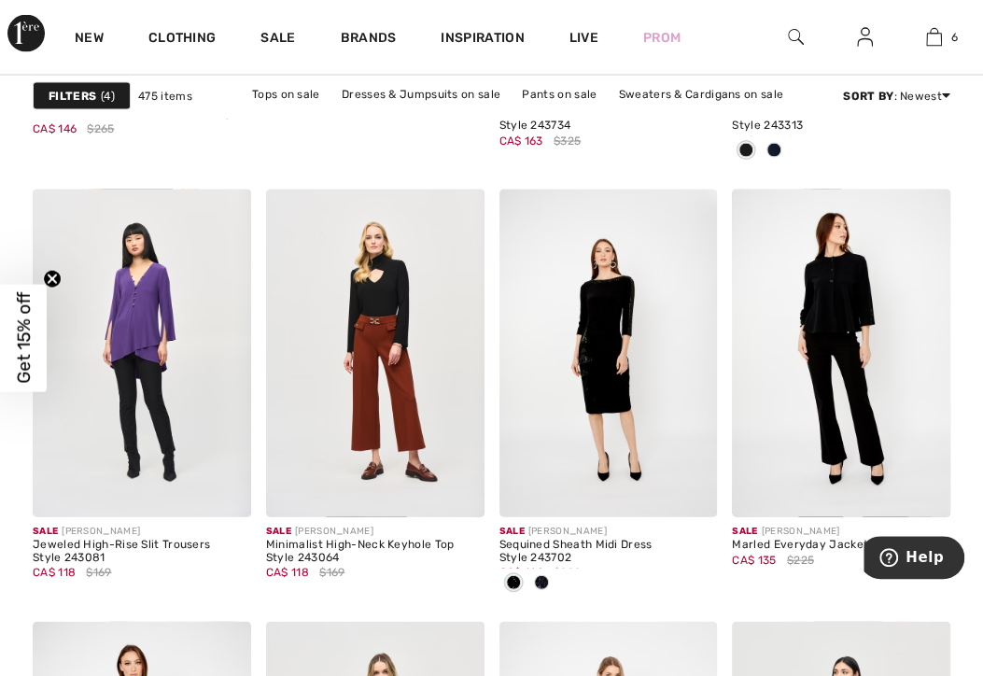
scroll to position [4518, 0]
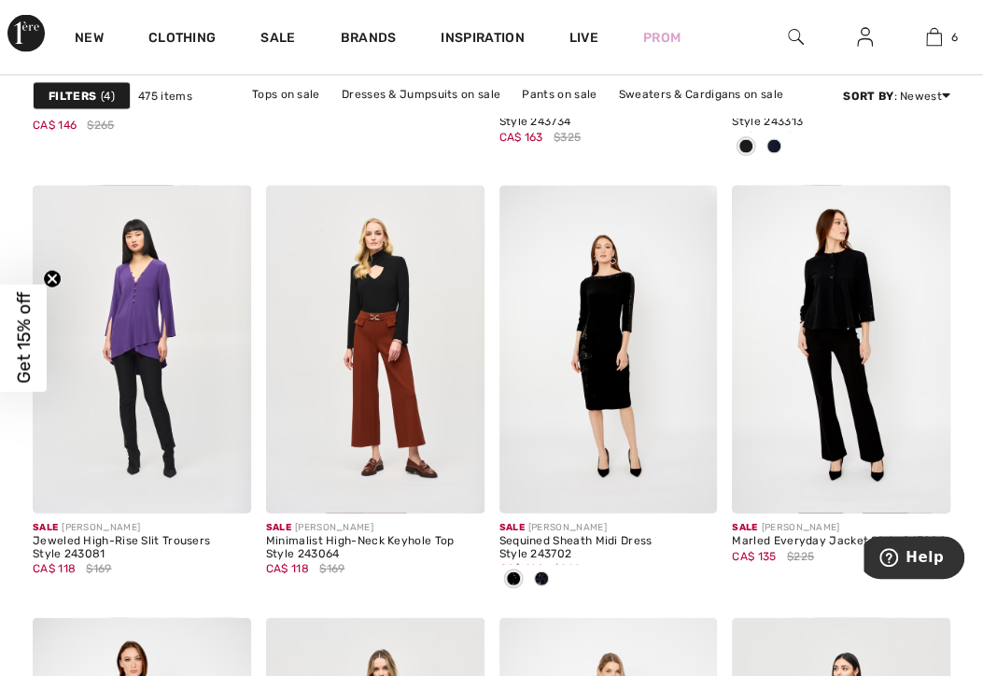
click at [547, 565] on div at bounding box center [541, 580] width 28 height 31
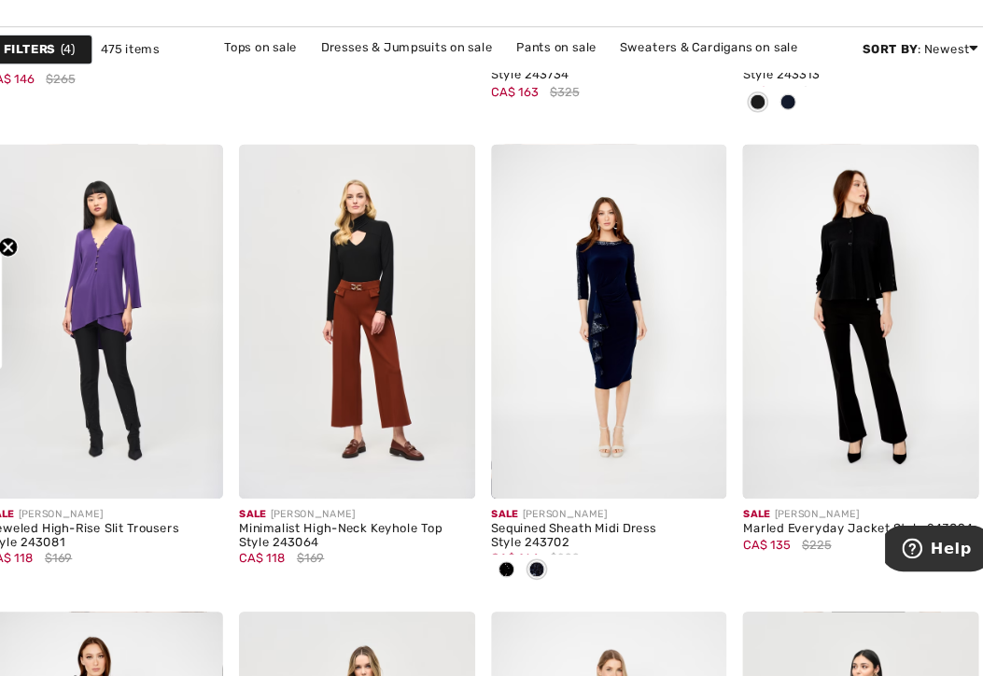
scroll to position [4519, 0]
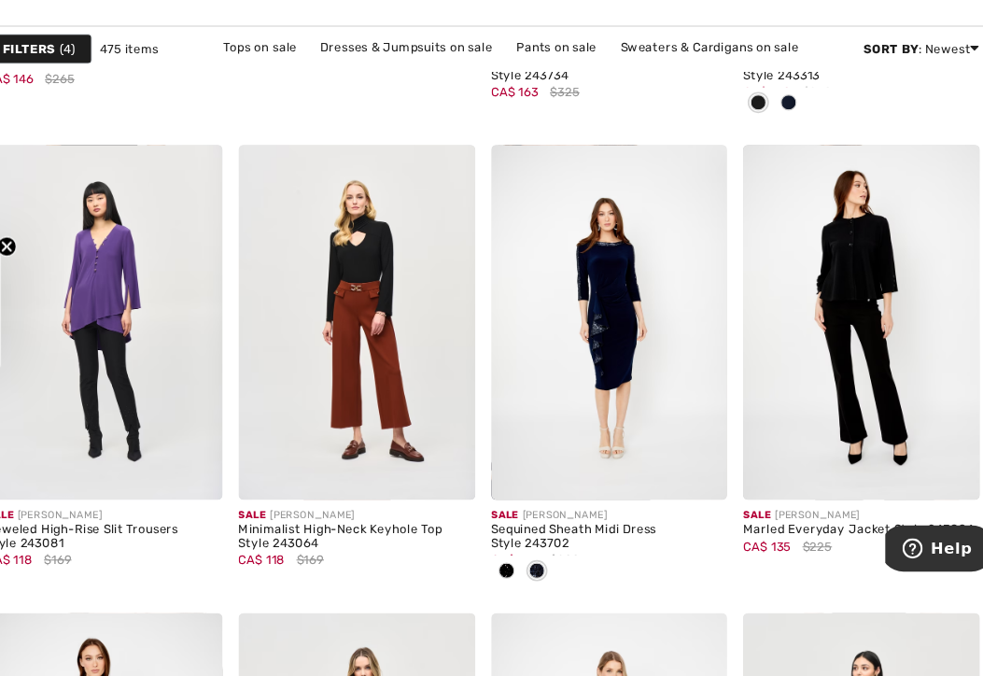
click at [699, 484] on span at bounding box center [688, 484] width 37 height 37
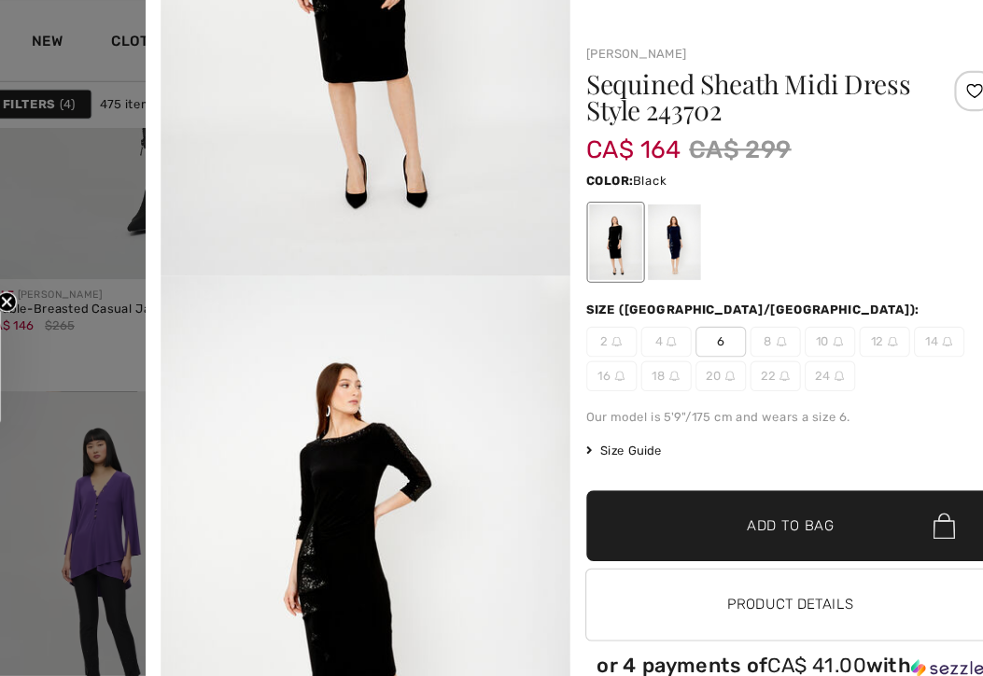
scroll to position [4342, 0]
click at [954, 27] on icon at bounding box center [959, 28] width 10 height 15
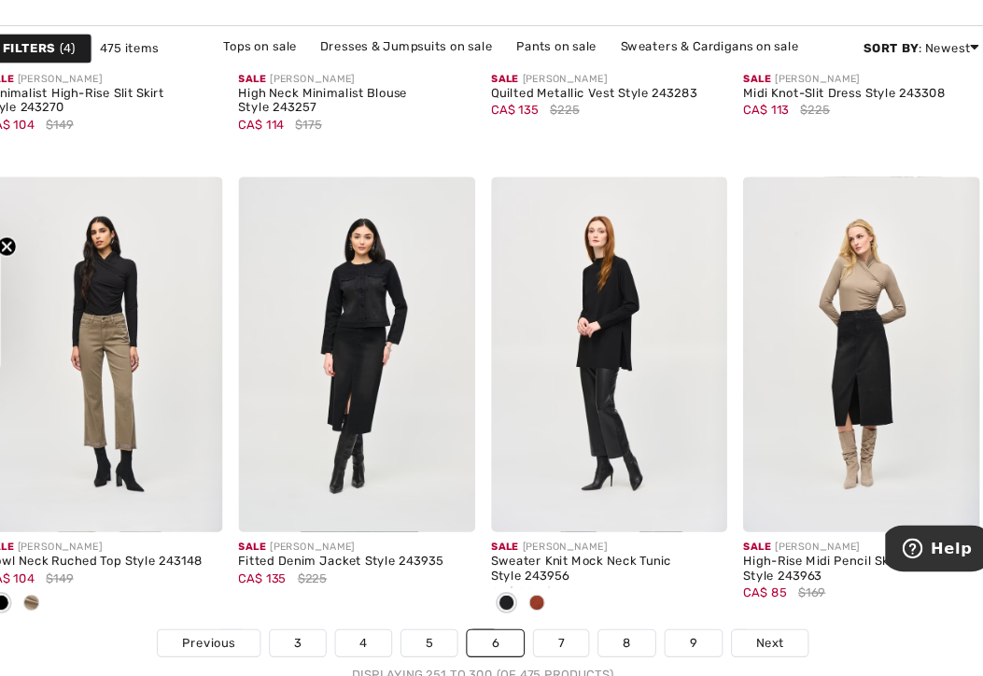
scroll to position [6425, 0]
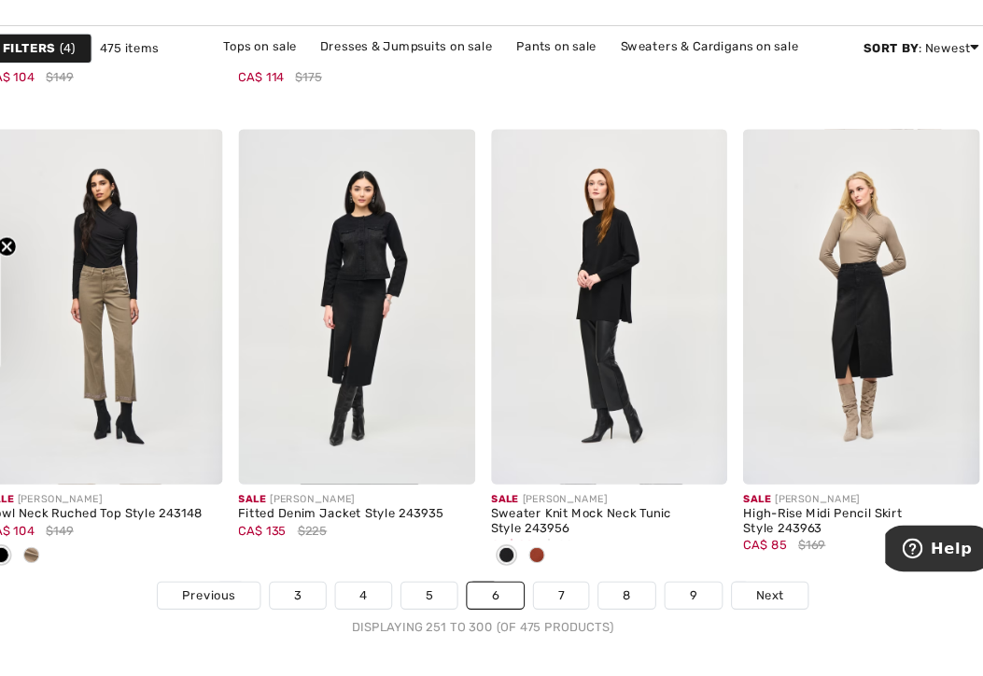
click at [754, 597] on span "Next" at bounding box center [756, 601] width 25 height 17
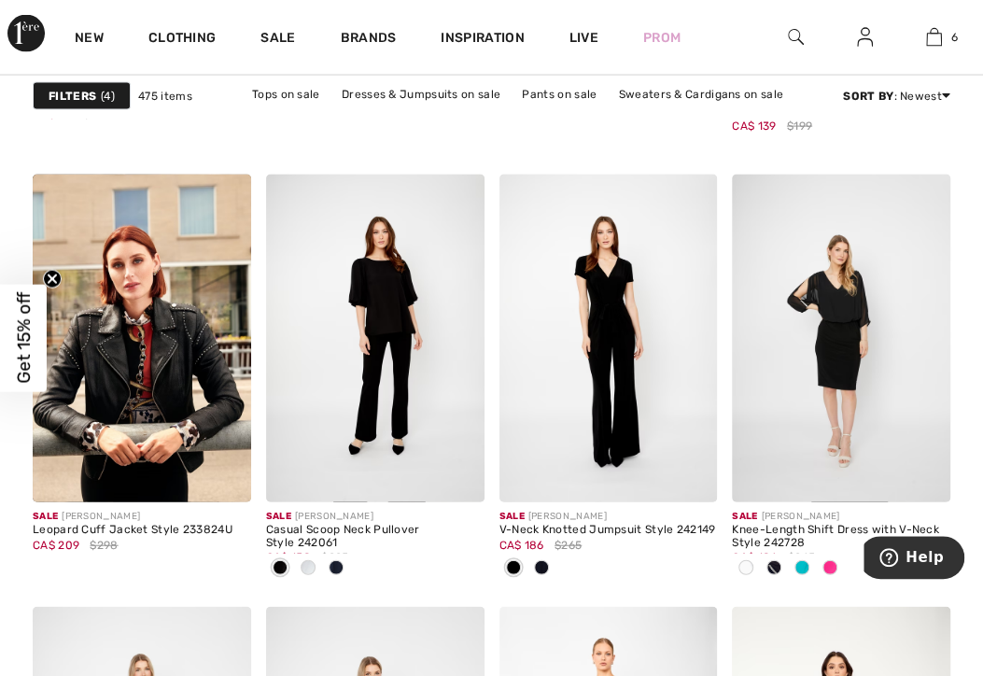
scroll to position [4533, 0]
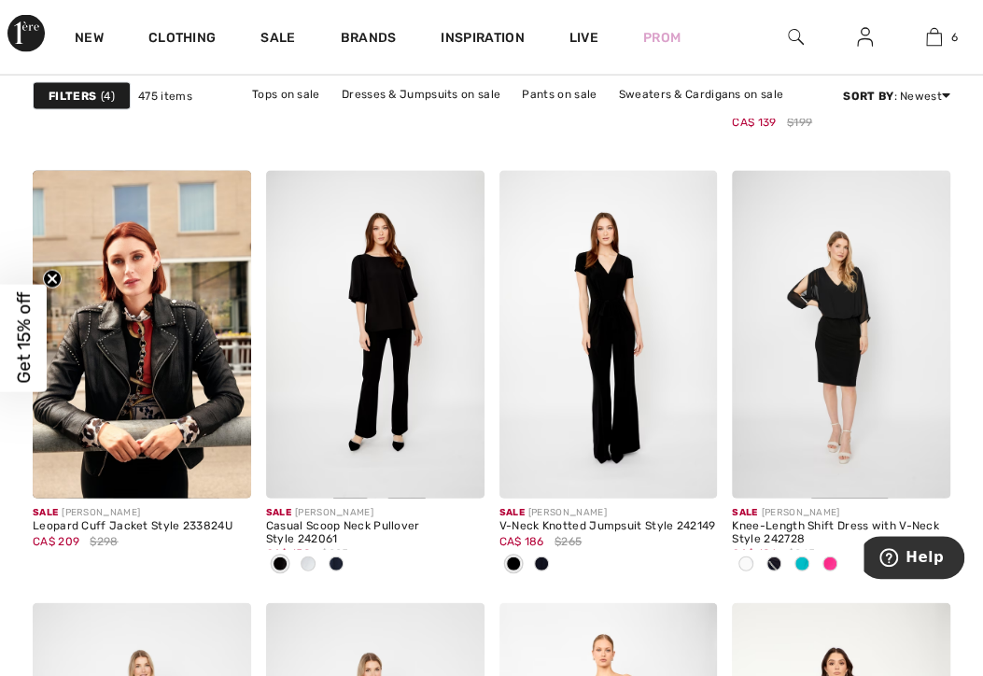
click at [317, 562] on div at bounding box center [308, 565] width 28 height 31
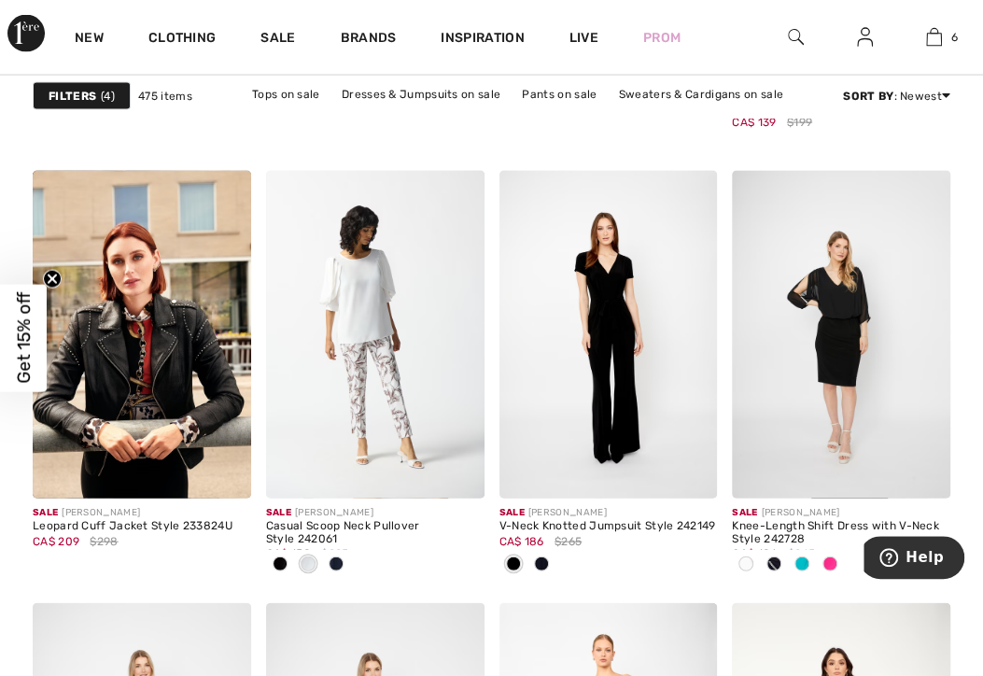
click at [551, 551] on div at bounding box center [541, 565] width 28 height 31
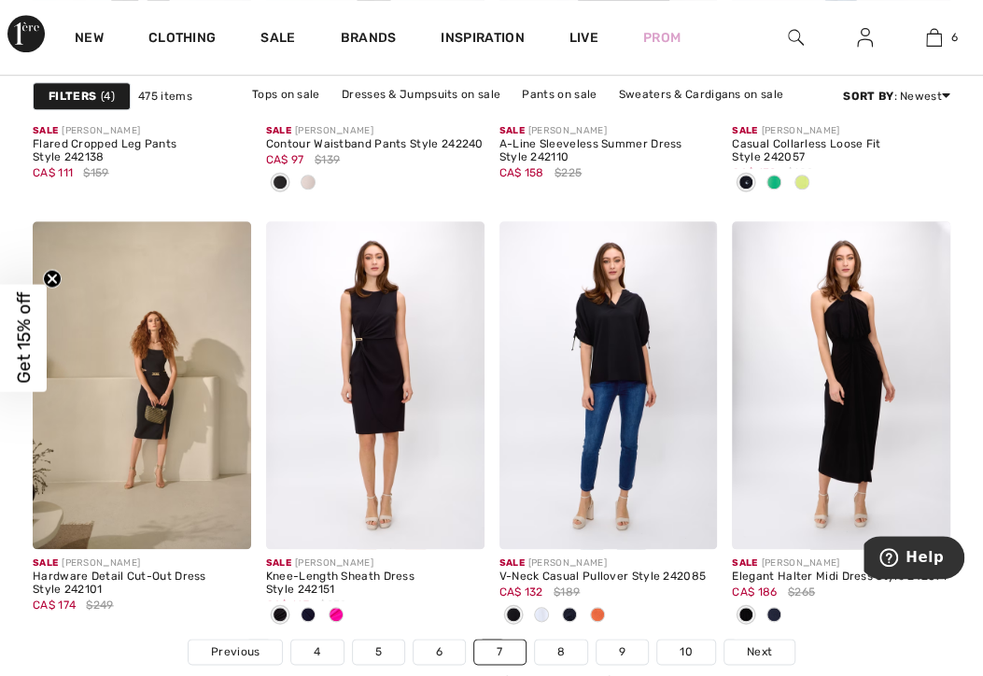
scroll to position [6376, 0]
click at [785, 603] on div at bounding box center [774, 614] width 28 height 31
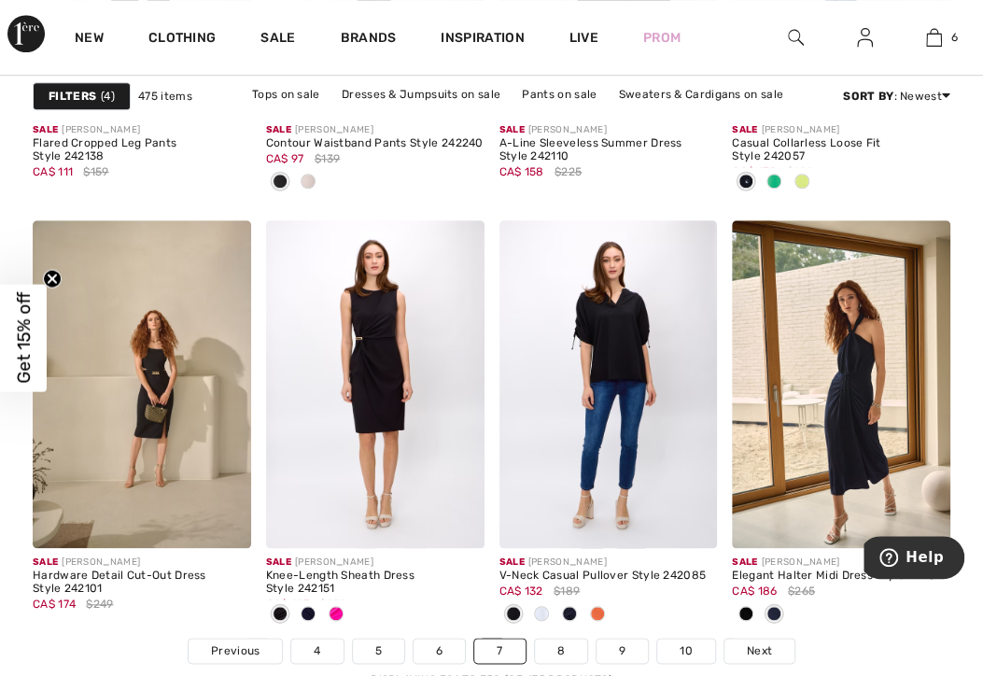
click at [771, 650] on link "Next" at bounding box center [759, 650] width 70 height 24
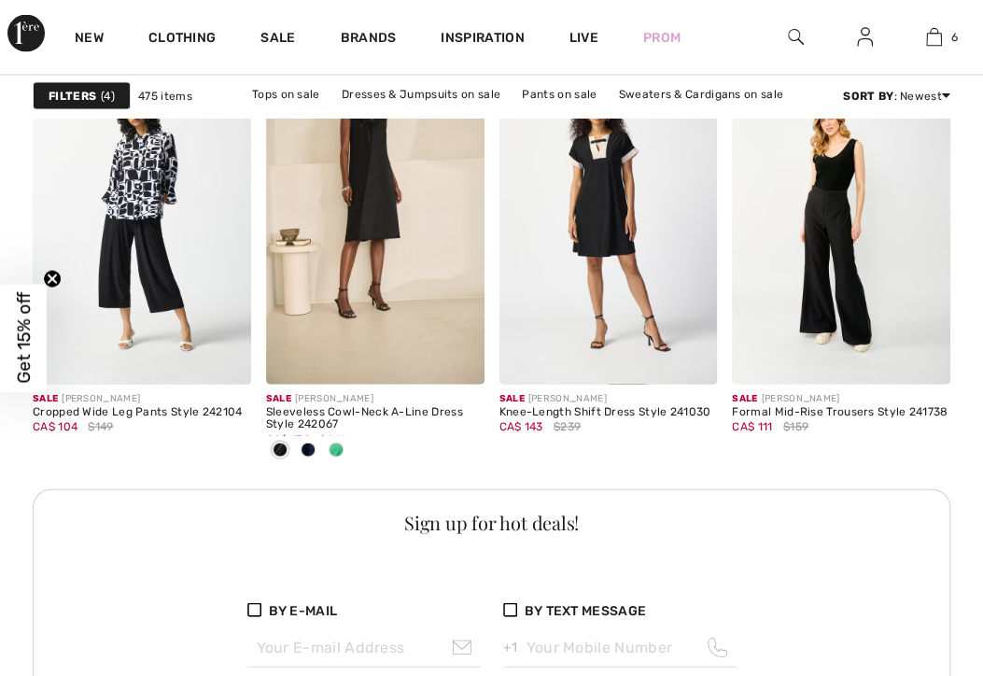
checkbox input "true"
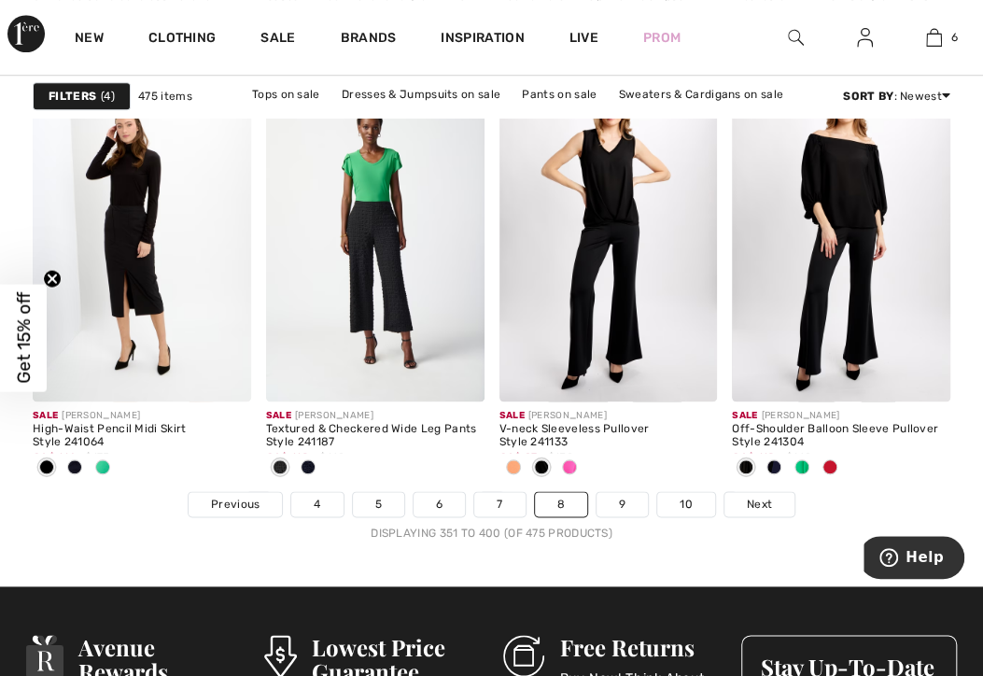
scroll to position [6525, 0]
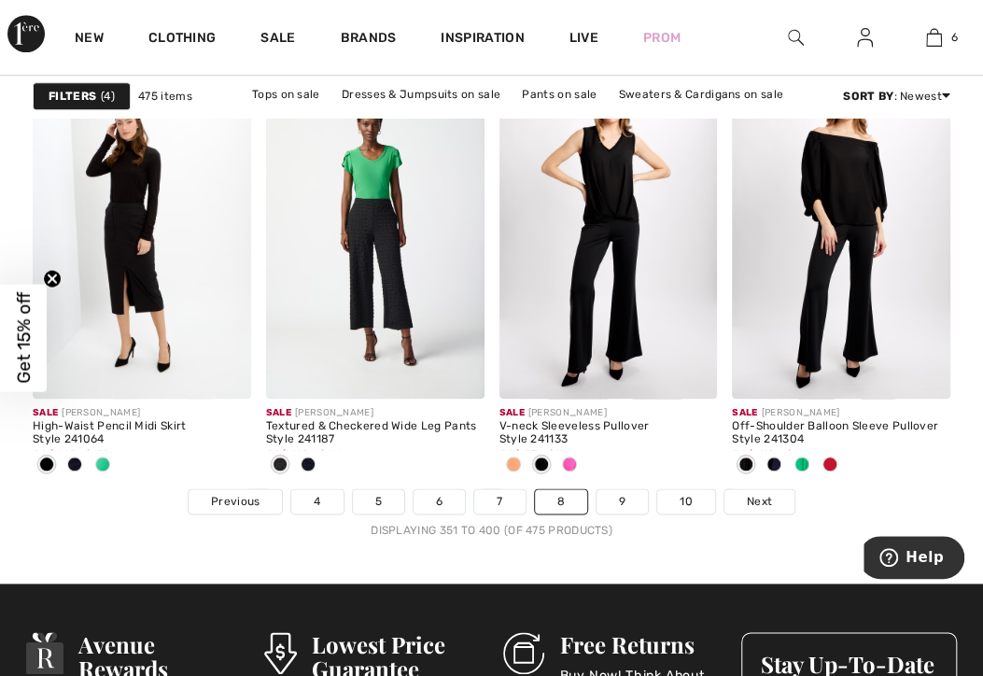
click at [113, 455] on div at bounding box center [103, 465] width 28 height 31
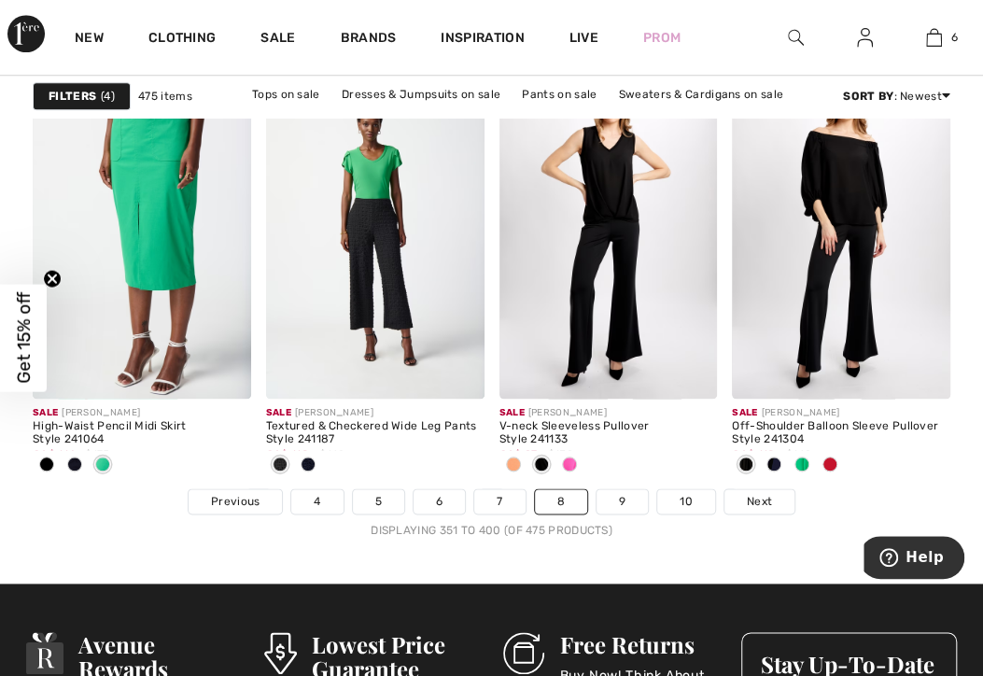
click at [757, 498] on span "Next" at bounding box center [759, 501] width 25 height 17
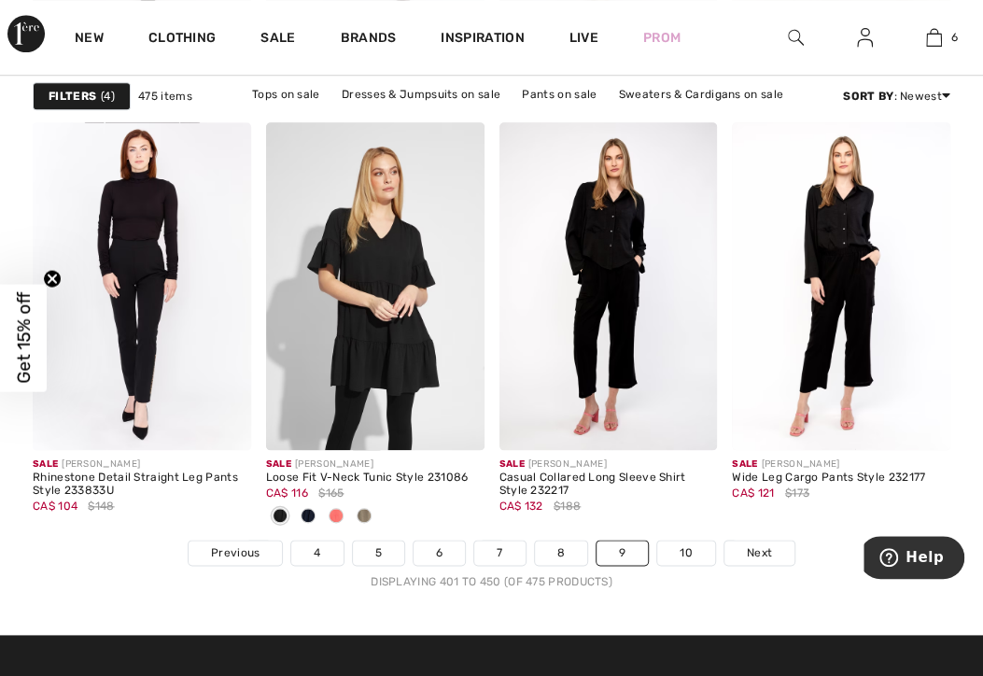
scroll to position [6476, 0]
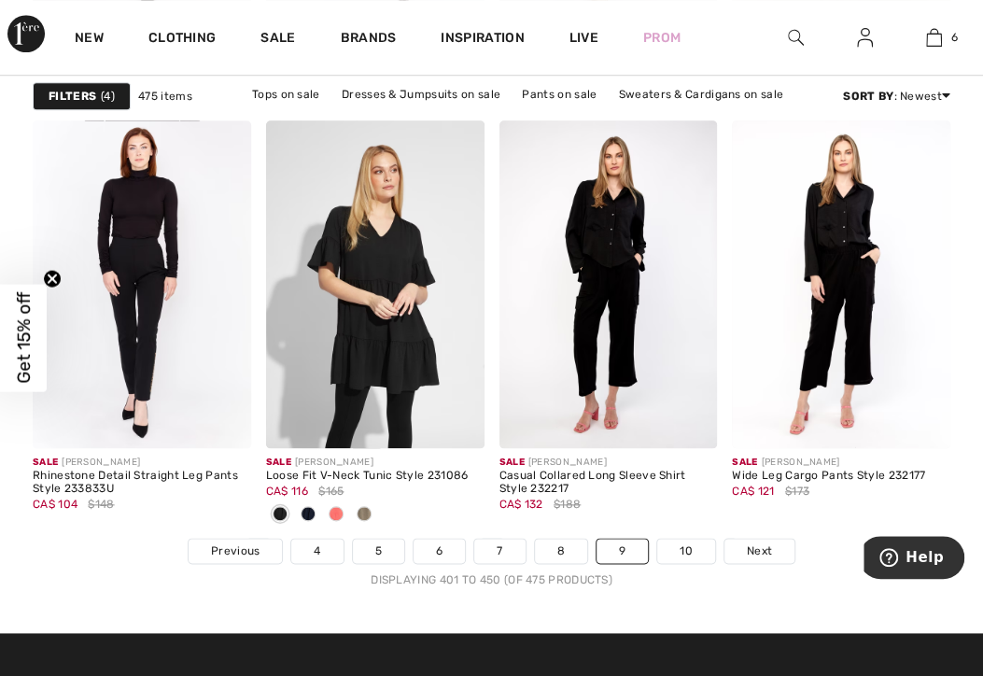
click at [677, 547] on link "10" at bounding box center [686, 550] width 58 height 24
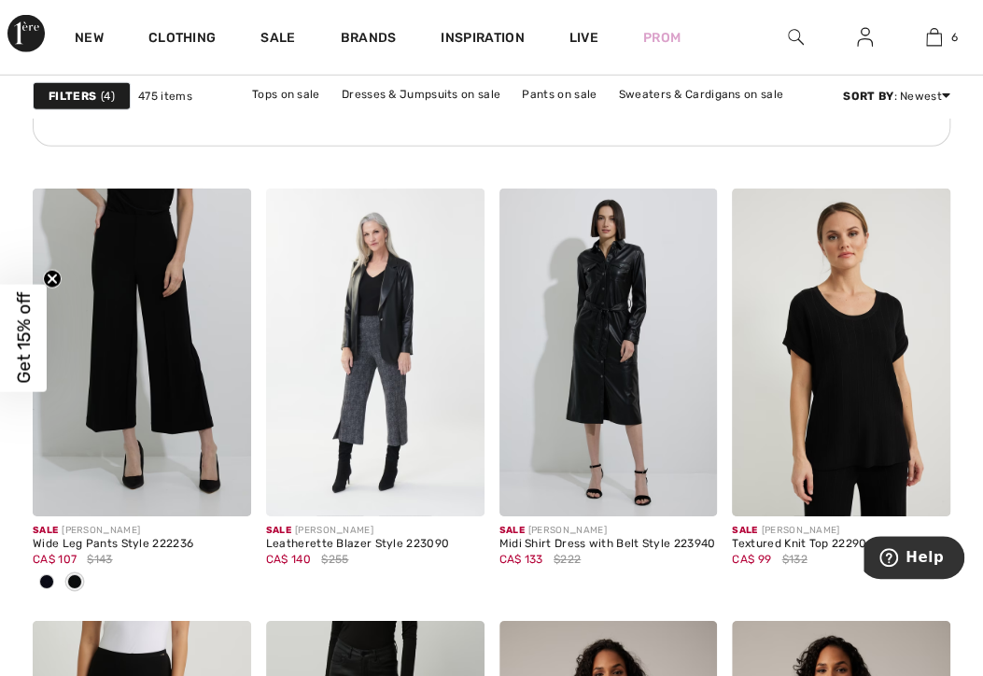
scroll to position [2171, 0]
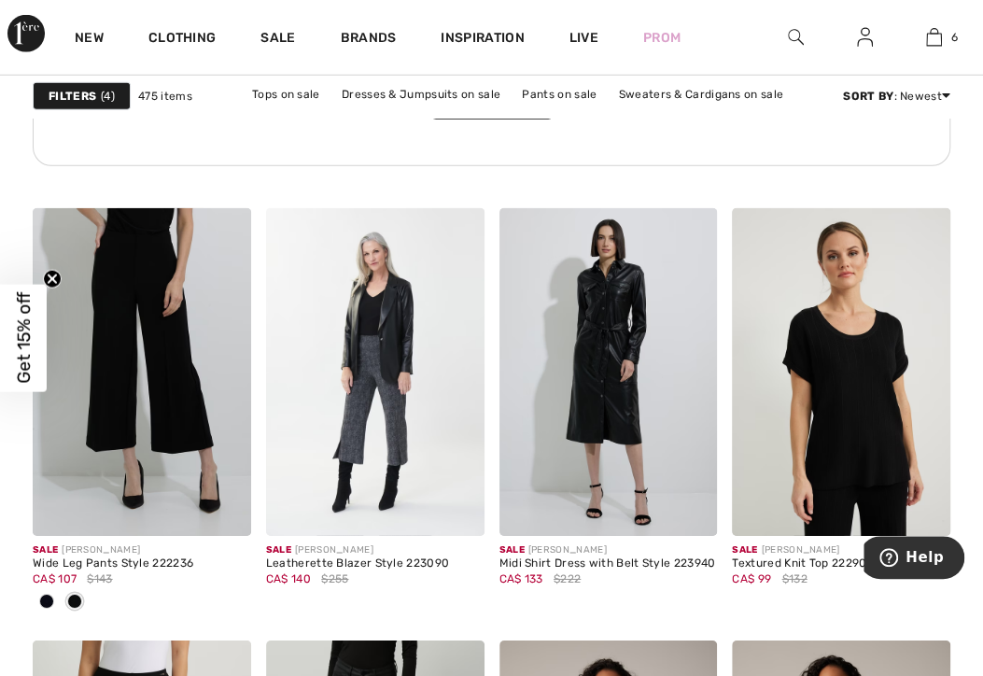
click at [951, 43] on span "6" at bounding box center [954, 37] width 7 height 17
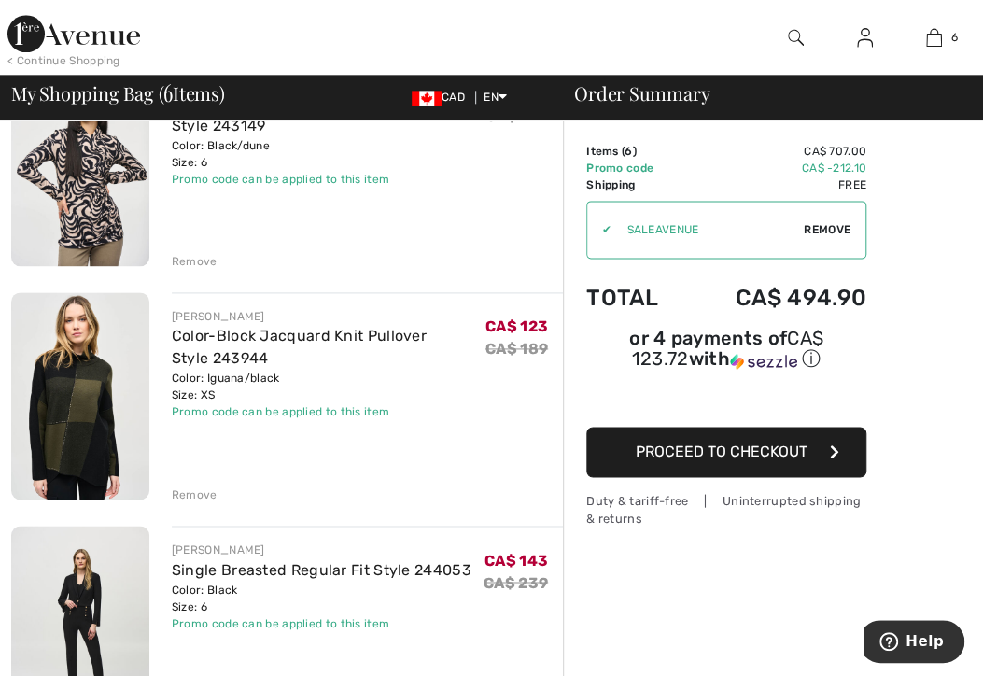
scroll to position [912, 0]
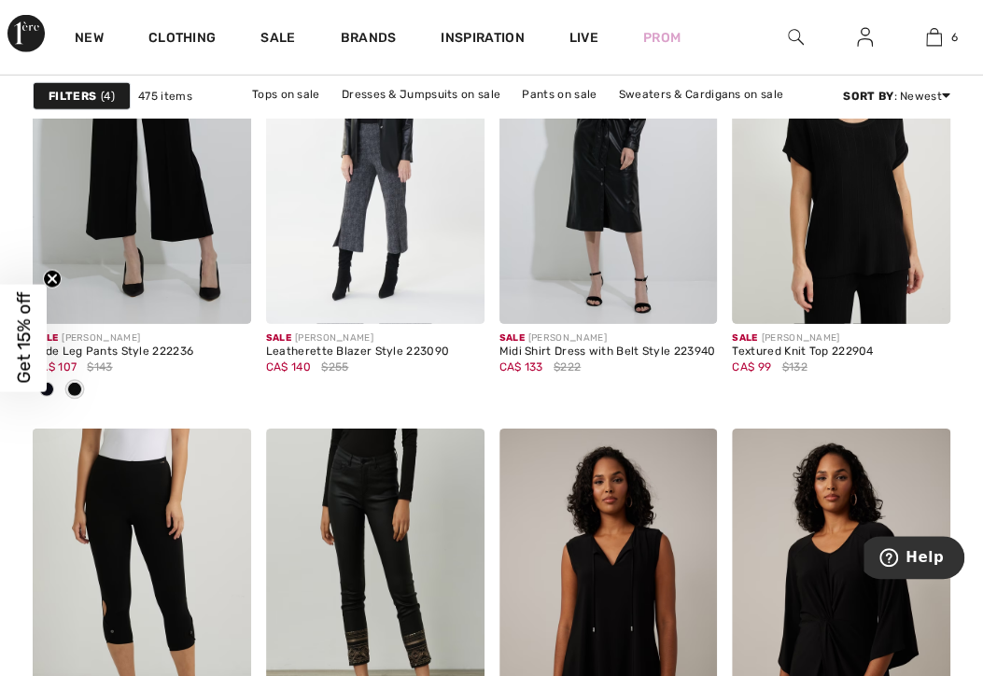
click at [202, 33] on link "Clothing" at bounding box center [181, 40] width 67 height 20
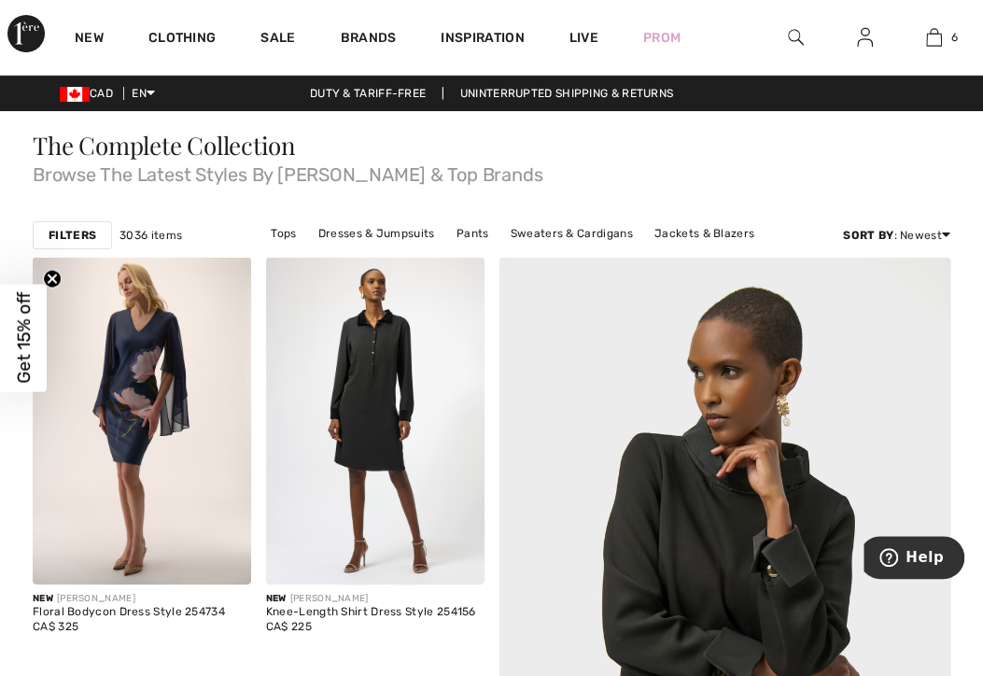
click at [645, 224] on link "Jackets & Blazers" at bounding box center [704, 233] width 119 height 24
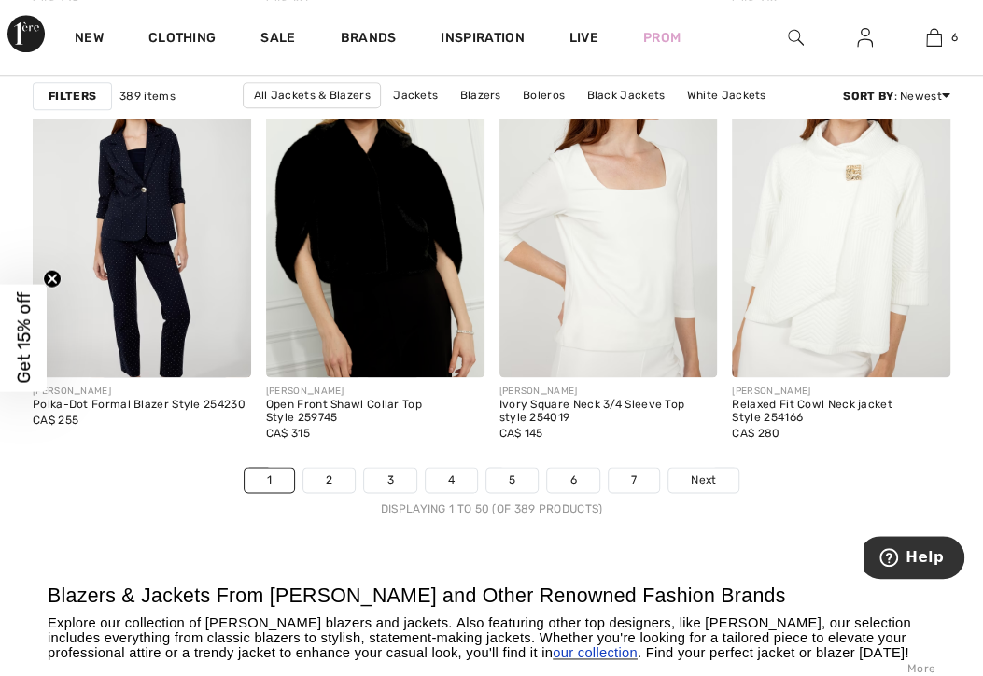
scroll to position [6584, 0]
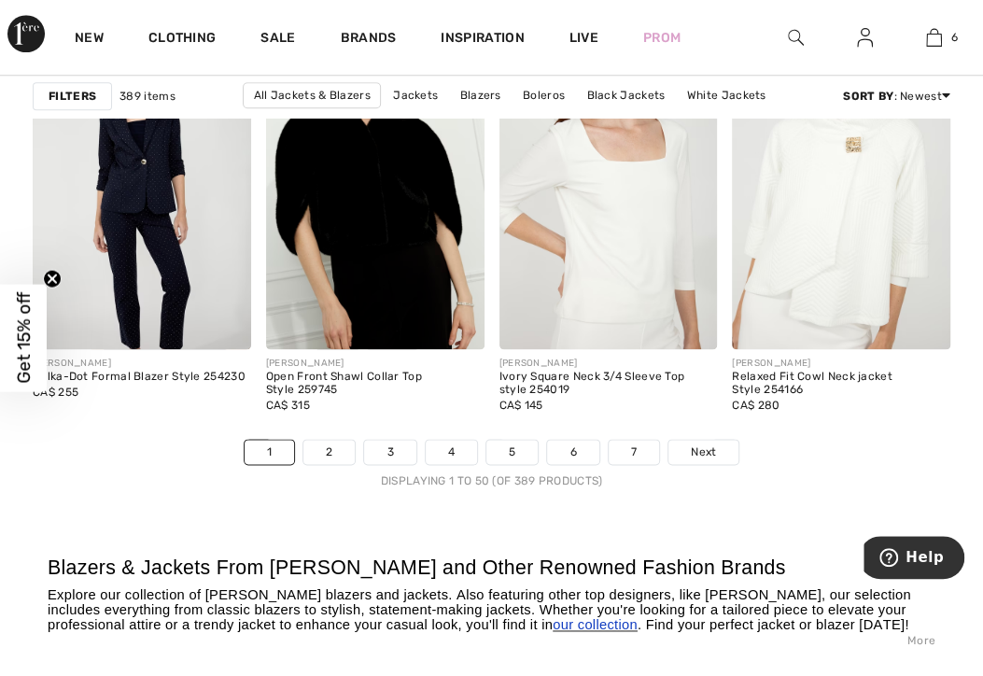
click at [635, 464] on link "7" at bounding box center [633, 452] width 50 height 24
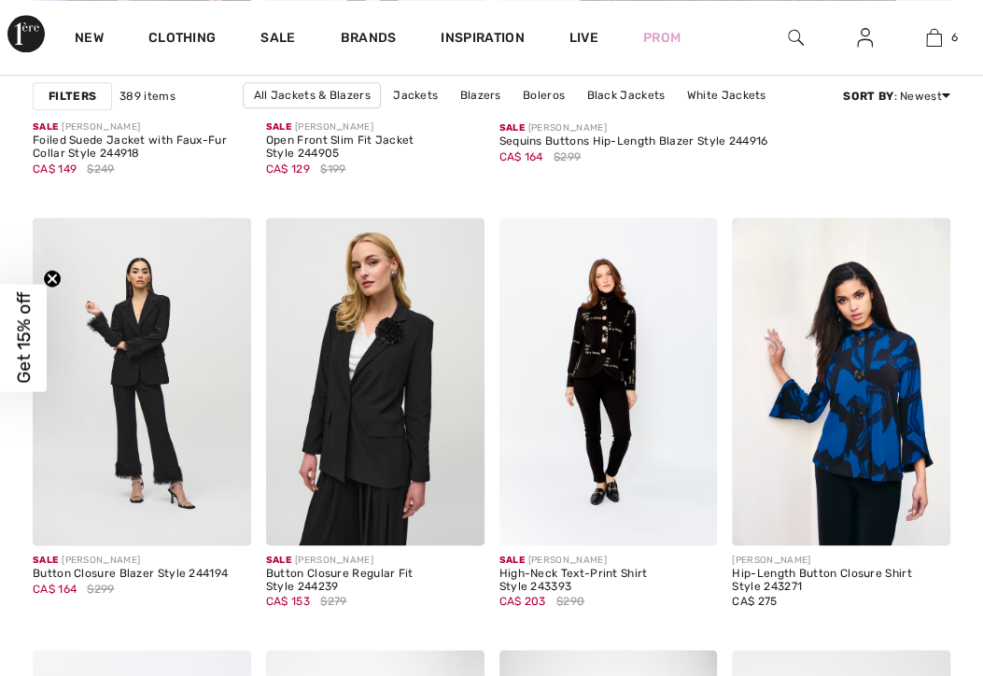
checkbox input "true"
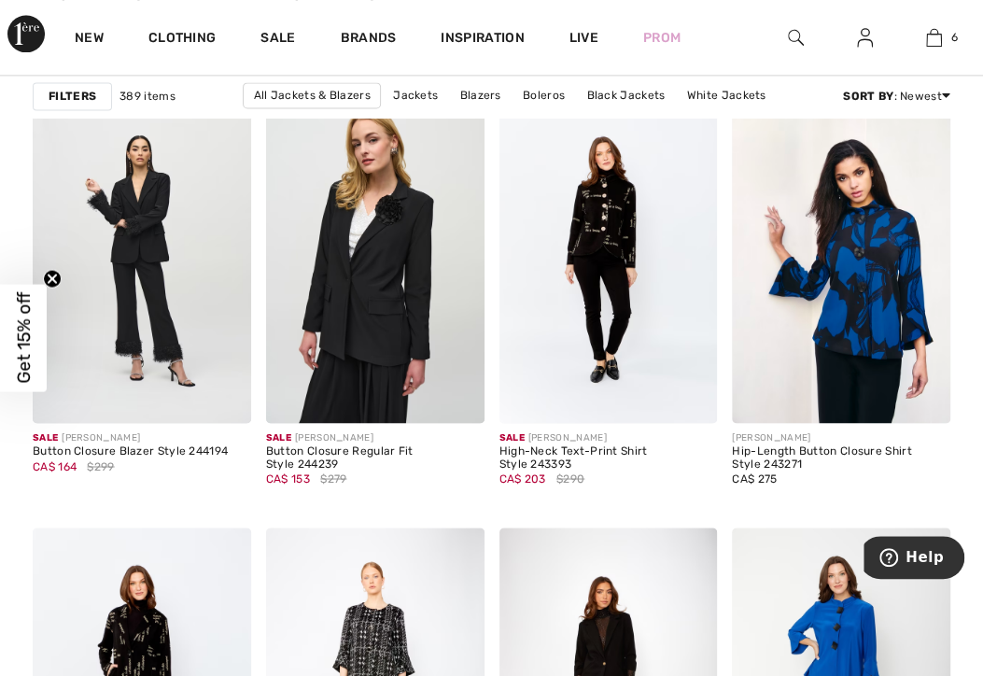
scroll to position [1054, 0]
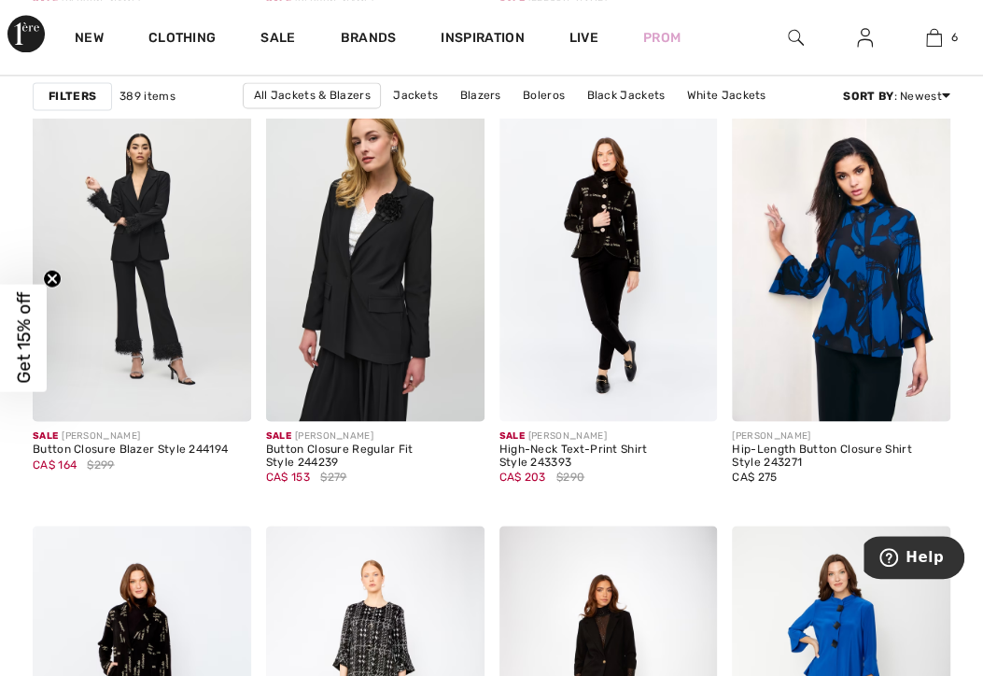
click at [509, 215] on img at bounding box center [608, 257] width 218 height 328
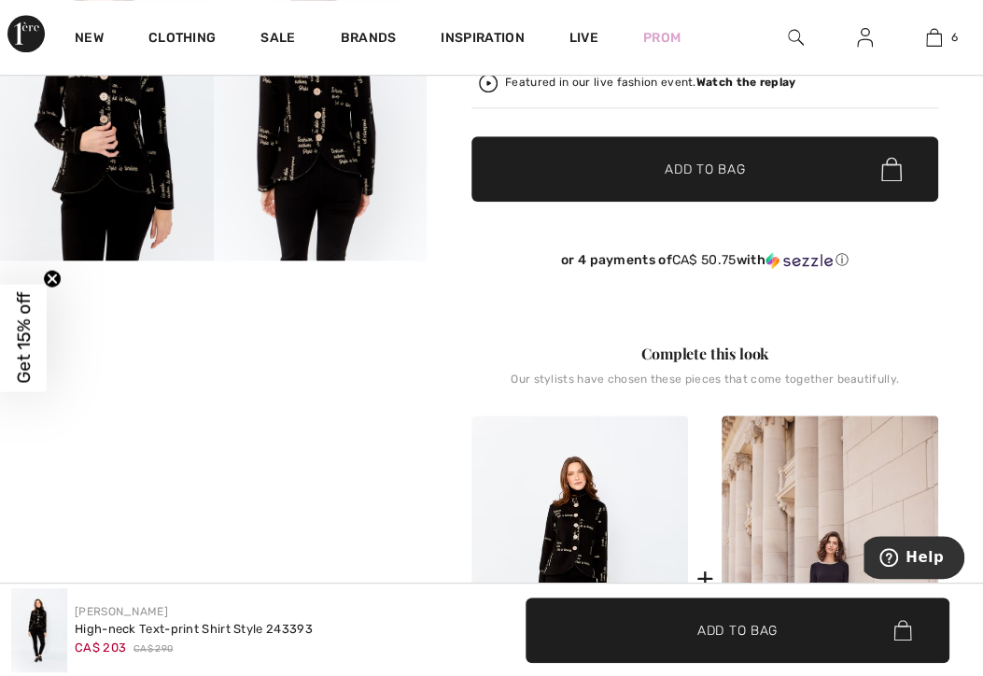
scroll to position [201, 0]
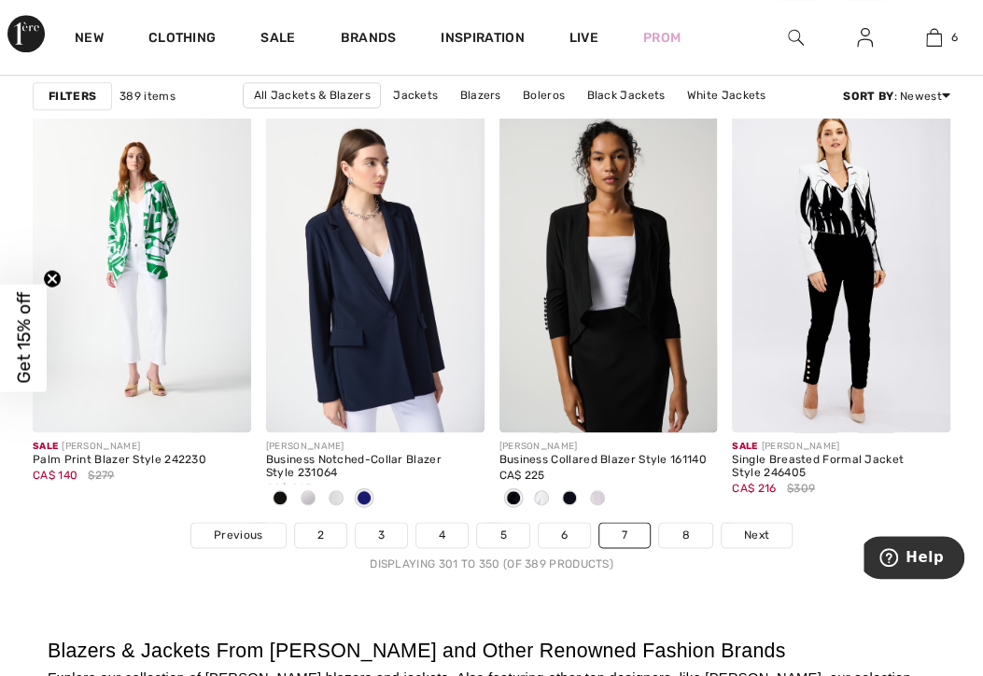
scroll to position [6508, 0]
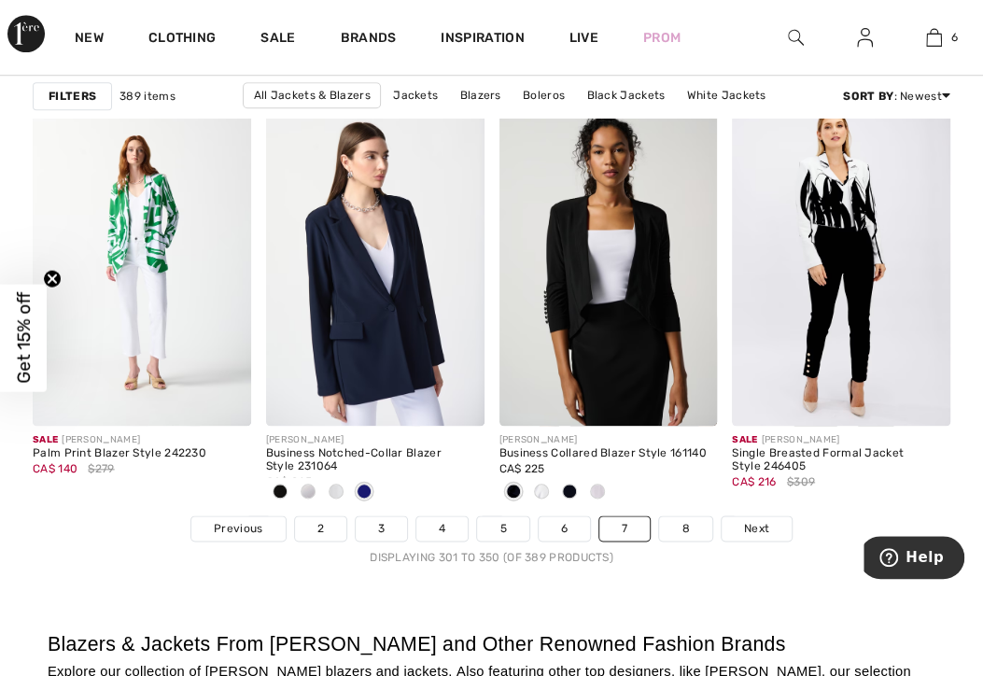
click at [679, 516] on link "8" at bounding box center [685, 528] width 52 height 24
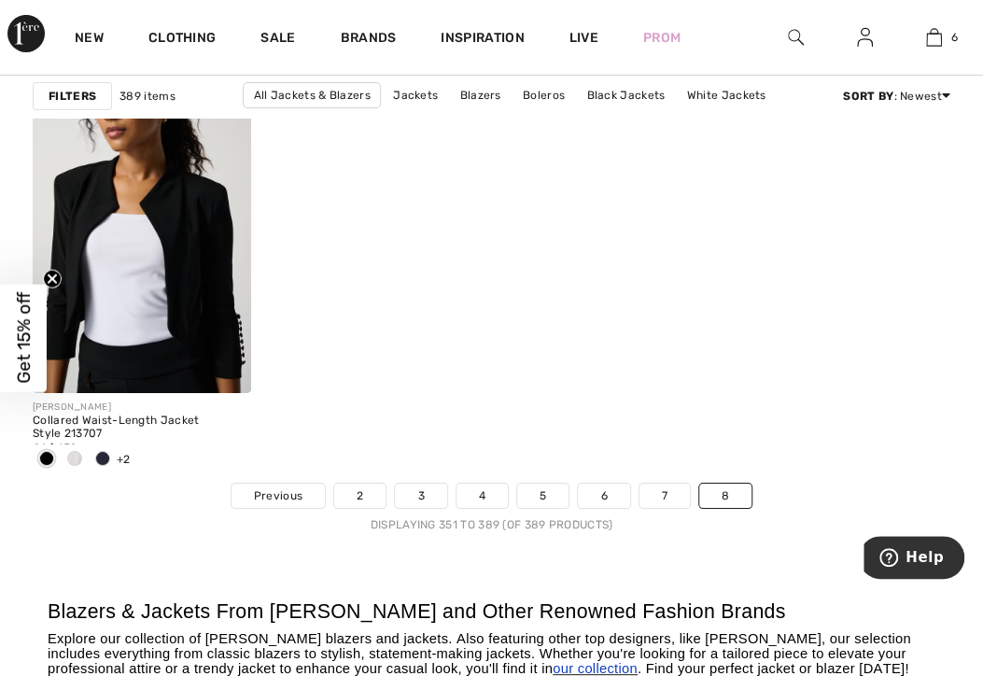
scroll to position [5678, 0]
click at [663, 491] on link "7" at bounding box center [664, 494] width 50 height 24
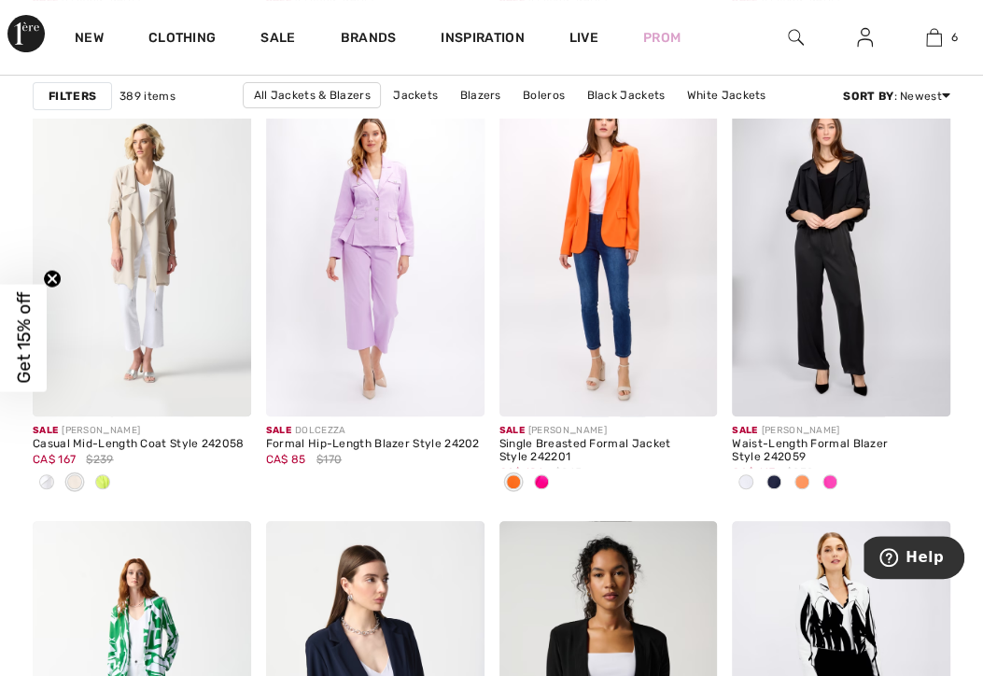
scroll to position [6090, 0]
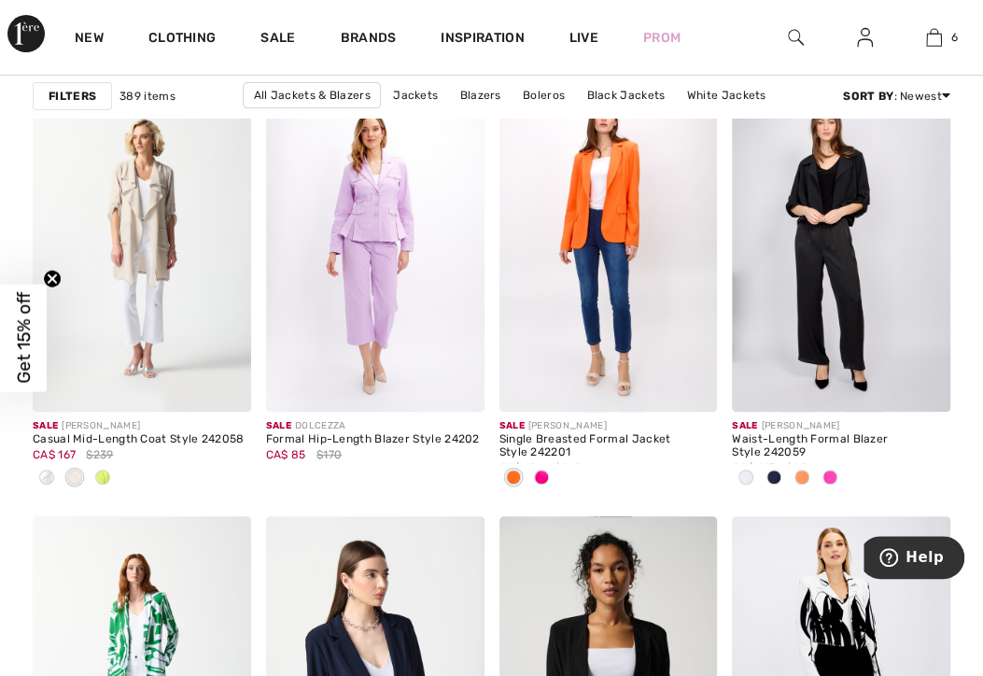
click at [758, 465] on div at bounding box center [746, 478] width 28 height 31
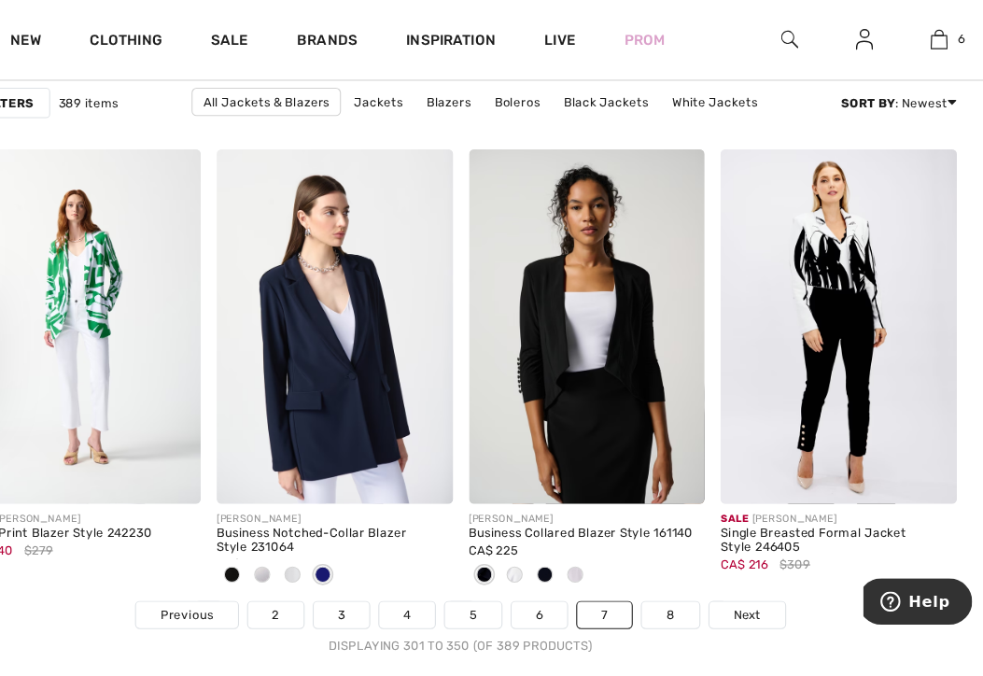
scroll to position [6467, 0]
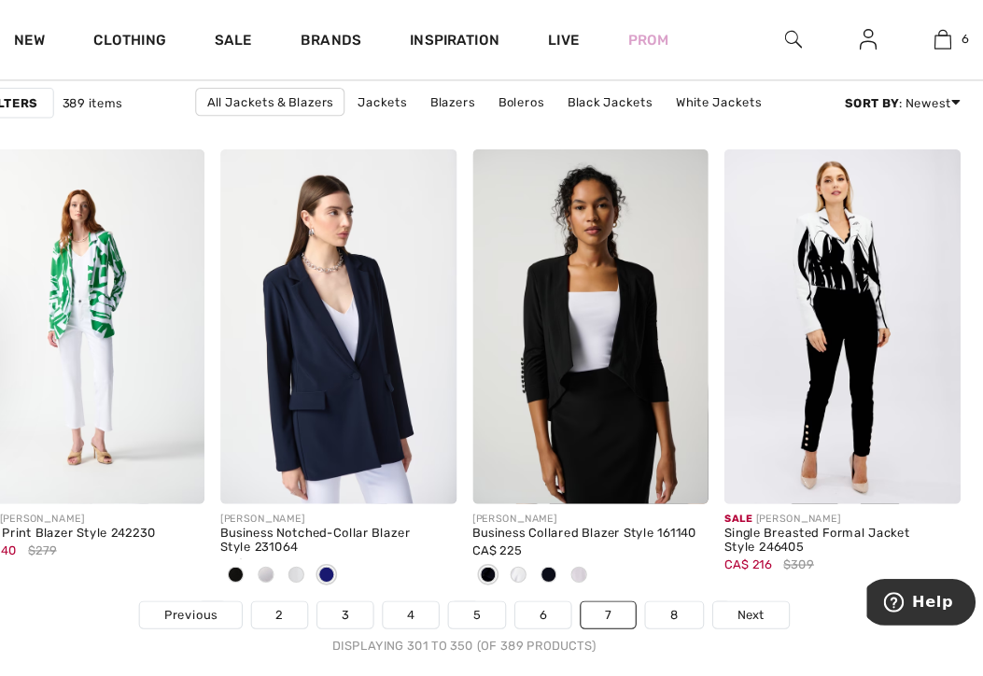
click at [577, 557] on link "6" at bounding box center [563, 569] width 51 height 24
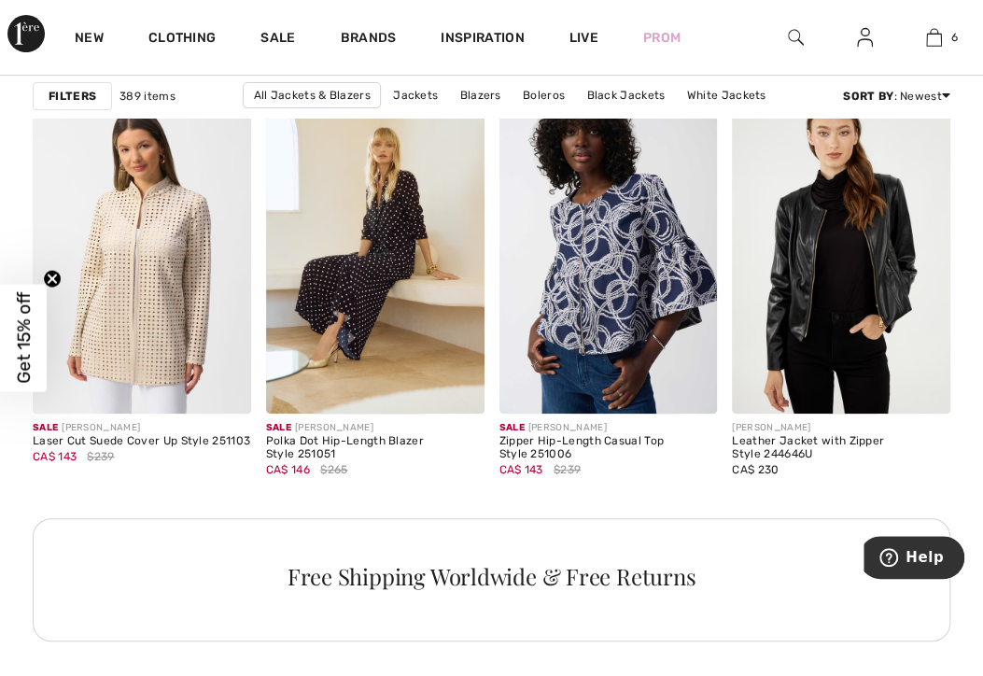
scroll to position [3168, 0]
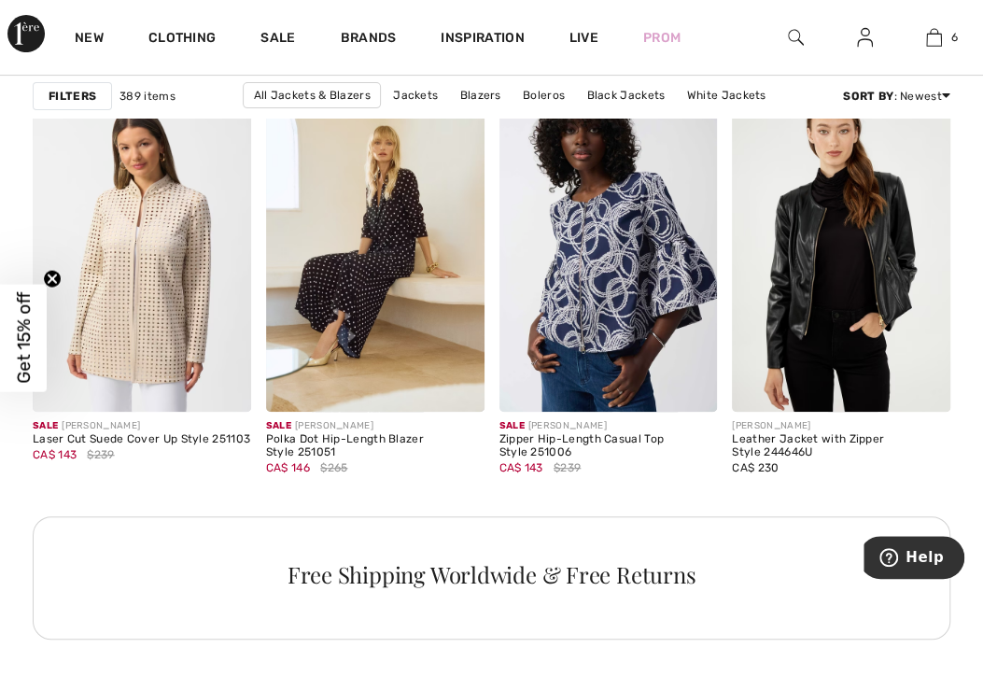
click at [459, 379] on img at bounding box center [456, 383] width 17 height 17
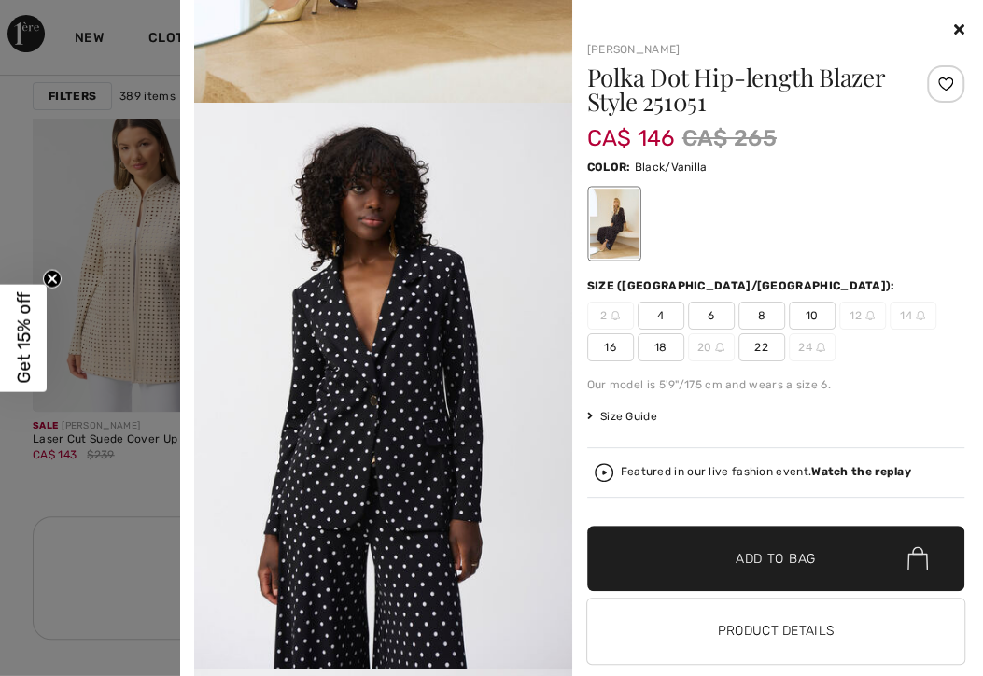
scroll to position [465, 0]
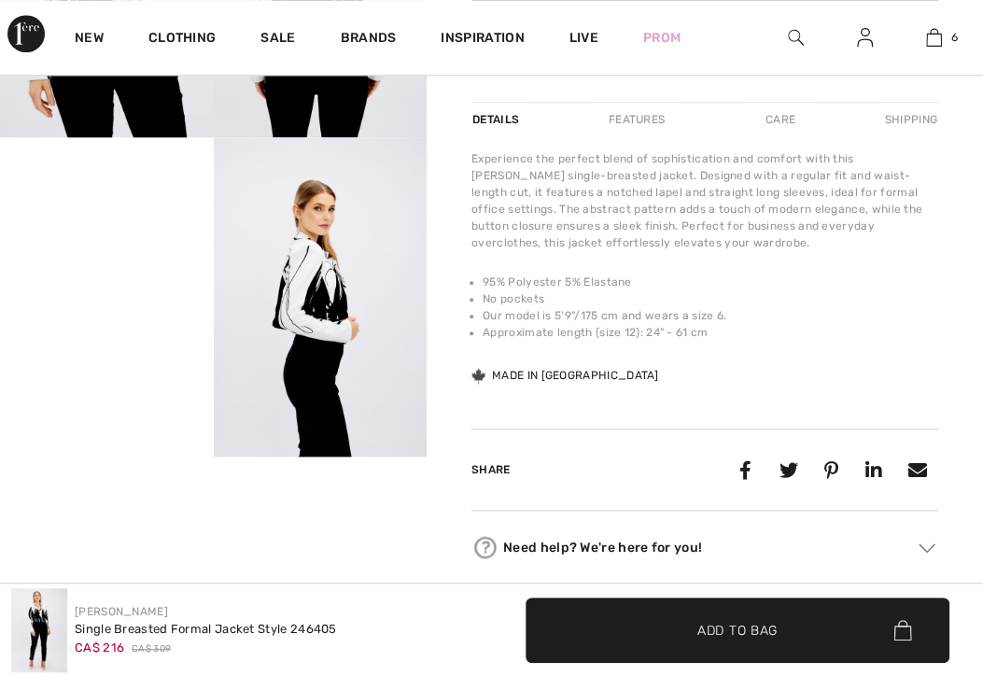
scroll to position [614, 0]
checkbox input "true"
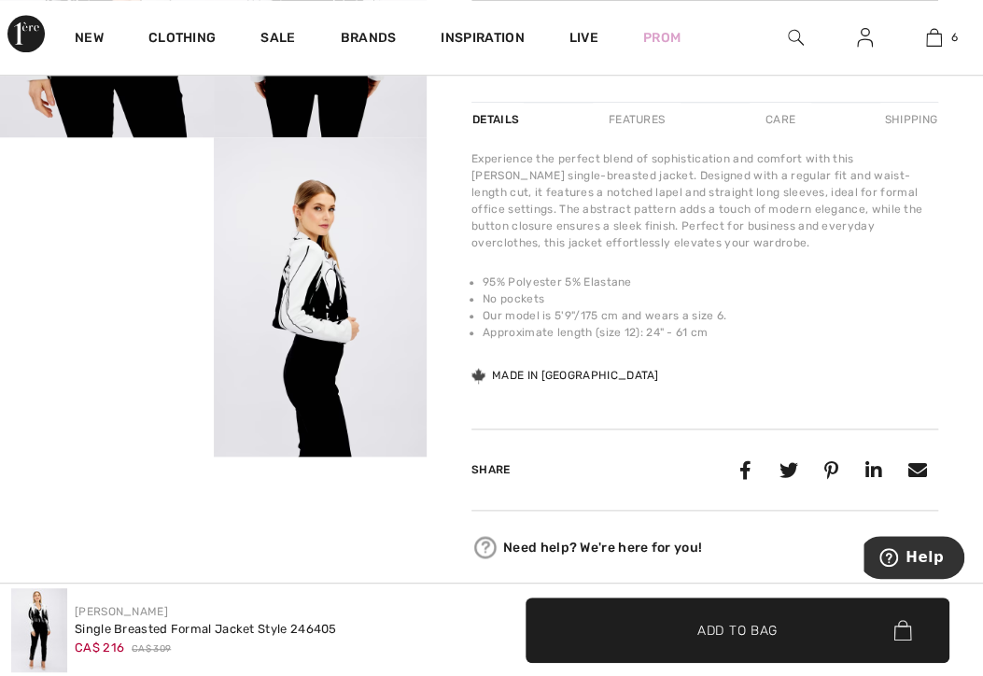
scroll to position [0, 0]
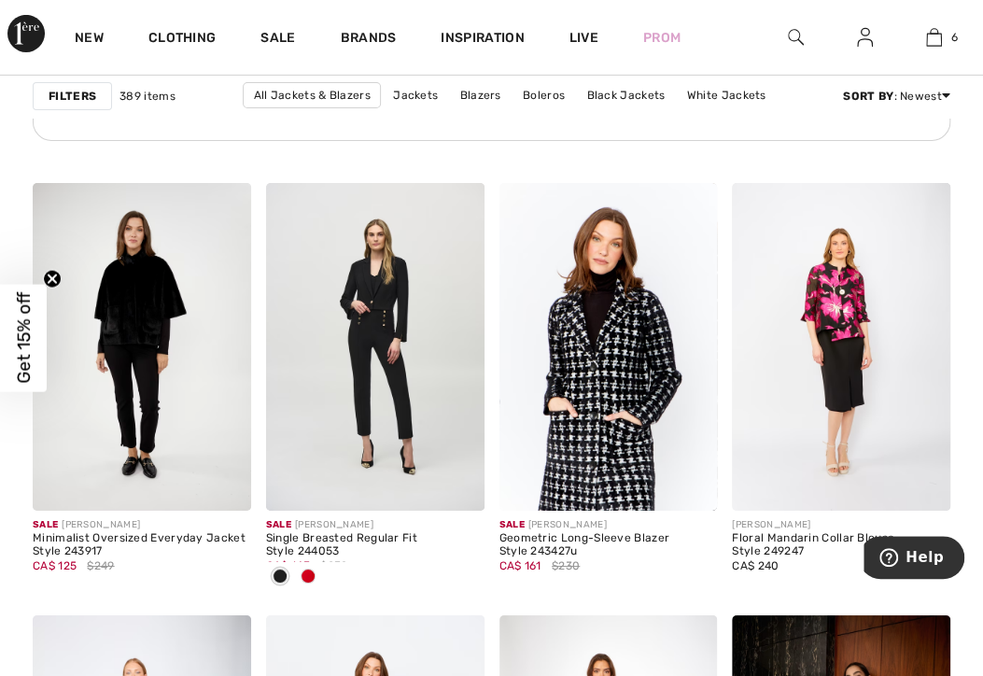
scroll to position [5562, 0]
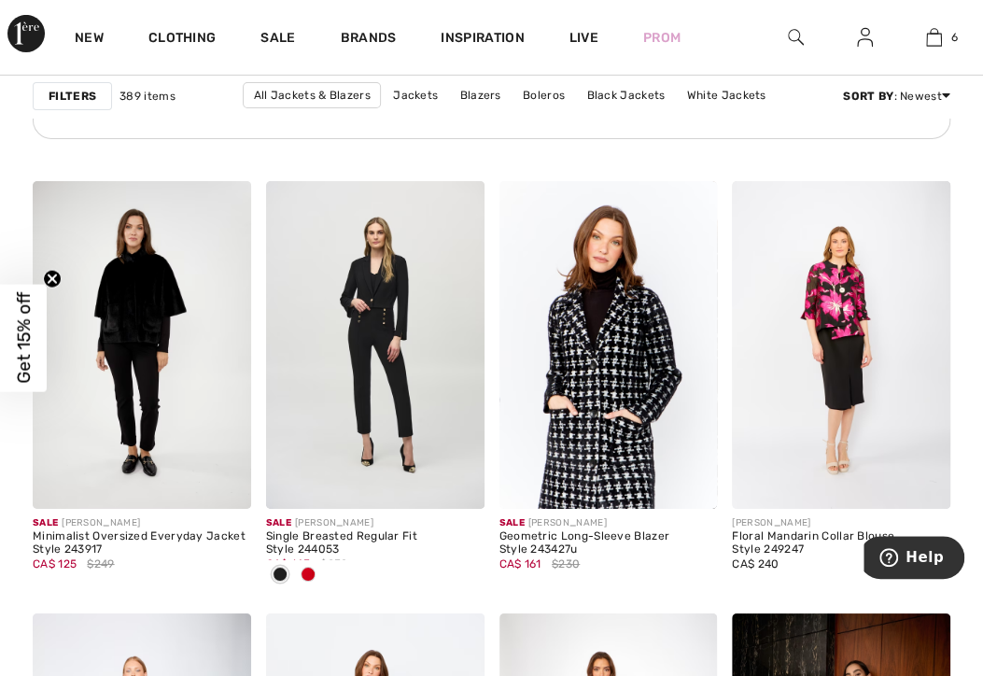
click at [310, 566] on span at bounding box center [307, 573] width 15 height 15
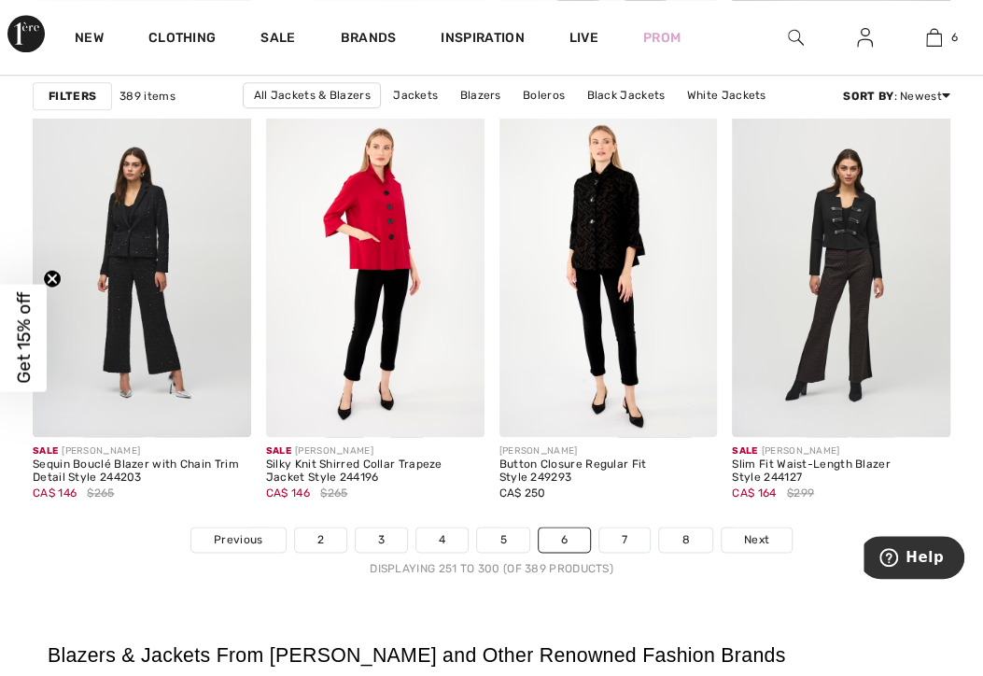
scroll to position [6497, 0]
click at [486, 534] on link "5" at bounding box center [502, 538] width 51 height 24
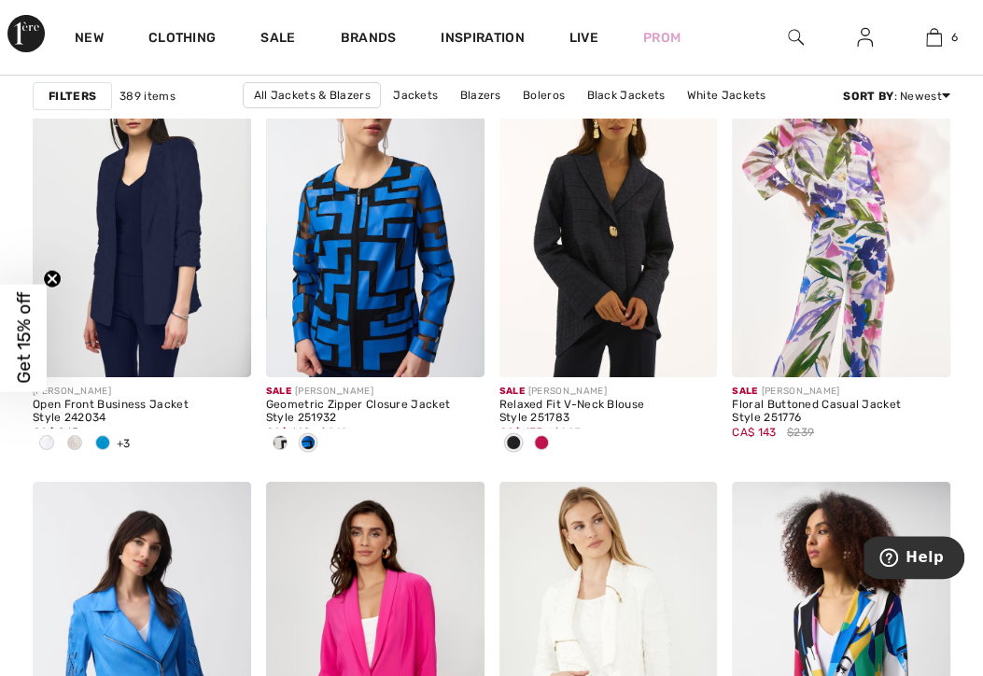
scroll to position [5646, 0]
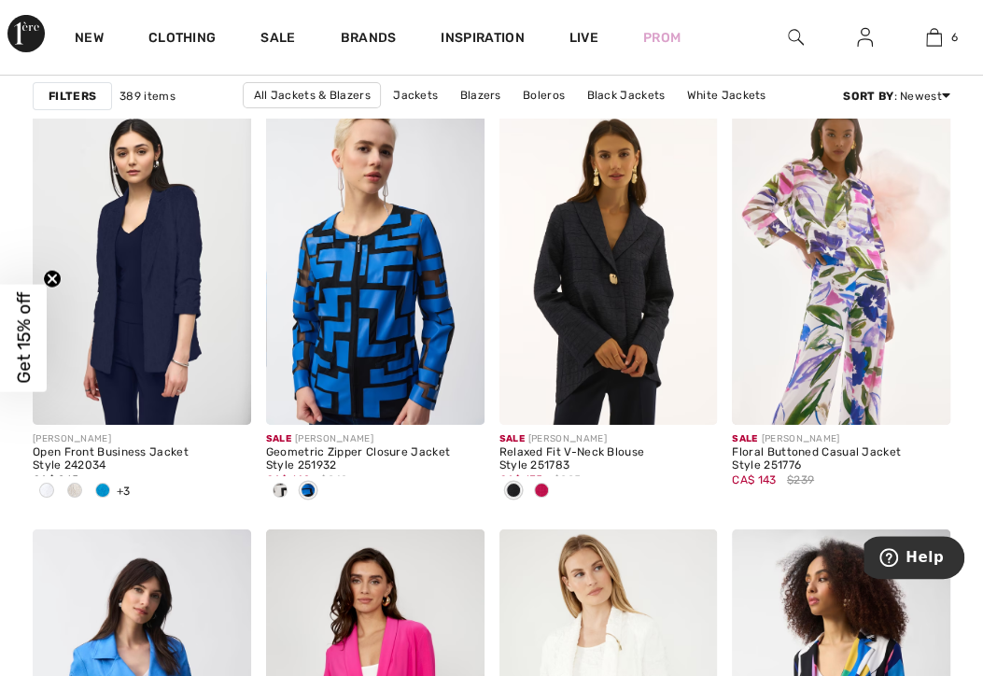
click at [55, 477] on div at bounding box center [47, 491] width 28 height 31
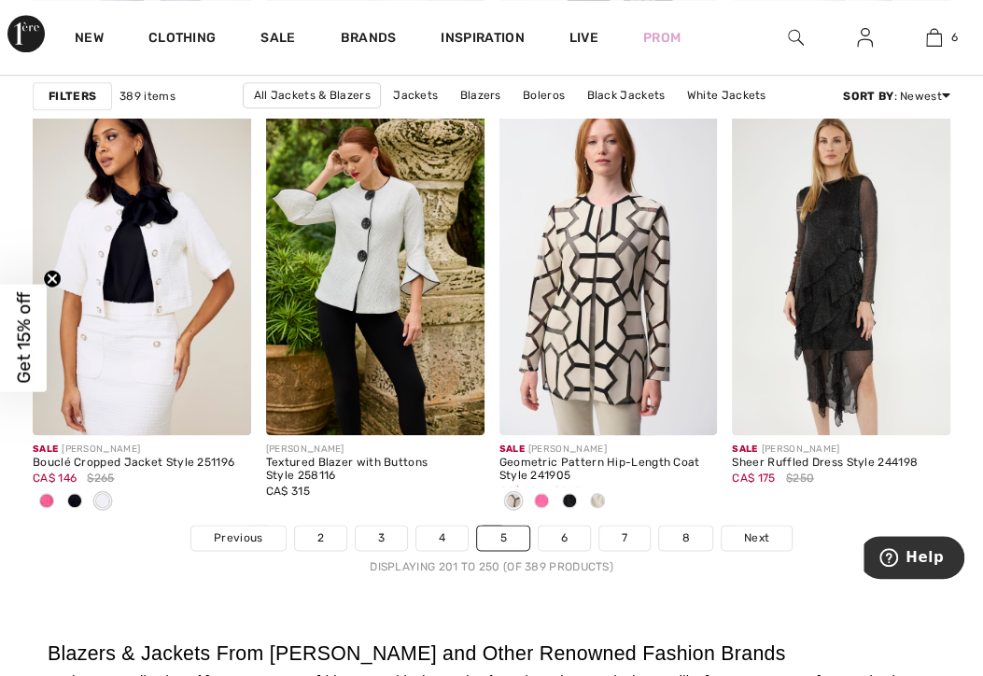
scroll to position [6504, 0]
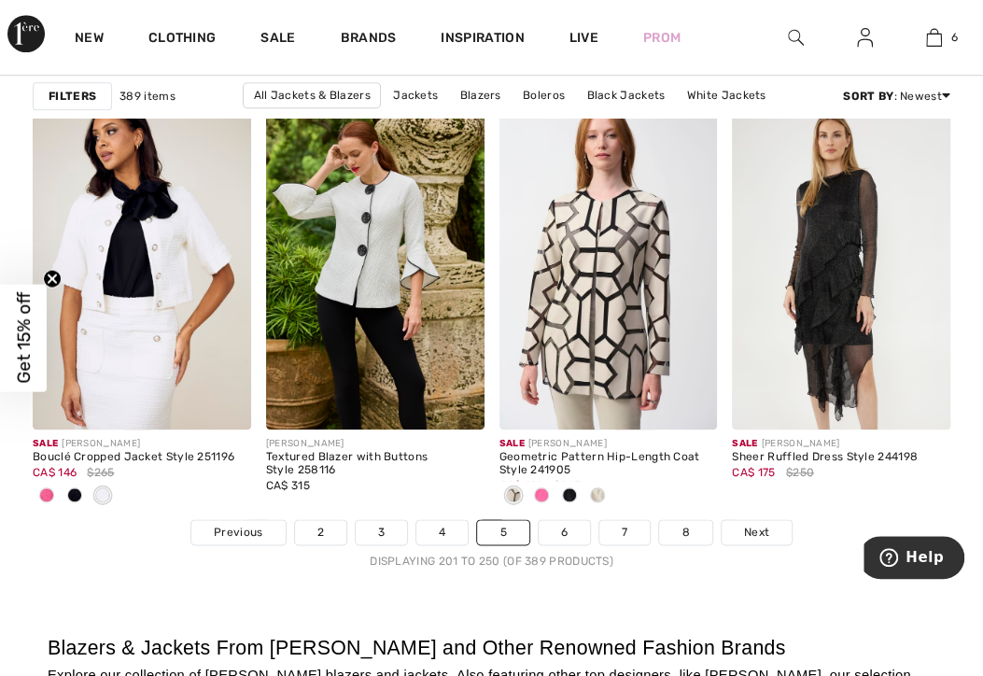
click at [455, 536] on link "4" at bounding box center [441, 532] width 51 height 24
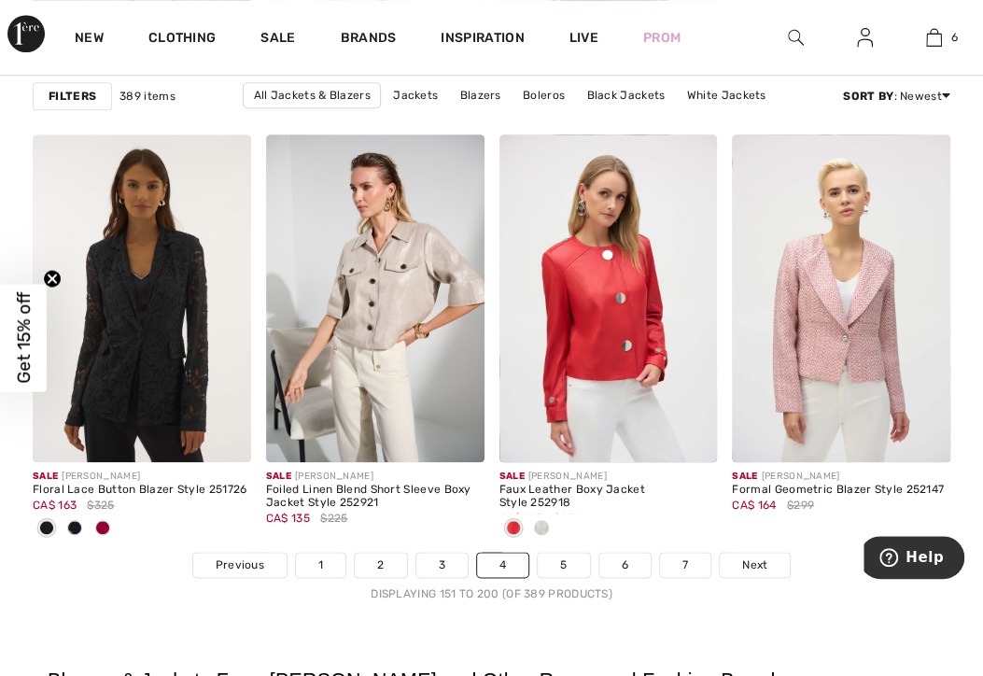
scroll to position [6483, 0]
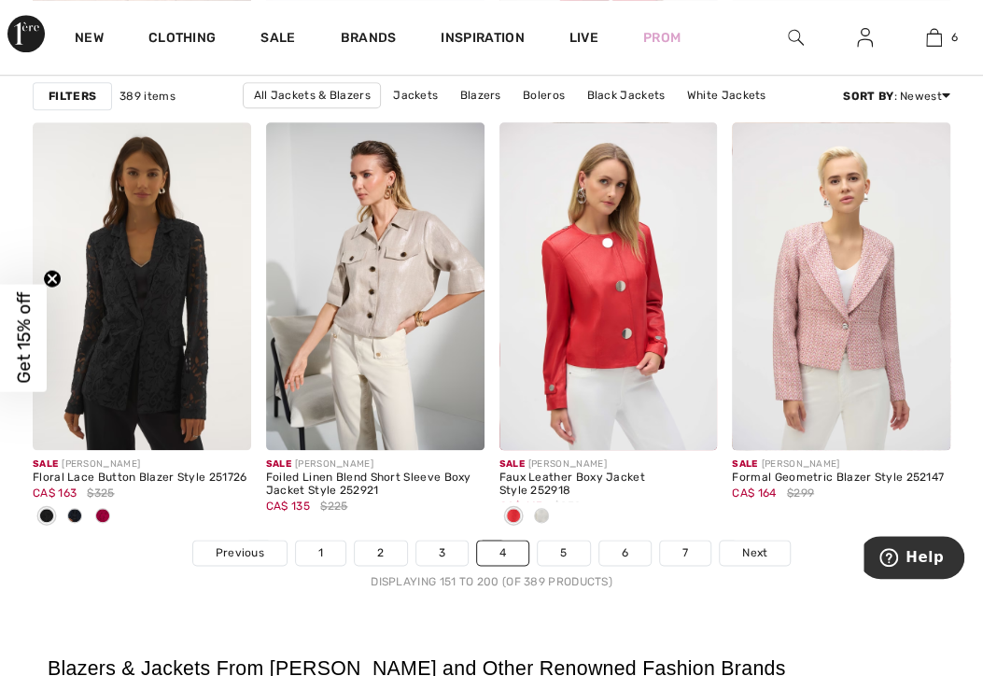
click at [96, 508] on span at bounding box center [102, 515] width 15 height 15
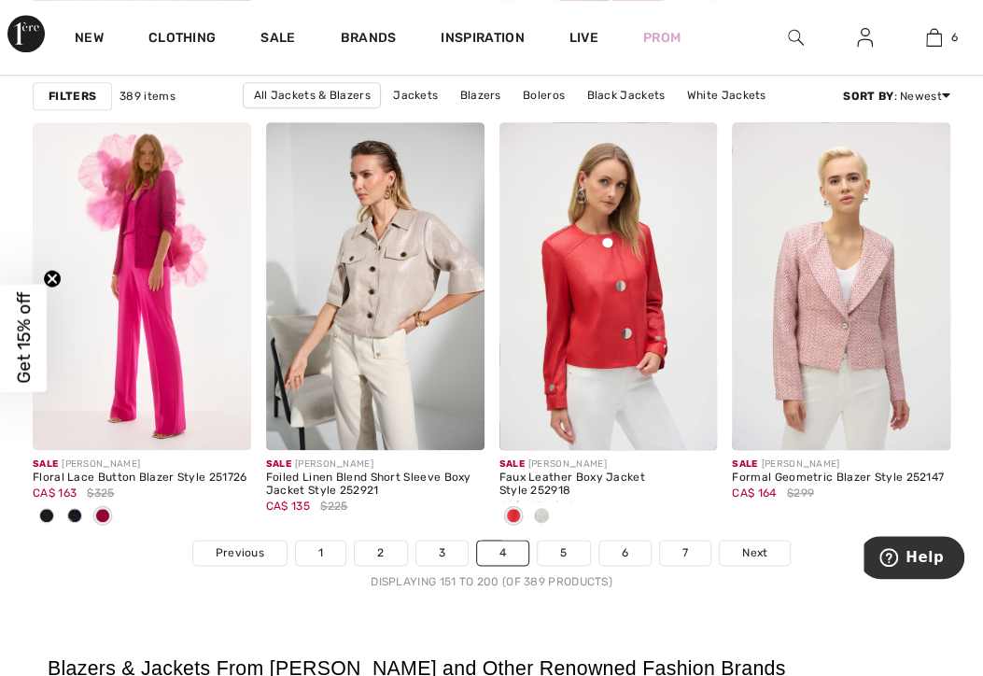
click at [537, 509] on span at bounding box center [541, 515] width 15 height 15
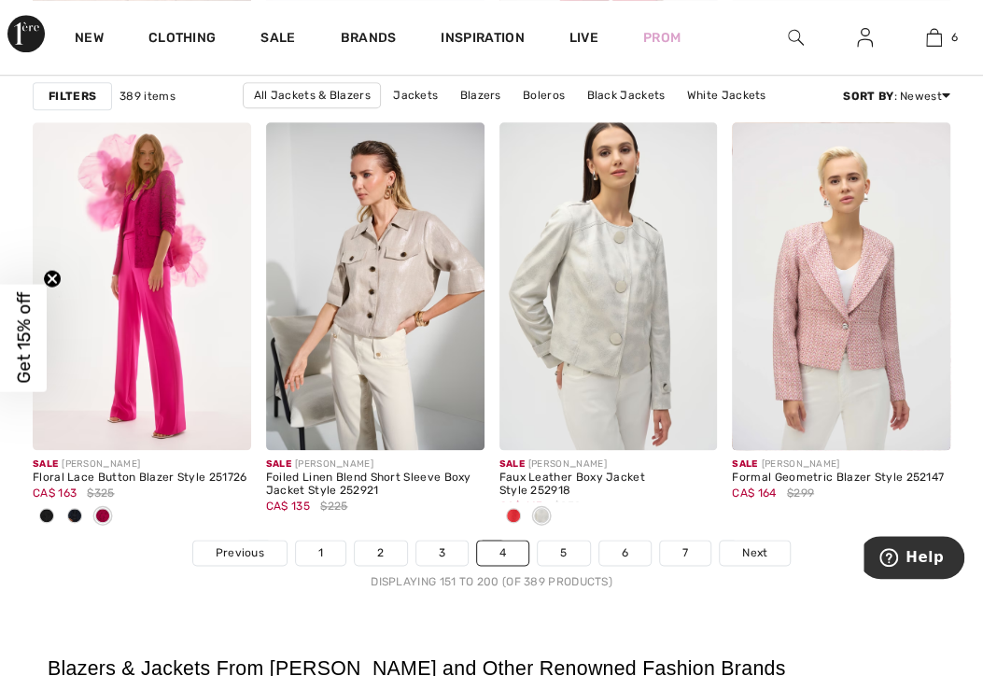
click at [440, 553] on link "3" at bounding box center [441, 552] width 51 height 24
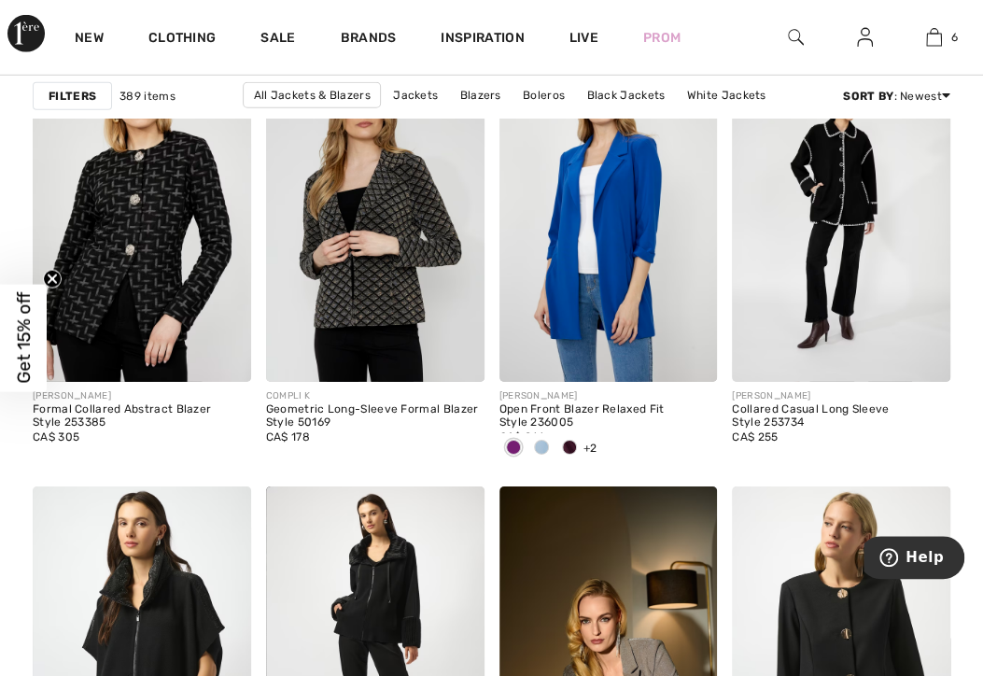
scroll to position [2411, 0]
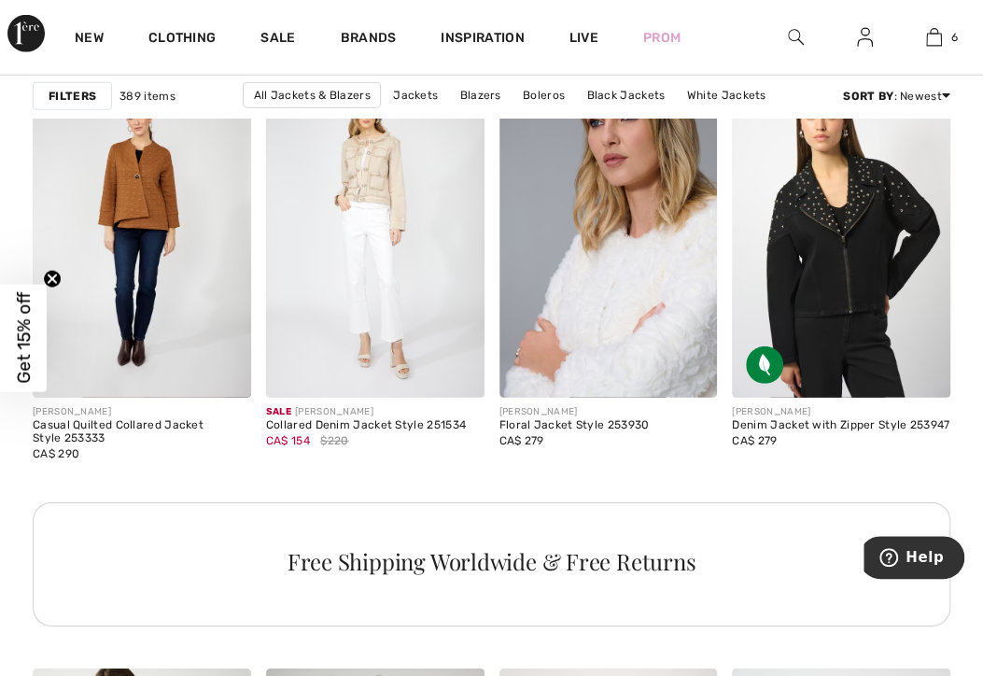
click at [443, 189] on img at bounding box center [375, 235] width 218 height 328
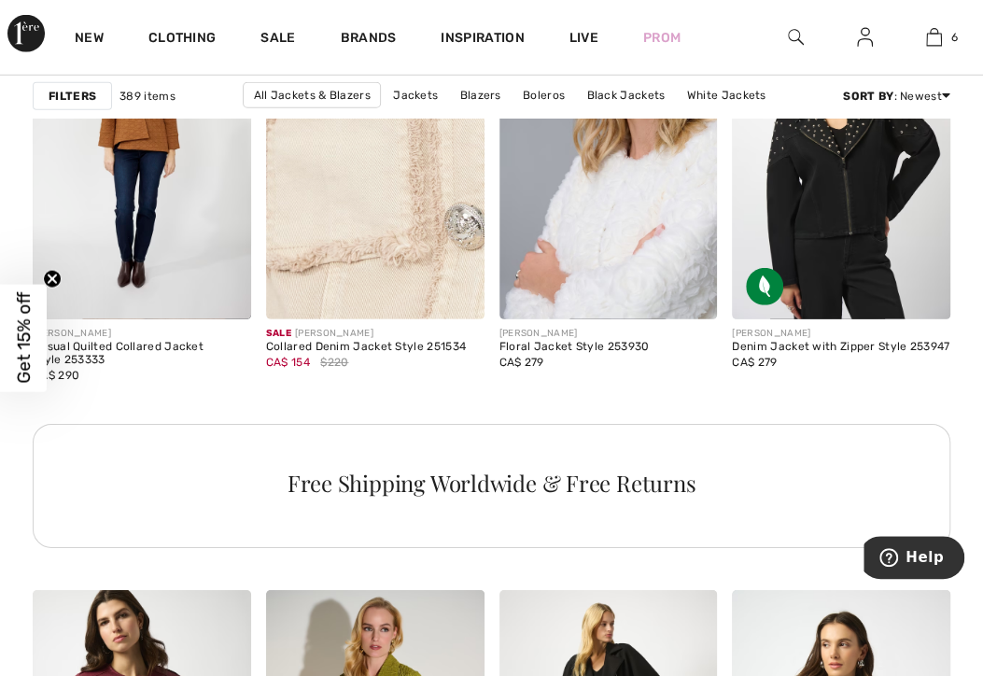
scroll to position [5158, 0]
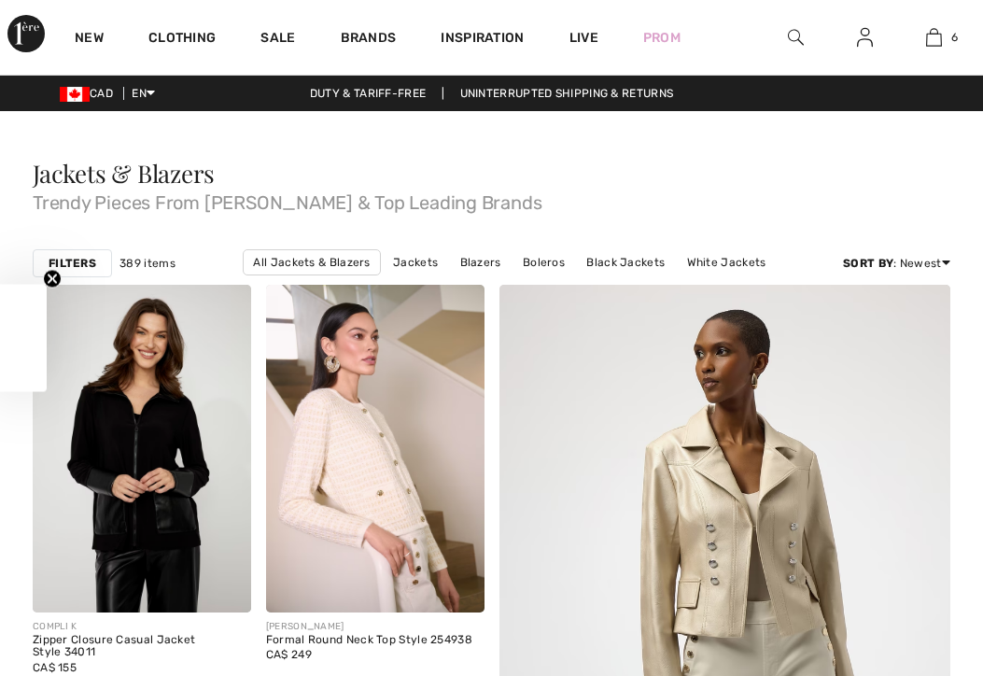
checkbox input "true"
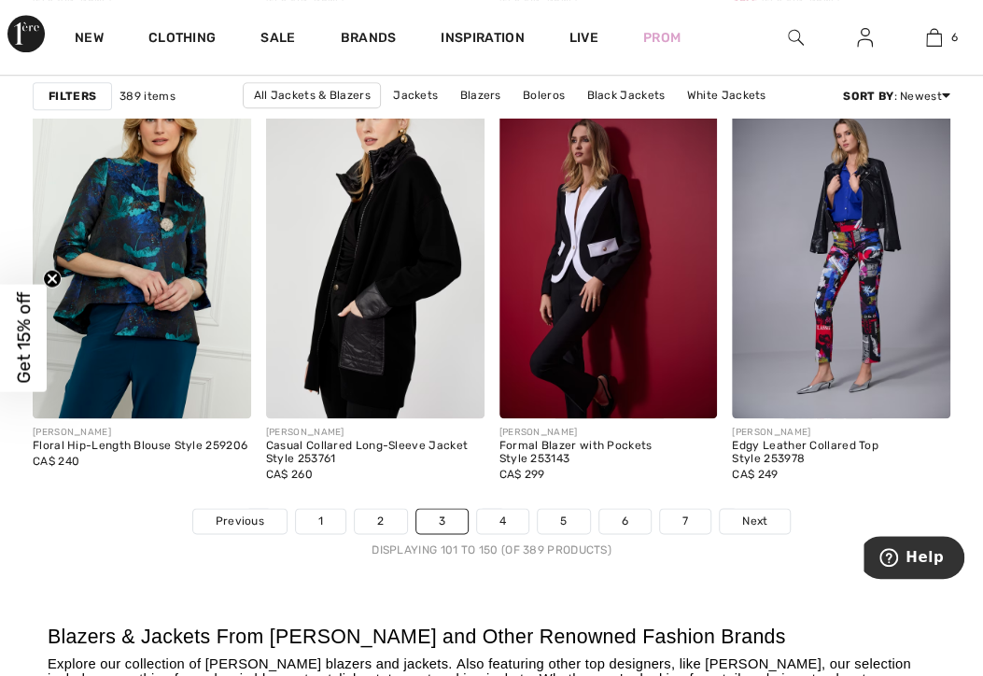
scroll to position [6518, 0]
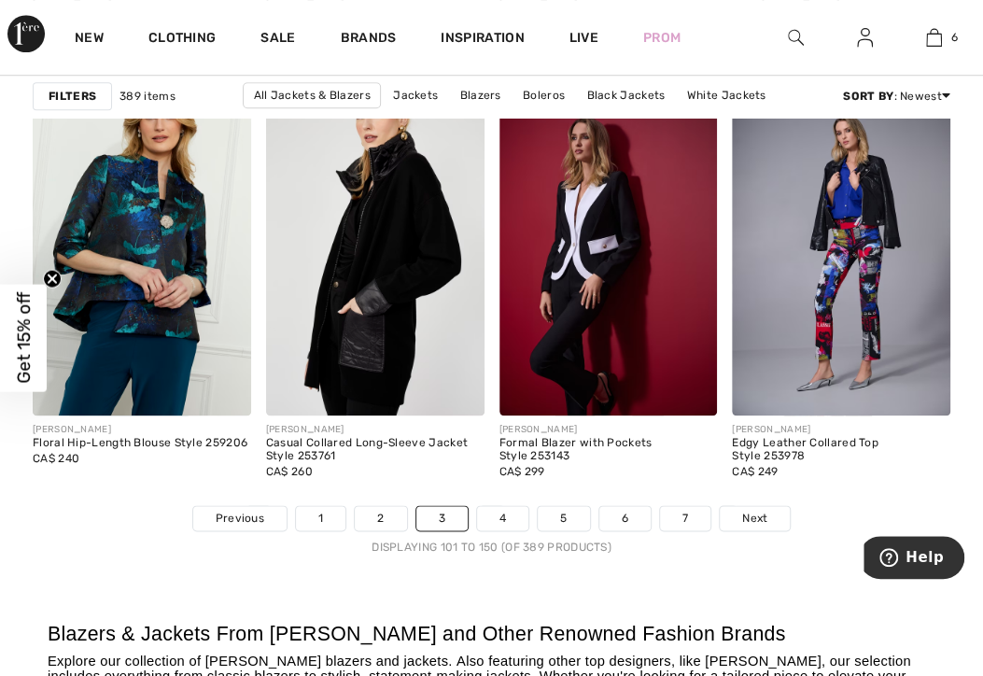
click at [388, 513] on link "2" at bounding box center [380, 518] width 51 height 24
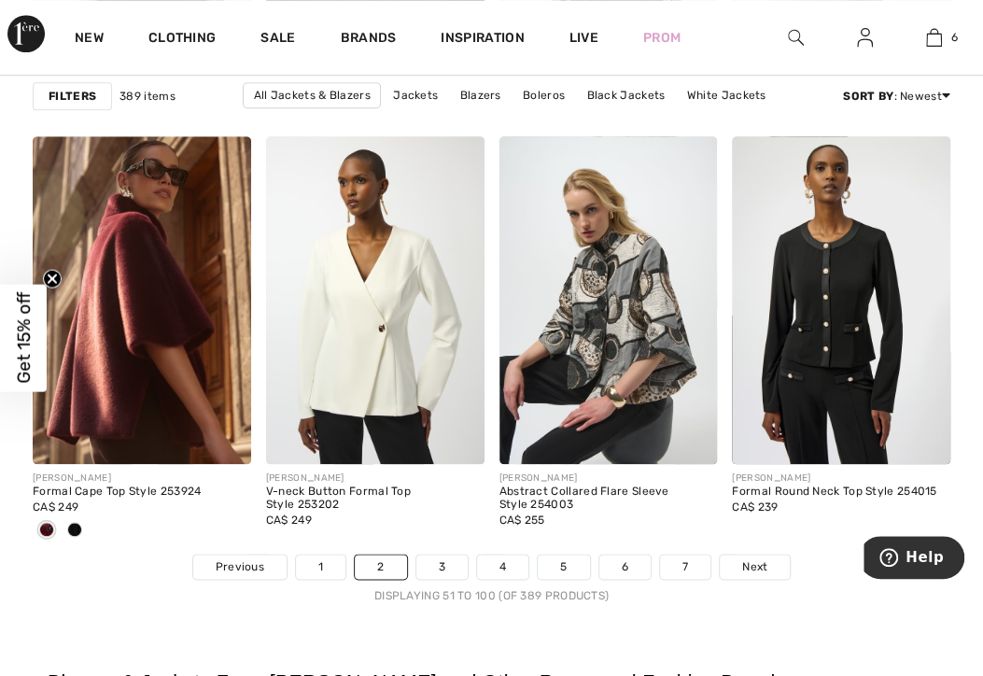
scroll to position [6474, 0]
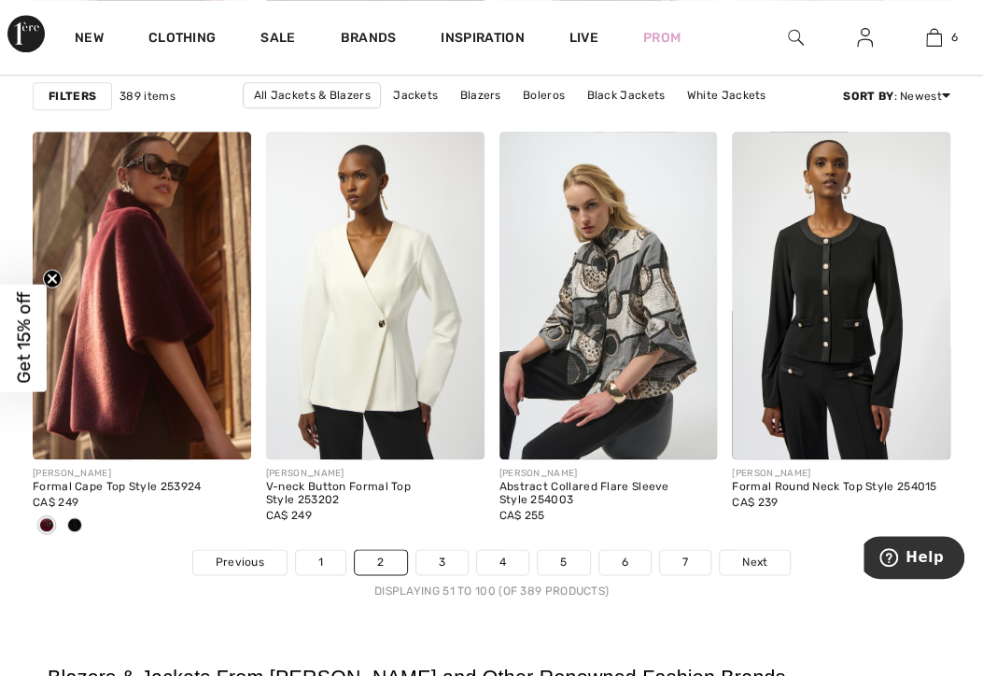
click at [278, 35] on link "Sale" at bounding box center [277, 40] width 35 height 20
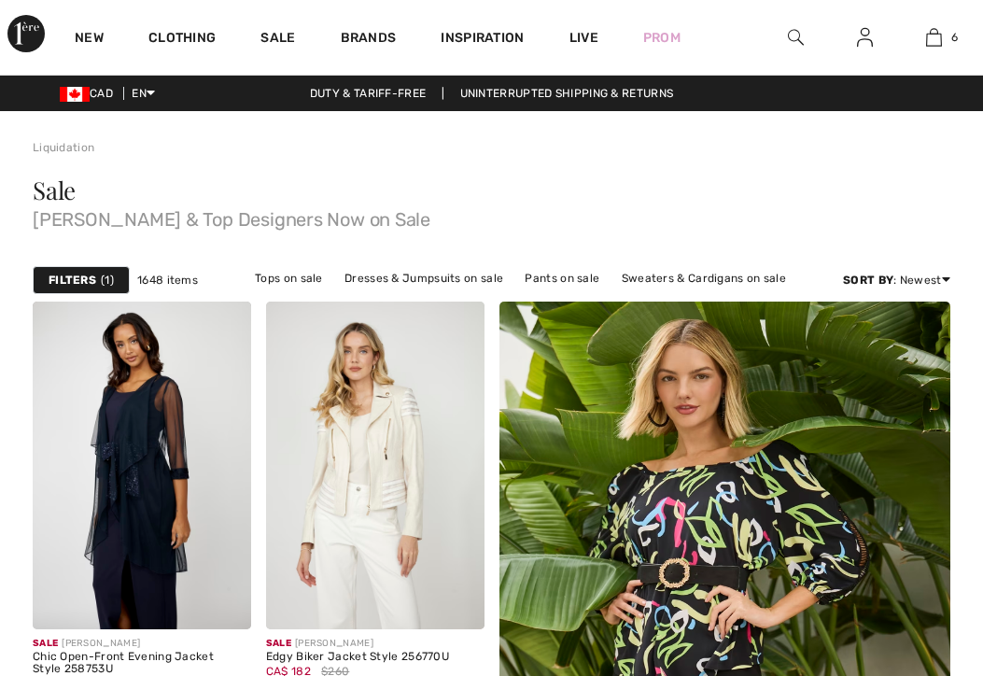
checkbox input "true"
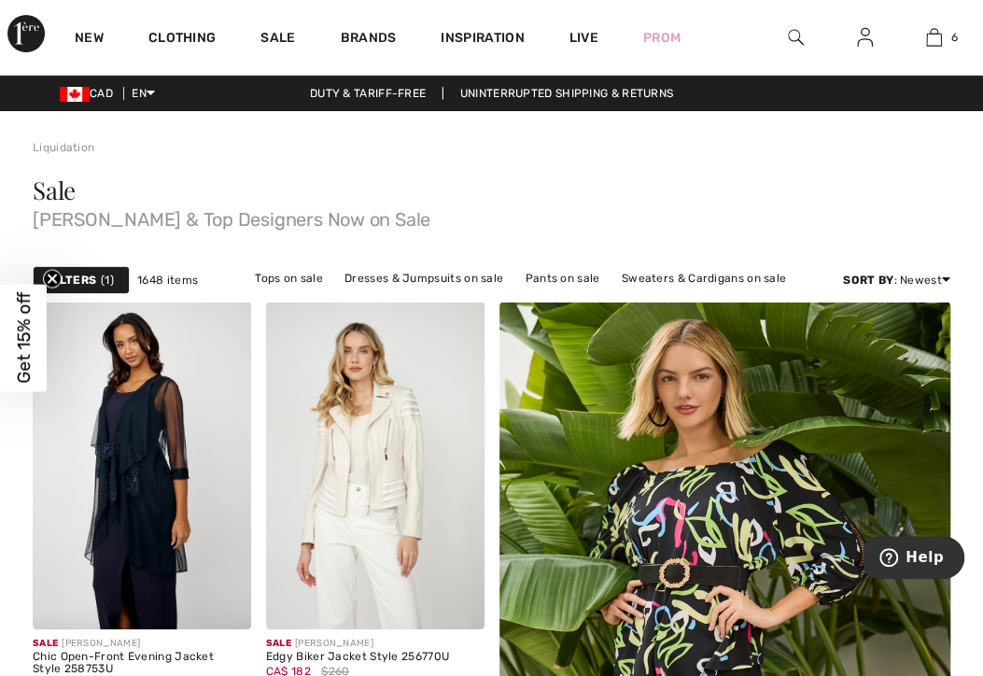
click at [84, 272] on strong "Filters" at bounding box center [73, 280] width 48 height 17
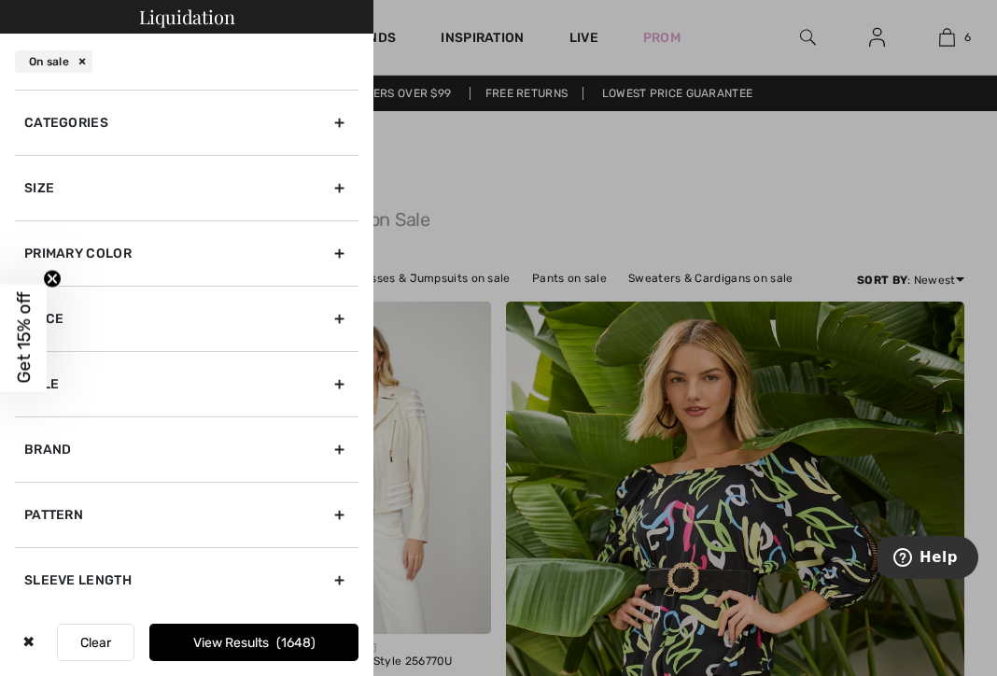
click at [330, 119] on div "Categories" at bounding box center [186, 122] width 343 height 65
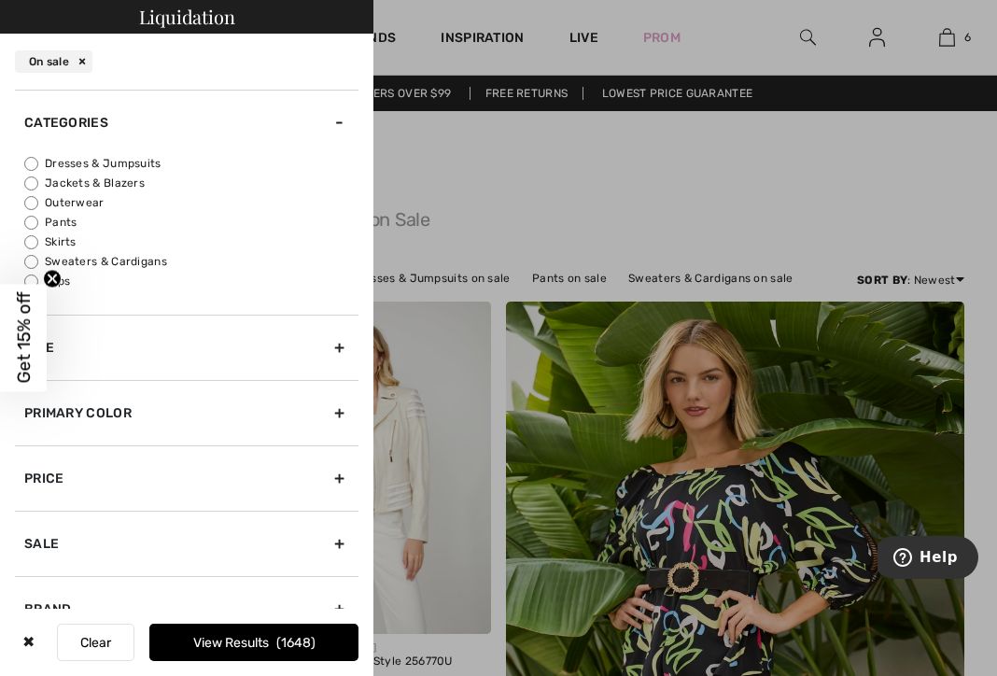
click at [35, 182] on input "Jackets & Blazers" at bounding box center [31, 183] width 14 height 14
radio input "true"
click at [235, 639] on button "View Results 182" at bounding box center [253, 641] width 209 height 37
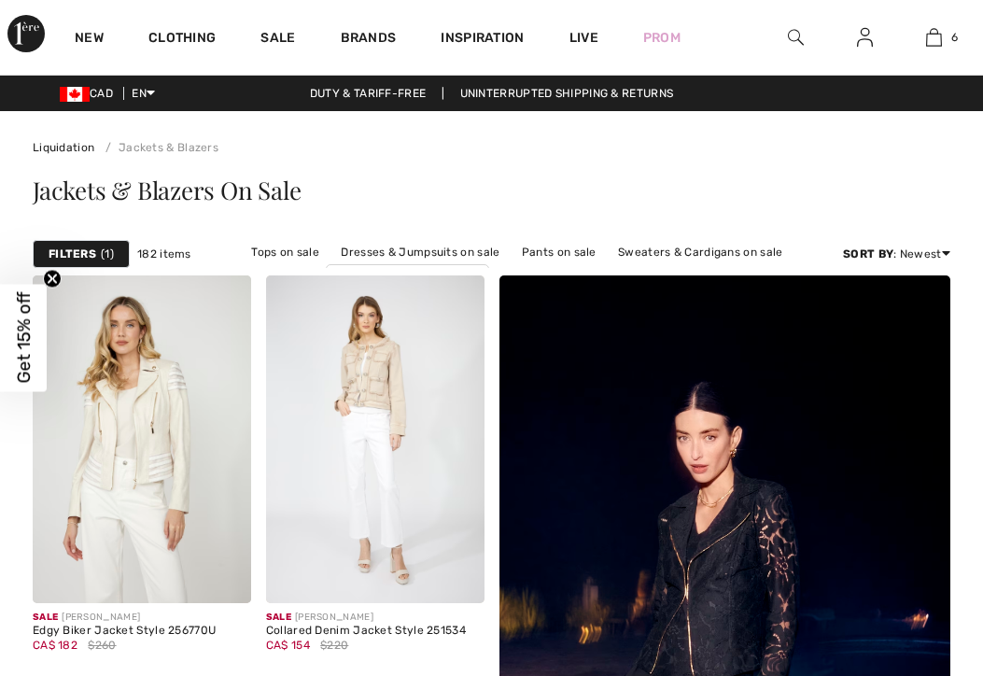
checkbox input "true"
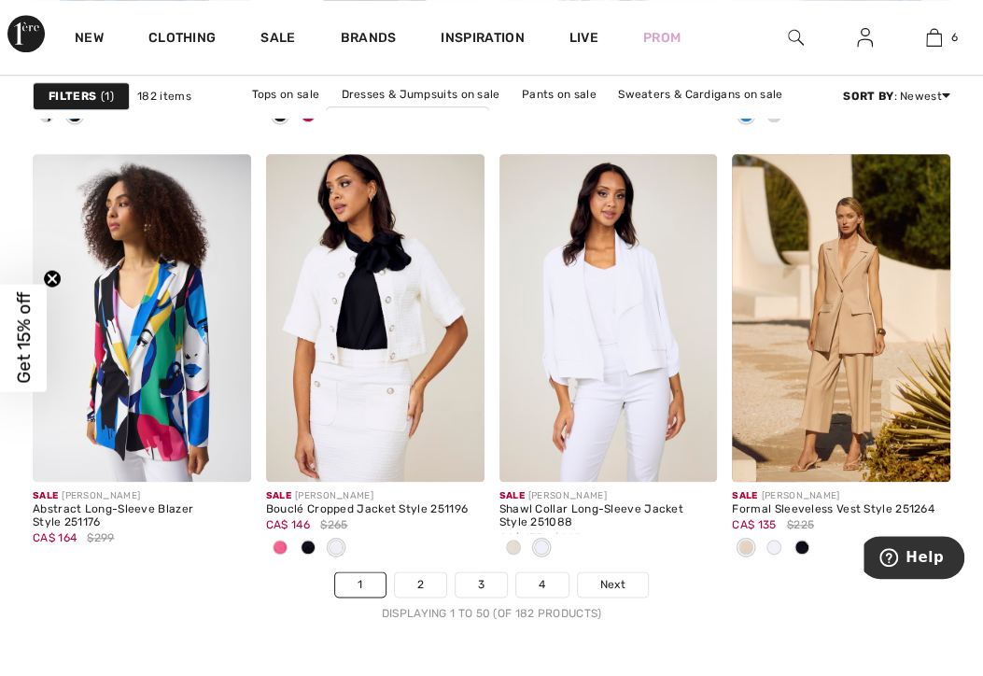
scroll to position [6444, 0]
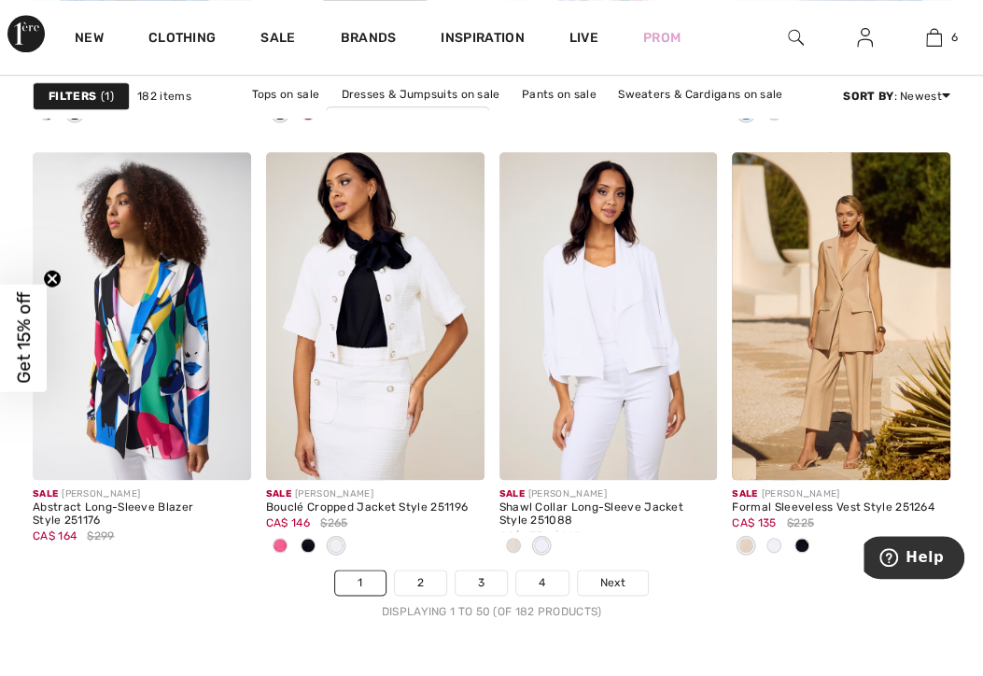
click at [614, 574] on span "Next" at bounding box center [612, 582] width 25 height 17
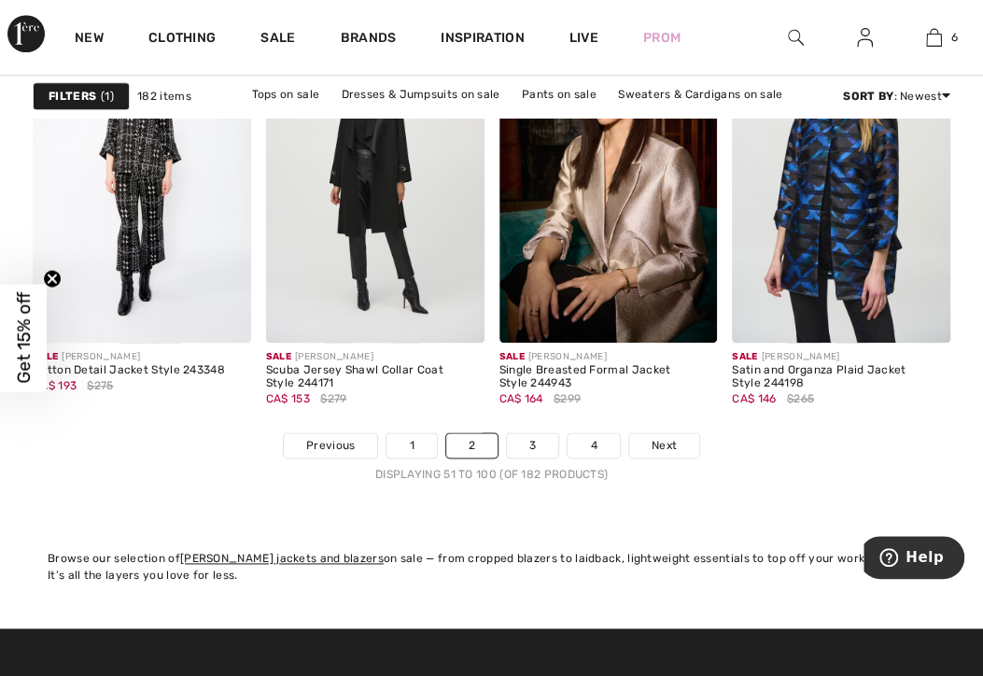
scroll to position [6629, 0]
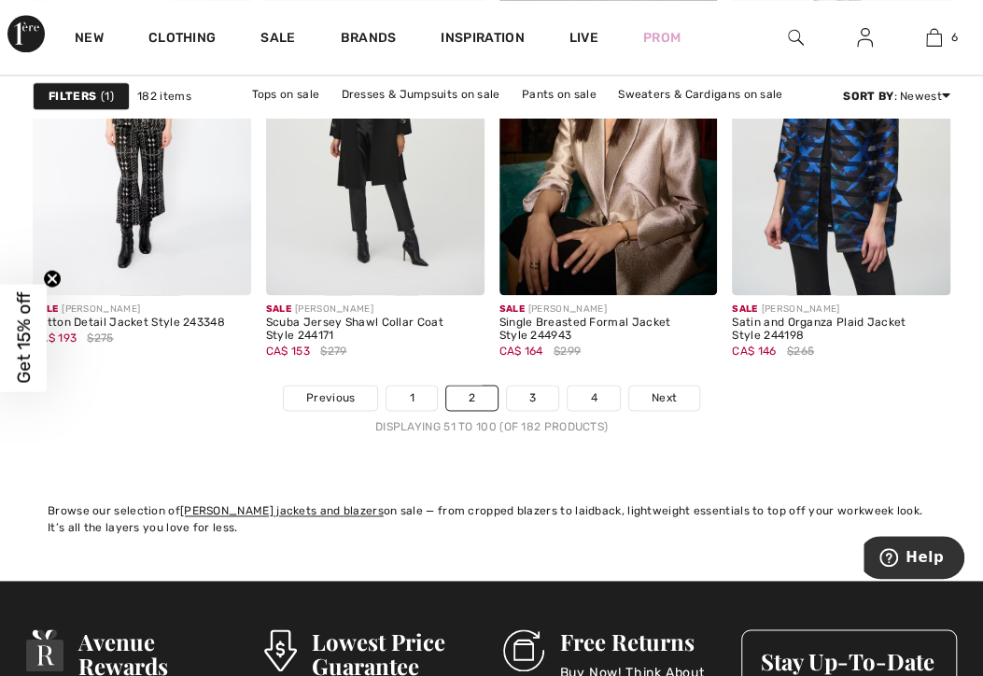
click at [663, 392] on span "Next" at bounding box center [663, 397] width 25 height 17
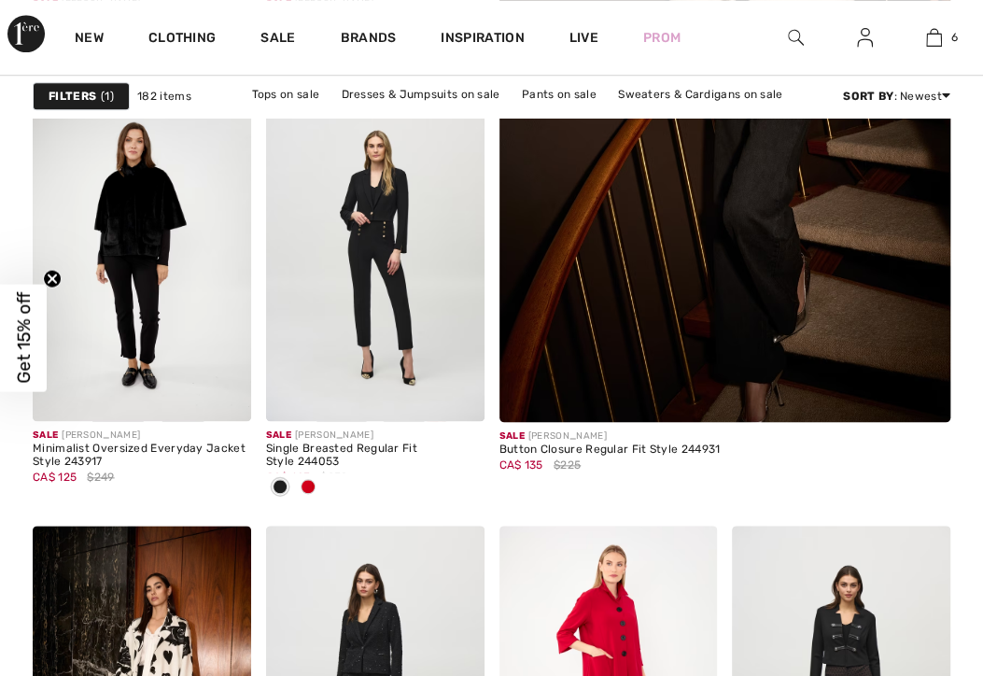
click at [308, 480] on span at bounding box center [307, 486] width 15 height 15
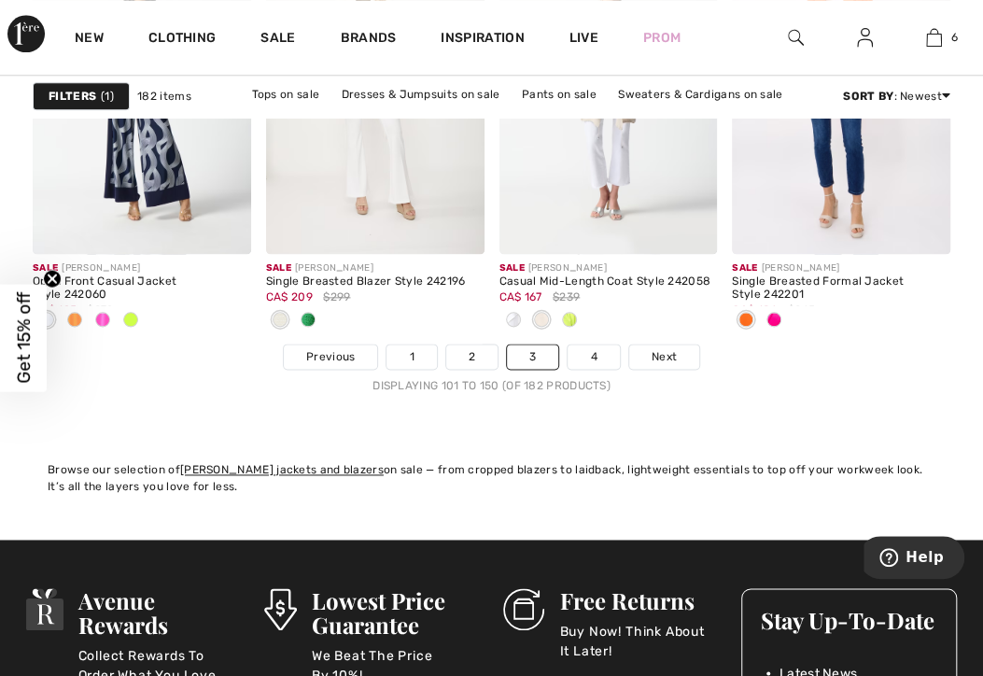
scroll to position [6671, 0]
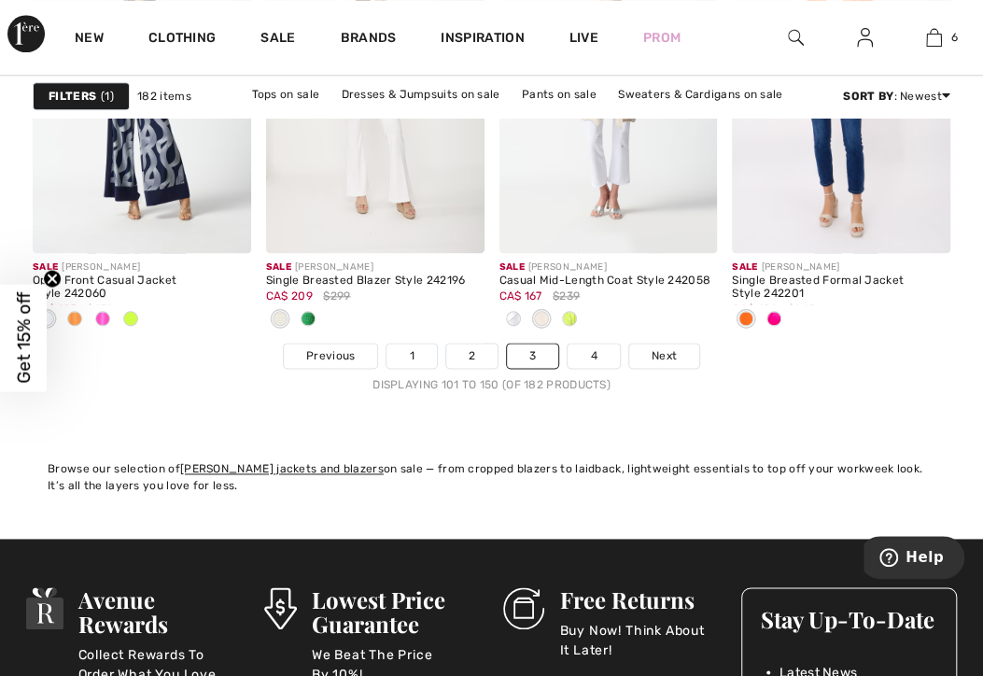
click at [605, 335] on div "Sale JOSEPH RIBKOFF Casual Mid-Length Coat Style 242058 CA$ 167 $239" at bounding box center [608, 298] width 218 height 90
click at [593, 359] on link "4" at bounding box center [592, 355] width 51 height 24
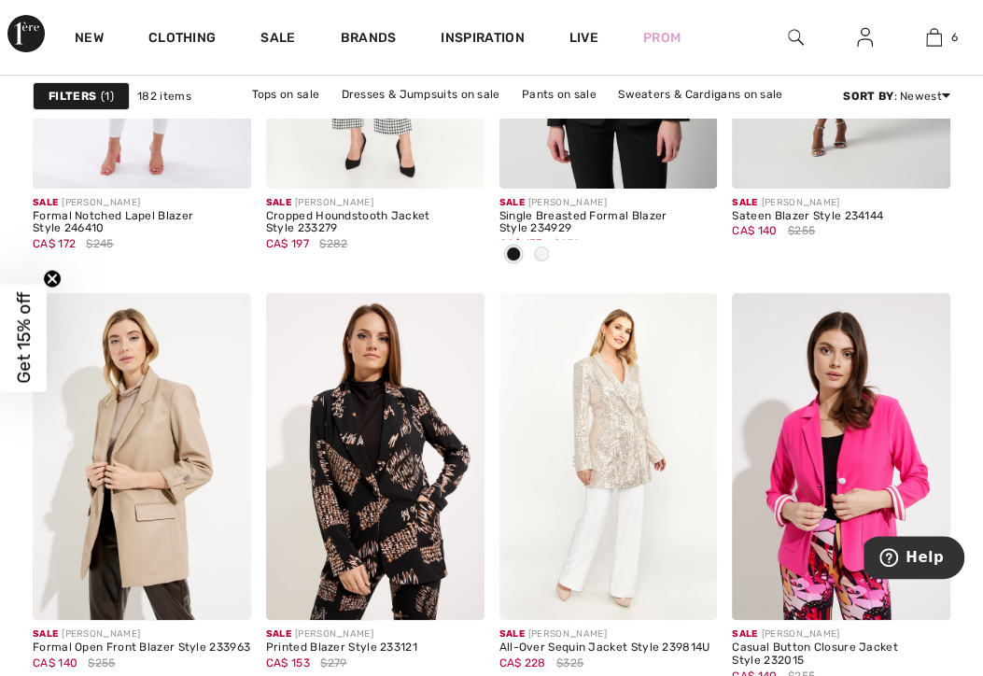
scroll to position [2964, 0]
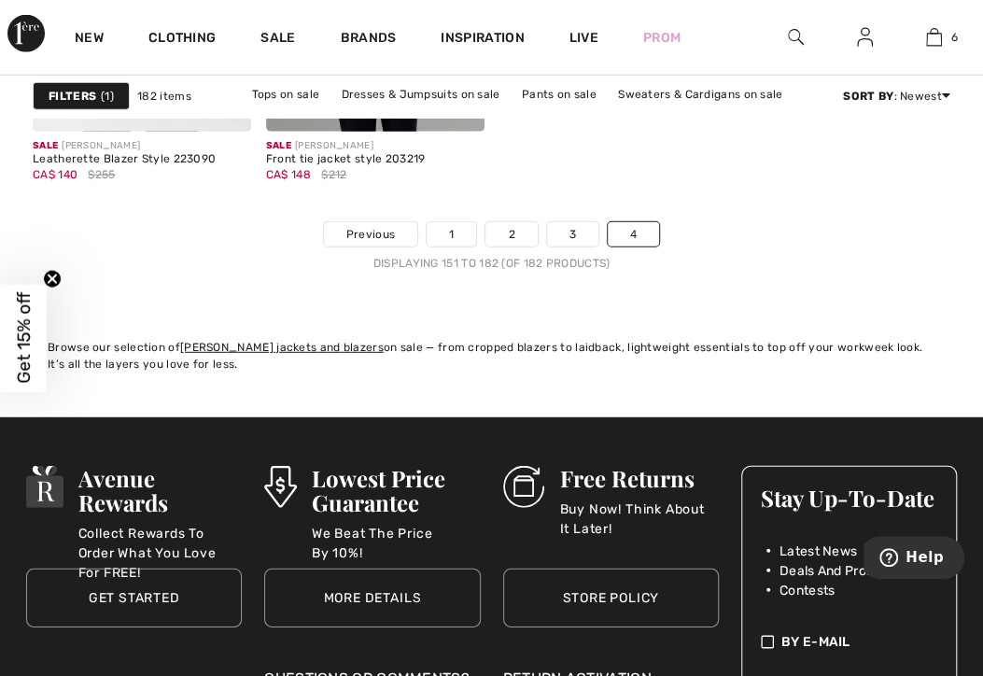
click at [784, 32] on div at bounding box center [795, 37] width 69 height 75
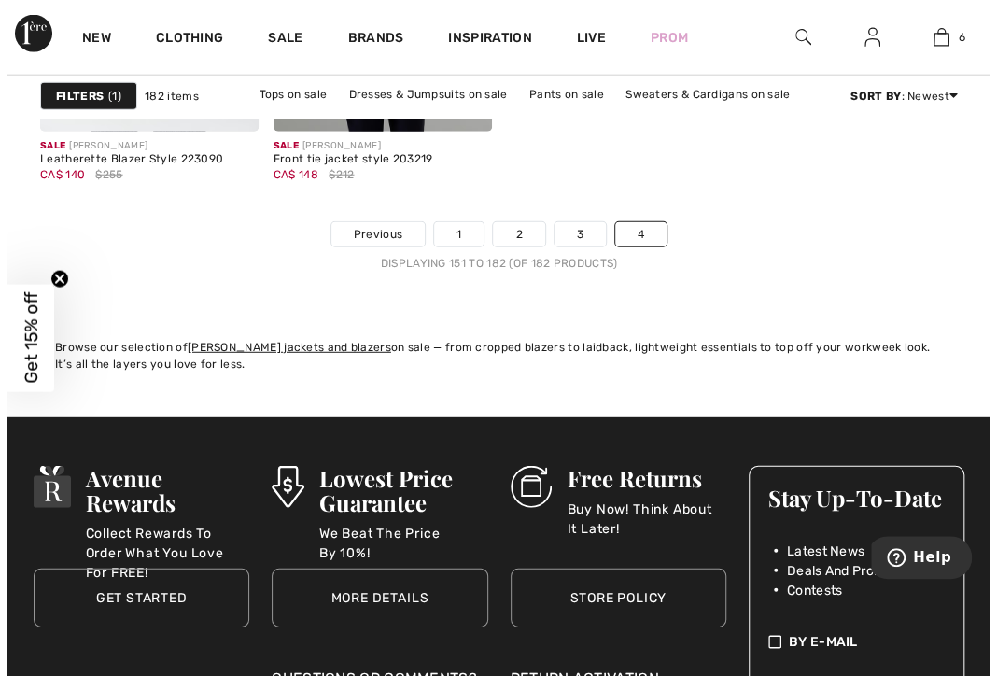
scroll to position [4952, 0]
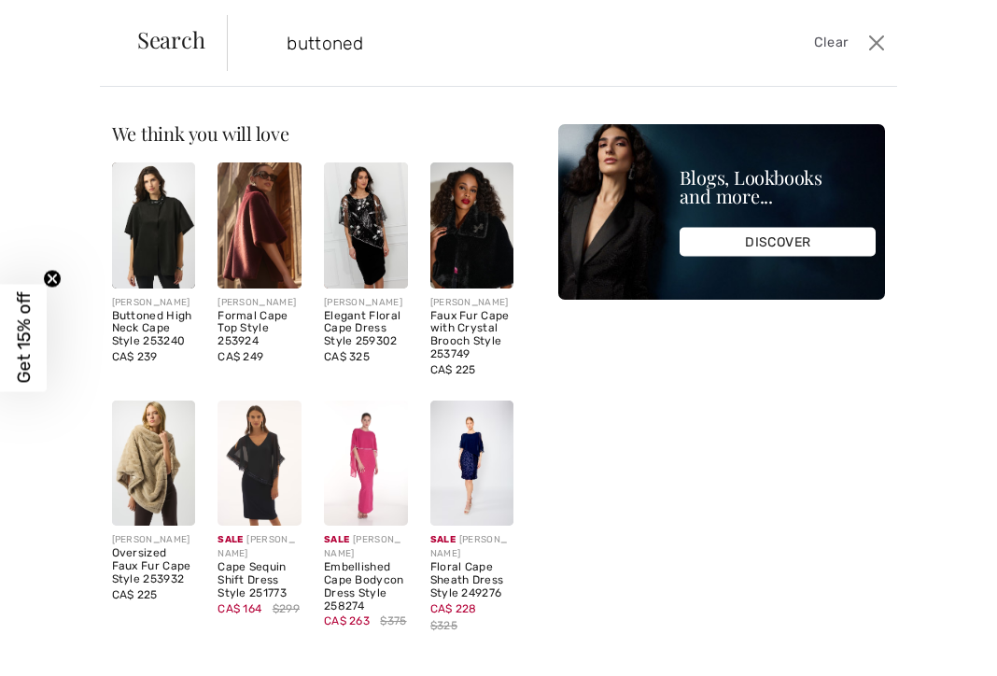
type input "buttoned"
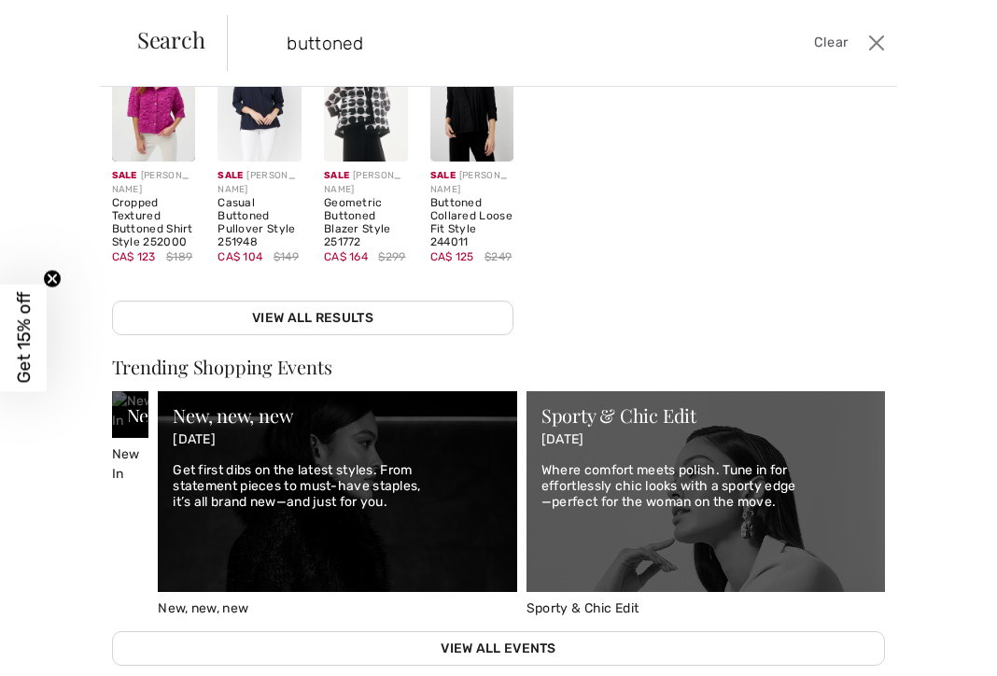
scroll to position [424, 0]
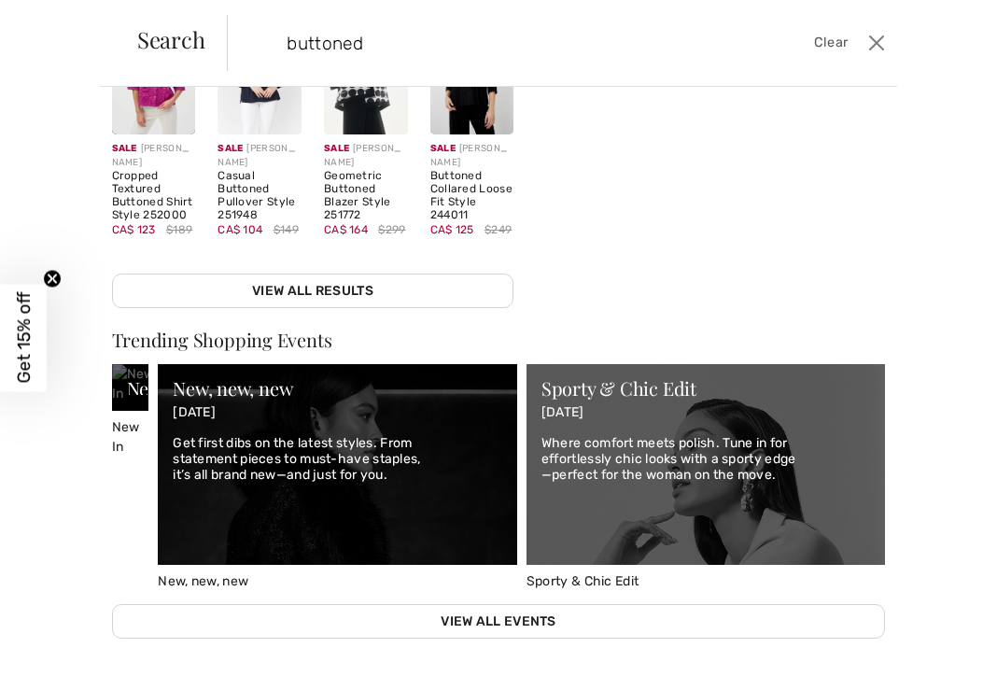
click at [243, 290] on link "View All Results" at bounding box center [313, 290] width 402 height 35
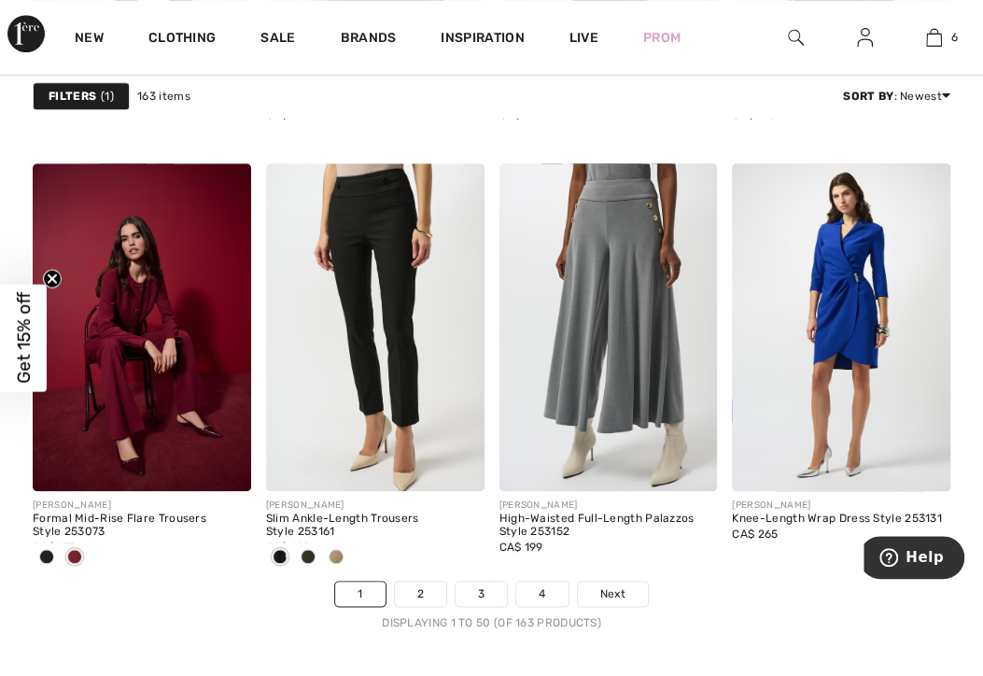
scroll to position [6412, 0]
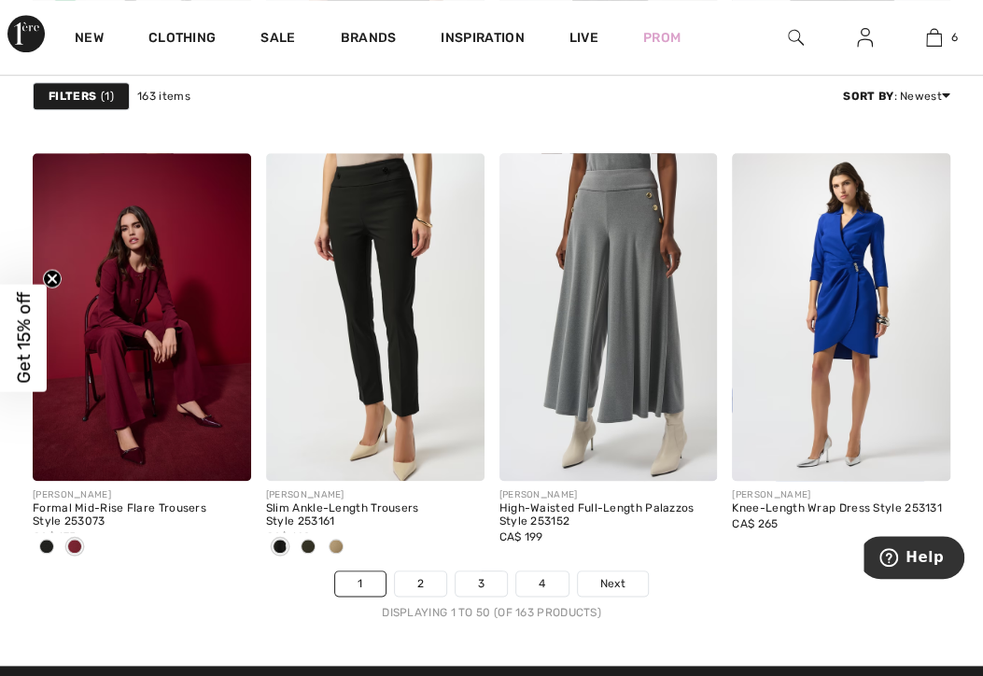
click at [610, 575] on span "Next" at bounding box center [612, 583] width 25 height 17
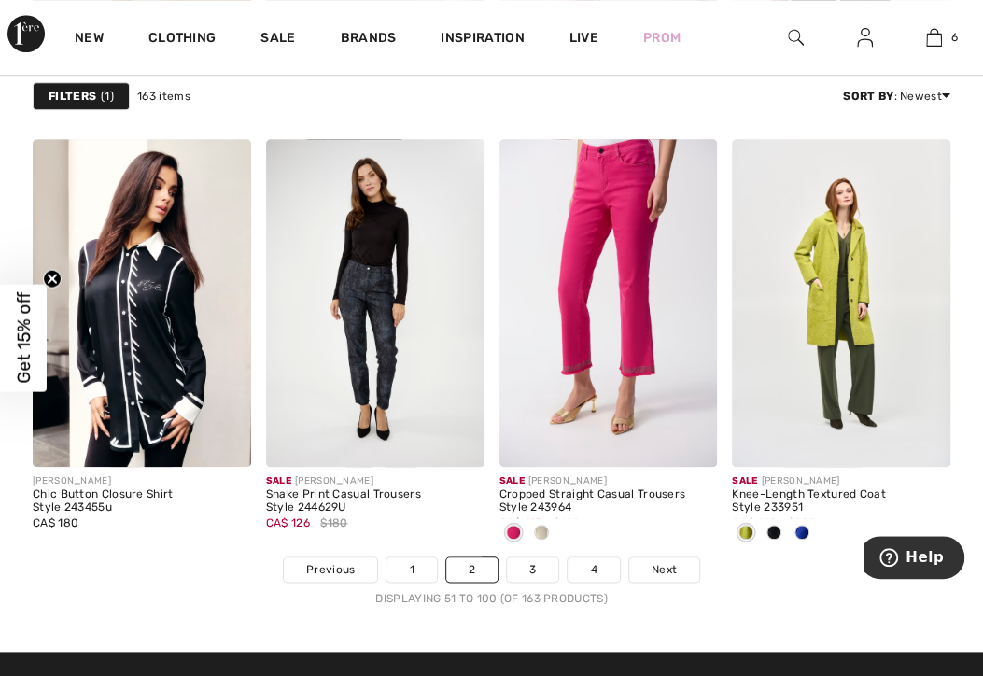
scroll to position [6428, 0]
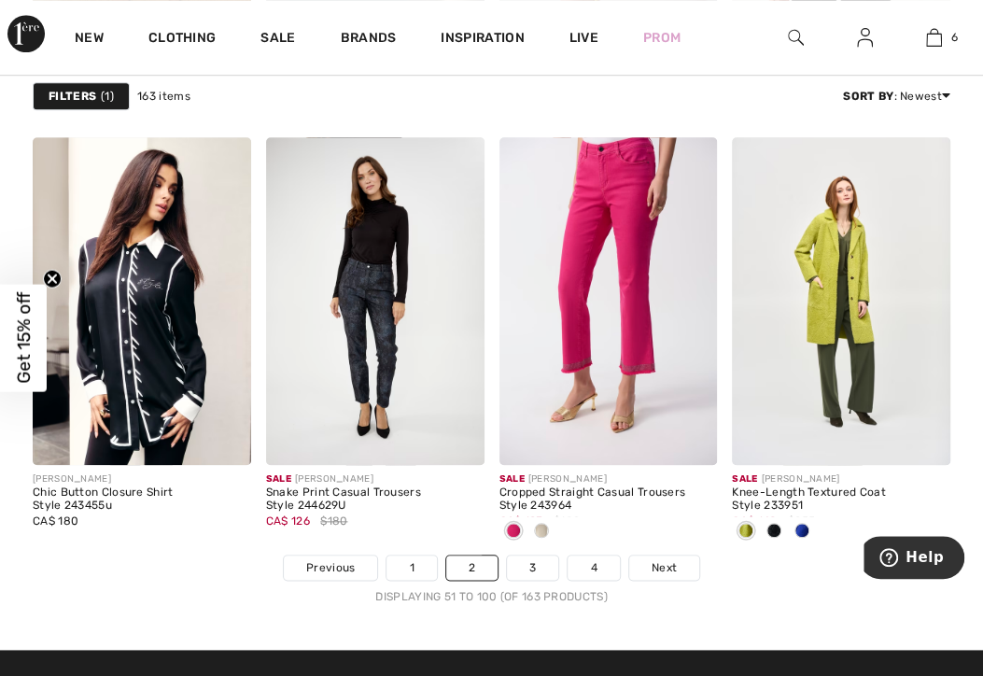
click at [654, 571] on link "Next" at bounding box center [664, 567] width 70 height 24
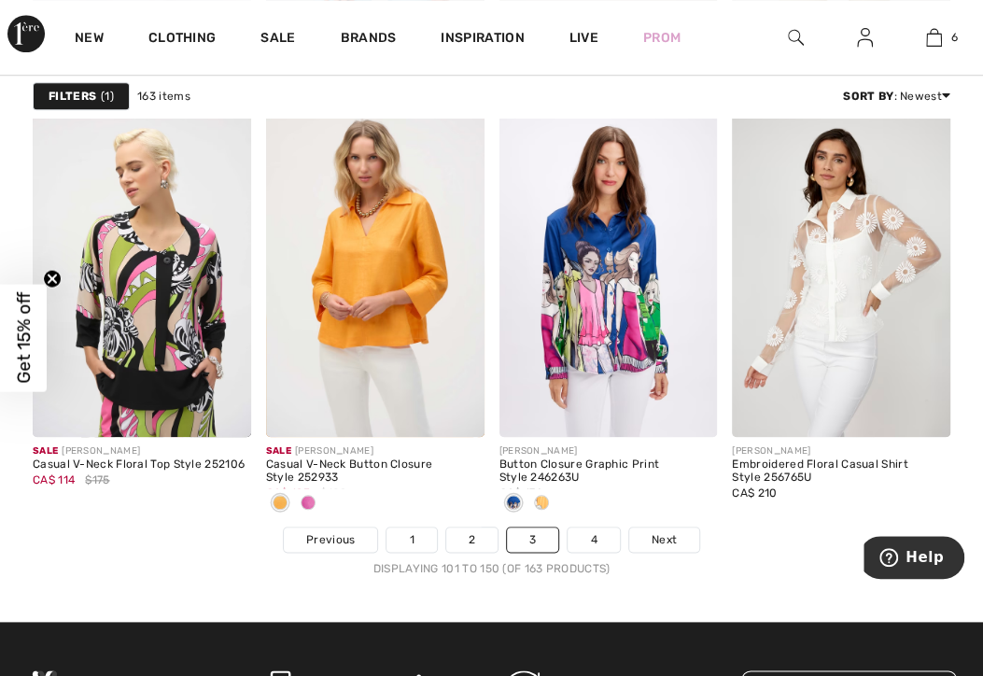
scroll to position [6473, 0]
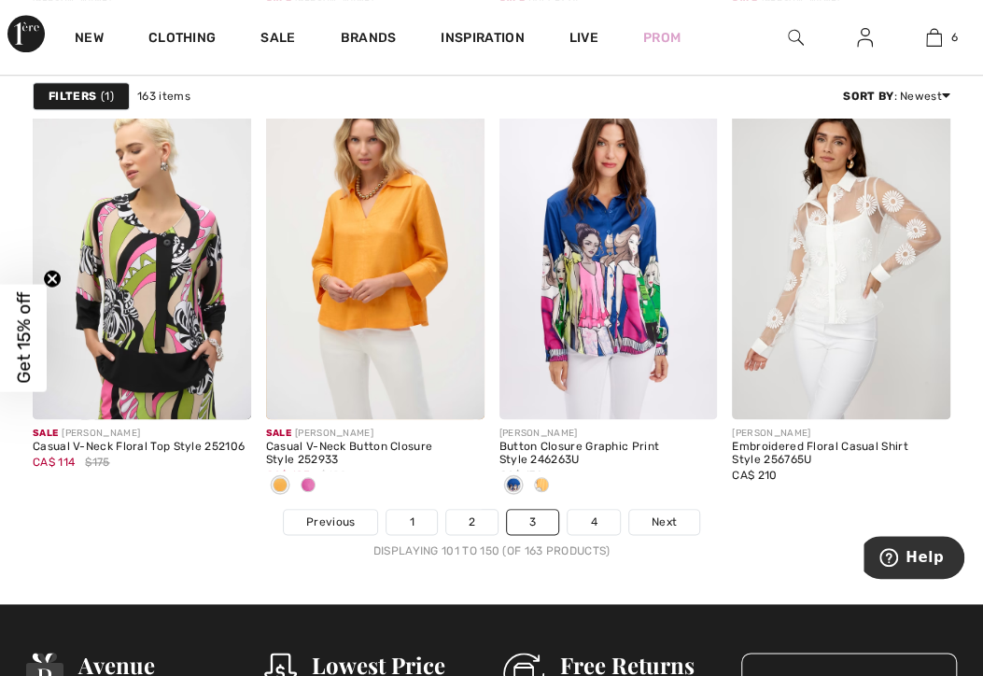
click at [681, 524] on link "Next" at bounding box center [664, 521] width 70 height 24
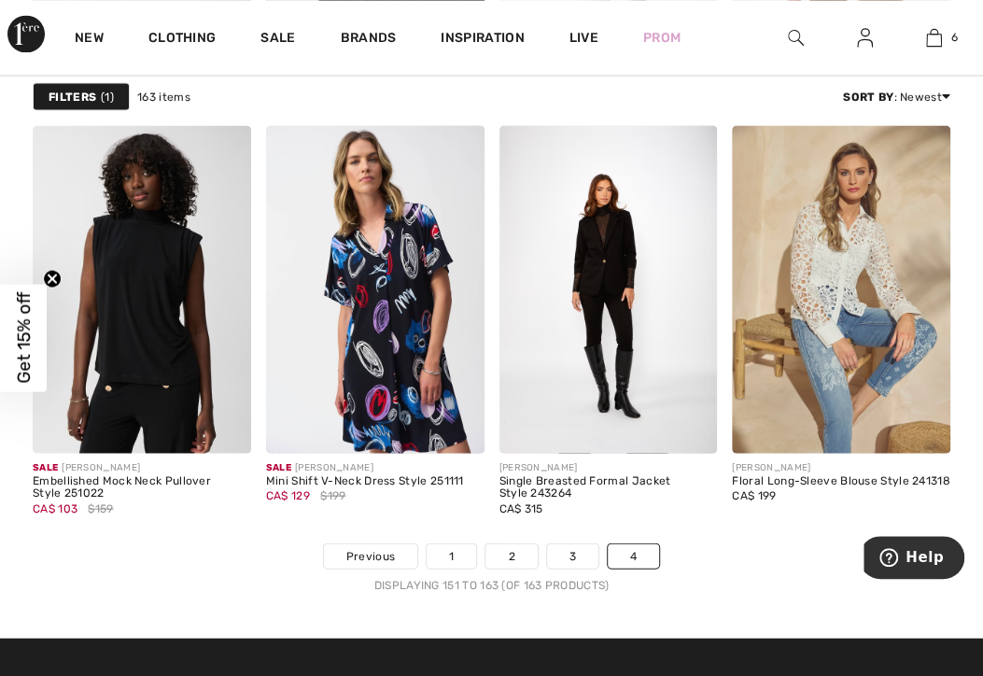
scroll to position [1413, 0]
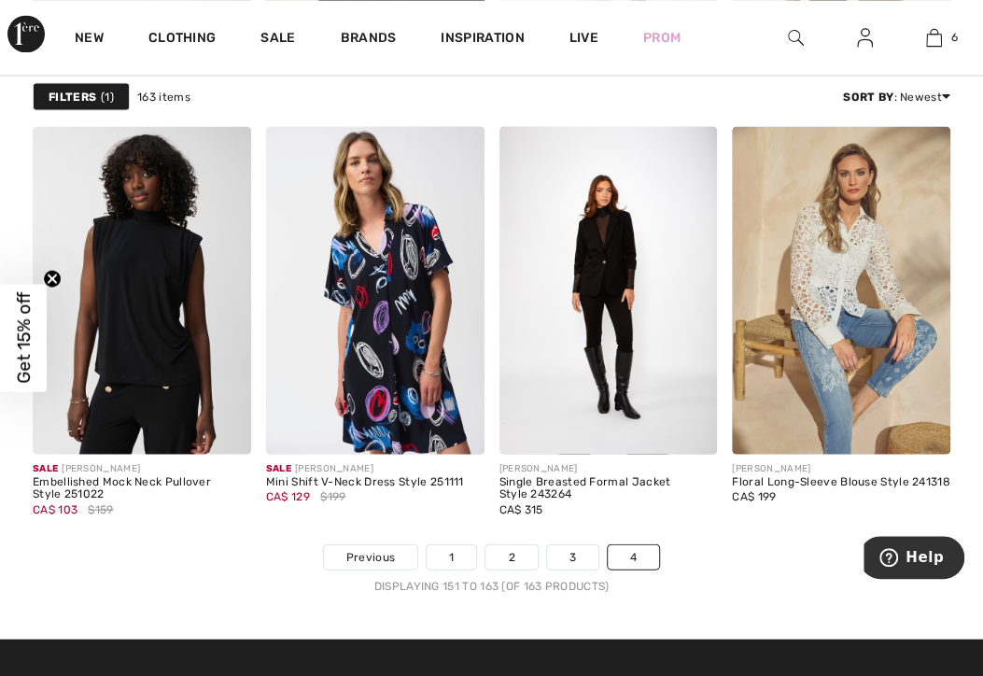
click at [942, 45] on link "6" at bounding box center [933, 37] width 67 height 22
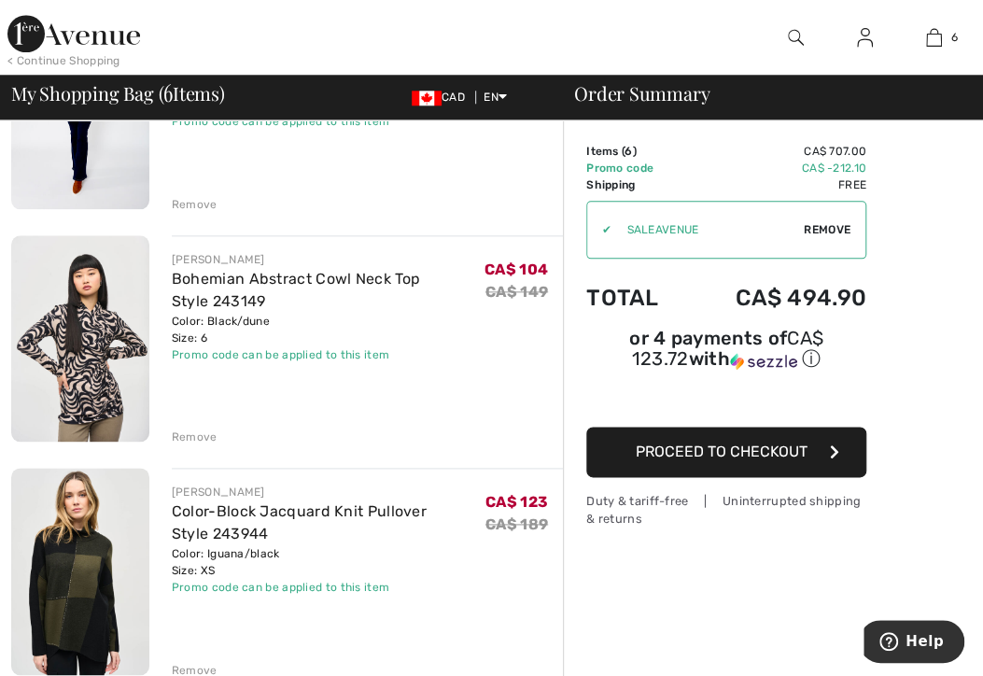
scroll to position [740, 0]
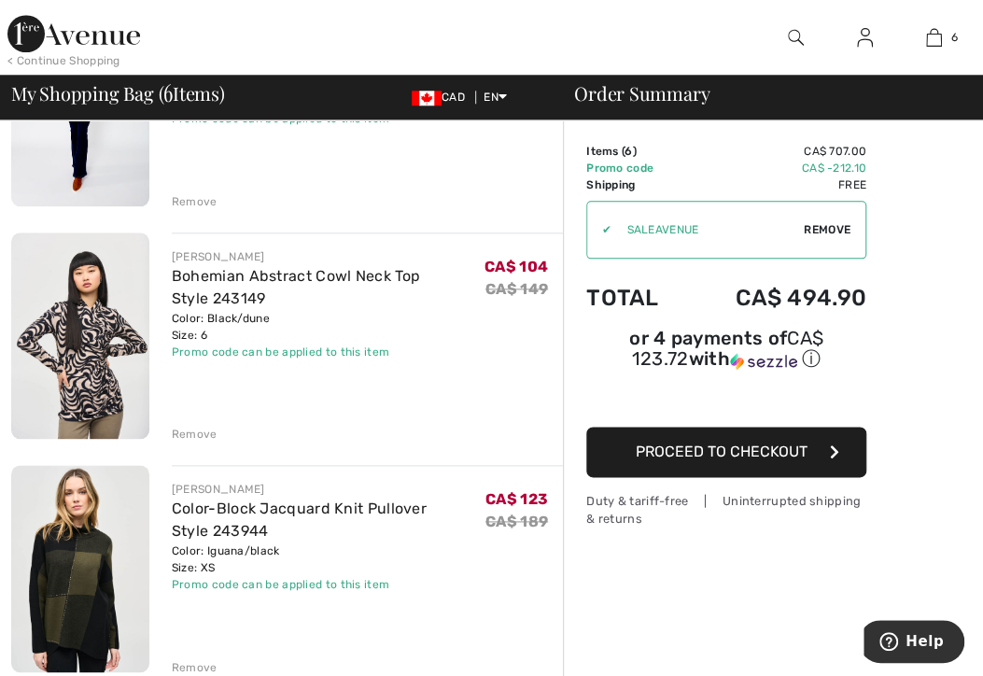
click at [186, 429] on div "Remove" at bounding box center [195, 434] width 46 height 17
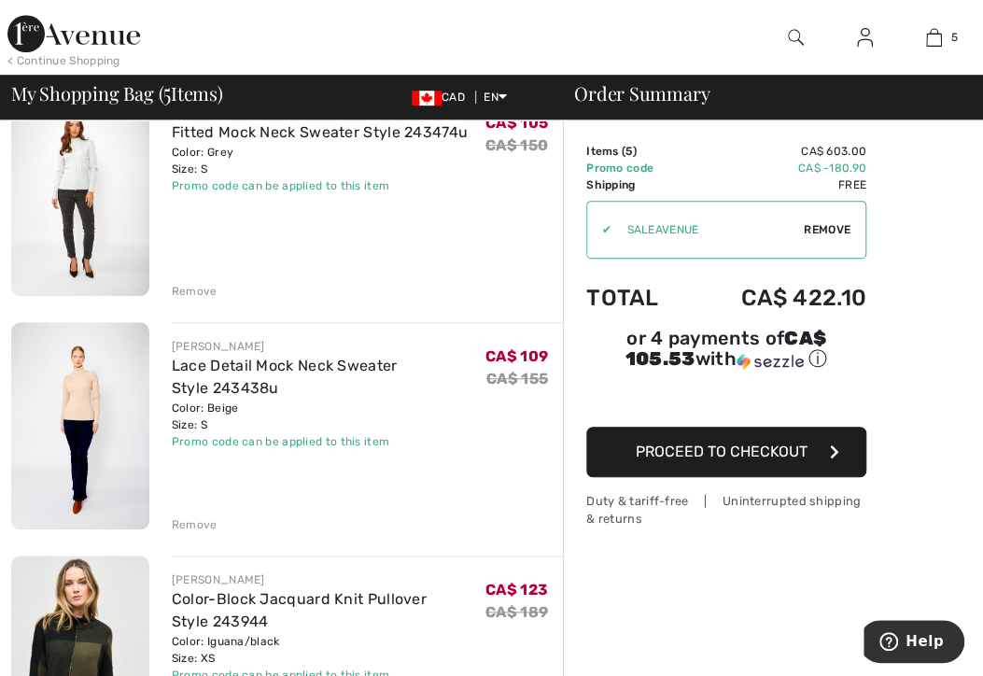
scroll to position [411, 0]
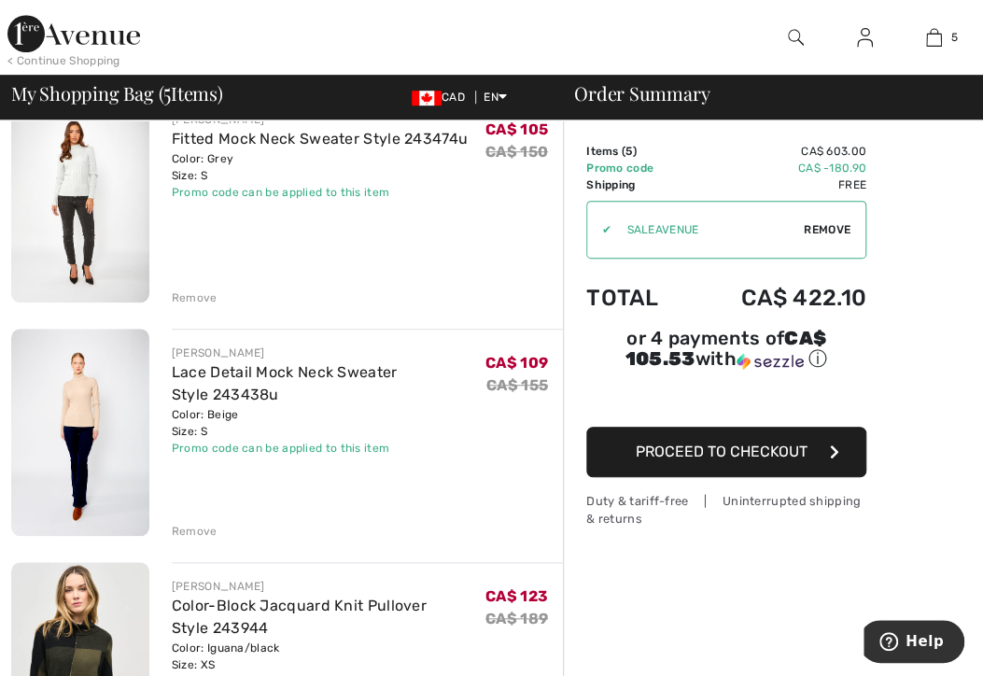
click at [90, 399] on img at bounding box center [80, 431] width 138 height 207
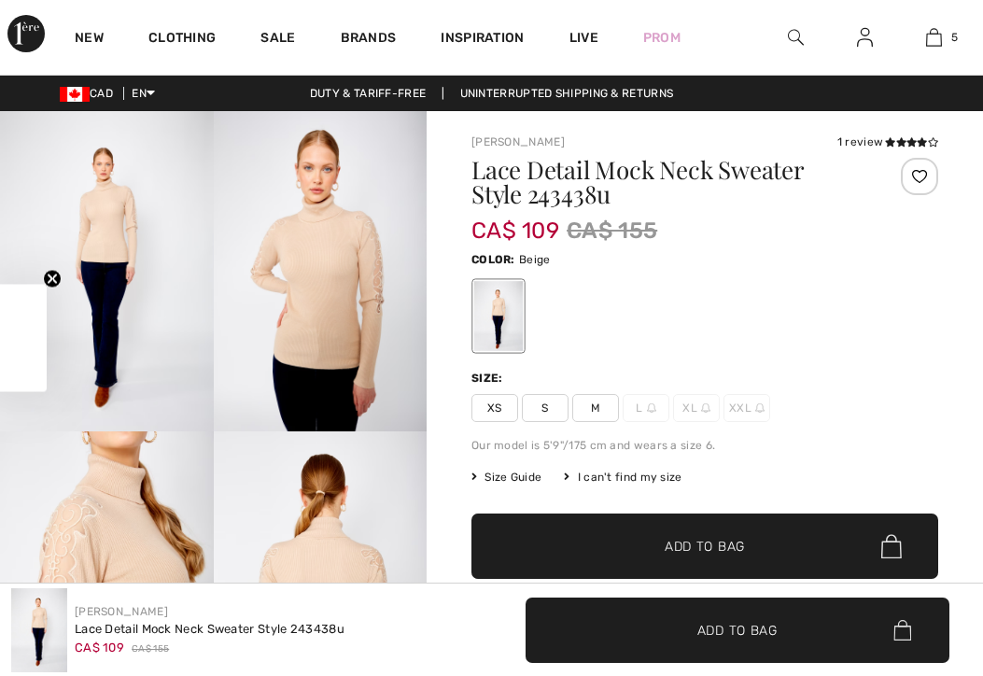
scroll to position [275, 0]
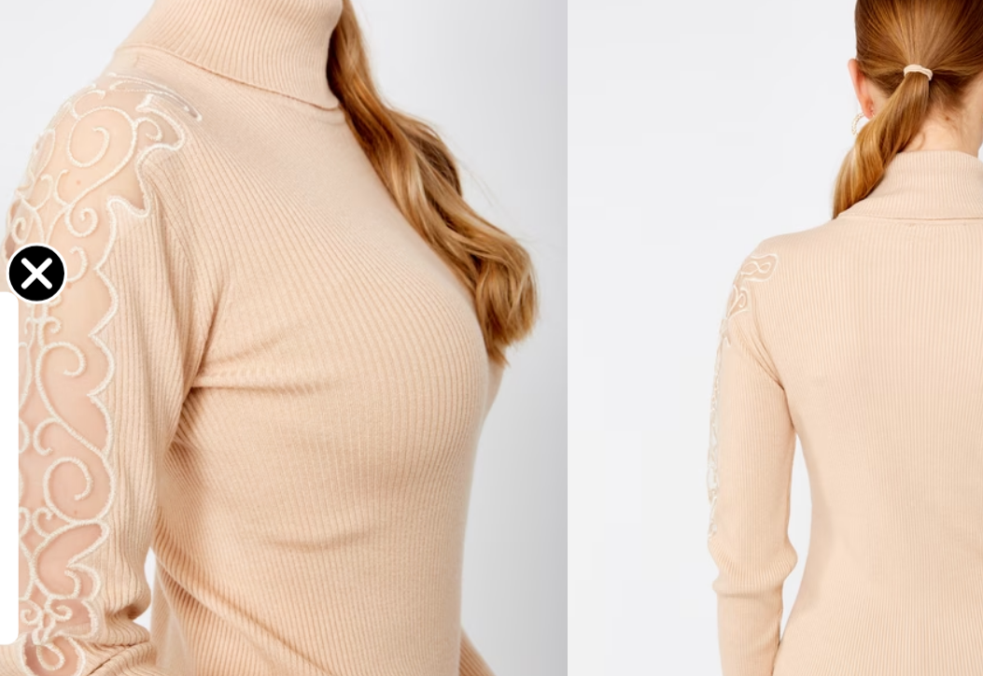
checkbox input "true"
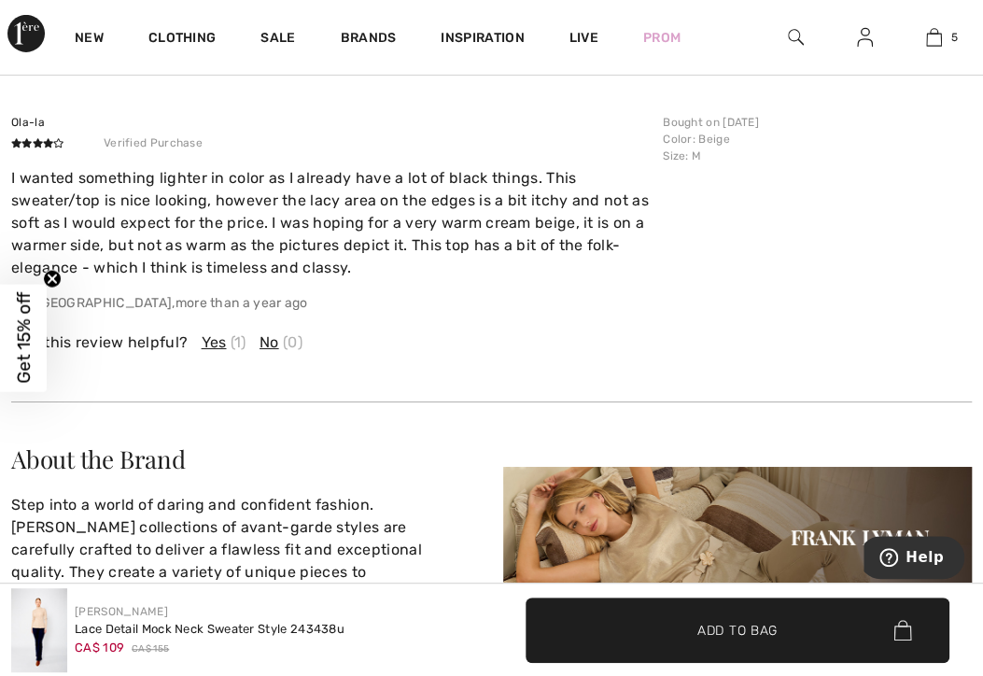
scroll to position [2581, 0]
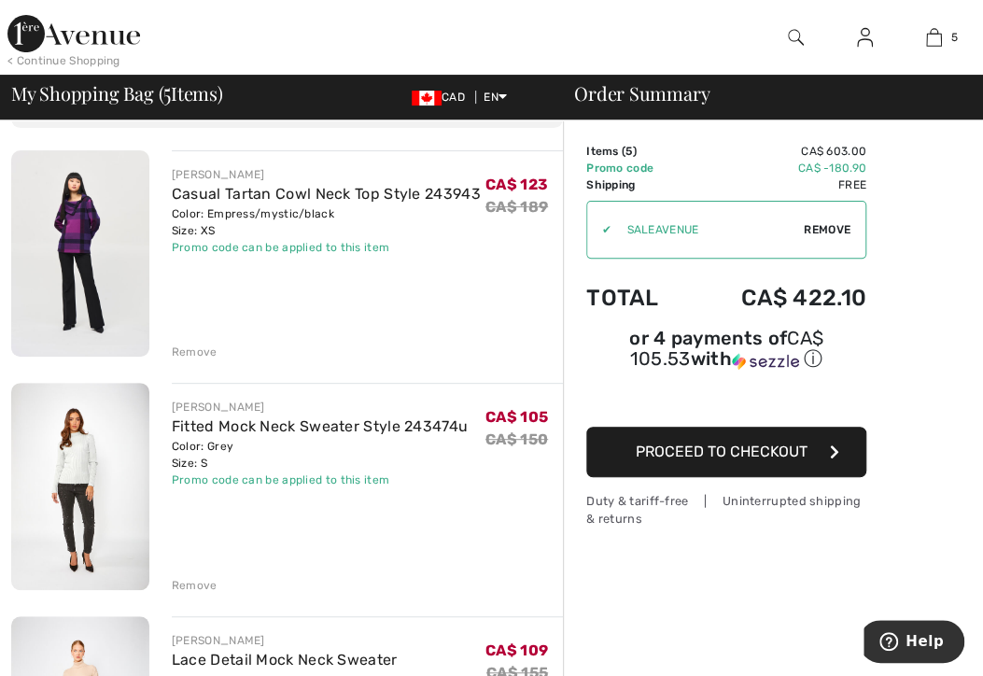
scroll to position [127, 0]
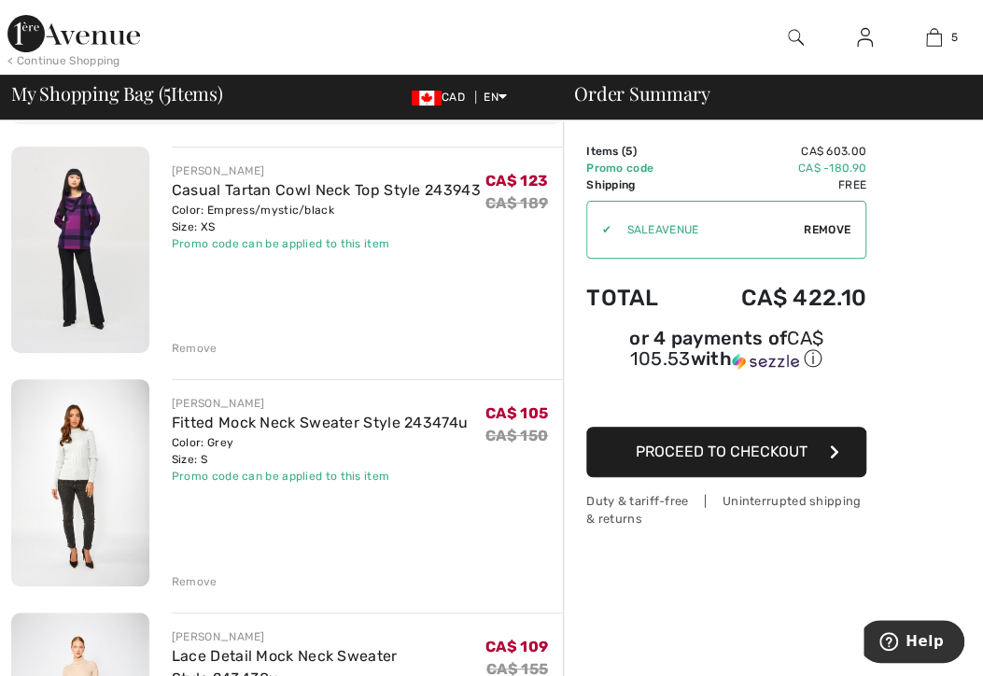
click at [133, 482] on img at bounding box center [80, 482] width 138 height 207
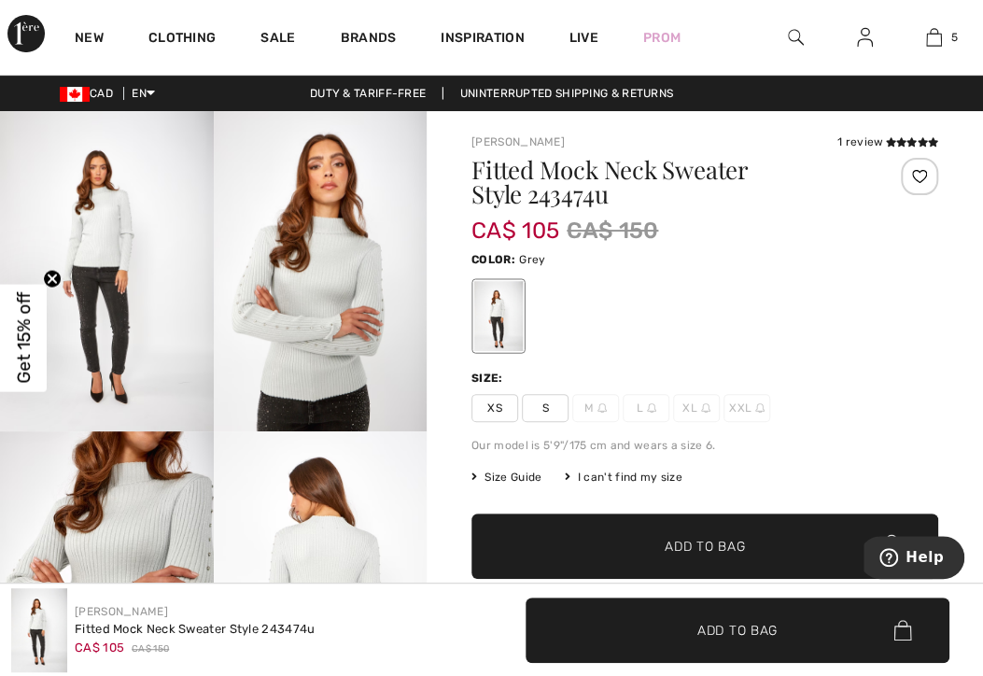
click at [791, 43] on img at bounding box center [796, 37] width 16 height 22
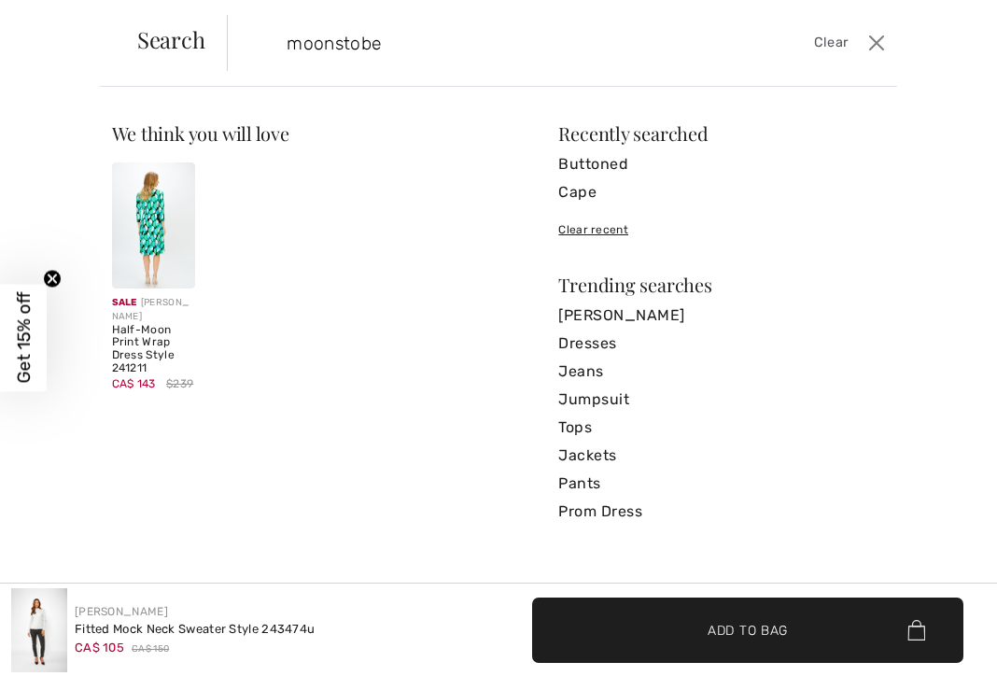
type input "moonstobe"
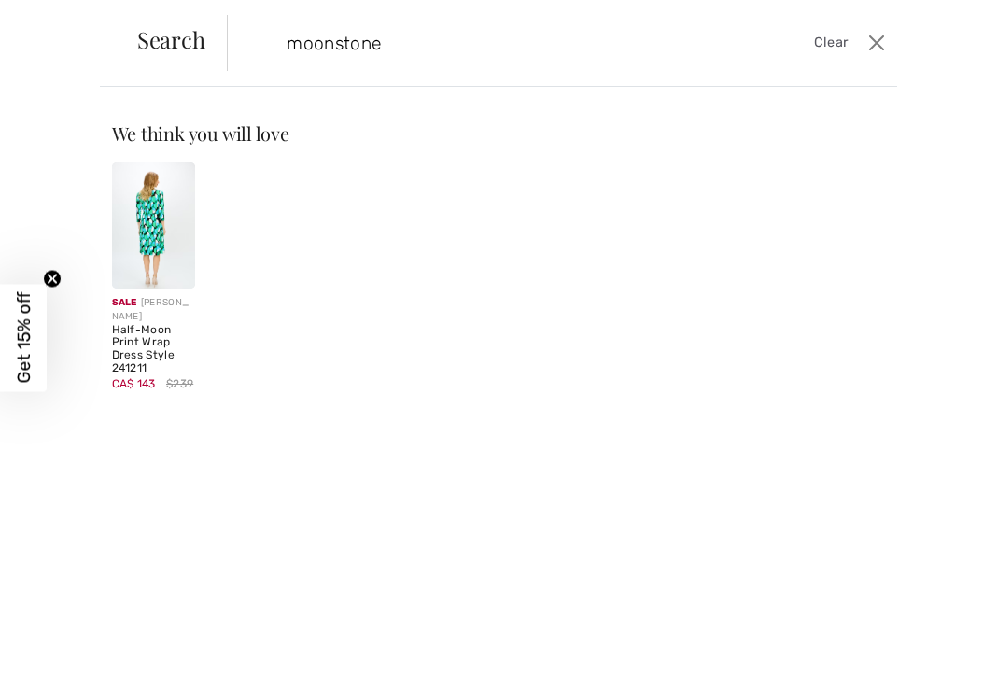
type input "moonstone"
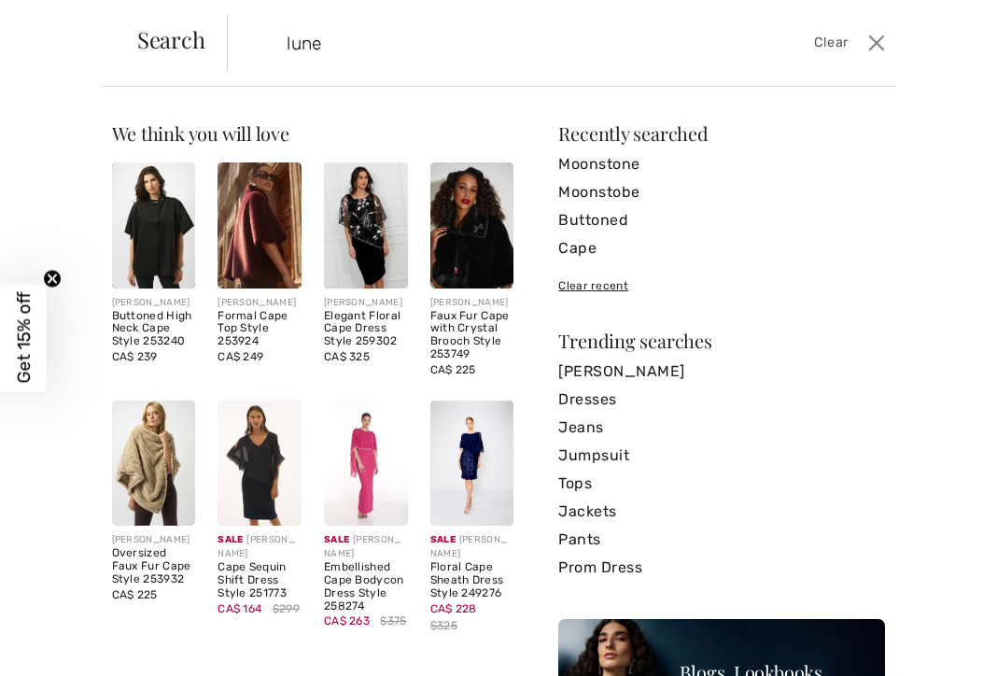
type input "lune"
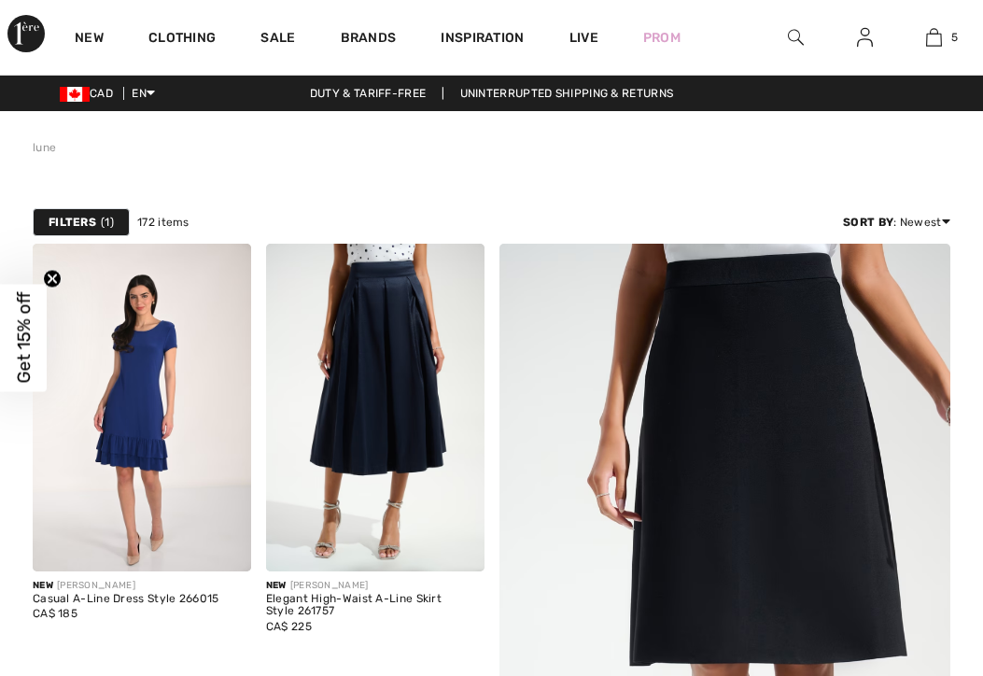
checkbox input "true"
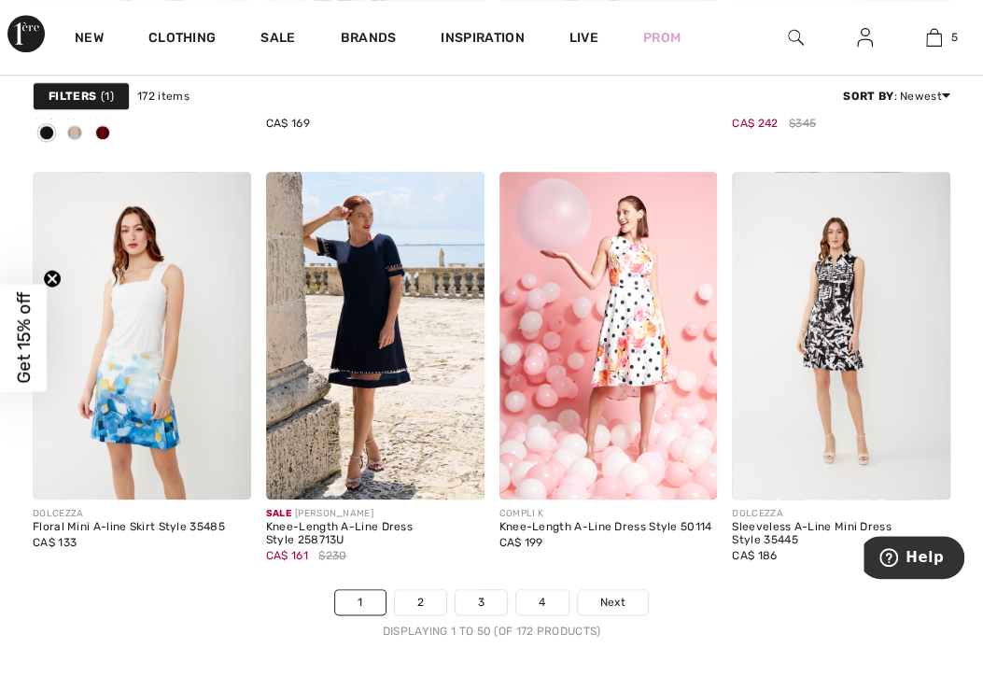
scroll to position [6394, 0]
click at [414, 594] on link "2" at bounding box center [420, 601] width 51 height 24
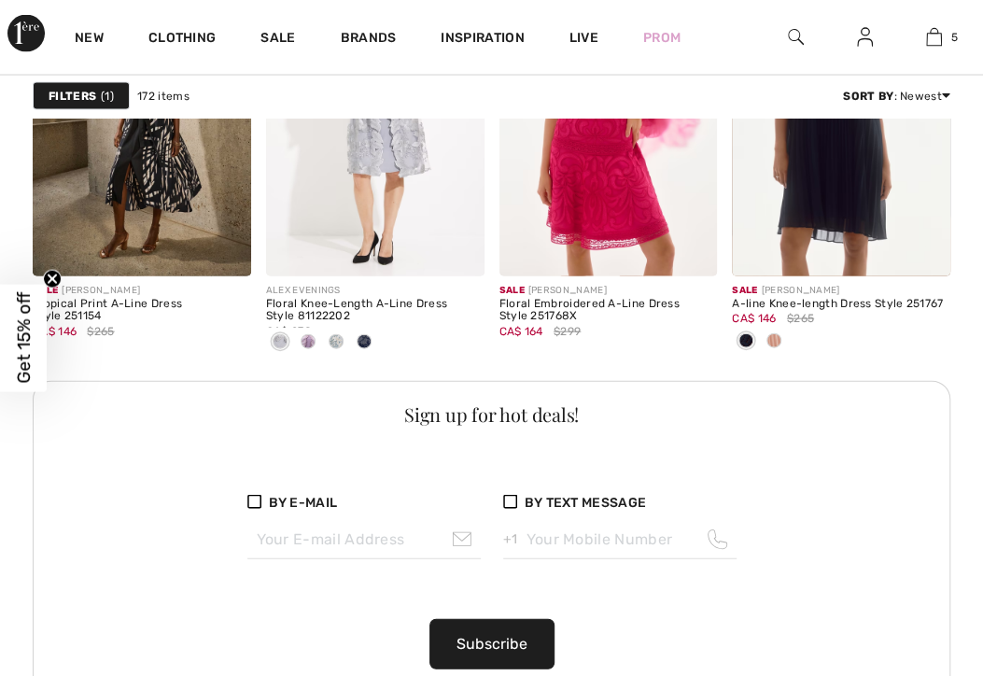
checkbox input "true"
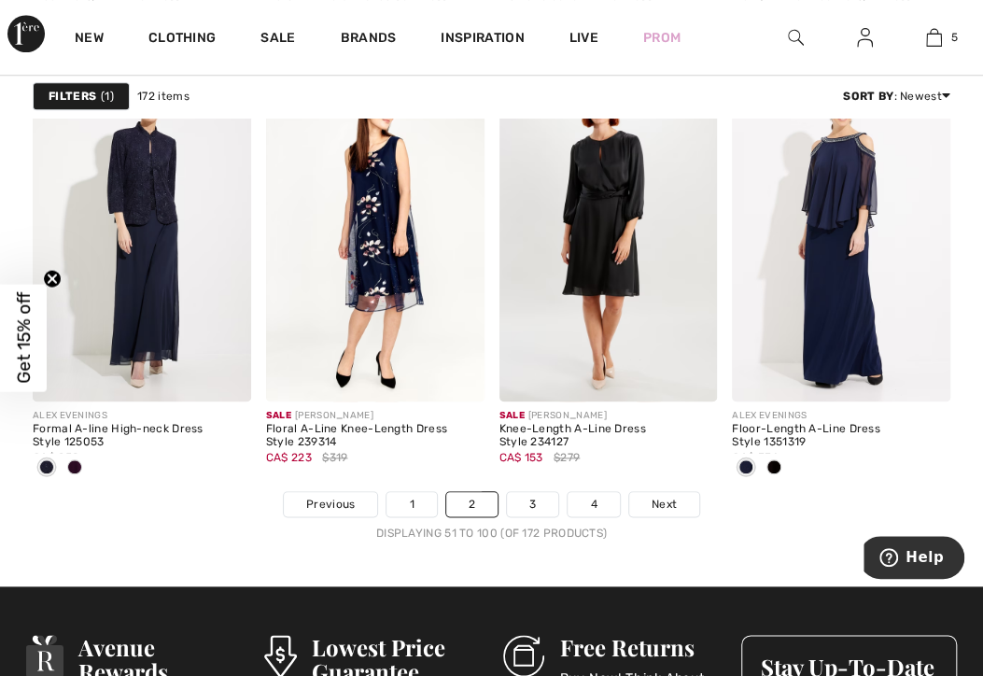
scroll to position [6491, 0]
click at [528, 492] on link "3" at bounding box center [532, 504] width 51 height 24
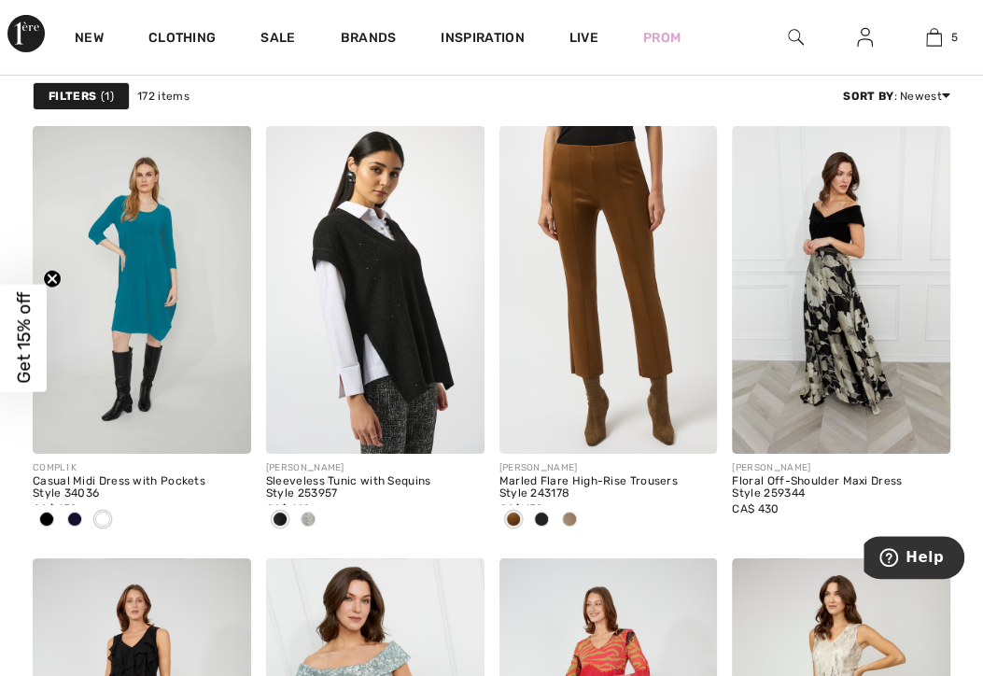
scroll to position [2663, 0]
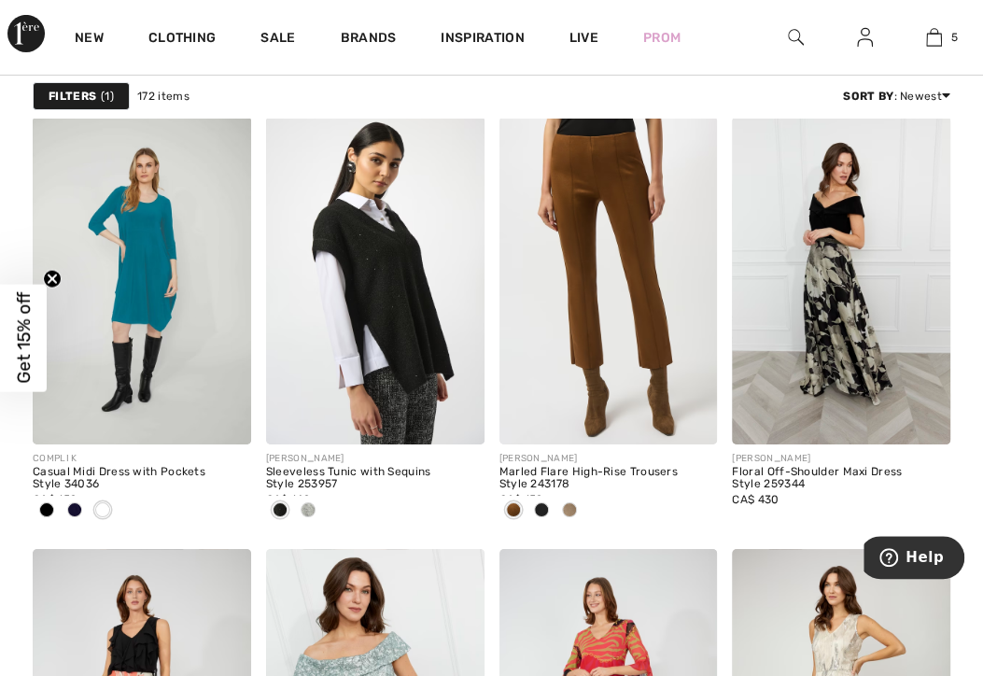
click at [302, 509] on span at bounding box center [307, 509] width 15 height 15
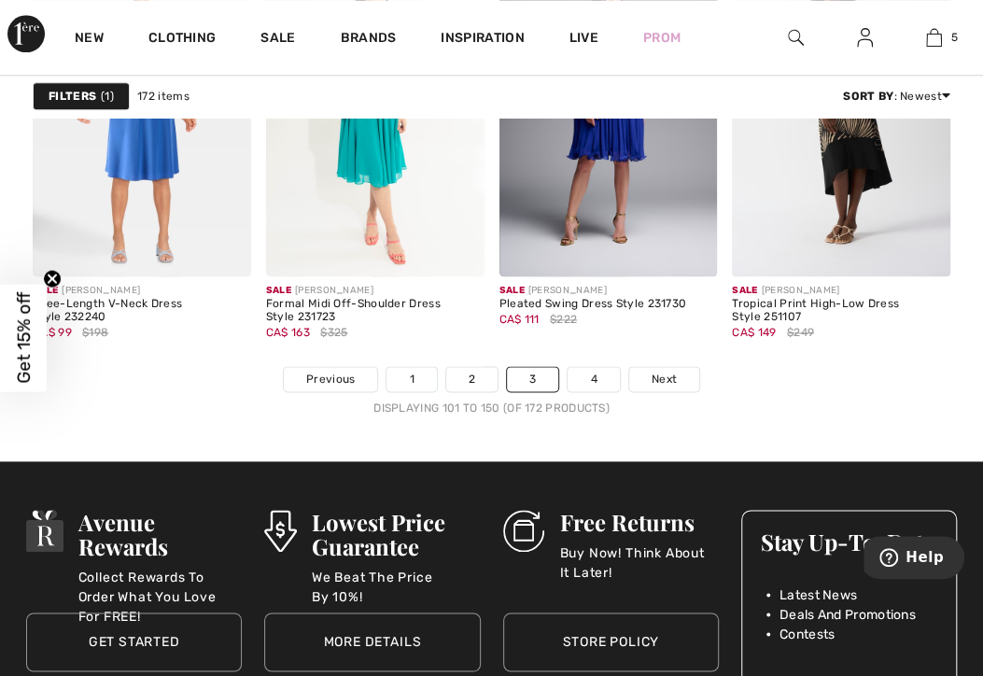
scroll to position [6681, 0]
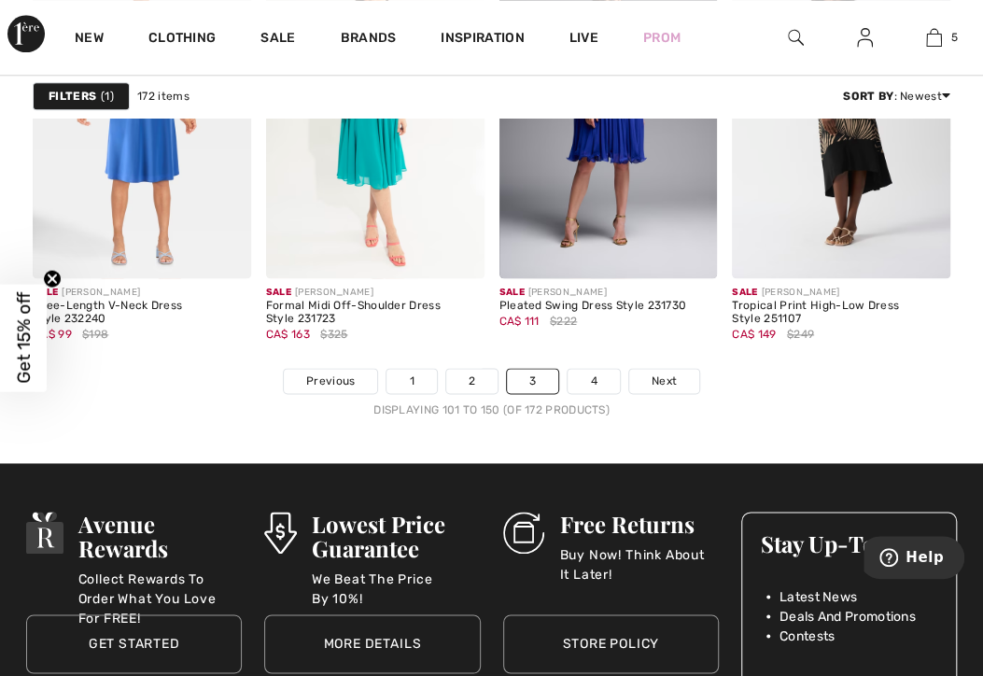
click at [940, 39] on img at bounding box center [934, 37] width 16 height 22
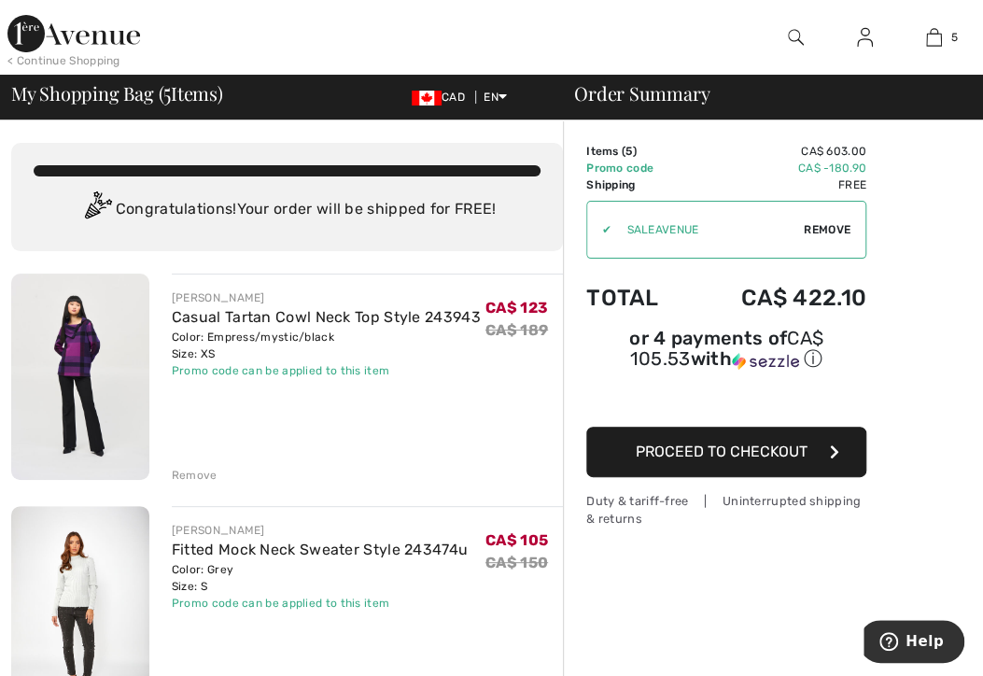
scroll to position [454, 0]
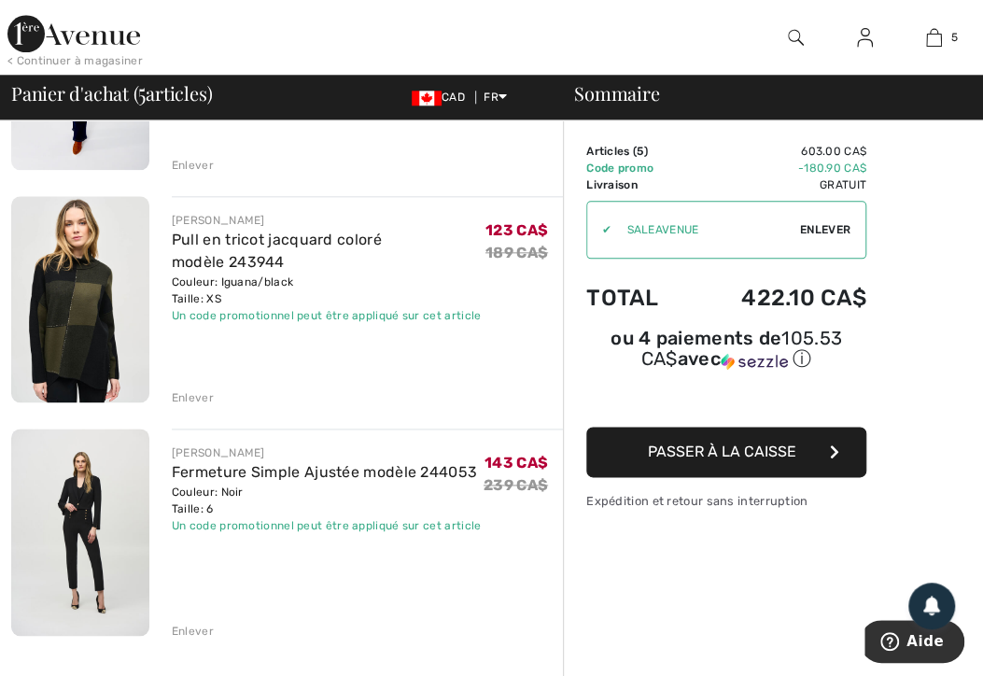
scroll to position [775, 0]
click at [192, 404] on div "Enlever" at bounding box center [193, 398] width 42 height 17
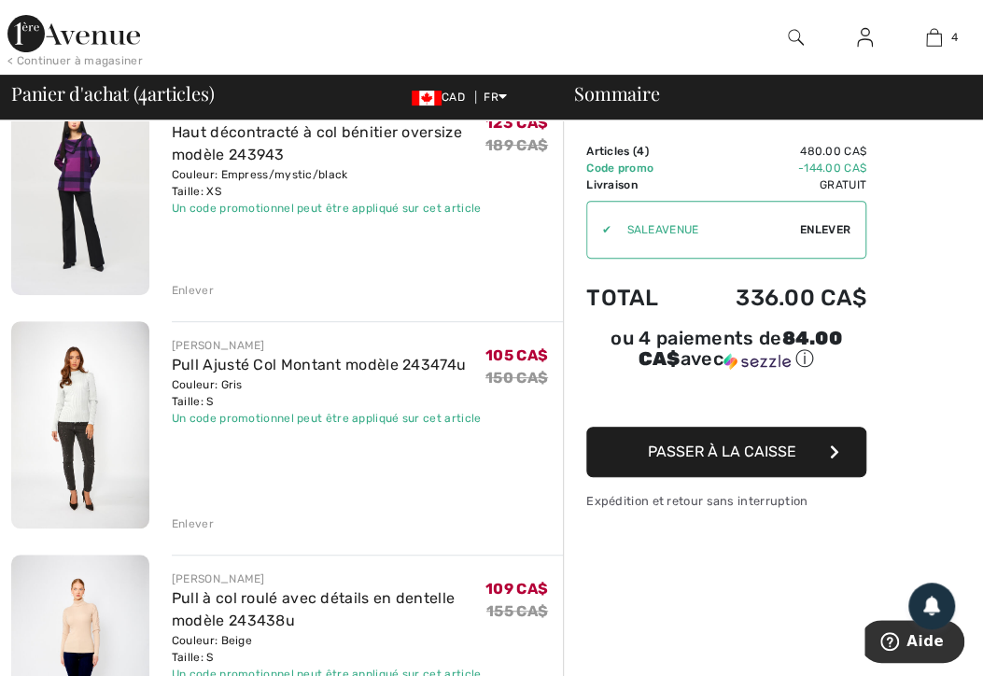
scroll to position [181, 0]
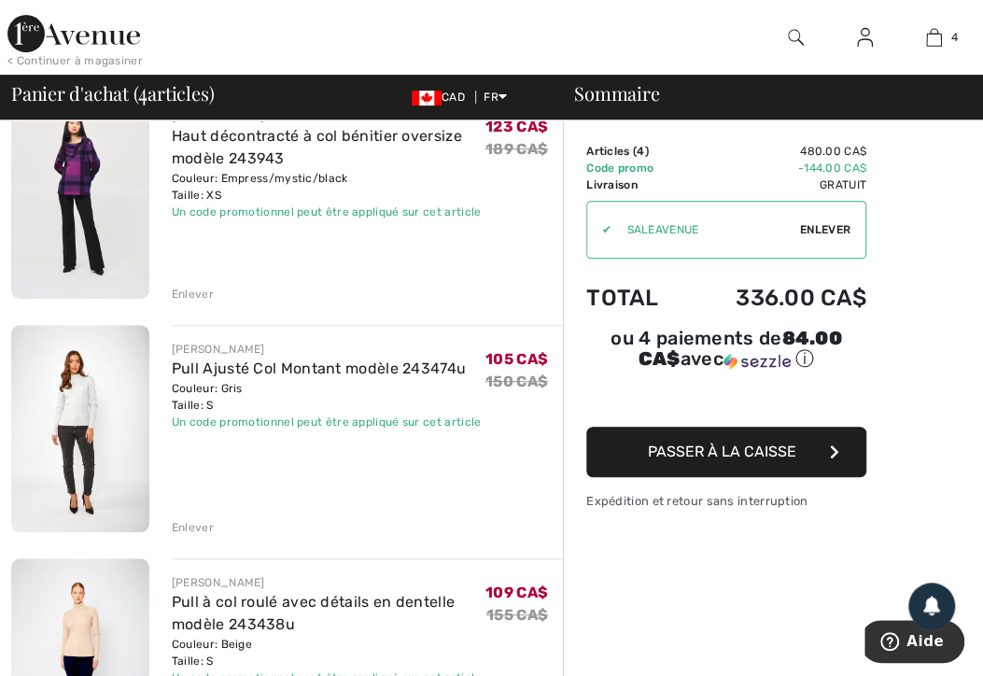
click at [186, 524] on div "Enlever" at bounding box center [193, 527] width 42 height 17
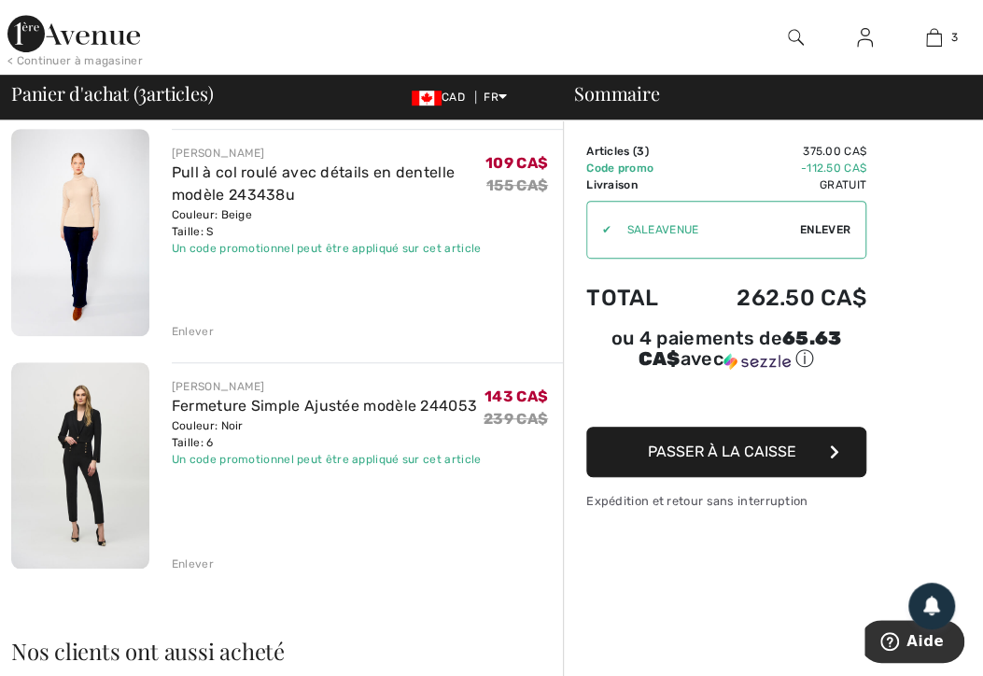
scroll to position [378, 0]
click at [935, 33] on img at bounding box center [934, 37] width 16 height 22
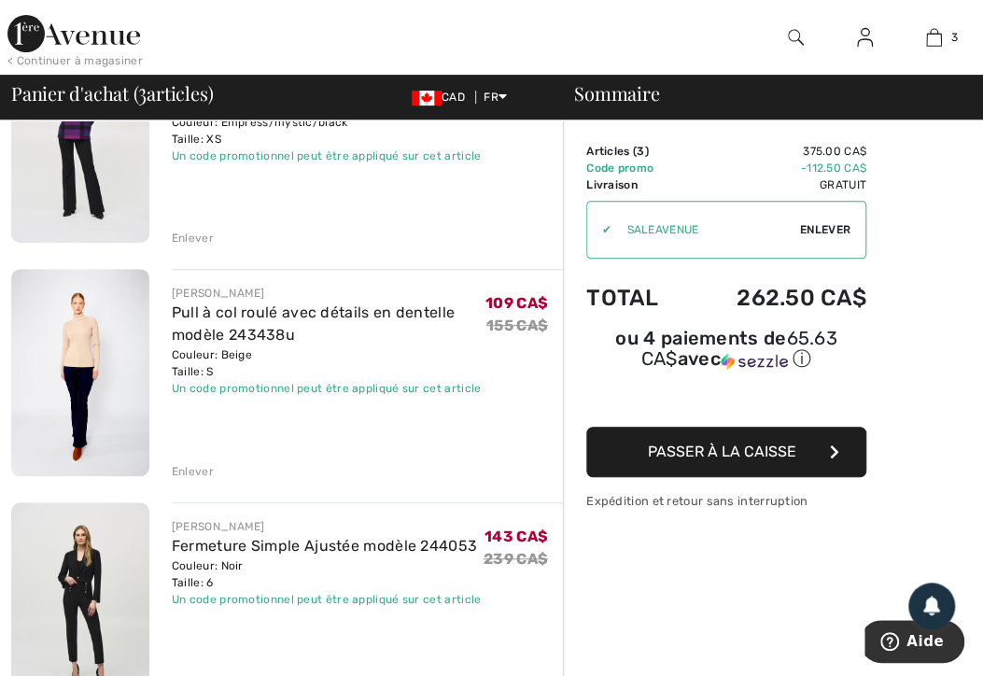
scroll to position [241, 0]
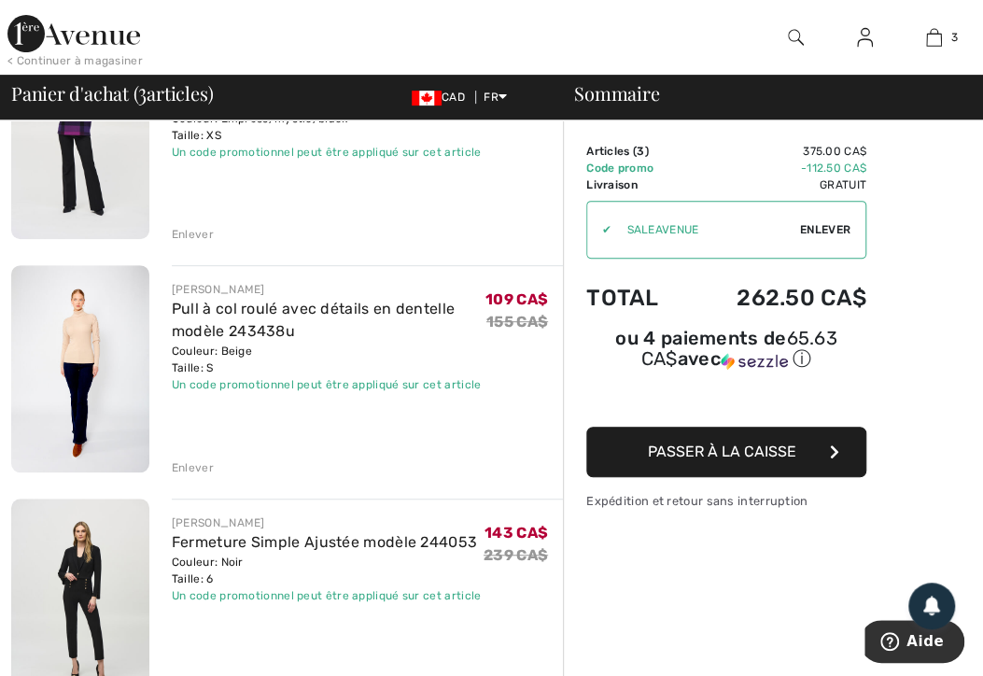
click at [226, 546] on link "Fermeture Simple Ajustée modèle 244053" at bounding box center [324, 542] width 305 height 18
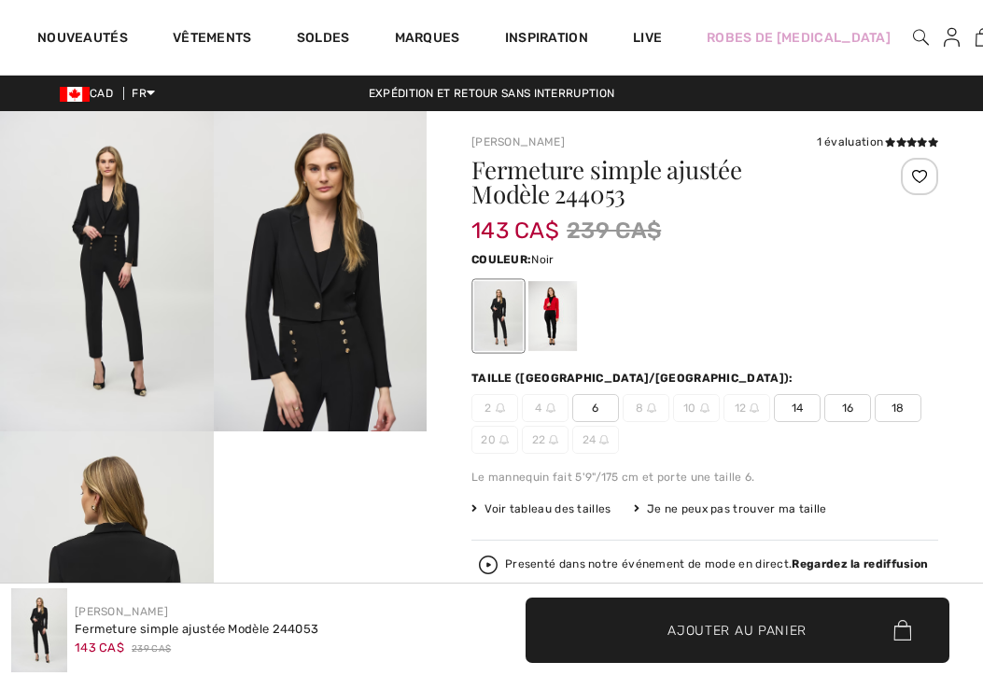
checkbox input "true"
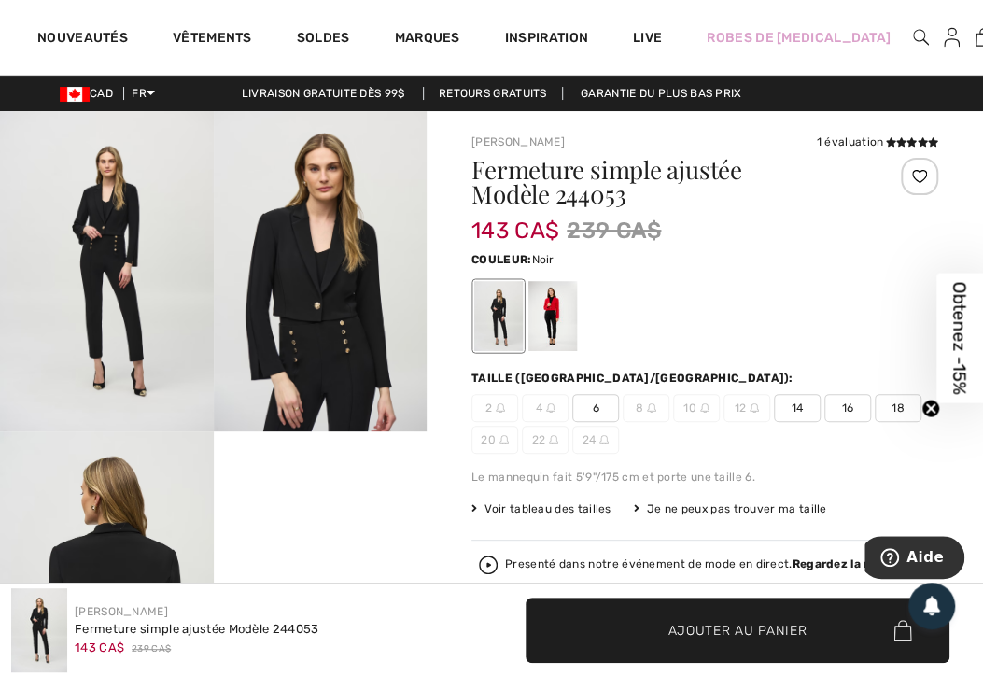
click at [565, 312] on div at bounding box center [552, 316] width 49 height 70
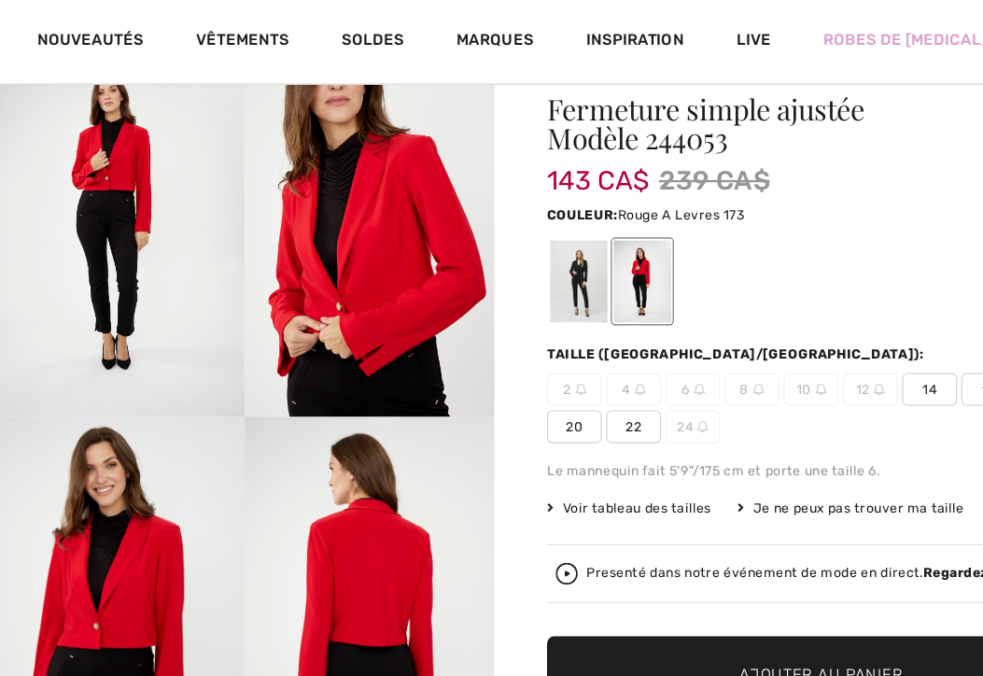
scroll to position [73, 0]
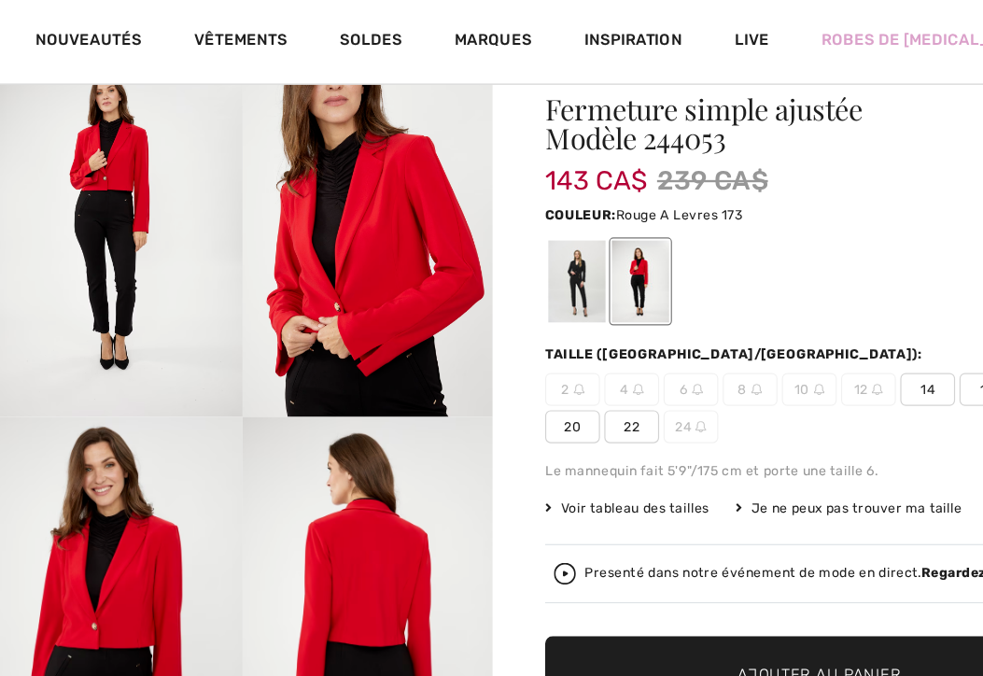
click at [482, 237] on div at bounding box center [498, 243] width 49 height 70
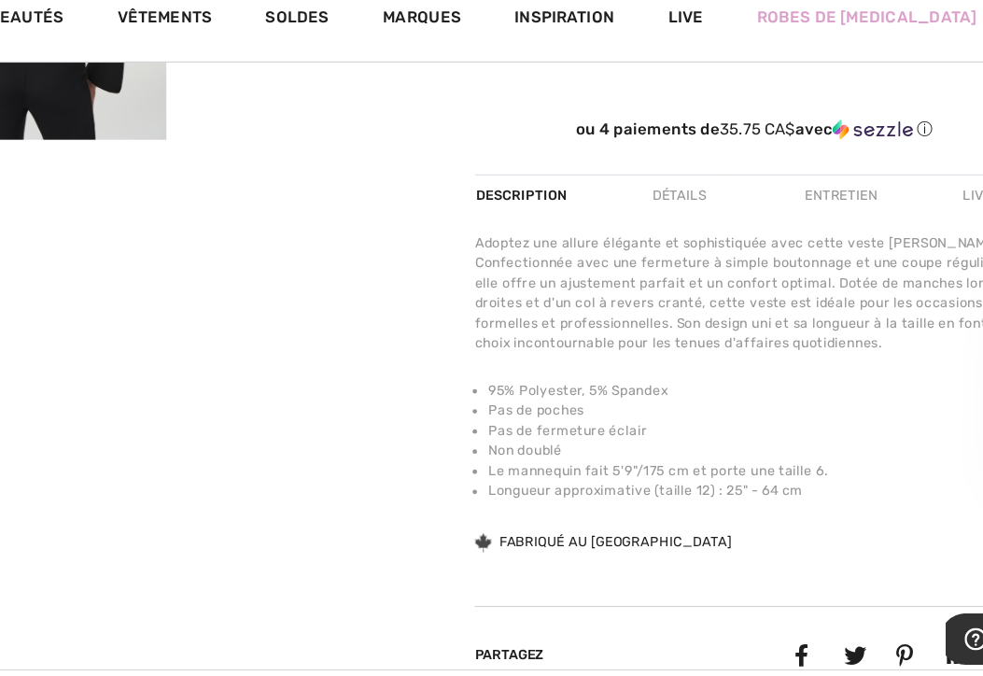
scroll to position [610, 0]
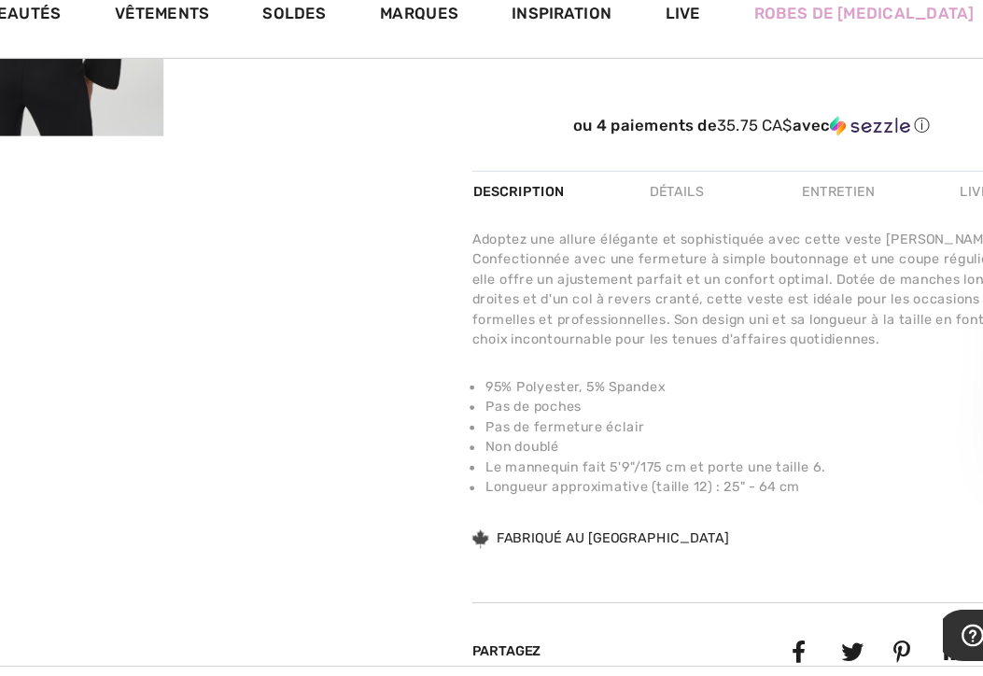
click at [782, 191] on div "Entretien" at bounding box center [777, 187] width 92 height 34
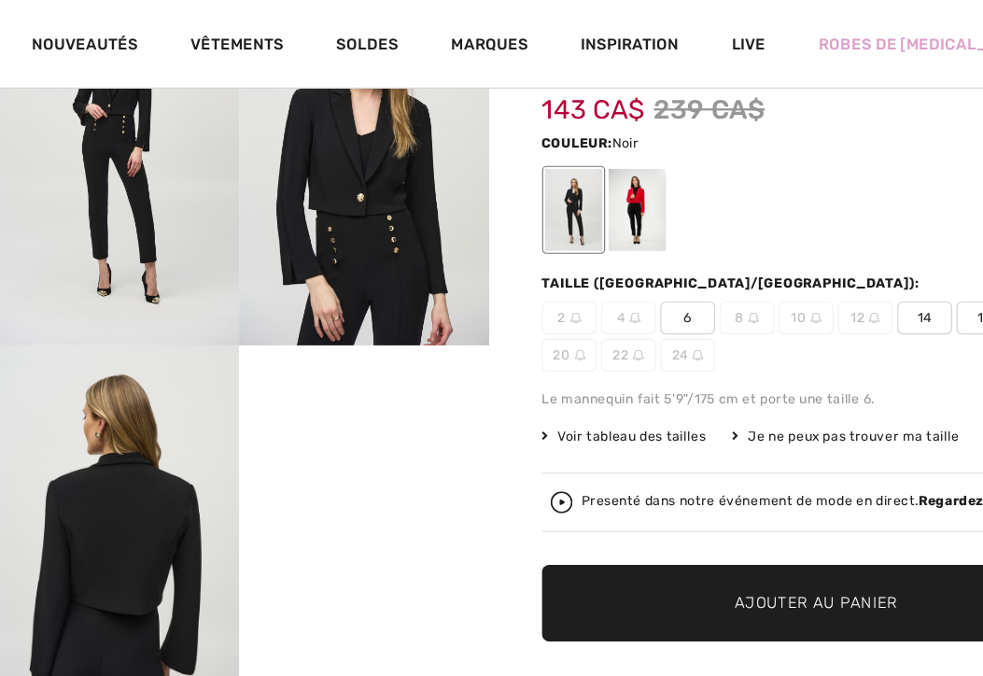
scroll to position [136, 0]
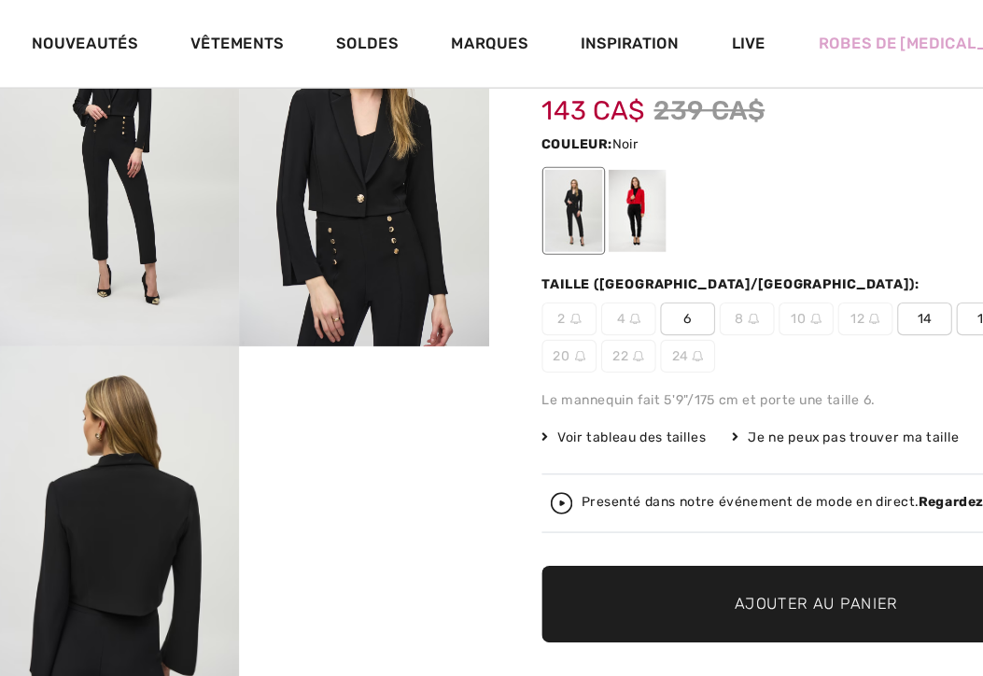
click at [561, 173] on div at bounding box center [552, 180] width 49 height 70
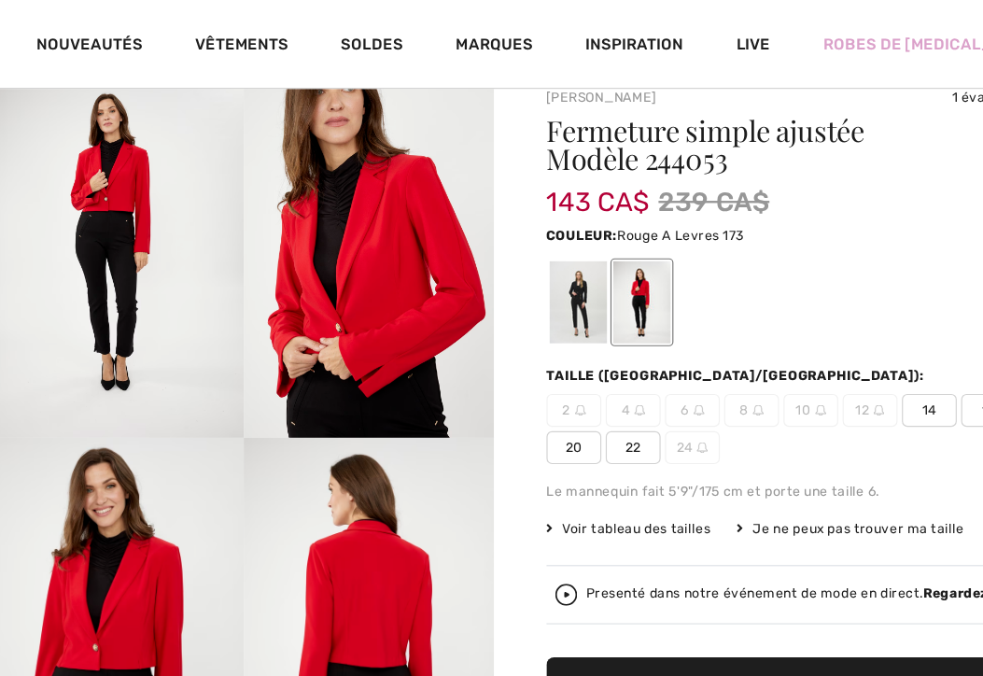
scroll to position [59, 0]
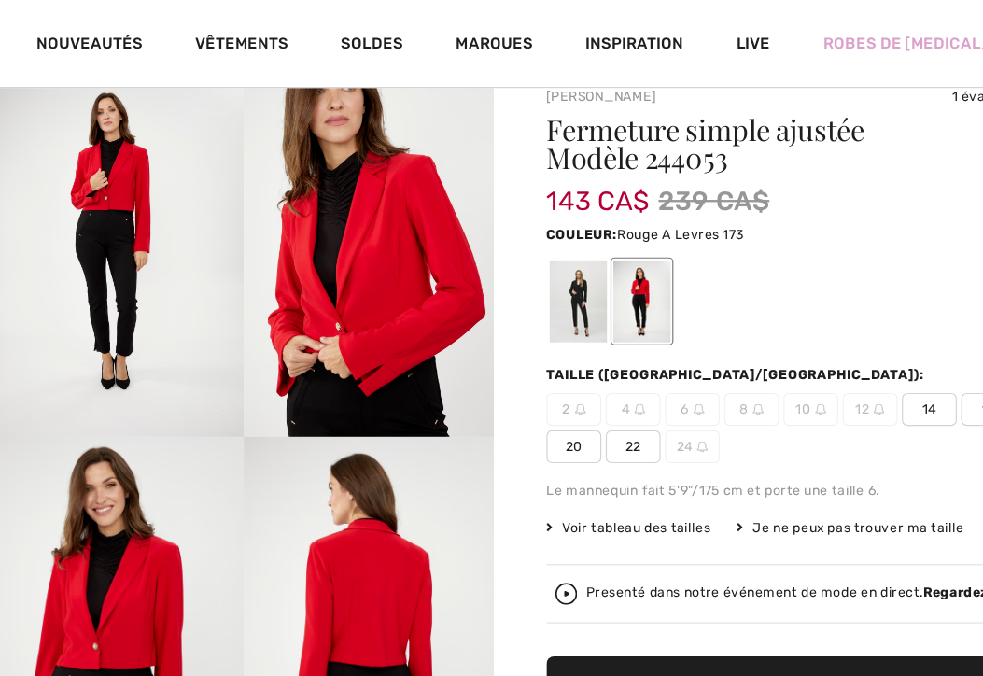
click at [493, 231] on div at bounding box center [498, 257] width 49 height 70
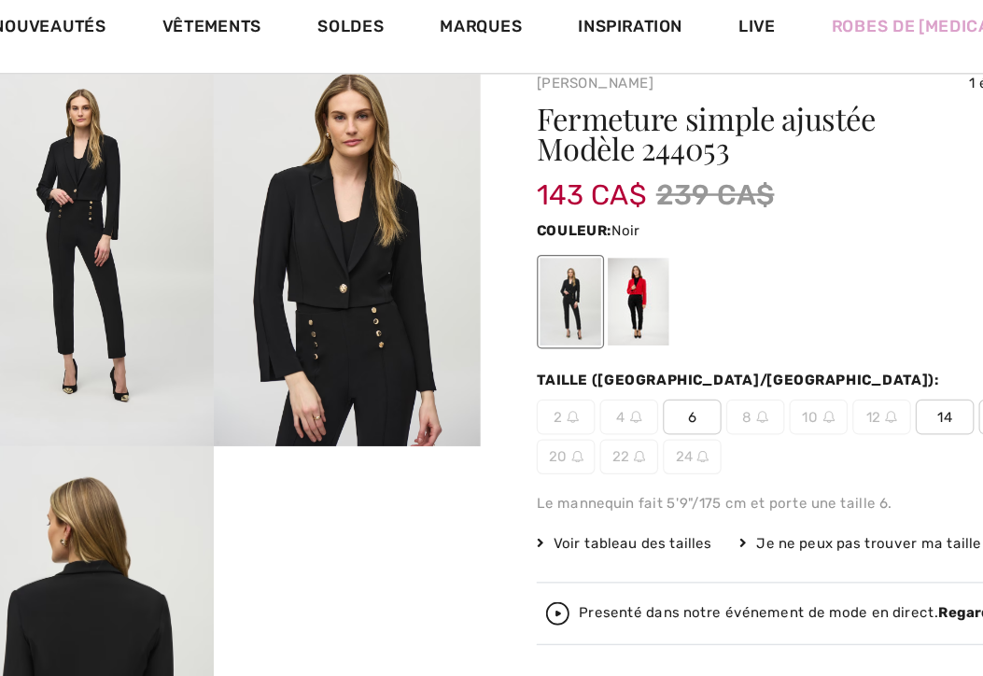
click at [552, 256] on div at bounding box center [552, 257] width 49 height 70
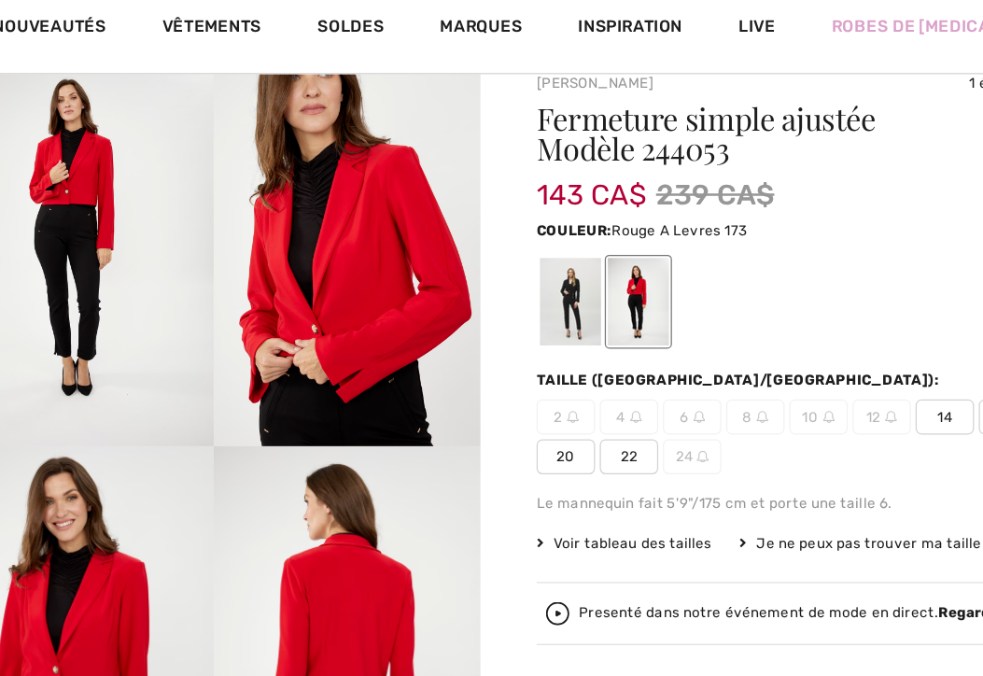
click at [502, 272] on div at bounding box center [498, 257] width 49 height 70
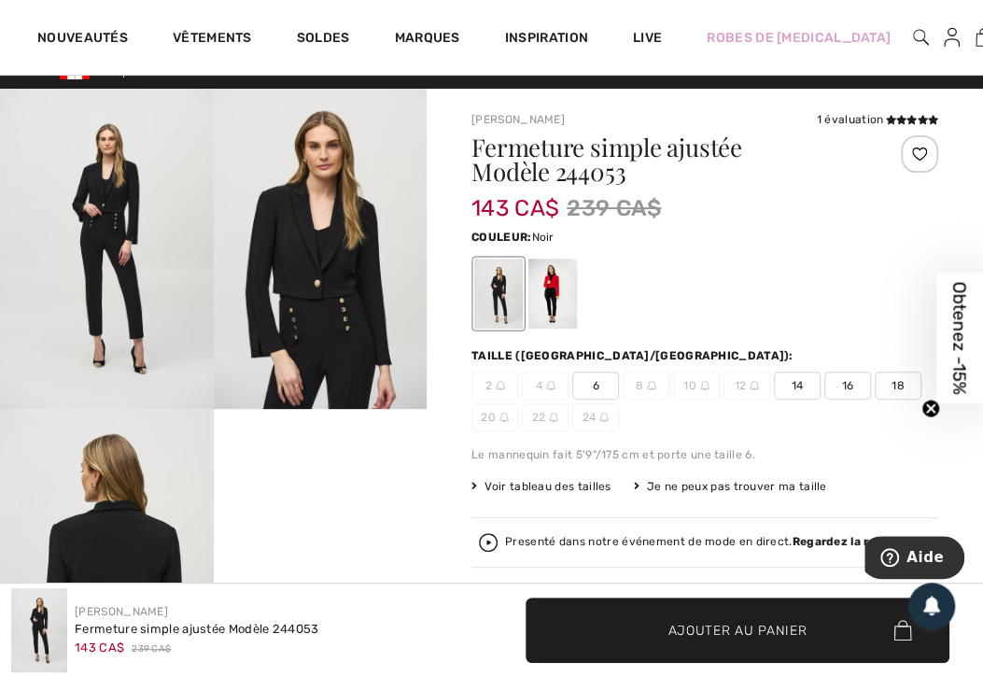
scroll to position [21, 0]
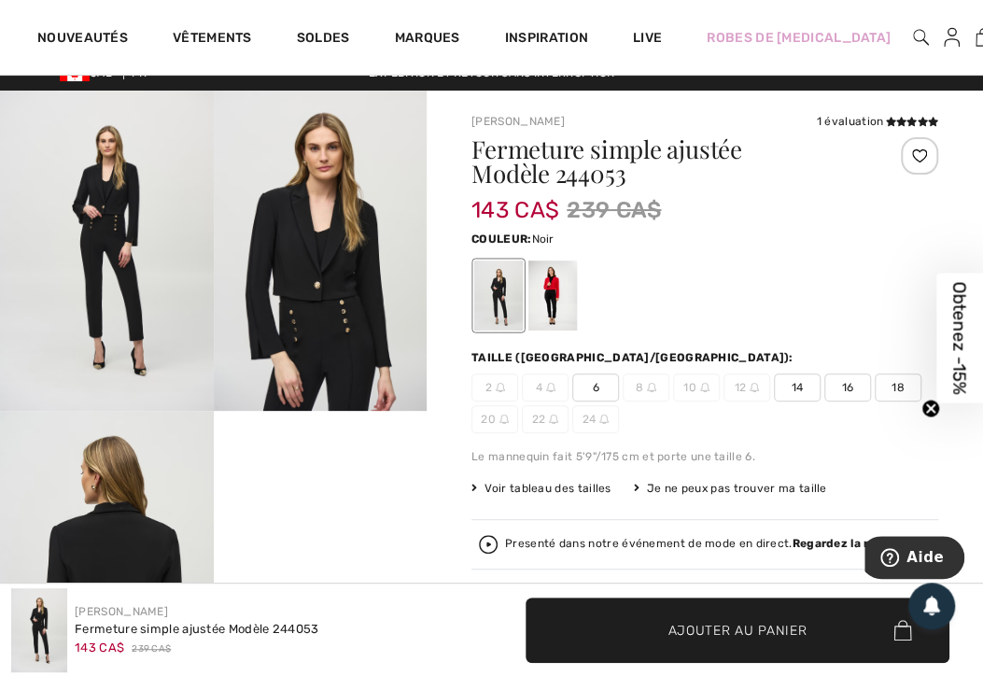
click at [554, 307] on div at bounding box center [552, 295] width 49 height 70
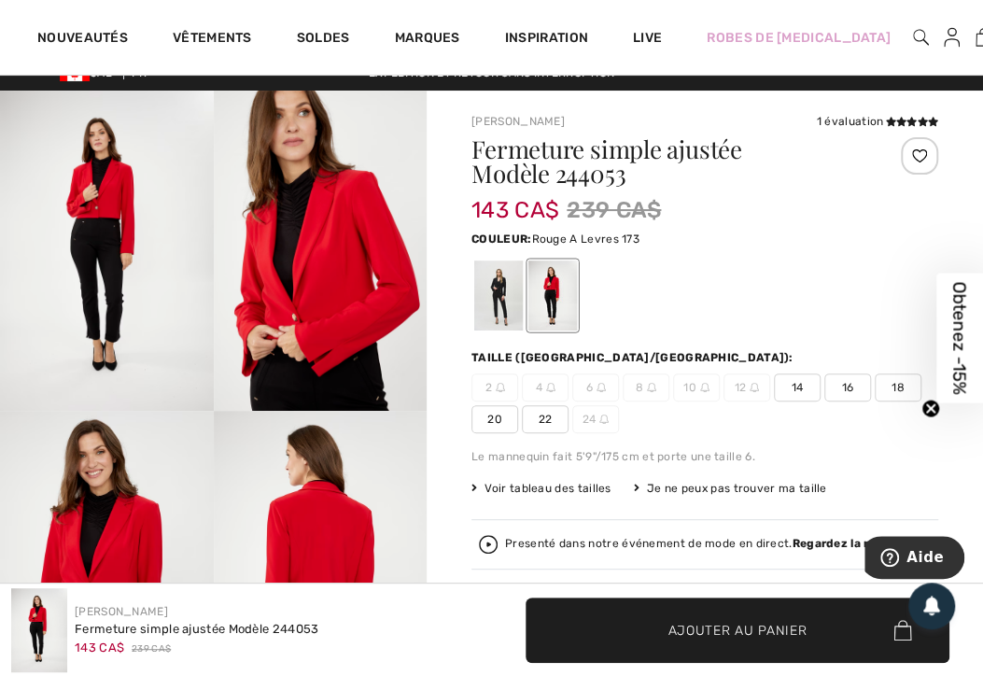
scroll to position [0, 0]
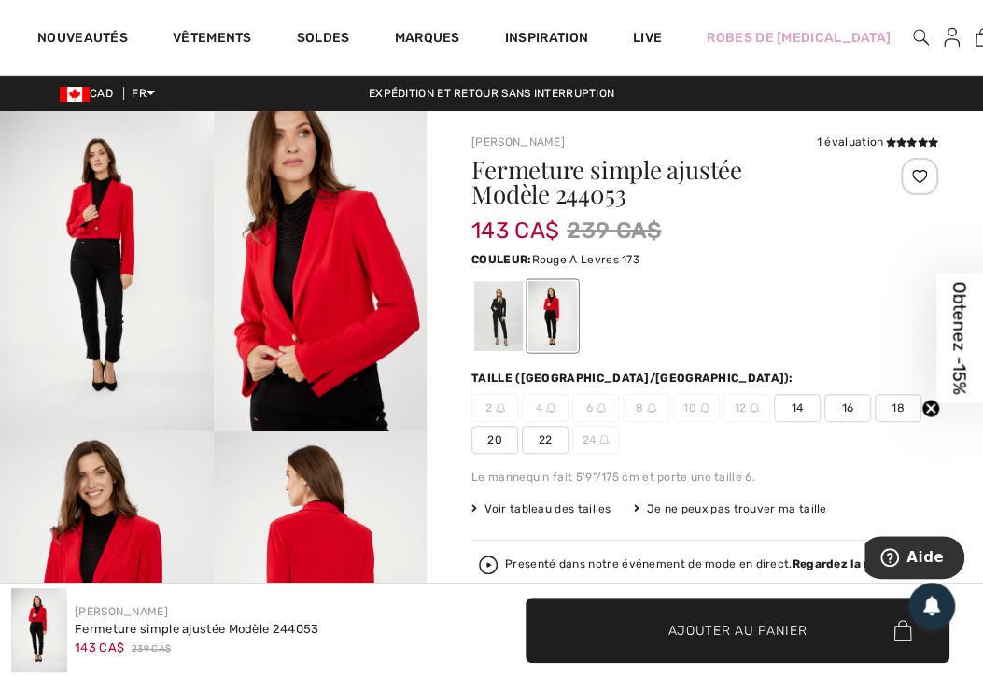
click at [975, 46] on img at bounding box center [983, 37] width 16 height 22
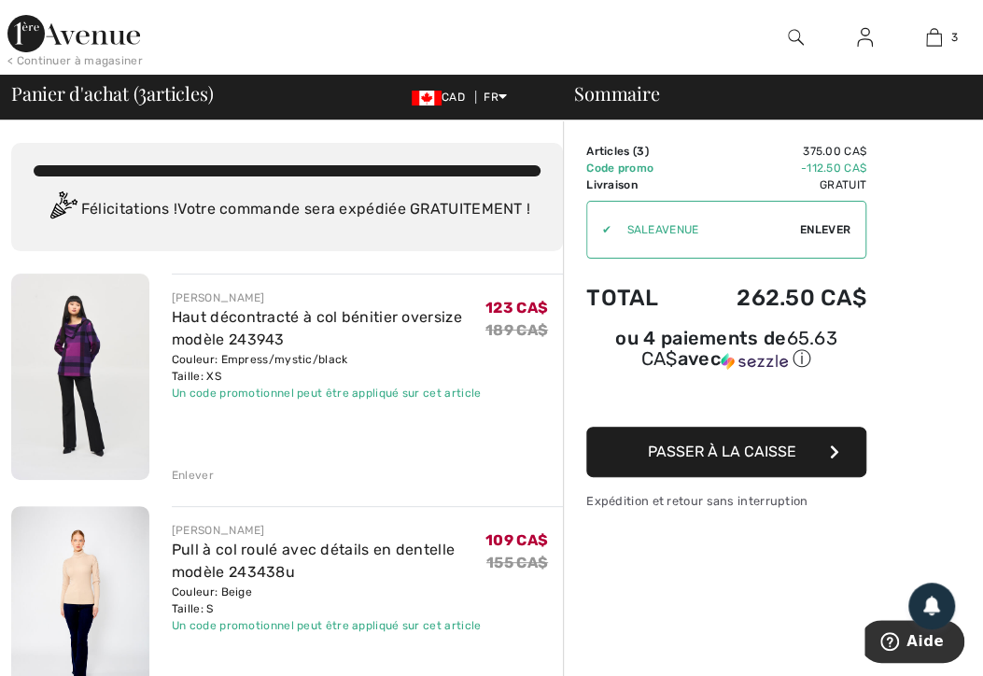
click at [246, 571] on link "Pull à col roulé avec détails en dentelle modèle 243438u" at bounding box center [313, 560] width 283 height 40
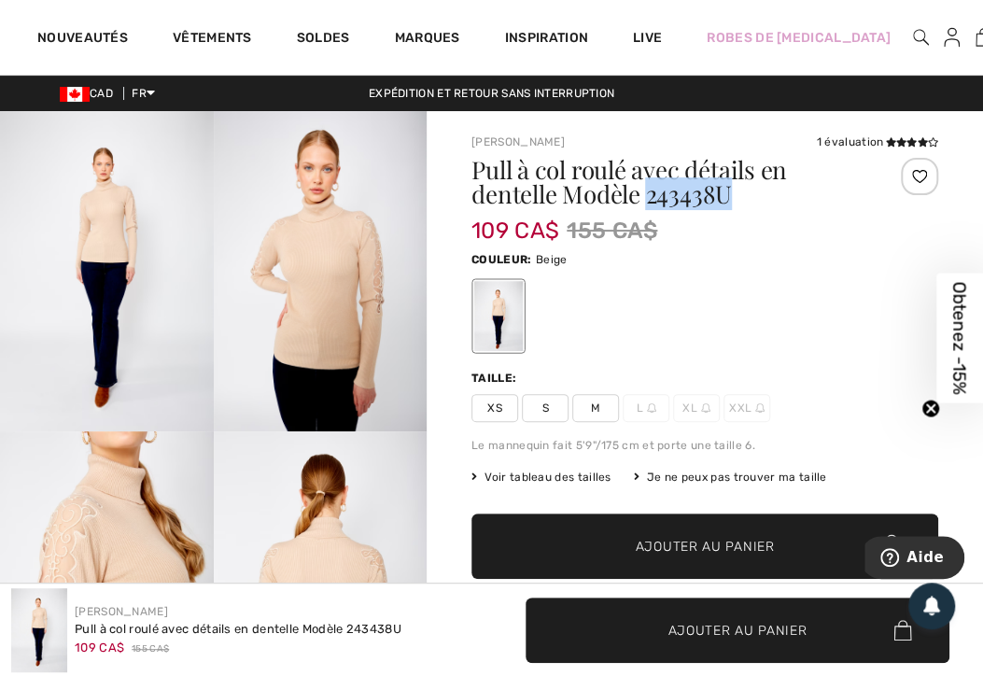
click at [975, 45] on img at bounding box center [983, 37] width 16 height 22
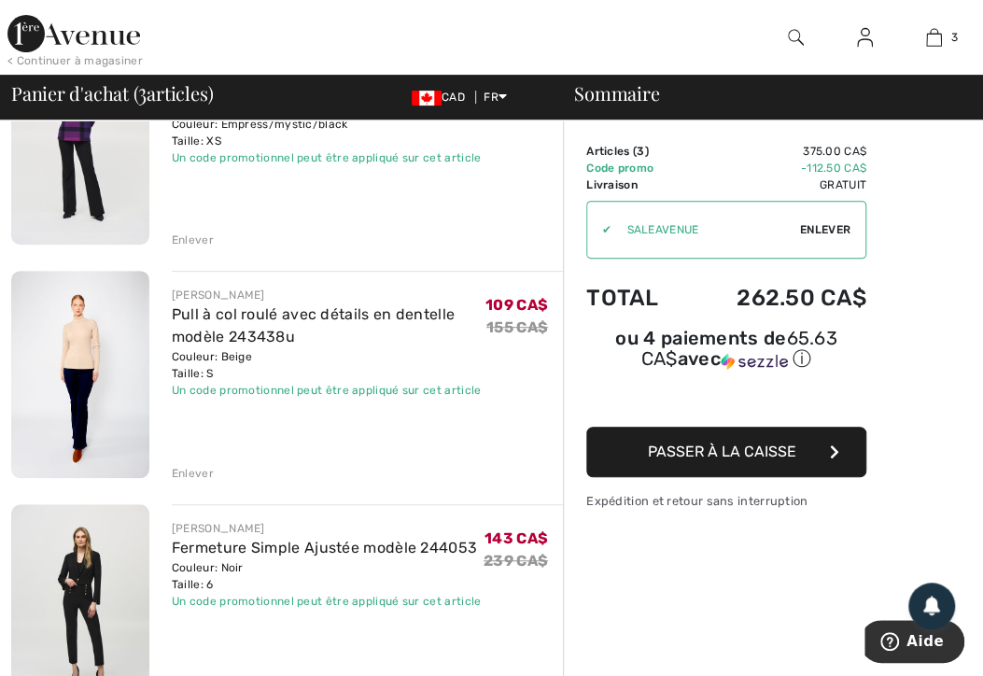
scroll to position [231, 0]
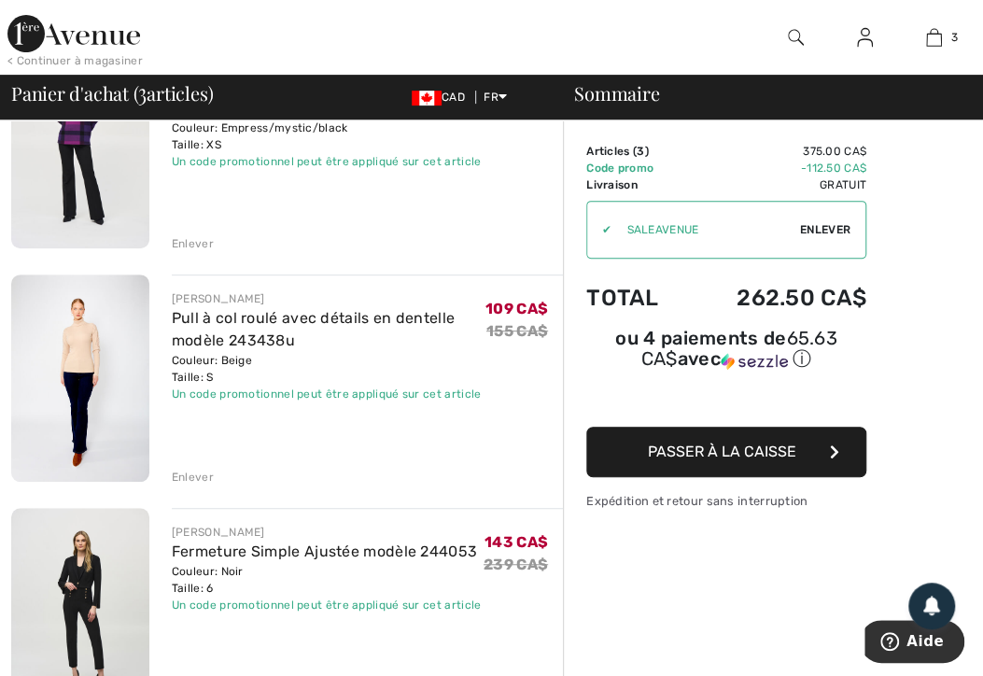
click at [343, 340] on div "Pull à col roulé avec détails en dentelle modèle 243438u" at bounding box center [329, 329] width 314 height 45
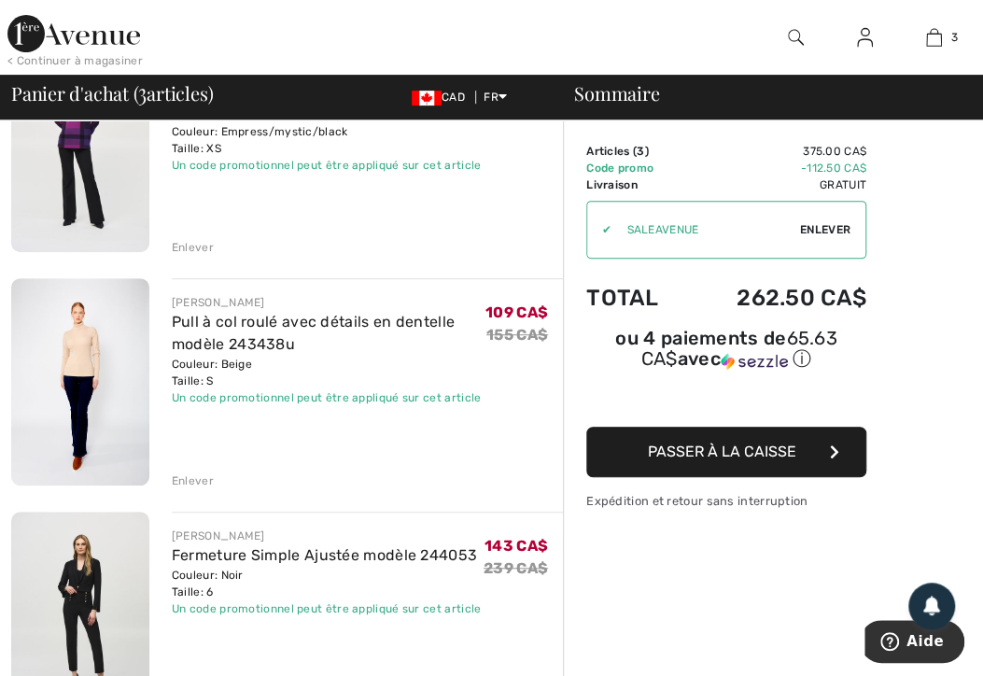
scroll to position [280, 0]
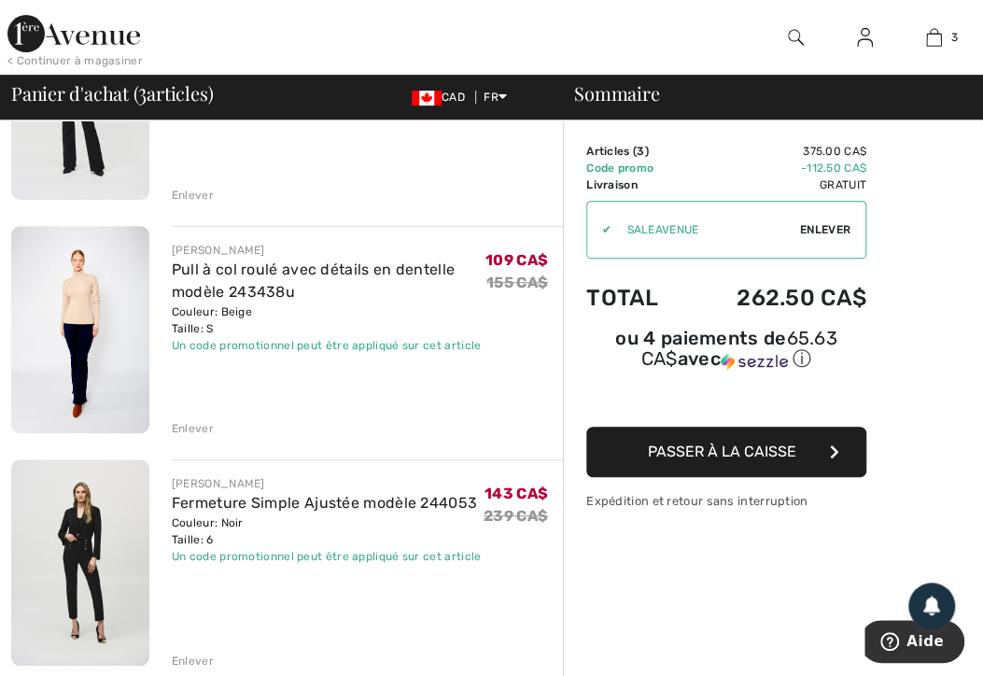
click at [418, 503] on link "Fermeture Simple Ajustée modèle 244053" at bounding box center [324, 503] width 305 height 18
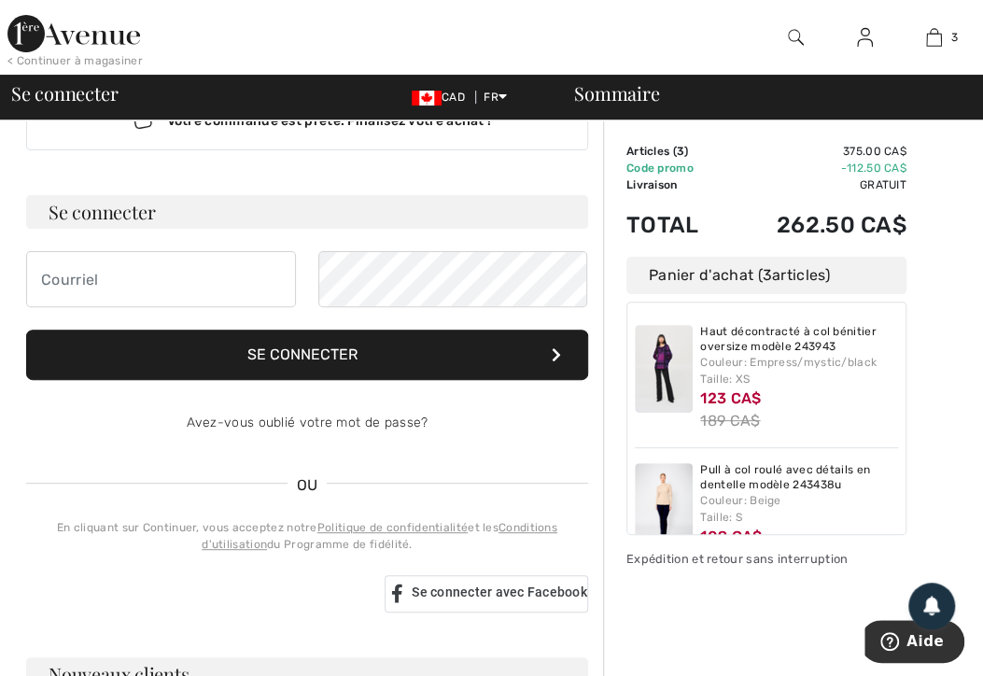
click at [161, 351] on button "Se connecter" at bounding box center [307, 354] width 562 height 50
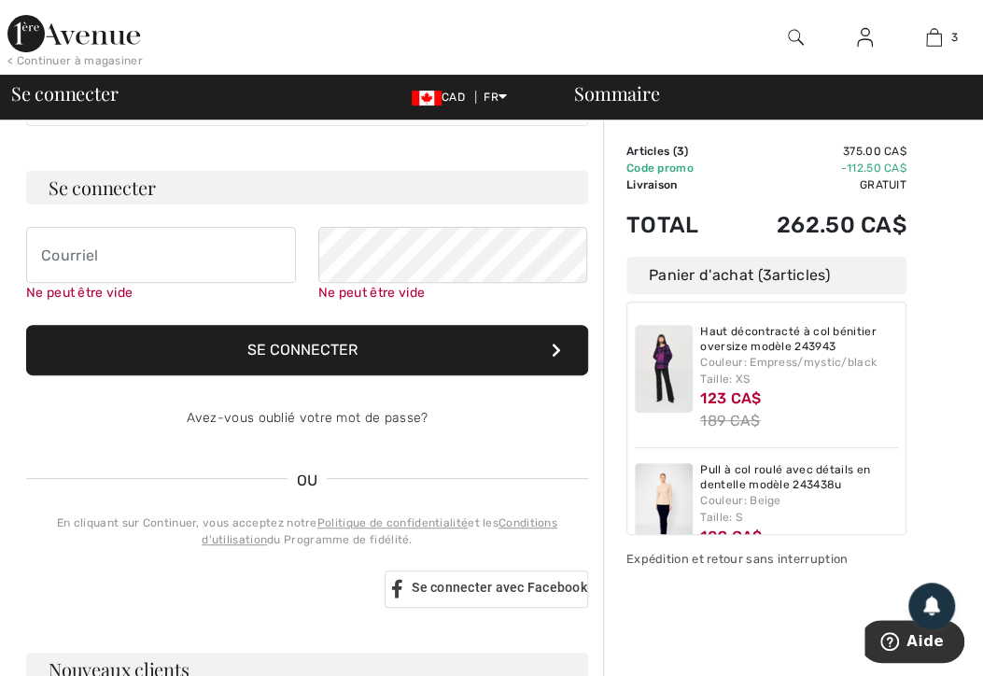
scroll to position [90, 0]
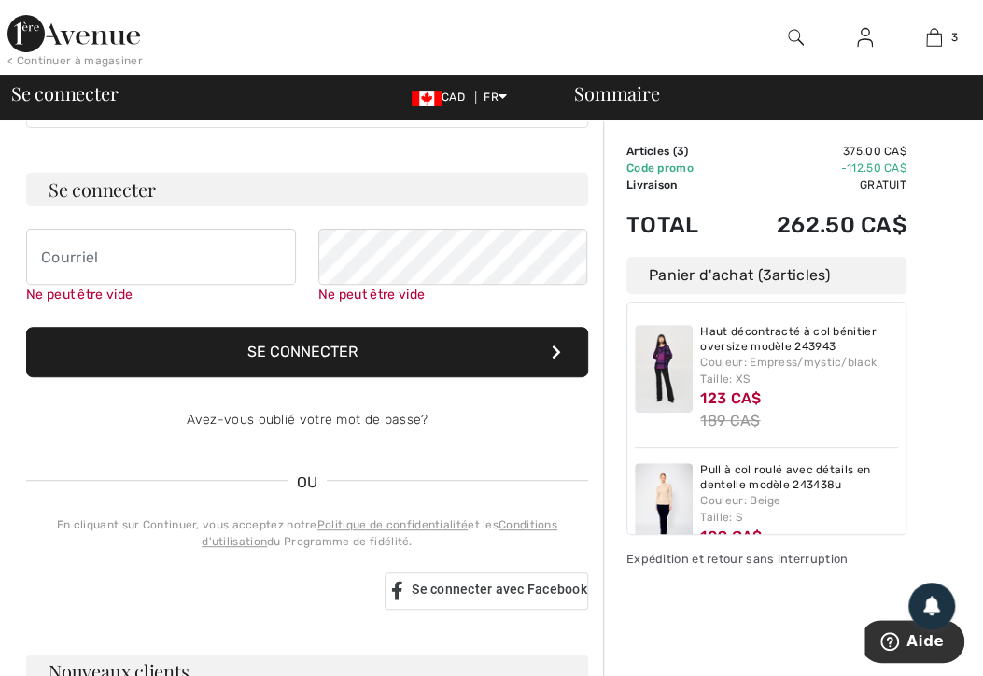
click at [939, 47] on img at bounding box center [934, 37] width 16 height 22
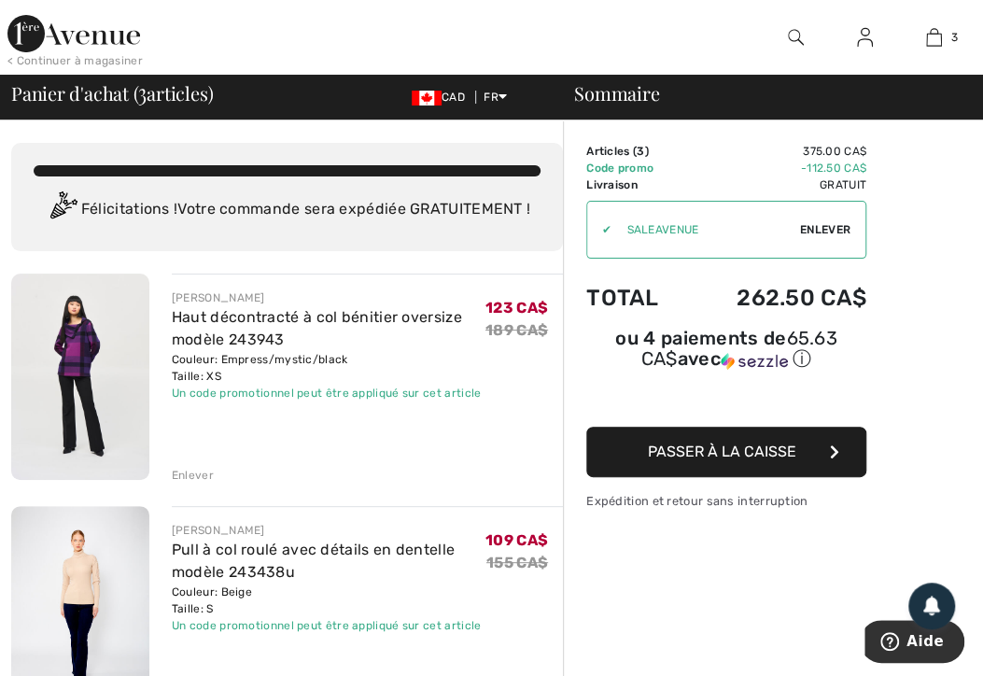
scroll to position [149, 0]
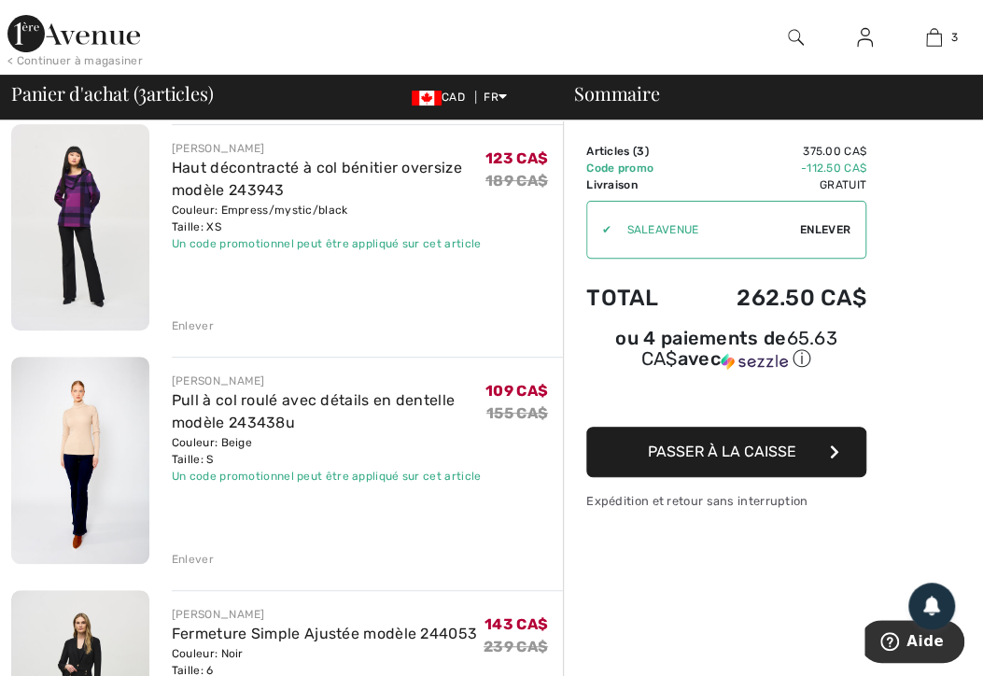
click at [687, 442] on span "Passer à la caisse" at bounding box center [722, 451] width 148 height 18
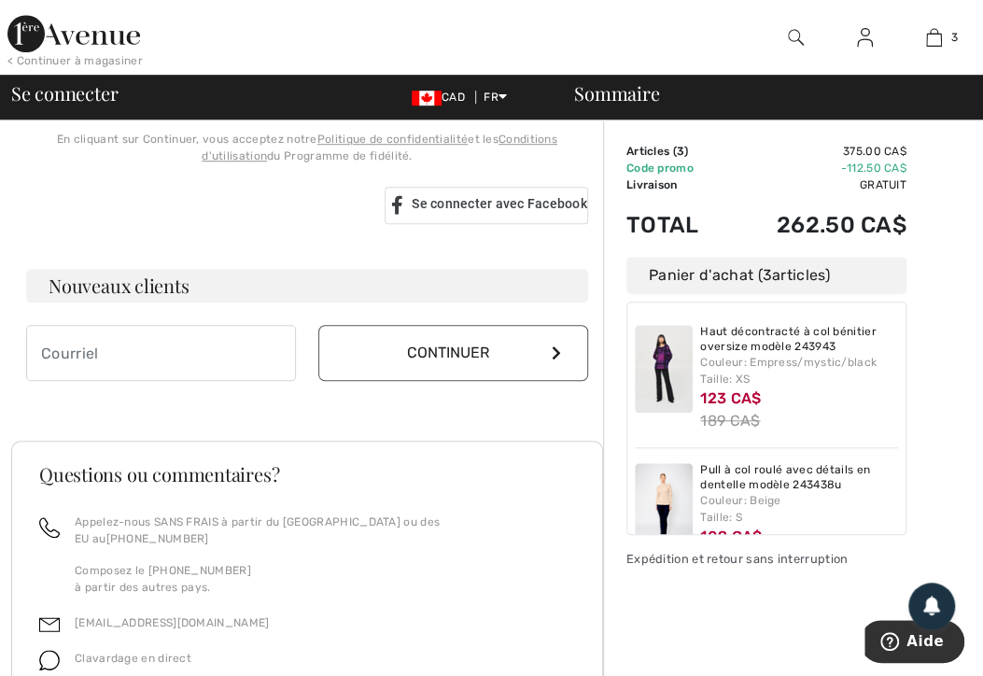
scroll to position [530, 0]
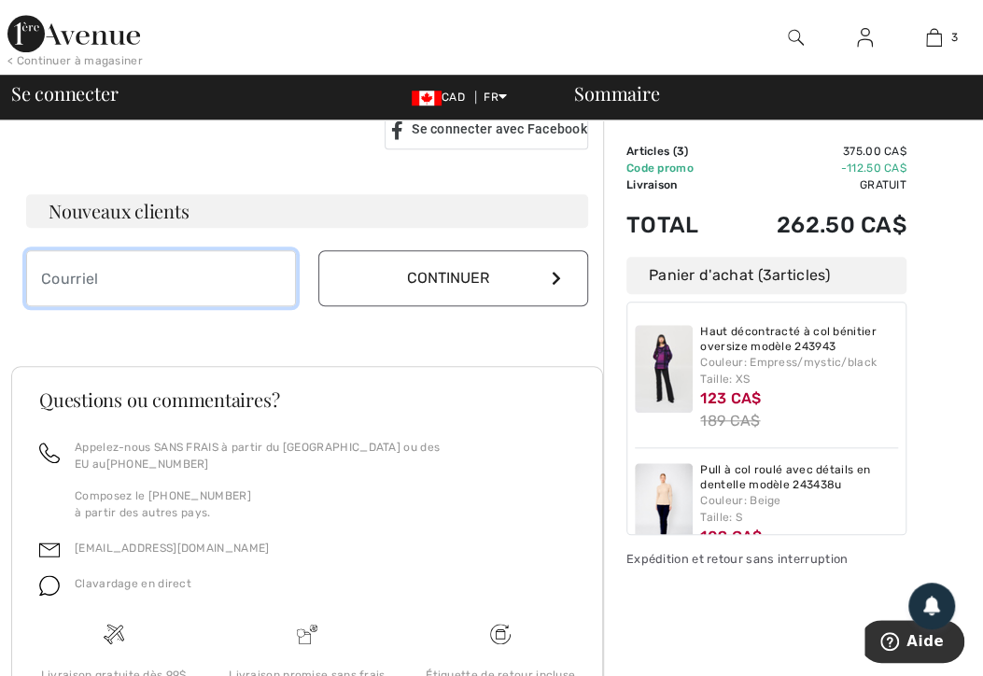
click at [121, 277] on input "email" at bounding box center [161, 278] width 270 height 56
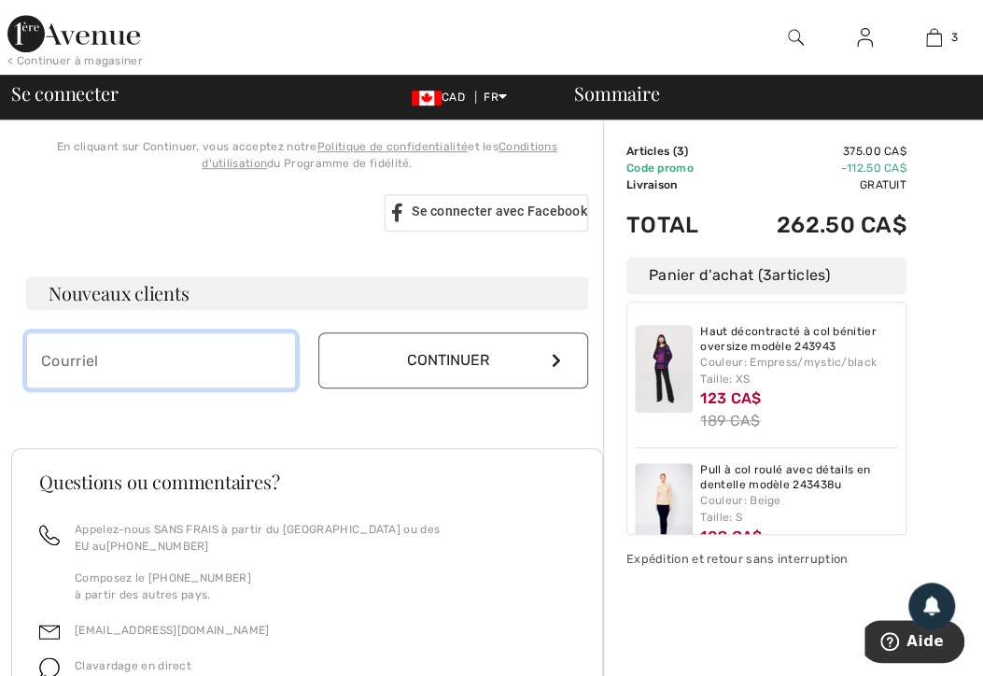
scroll to position [446, 0]
click at [155, 362] on input "email" at bounding box center [161, 362] width 270 height 56
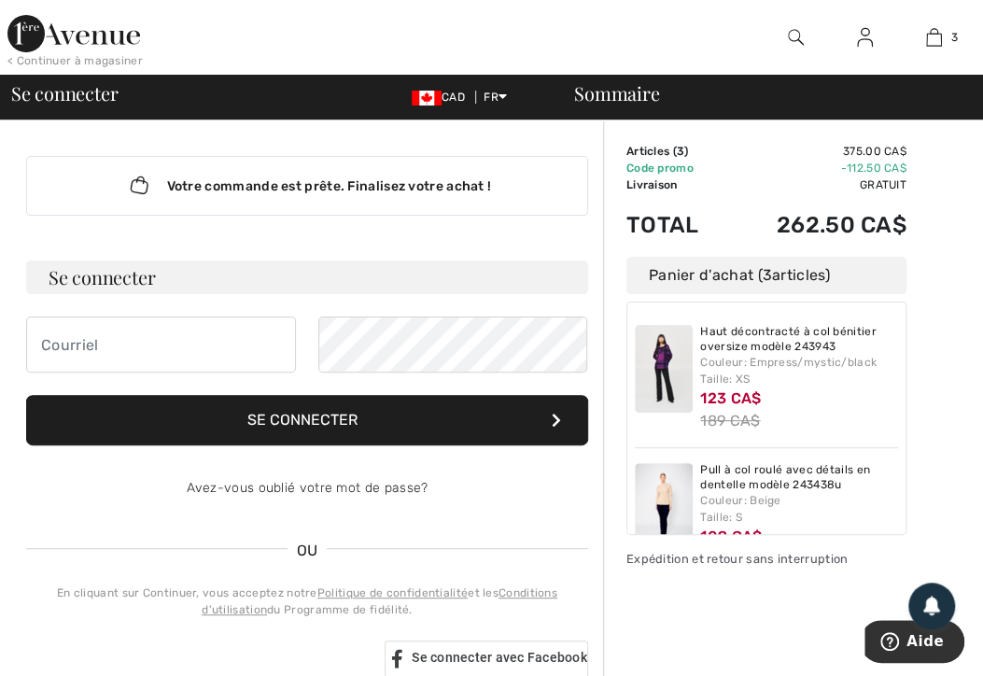
scroll to position [0, 0]
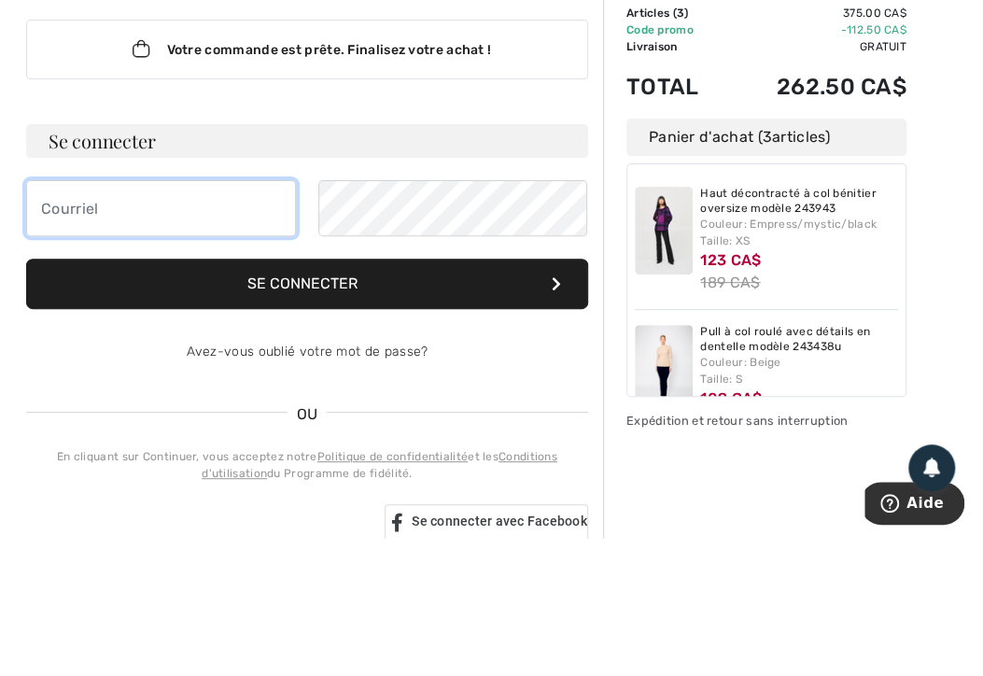
click at [106, 349] on input "email" at bounding box center [161, 346] width 270 height 56
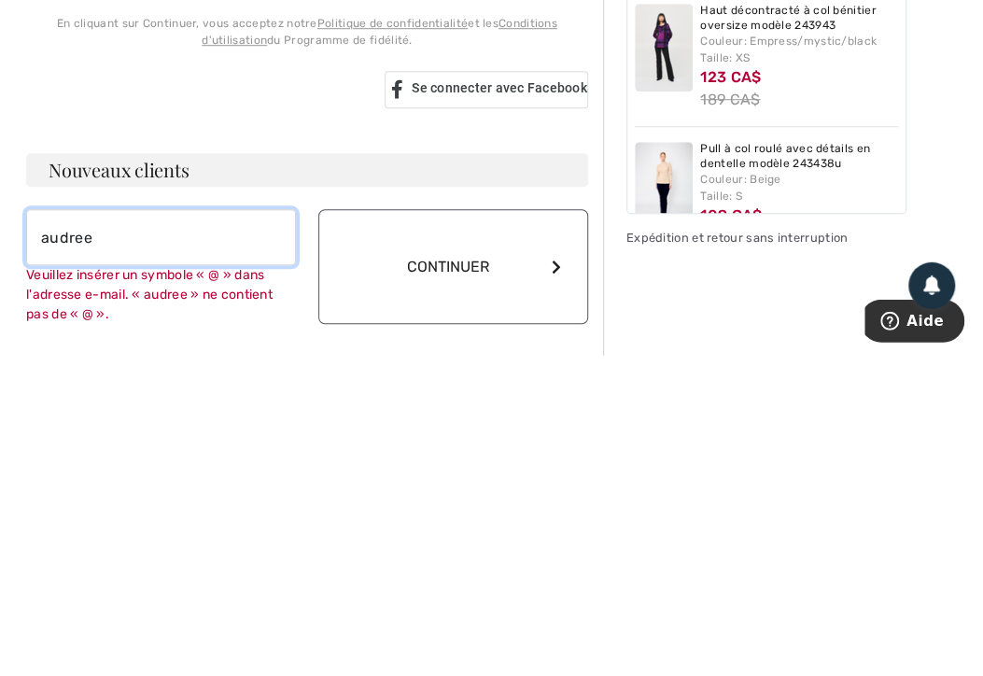
click at [131, 564] on input "audree" at bounding box center [161, 558] width 270 height 56
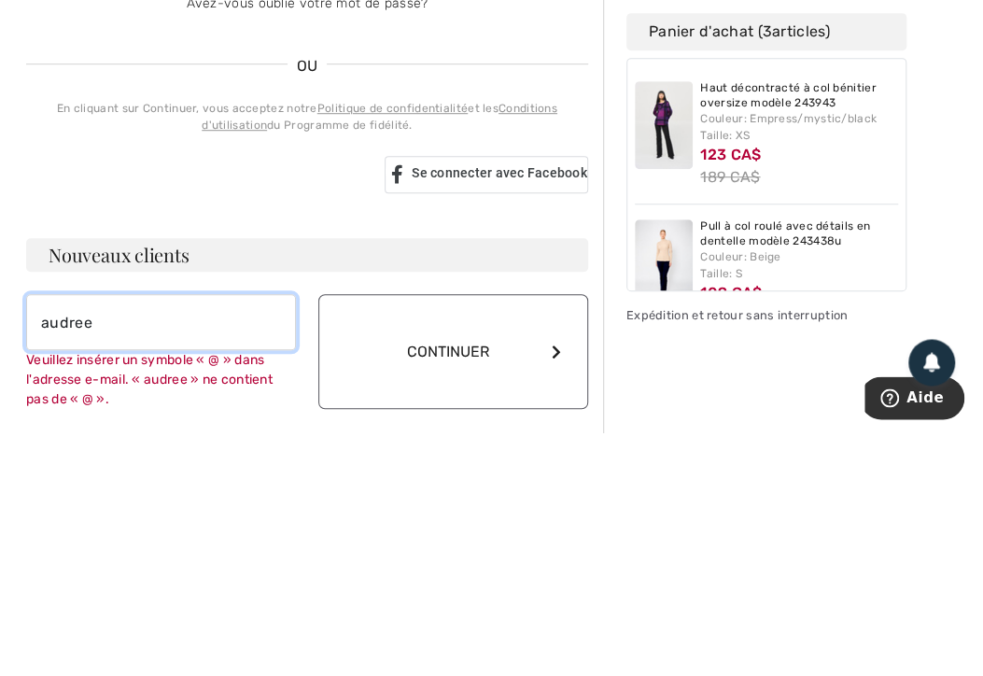
scroll to position [328, 0]
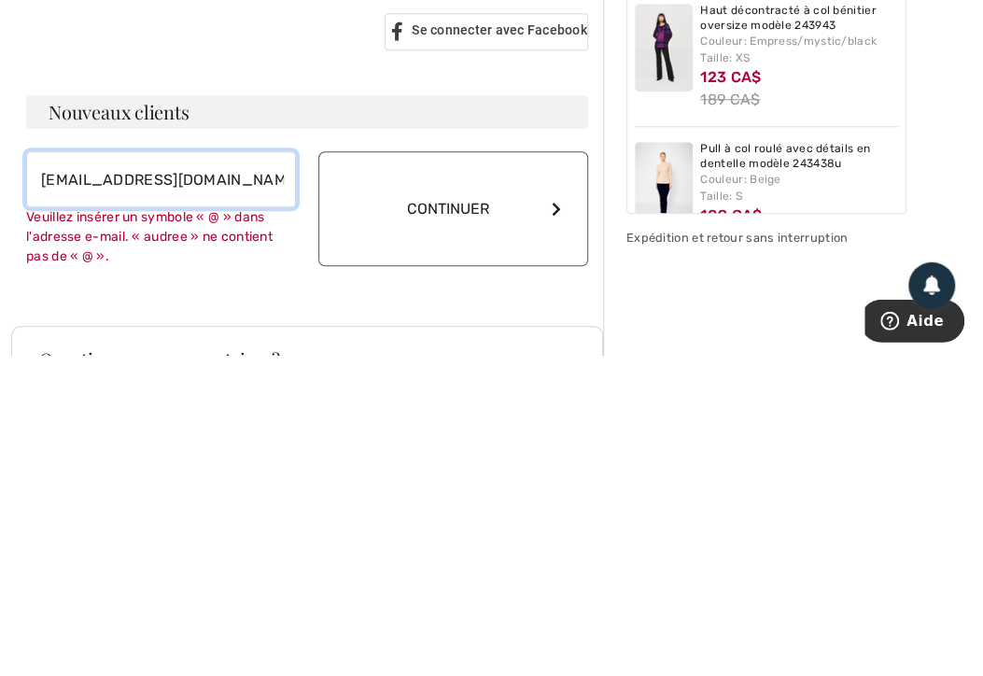
type input "audreenumber1@hotmail.com"
click at [437, 526] on button "Continuer" at bounding box center [453, 529] width 270 height 115
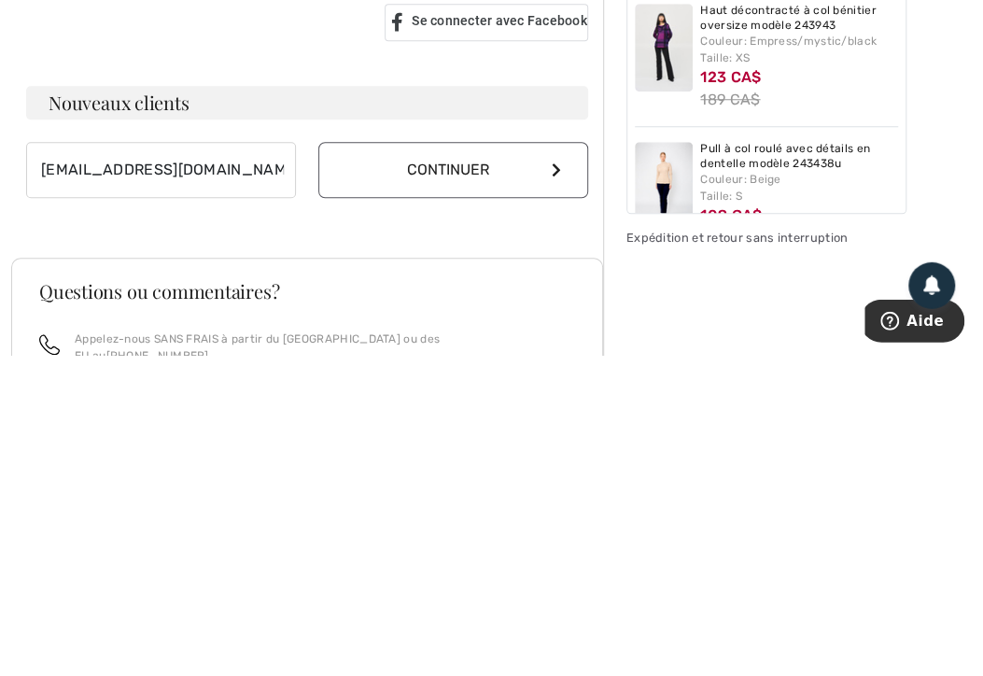
scroll to position [308, 0]
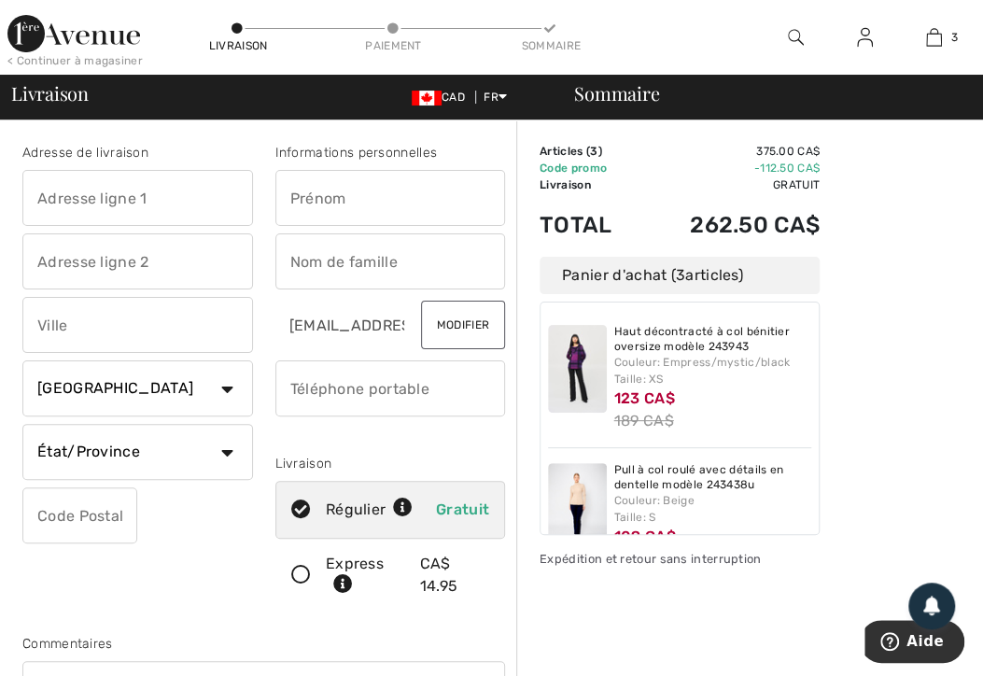
click at [61, 198] on input "text" at bounding box center [137, 198] width 230 height 56
click at [114, 332] on input "text" at bounding box center [137, 325] width 230 height 56
type input "24 Adelard"
type input "Victoriaville"
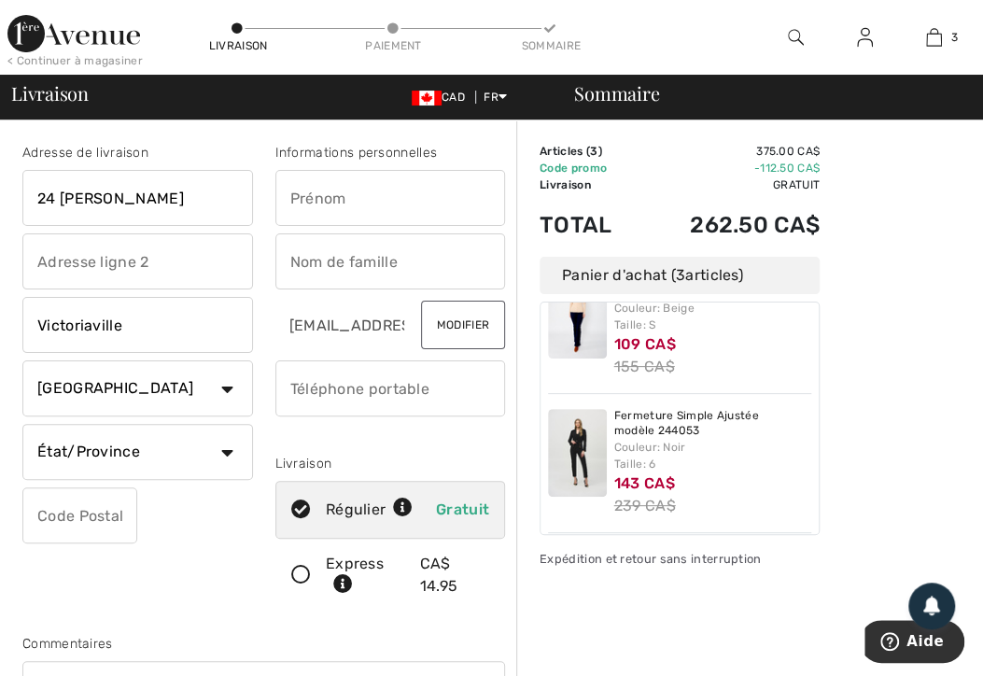
scroll to position [196, 0]
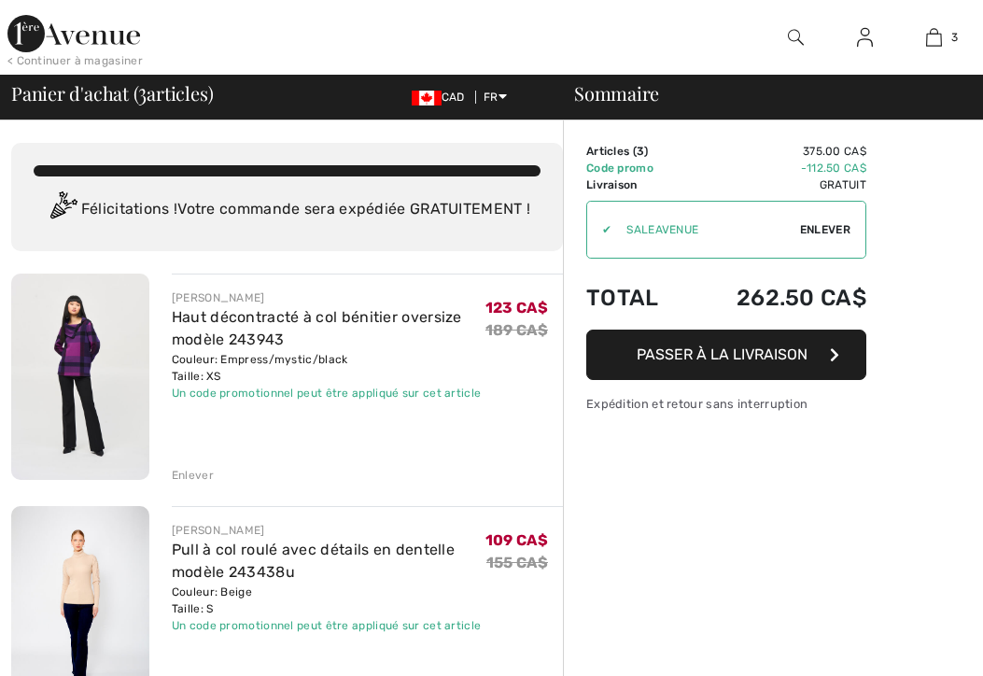
checkbox input "true"
